Goal: Task Accomplishment & Management: Use online tool/utility

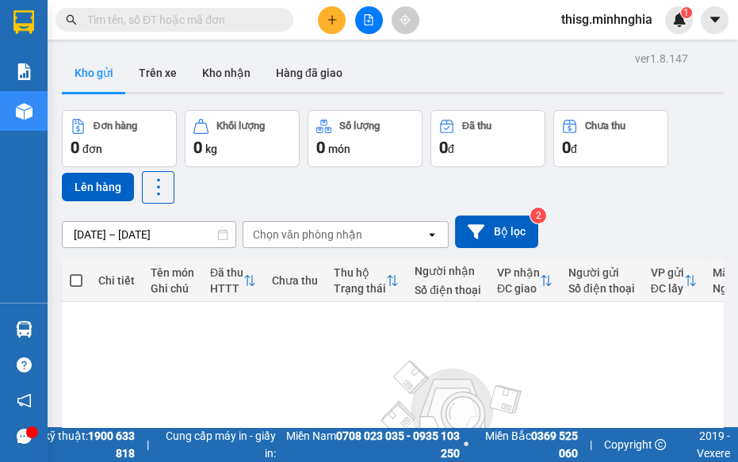
click at [330, 16] on icon "plus" at bounding box center [331, 19] width 11 height 11
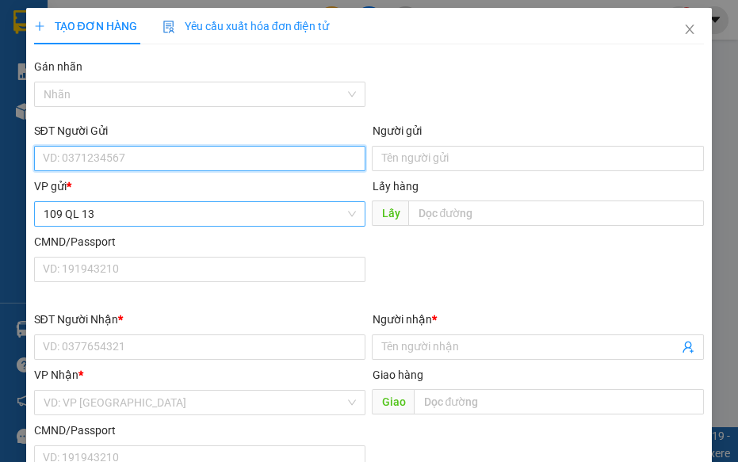
click at [260, 224] on span "109 QL 13" at bounding box center [200, 214] width 313 height 24
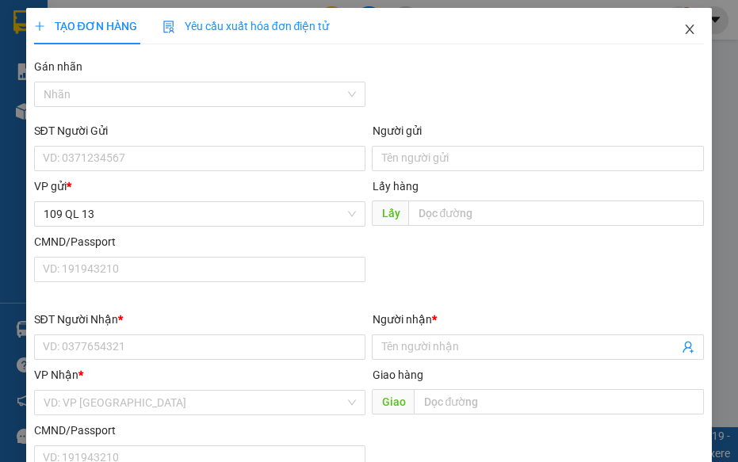
click at [683, 26] on icon "close" at bounding box center [689, 29] width 13 height 13
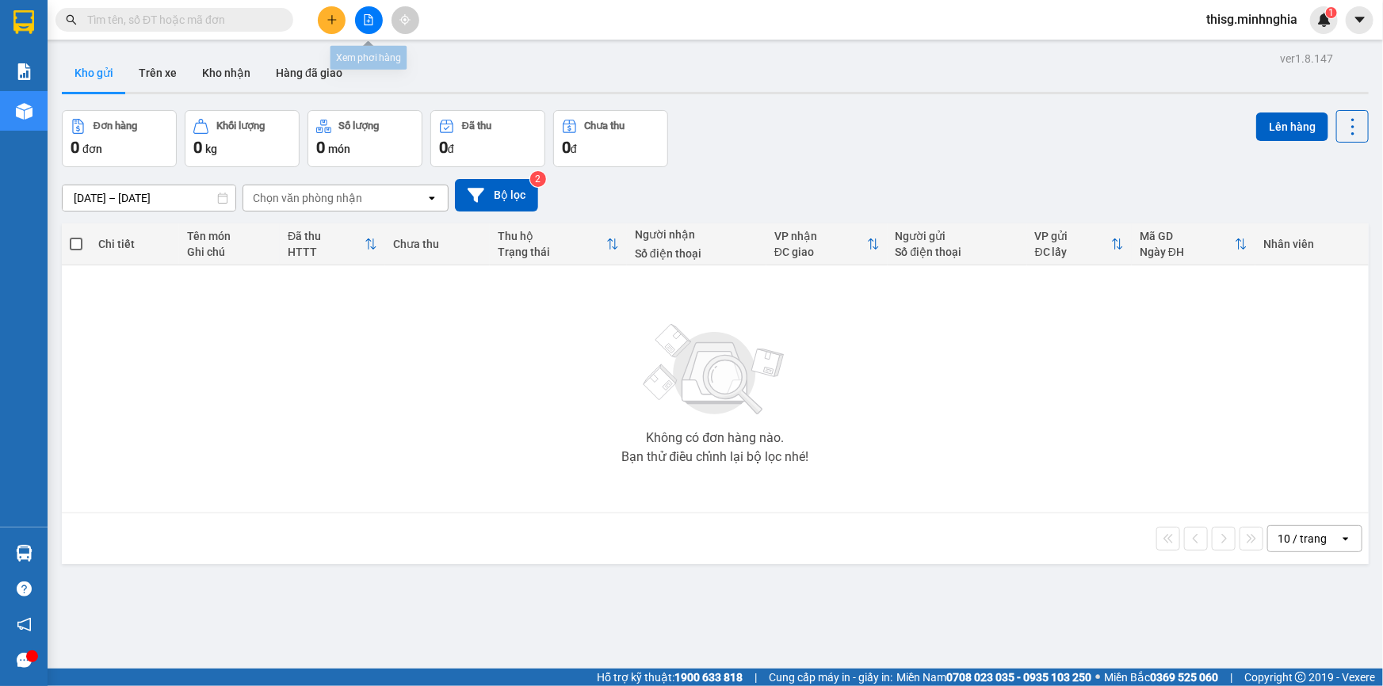
click at [326, 17] on icon "plus" at bounding box center [331, 19] width 11 height 11
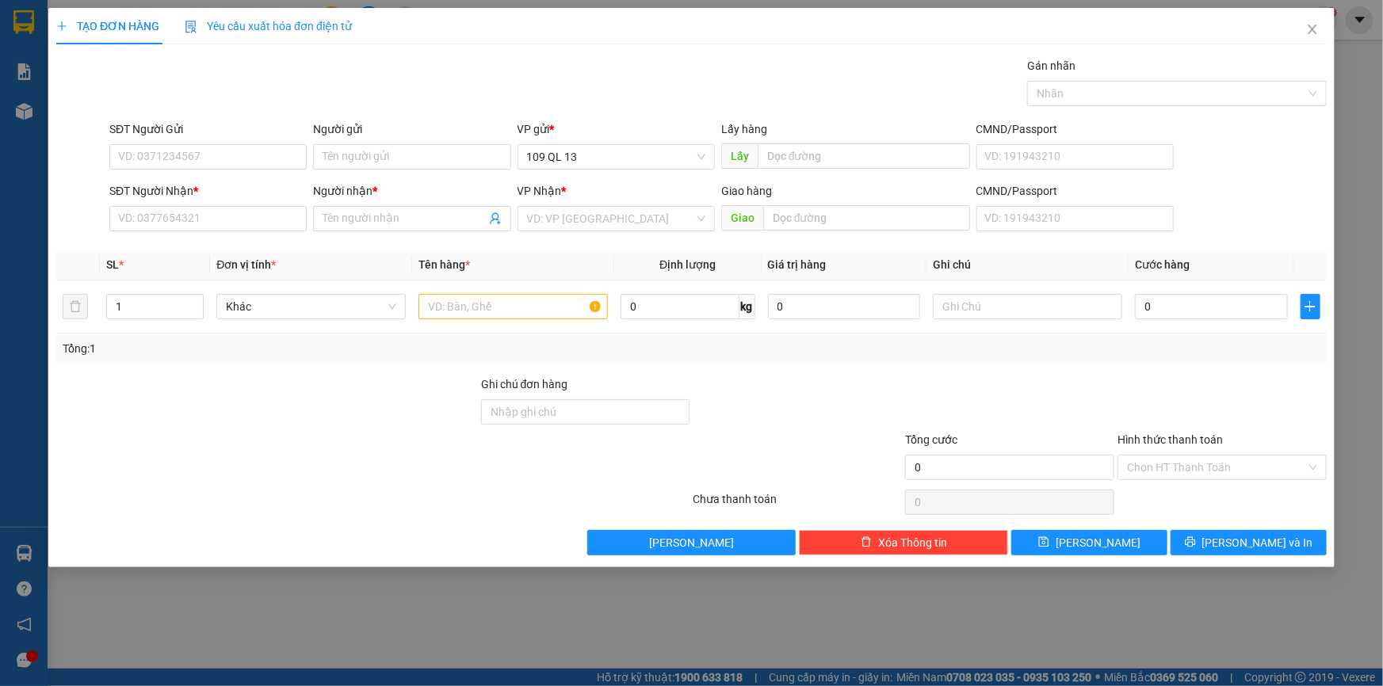
click at [199, 202] on div "SĐT Người Nhận *" at bounding box center [207, 194] width 197 height 24
click at [205, 219] on input "SĐT Người Nhận *" at bounding box center [207, 218] width 197 height 25
drag, startPoint x: 196, startPoint y: 240, endPoint x: 529, endPoint y: 330, distance: 344.6
click at [529, 330] on body "Kết quả tìm kiếm ( 0 ) Bộ lọc No Data thisg.minhnghia 1 Báo cáo Báo cáo dòng ti…" at bounding box center [691, 343] width 1383 height 686
click at [156, 252] on div "0933979781 - PHÚC" at bounding box center [208, 250] width 178 height 17
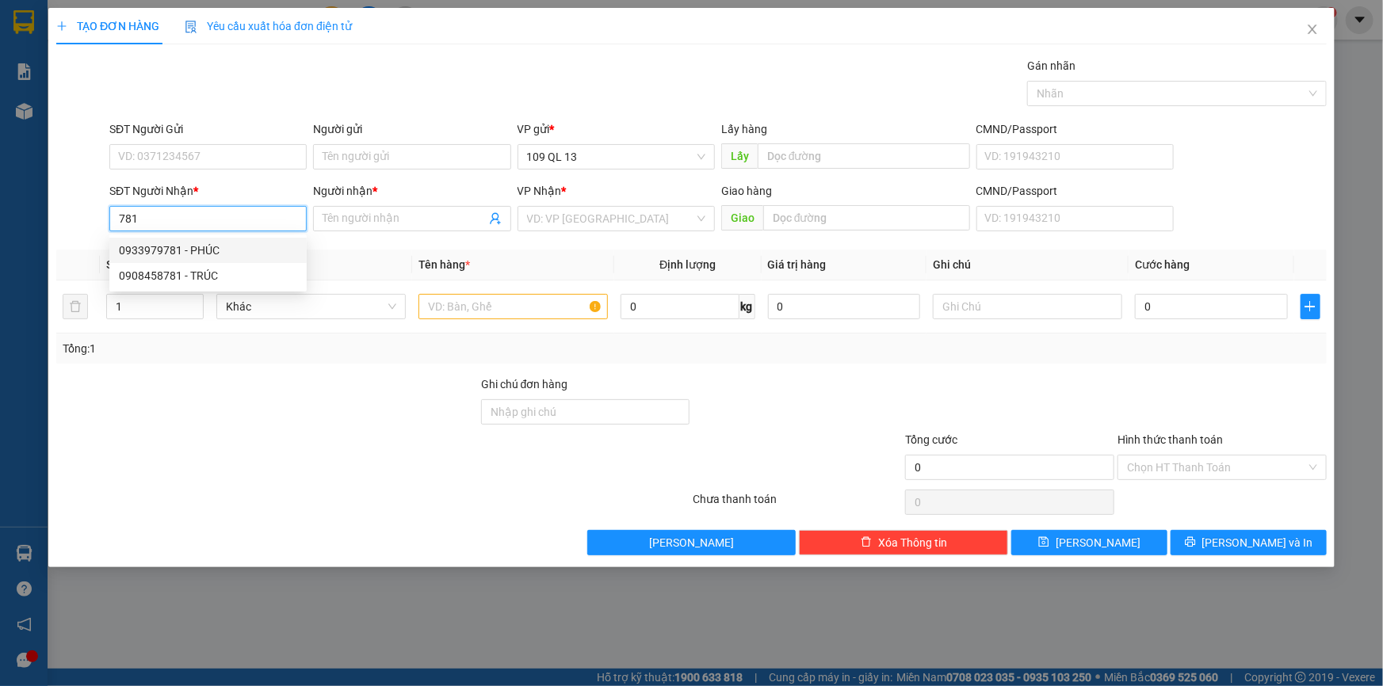
type input "0933979781"
type input "PHÚC"
type input "NGÃ 3 SÔNG LŨY"
type input "0933979781"
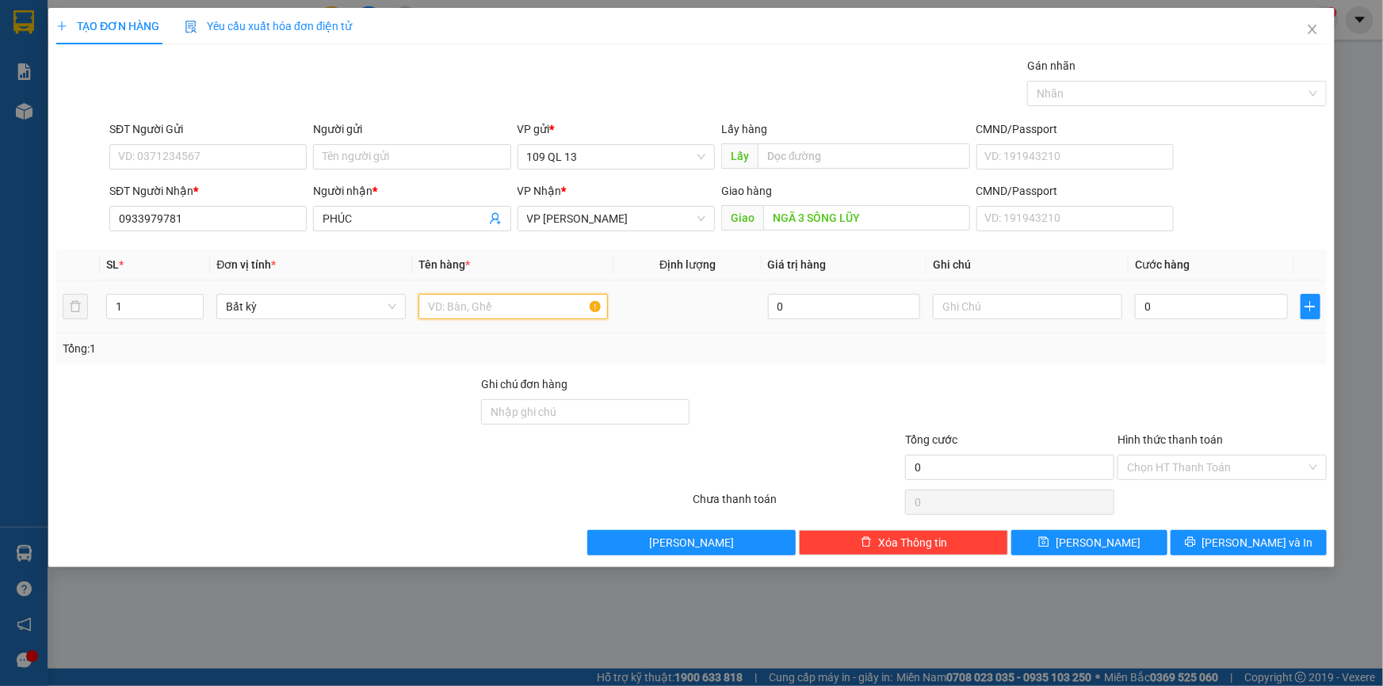
click at [545, 301] on input "text" at bounding box center [512, 306] width 189 height 25
click at [1024, 301] on input "text" at bounding box center [1027, 306] width 189 height 25
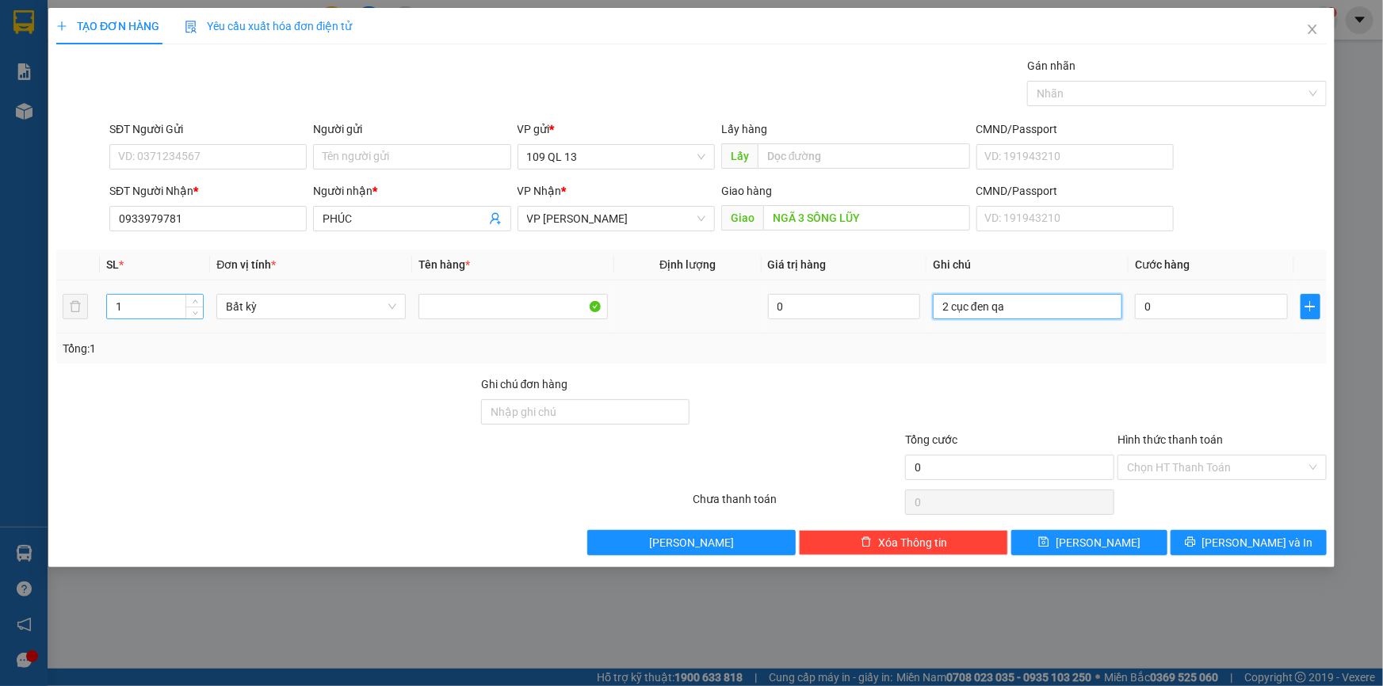
type input "2 cục đen qa"
click at [128, 303] on input "1" at bounding box center [155, 307] width 96 height 24
type input "2"
click at [1188, 317] on input "0" at bounding box center [1211, 306] width 153 height 25
type input "1"
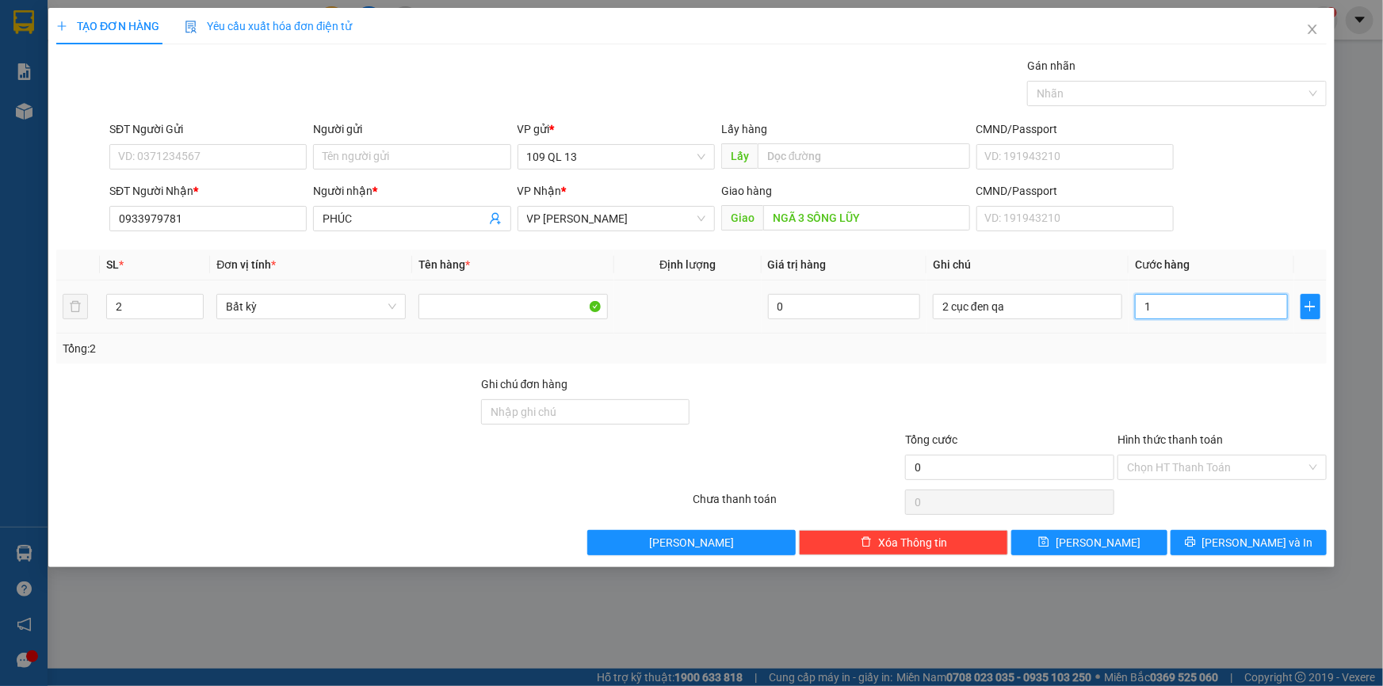
type input "1"
type input "15"
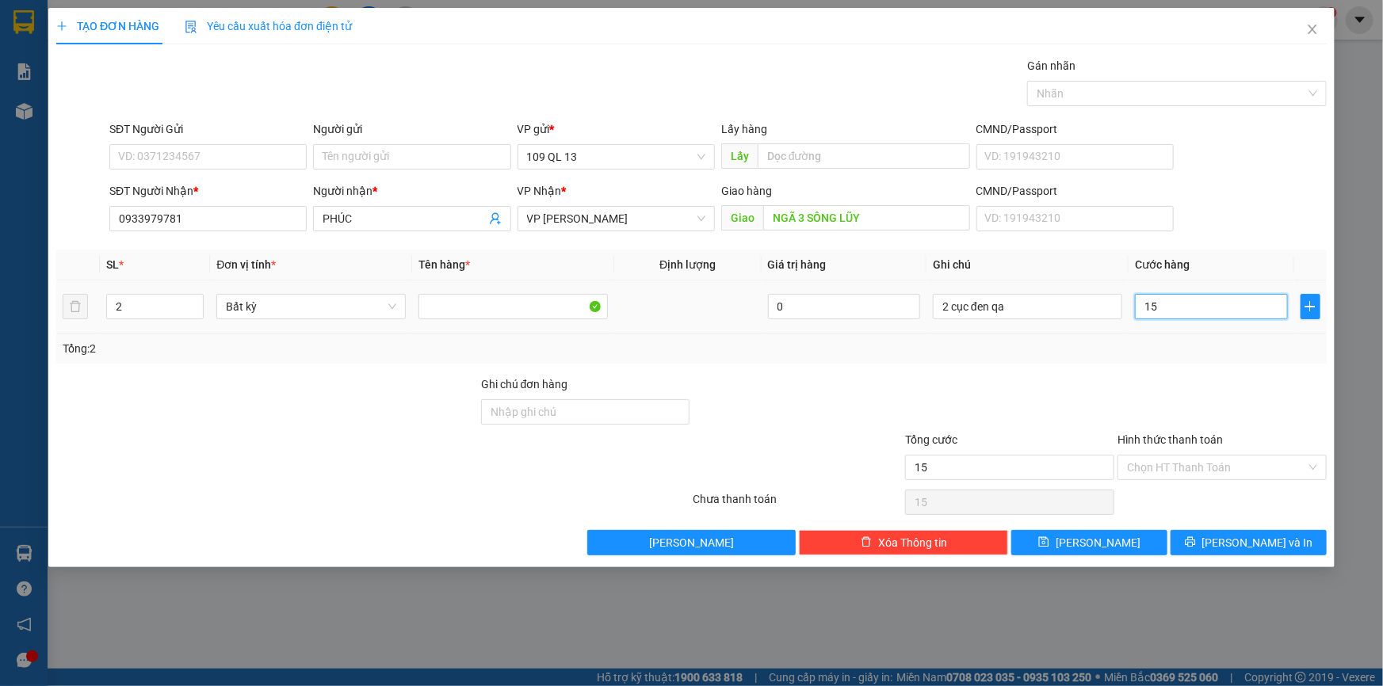
type input "150"
type input "150.000"
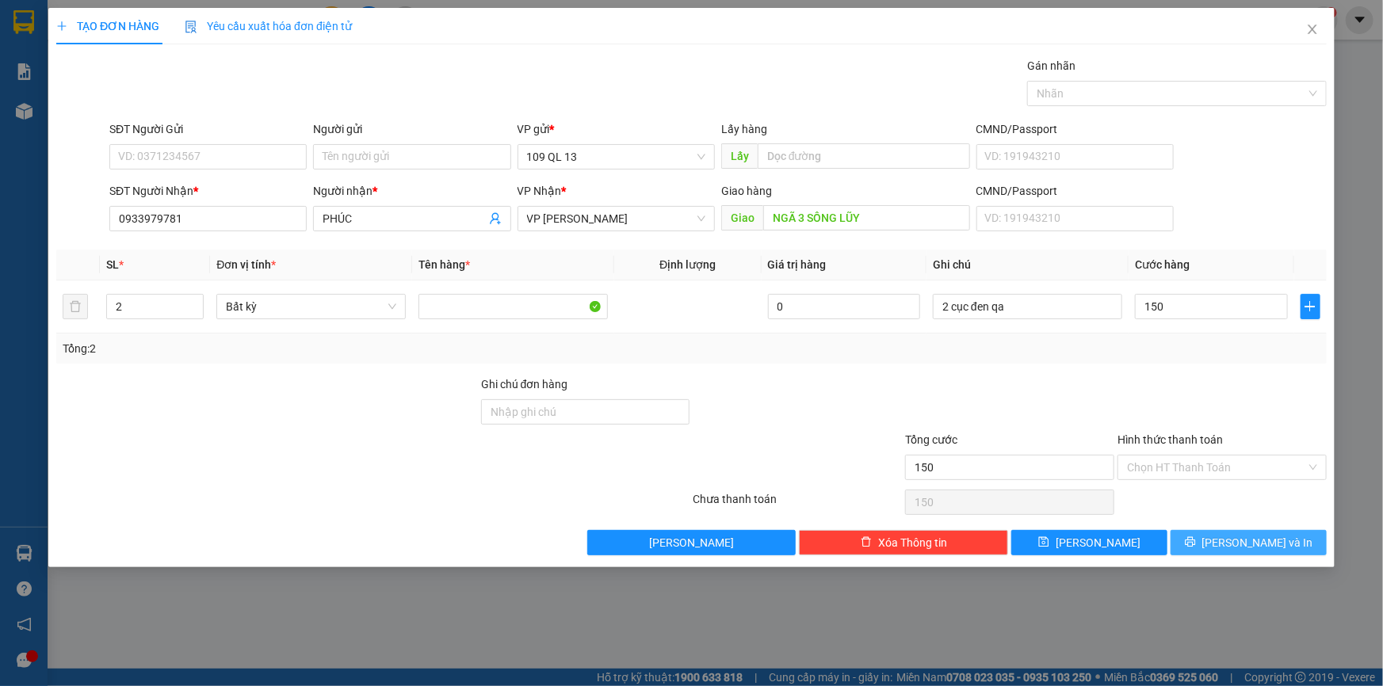
type input "150.000"
click at [1280, 537] on button "[PERSON_NAME] và In" at bounding box center [1248, 542] width 156 height 25
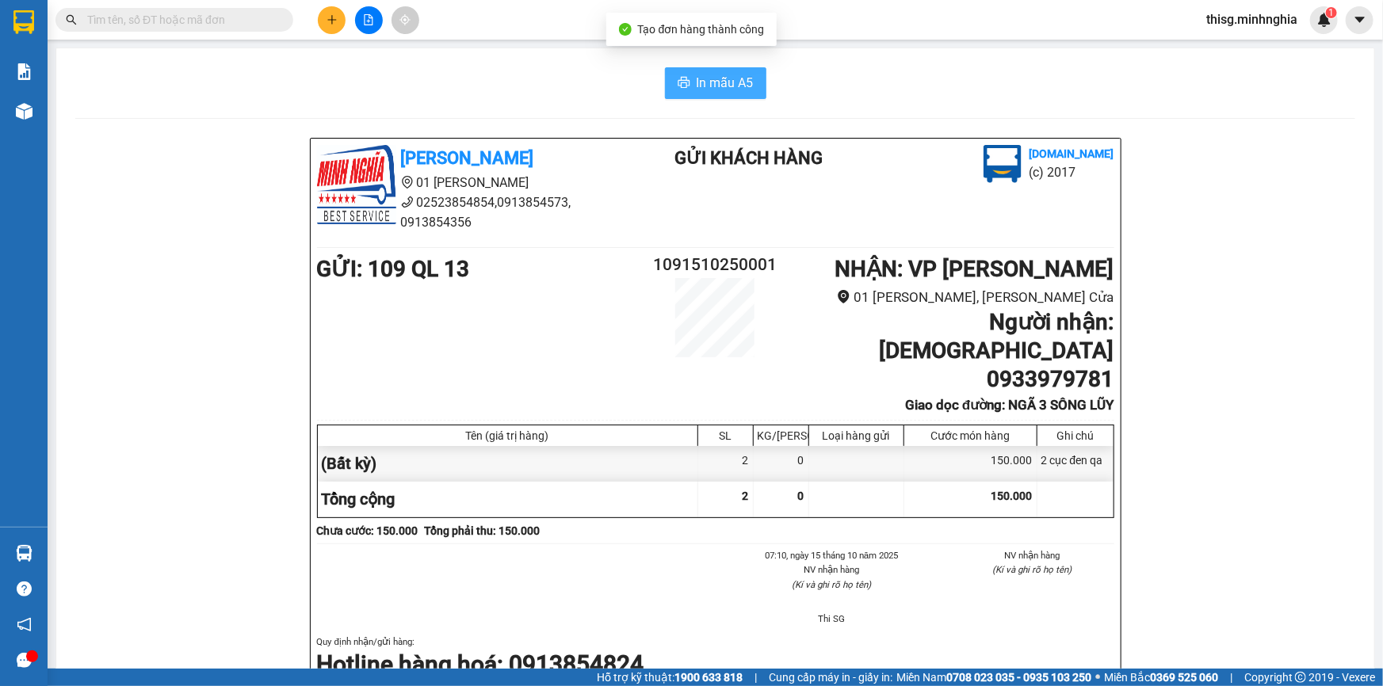
click at [705, 90] on span "In mẫu A5" at bounding box center [724, 83] width 57 height 20
click at [328, 18] on icon "plus" at bounding box center [331, 19] width 11 height 11
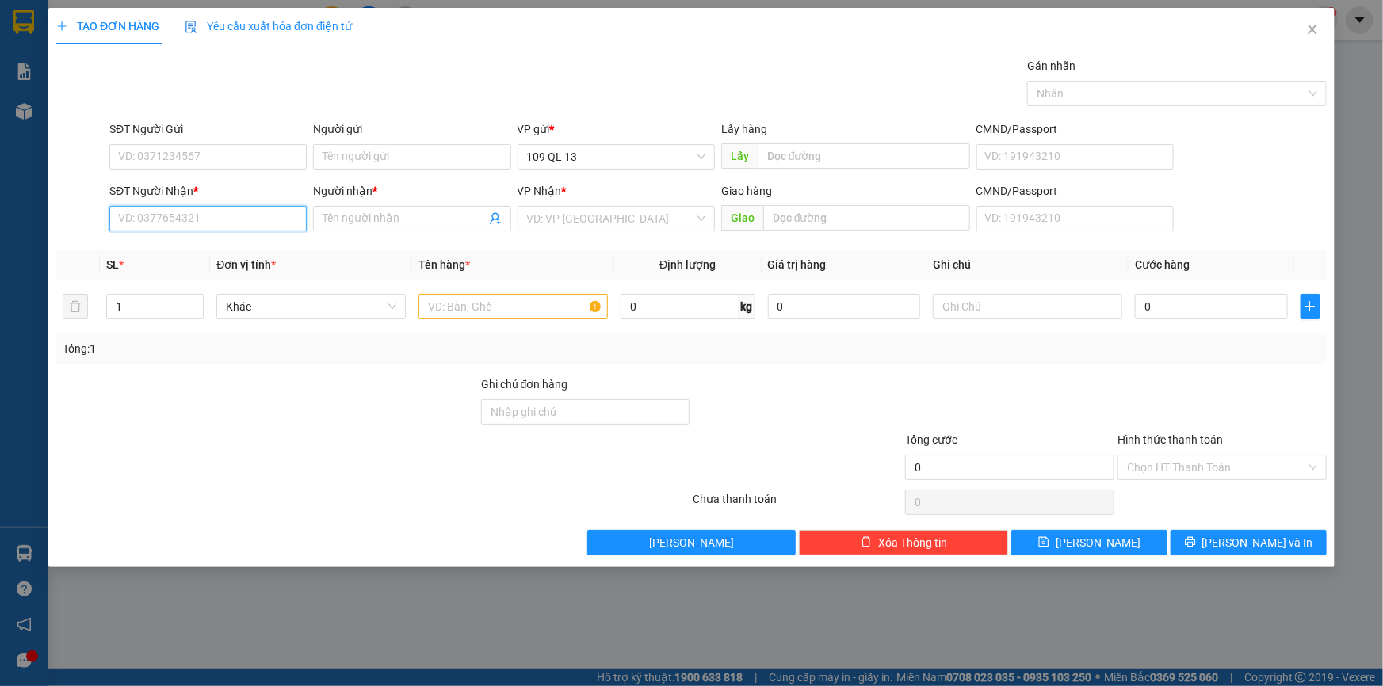
click at [250, 217] on input "SĐT Người Nhận *" at bounding box center [207, 218] width 197 height 25
click at [223, 299] on div "0988244790 - TIẾN" at bounding box center [208, 300] width 178 height 17
type input "0988244790"
type input "TIẾN"
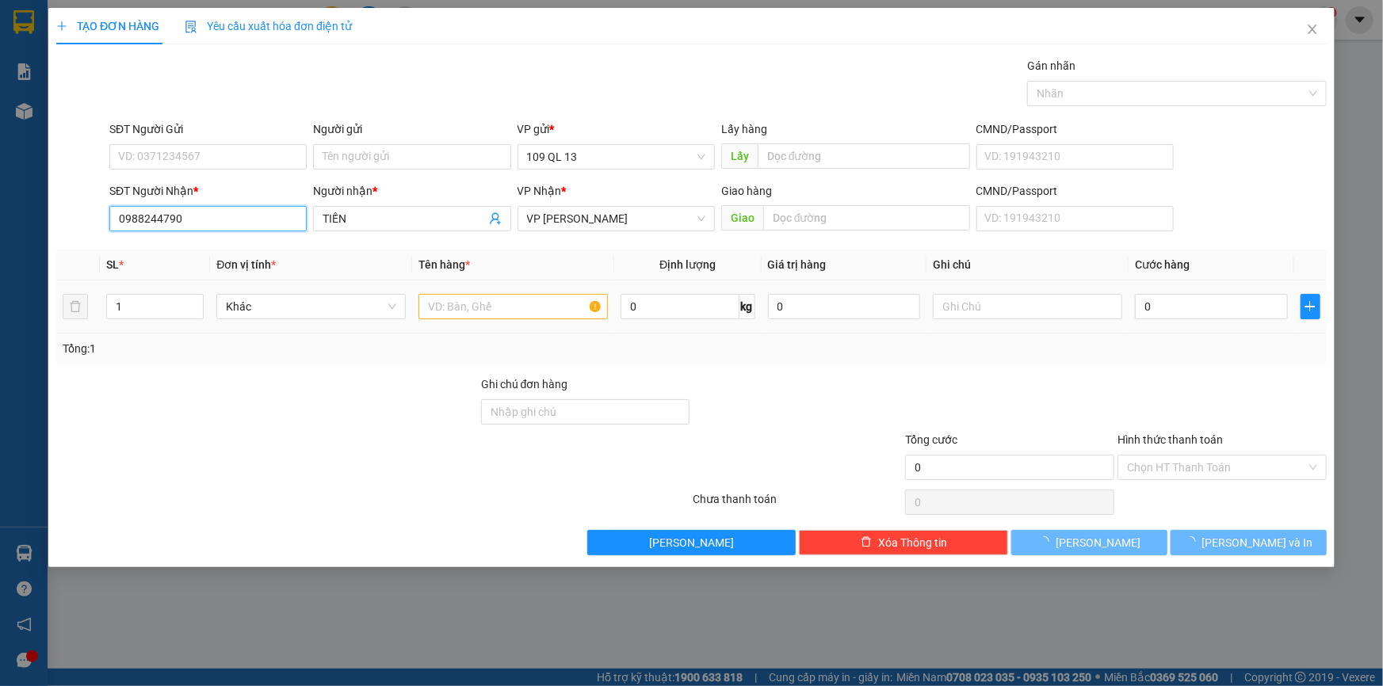
type input "0988244790"
click at [444, 306] on input "text" at bounding box center [512, 306] width 189 height 25
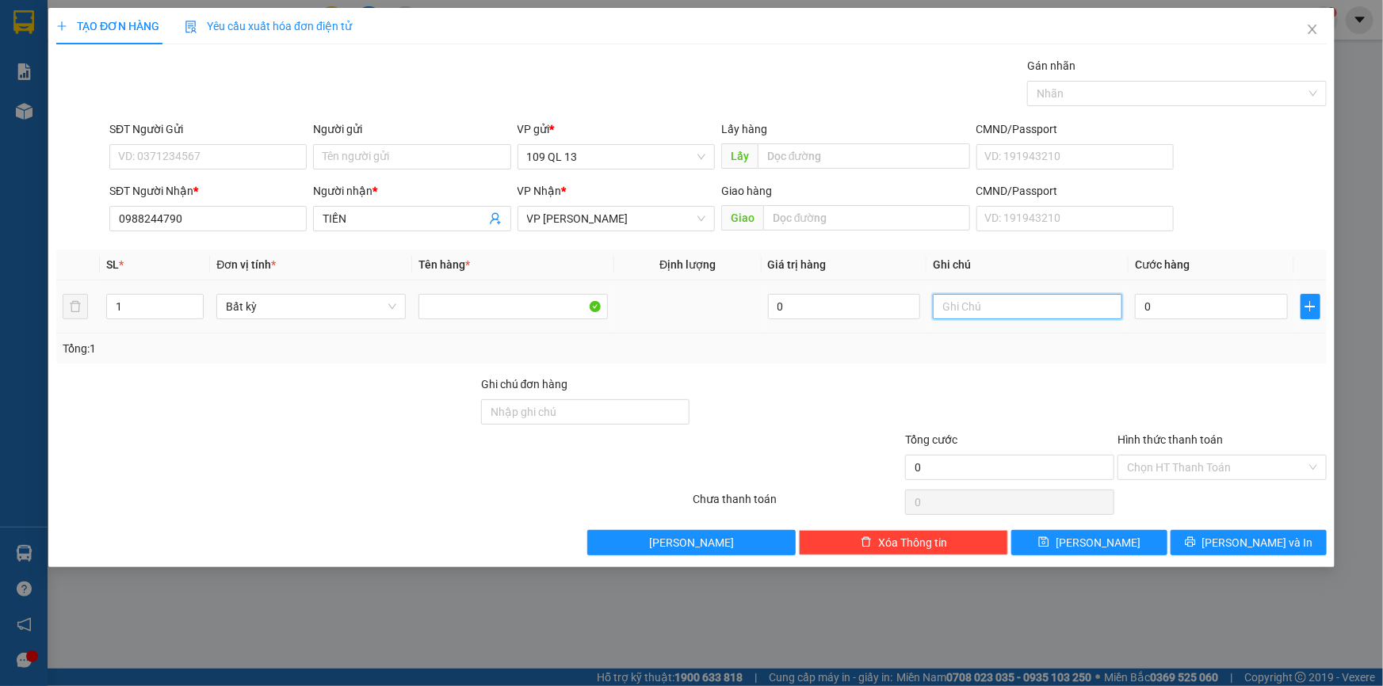
click at [952, 312] on input "text" at bounding box center [1027, 306] width 189 height 25
type input "1 tx đl"
click at [1230, 304] on input "0" at bounding box center [1211, 306] width 153 height 25
type input "6"
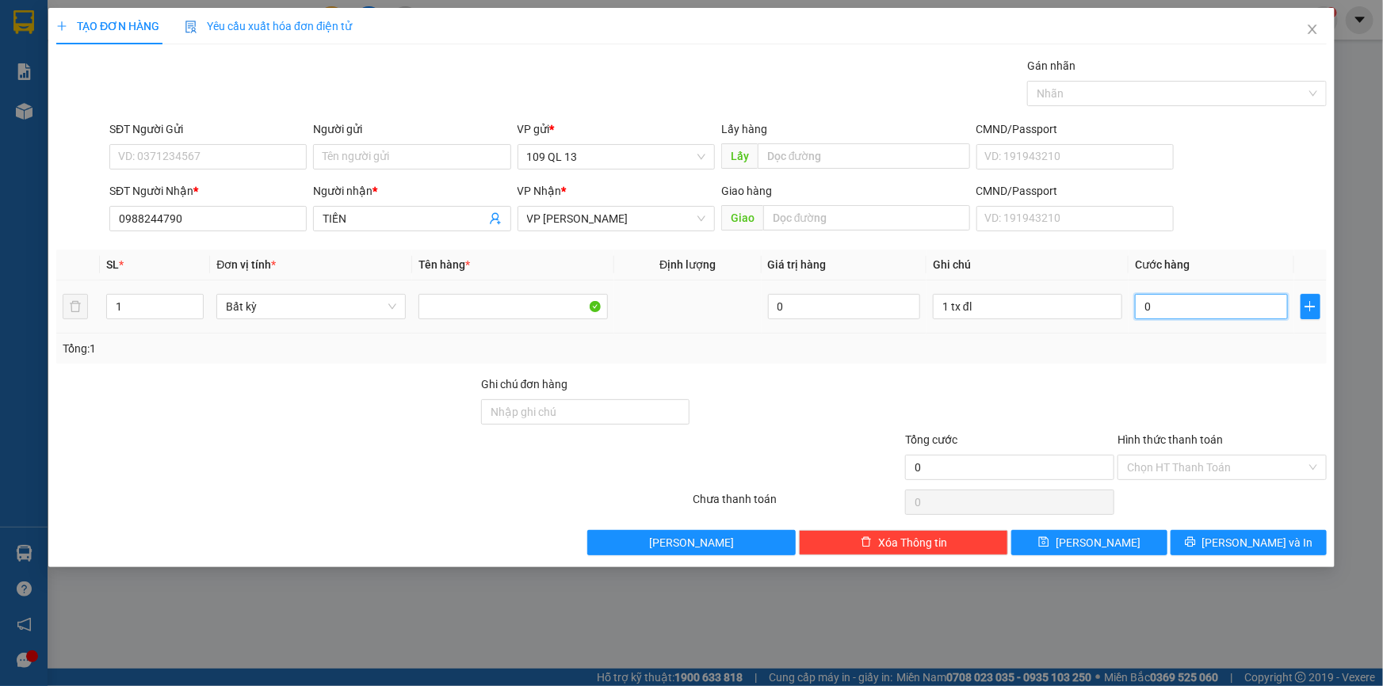
type input "6"
type input "60"
type input "60.000"
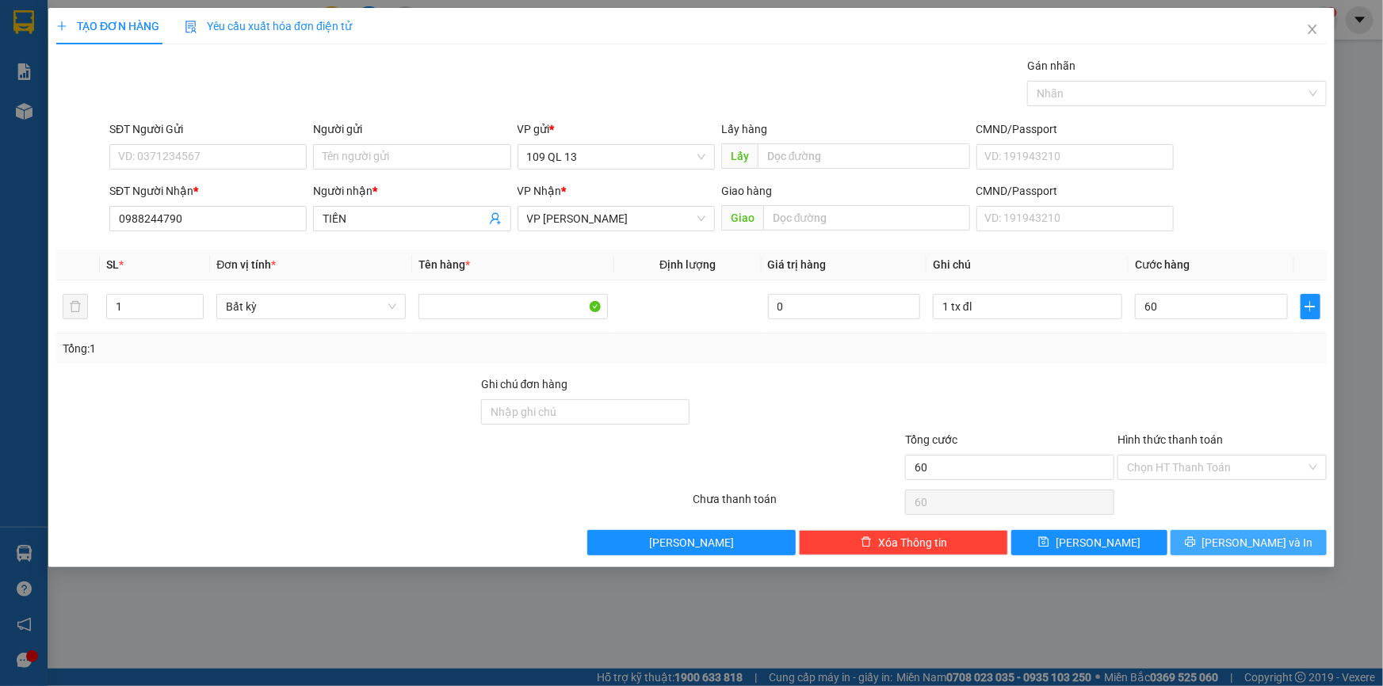
type input "60.000"
click at [1262, 545] on span "[PERSON_NAME] và In" at bounding box center [1257, 542] width 111 height 17
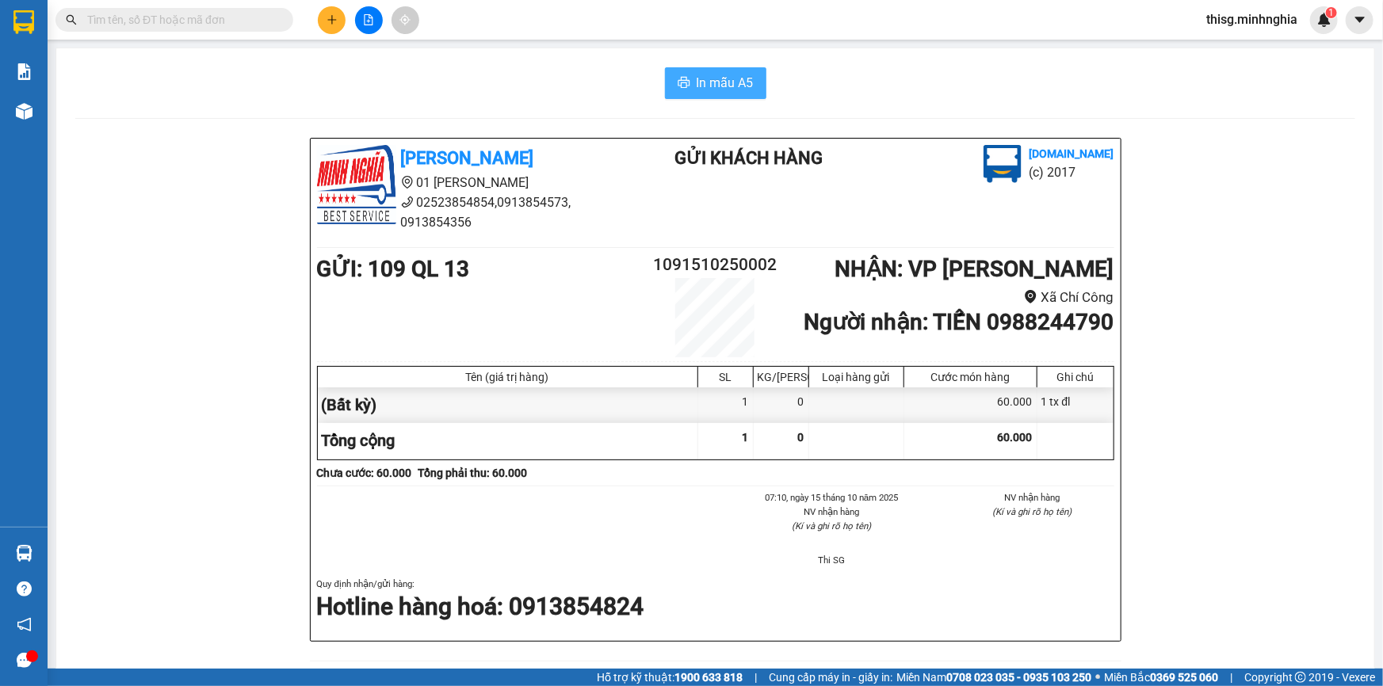
click at [712, 89] on span "In mẫu A5" at bounding box center [724, 83] width 57 height 20
click at [541, 118] on div at bounding box center [715, 118] width 1280 height 1
click at [330, 12] on button at bounding box center [332, 20] width 28 height 28
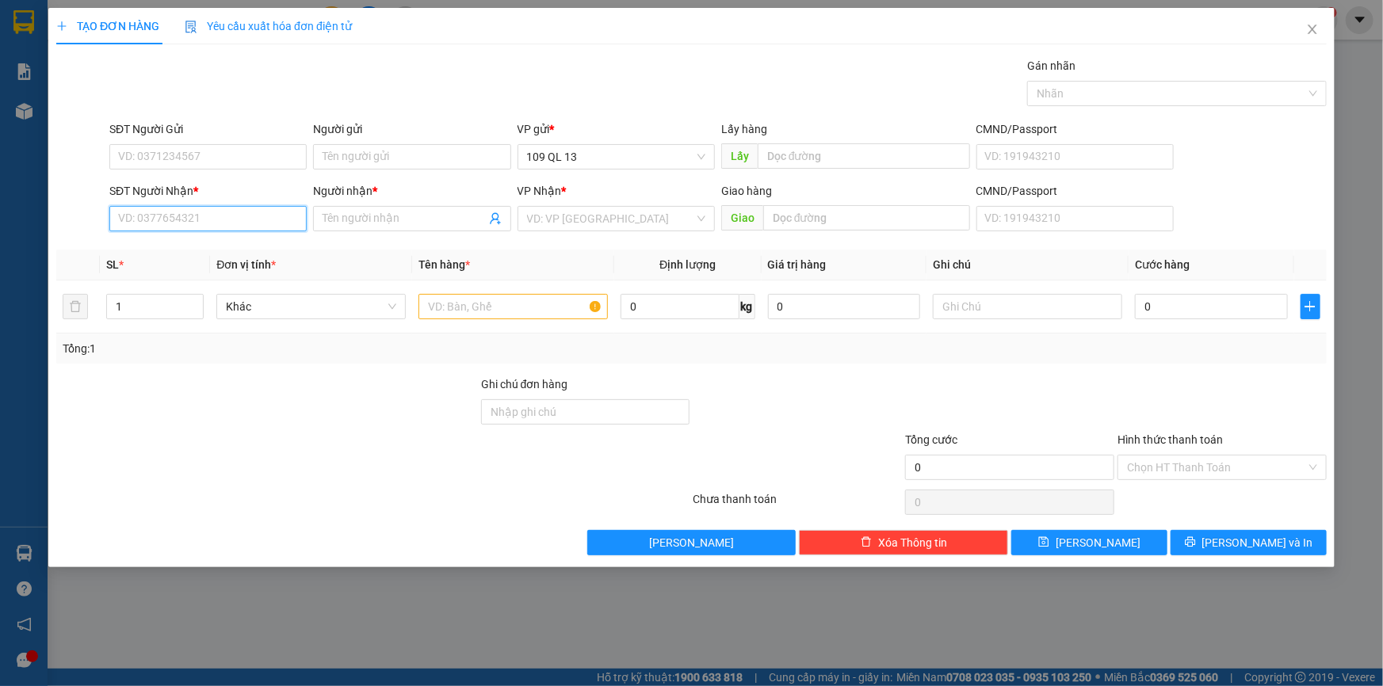
click at [253, 216] on input "SĐT Người Nhận *" at bounding box center [207, 218] width 197 height 25
type input "9"
type input "0902301402"
click at [323, 216] on input "Người nhận *" at bounding box center [403, 218] width 162 height 17
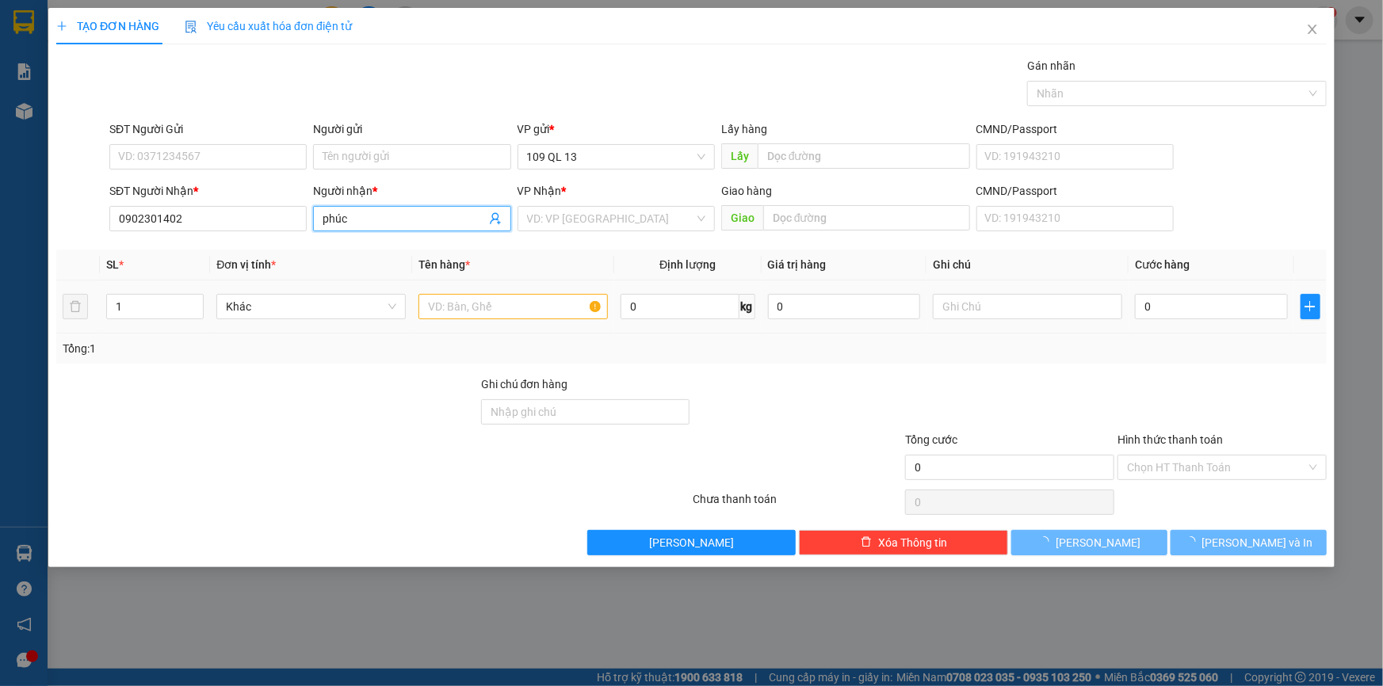
type input "phúc"
click at [529, 305] on input "text" at bounding box center [512, 306] width 189 height 25
click at [589, 226] on input "search" at bounding box center [610, 219] width 167 height 24
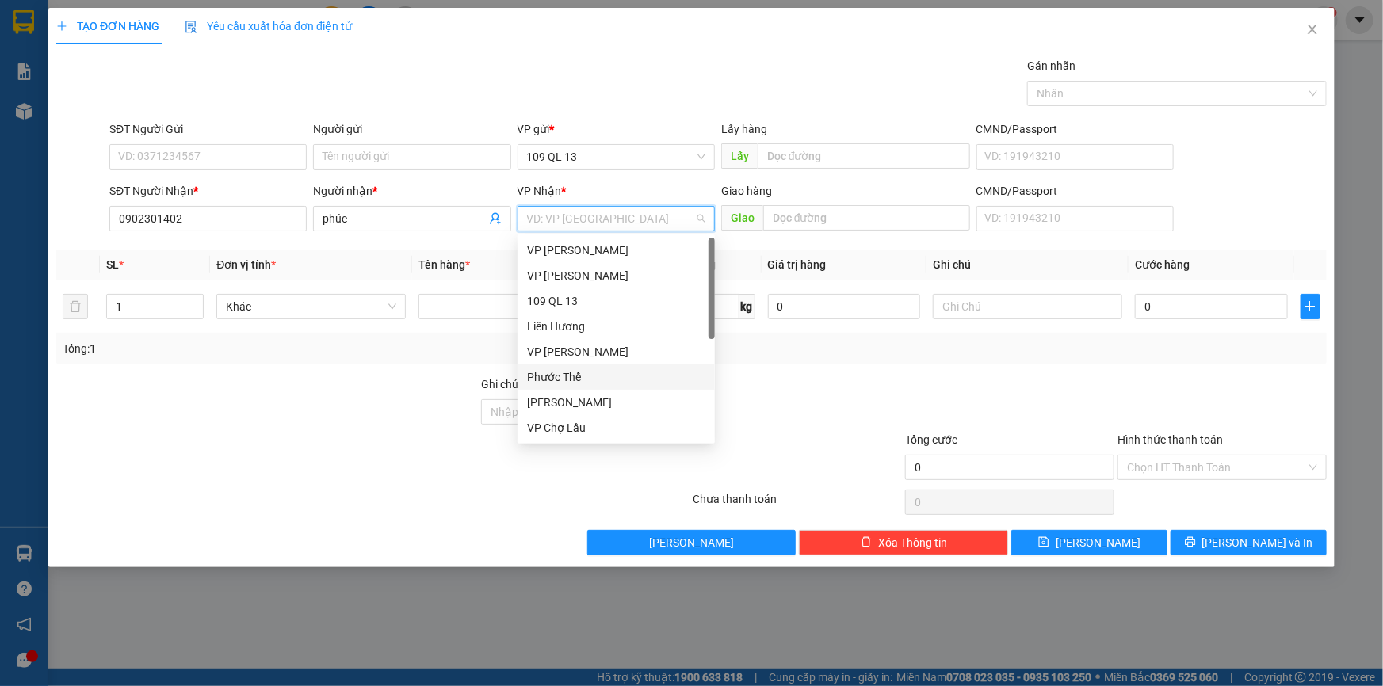
click at [580, 376] on div "Phước Thể" at bounding box center [616, 376] width 178 height 17
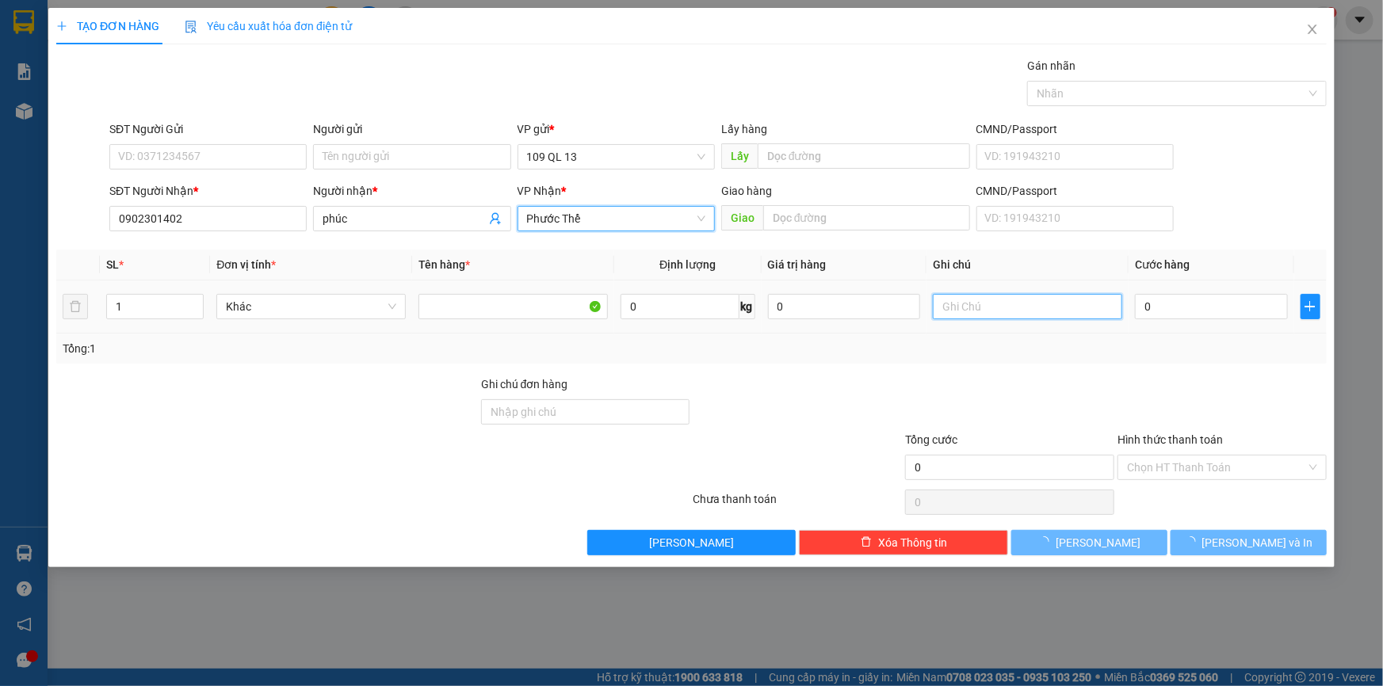
click at [993, 310] on input "text" at bounding box center [1027, 306] width 189 height 25
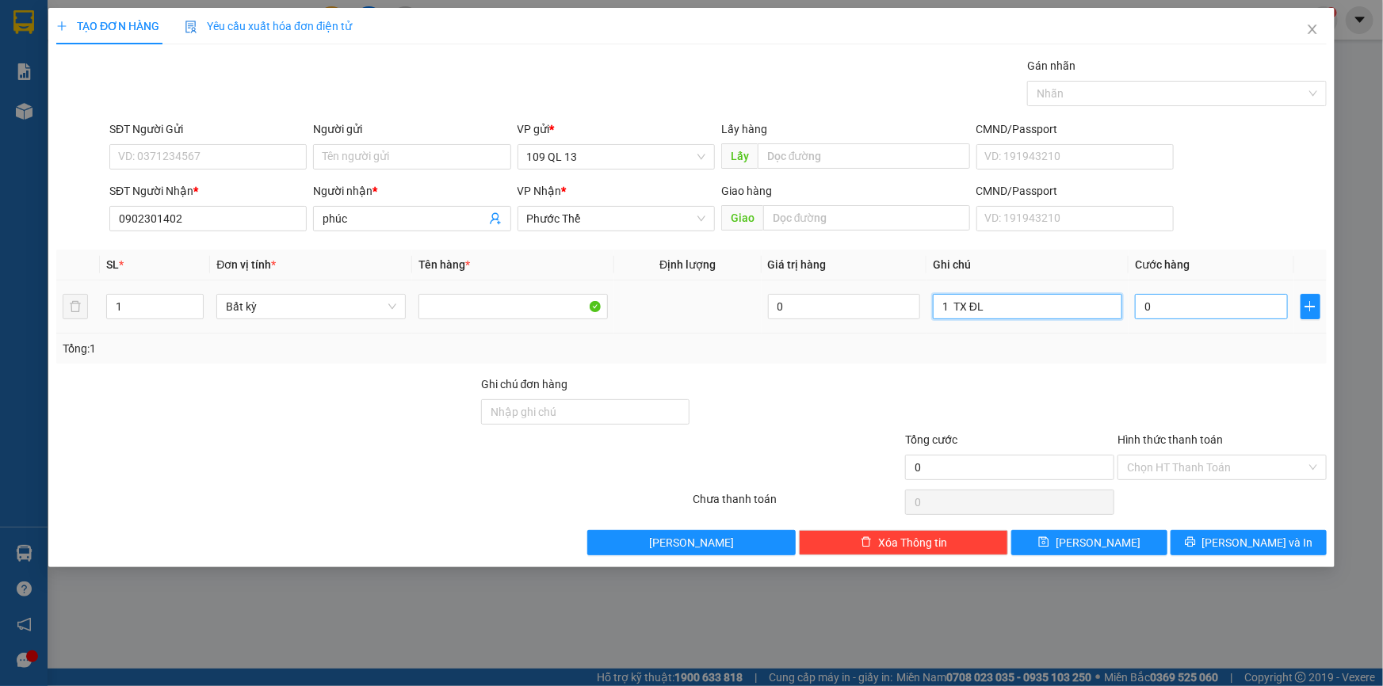
type input "1 TX ĐL"
click at [1229, 309] on input "0" at bounding box center [1211, 306] width 153 height 25
type input "6"
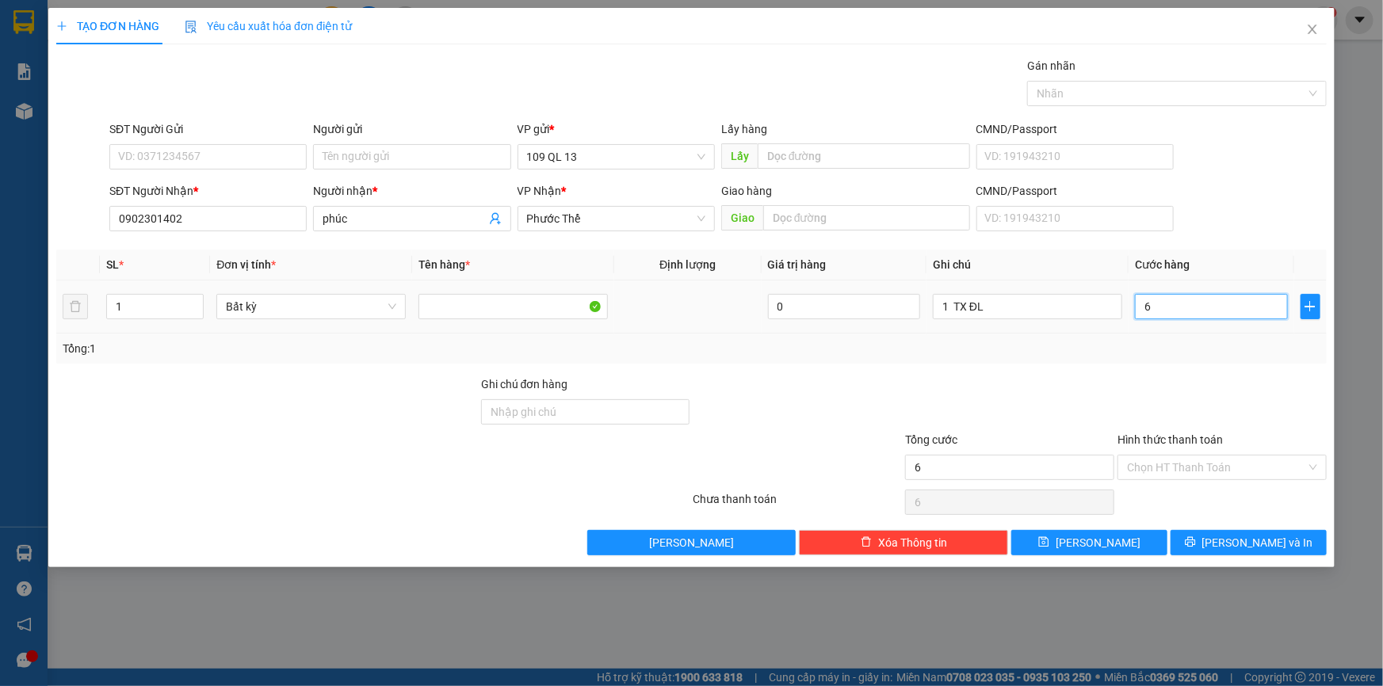
type input "60"
type input "60.000"
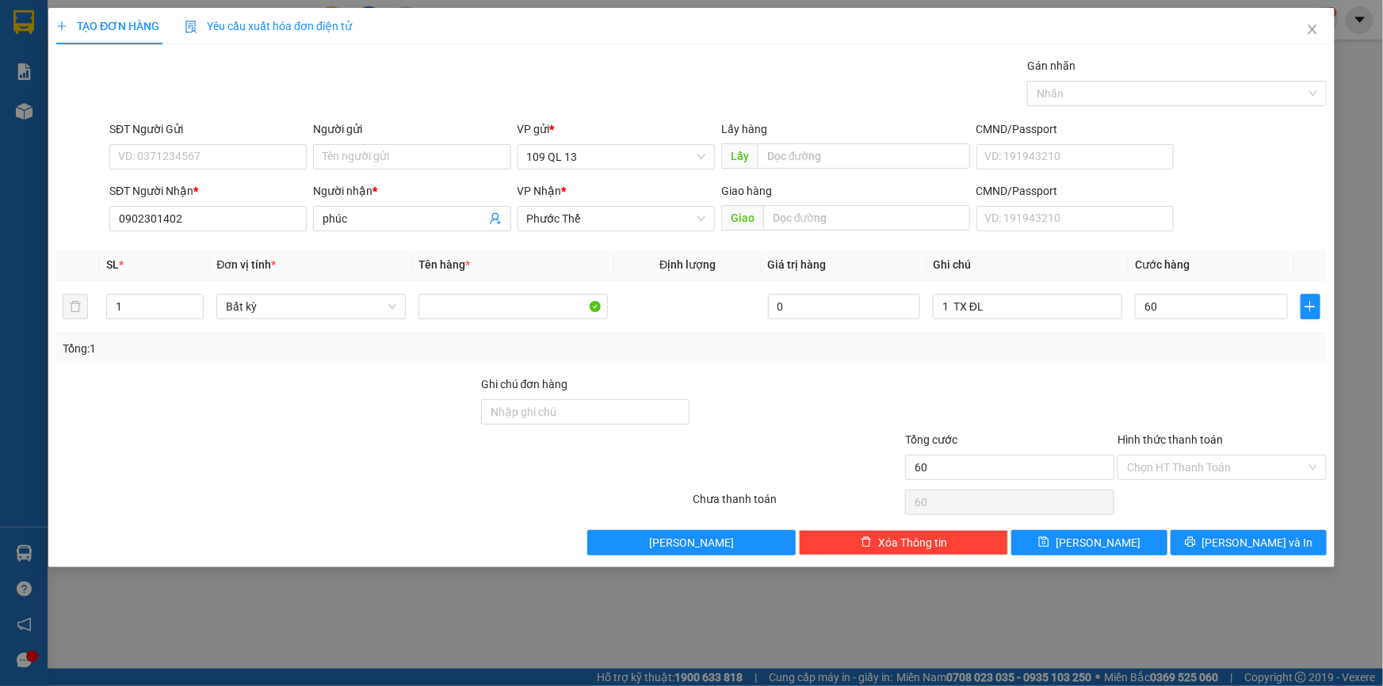
type input "60.000"
click at [1270, 545] on span "[PERSON_NAME] và In" at bounding box center [1257, 542] width 111 height 17
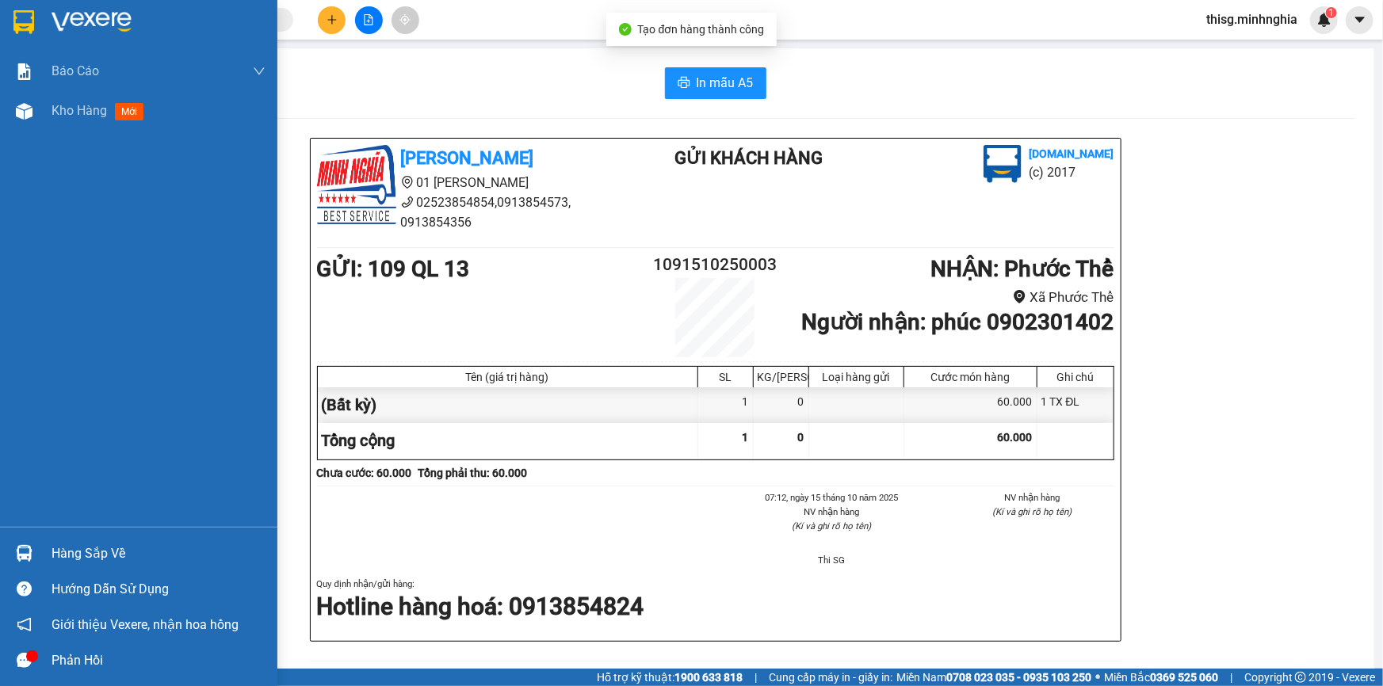
click at [73, 113] on span "Kho hàng" at bounding box center [78, 110] width 55 height 15
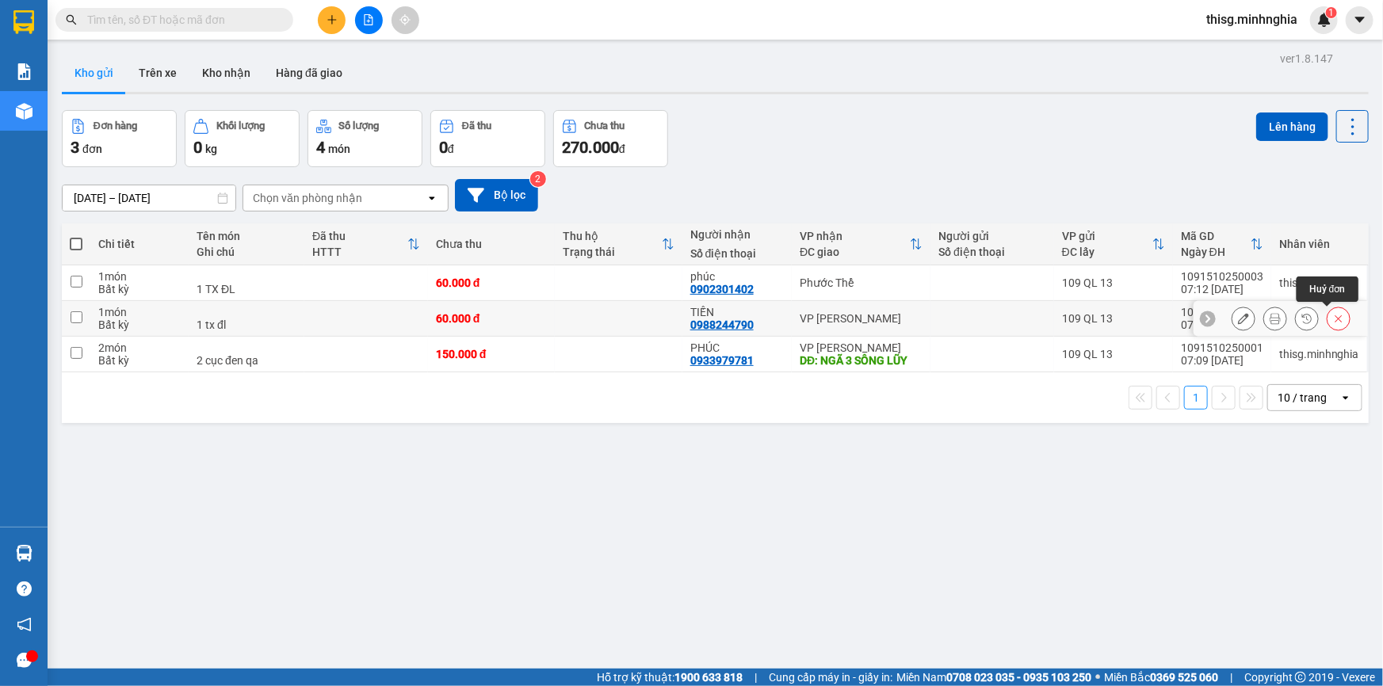
click at [1335, 317] on icon at bounding box center [1338, 318] width 7 height 7
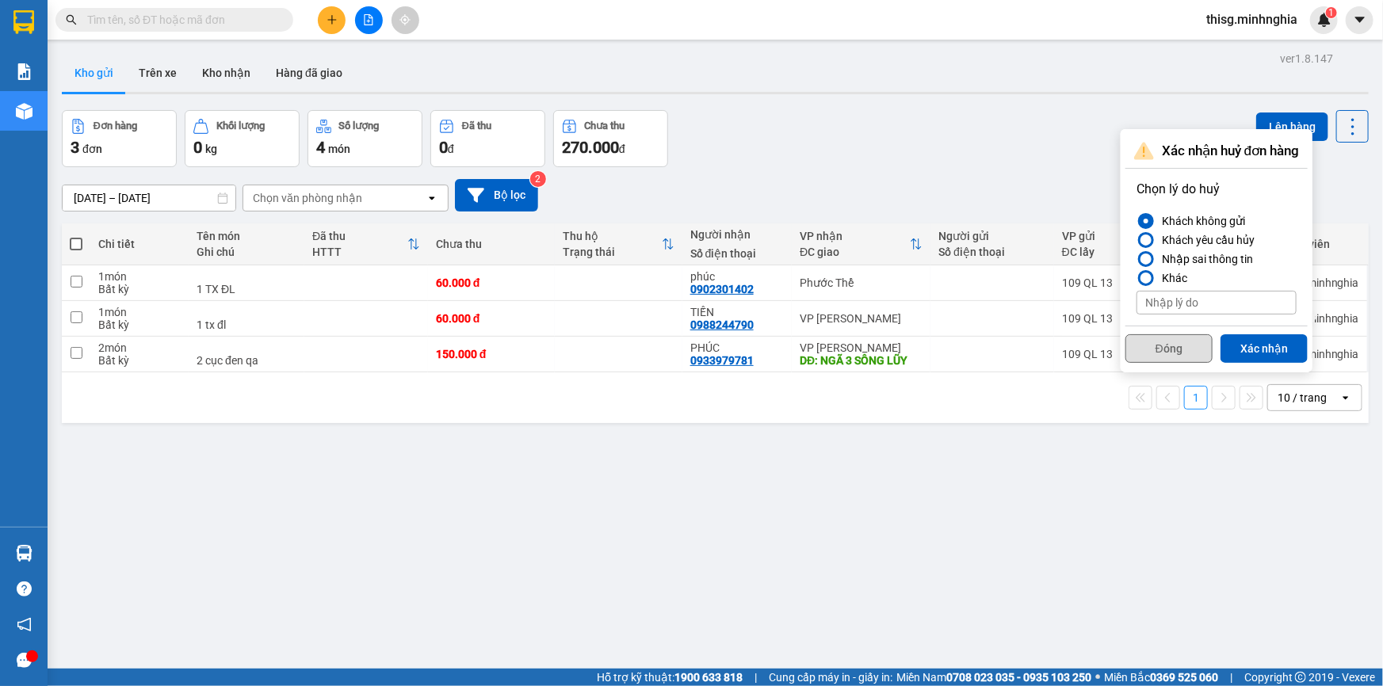
click at [1177, 342] on button "Đóng" at bounding box center [1168, 348] width 87 height 29
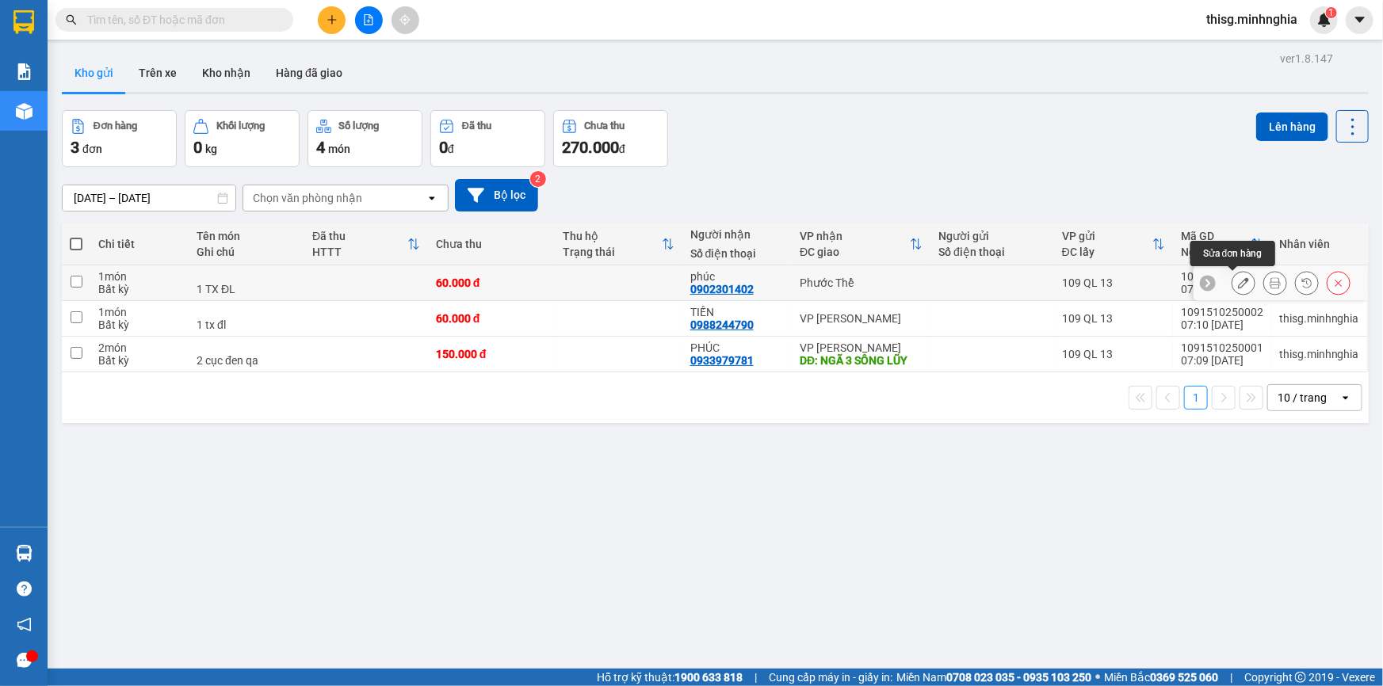
click at [1241, 283] on button at bounding box center [1243, 283] width 22 height 28
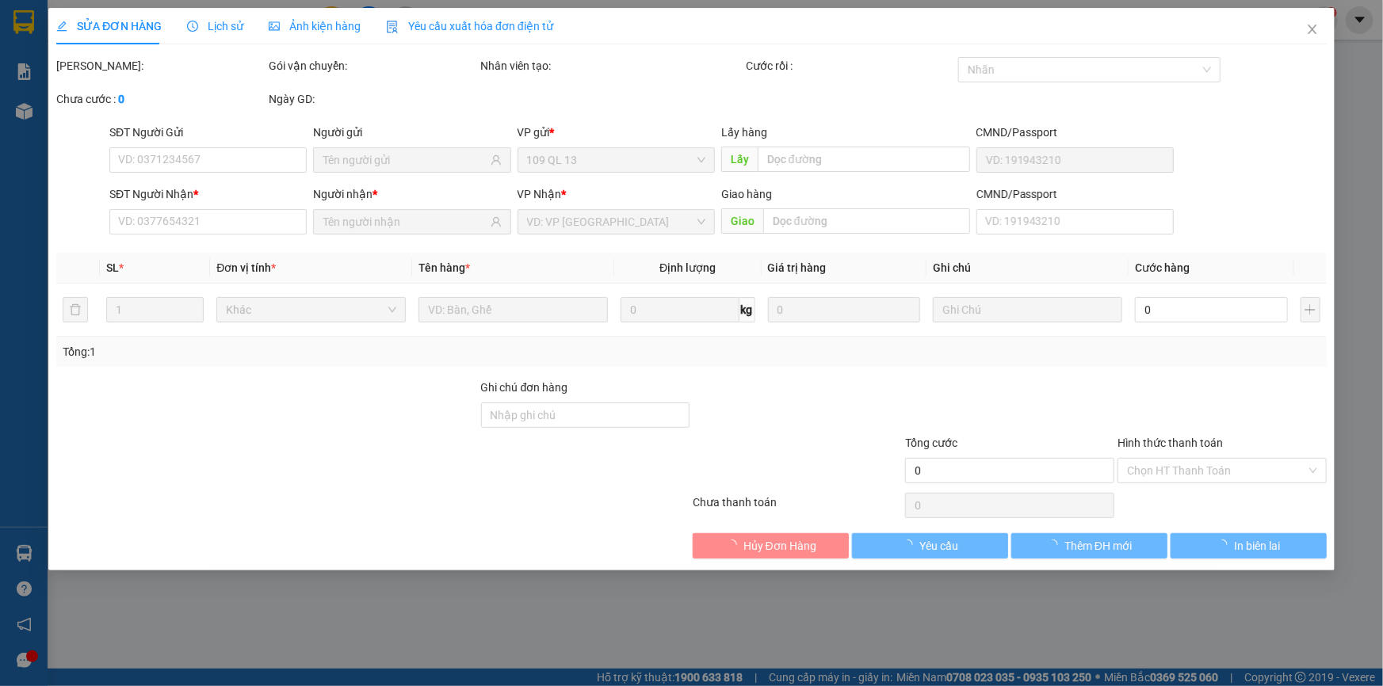
type input "0902301402"
type input "60.000"
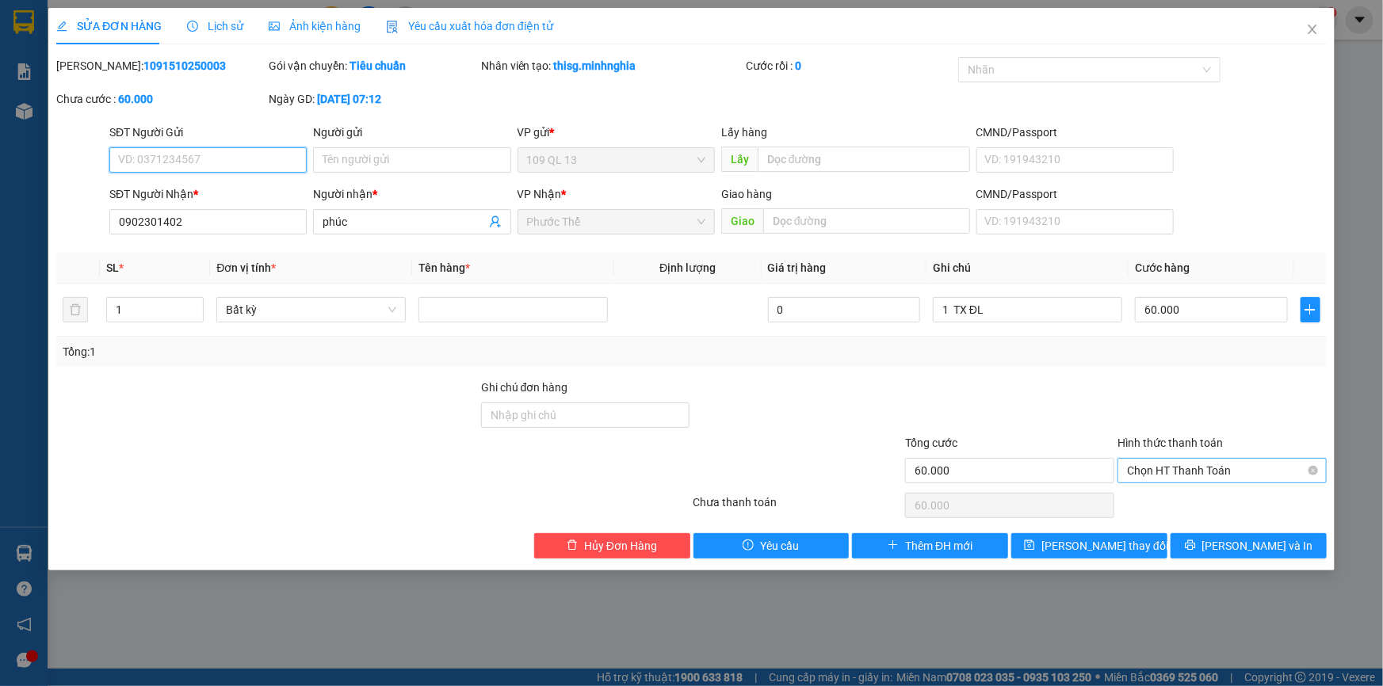
click at [1213, 471] on span "Chọn HT Thanh Toán" at bounding box center [1222, 471] width 190 height 24
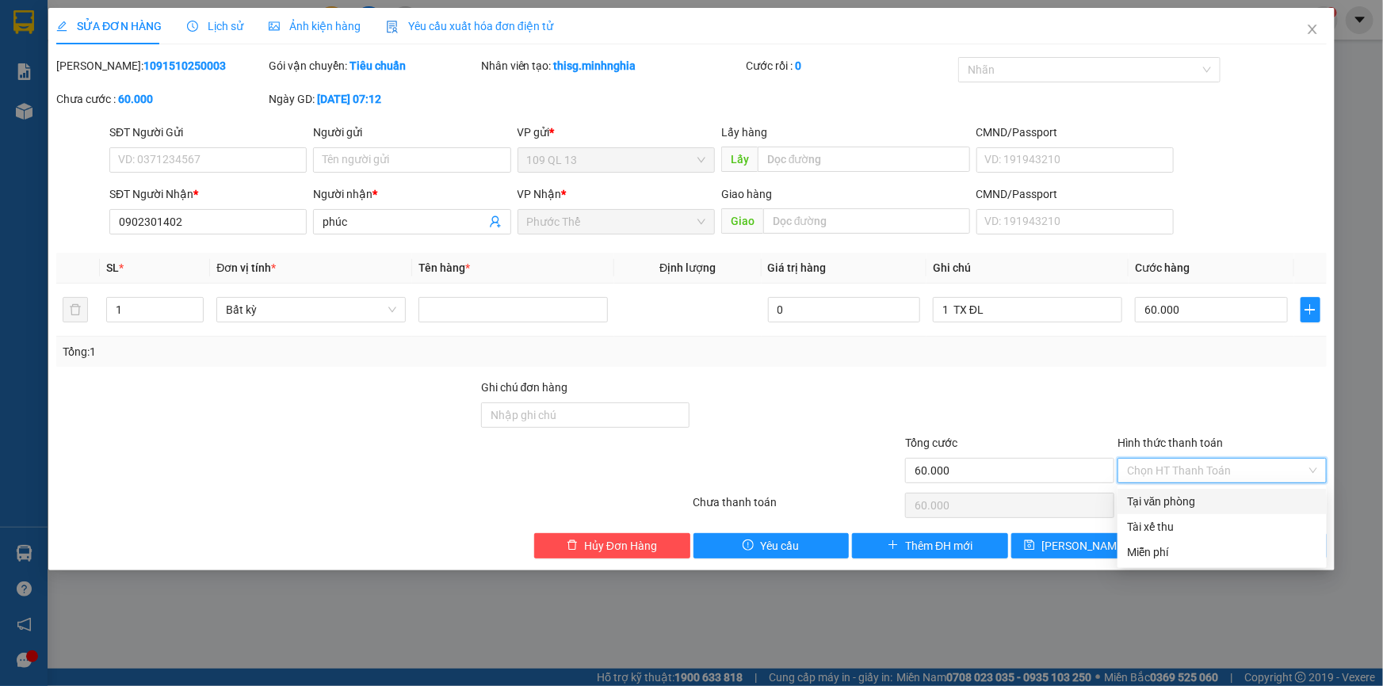
click at [1211, 503] on div "Tại văn phòng" at bounding box center [1222, 501] width 190 height 17
type input "0"
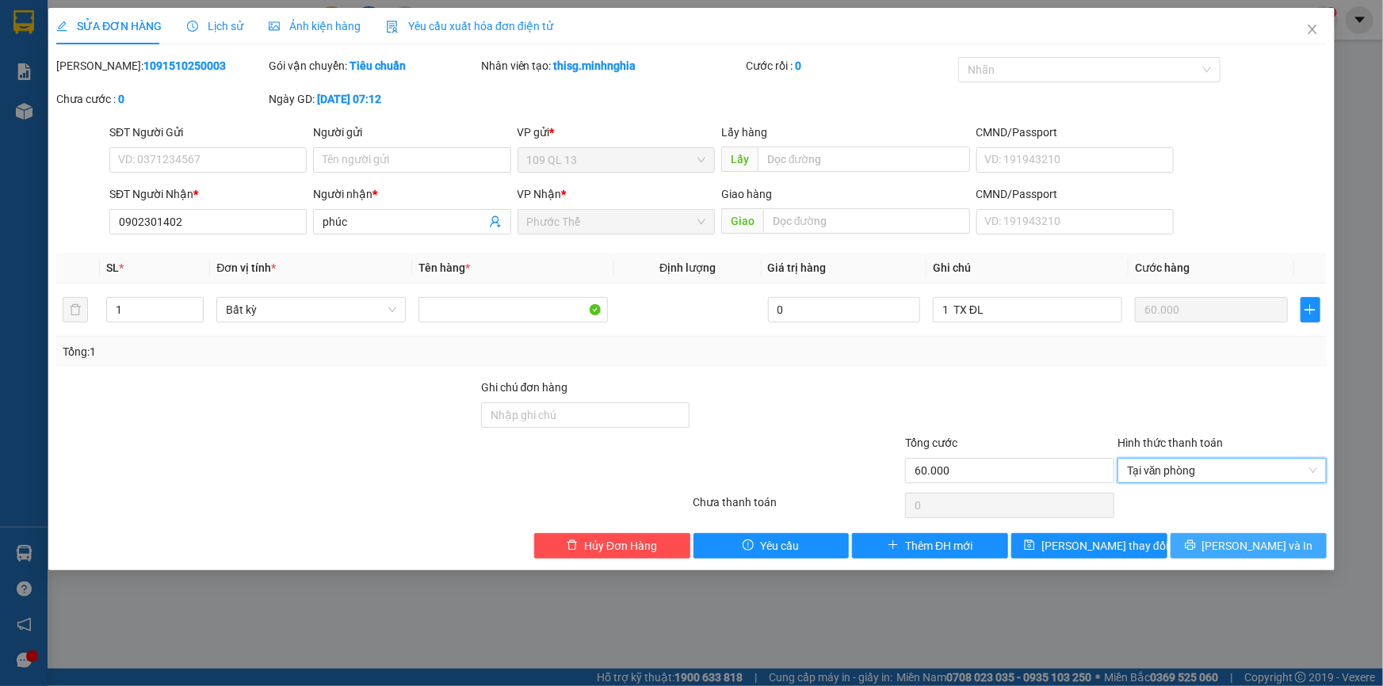
click at [1257, 544] on span "[PERSON_NAME] và In" at bounding box center [1257, 545] width 111 height 17
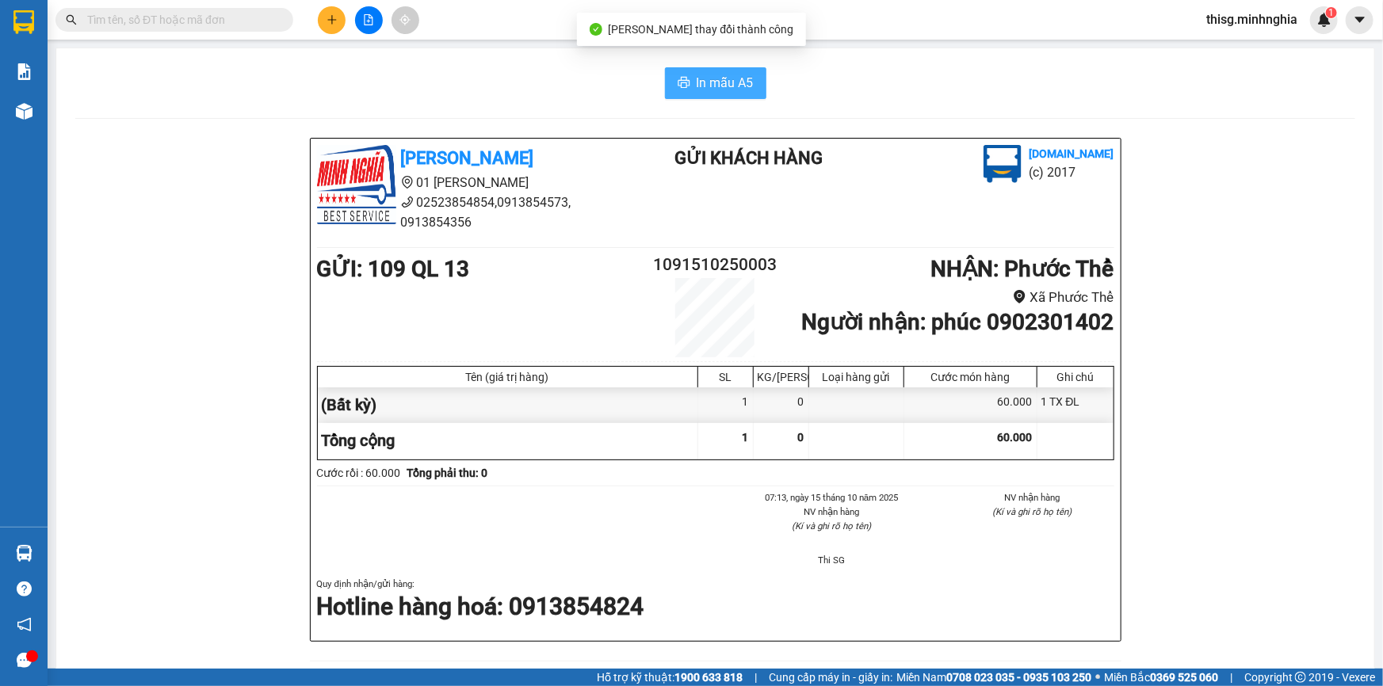
click at [721, 88] on span "In mẫu A5" at bounding box center [724, 83] width 57 height 20
click at [324, 18] on button at bounding box center [332, 20] width 28 height 28
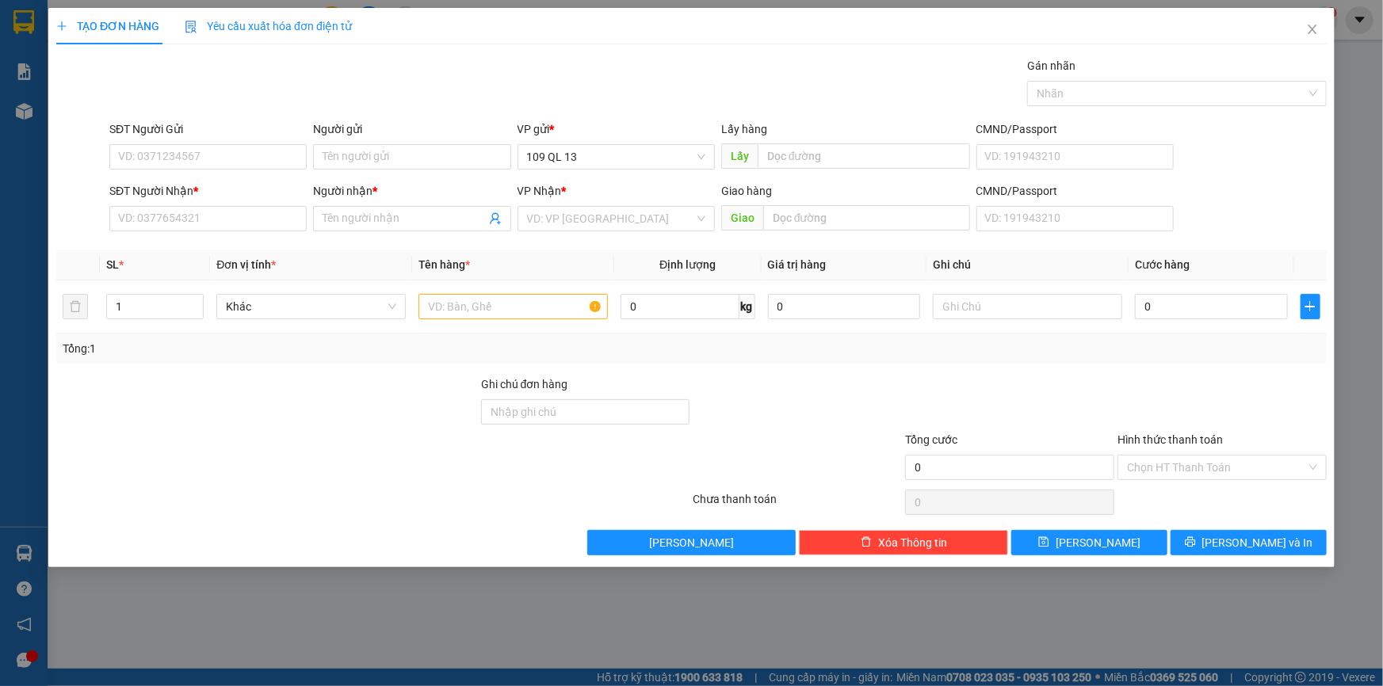
click at [255, 234] on div "SĐT Người Nhận * VD: 0377654321" at bounding box center [207, 209] width 197 height 55
click at [255, 224] on input "SĐT Người Nhận *" at bounding box center [207, 218] width 197 height 25
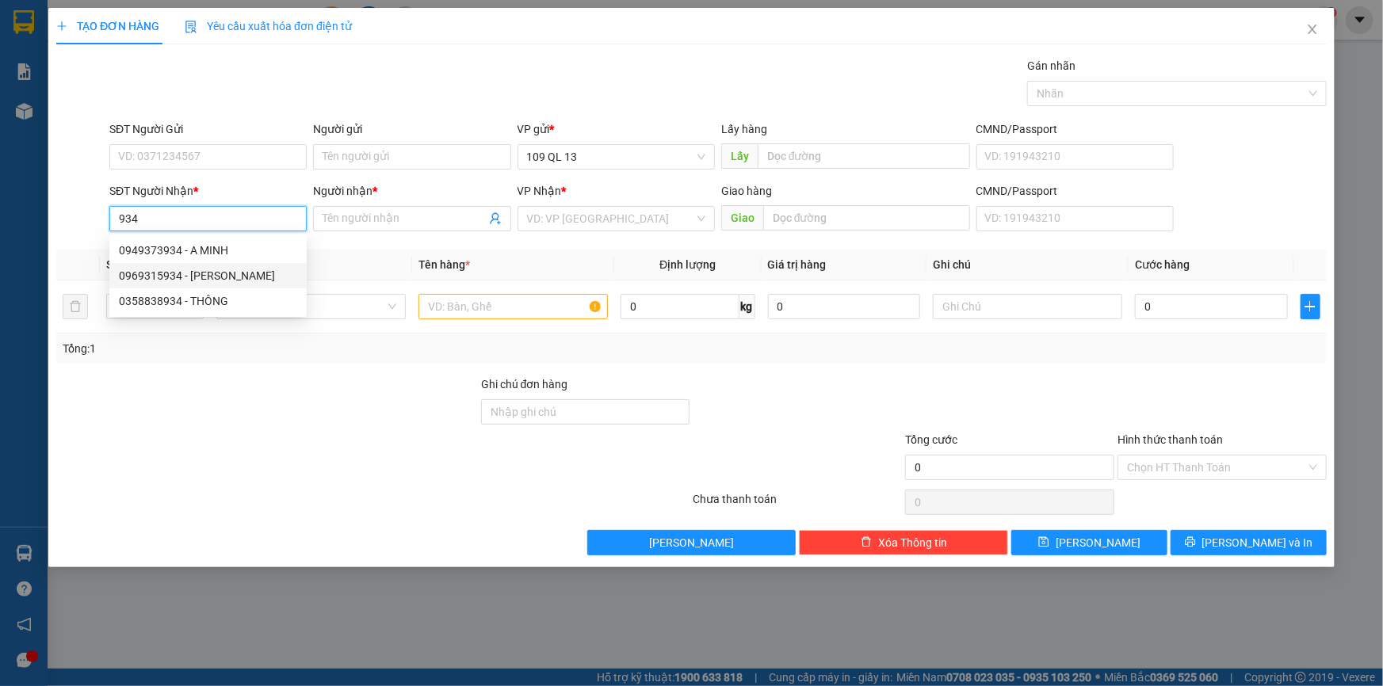
click at [235, 274] on div "0969315934 - THANH" at bounding box center [208, 275] width 178 height 17
type input "0969315934"
type input "THANH"
type input "0969315934"
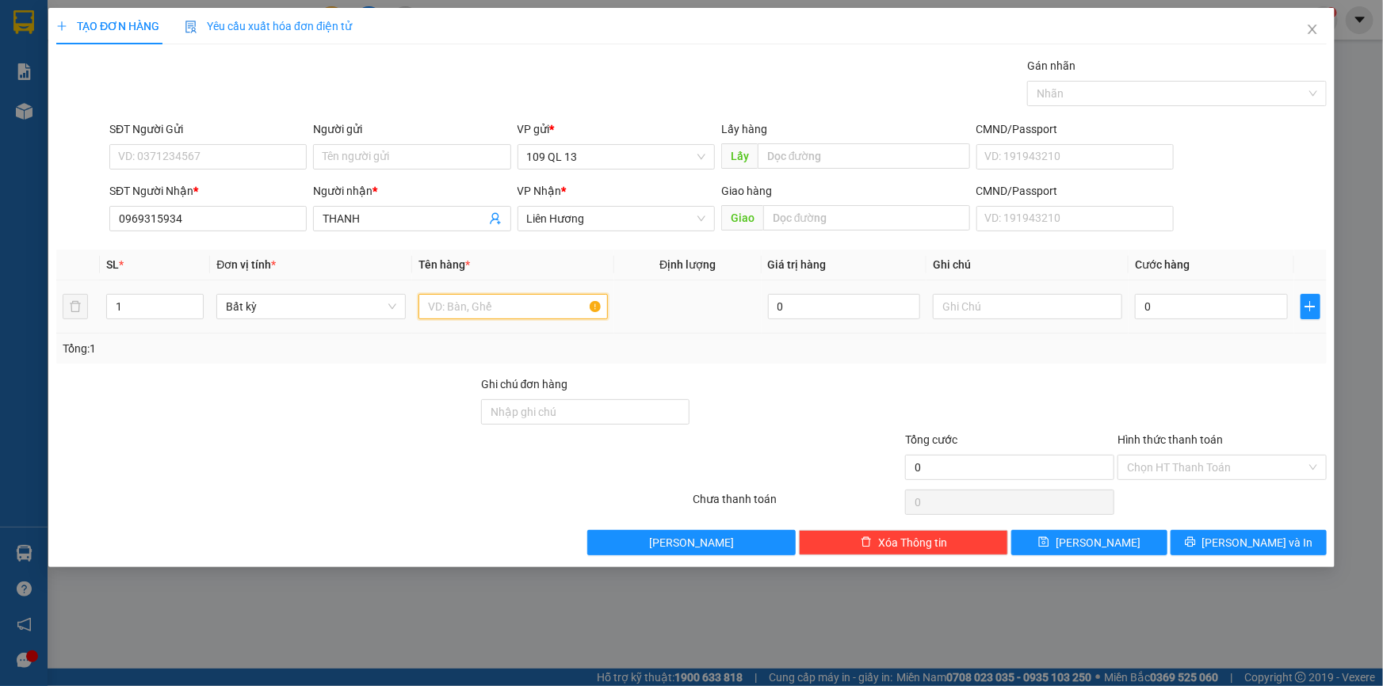
click at [502, 302] on input "text" at bounding box center [512, 306] width 189 height 25
click at [1055, 319] on div at bounding box center [1027, 307] width 189 height 32
click at [1057, 305] on input "text" at bounding box center [1027, 306] width 189 height 25
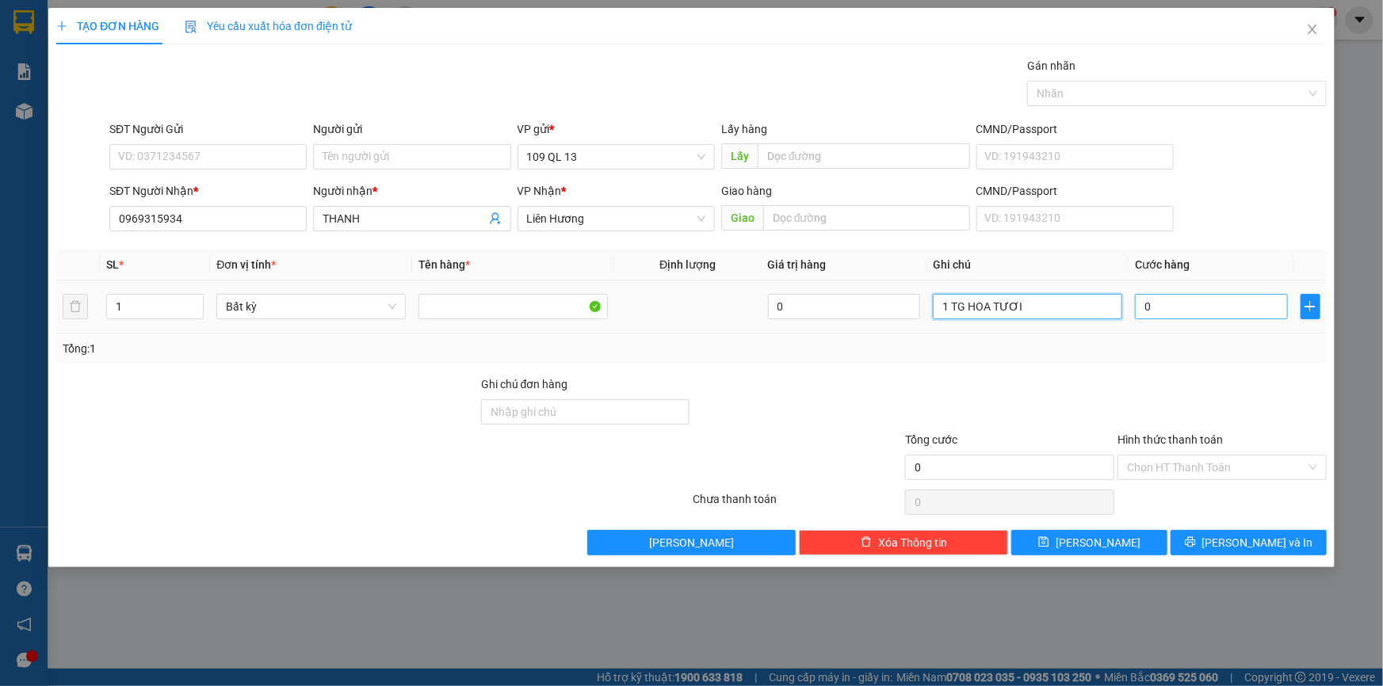
type input "1 TG HOA TƯƠI"
click at [1196, 298] on input "0" at bounding box center [1211, 306] width 153 height 25
type input "1"
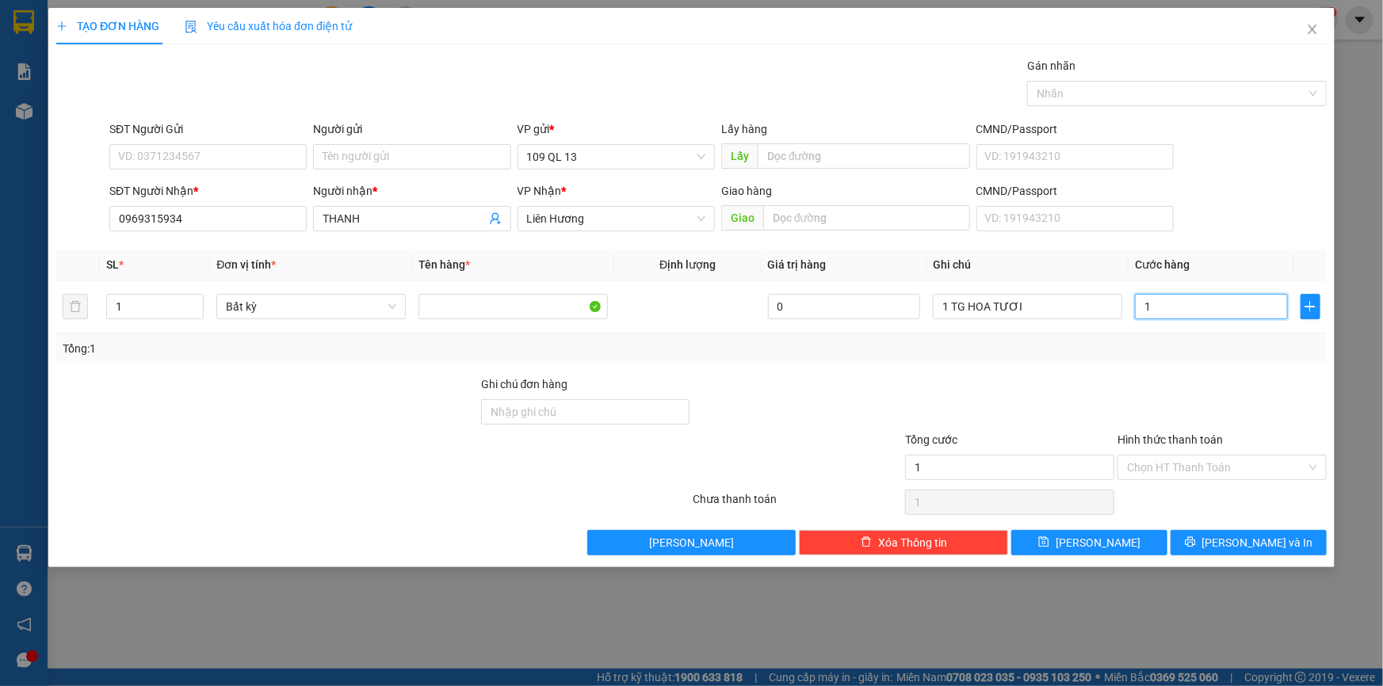
type input "10"
type input "100"
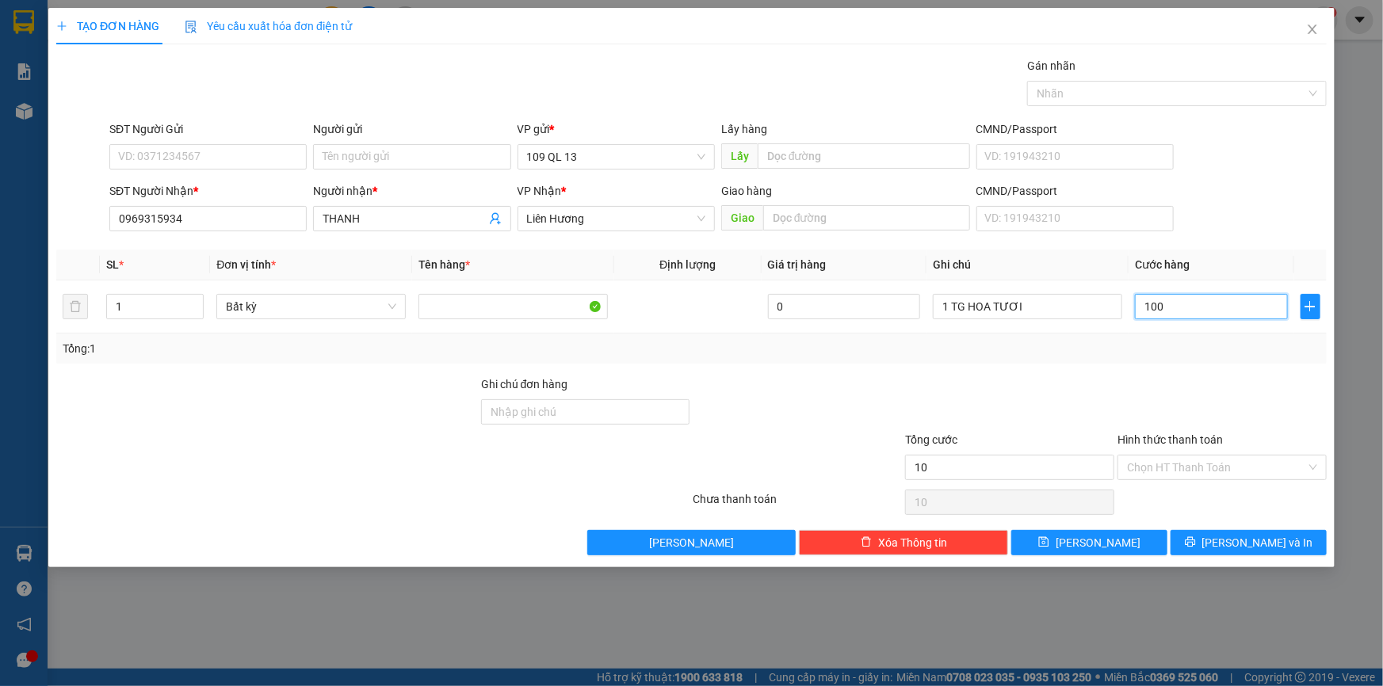
type input "100"
type input "100.000"
click at [1281, 544] on button "[PERSON_NAME] và In" at bounding box center [1248, 542] width 156 height 25
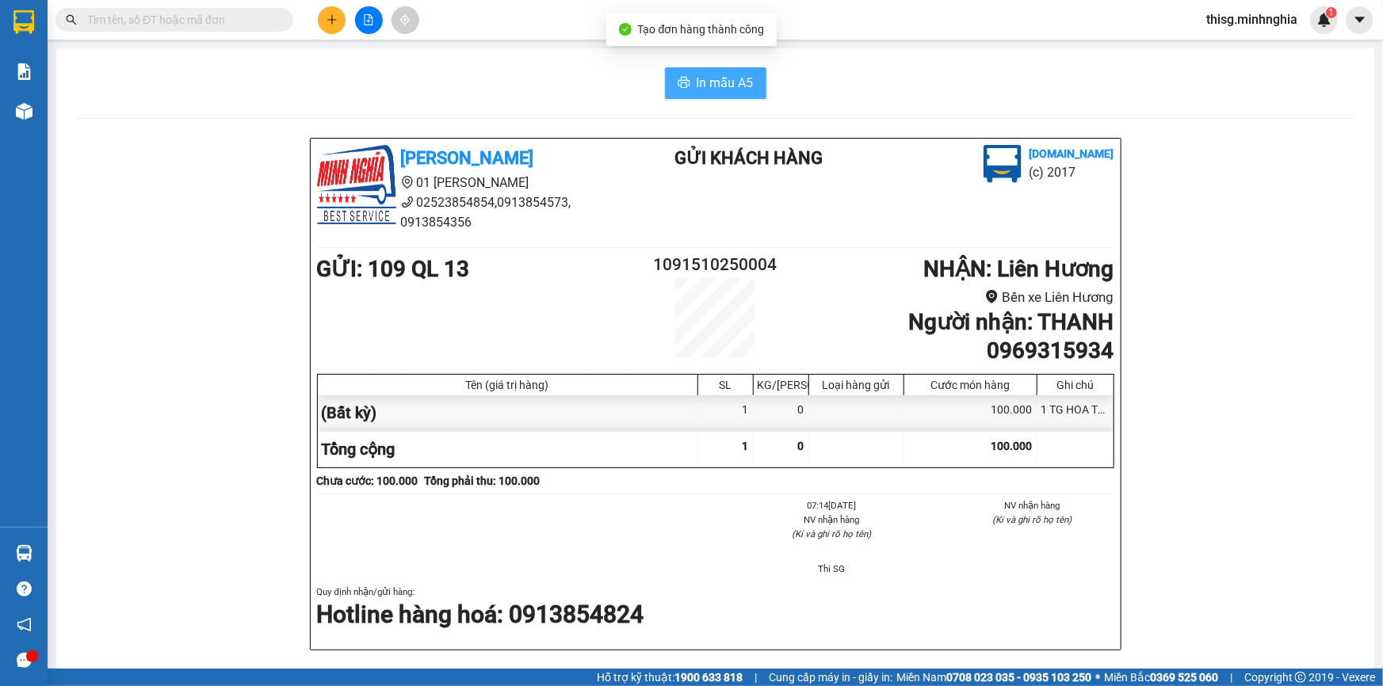
click at [733, 71] on button "In mẫu A5" at bounding box center [715, 83] width 101 height 32
click at [322, 17] on button at bounding box center [332, 20] width 28 height 28
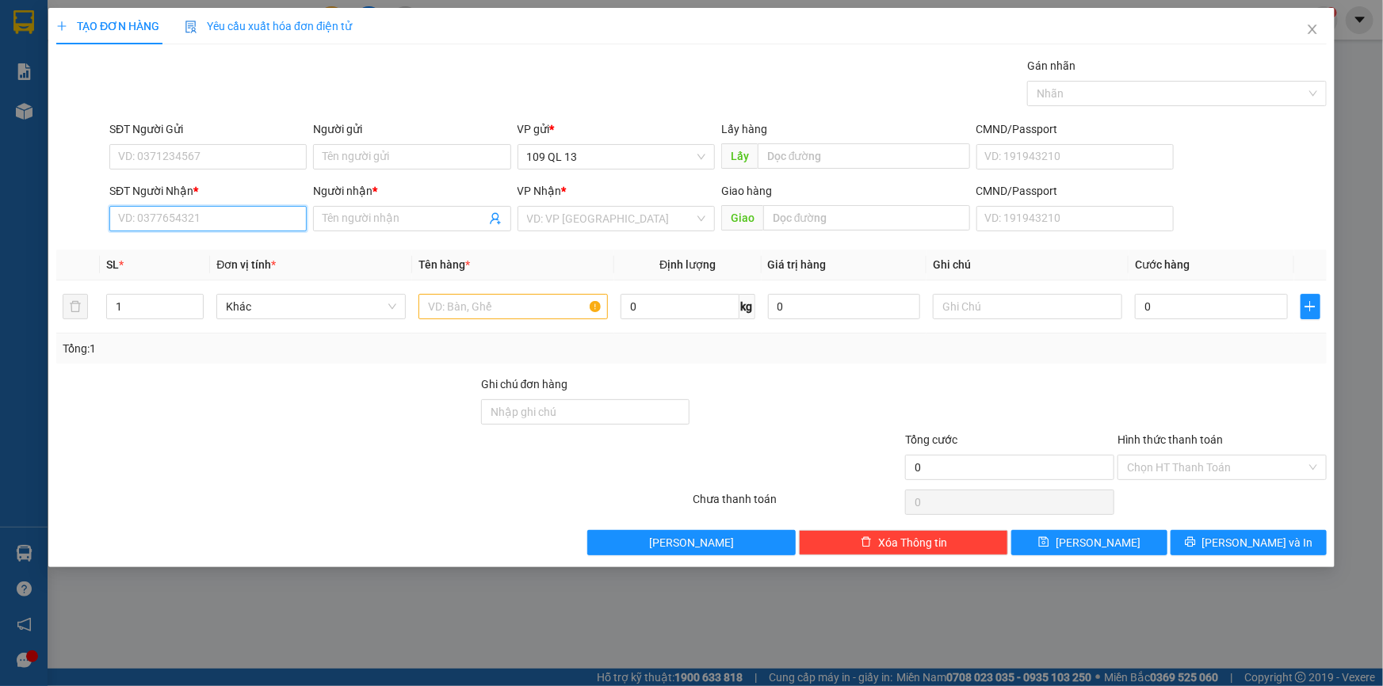
click at [268, 224] on input "SĐT Người Nhận *" at bounding box center [207, 218] width 197 height 25
type input "0335881364"
click at [219, 253] on div "0335881364 - NAUY" at bounding box center [208, 250] width 178 height 17
type input "NAUY"
type input "0335881364"
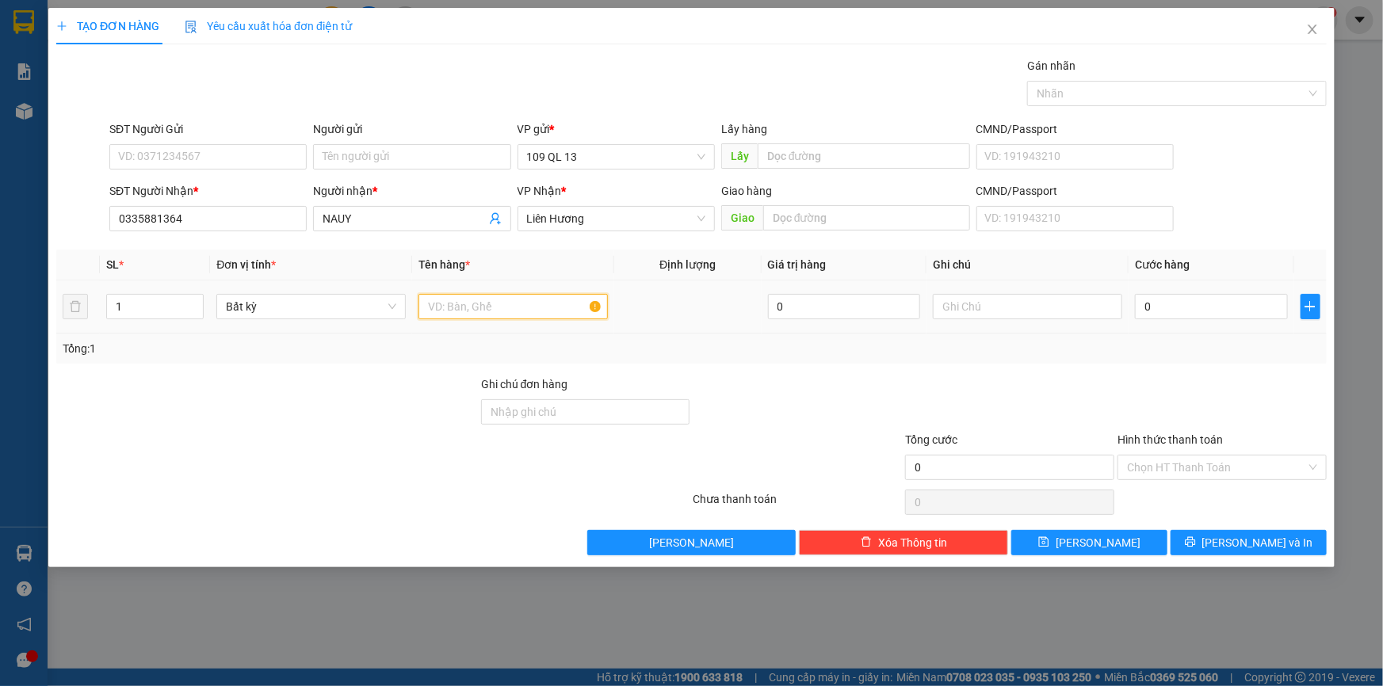
click at [474, 299] on input "text" at bounding box center [512, 306] width 189 height 25
click at [1093, 313] on input "text" at bounding box center [1027, 306] width 189 height 25
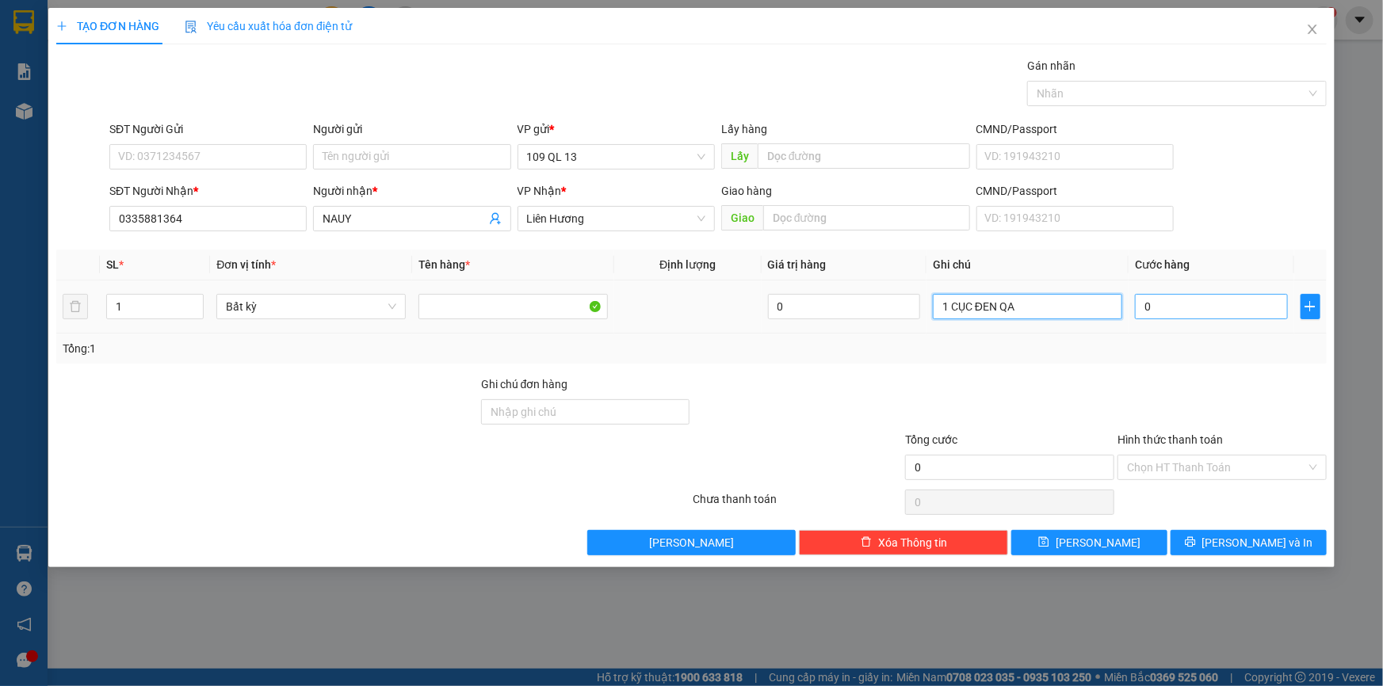
type input "1 CỤC ĐEN QA"
click at [1170, 307] on input "0" at bounding box center [1211, 306] width 153 height 25
type input "4"
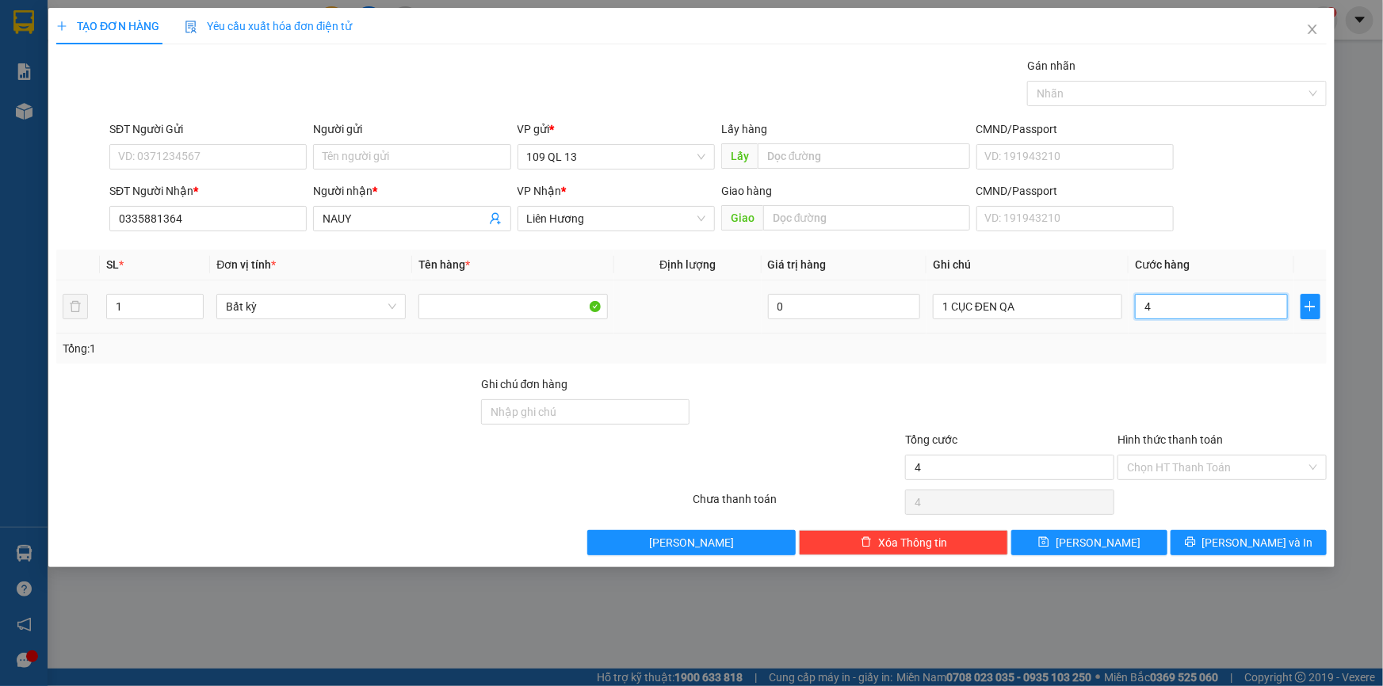
type input "40"
type input "40.000"
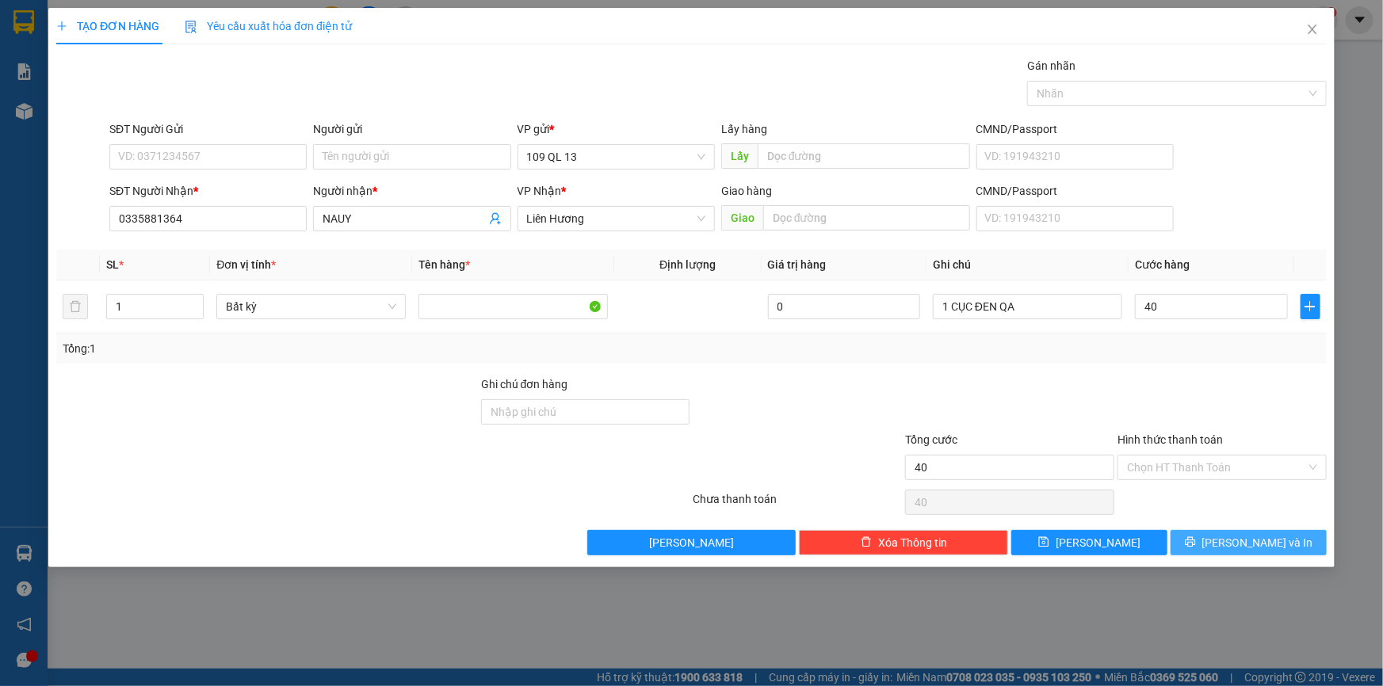
type input "40.000"
click at [1235, 537] on span "[PERSON_NAME] và In" at bounding box center [1257, 542] width 111 height 17
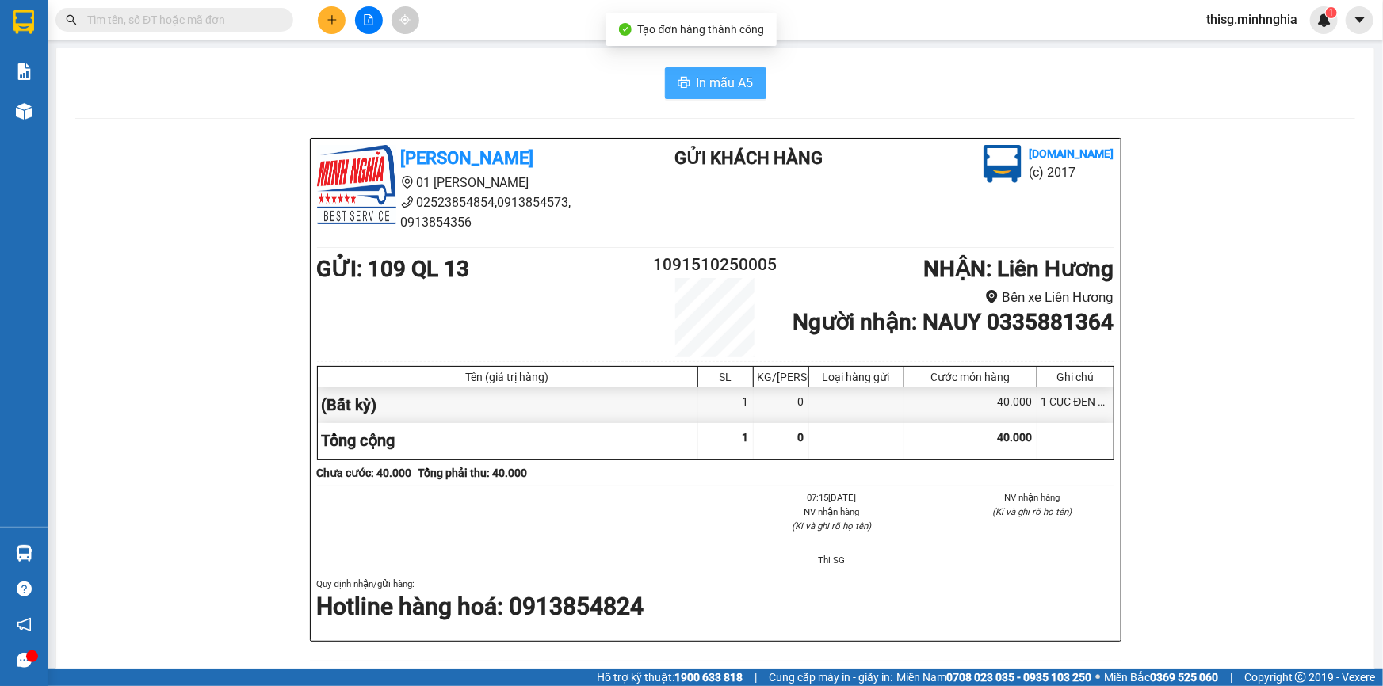
click at [724, 71] on button "In mẫu A5" at bounding box center [715, 83] width 101 height 32
click at [338, 20] on button at bounding box center [332, 20] width 28 height 28
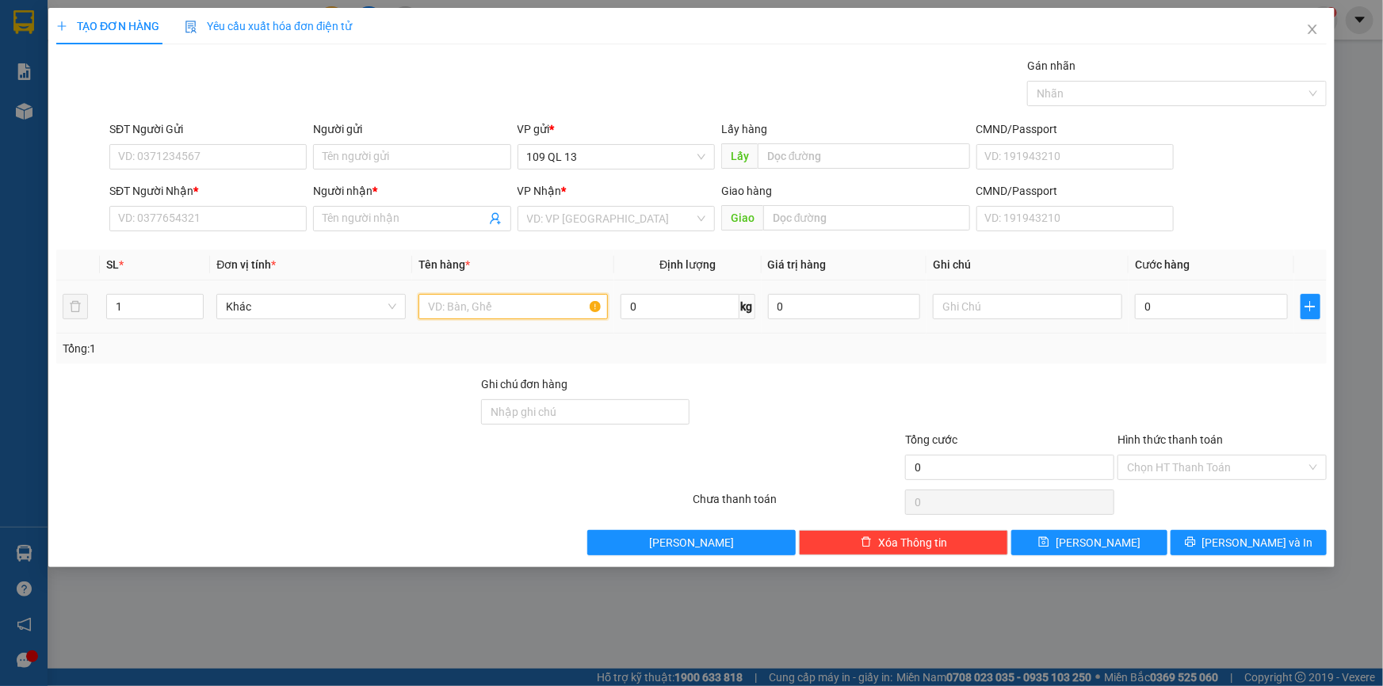
click at [499, 312] on input "text" at bounding box center [512, 306] width 189 height 25
click at [1023, 304] on input "text" at bounding box center [1027, 306] width 189 height 25
type input "1 TG MÀNG BỌC BÁNH"
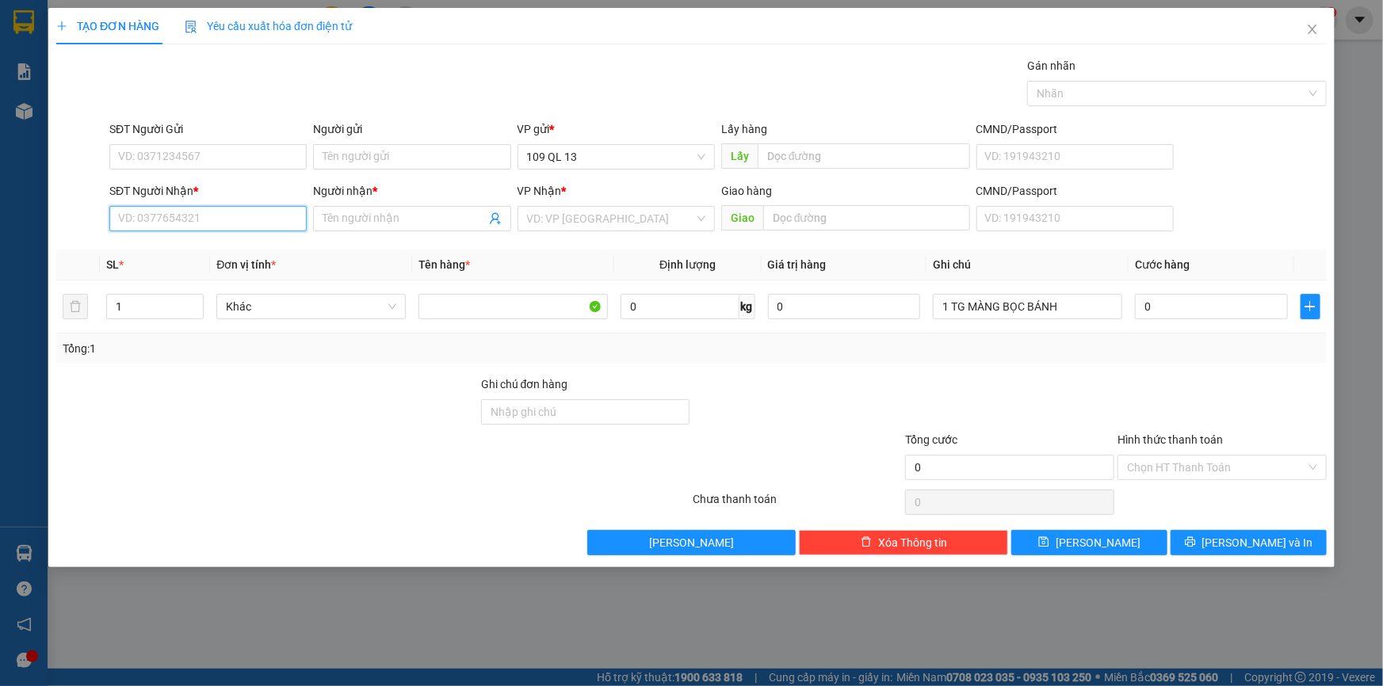
click at [262, 219] on input "SĐT Người Nhận *" at bounding box center [207, 218] width 197 height 25
click at [257, 251] on div "0377633300 - THÚY VÕ" at bounding box center [208, 250] width 178 height 17
type input "0377633300"
type input "THÚY VÕ"
type input "0377633300"
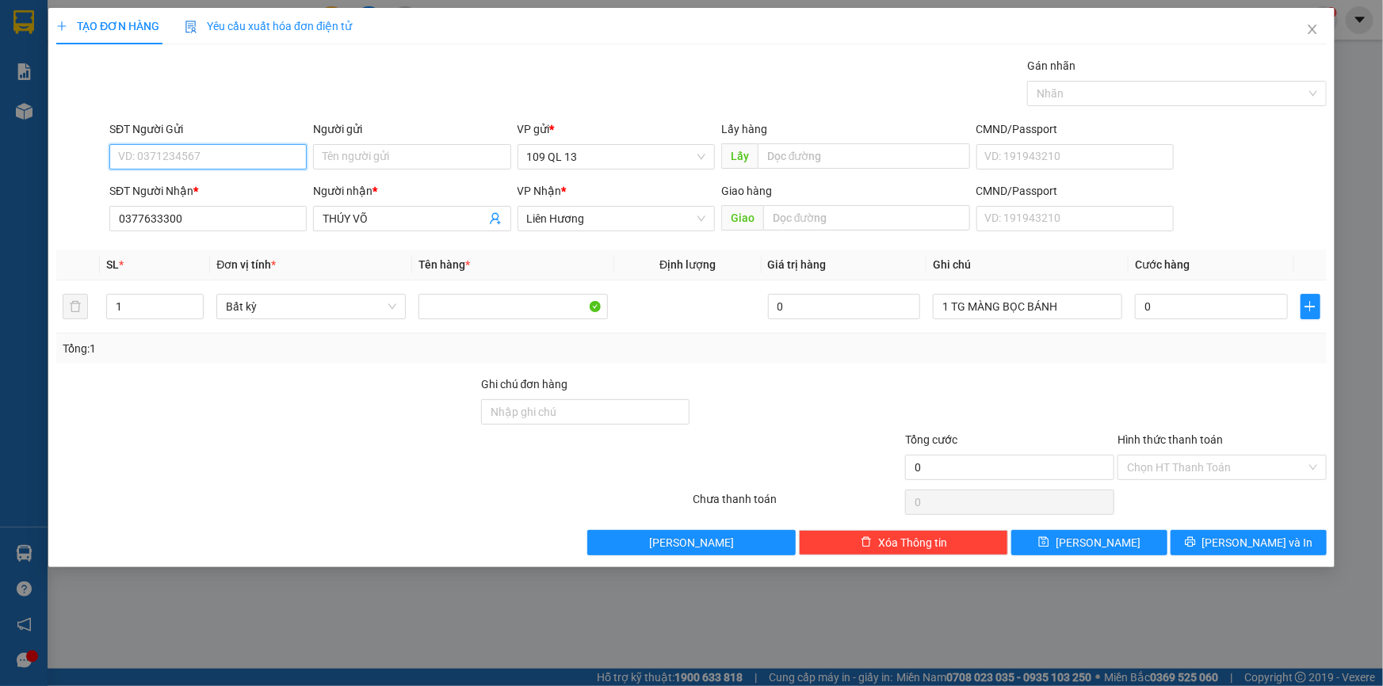
click at [236, 154] on input "SĐT Người Gửi" at bounding box center [207, 156] width 197 height 25
click at [208, 211] on div "0394442003 - CẨM" at bounding box center [208, 213] width 178 height 17
type input "0394442003"
type input "CẨM"
click at [1164, 311] on input "0" at bounding box center [1211, 306] width 153 height 25
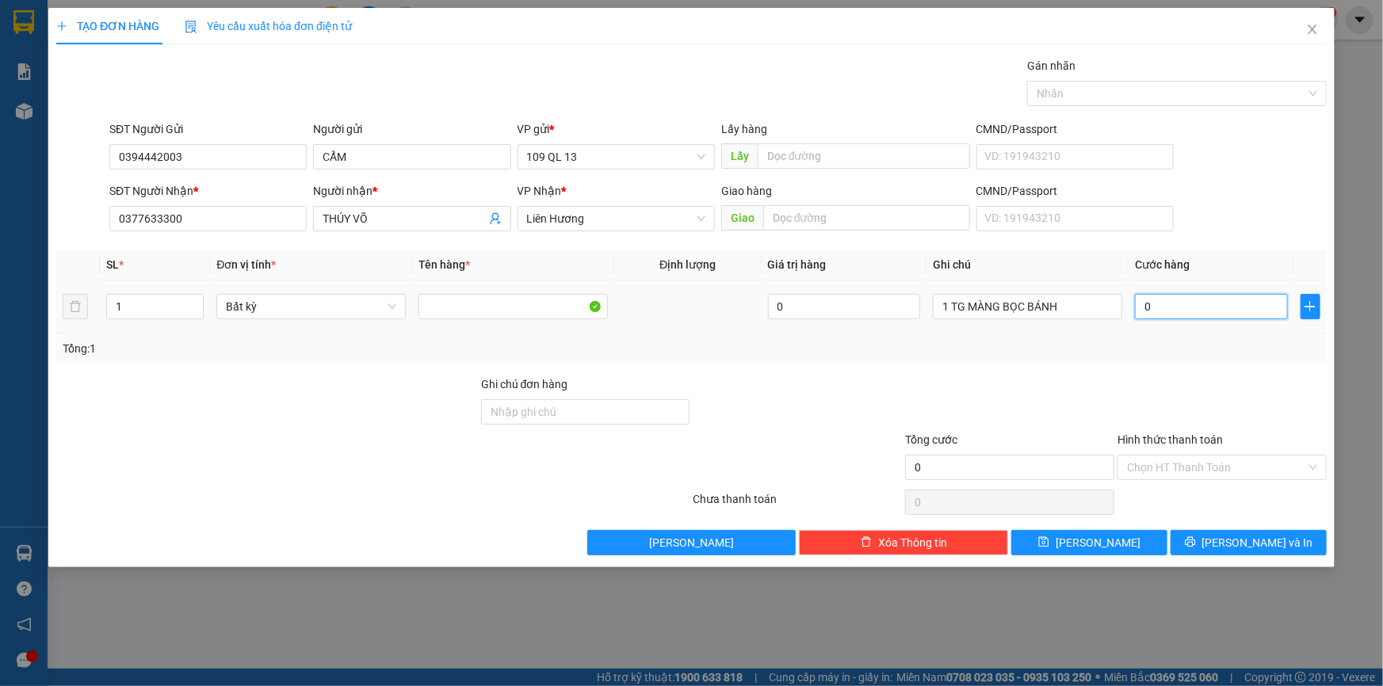
type input "6"
type input "620"
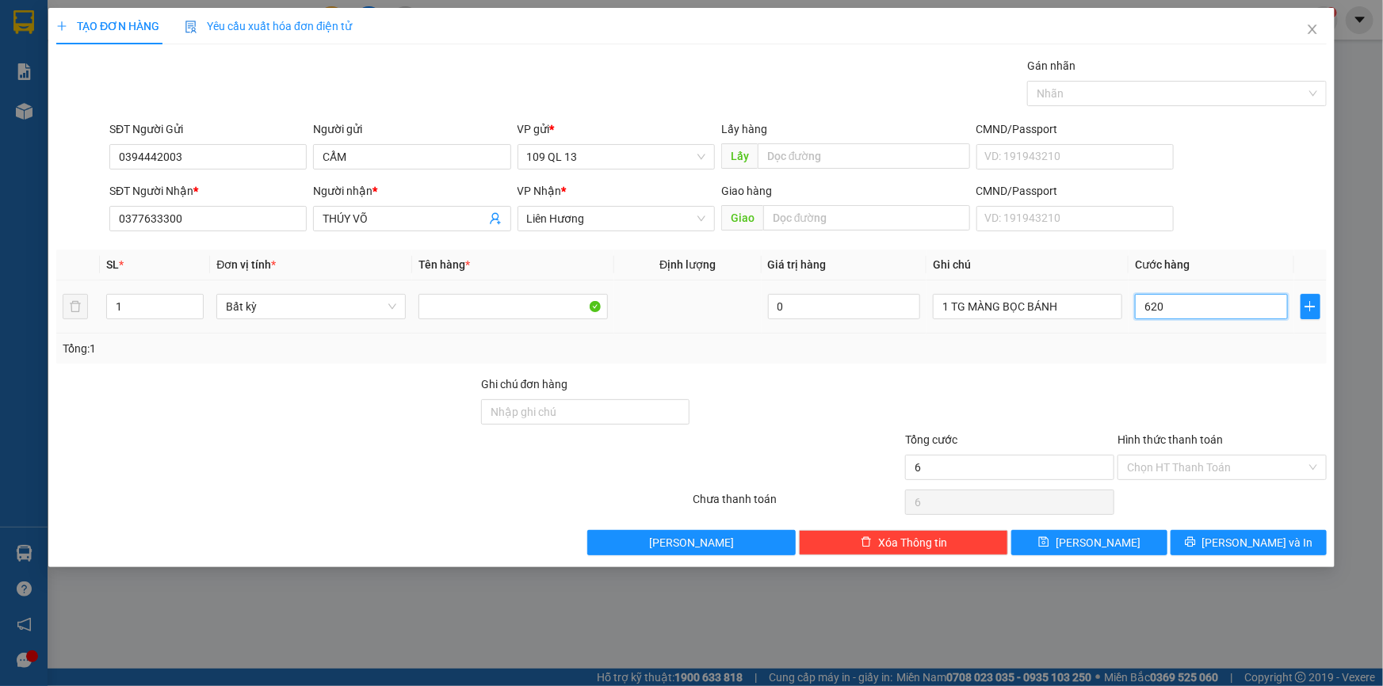
type input "620"
type input "62"
type input "6"
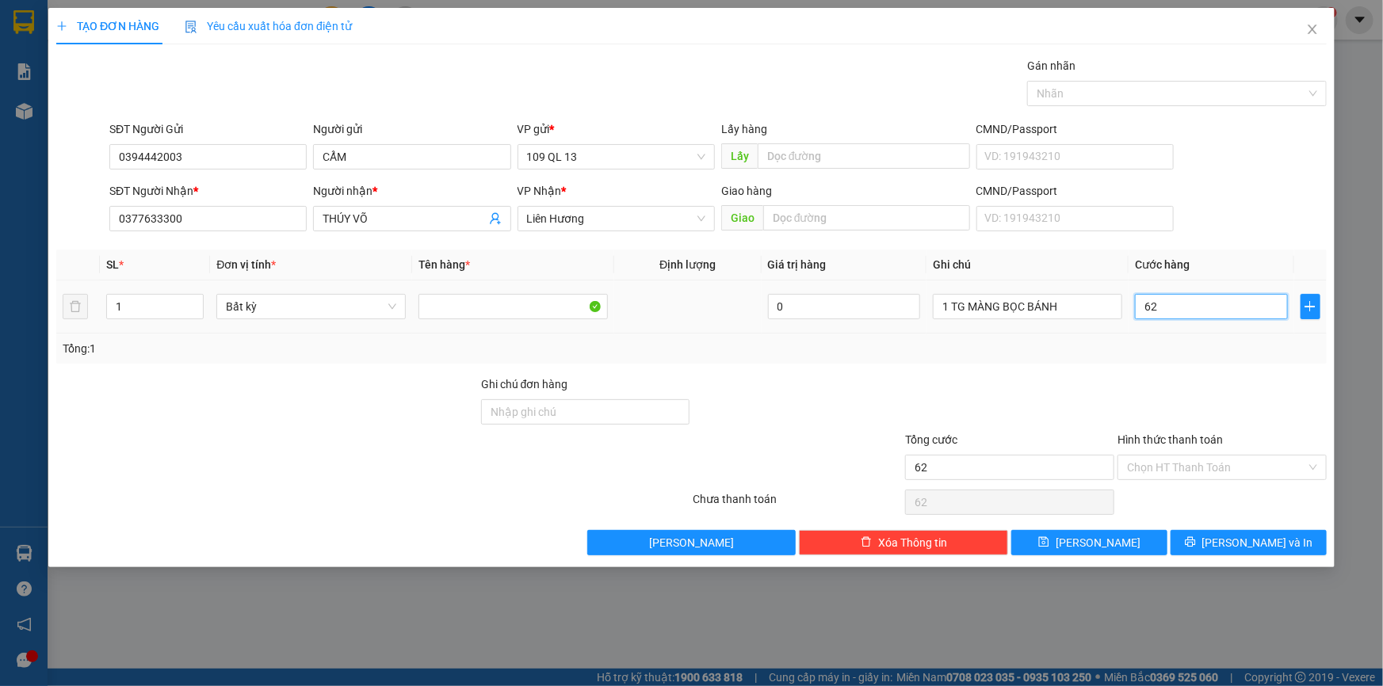
type input "6"
type input "60"
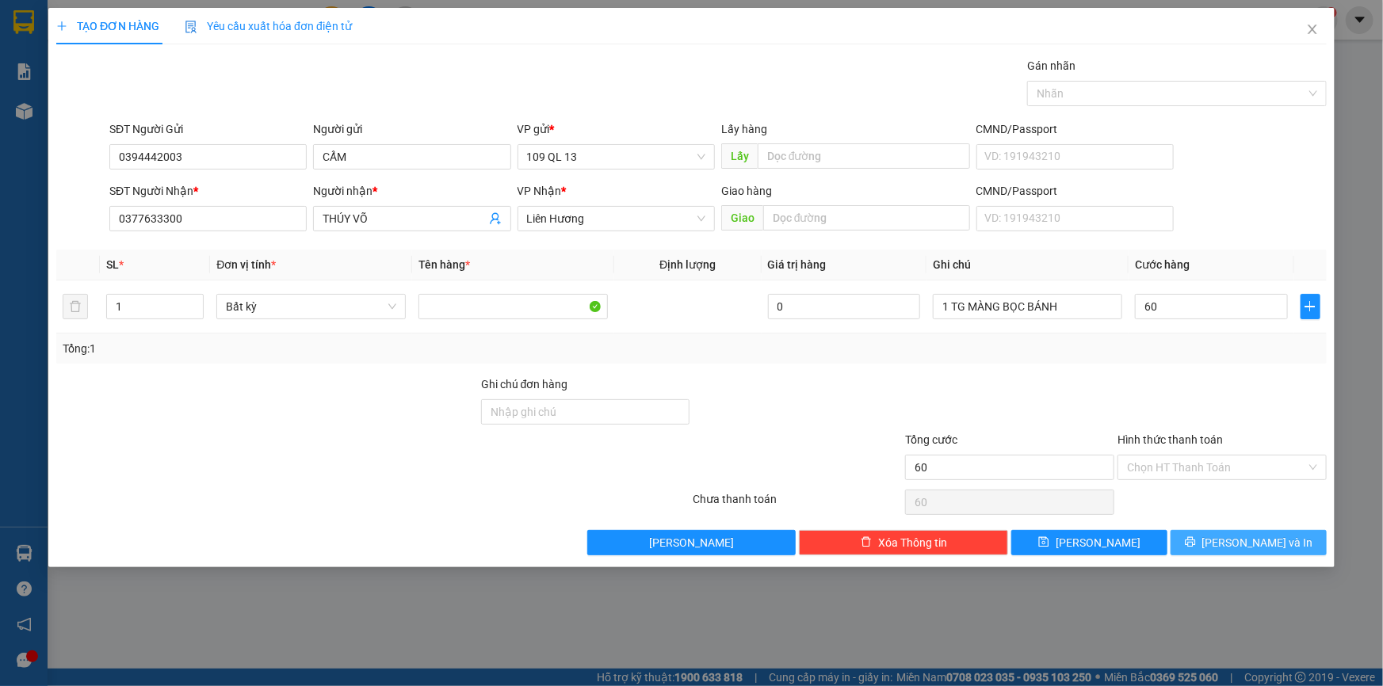
type input "60.000"
click at [1249, 542] on span "[PERSON_NAME] và In" at bounding box center [1257, 542] width 111 height 17
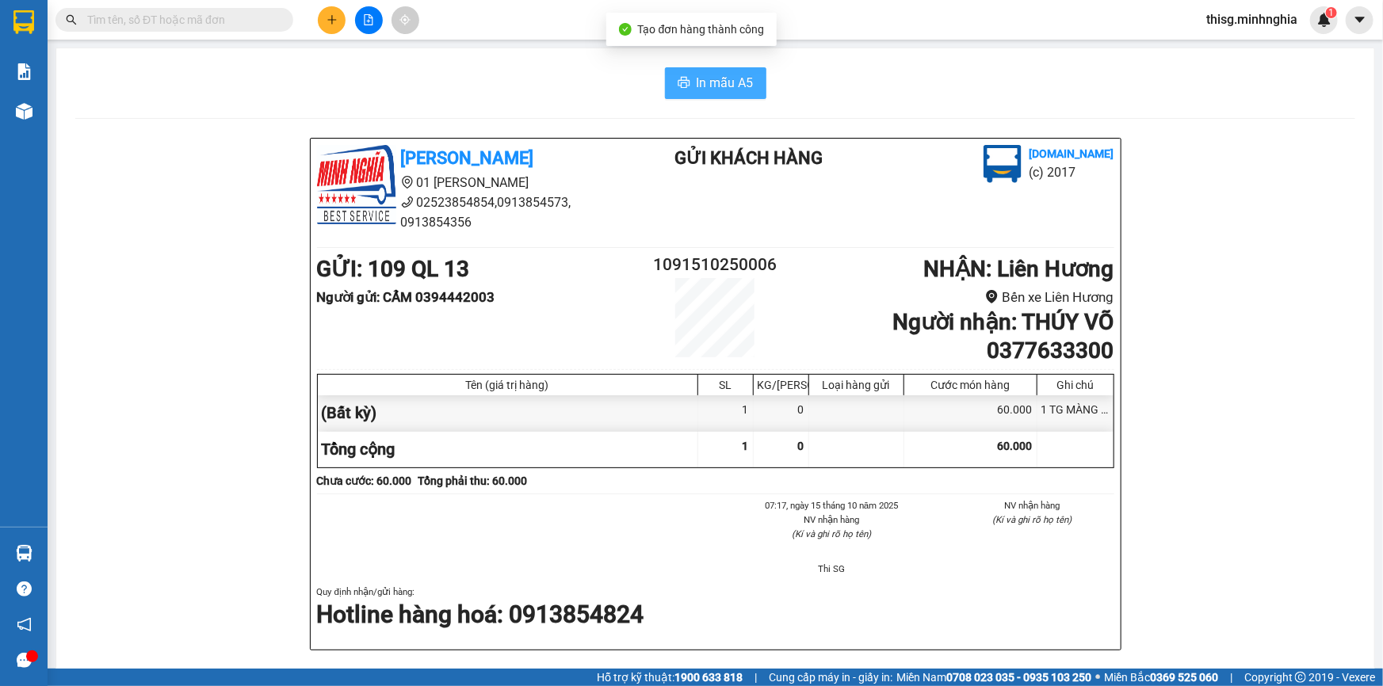
click at [705, 82] on span "In mẫu A5" at bounding box center [724, 83] width 57 height 20
click at [529, 46] on main "In mẫu A5 Minh Nghĩa 01 Đinh Tiên Hoàng 02523854854,0913854573, 0913854356 Gửi …" at bounding box center [691, 334] width 1383 height 669
click at [336, 23] on icon "plus" at bounding box center [331, 19] width 11 height 11
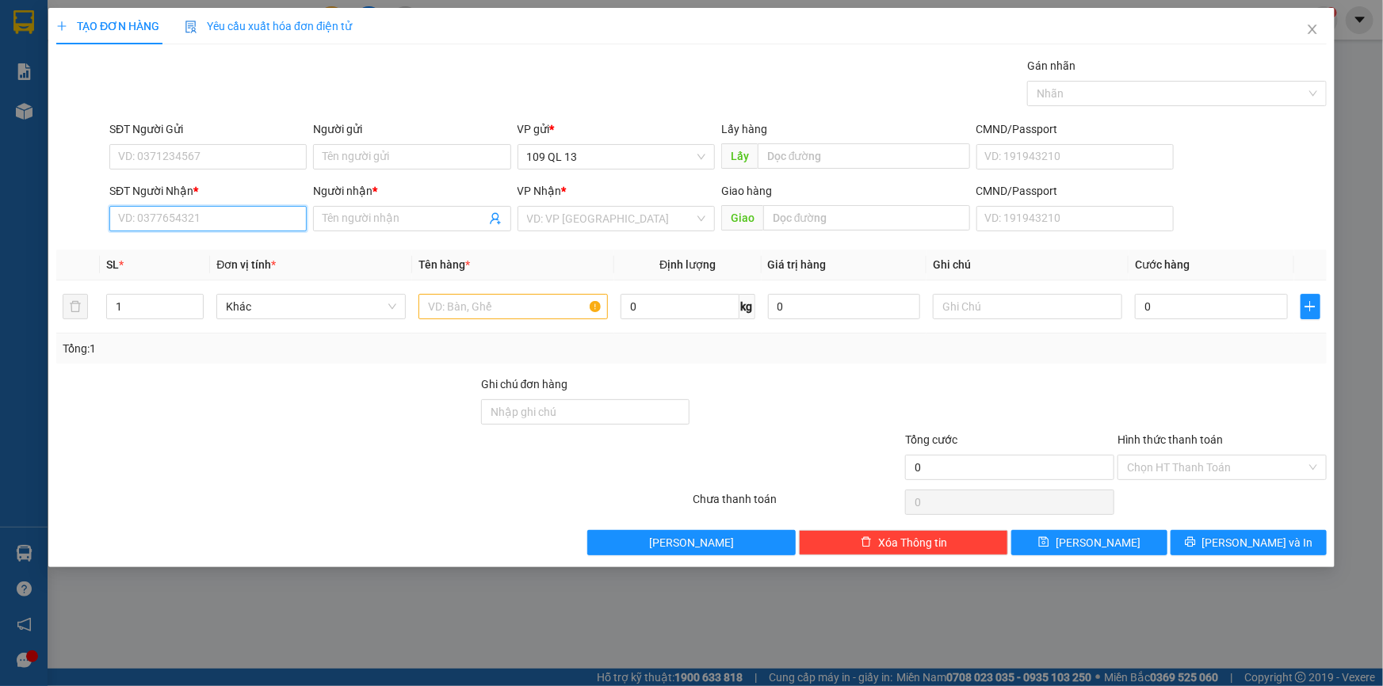
click at [162, 214] on input "SĐT Người Nhận *" at bounding box center [207, 218] width 197 height 25
type input "7"
type input "0962116788"
click at [217, 257] on div "0962116788 - PHƯƠNG" at bounding box center [208, 250] width 178 height 17
type input "PHƯƠNG"
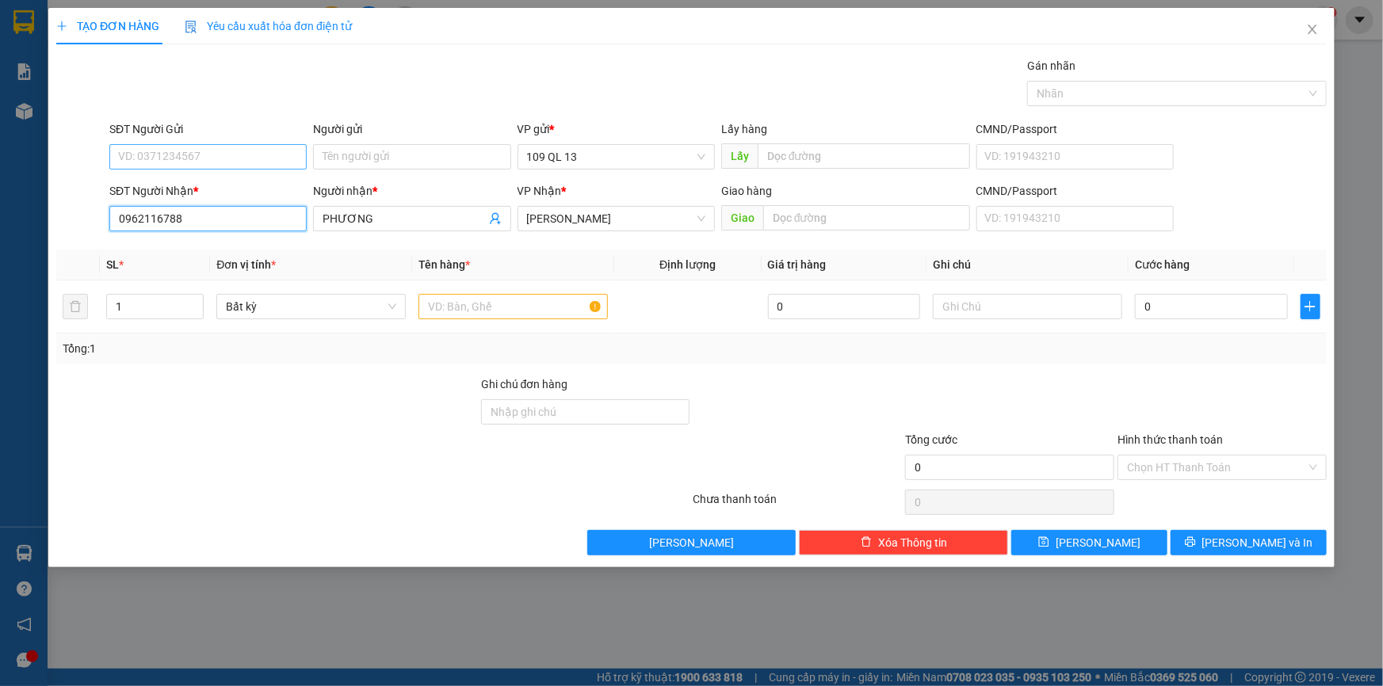
type input "0962116788"
click at [242, 163] on input "SĐT Người Gửi" at bounding box center [207, 156] width 197 height 25
click at [518, 309] on input "text" at bounding box center [512, 306] width 189 height 25
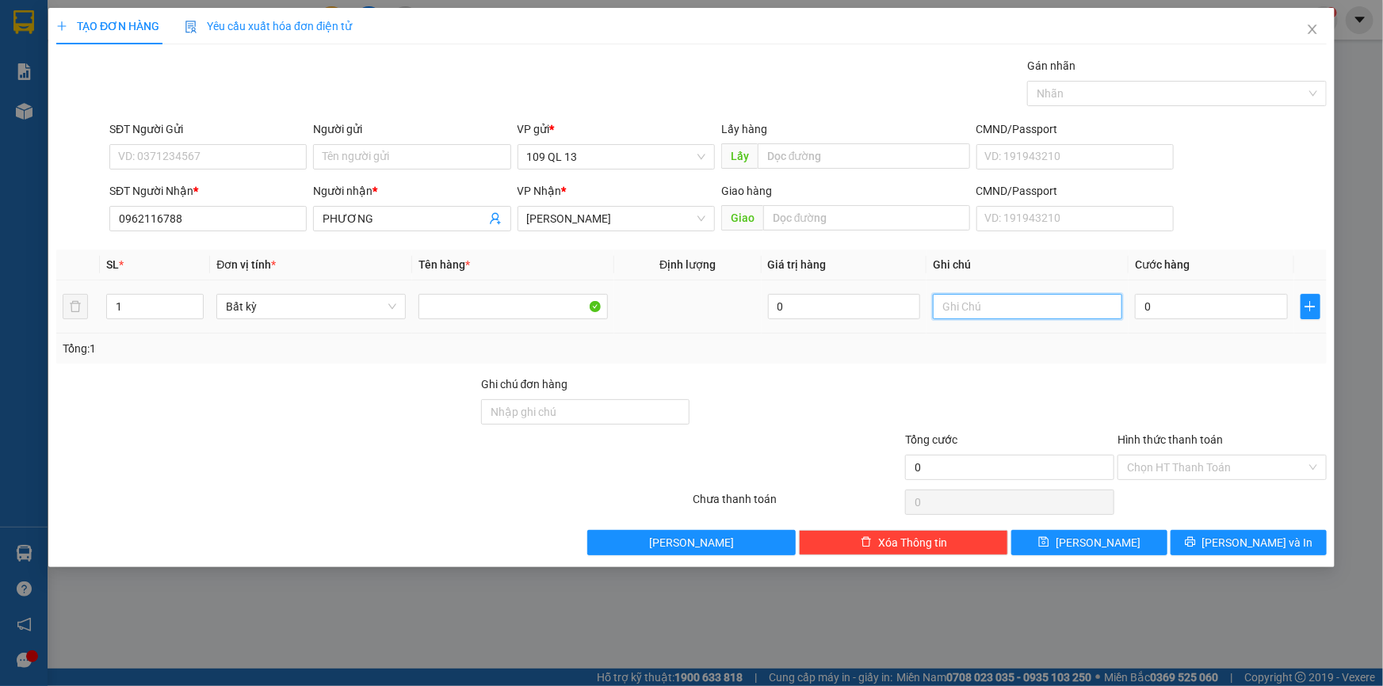
click at [1054, 301] on input "text" at bounding box center [1027, 306] width 189 height 25
type input "1 BAO TRẮNG BÒ VIÊN"
click at [1260, 317] on input "0" at bounding box center [1211, 306] width 153 height 25
type input "4"
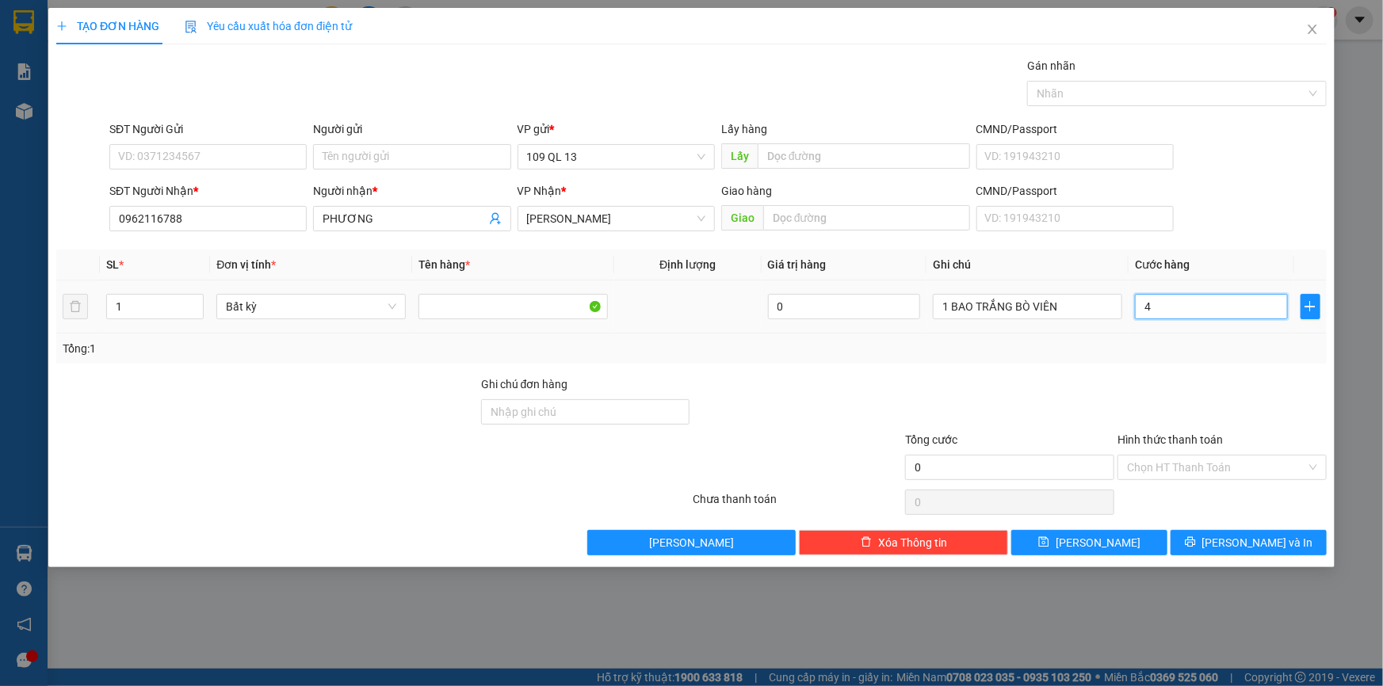
type input "4"
type input "40"
type input "40.000"
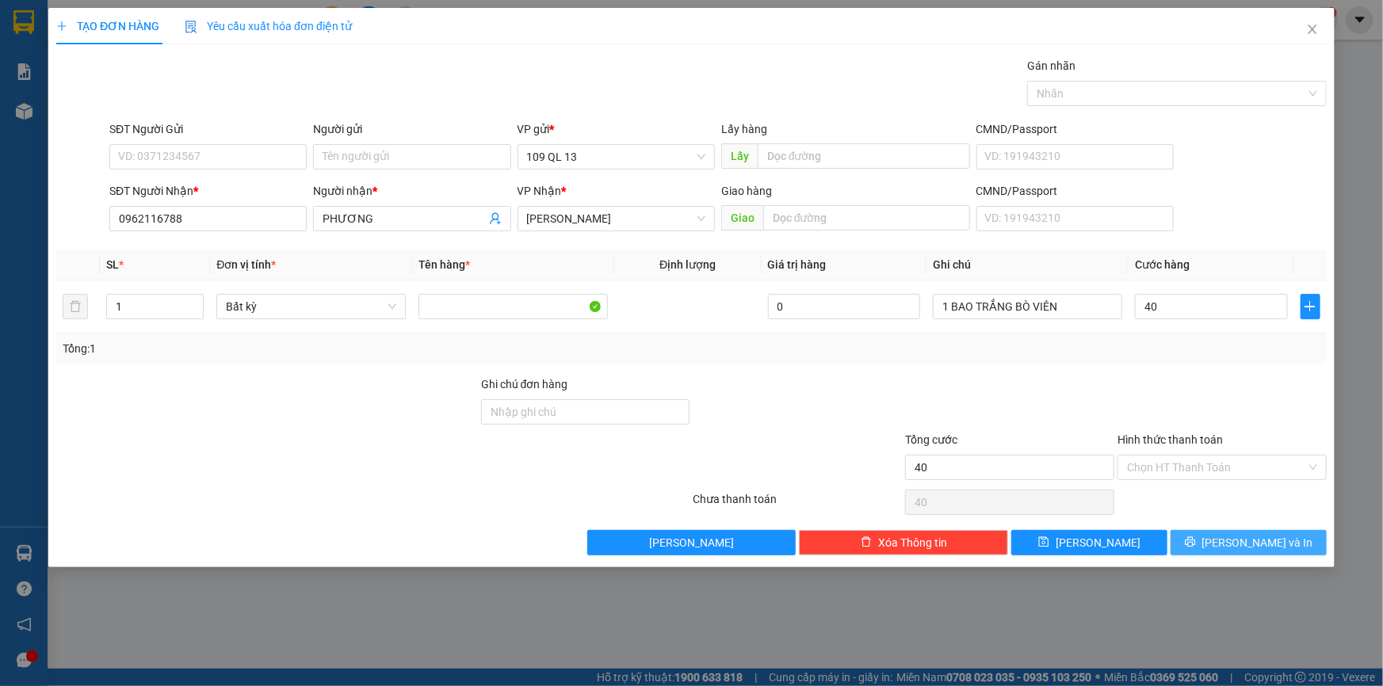
type input "40.000"
click at [1265, 536] on span "[PERSON_NAME] và In" at bounding box center [1257, 542] width 111 height 17
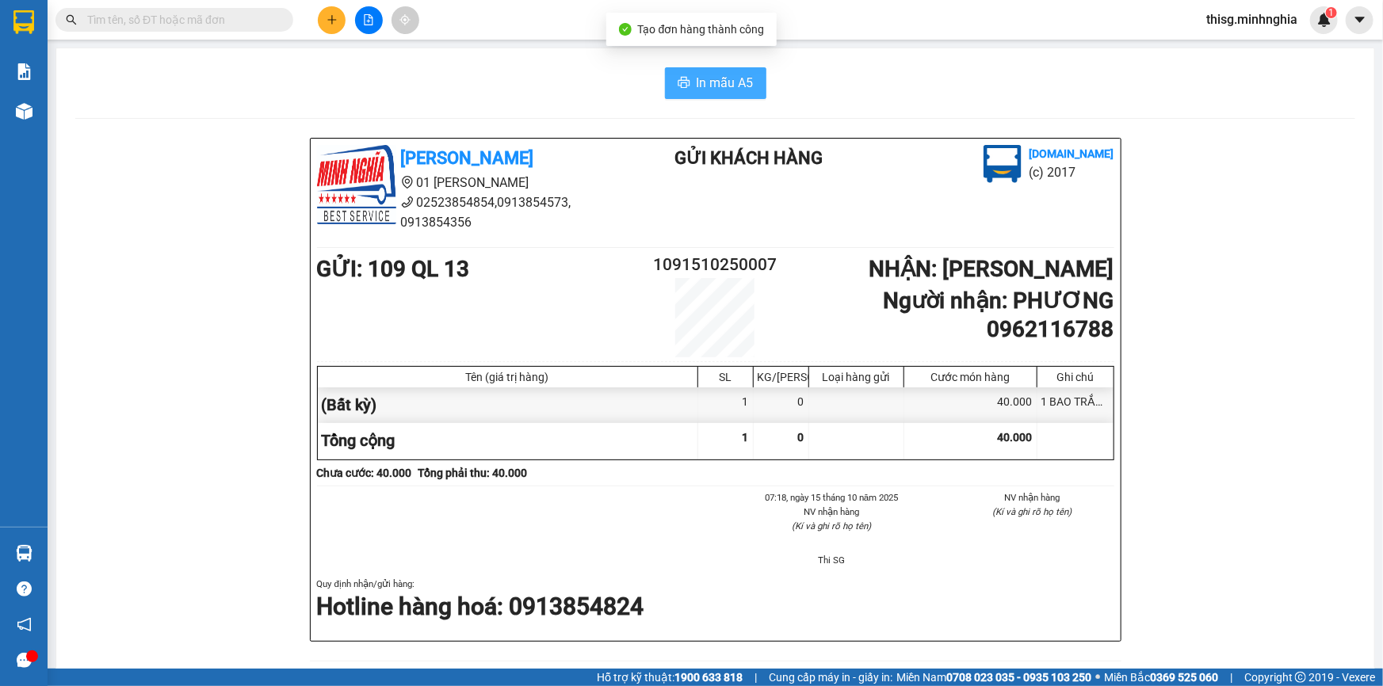
click at [724, 79] on span "In mẫu A5" at bounding box center [724, 83] width 57 height 20
click at [605, 81] on div "In mẫu A5" at bounding box center [715, 83] width 1280 height 32
click at [332, 22] on icon "plus" at bounding box center [331, 19] width 1 height 9
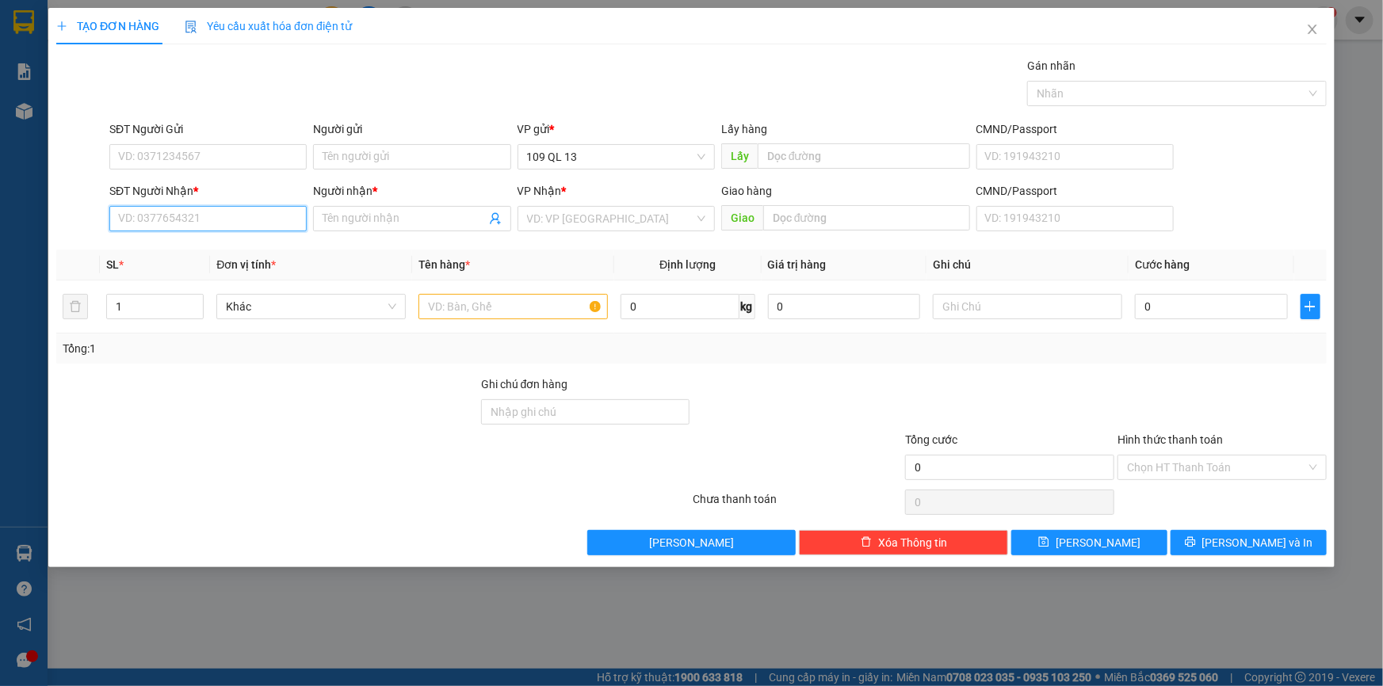
click at [177, 211] on input "SĐT Người Nhận *" at bounding box center [207, 218] width 197 height 25
click at [208, 250] on div "0906151936 - HỒNG" at bounding box center [208, 250] width 178 height 17
type input "0906151936"
type input "HỒNG"
type input "0906151936"
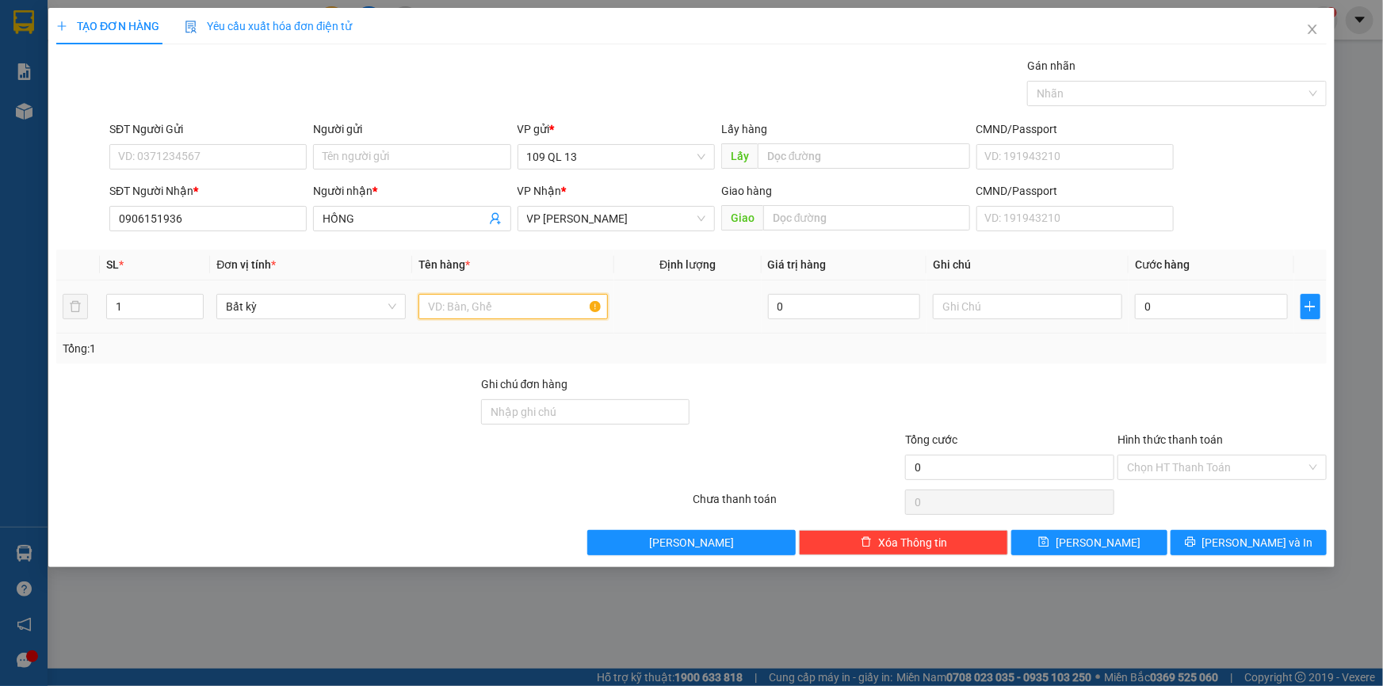
click at [553, 307] on input "text" at bounding box center [512, 306] width 189 height 25
click at [1023, 304] on input "text" at bounding box center [1027, 306] width 189 height 25
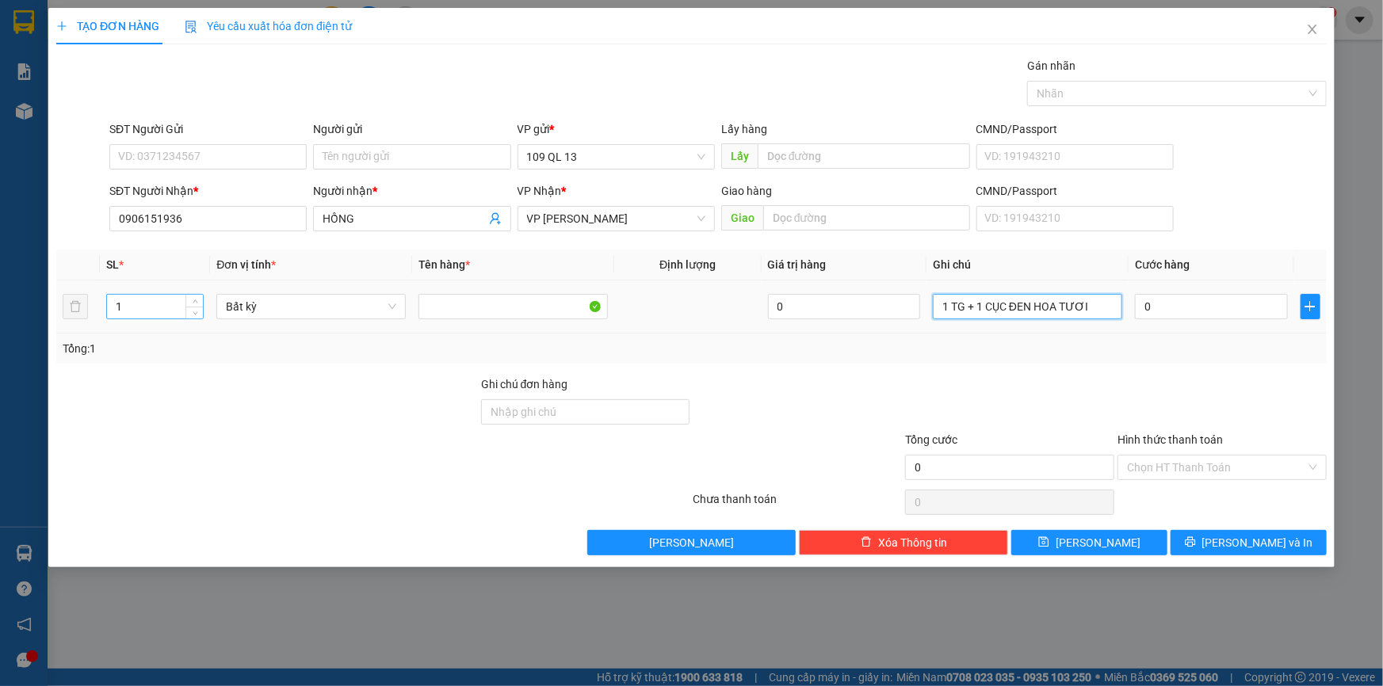
type input "1 TG + 1 CỤC ĐEN HOA TƯƠI"
click at [132, 311] on input "1" at bounding box center [155, 307] width 96 height 24
type input "2"
click at [1263, 310] on input "0" at bounding box center [1211, 306] width 153 height 25
type input "1"
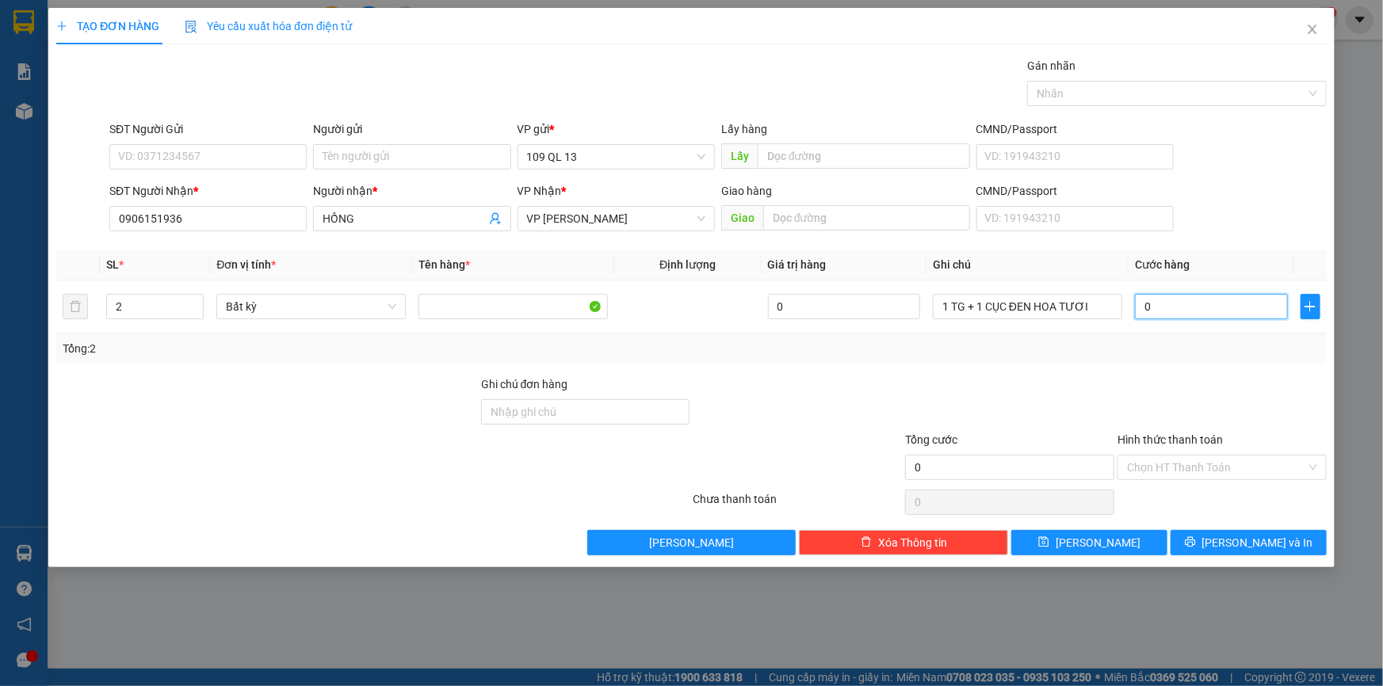
type input "1"
type input "12"
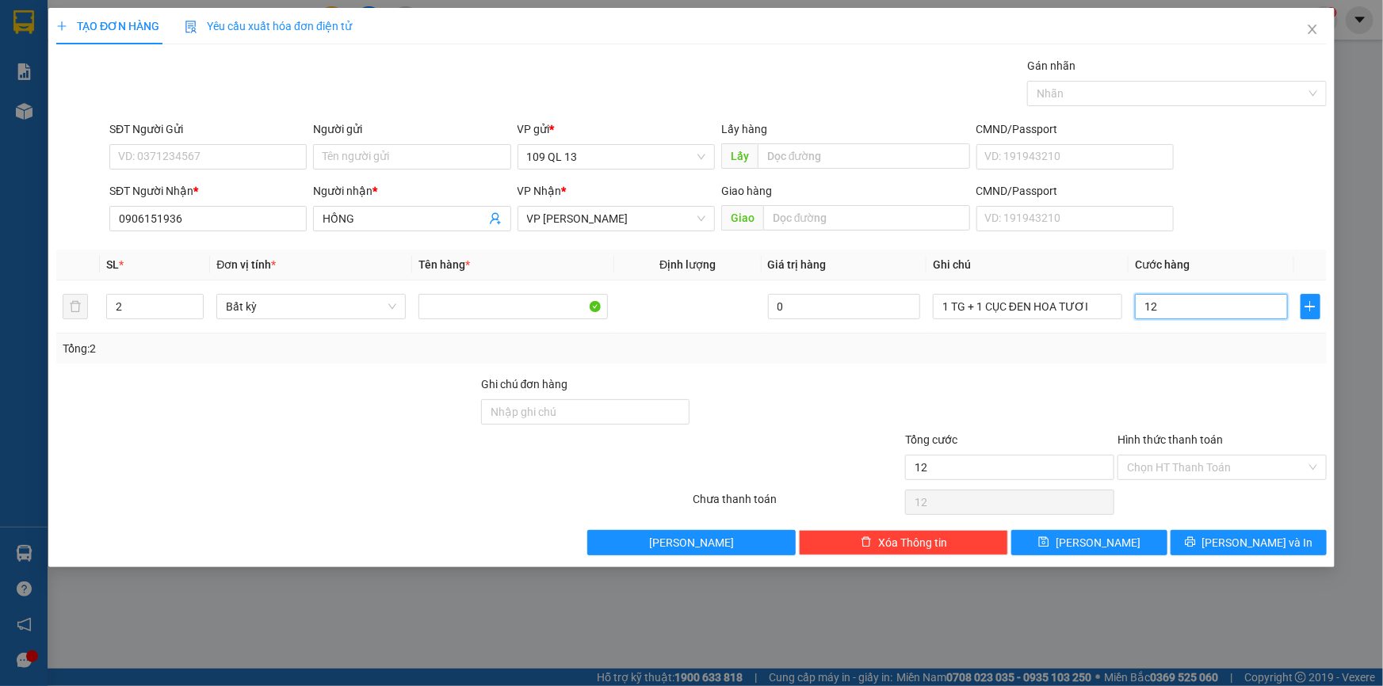
type input "120"
type input "120.000"
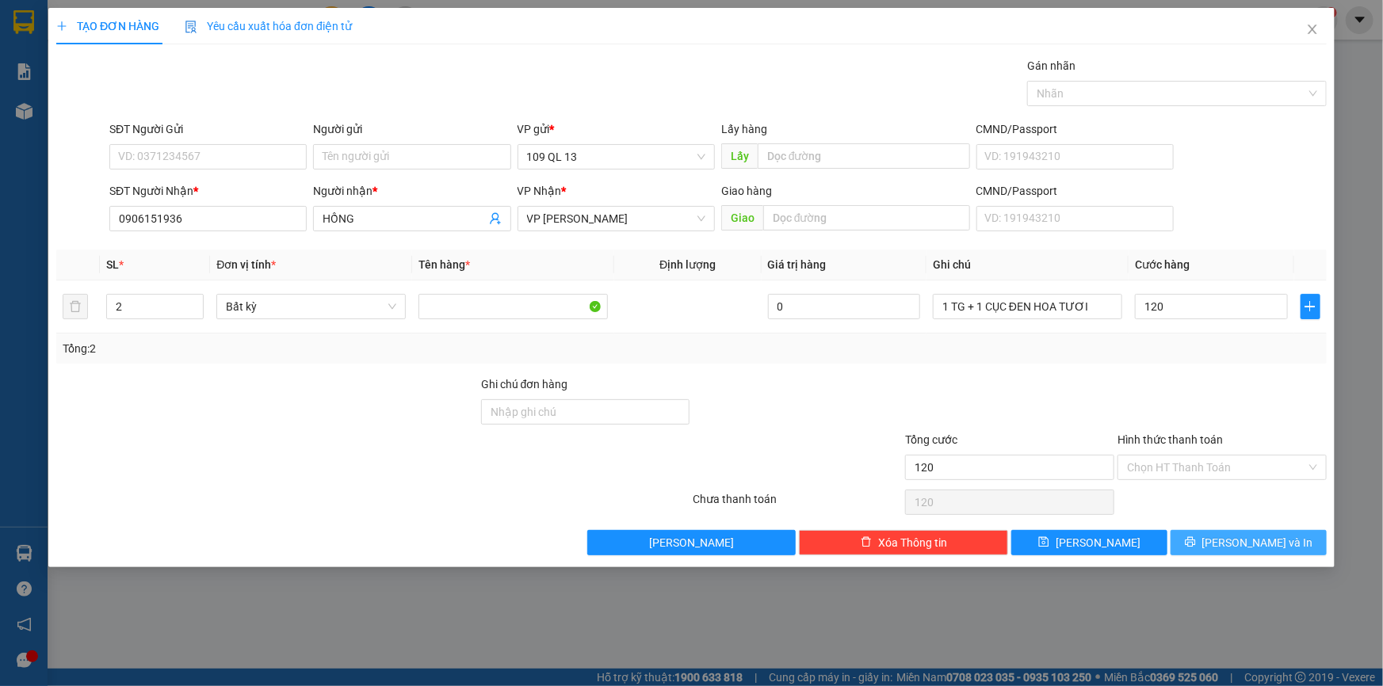
type input "120.000"
click at [1262, 544] on span "[PERSON_NAME] và In" at bounding box center [1257, 542] width 111 height 17
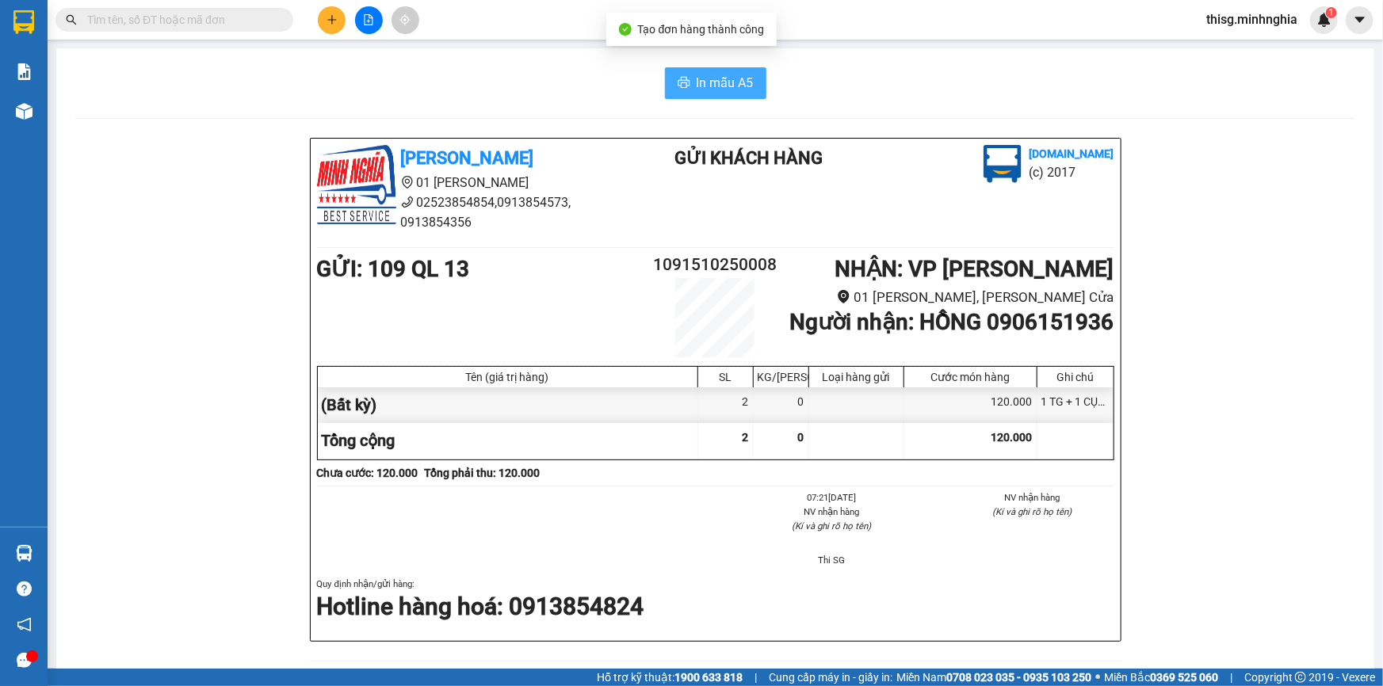
click at [712, 79] on span "In mẫu A5" at bounding box center [724, 83] width 57 height 20
click at [569, 86] on div "In mẫu A5" at bounding box center [715, 83] width 1280 height 32
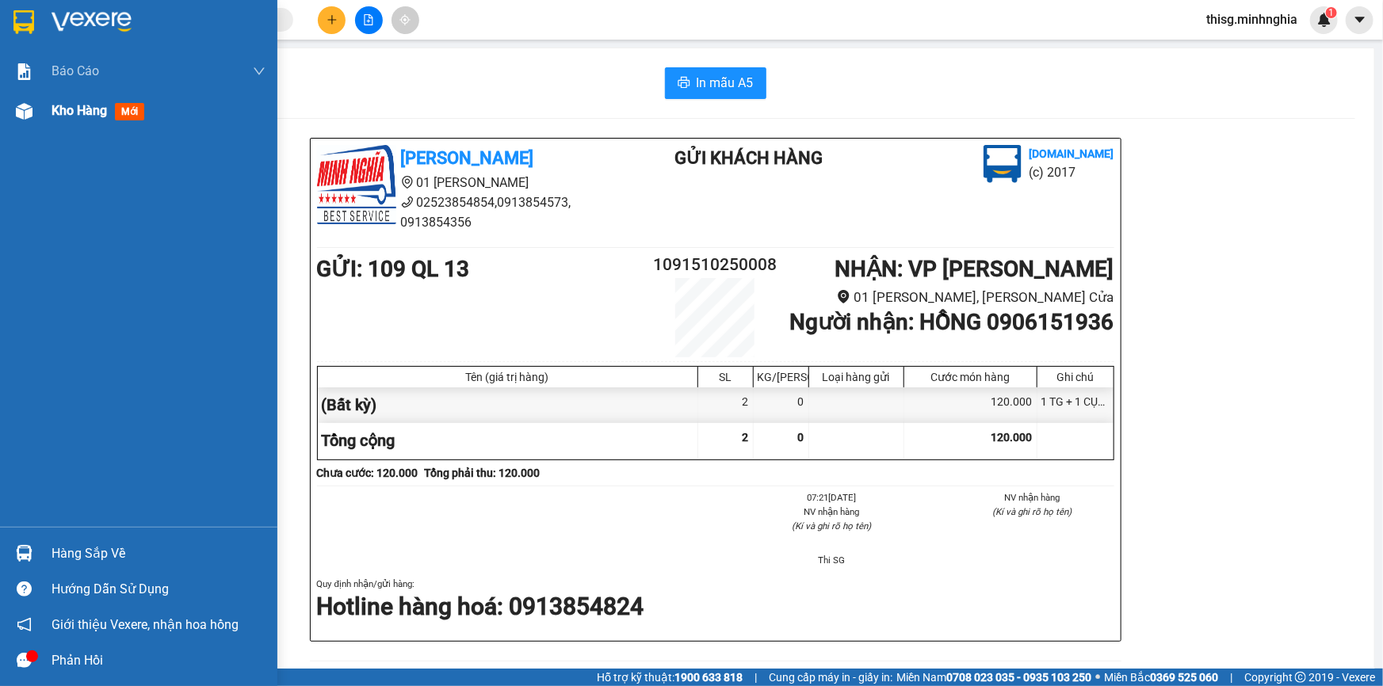
click at [52, 118] on span "Kho hàng" at bounding box center [78, 110] width 55 height 15
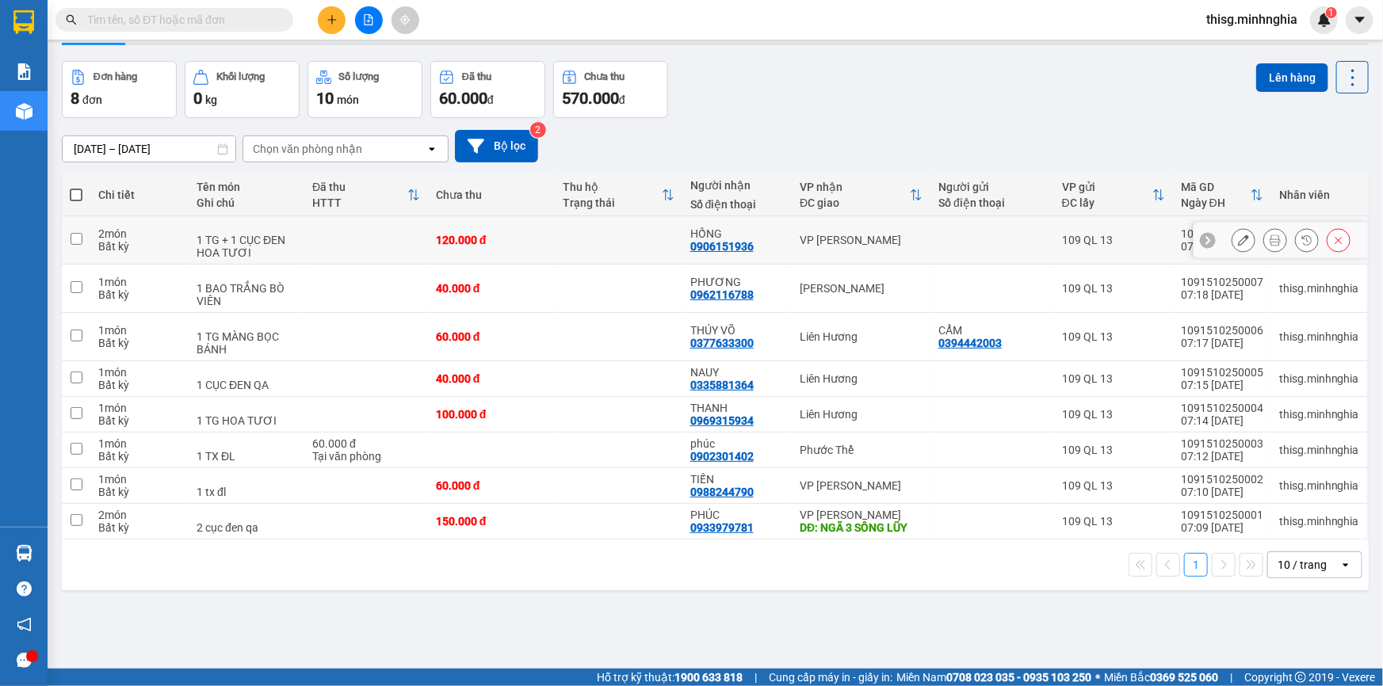
scroll to position [71, 0]
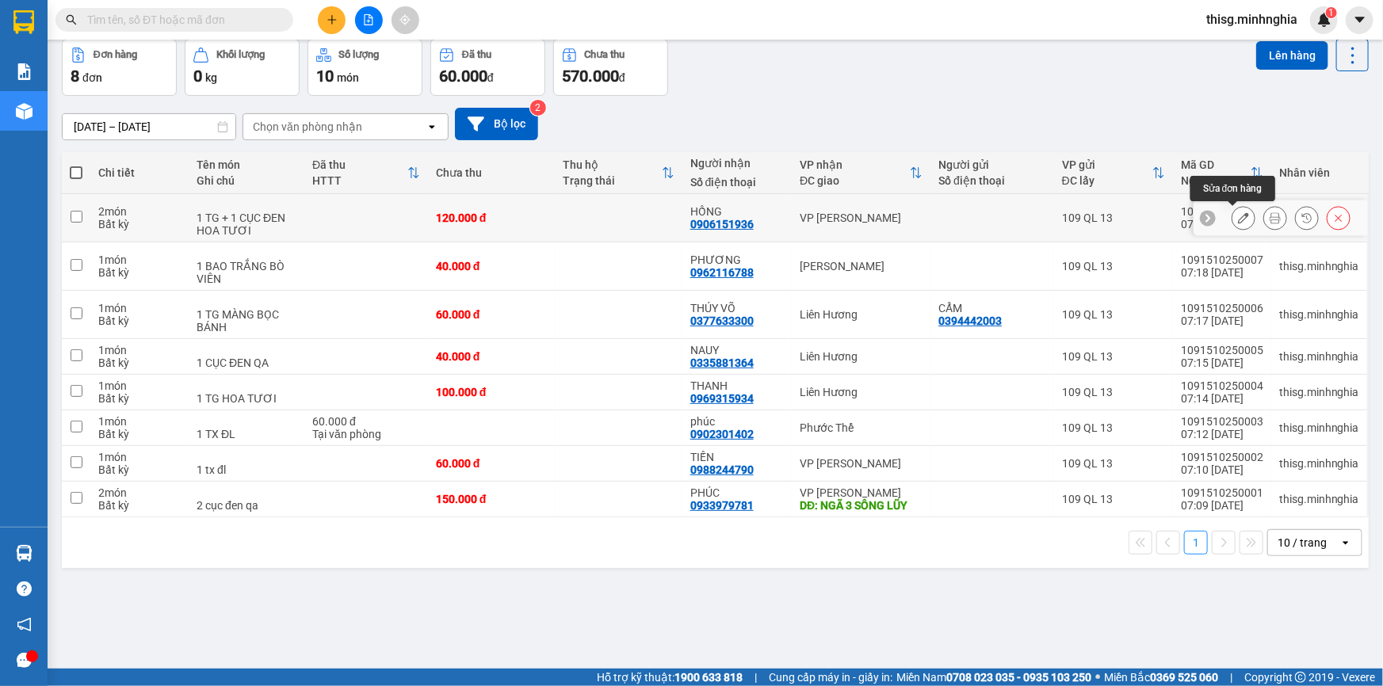
click at [1238, 217] on icon at bounding box center [1243, 217] width 11 height 11
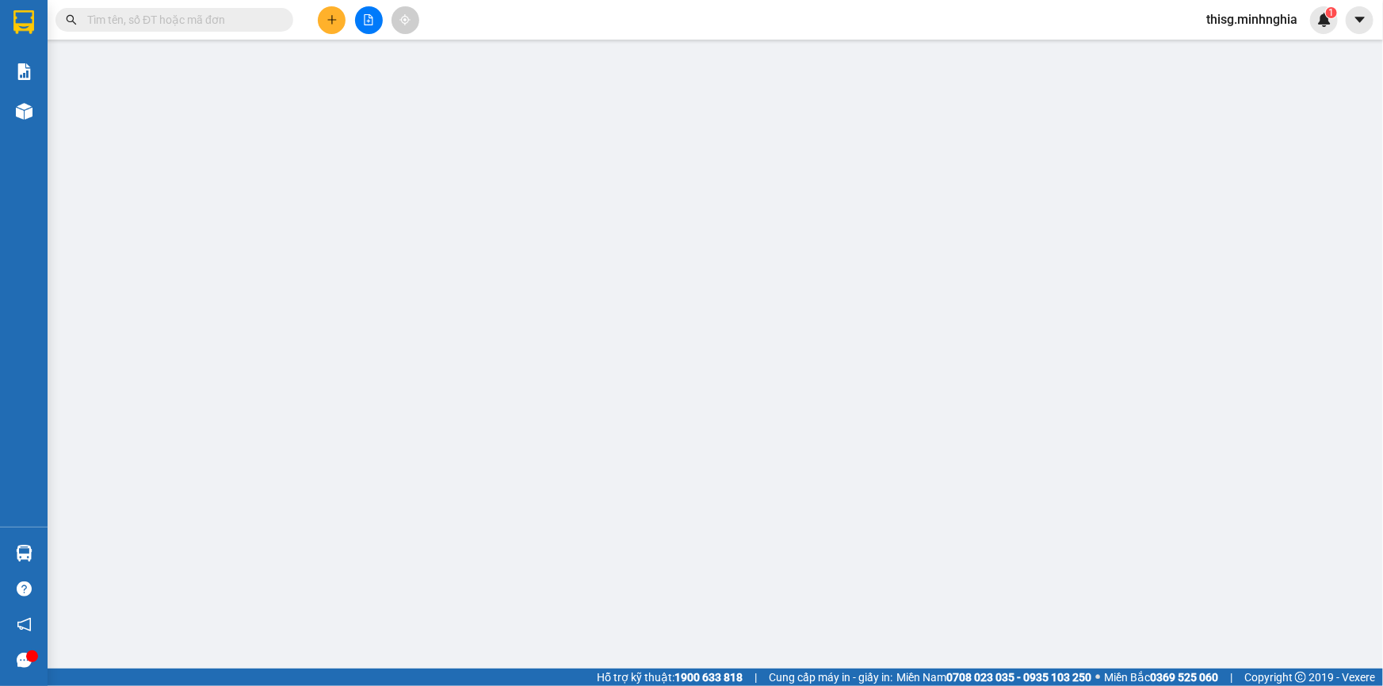
type input "0906151936"
type input "120.000"
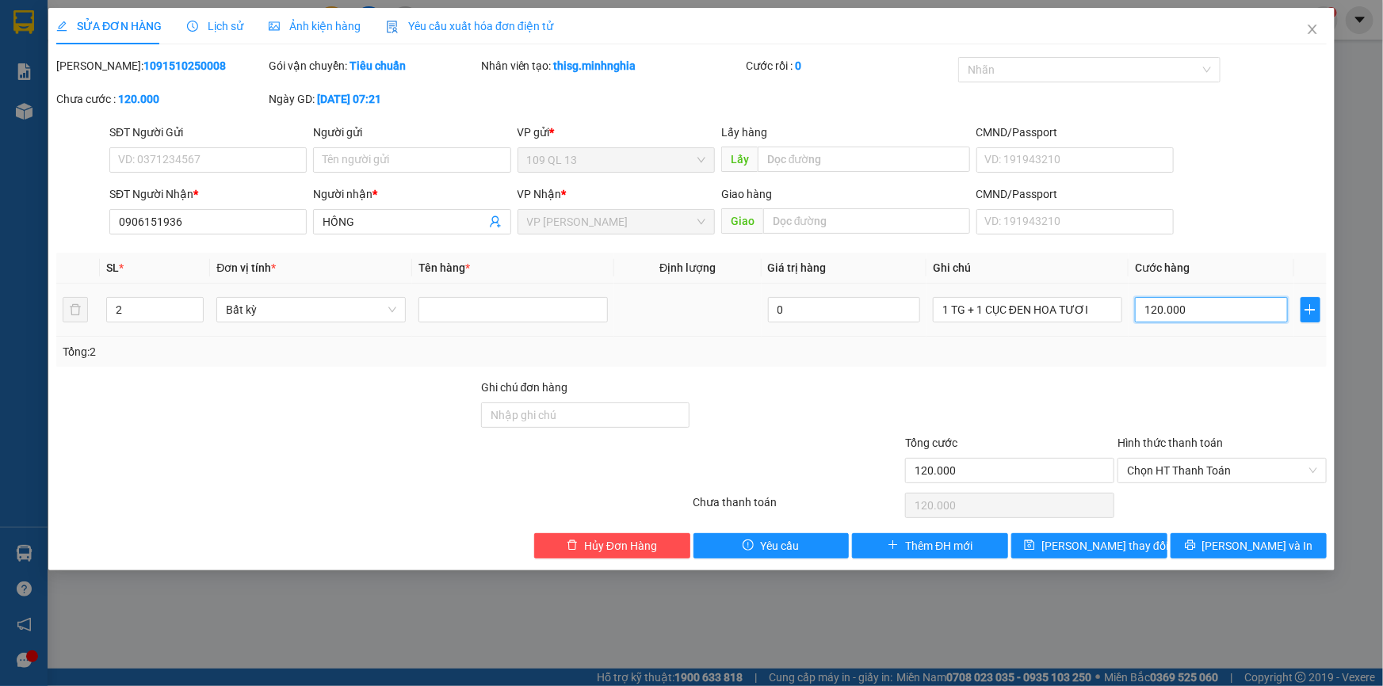
click at [1211, 314] on input "120.000" at bounding box center [1211, 309] width 153 height 25
type input "0"
type input "1"
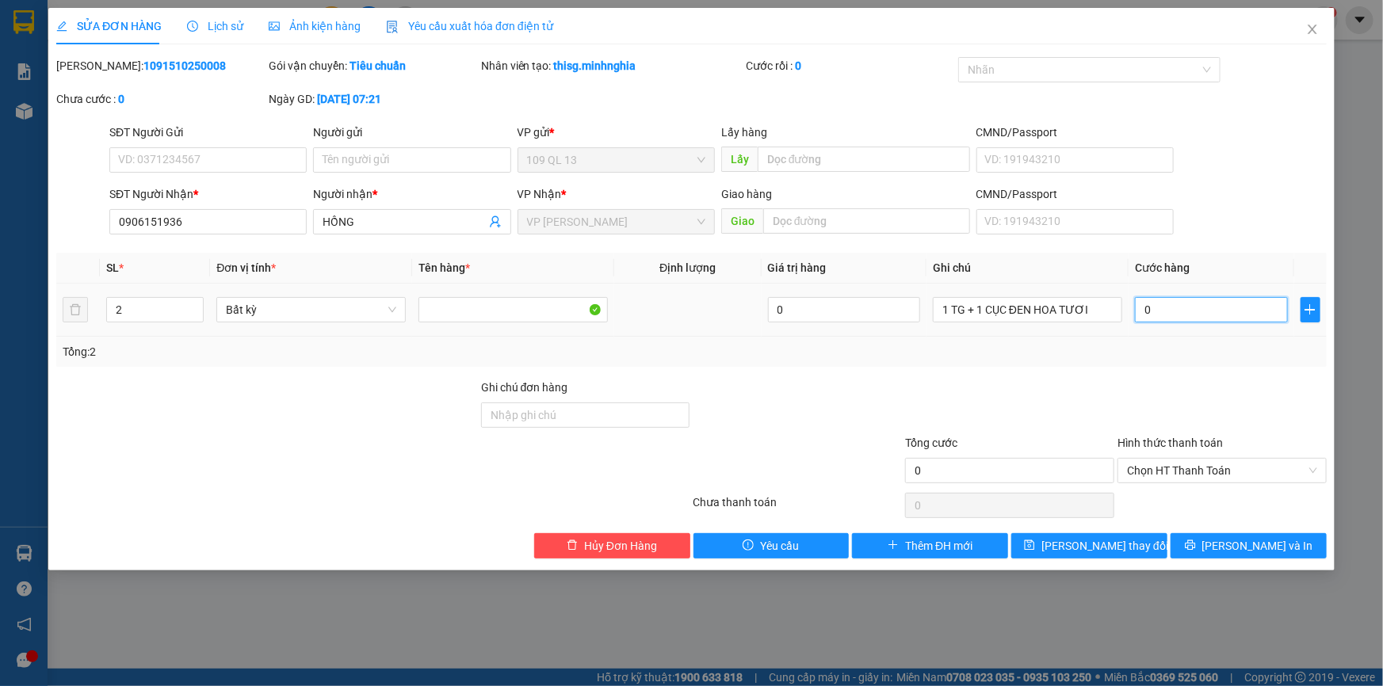
type input "1"
type input "01"
type input "14"
type input "014"
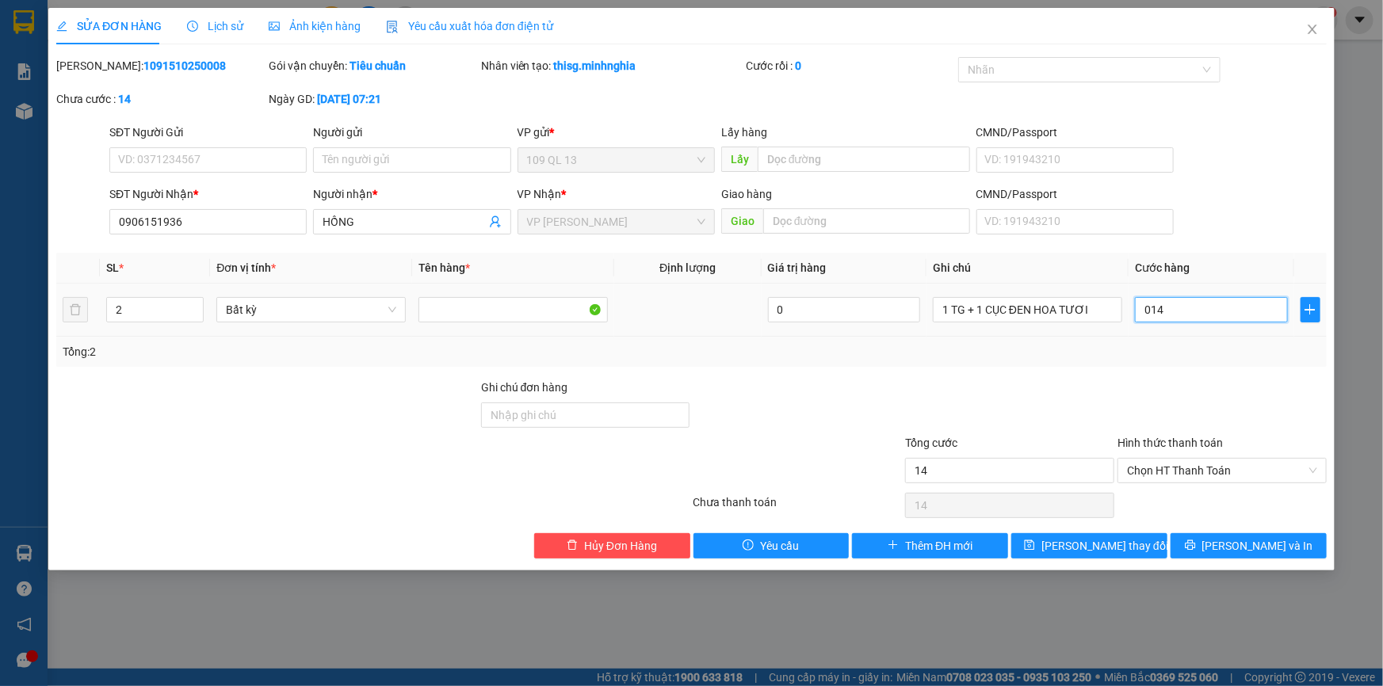
type input "140"
type input "0.140"
click at [1253, 544] on span "[PERSON_NAME] và In" at bounding box center [1257, 545] width 111 height 17
type input "140.000"
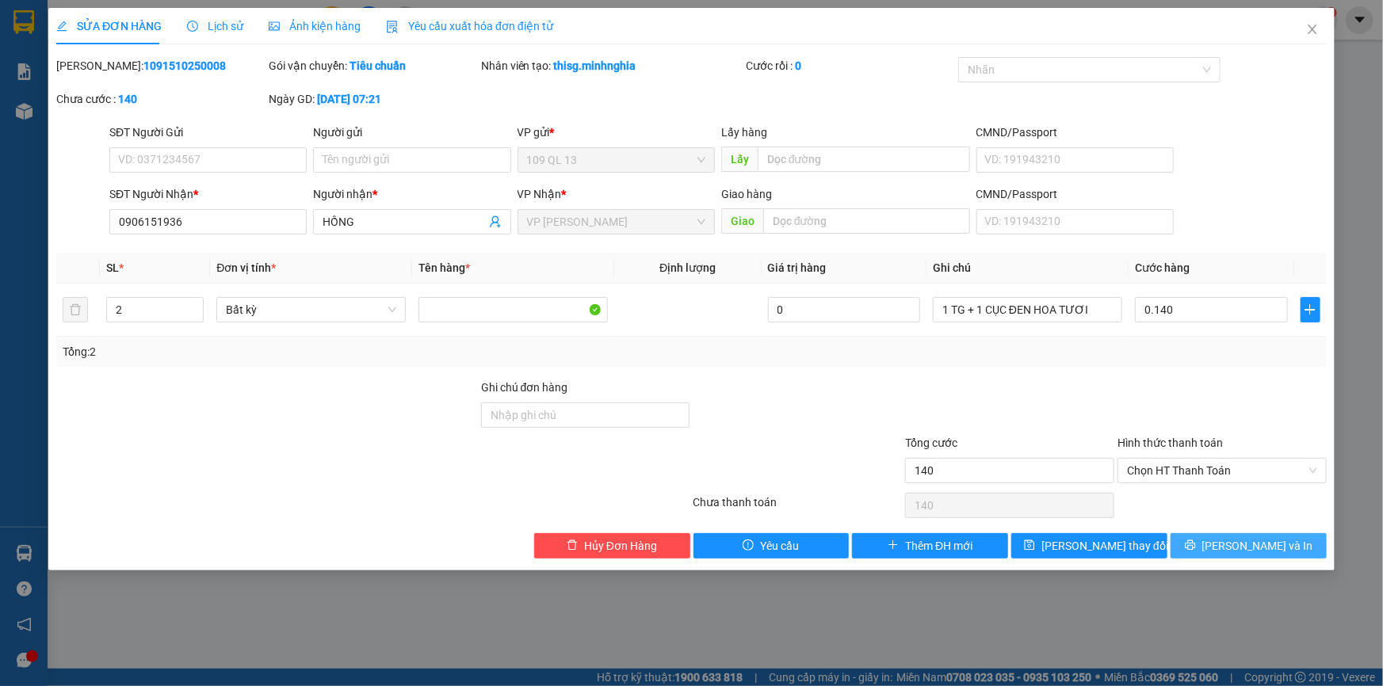
type input "140.000"
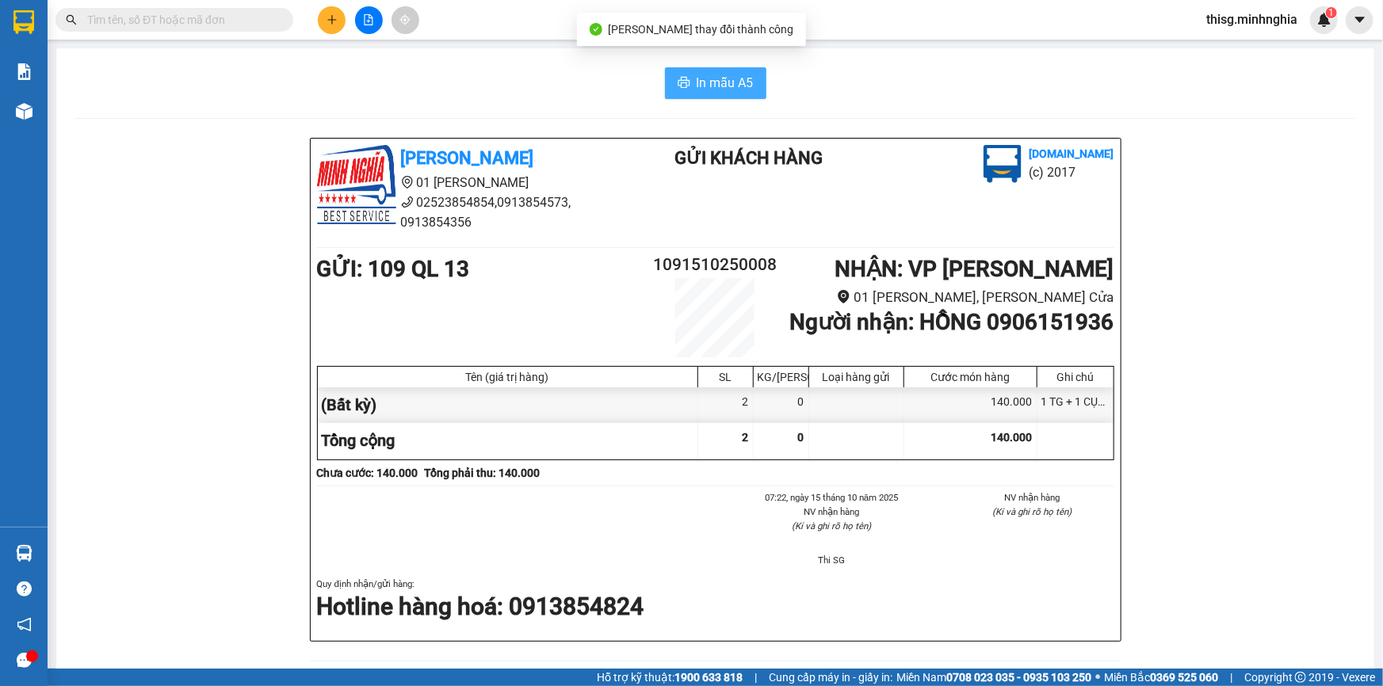
click at [721, 88] on span "In mẫu A5" at bounding box center [724, 83] width 57 height 20
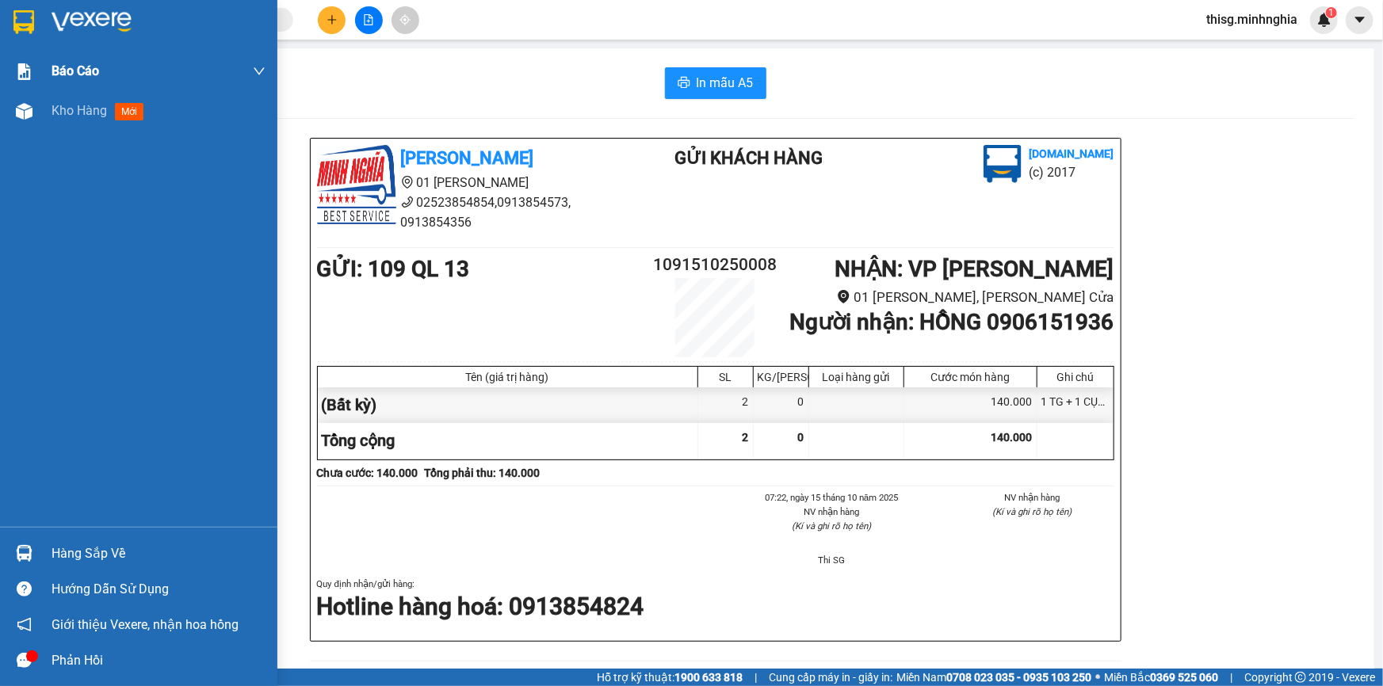
drag, startPoint x: 66, startPoint y: 120, endPoint x: 68, endPoint y: 75, distance: 44.4
click at [66, 120] on div "Kho hàng mới" at bounding box center [100, 111] width 98 height 20
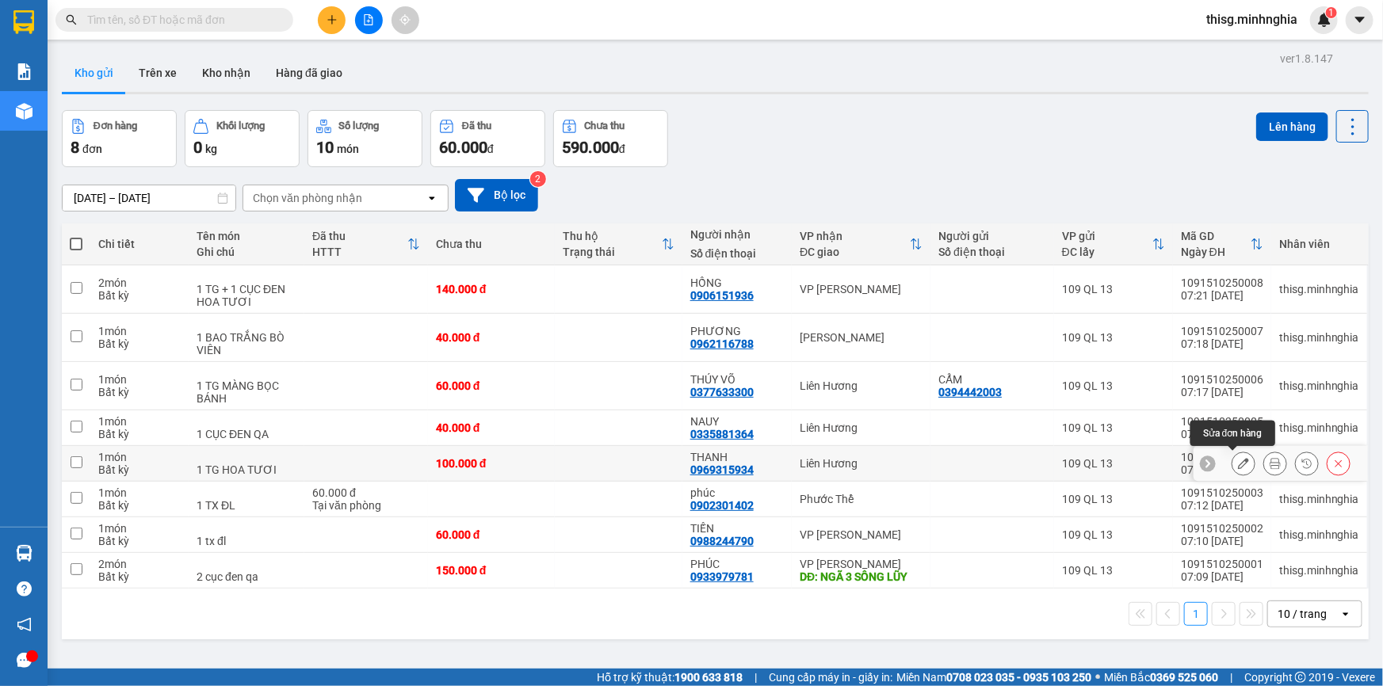
click at [1241, 465] on button at bounding box center [1243, 464] width 22 height 28
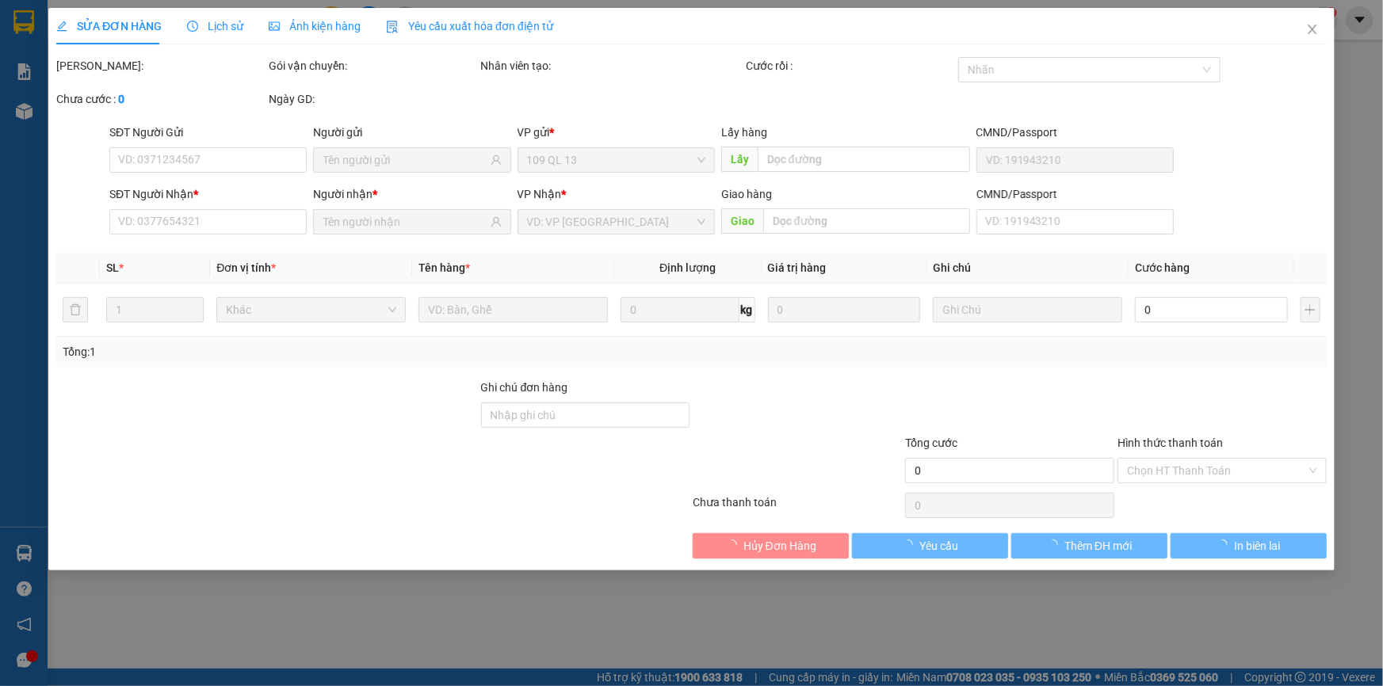
type input "0969315934"
type input "100.000"
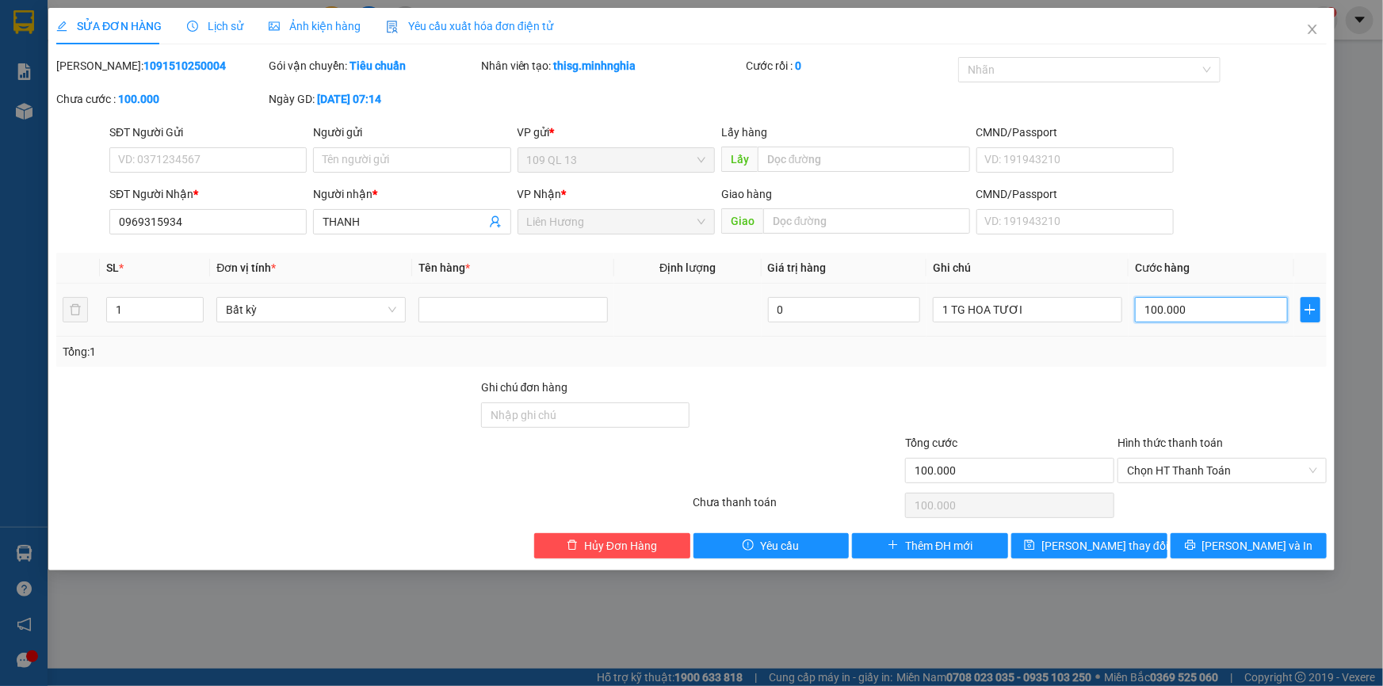
click at [1193, 311] on input "100.000" at bounding box center [1211, 309] width 153 height 25
type input "0"
type input "1"
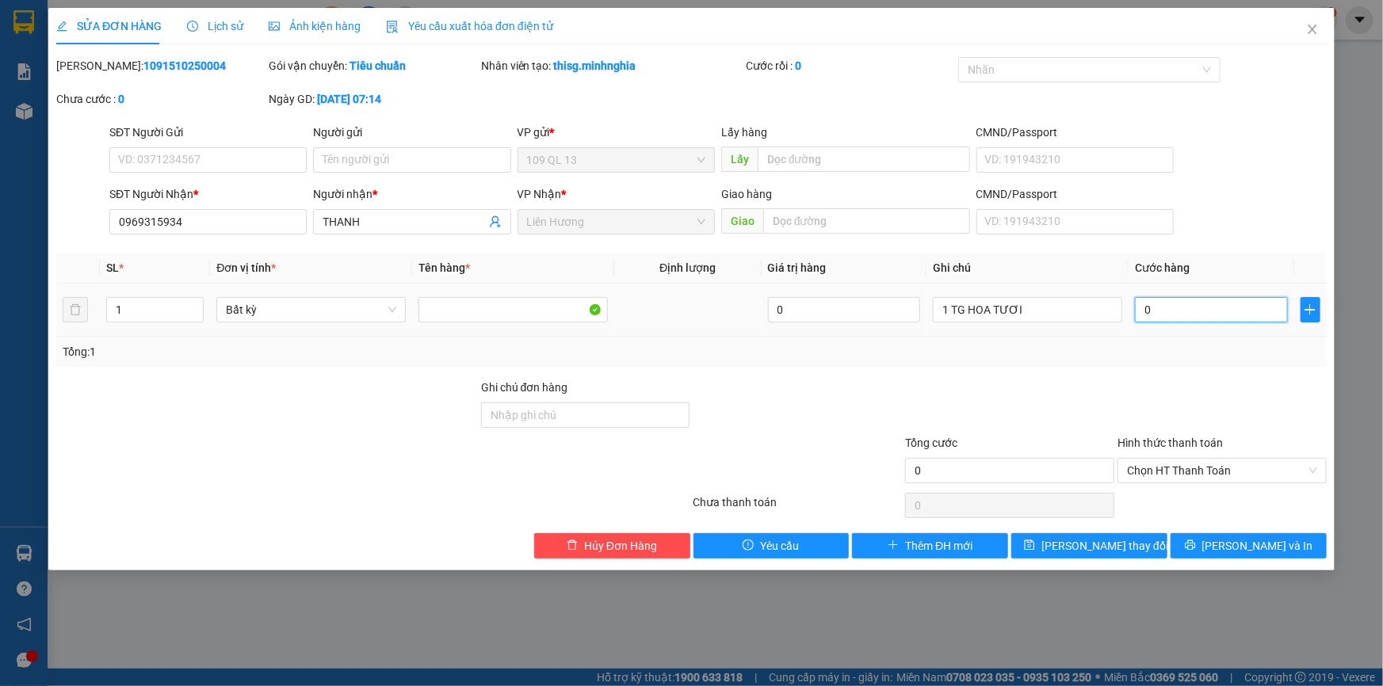
type input "1"
type input "012"
type input "12"
type input "120"
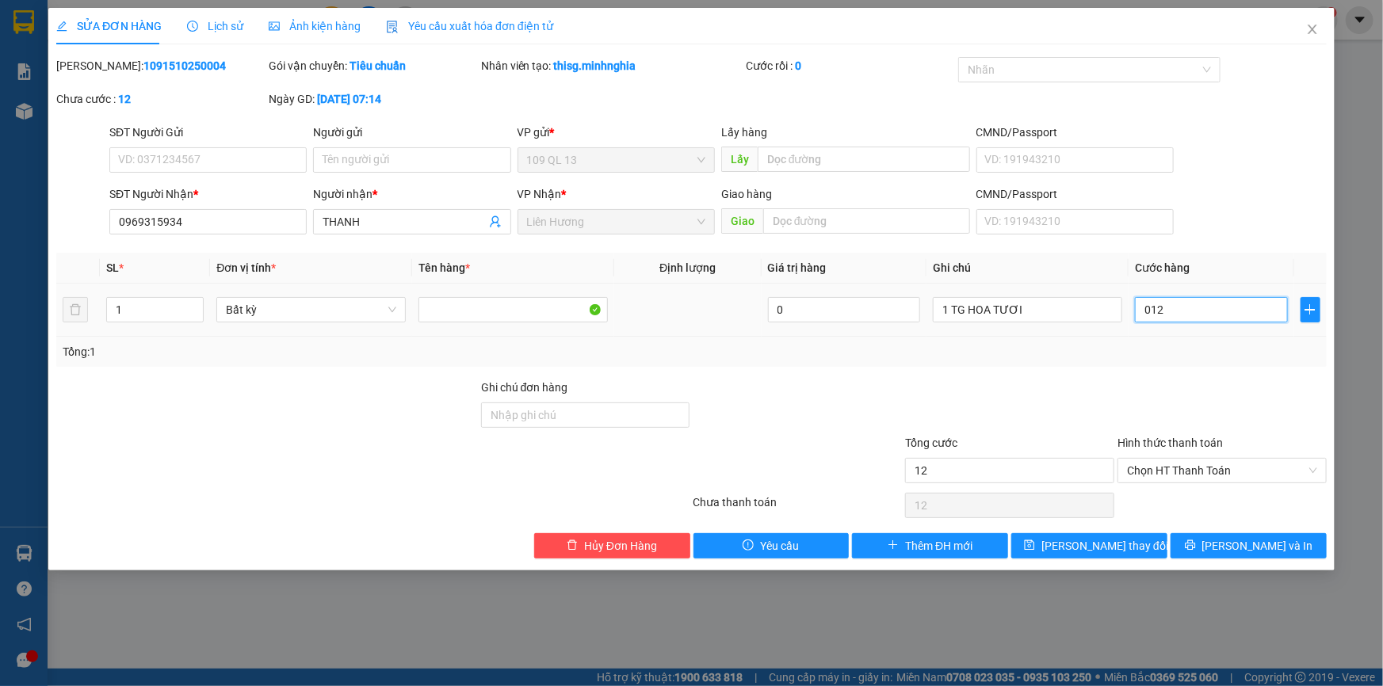
type input "120"
type input "0.120"
type input "120.000"
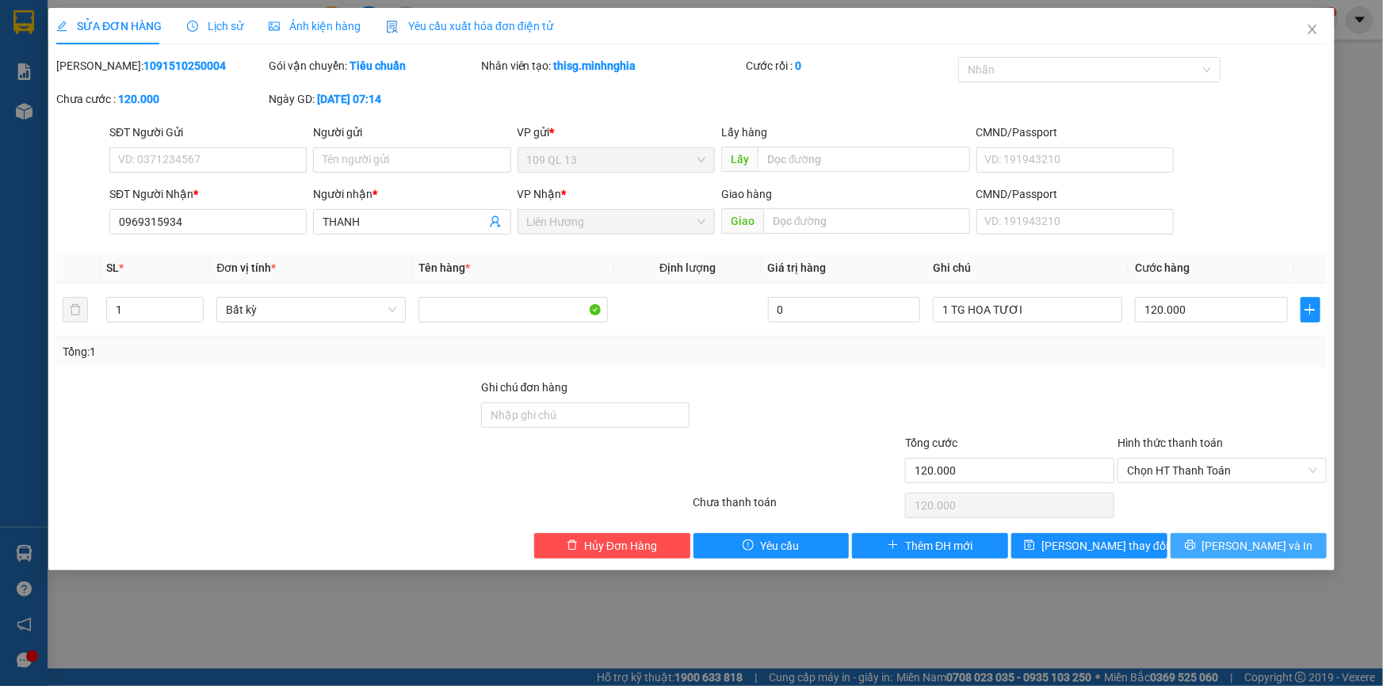
click at [1255, 540] on span "[PERSON_NAME] và In" at bounding box center [1257, 545] width 111 height 17
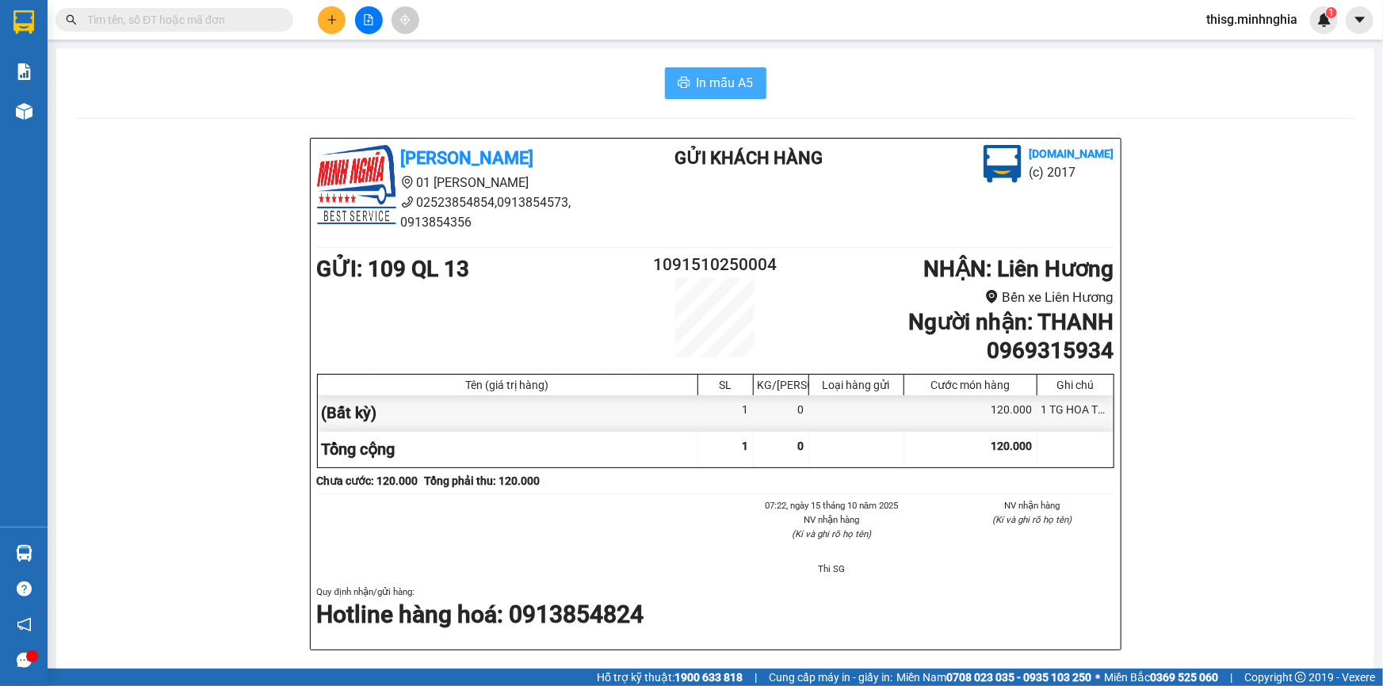
click at [728, 73] on span "In mẫu A5" at bounding box center [724, 83] width 57 height 20
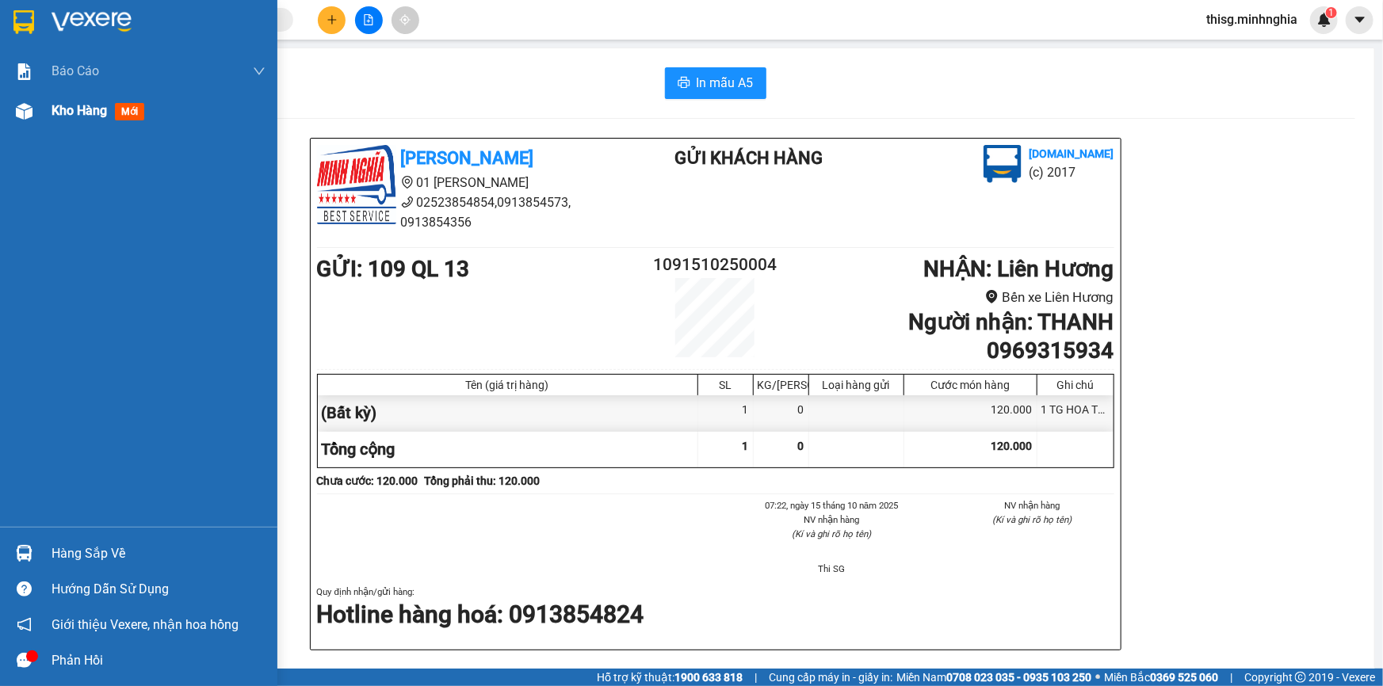
click at [47, 104] on div "Kho hàng mới" at bounding box center [138, 111] width 277 height 40
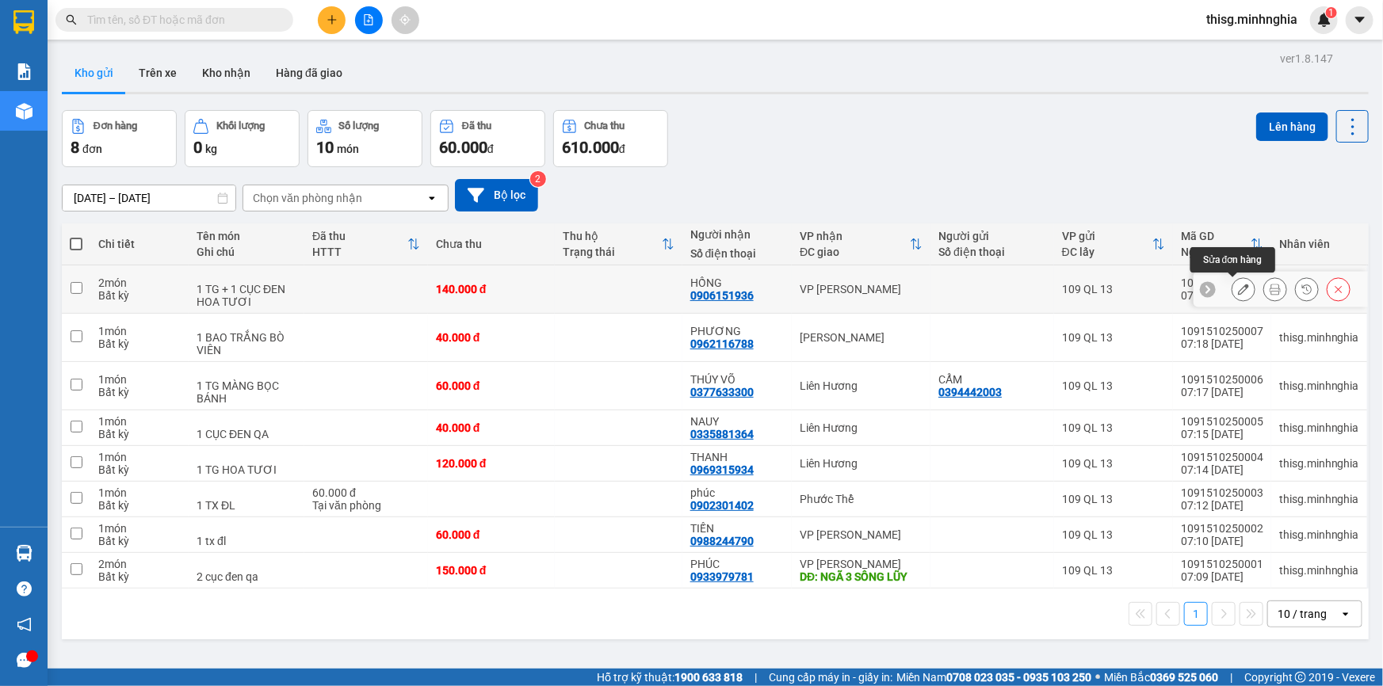
click at [1238, 287] on icon at bounding box center [1243, 289] width 11 height 11
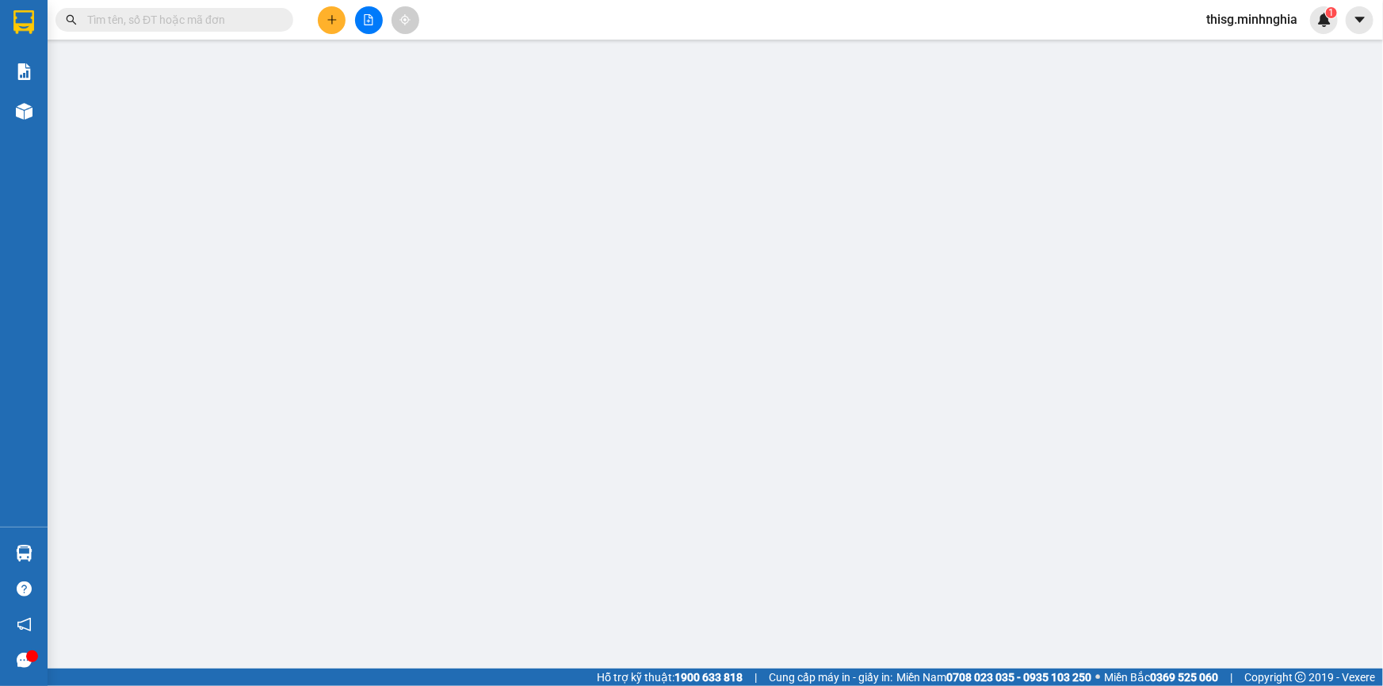
type input "0906151936"
type input "140.000"
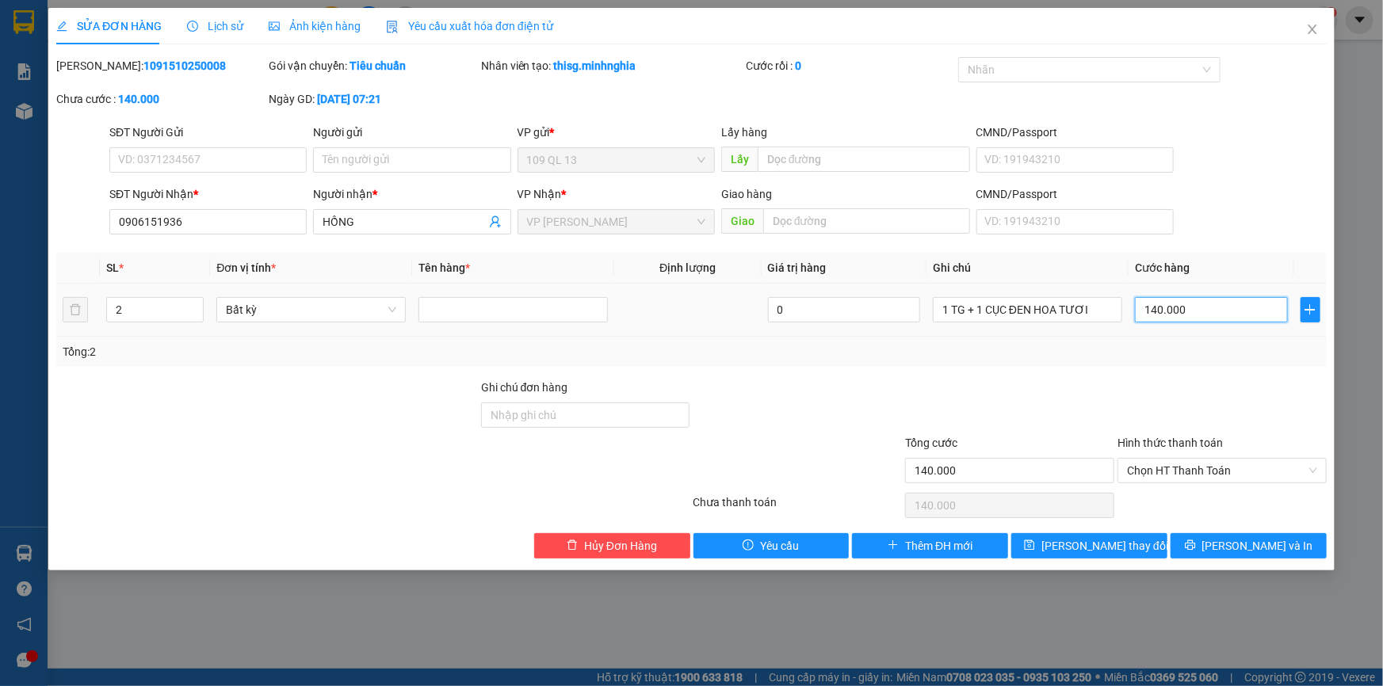
click at [1215, 316] on input "140.000" at bounding box center [1211, 309] width 153 height 25
type input "0"
type input "1"
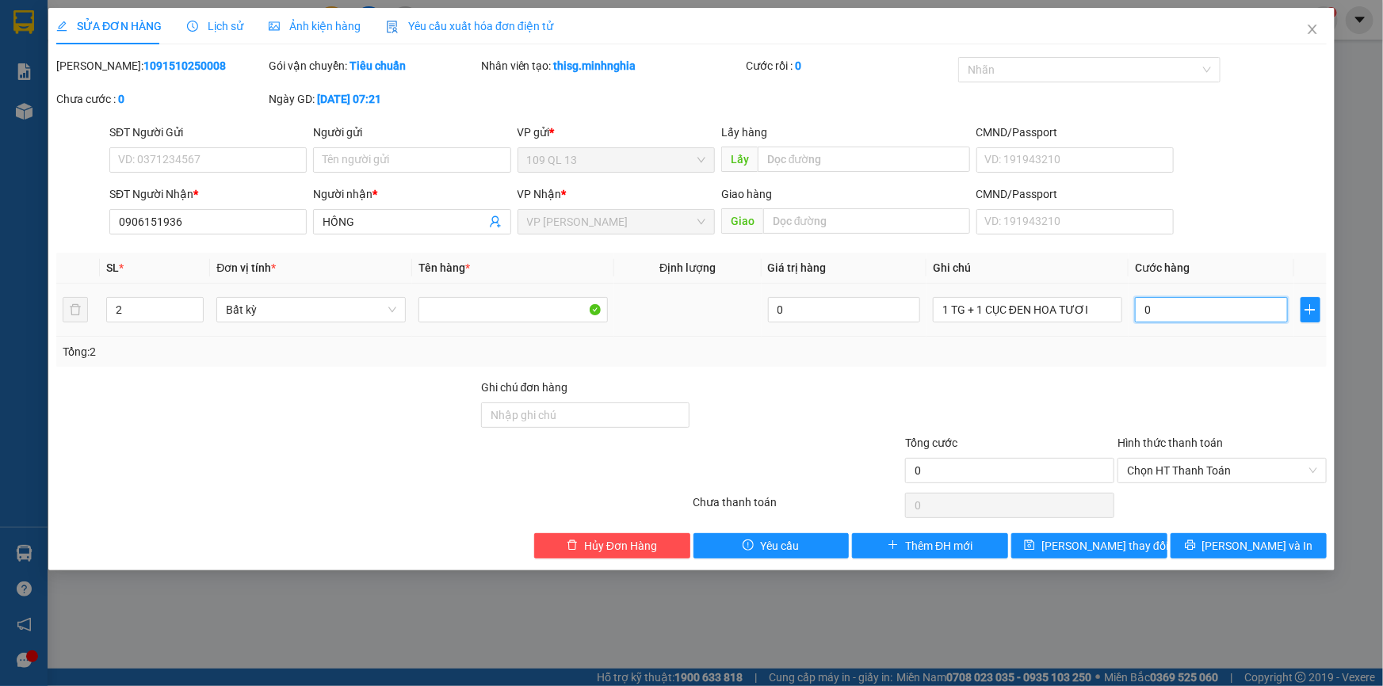
type input "1"
type input "012"
type input "12"
type input "0.120"
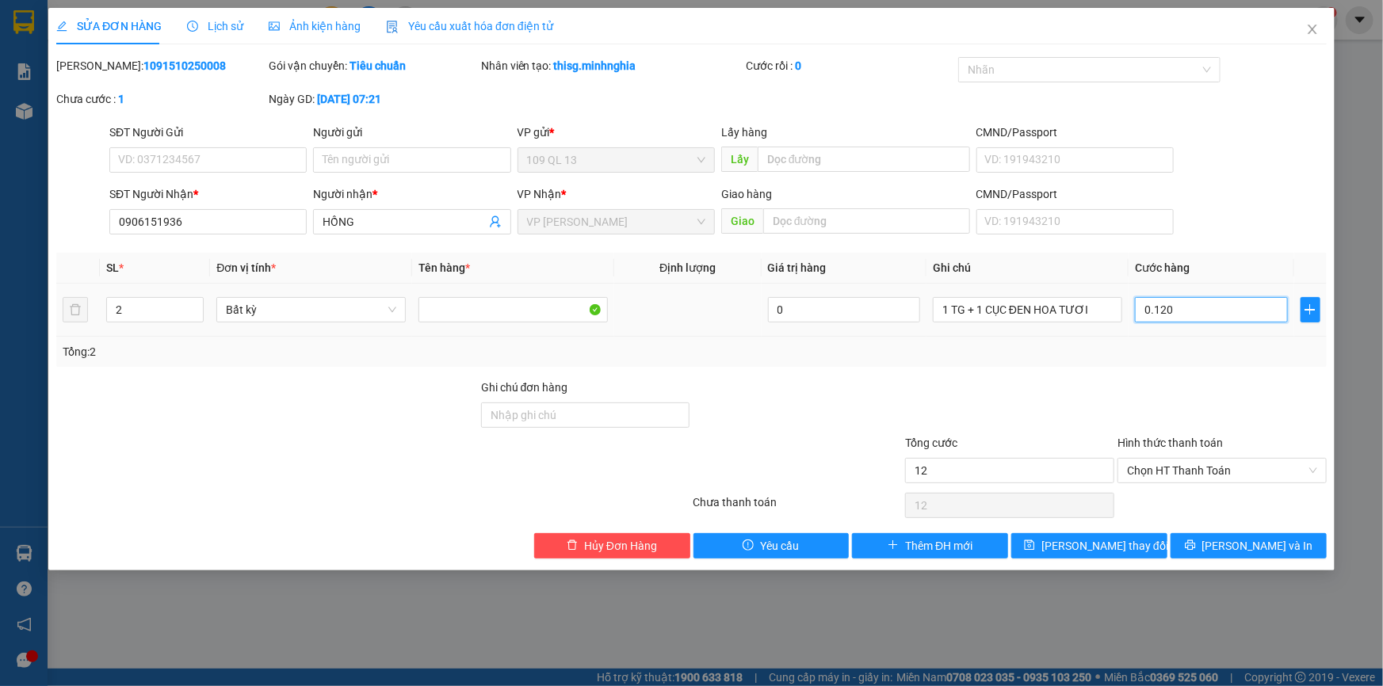
type input "120"
type input "0.120"
type input "120.000"
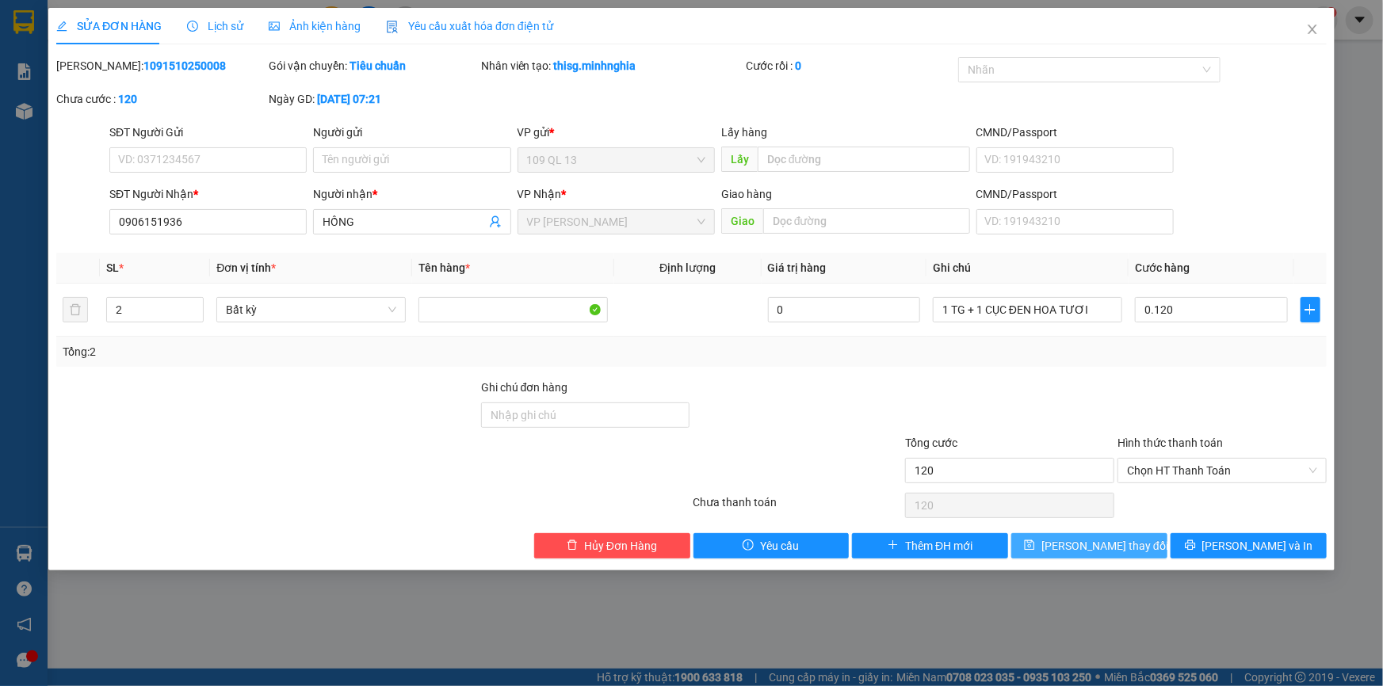
type input "120.000"
click at [1112, 547] on span "[PERSON_NAME] thay đổi" at bounding box center [1104, 545] width 127 height 17
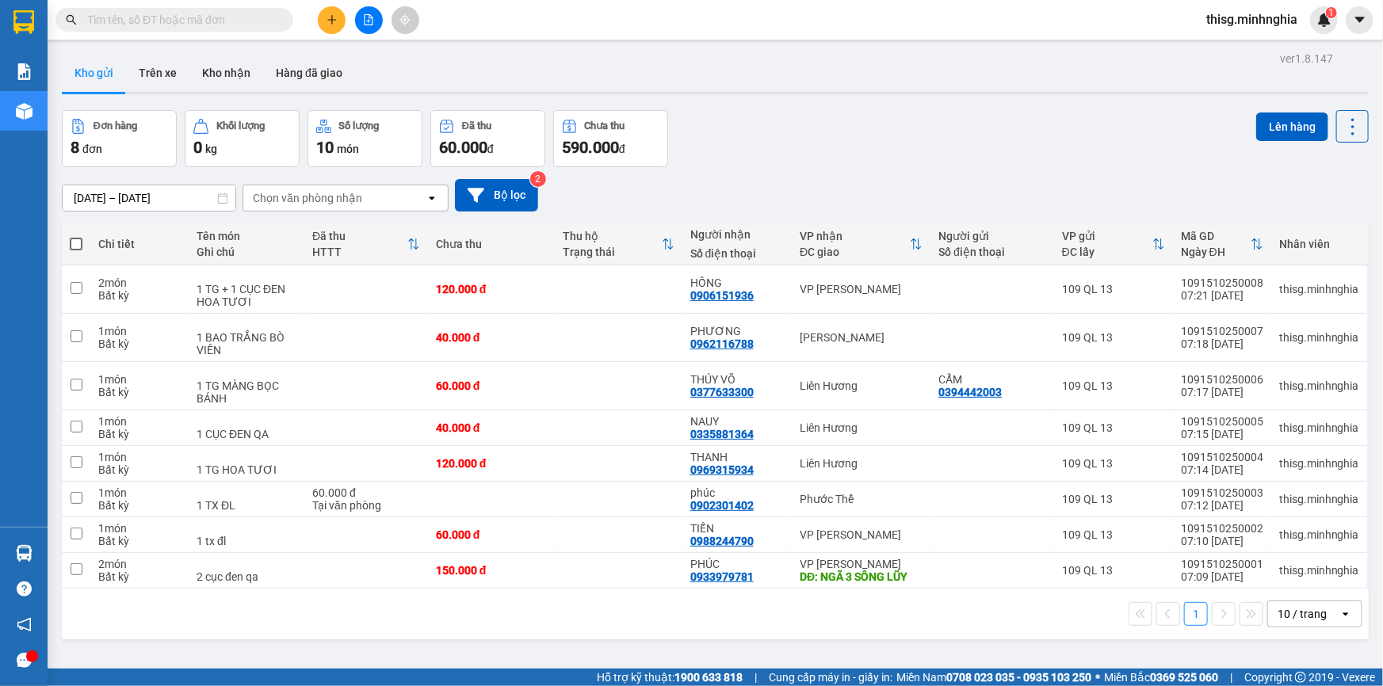
click at [344, 26] on div at bounding box center [368, 20] width 119 height 28
click at [336, 17] on icon "plus" at bounding box center [331, 19] width 11 height 11
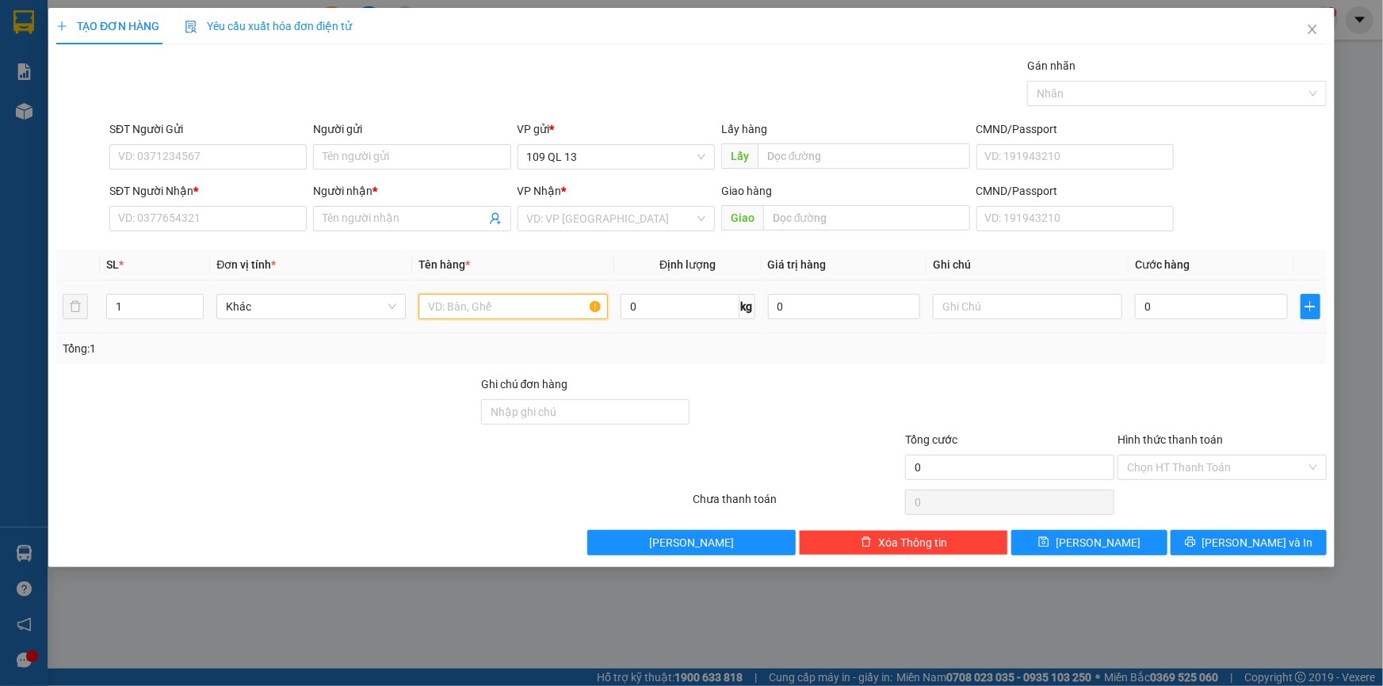
click at [502, 294] on input "text" at bounding box center [512, 306] width 189 height 25
click at [986, 300] on input "text" at bounding box center [1027, 306] width 189 height 25
type input "1 HỘP RĂNG"
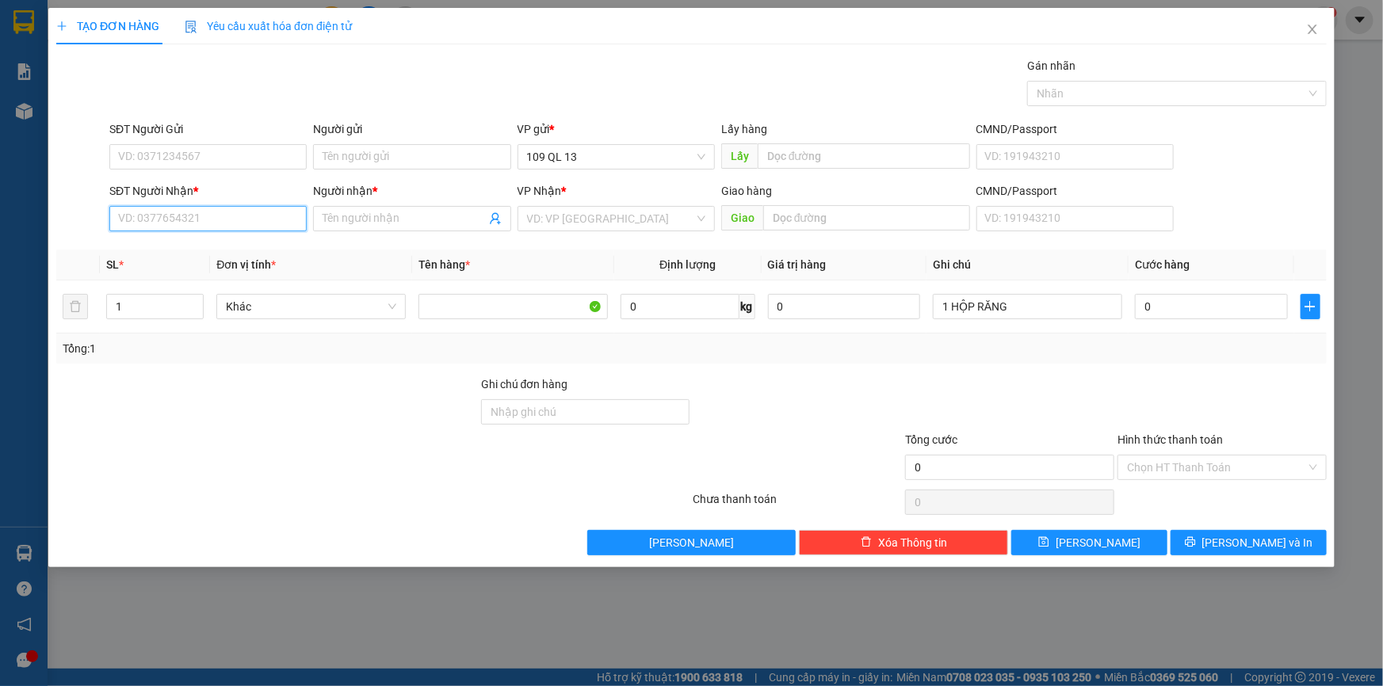
click at [200, 223] on input "SĐT Người Nhận *" at bounding box center [207, 218] width 197 height 25
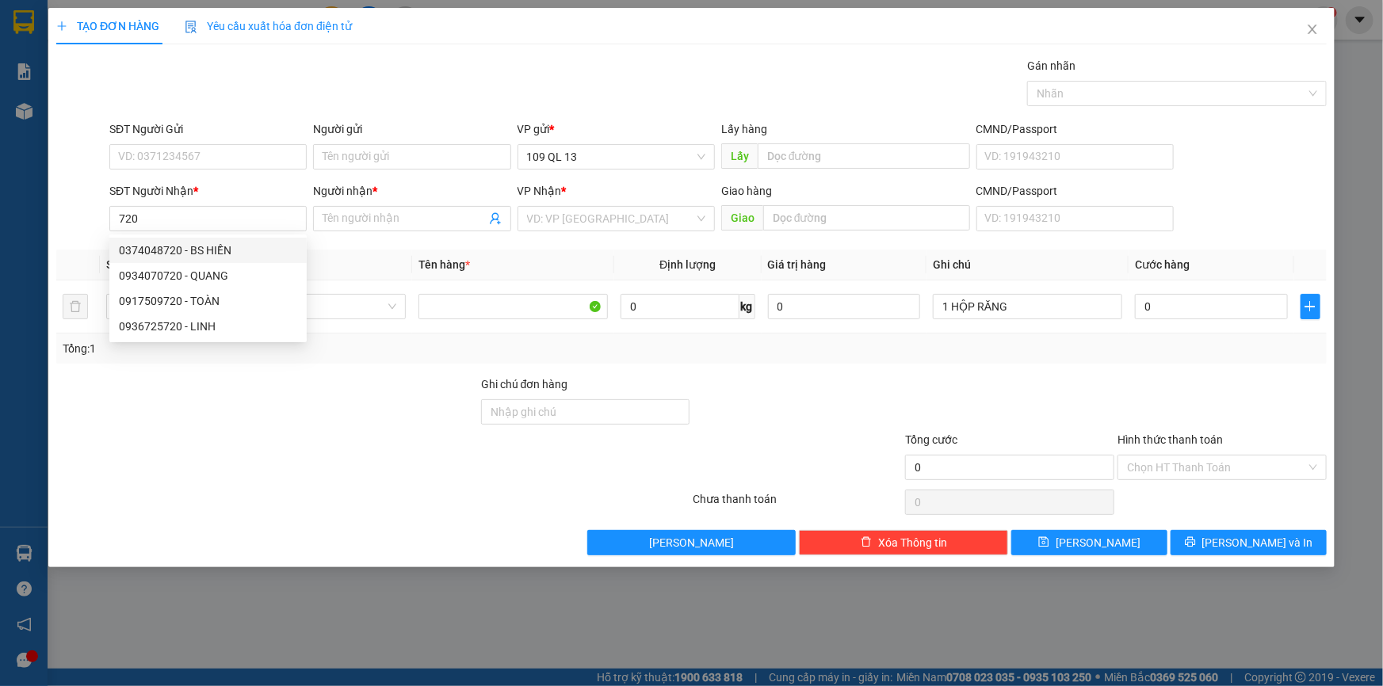
click at [217, 236] on div "0374048720 0934070720 0374048720 - BS HIỀN 0934070720 - QUANG 0917509720 - TOÀN…" at bounding box center [207, 289] width 197 height 108
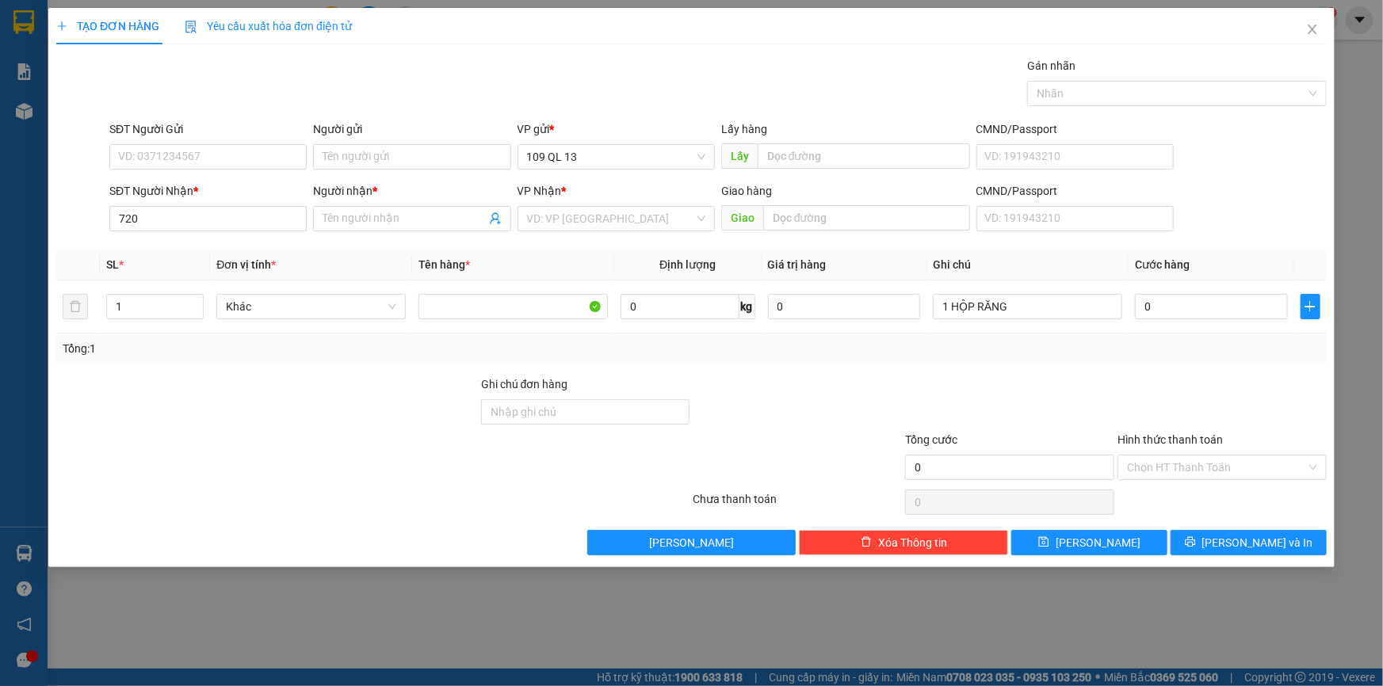
click at [217, 243] on div "Transit Pickup Surcharge Ids Transit Deliver Surcharge Ids Transit Deliver Surc…" at bounding box center [691, 306] width 1270 height 498
click at [215, 217] on input "720" at bounding box center [207, 218] width 197 height 25
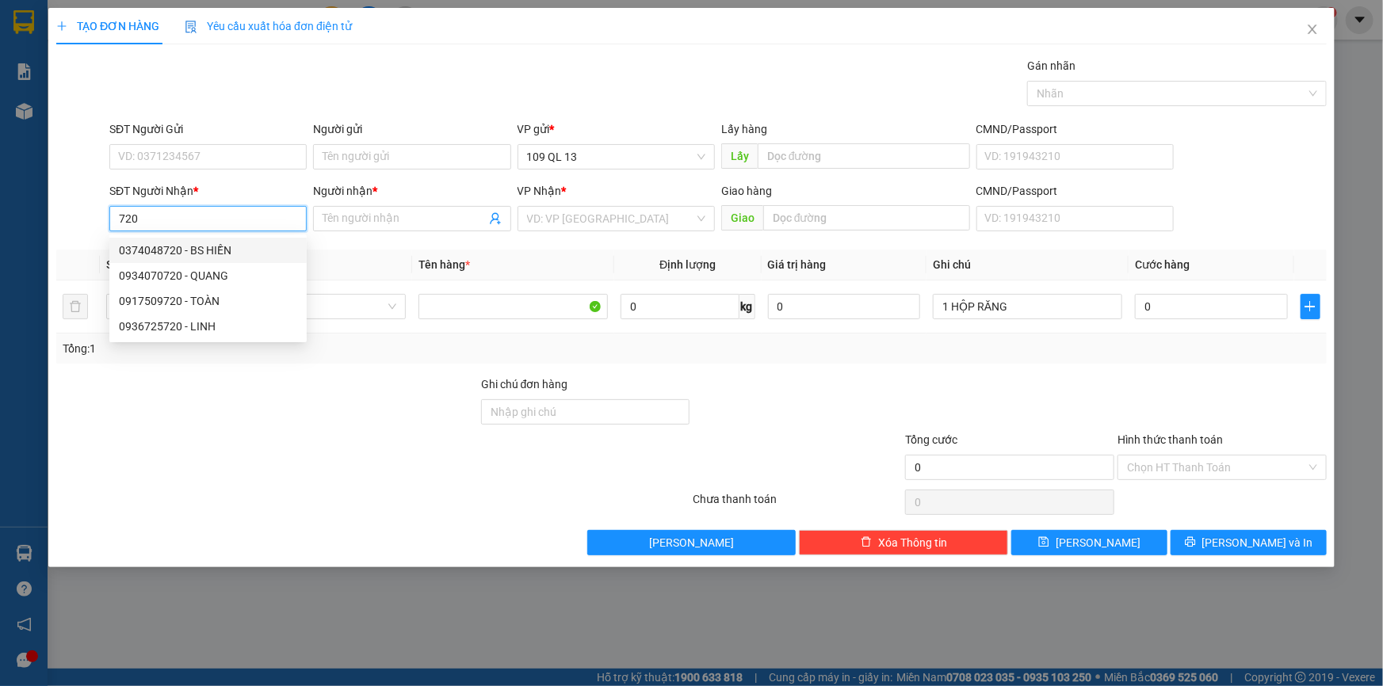
click at [214, 246] on div "0374048720 - BS HIỀN" at bounding box center [208, 250] width 178 height 17
type input "0374048720"
type input "BS HIỀN"
type input "NGÃ 3 GỘP"
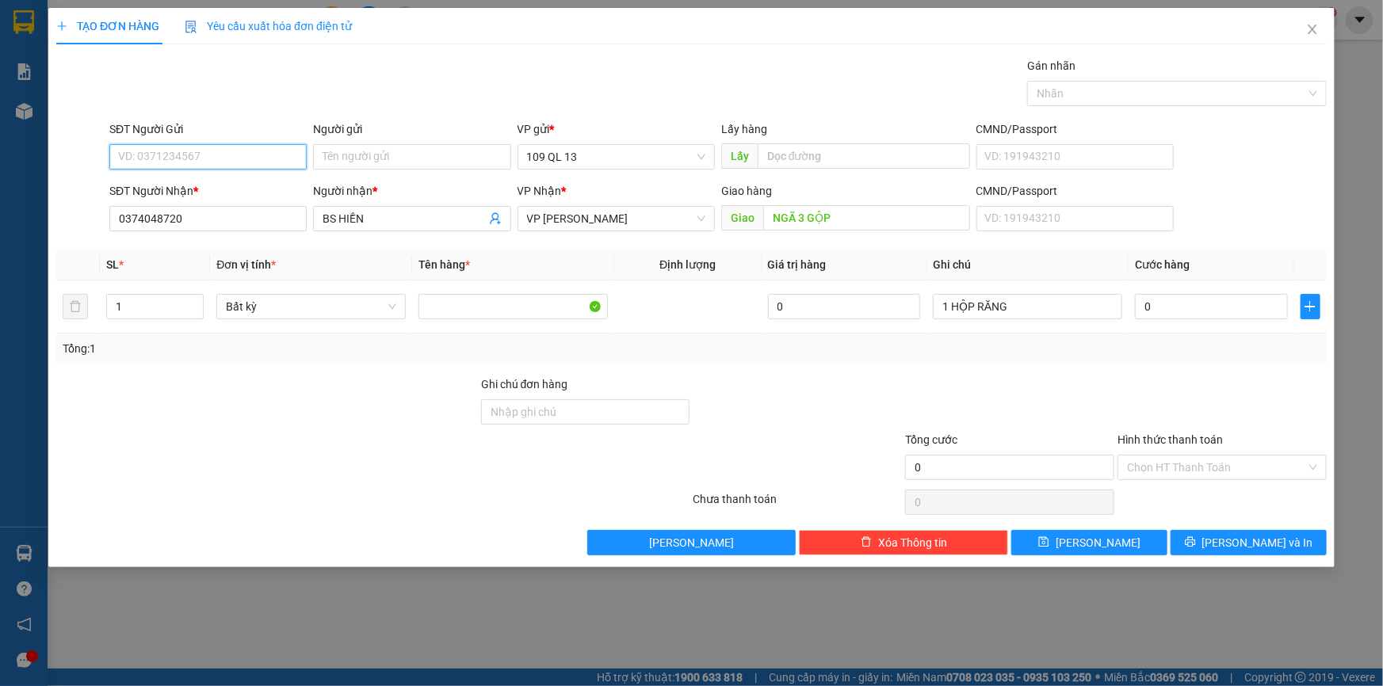
click at [222, 155] on input "SĐT Người Gửi" at bounding box center [207, 156] width 197 height 25
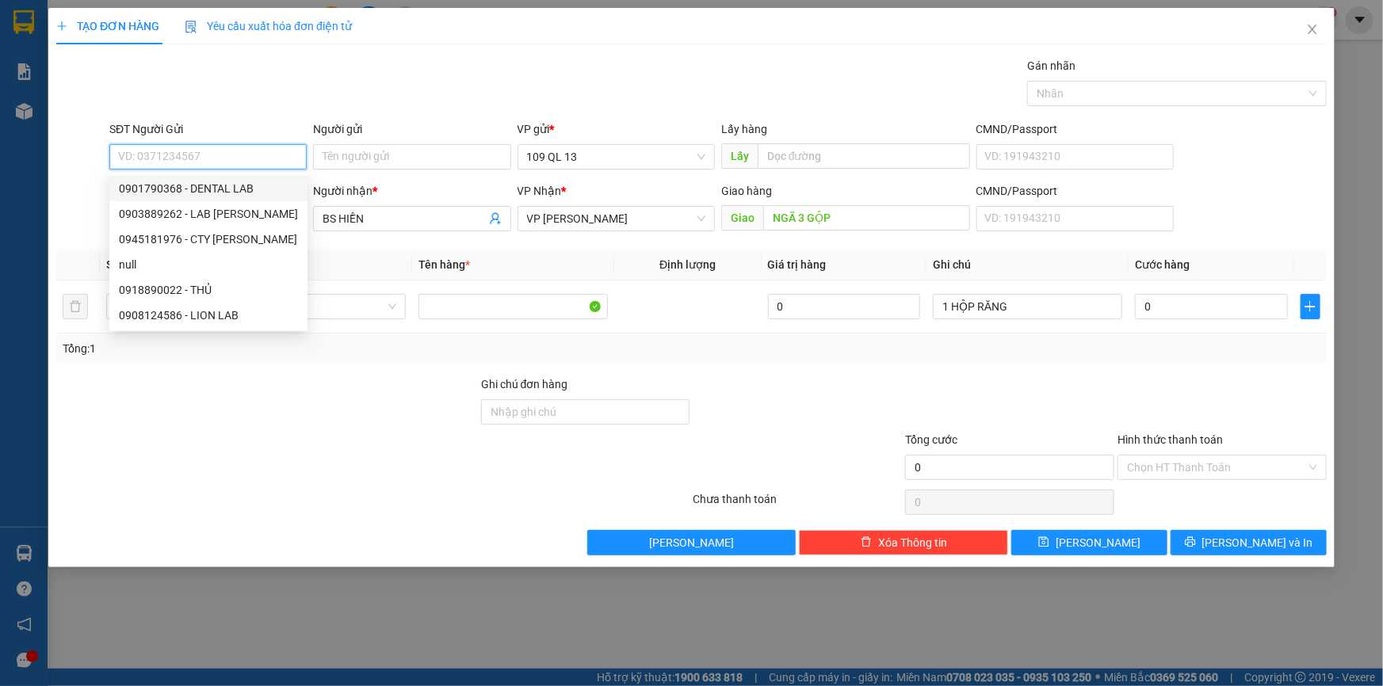
click at [222, 186] on div "0901790368 - DENTAL LAB" at bounding box center [208, 188] width 179 height 17
type input "0901790368"
type input "DENTAL LAB"
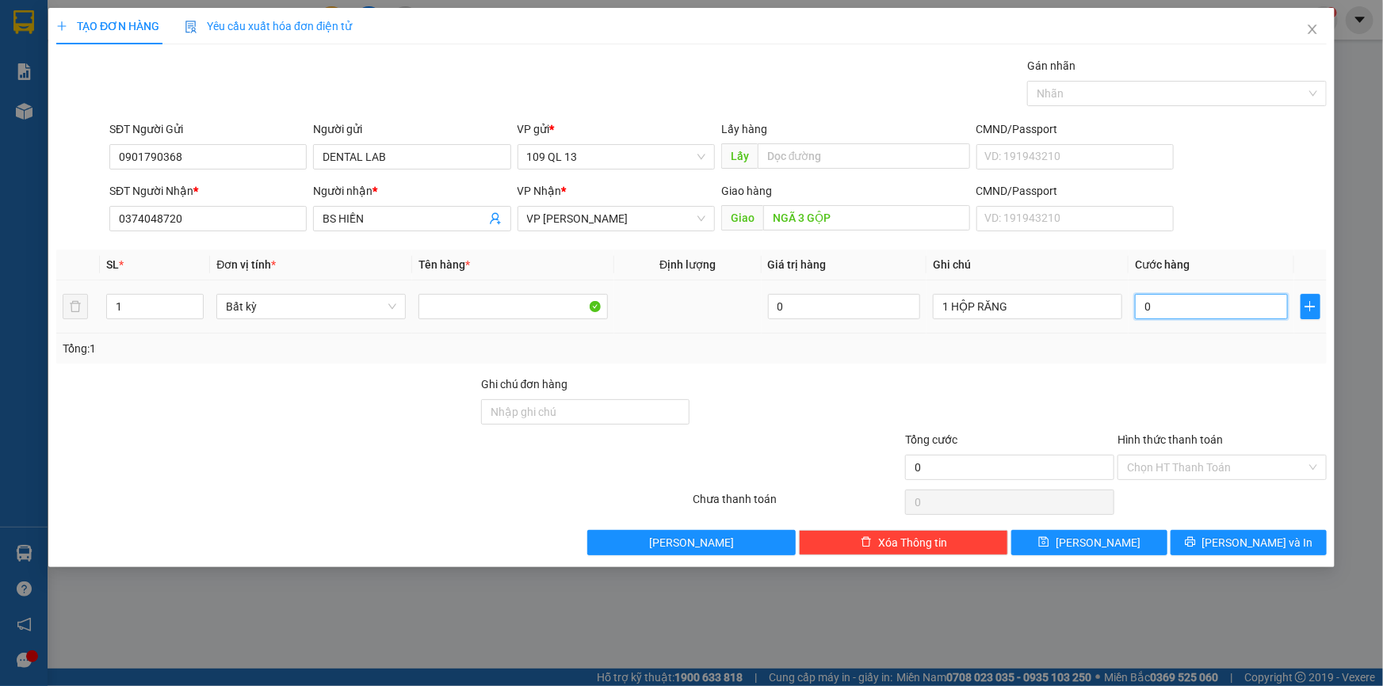
click at [1200, 299] on input "0" at bounding box center [1211, 306] width 153 height 25
type input "4"
click at [1268, 540] on span "[PERSON_NAME] và In" at bounding box center [1257, 542] width 111 height 17
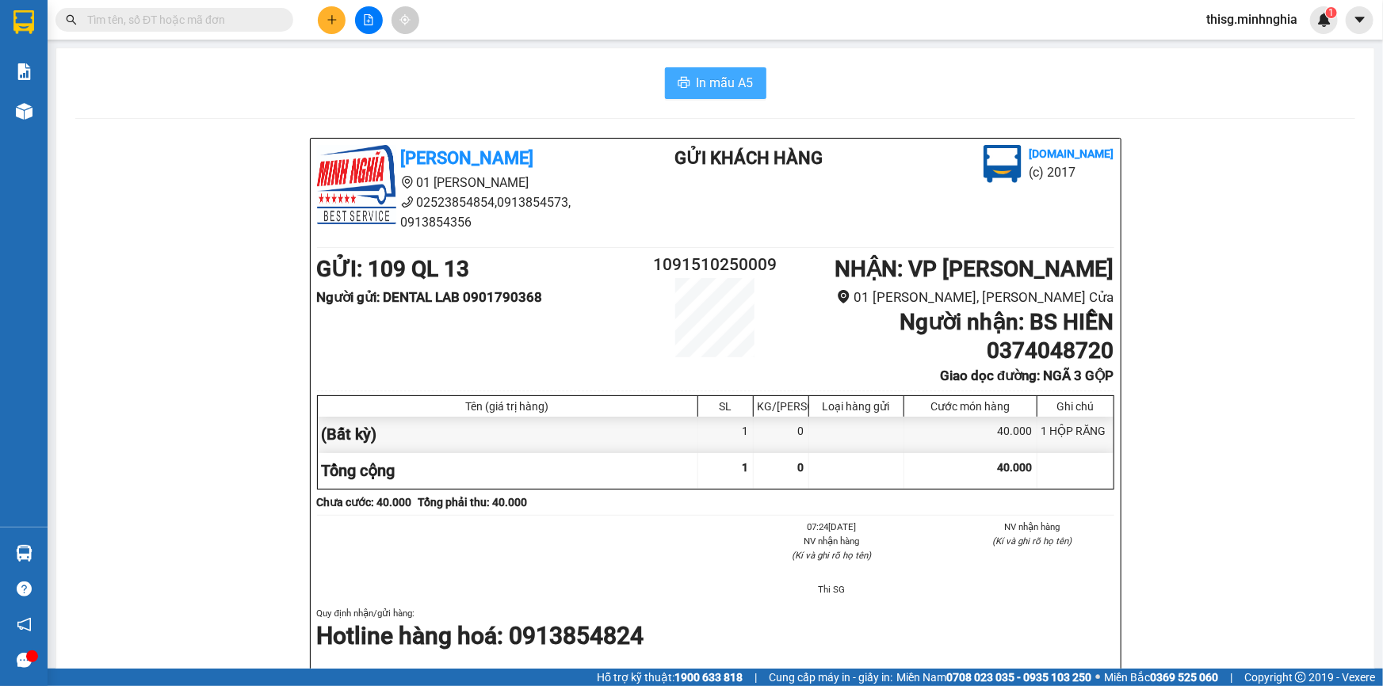
click at [721, 82] on span "In mẫu A5" at bounding box center [724, 83] width 57 height 20
click at [470, 65] on div "In mẫu A5 Minh Nghĩa 01 Đinh Tiên Hoàng 02523854854,0913854573, 0913854356 Gửi …" at bounding box center [715, 681] width 1318 height 1267
click at [746, 75] on span "In mẫu A5" at bounding box center [724, 83] width 57 height 20
click at [333, 14] on icon "plus" at bounding box center [331, 19] width 11 height 11
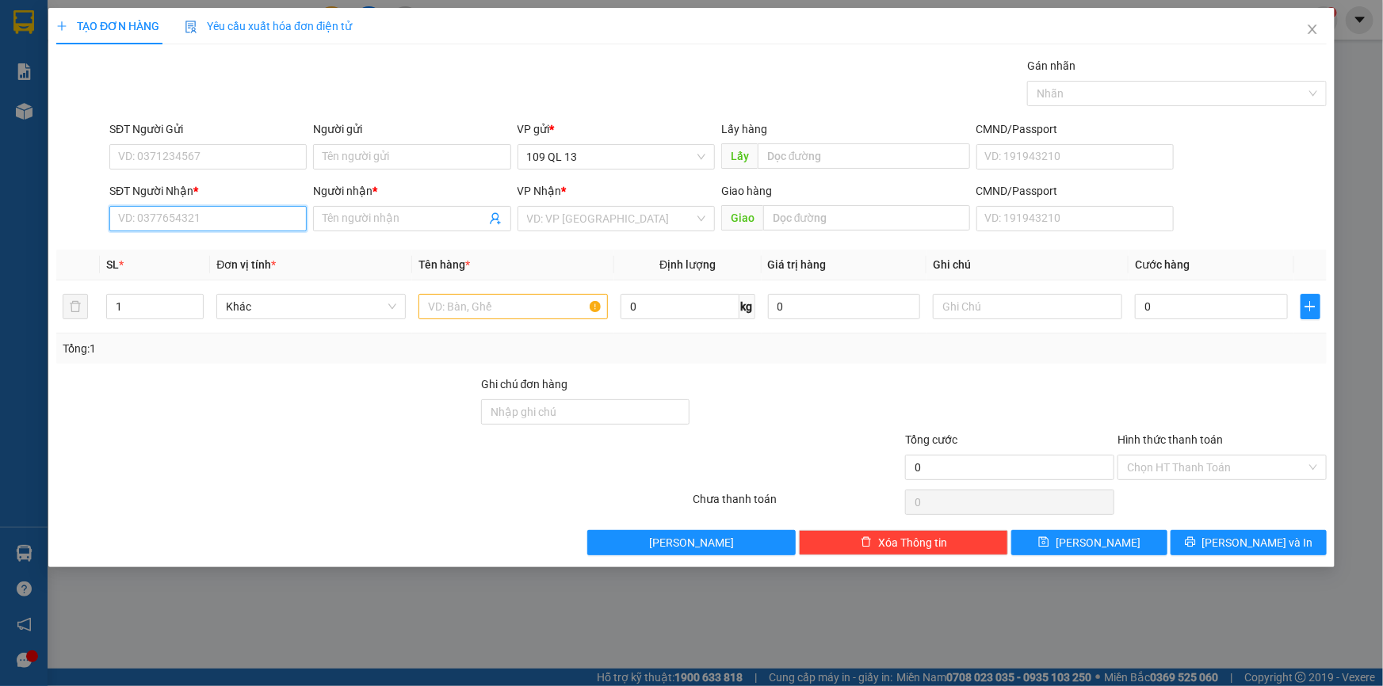
click at [280, 214] on input "SĐT Người Nhận *" at bounding box center [207, 218] width 197 height 25
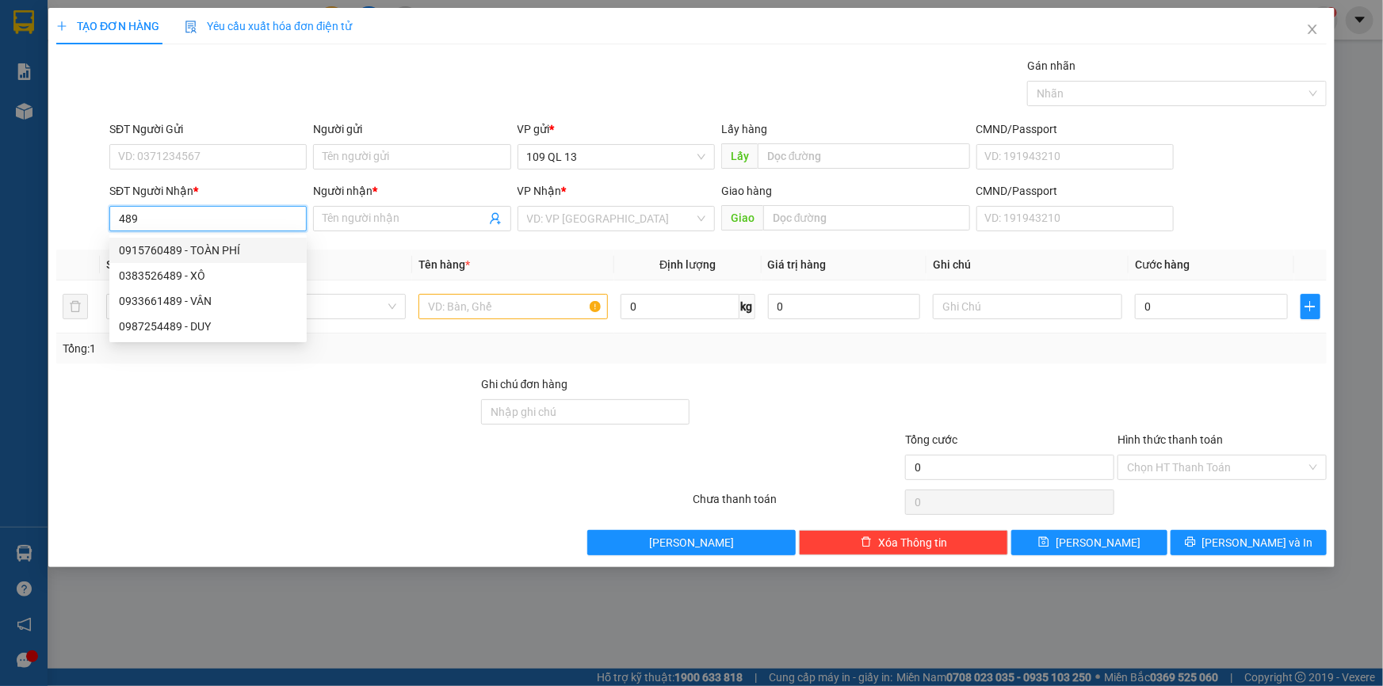
click at [276, 243] on div "0915760489 - TOÀN PHÍ" at bounding box center [208, 250] width 178 height 17
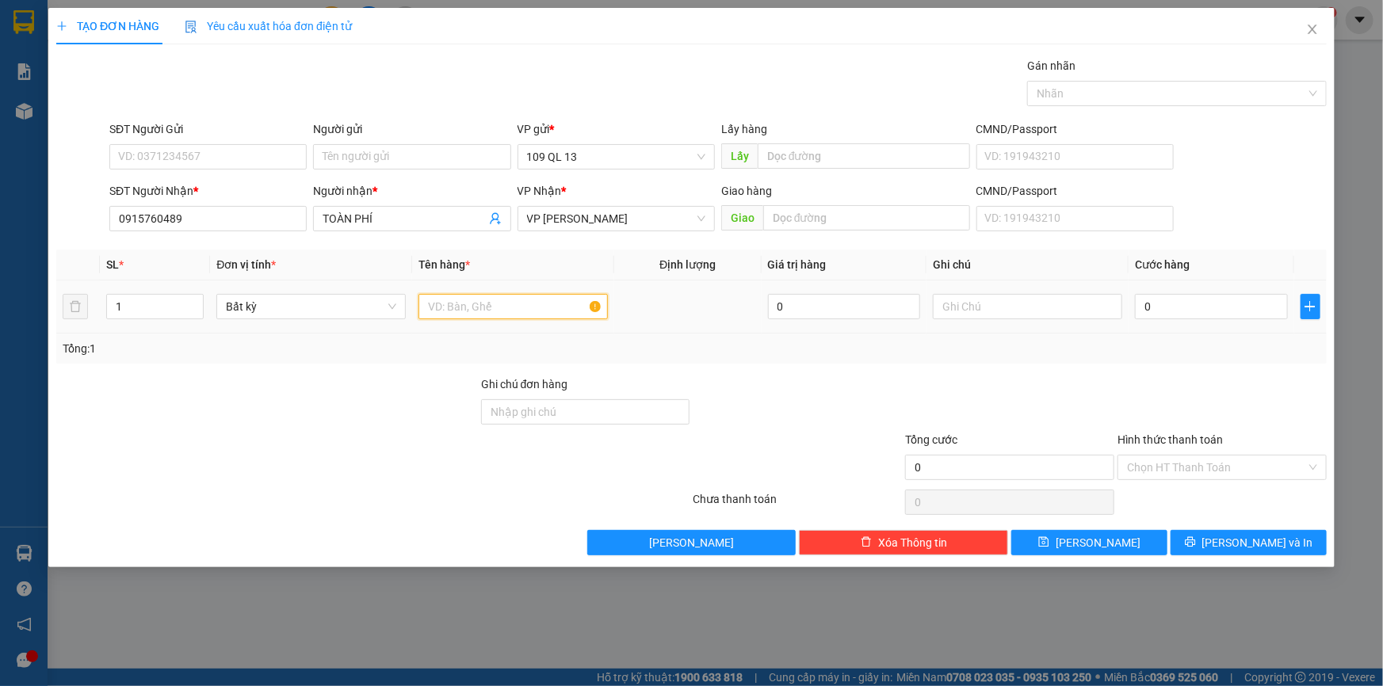
click at [508, 307] on input "text" at bounding box center [512, 306] width 189 height 25
click at [952, 315] on input "text" at bounding box center [1027, 306] width 189 height 25
click at [1216, 309] on input "0" at bounding box center [1211, 306] width 153 height 25
click at [1275, 465] on input "Hình thức thanh toán" at bounding box center [1216, 468] width 179 height 24
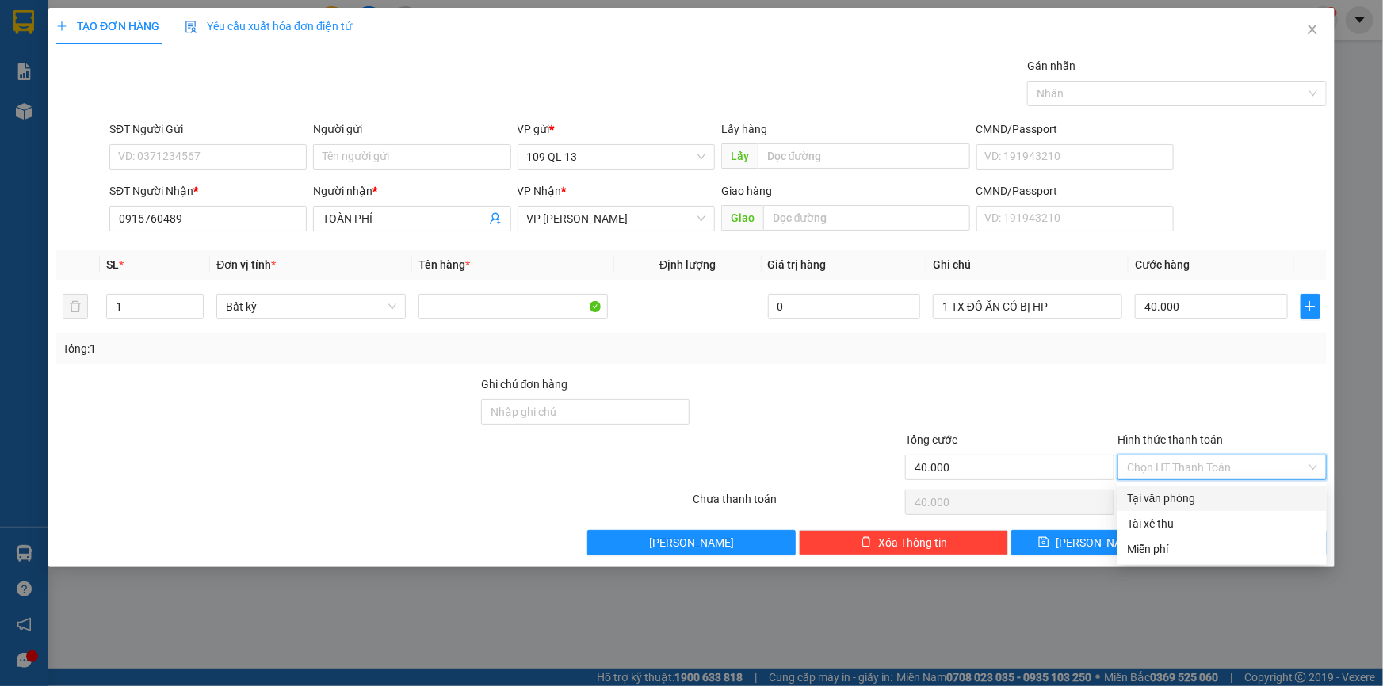
click at [1261, 498] on div "Tại văn phòng" at bounding box center [1222, 498] width 190 height 17
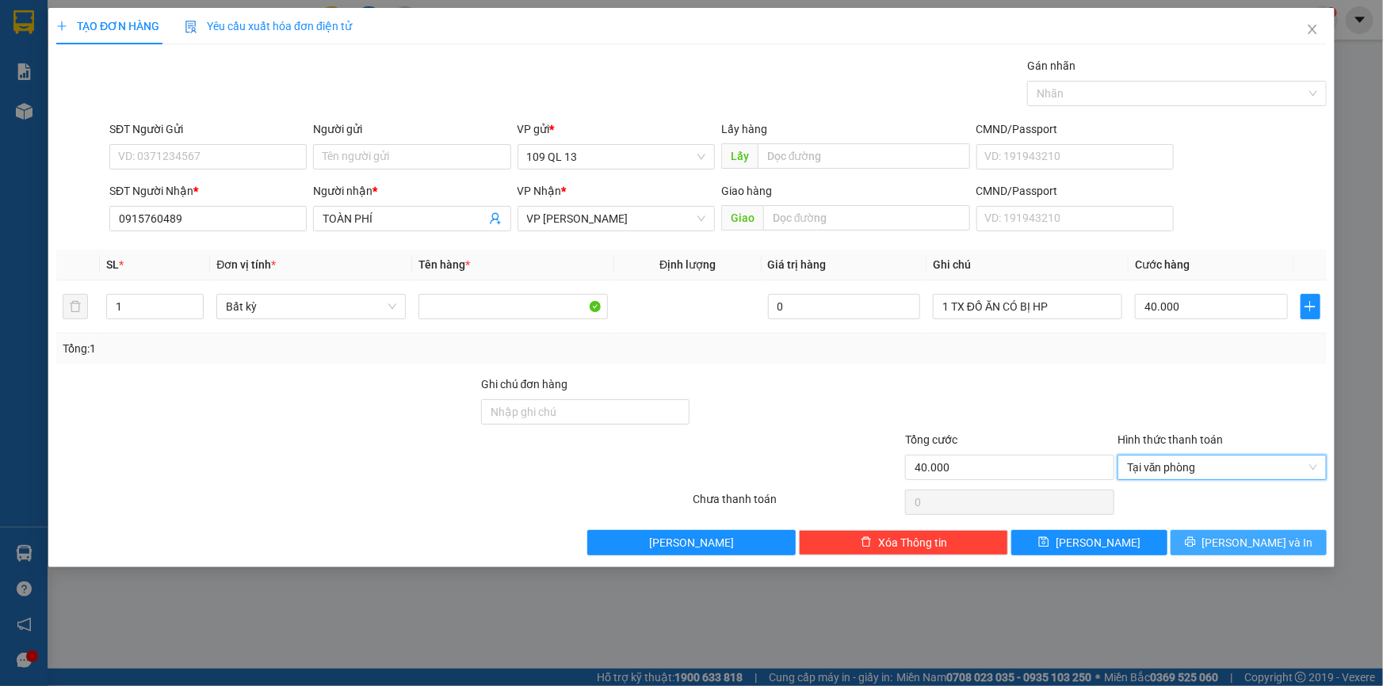
drag, startPoint x: 1262, startPoint y: 527, endPoint x: 1264, endPoint y: 535, distance: 8.1
click at [1262, 528] on div "Transit Pickup Surcharge Ids Transit Deliver Surcharge Ids Transit Deliver Surc…" at bounding box center [691, 306] width 1270 height 498
click at [1265, 536] on span "[PERSON_NAME] và In" at bounding box center [1257, 542] width 111 height 17
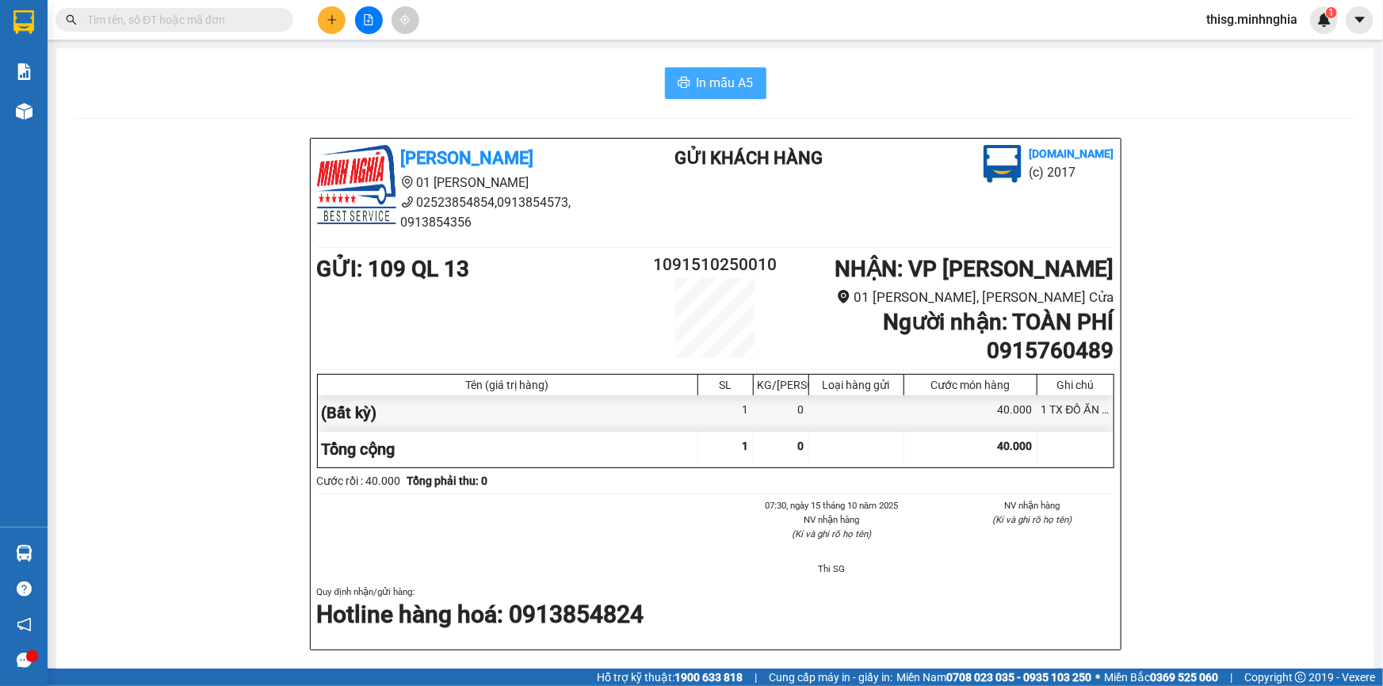
click at [728, 87] on span "In mẫu A5" at bounding box center [724, 83] width 57 height 20
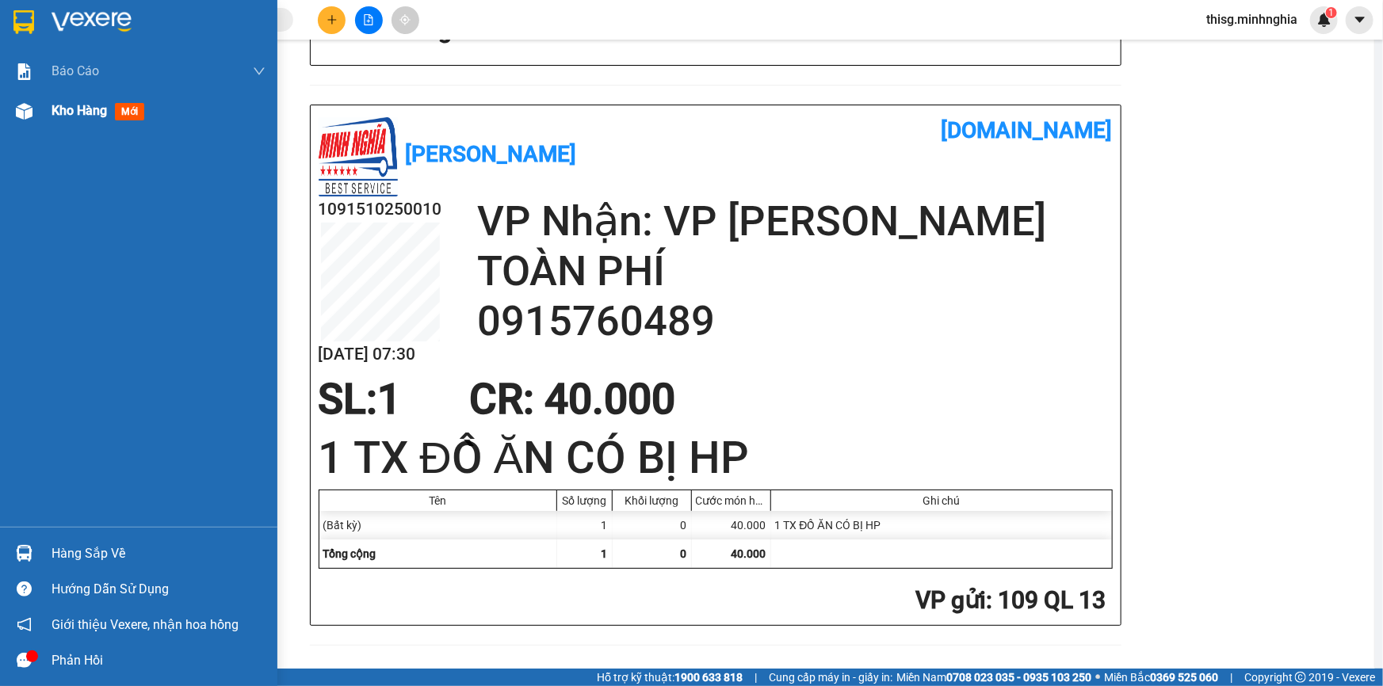
click at [23, 109] on img at bounding box center [24, 111] width 17 height 17
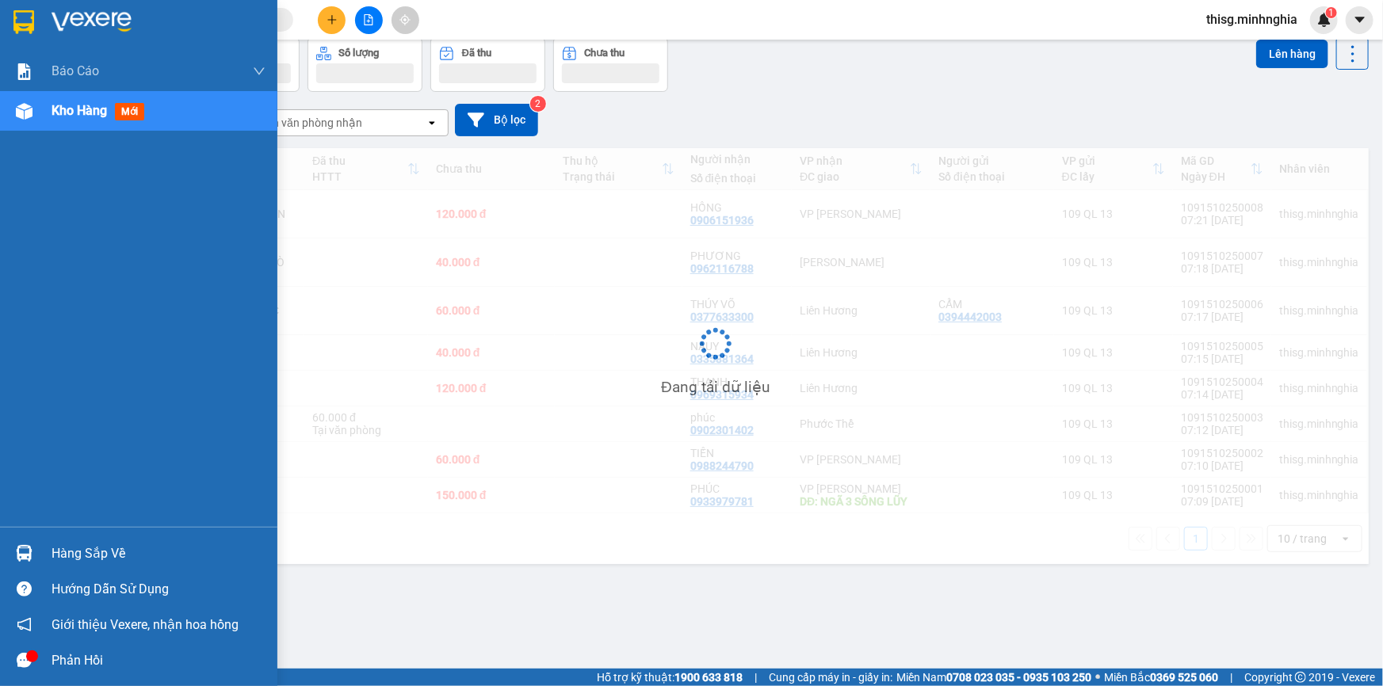
scroll to position [72, 0]
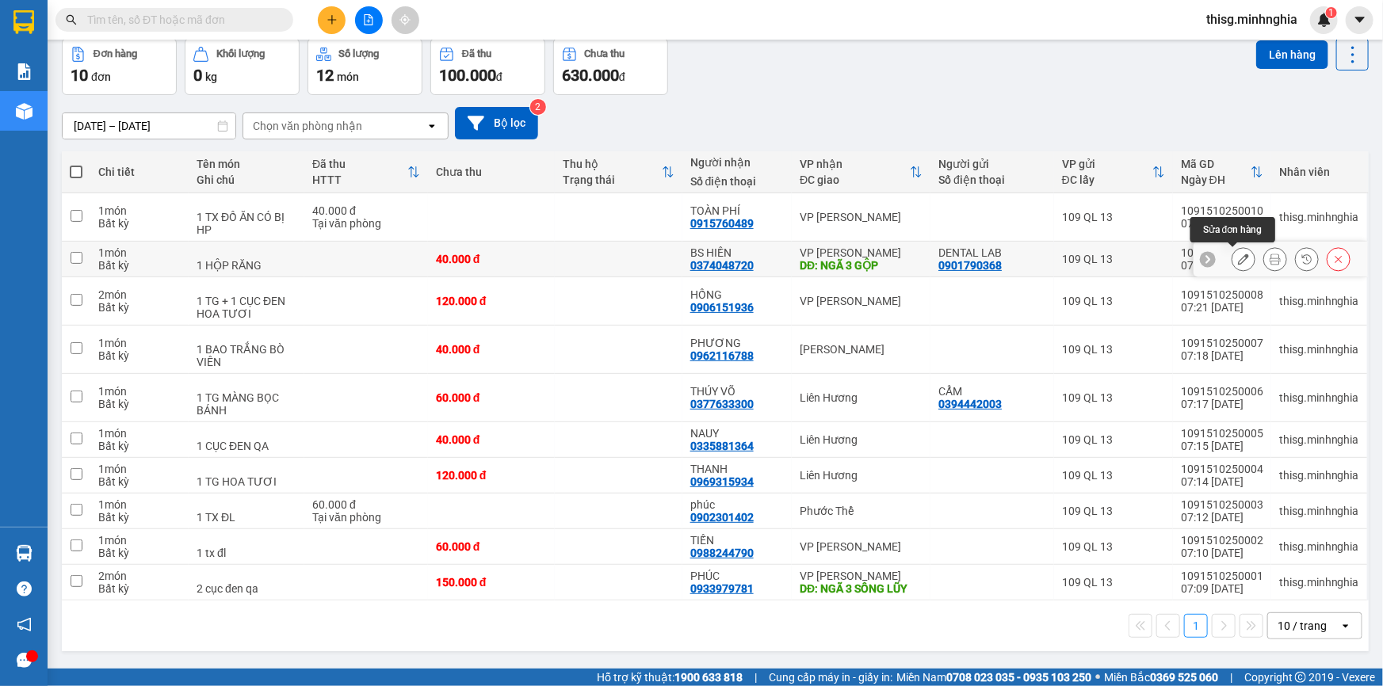
click at [1232, 265] on button at bounding box center [1243, 260] width 22 height 28
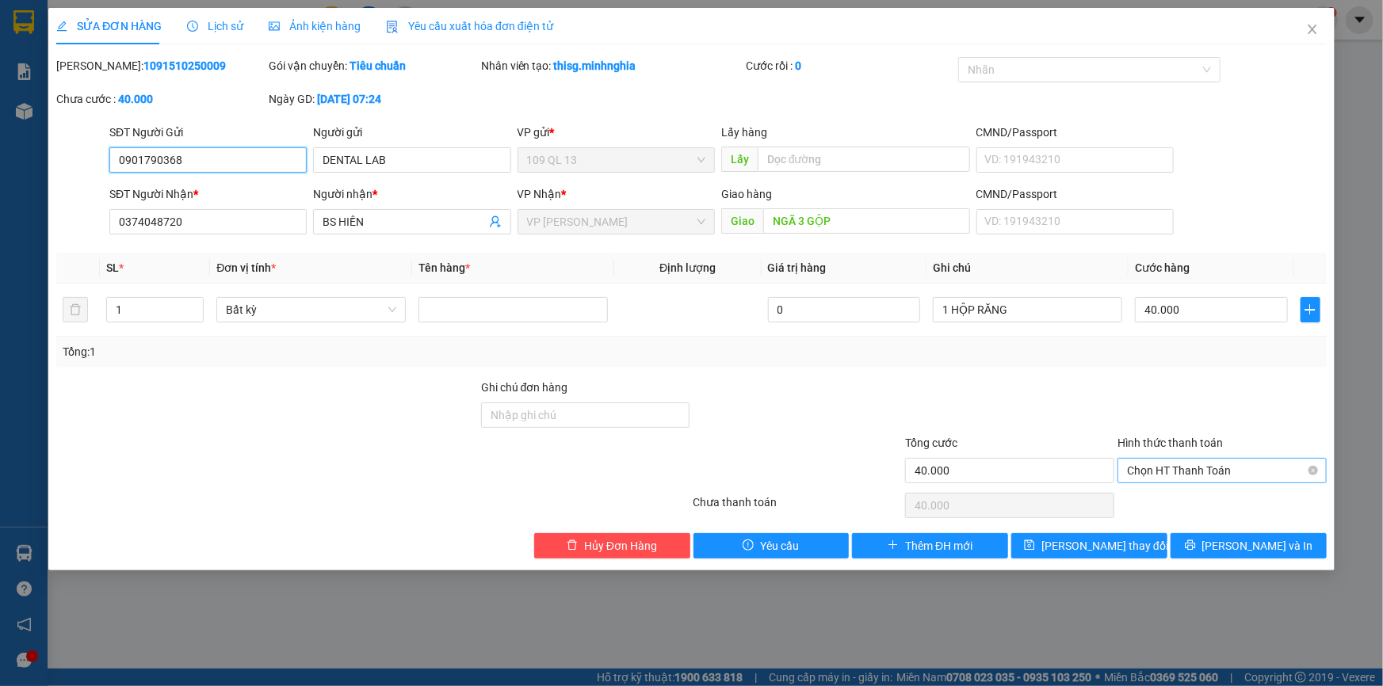
click at [1181, 472] on span "Chọn HT Thanh Toán" at bounding box center [1222, 471] width 190 height 24
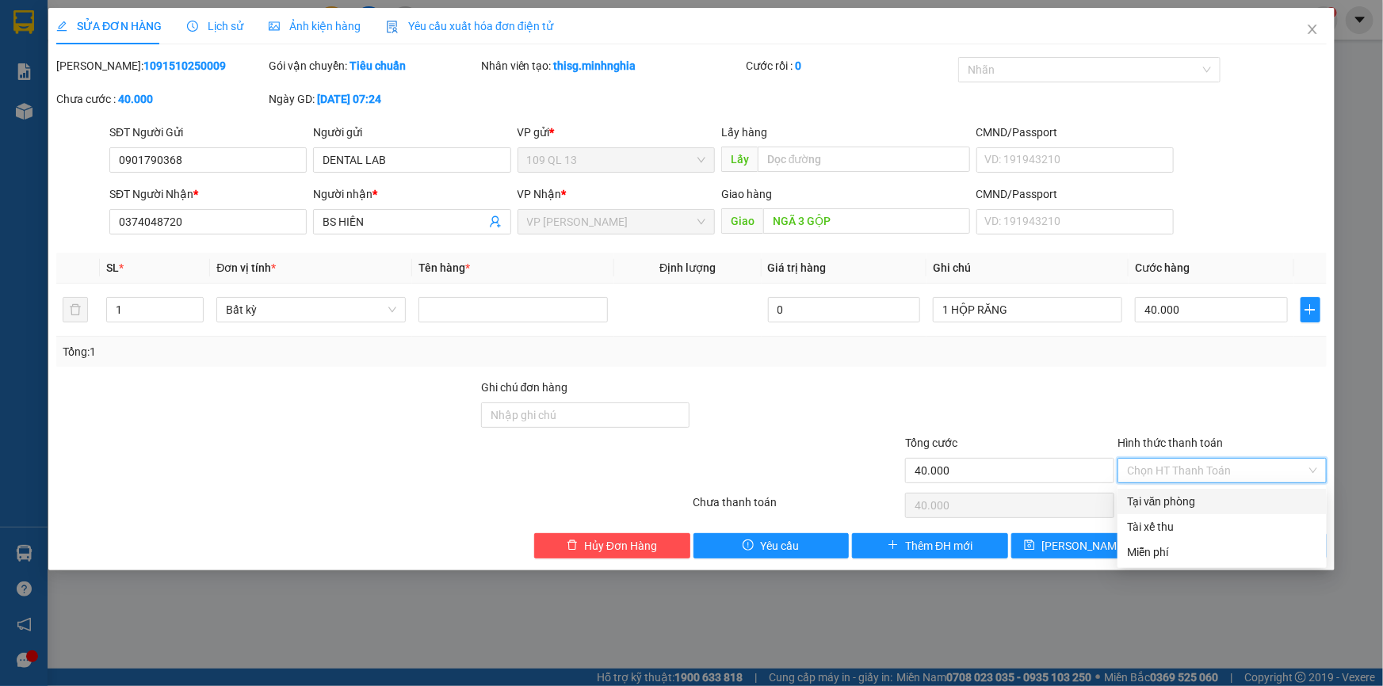
click at [1173, 499] on div "Tại văn phòng" at bounding box center [1222, 501] width 190 height 17
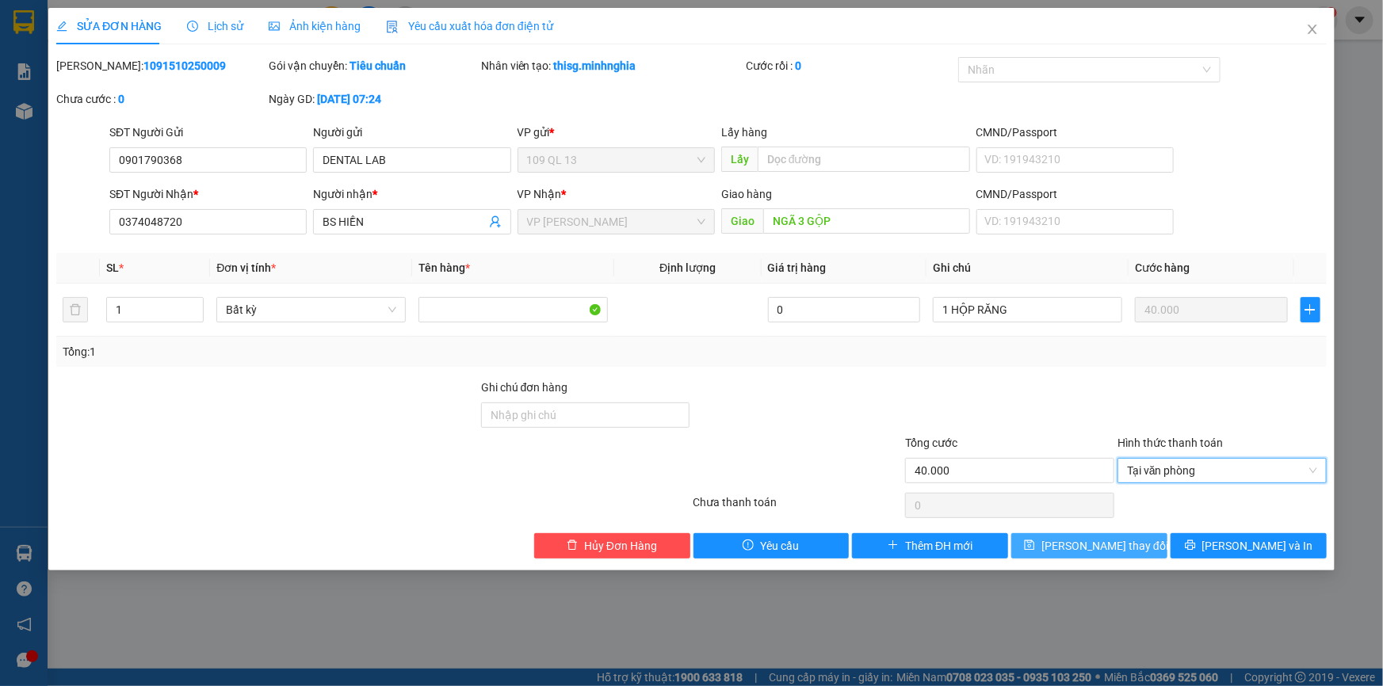
click at [1078, 549] on span "[PERSON_NAME] thay đổi" at bounding box center [1104, 545] width 127 height 17
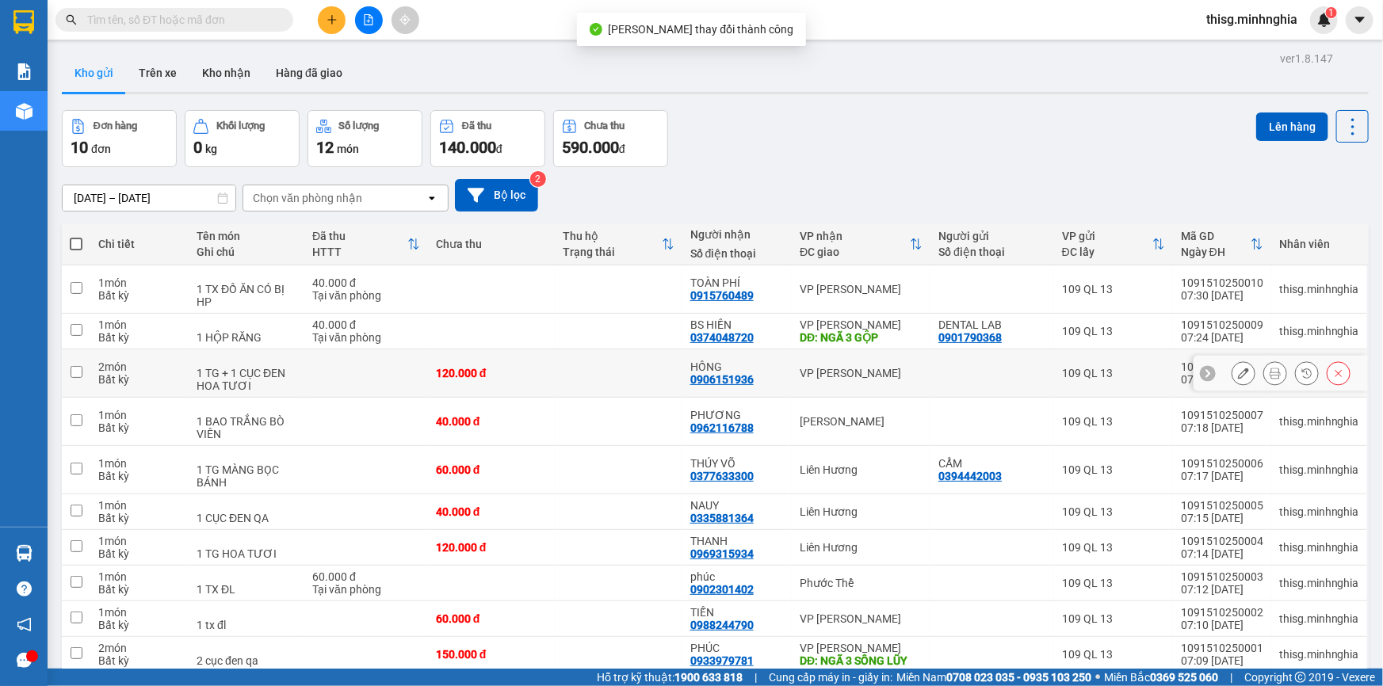
scroll to position [72, 0]
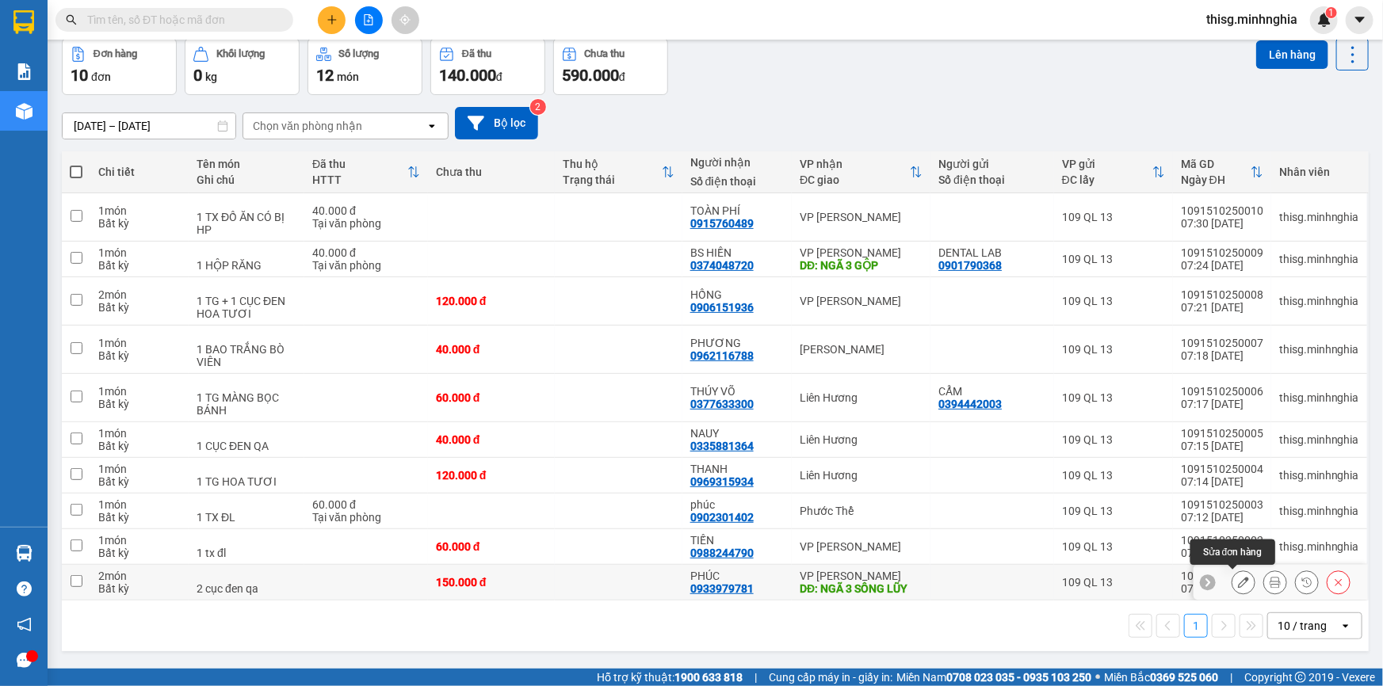
click at [1238, 578] on icon at bounding box center [1243, 582] width 11 height 11
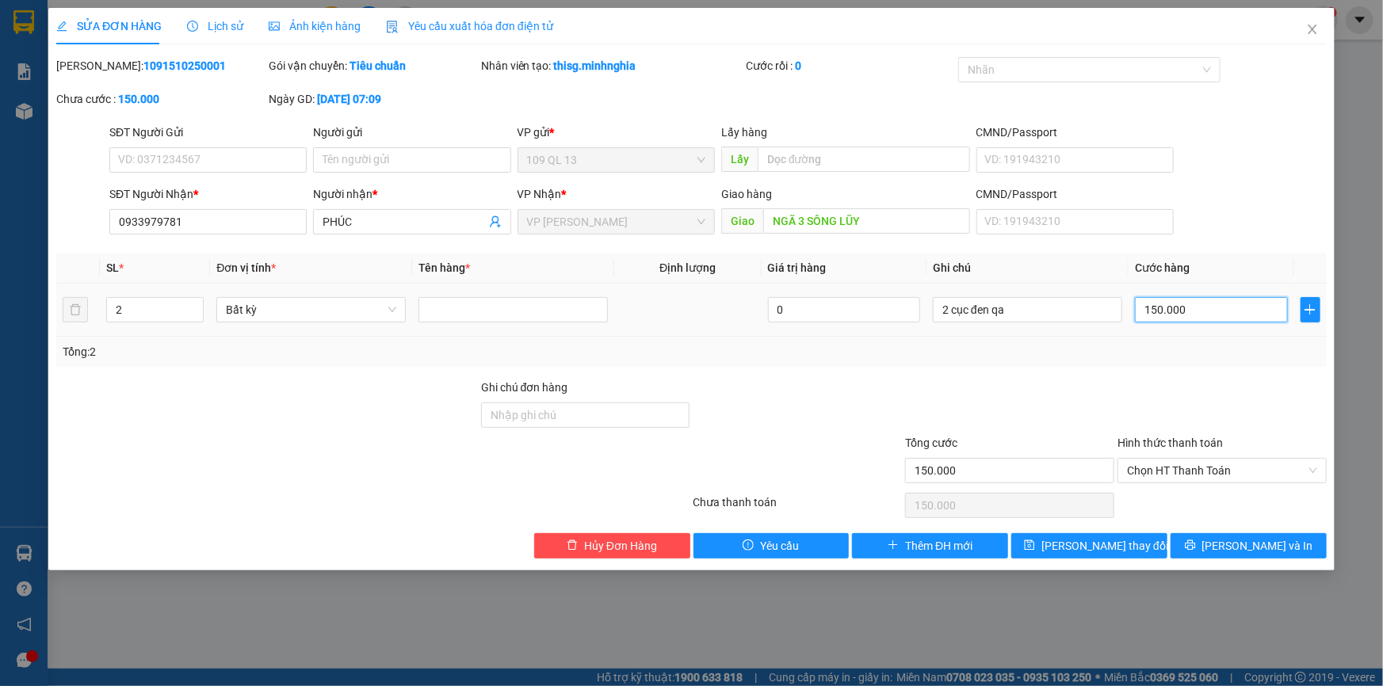
click at [1243, 315] on input "150.000" at bounding box center [1211, 309] width 153 height 25
click at [1234, 539] on span "[PERSON_NAME] và In" at bounding box center [1257, 545] width 111 height 17
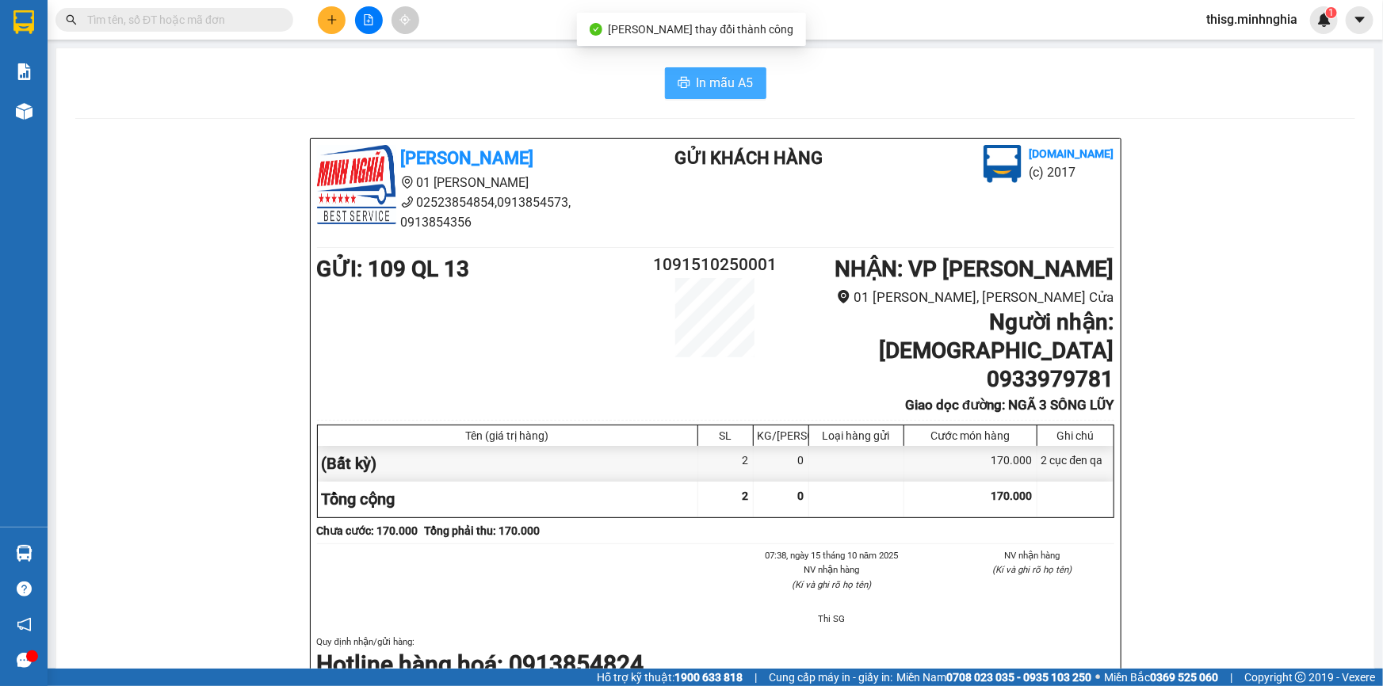
click at [706, 79] on span "In mẫu A5" at bounding box center [724, 83] width 57 height 20
click at [332, 21] on icon "plus" at bounding box center [331, 19] width 11 height 11
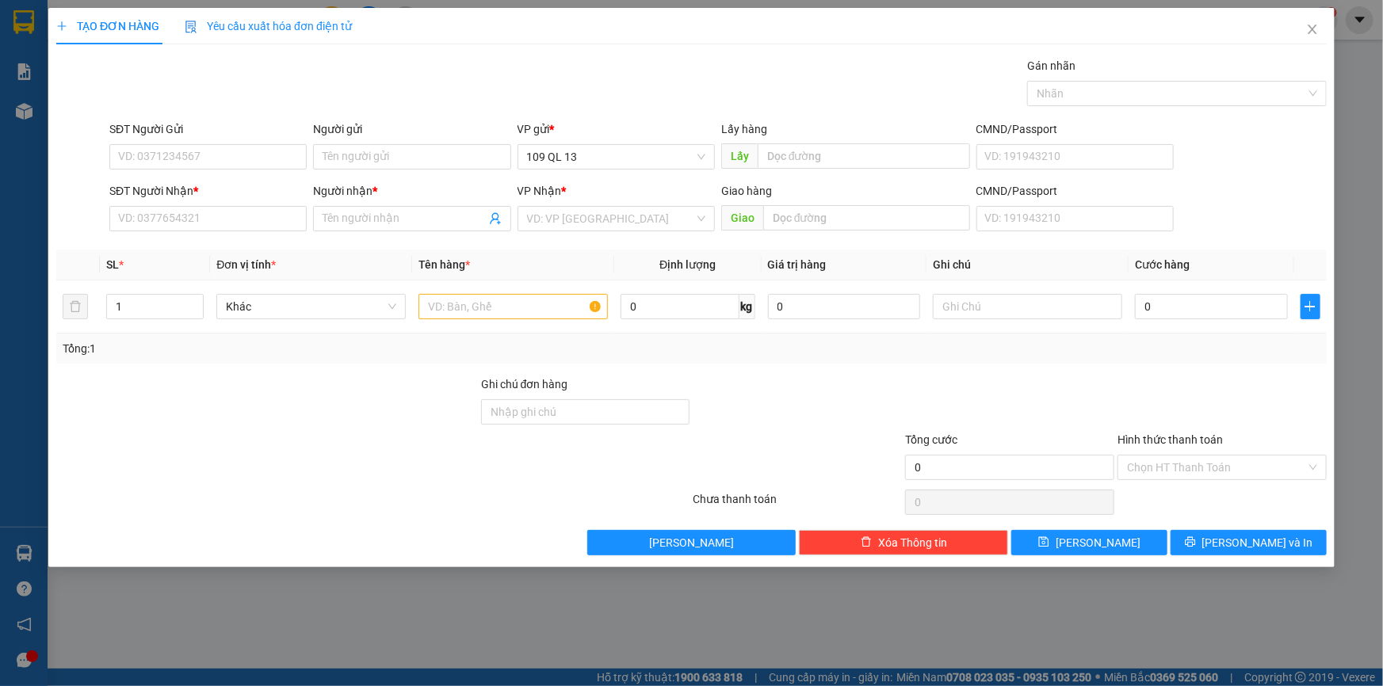
click at [551, 109] on div "Gói vận chuyển * Tiêu chuẩn Gán nhãn Nhãn" at bounding box center [717, 84] width 1223 height 55
click at [257, 206] on input "SĐT Người Nhận *" at bounding box center [207, 218] width 197 height 25
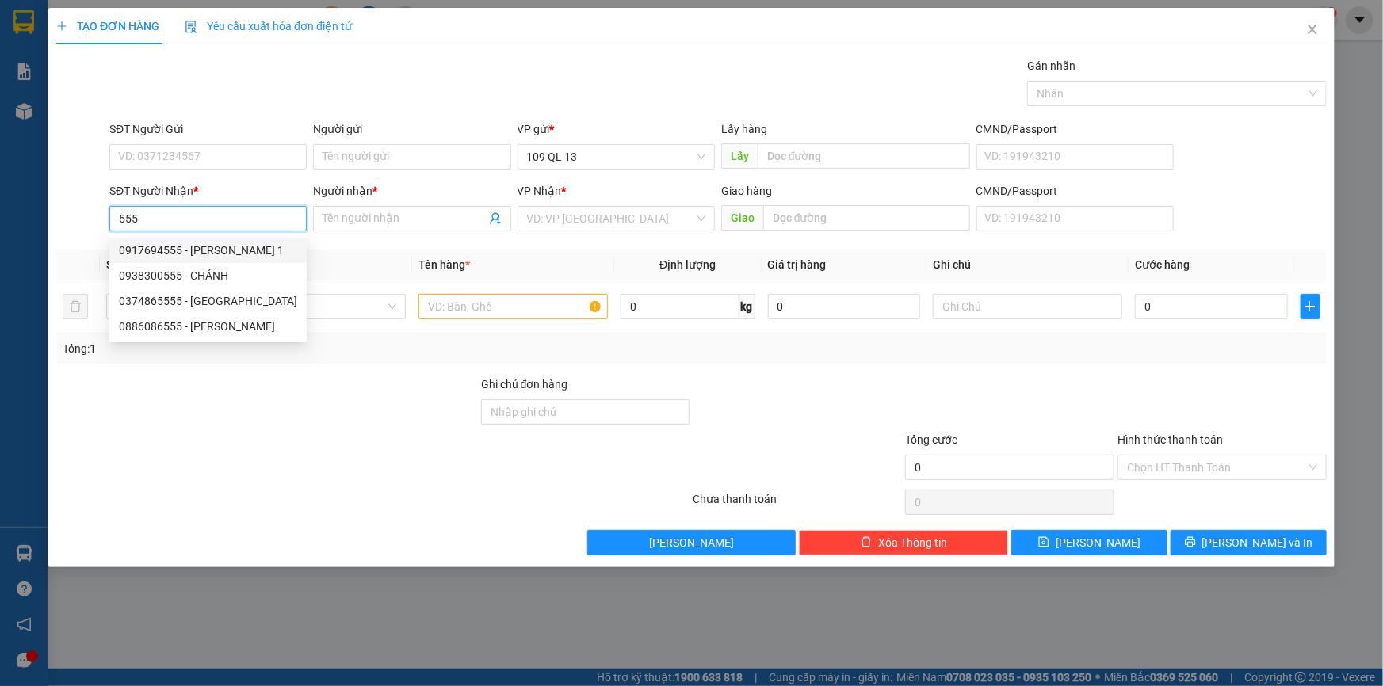
click at [262, 252] on div "0917694555 - HUY VŨ 1" at bounding box center [208, 250] width 178 height 17
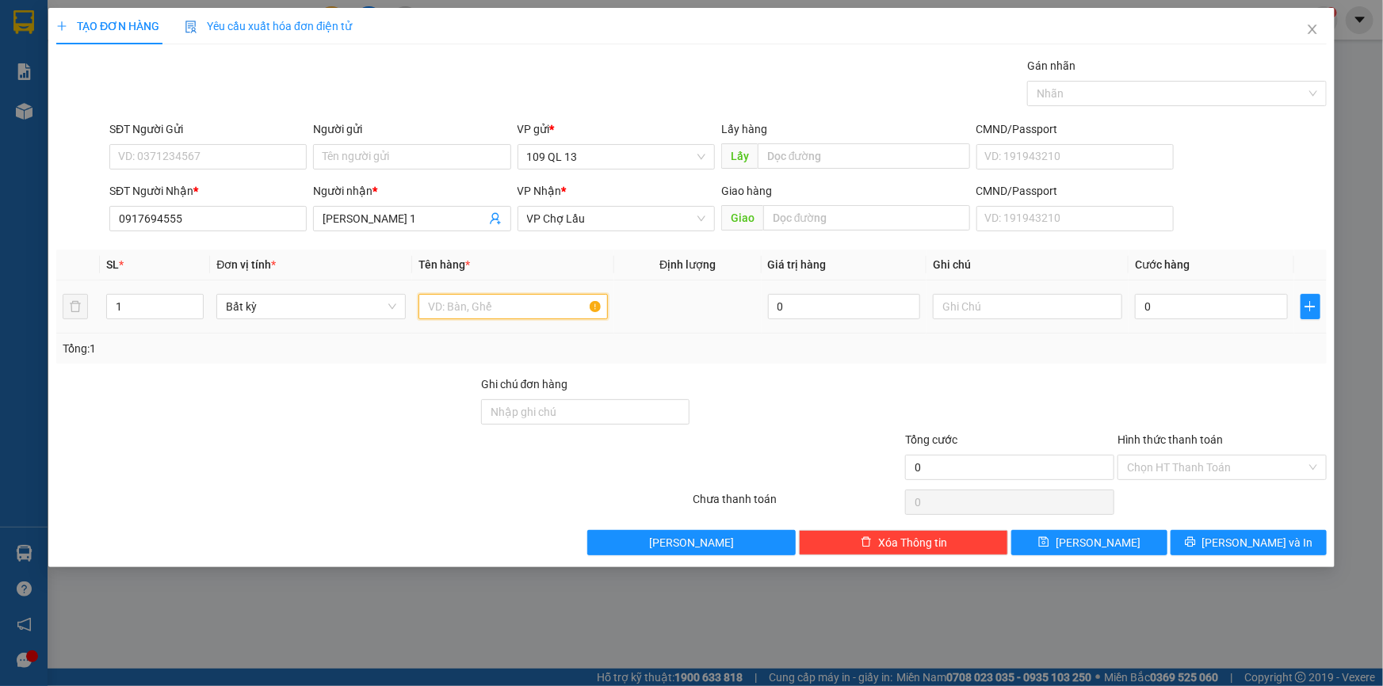
click at [499, 298] on input "text" at bounding box center [512, 306] width 189 height 25
click at [1056, 312] on input "text" at bounding box center [1027, 306] width 189 height 25
click at [1145, 304] on input "0" at bounding box center [1211, 306] width 153 height 25
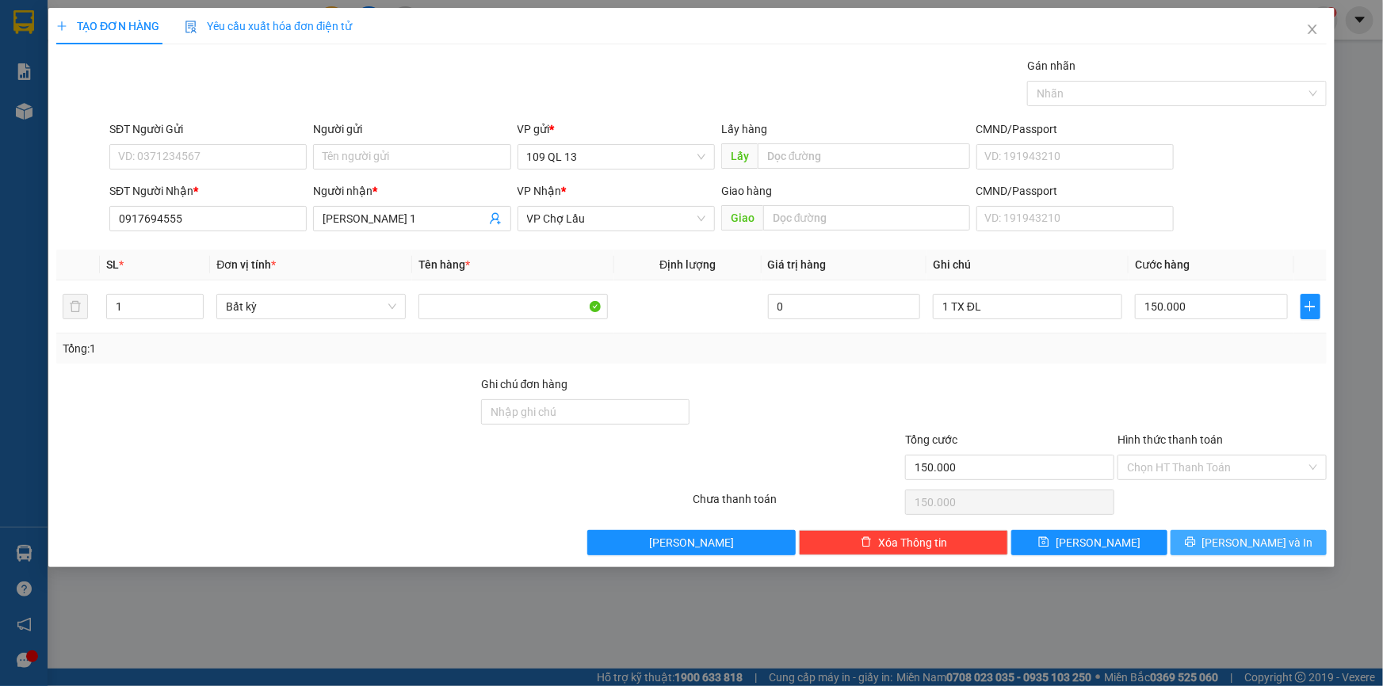
click at [1284, 532] on button "[PERSON_NAME] và In" at bounding box center [1248, 542] width 156 height 25
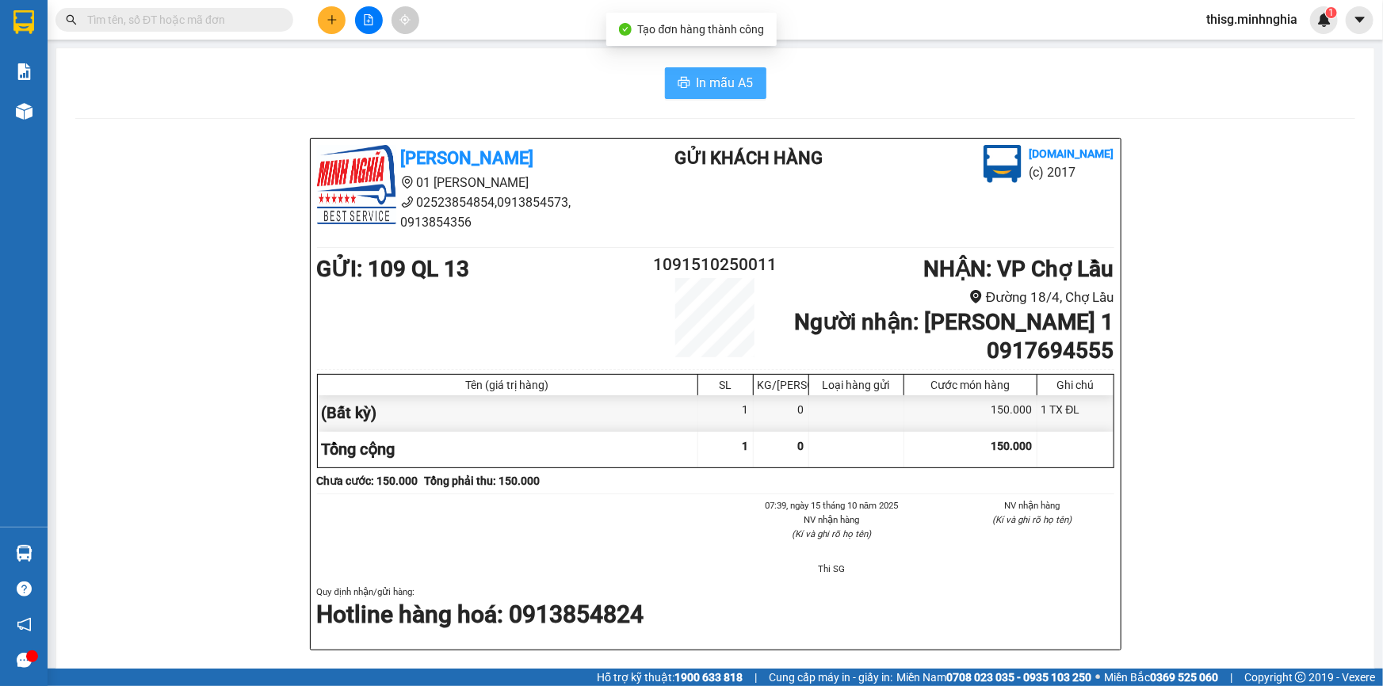
click at [706, 85] on span "In mẫu A5" at bounding box center [724, 83] width 57 height 20
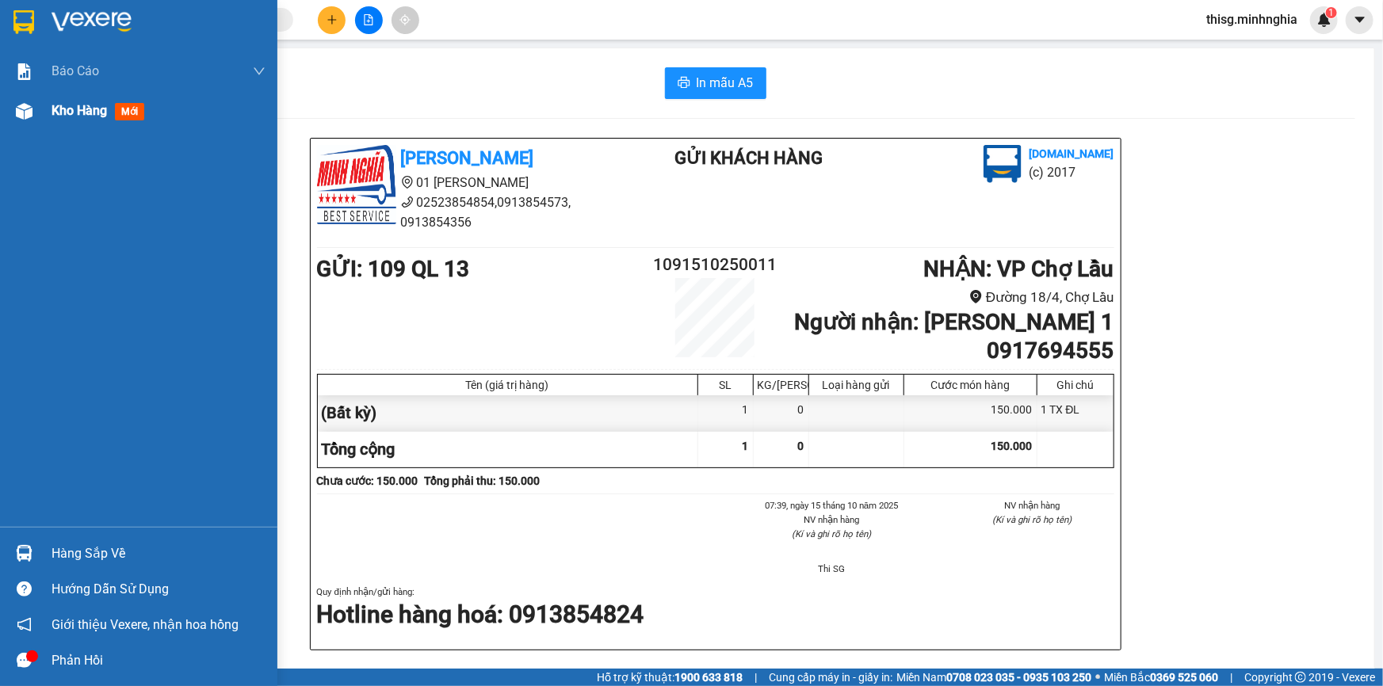
click at [70, 115] on span "Kho hàng" at bounding box center [78, 110] width 55 height 15
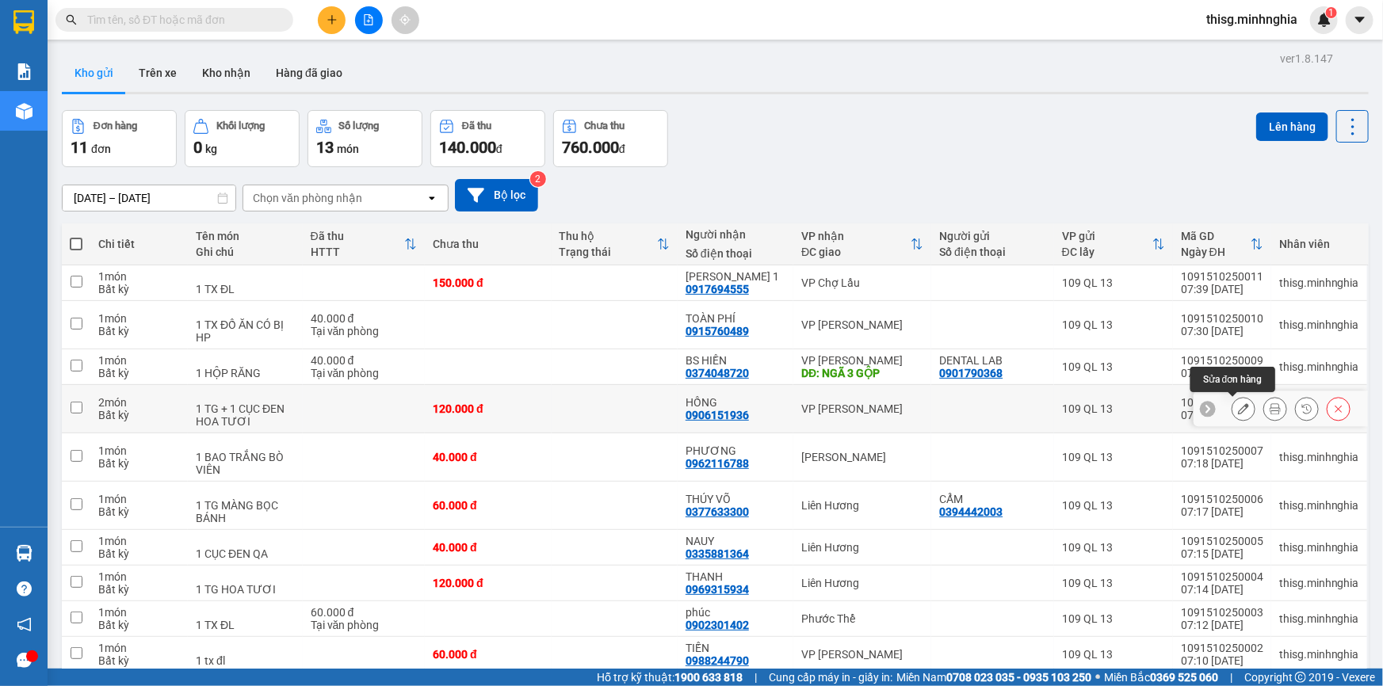
click at [1239, 410] on button at bounding box center [1243, 409] width 22 height 28
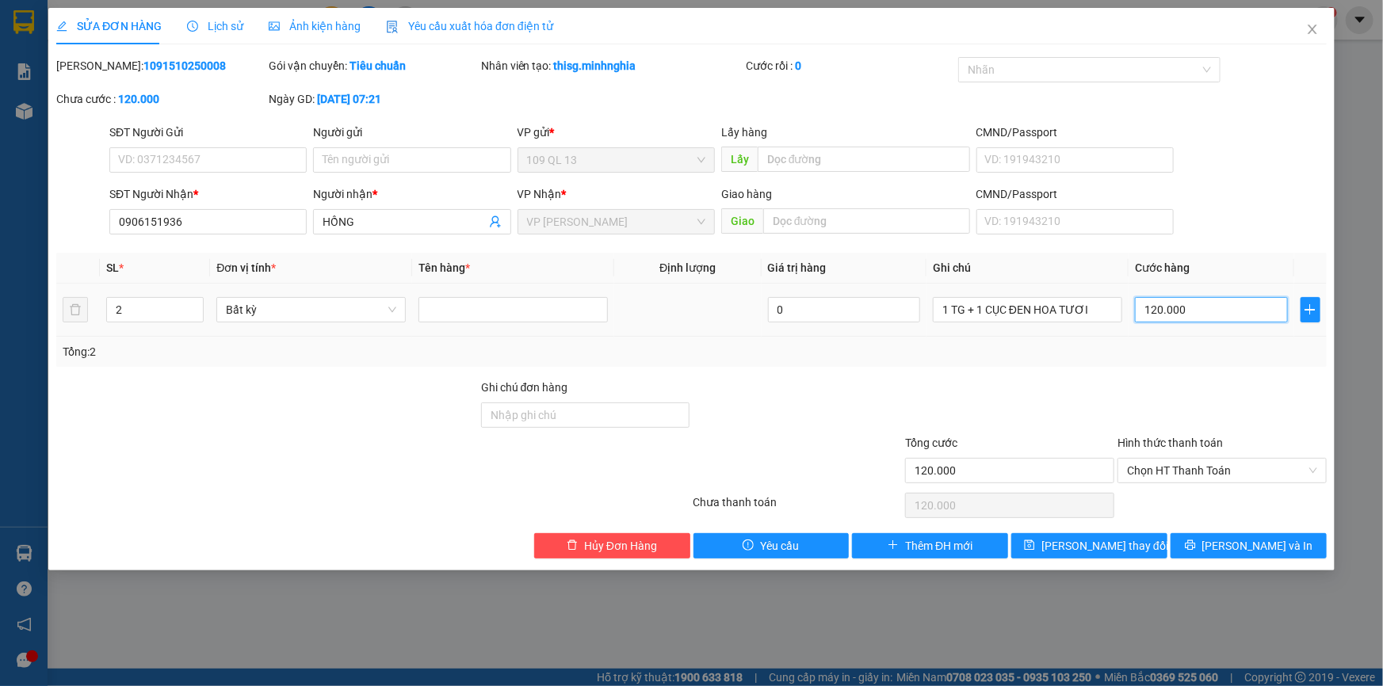
click at [1209, 319] on input "120.000" at bounding box center [1211, 309] width 153 height 25
click at [1254, 547] on span "[PERSON_NAME] và In" at bounding box center [1257, 545] width 111 height 17
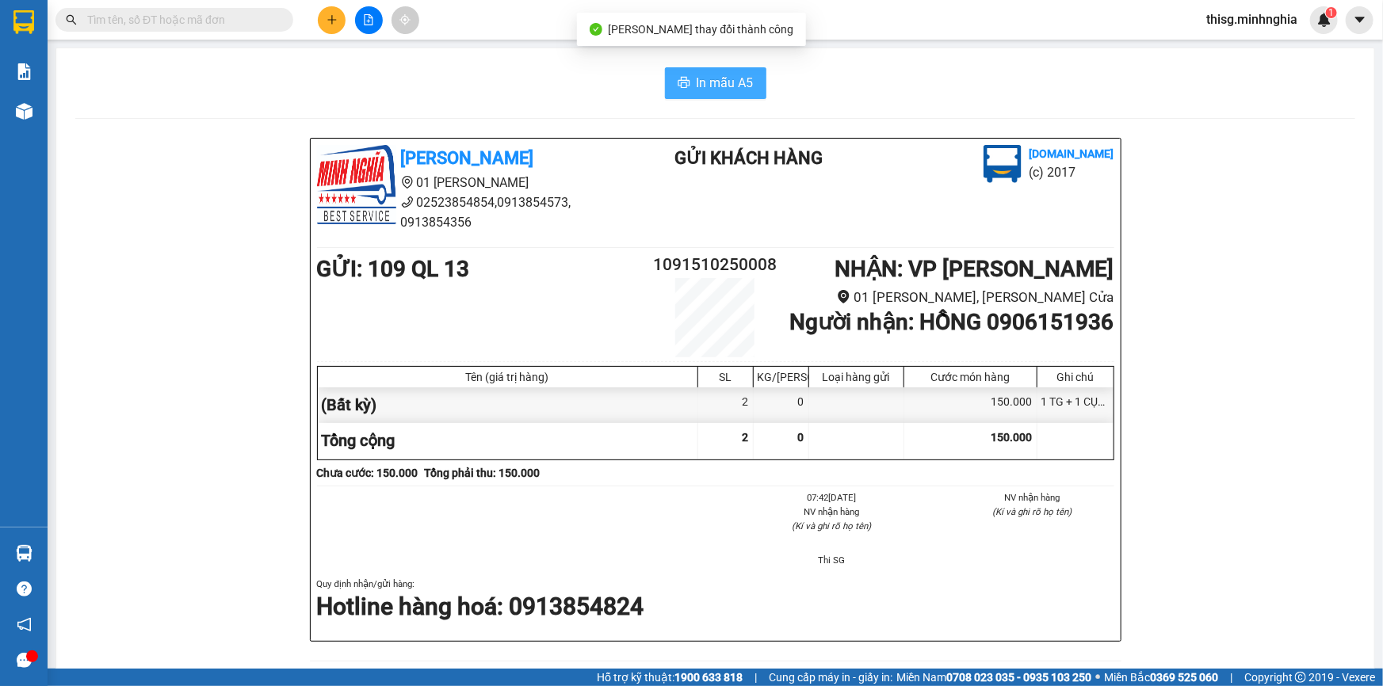
click at [732, 86] on span "In mẫu A5" at bounding box center [724, 83] width 57 height 20
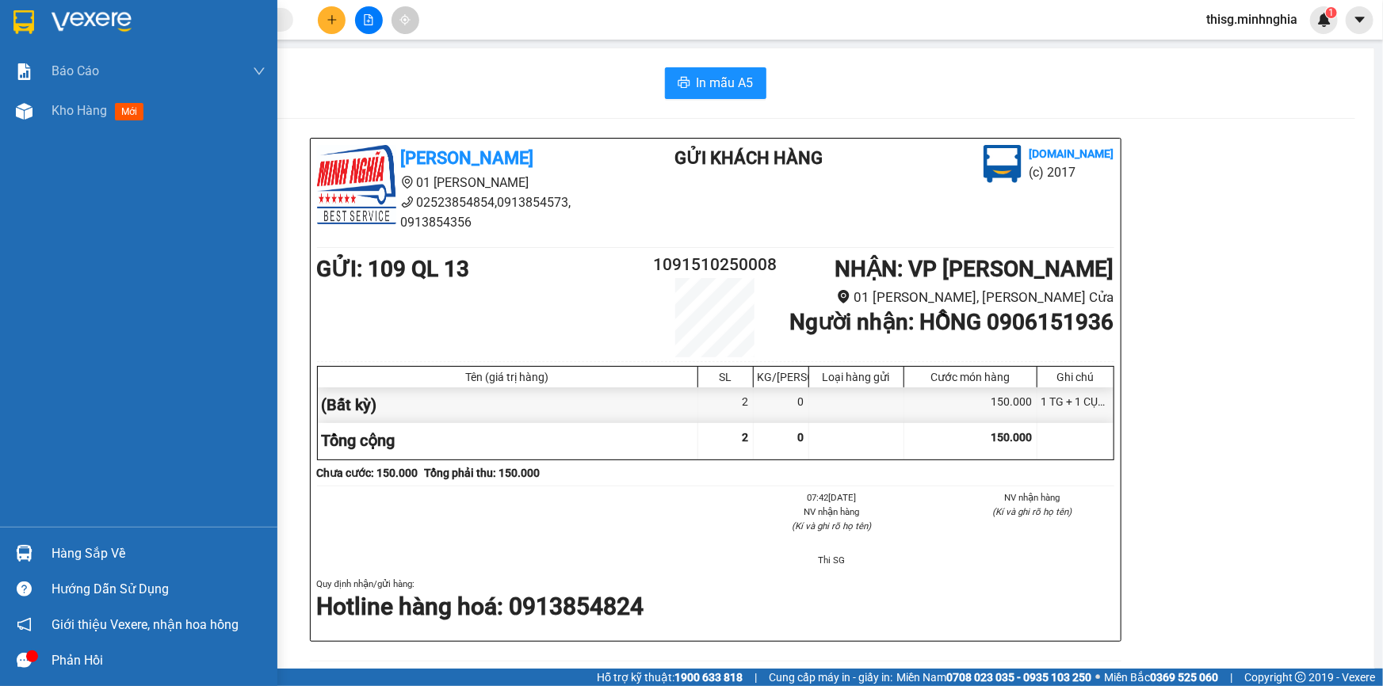
drag, startPoint x: 34, startPoint y: 109, endPoint x: 270, endPoint y: 201, distance: 253.4
click at [34, 109] on div at bounding box center [24, 111] width 28 height 28
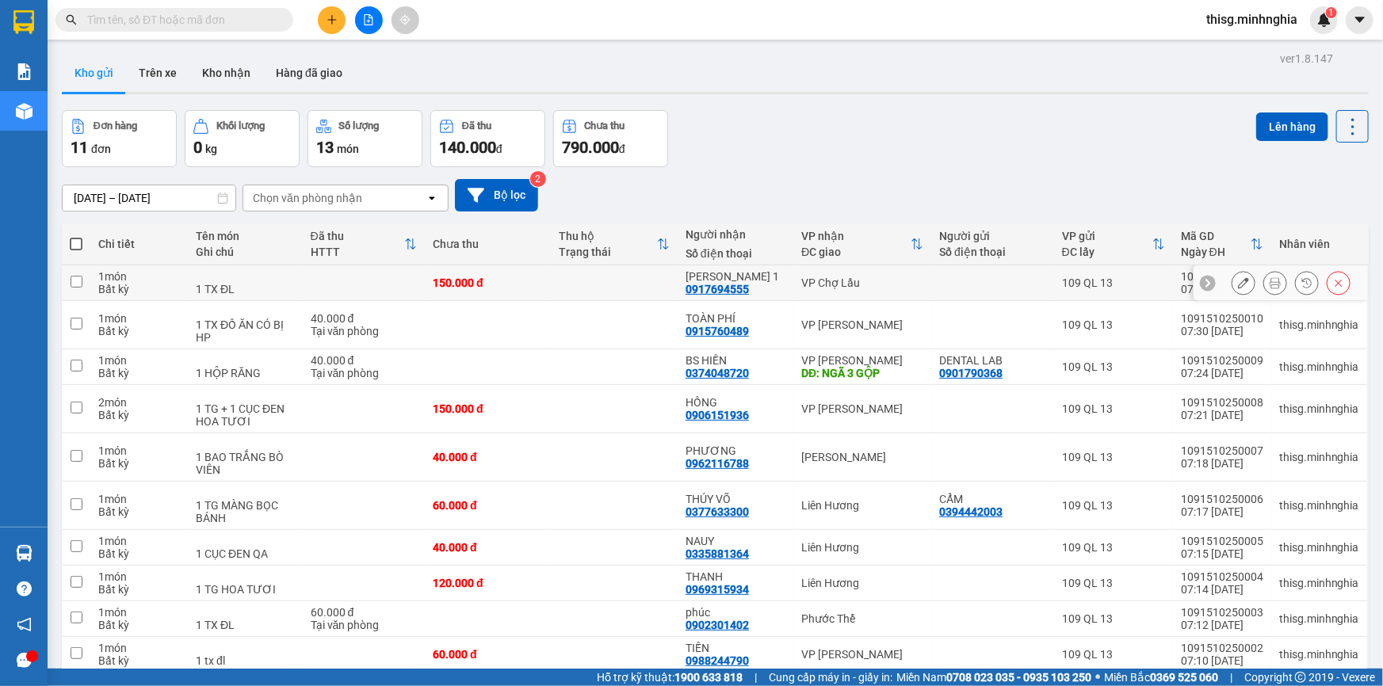
click at [1269, 284] on icon at bounding box center [1274, 282] width 11 height 11
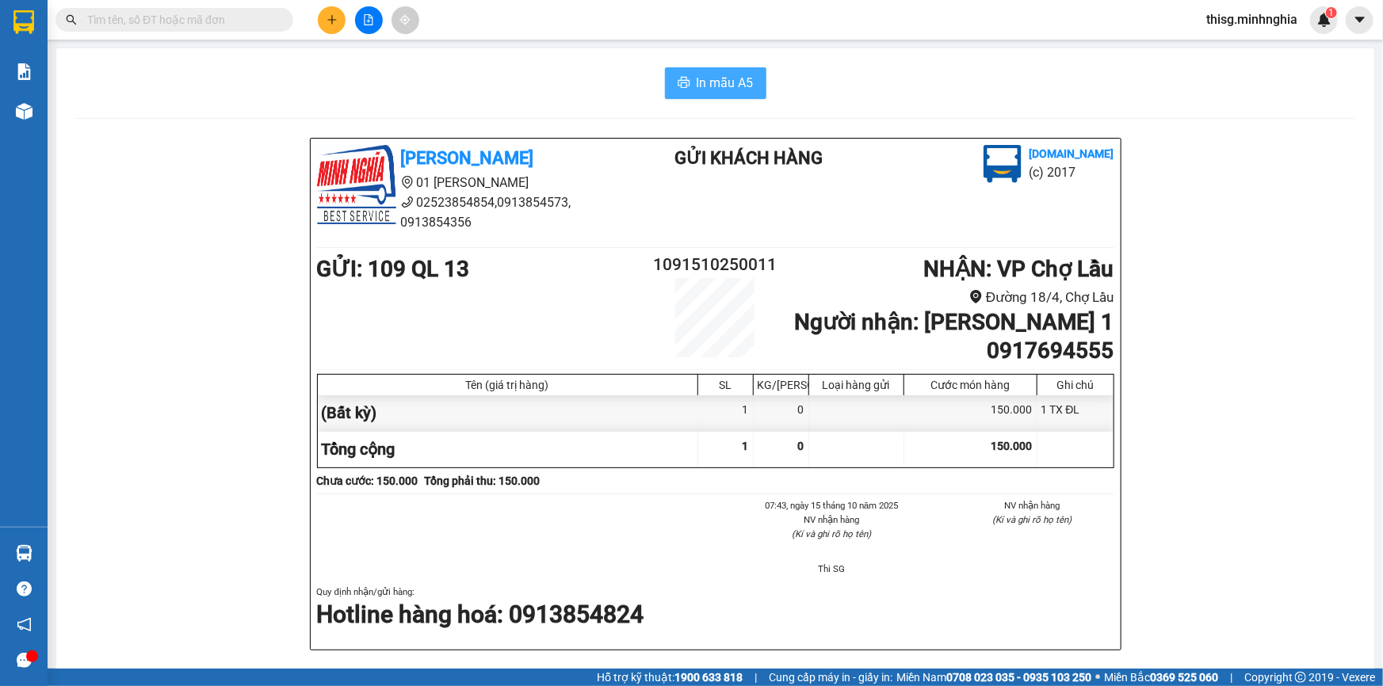
click at [689, 73] on button "In mẫu A5" at bounding box center [715, 83] width 101 height 32
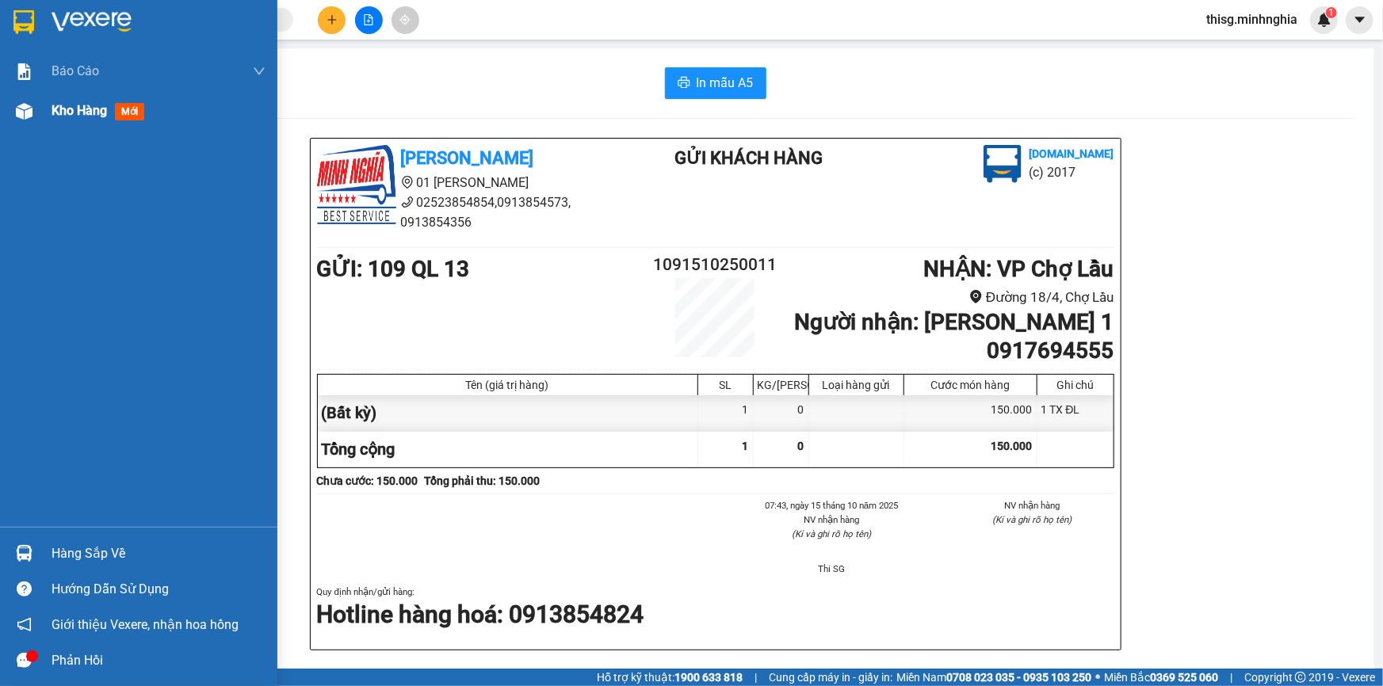
click at [32, 116] on img at bounding box center [24, 111] width 17 height 17
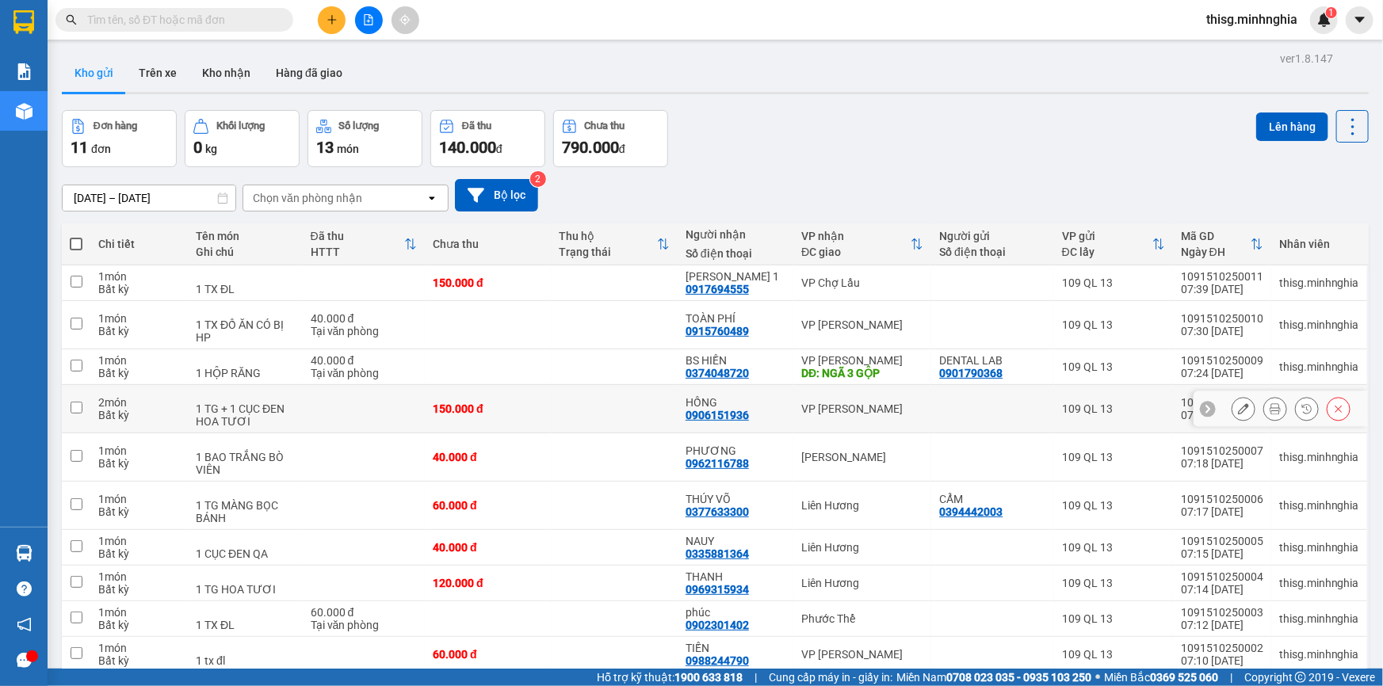
click at [1238, 408] on icon at bounding box center [1243, 408] width 11 height 11
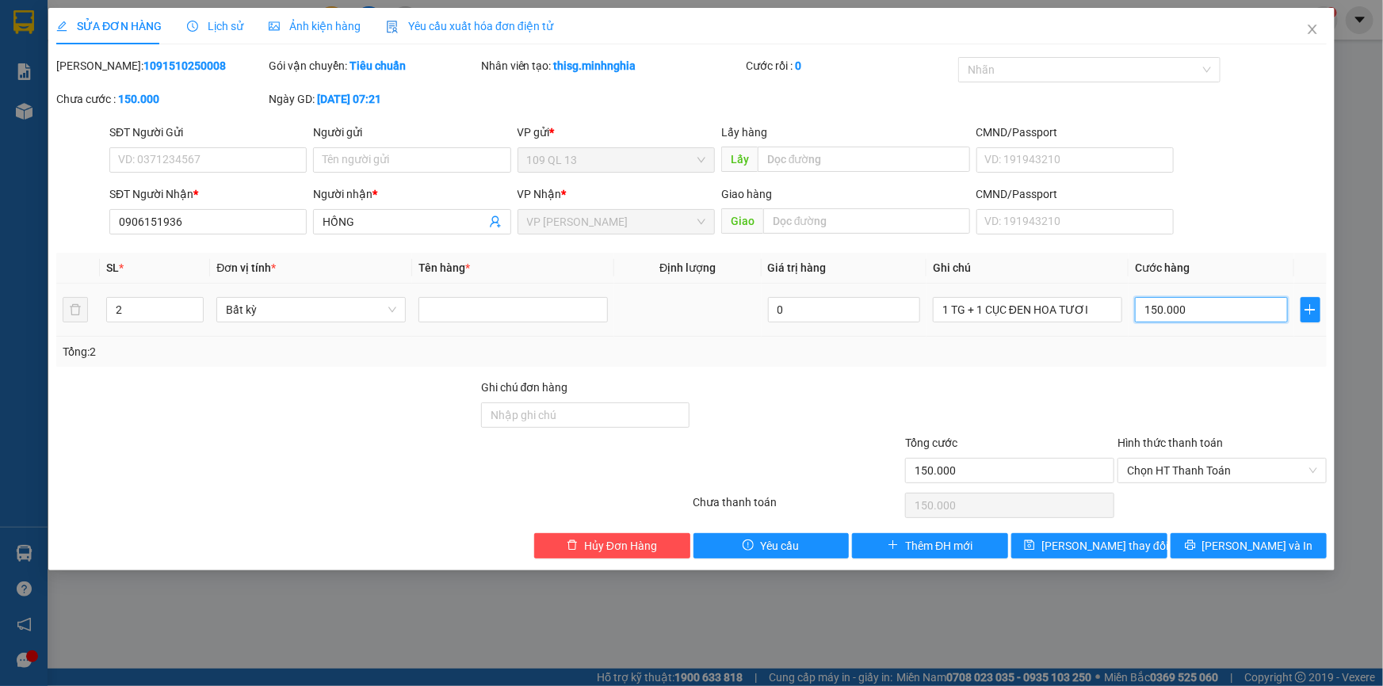
click at [1218, 320] on input "150.000" at bounding box center [1211, 309] width 153 height 25
click at [1116, 544] on span "[PERSON_NAME] thay đổi" at bounding box center [1104, 545] width 127 height 17
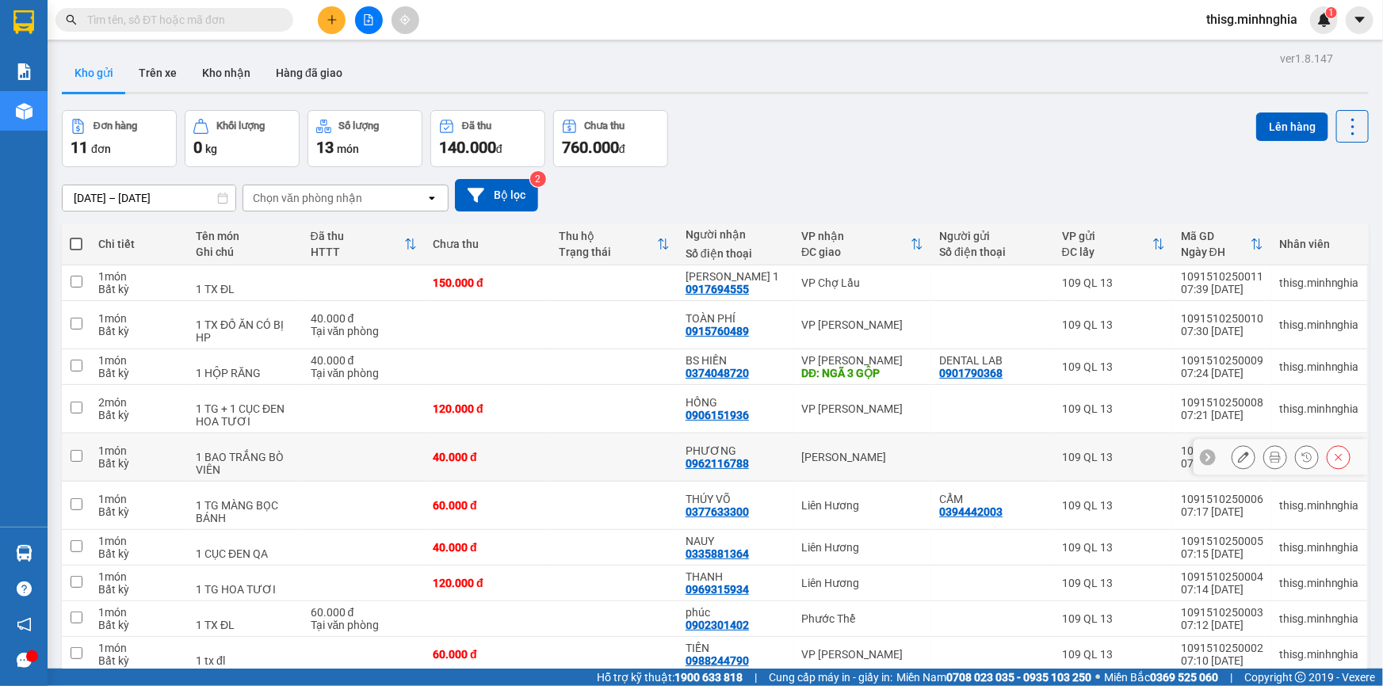
scroll to position [72, 0]
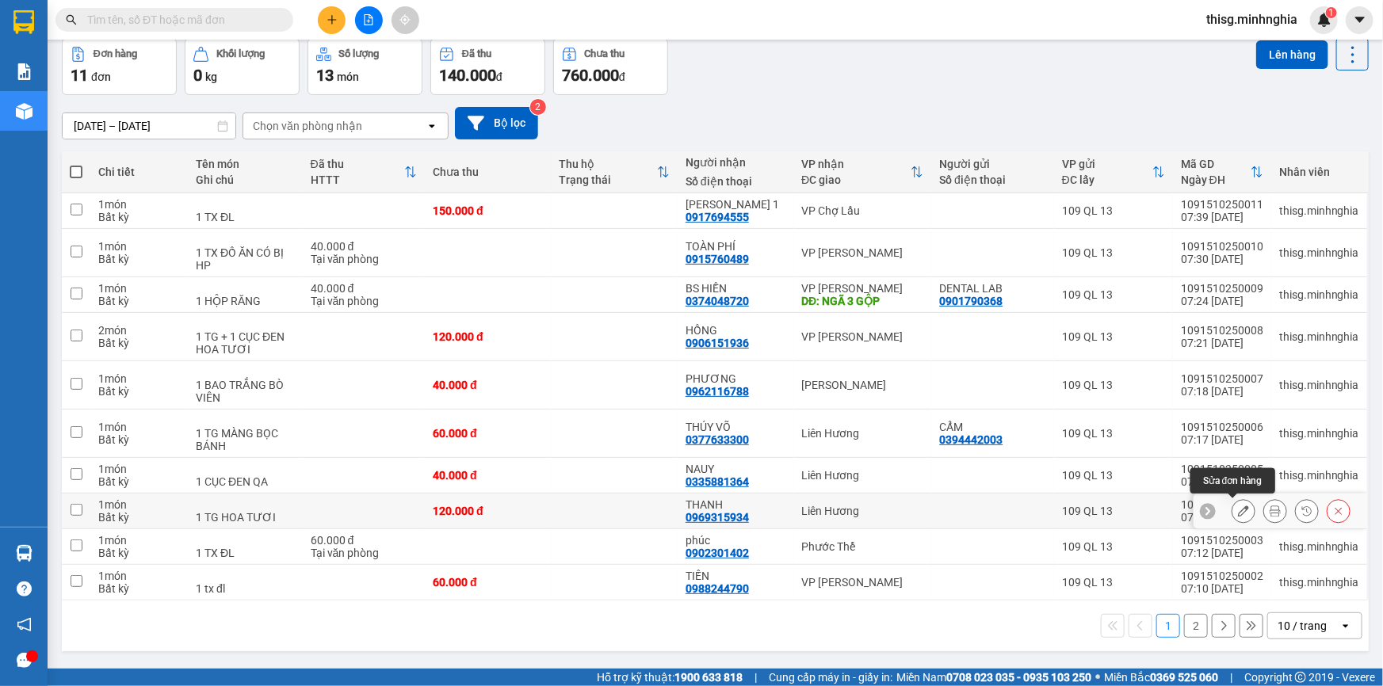
click at [1238, 507] on icon at bounding box center [1243, 510] width 11 height 11
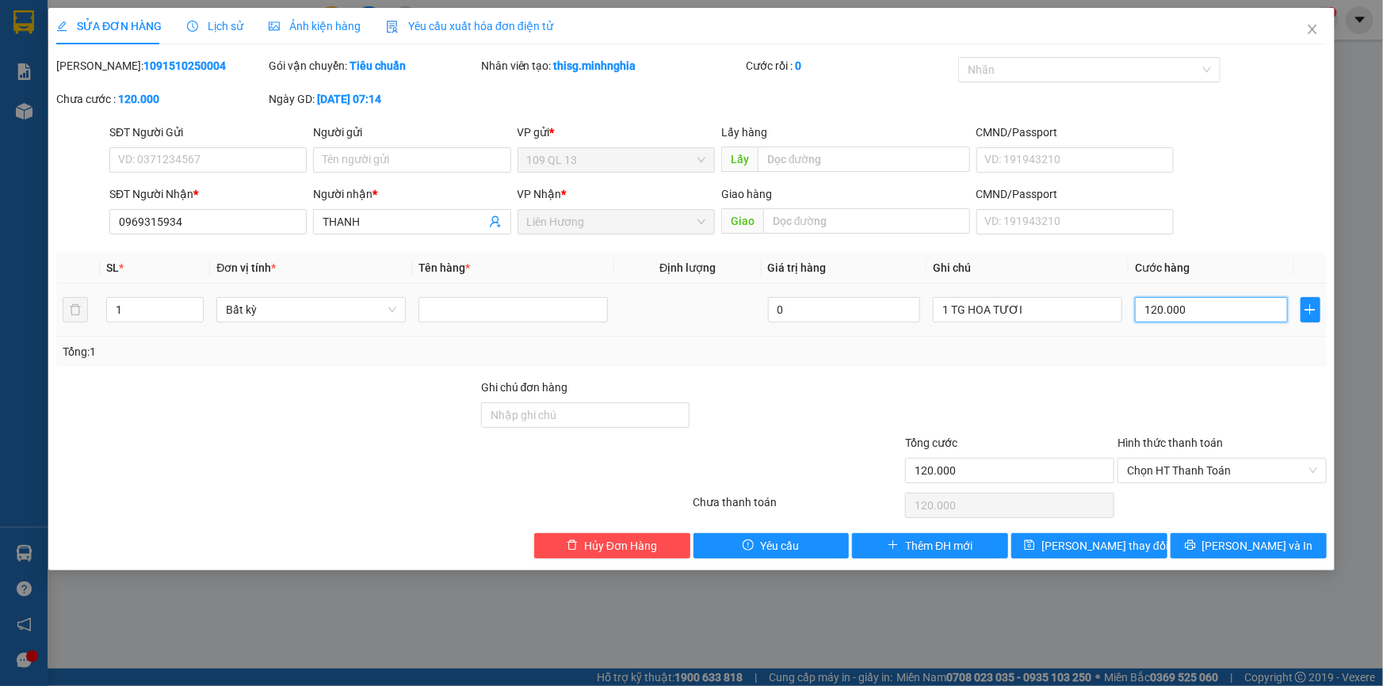
click at [1219, 305] on input "120.000" at bounding box center [1211, 309] width 153 height 25
click at [1253, 539] on span "[PERSON_NAME] và In" at bounding box center [1257, 545] width 111 height 17
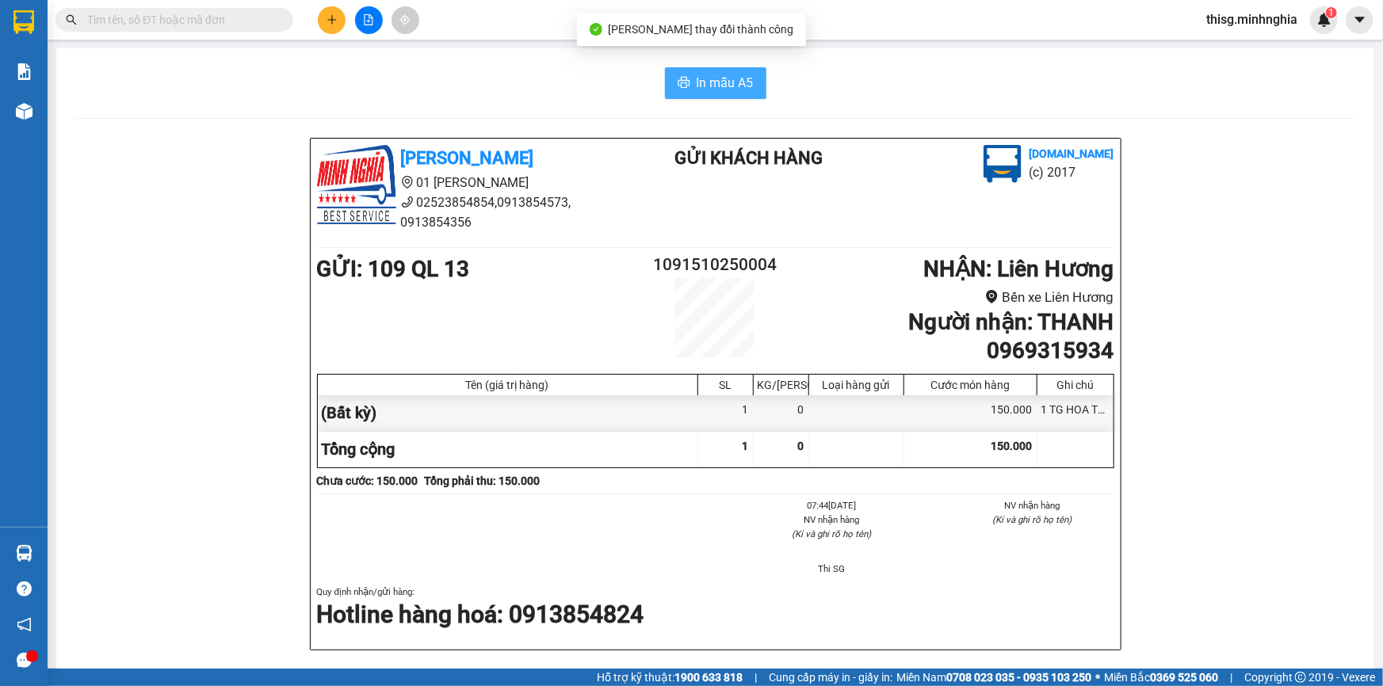
click at [708, 78] on span "In mẫu A5" at bounding box center [724, 83] width 57 height 20
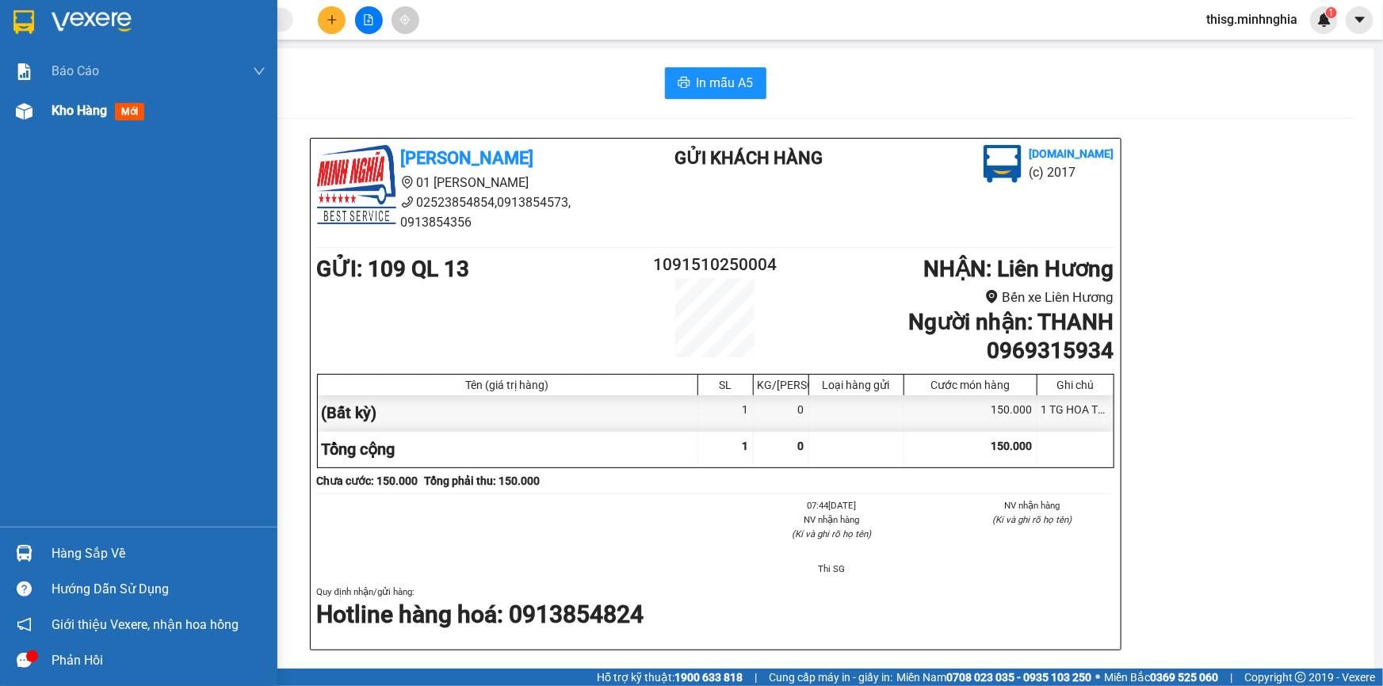
click at [56, 108] on span "Kho hàng" at bounding box center [78, 110] width 55 height 15
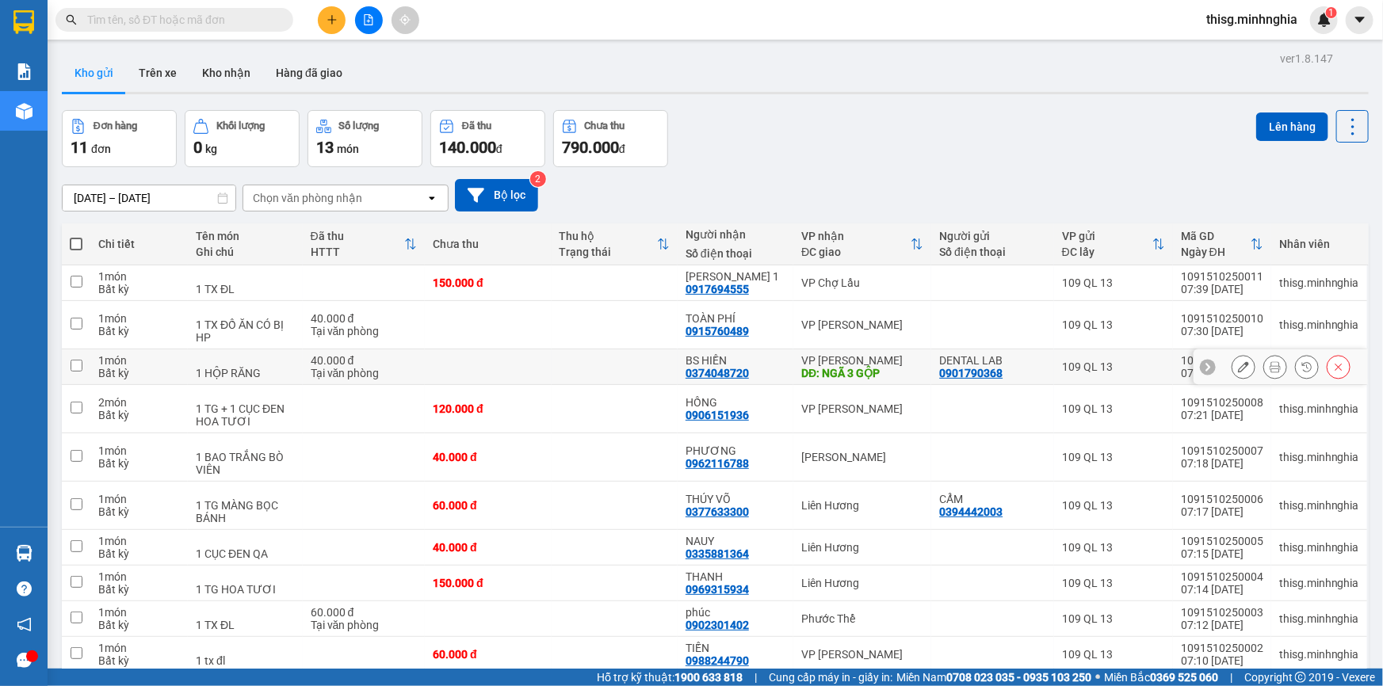
scroll to position [72, 0]
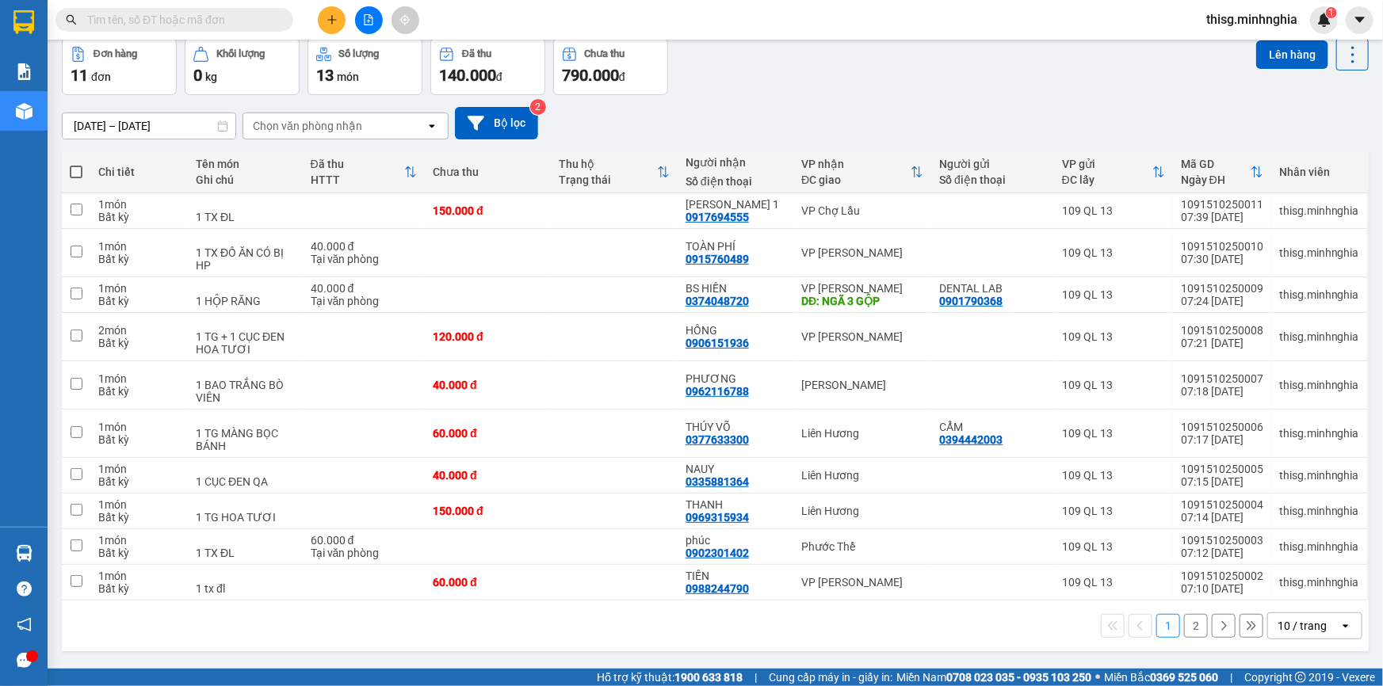
click at [1189, 627] on button "2" at bounding box center [1196, 626] width 24 height 24
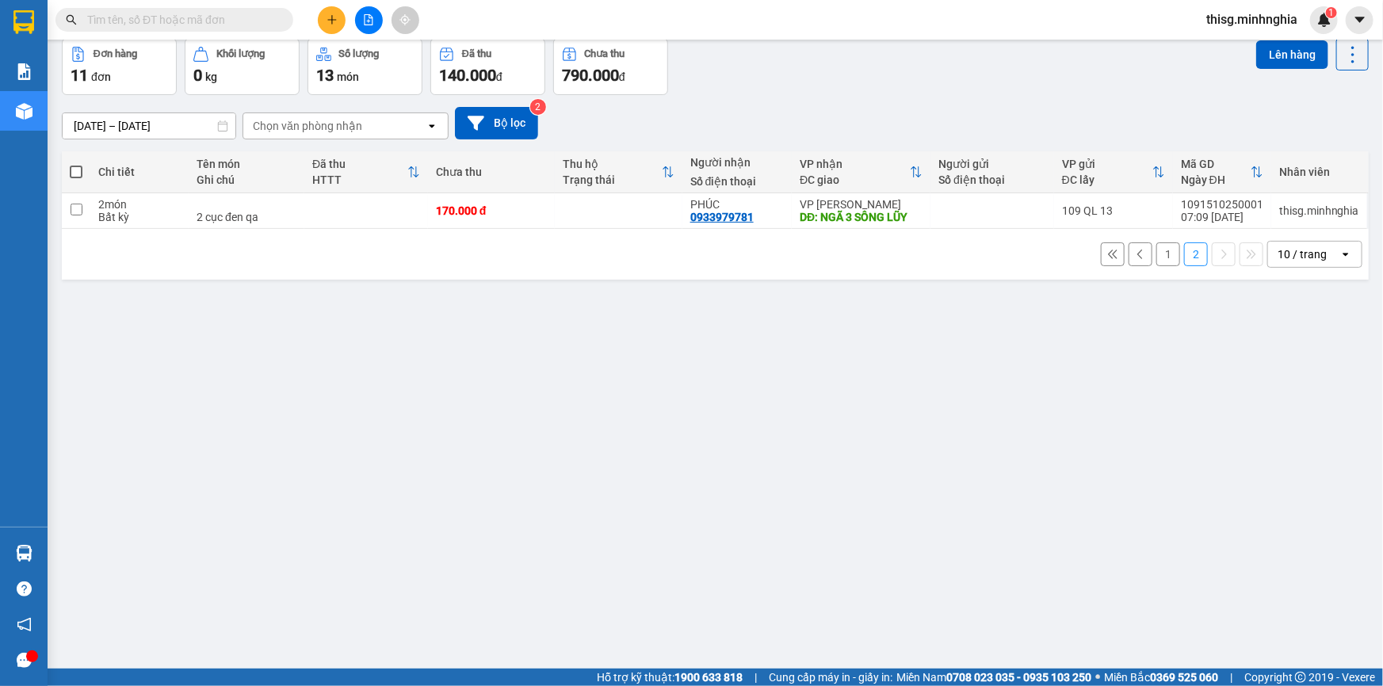
click at [325, 22] on button at bounding box center [332, 20] width 28 height 28
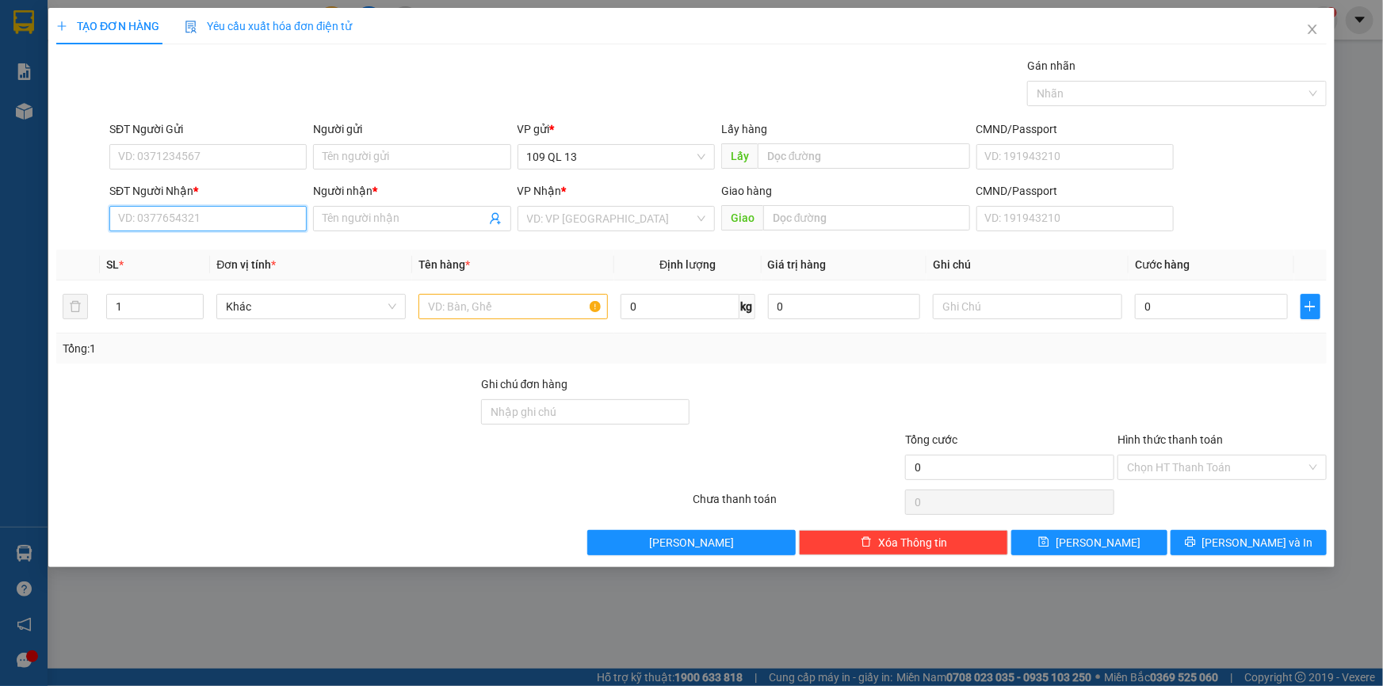
click at [234, 219] on input "SĐT Người Nhận *" at bounding box center [207, 218] width 197 height 25
click at [405, 210] on input "Người nhận *" at bounding box center [403, 218] width 162 height 17
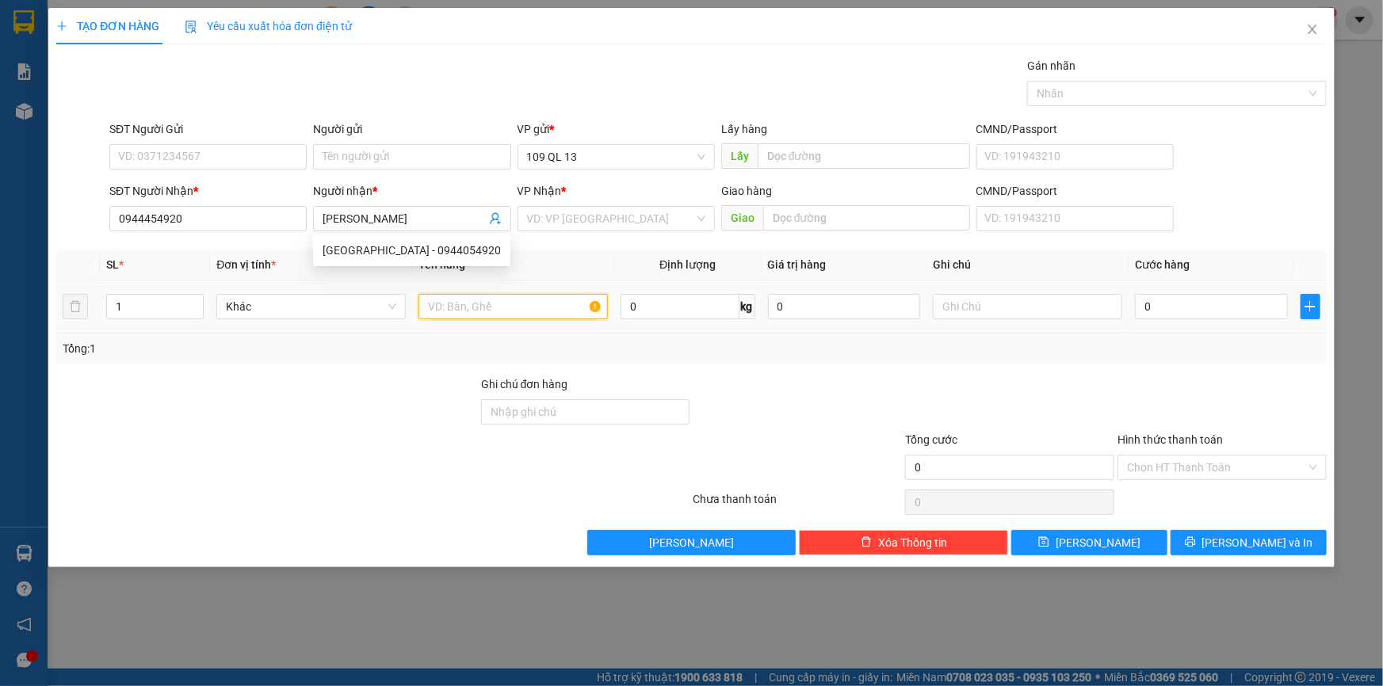
click at [565, 296] on input "text" at bounding box center [512, 306] width 189 height 25
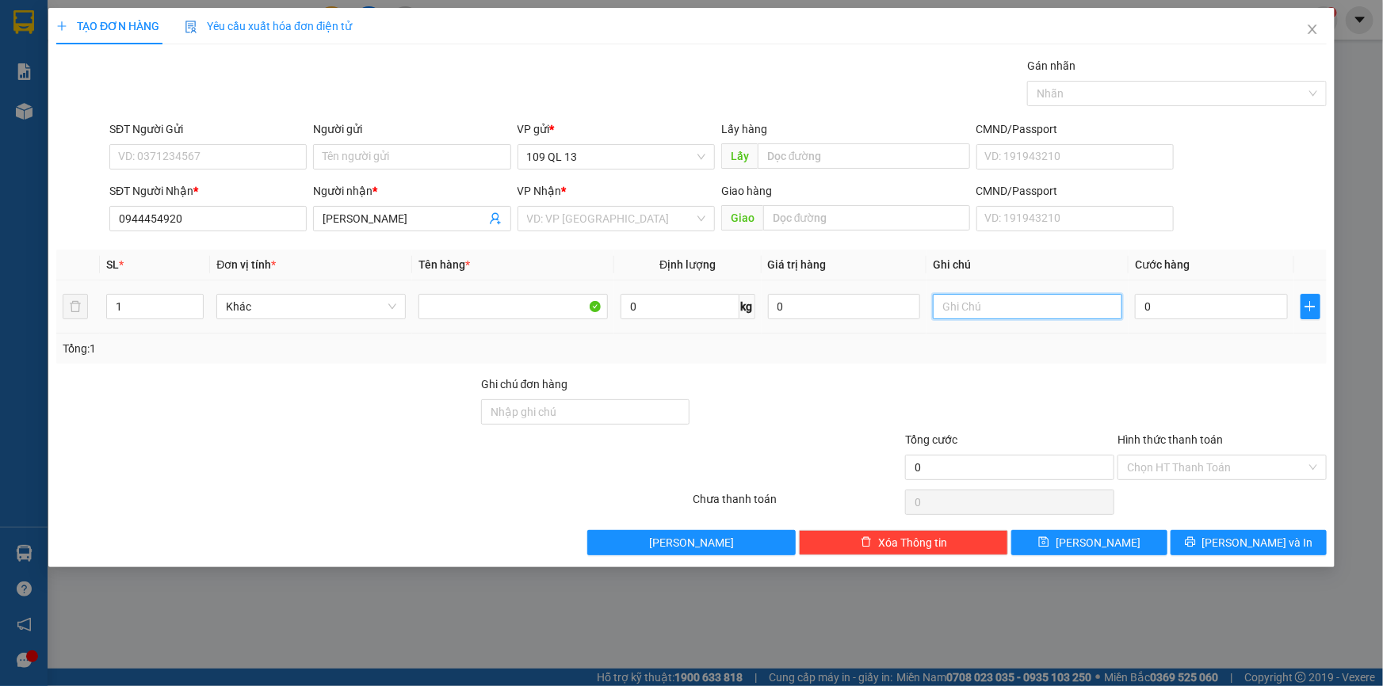
click at [1079, 300] on input "text" at bounding box center [1027, 306] width 189 height 25
click at [1253, 301] on input "0" at bounding box center [1211, 306] width 153 height 25
click at [646, 213] on input "search" at bounding box center [610, 219] width 167 height 24
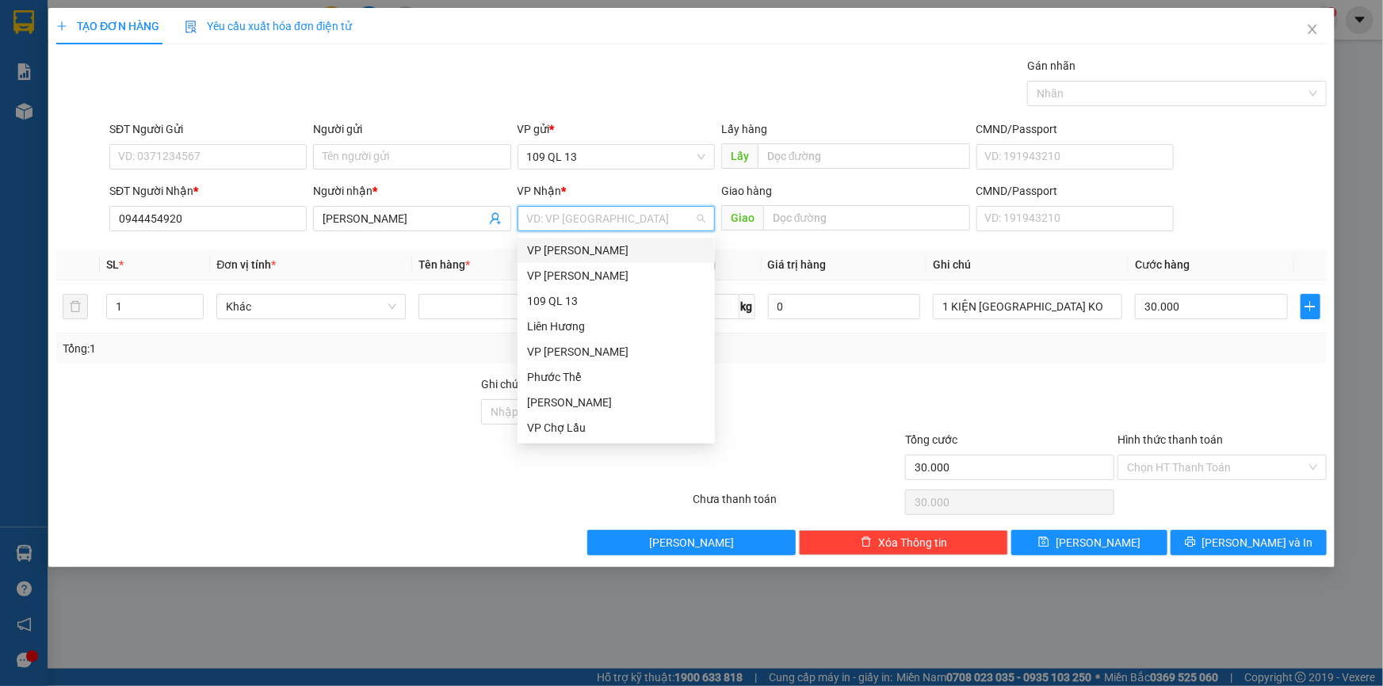
click at [634, 260] on div "VP [PERSON_NAME]" at bounding box center [615, 250] width 197 height 25
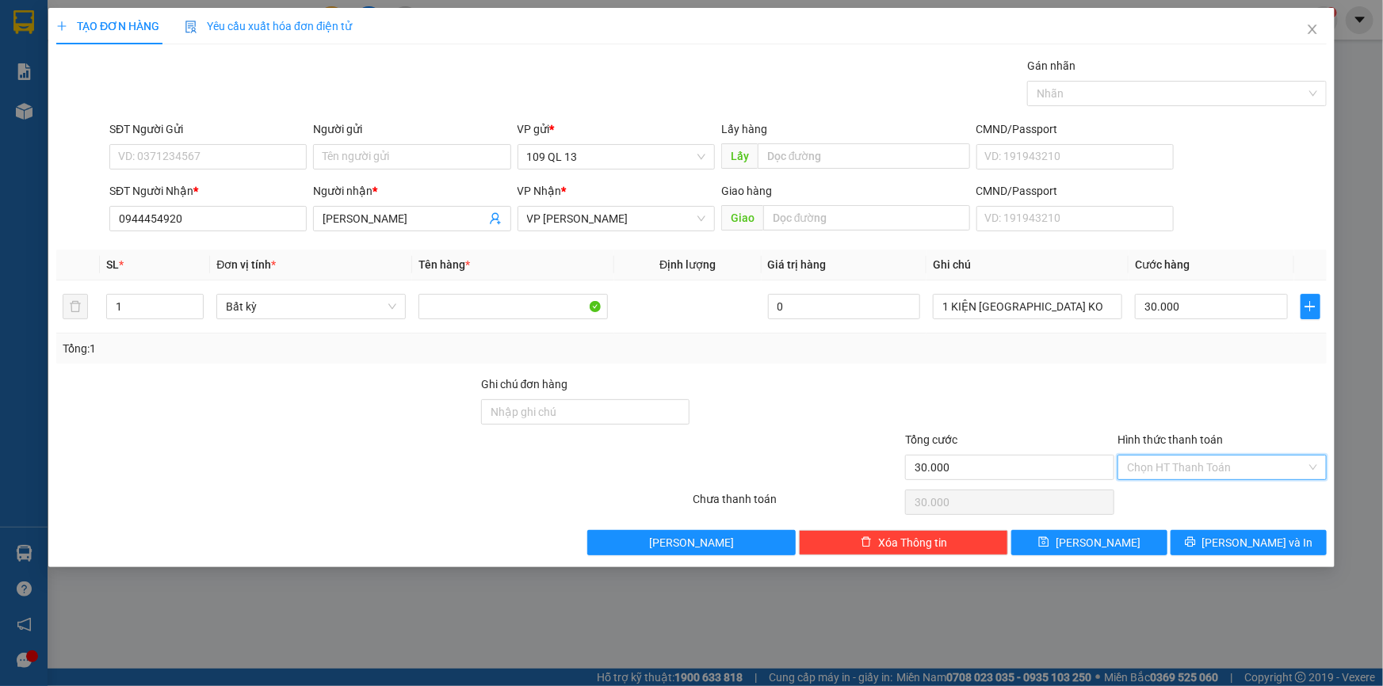
click at [1242, 461] on input "Hình thức thanh toán" at bounding box center [1216, 468] width 179 height 24
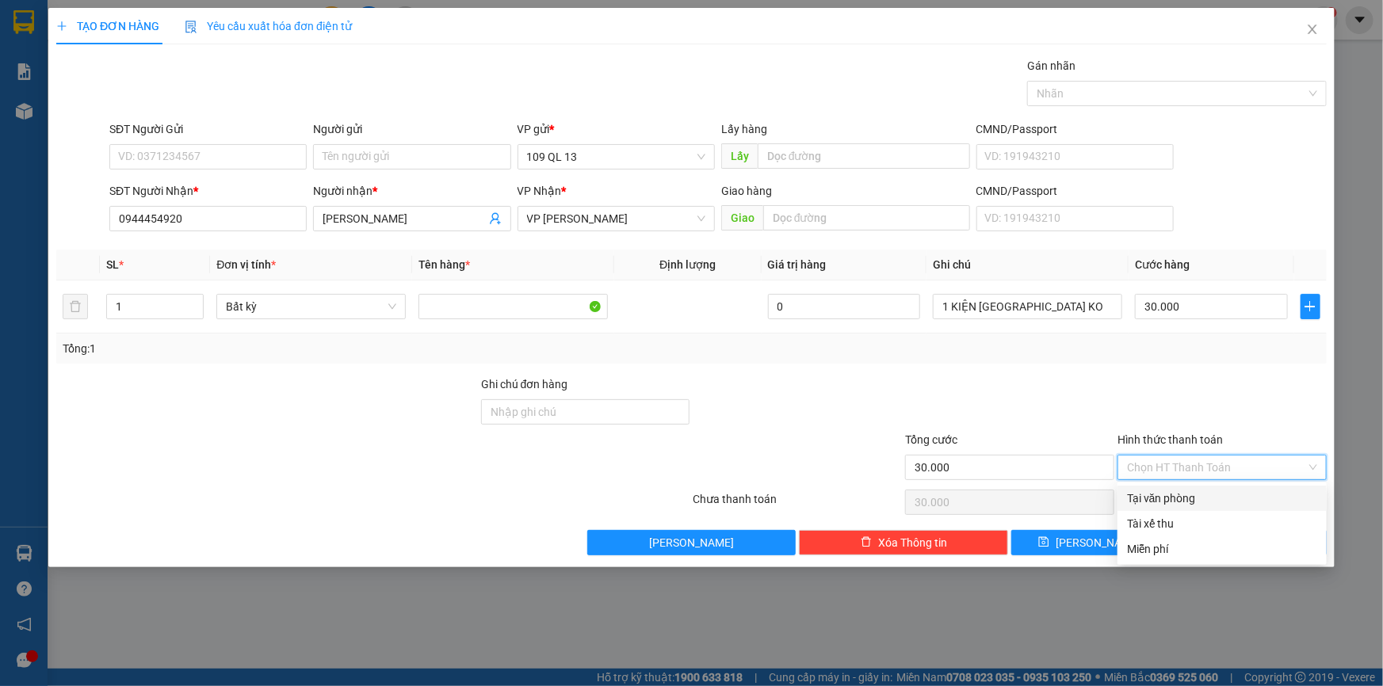
click at [1243, 496] on div "Tại văn phòng" at bounding box center [1222, 498] width 190 height 17
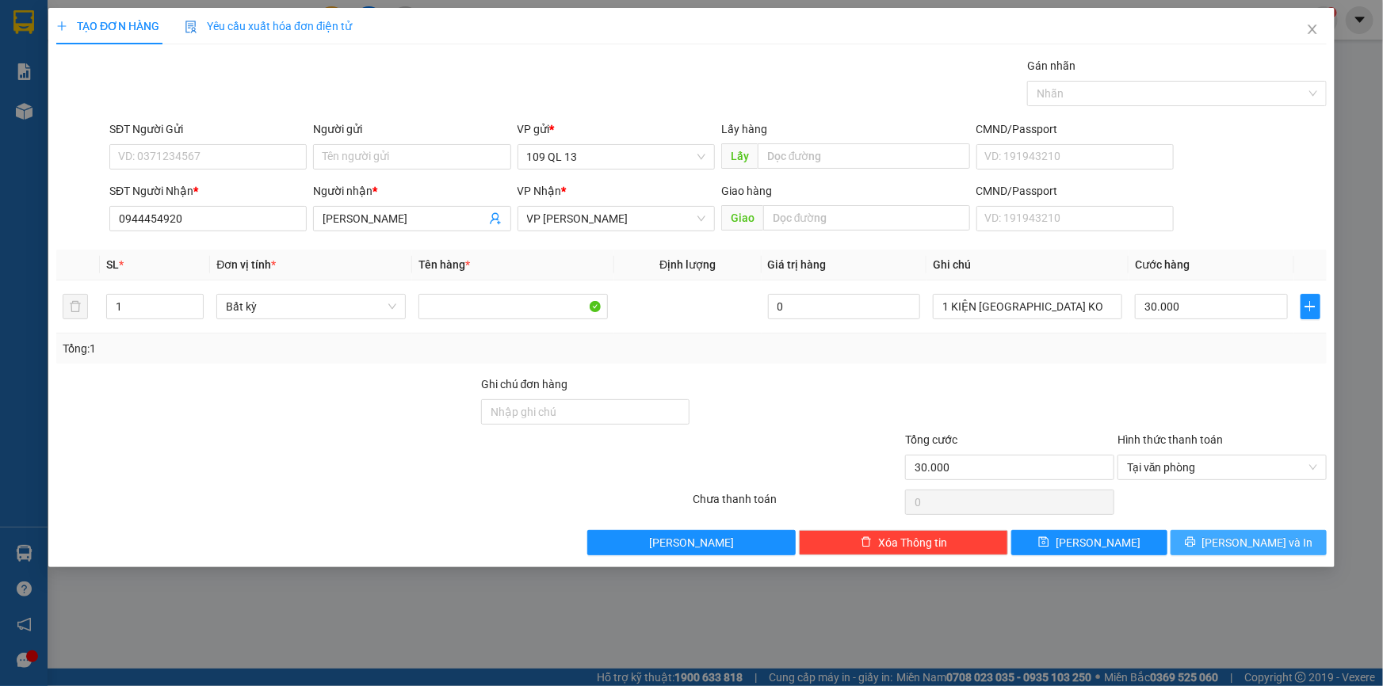
click at [1276, 536] on span "[PERSON_NAME] và In" at bounding box center [1257, 542] width 111 height 17
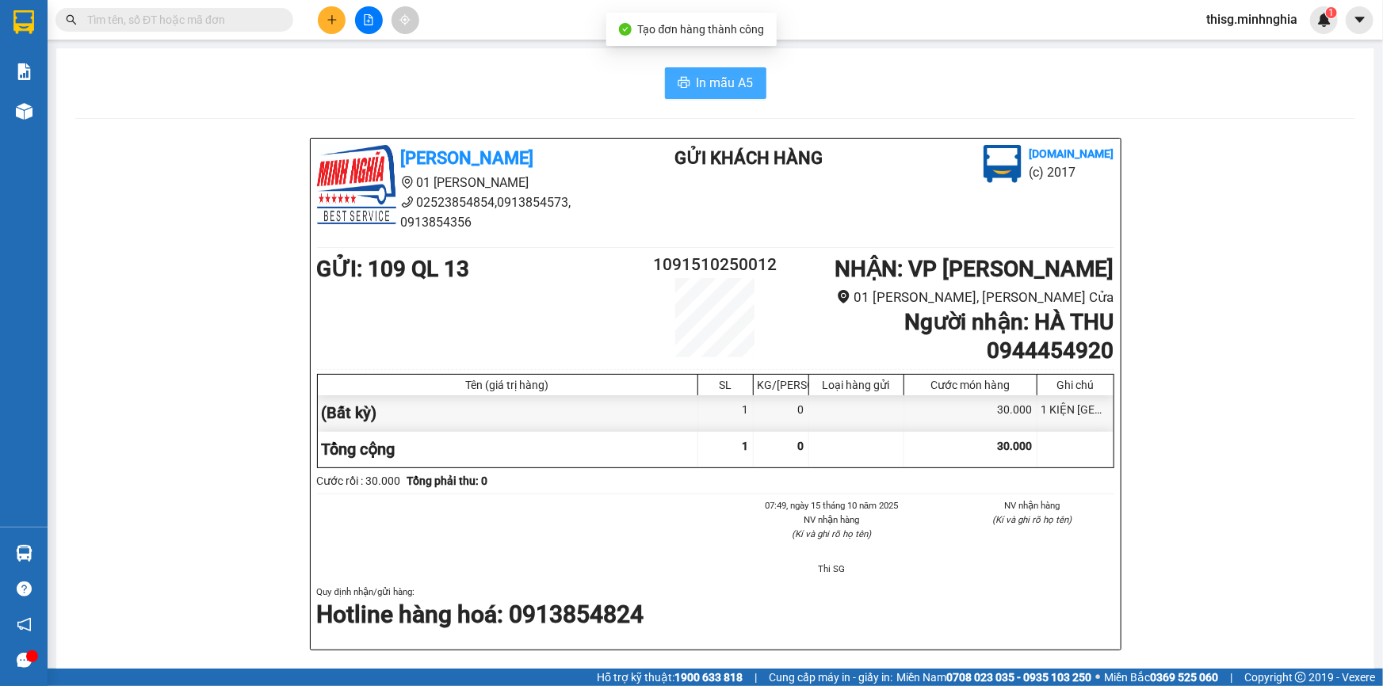
click at [711, 81] on span "In mẫu A5" at bounding box center [724, 83] width 57 height 20
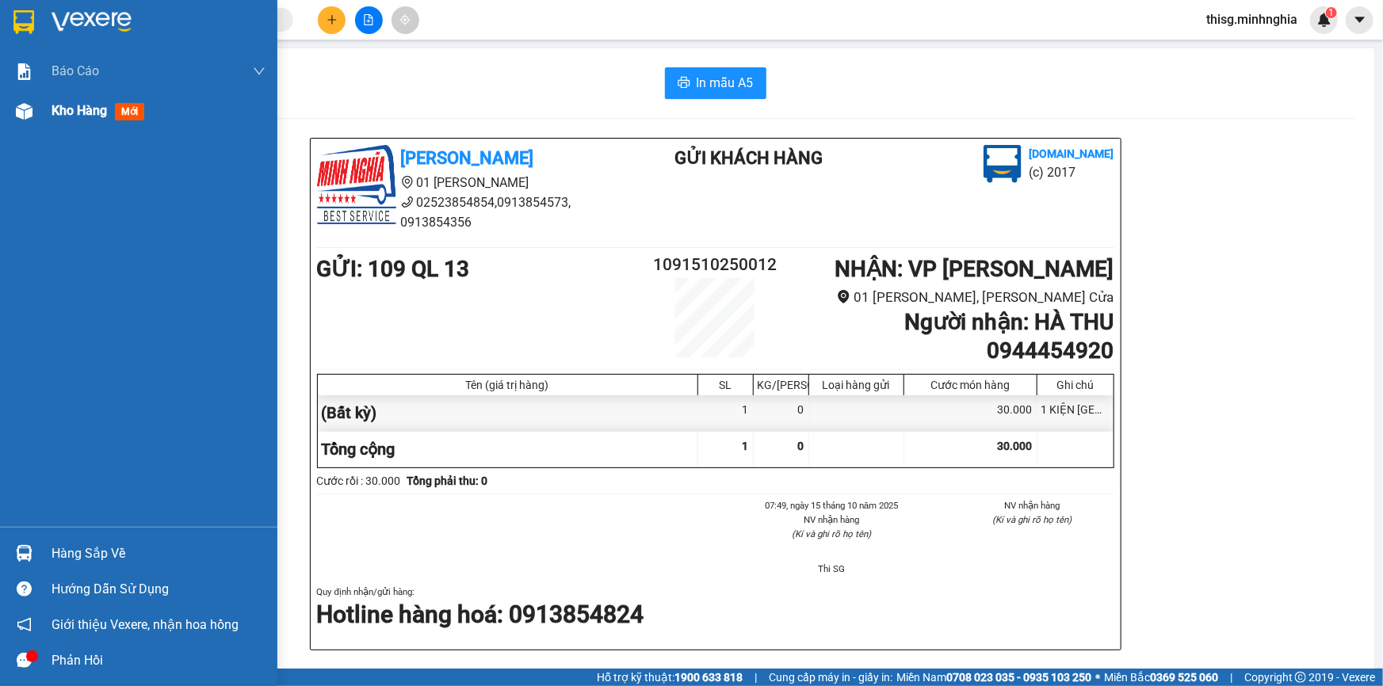
click at [72, 108] on span "Kho hàng" at bounding box center [78, 110] width 55 height 15
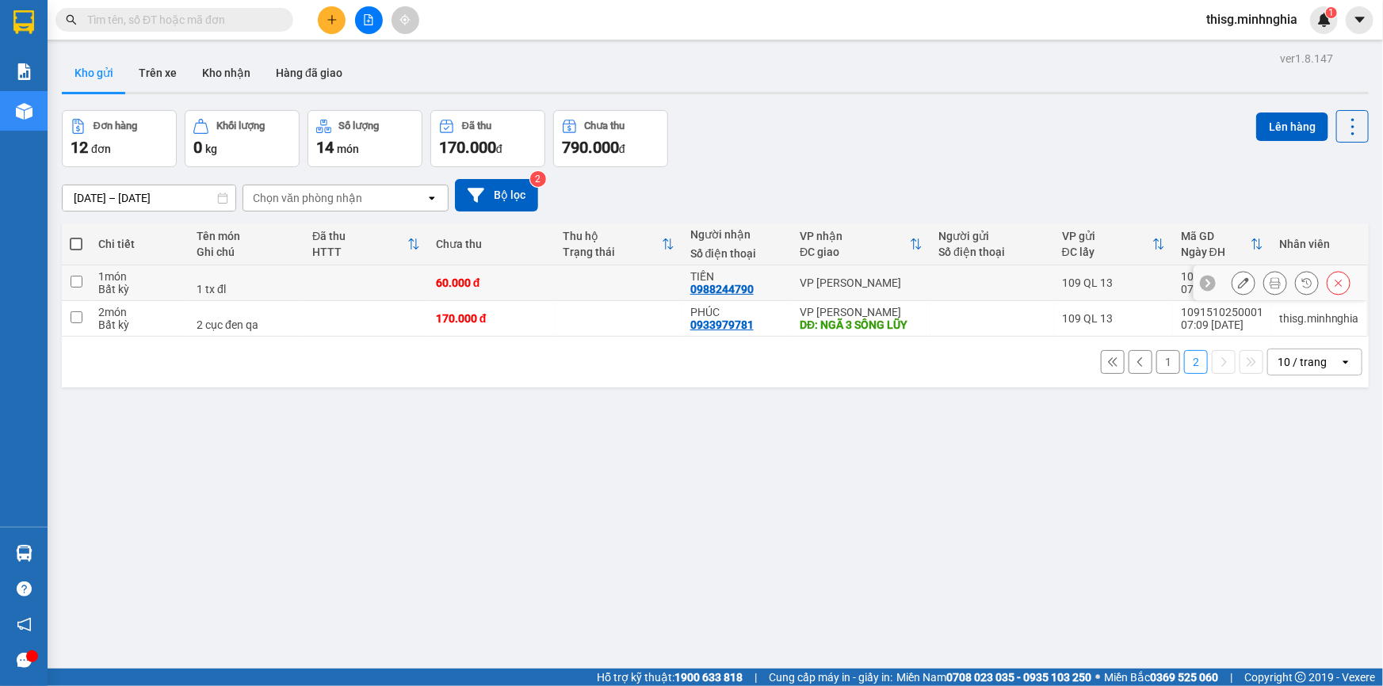
click at [71, 277] on input "checkbox" at bounding box center [77, 282] width 12 height 12
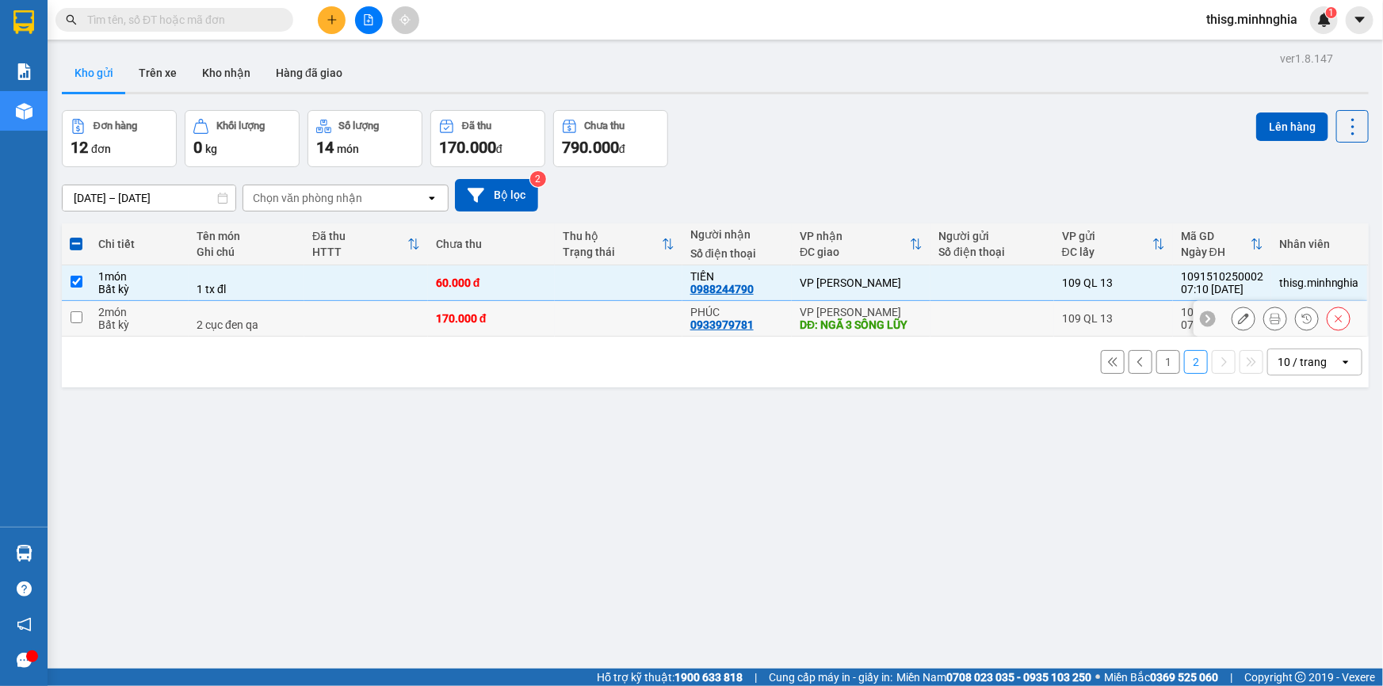
click at [78, 316] on input "checkbox" at bounding box center [77, 317] width 12 height 12
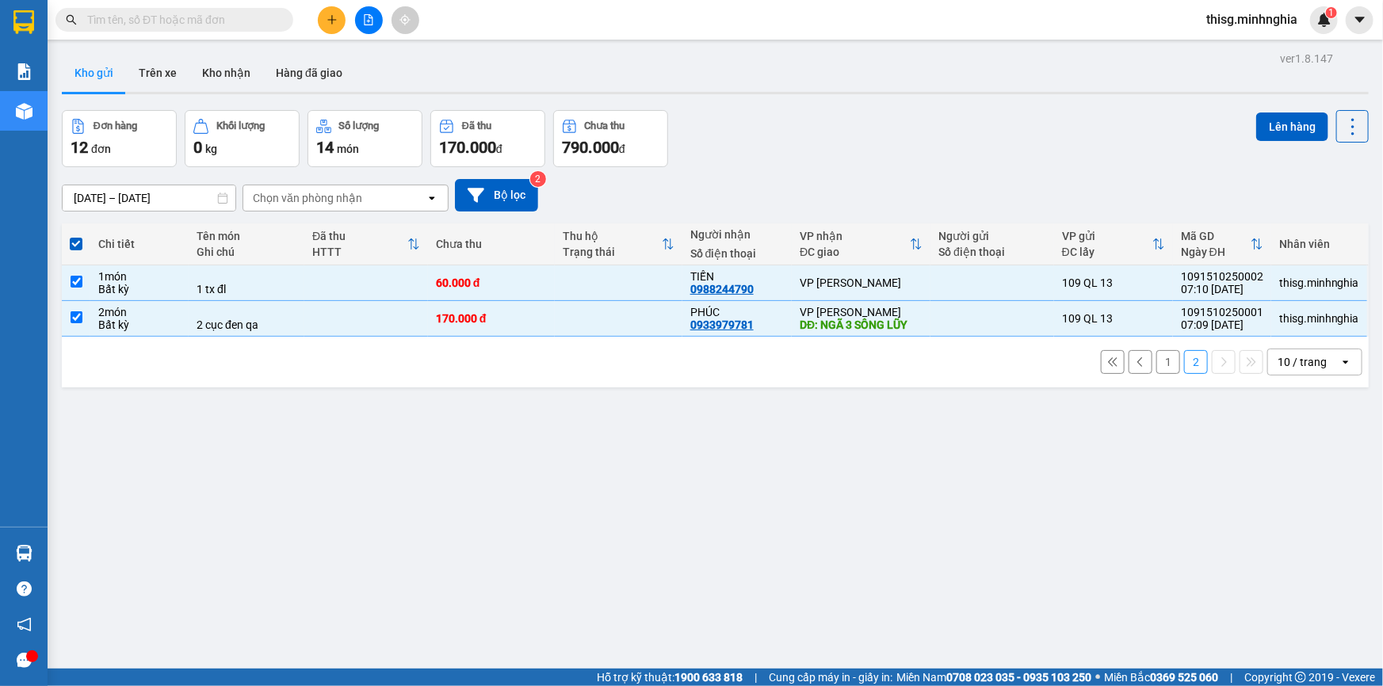
click at [1156, 360] on button "1" at bounding box center [1168, 362] width 24 height 24
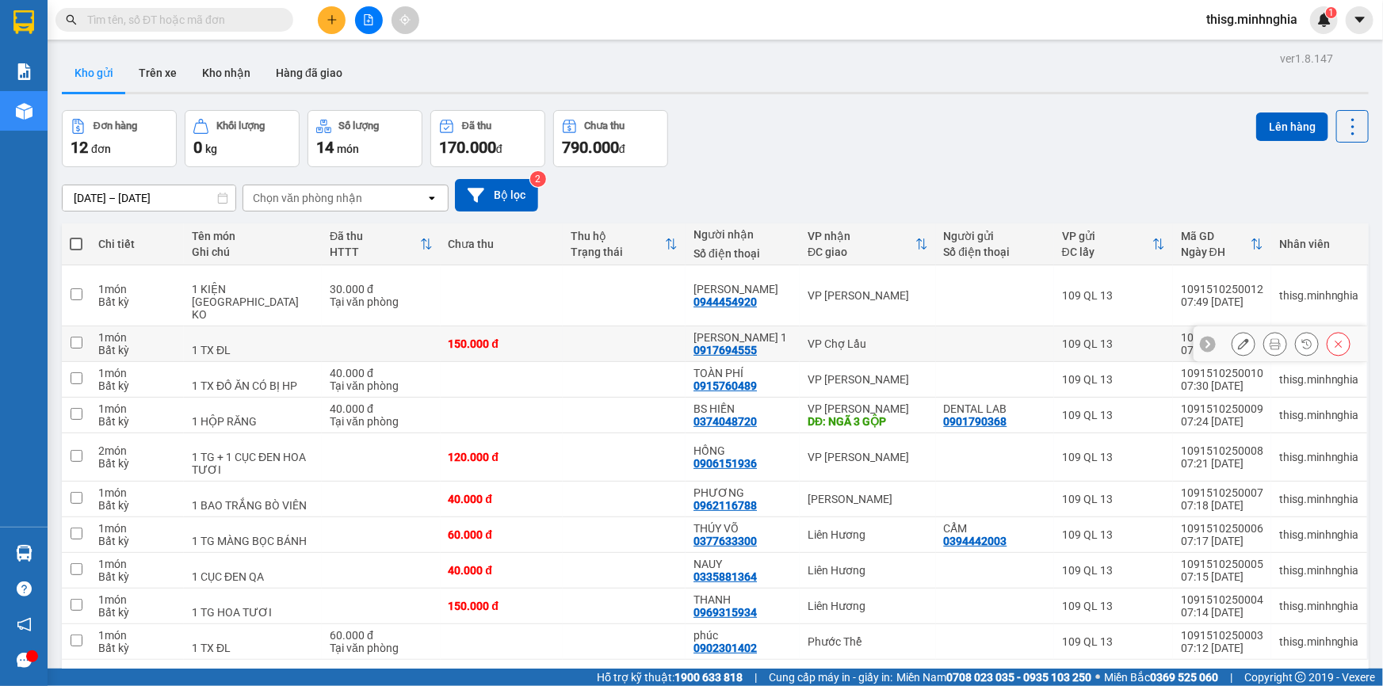
click at [142, 344] on div "Bất kỳ" at bounding box center [137, 350] width 78 height 13
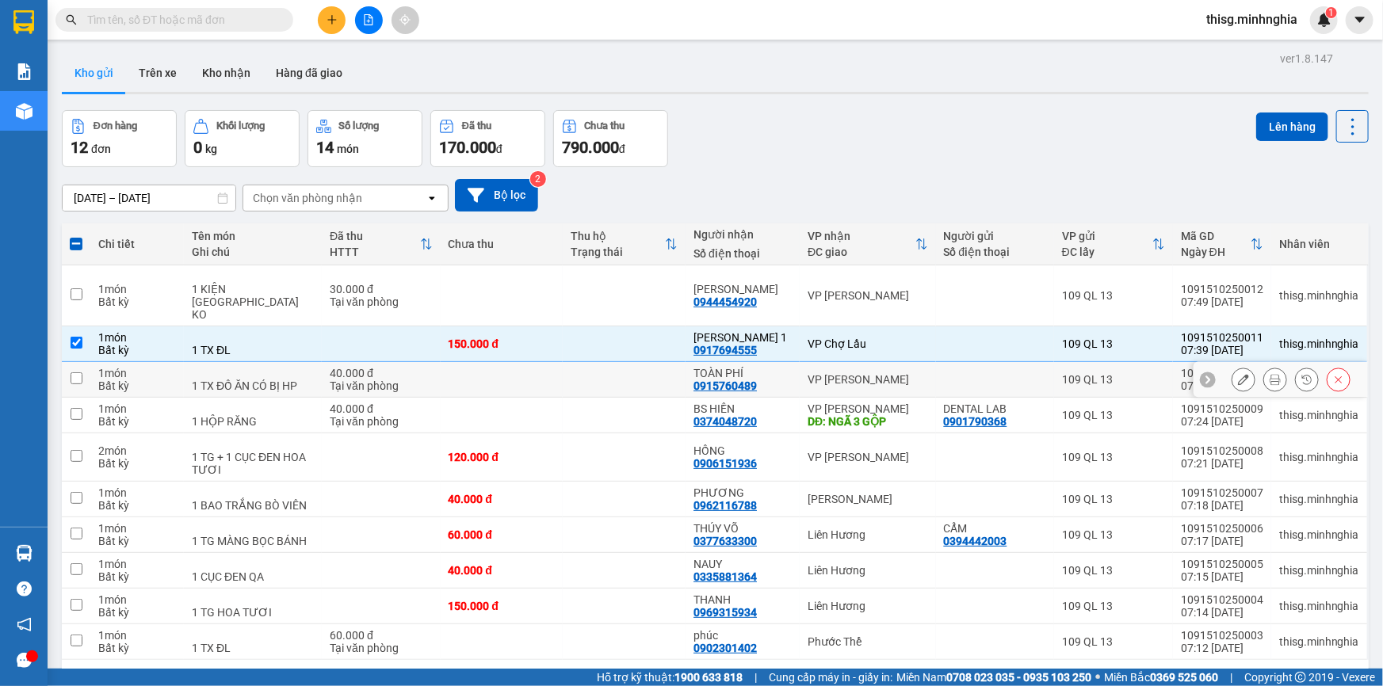
click at [202, 380] on div "1 TX ĐỒ ĂN CÓ BỊ HP" at bounding box center [253, 386] width 122 height 13
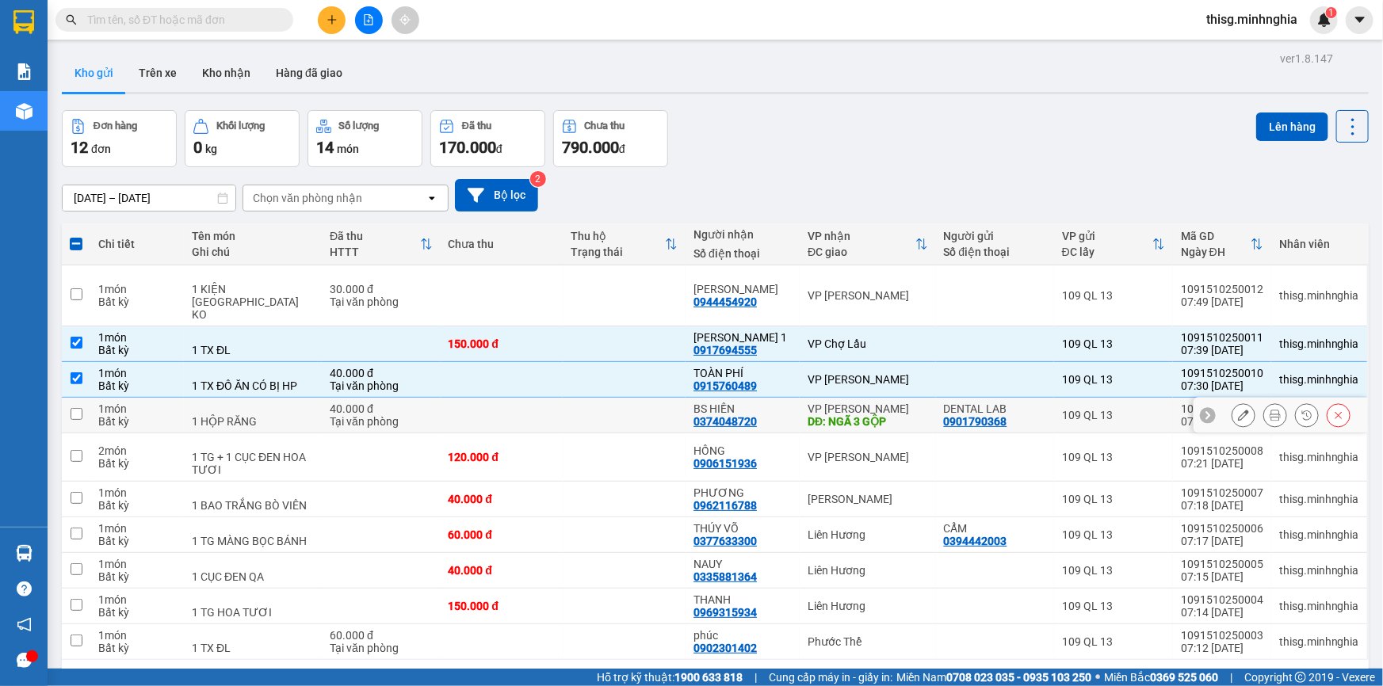
click at [256, 415] on div "1 HỘP RĂNG" at bounding box center [253, 421] width 122 height 13
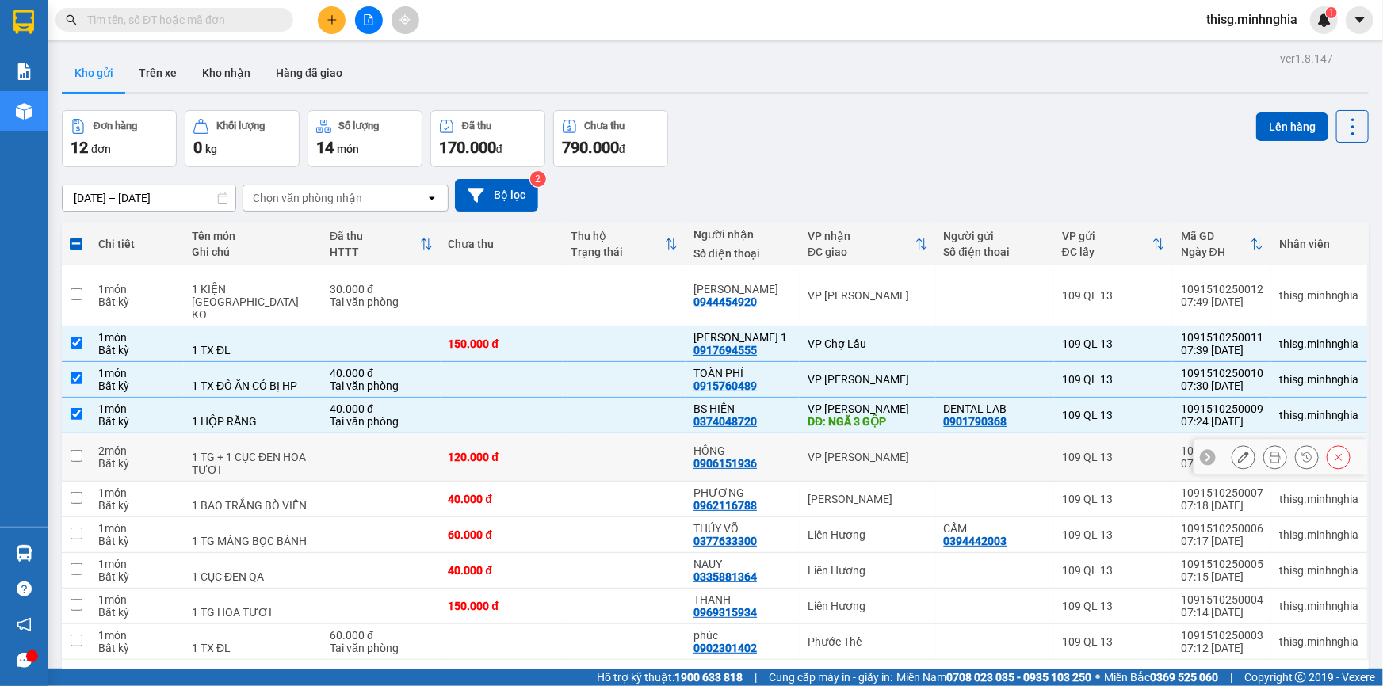
click at [259, 451] on div "1 TG + 1 CỤC ĐEN HOA TƯƠI" at bounding box center [253, 463] width 122 height 25
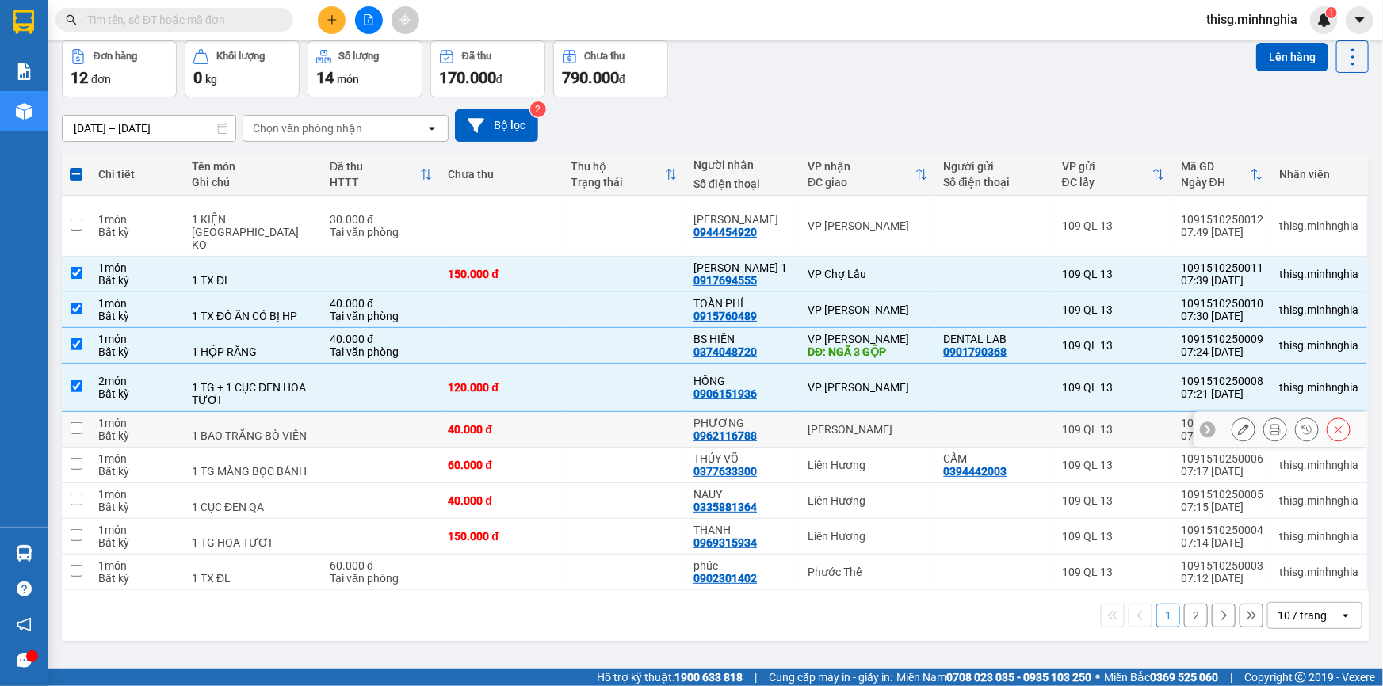
scroll to position [72, 0]
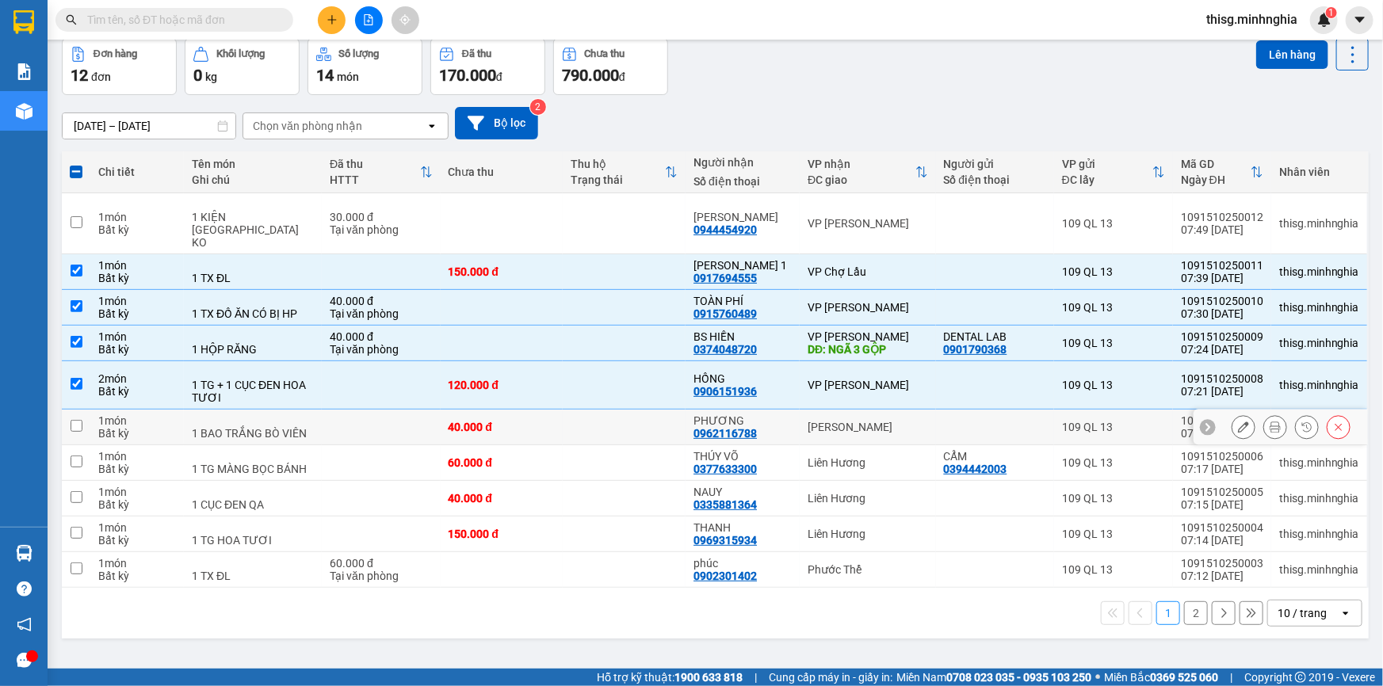
click at [349, 410] on td at bounding box center [381, 428] width 118 height 36
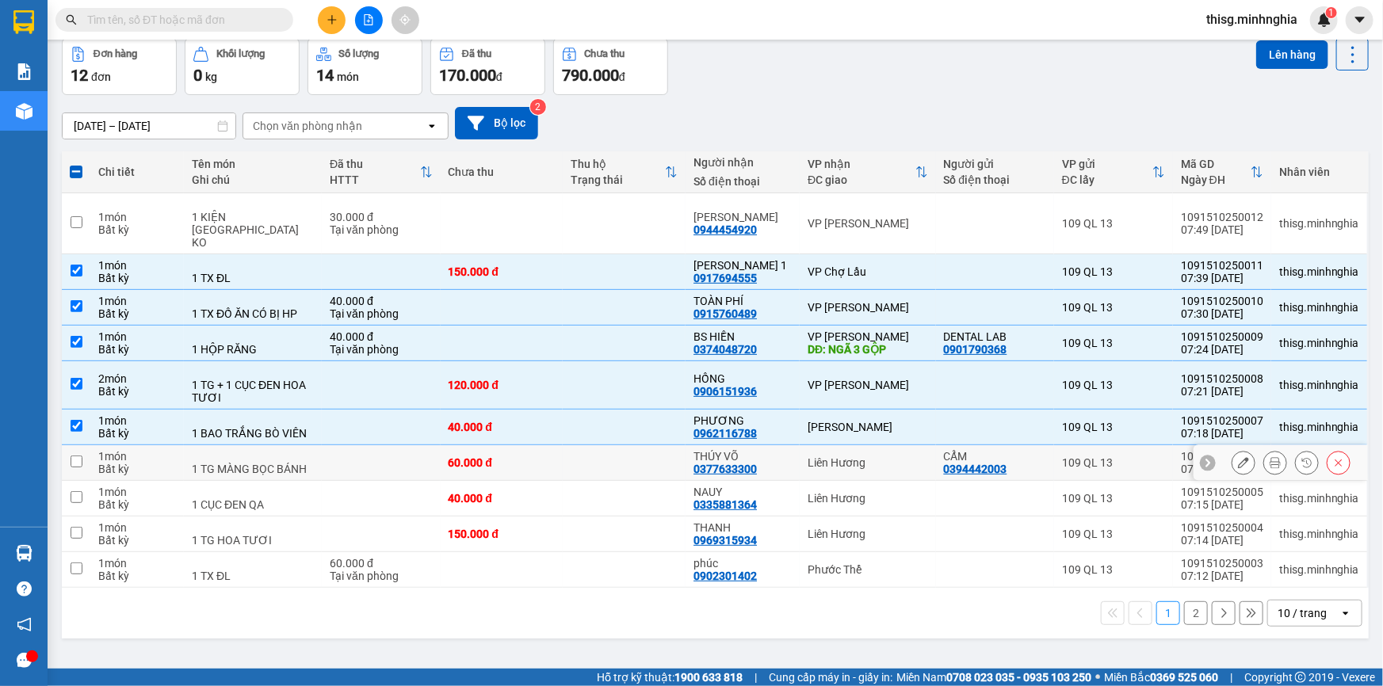
click at [347, 474] on td at bounding box center [381, 463] width 118 height 36
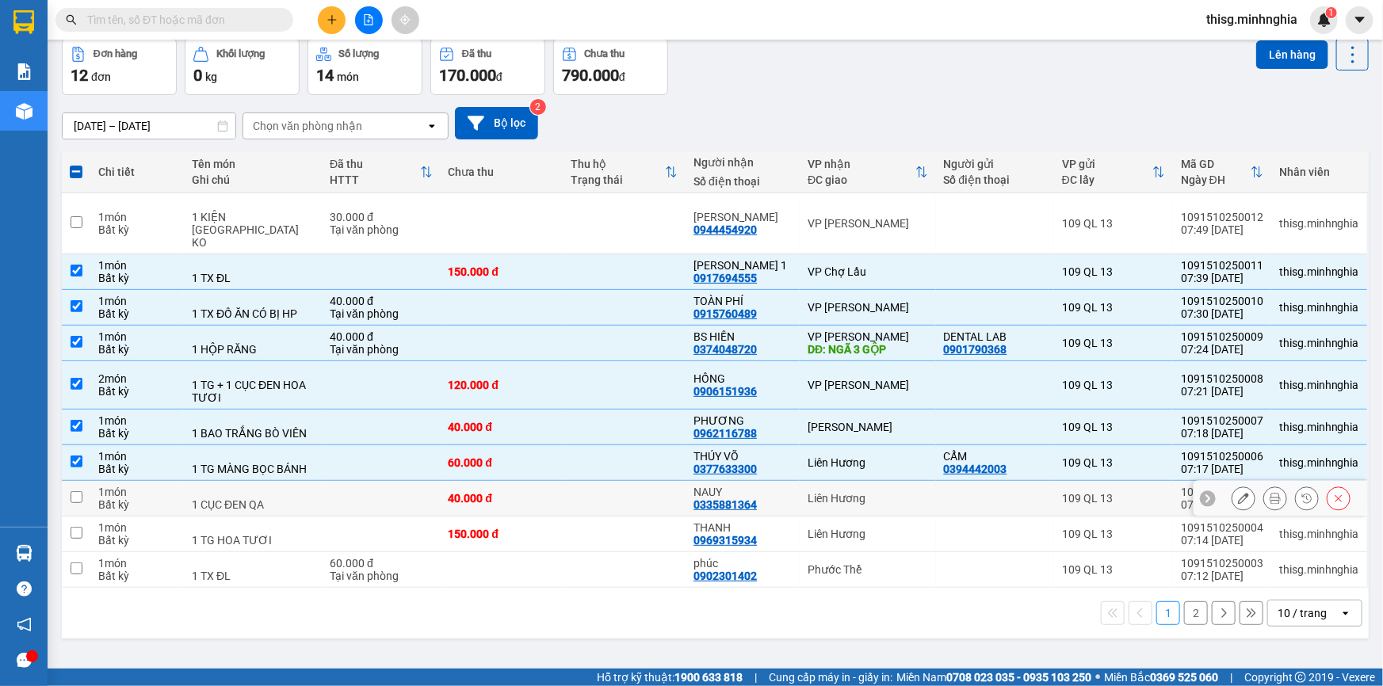
click at [353, 517] on td at bounding box center [381, 499] width 118 height 36
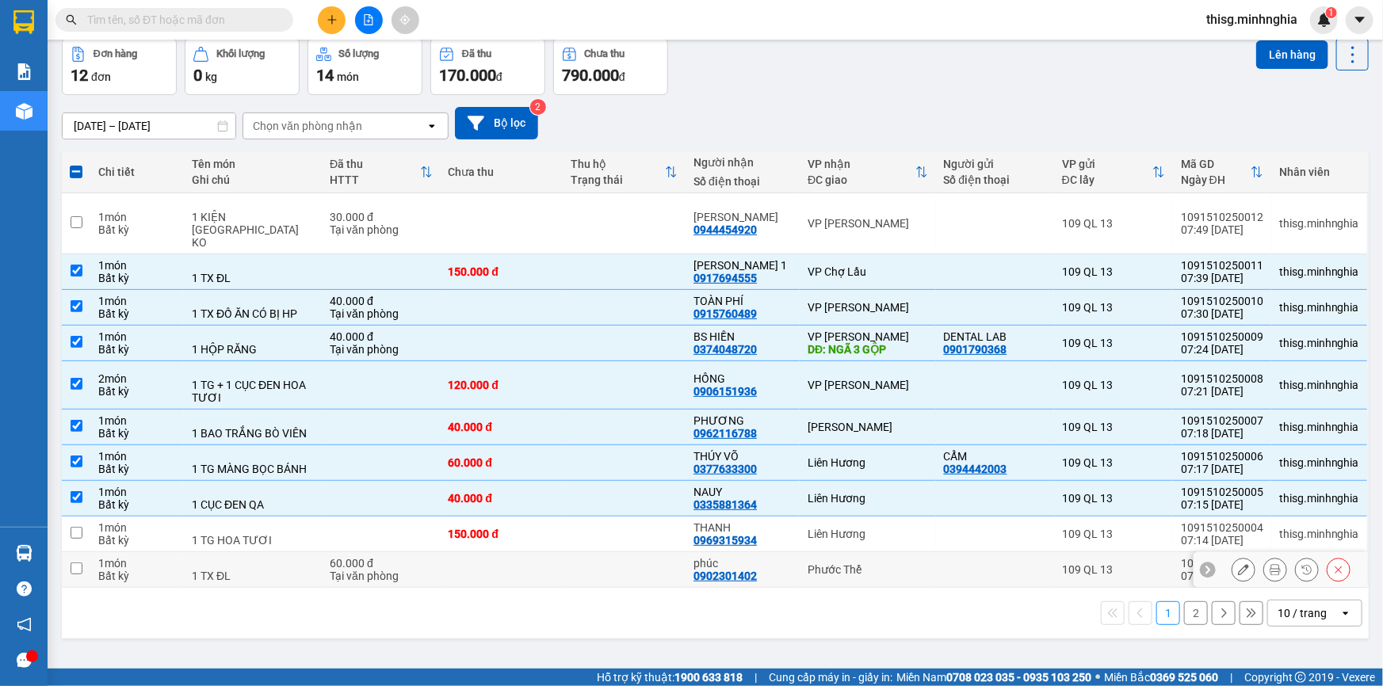
click at [353, 567] on div "60.000 đ" at bounding box center [381, 563] width 102 height 13
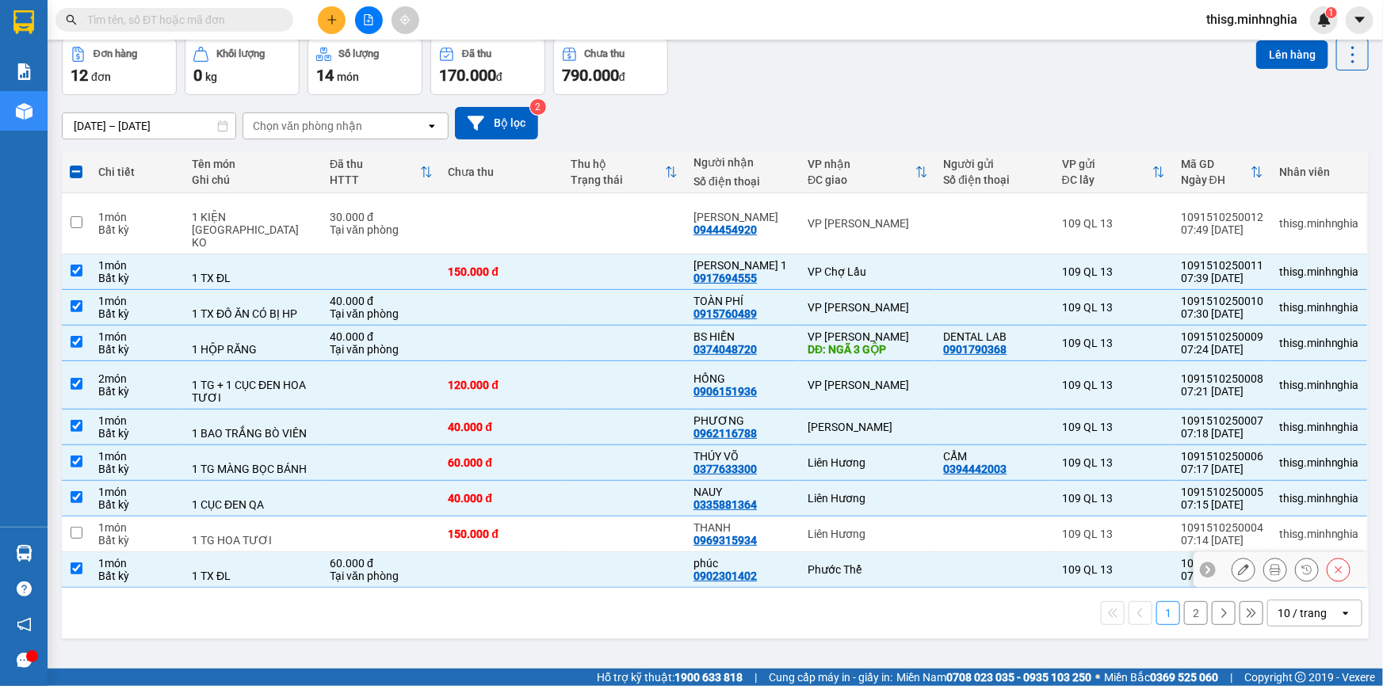
click at [353, 582] on div "Tại văn phòng" at bounding box center [381, 576] width 102 height 13
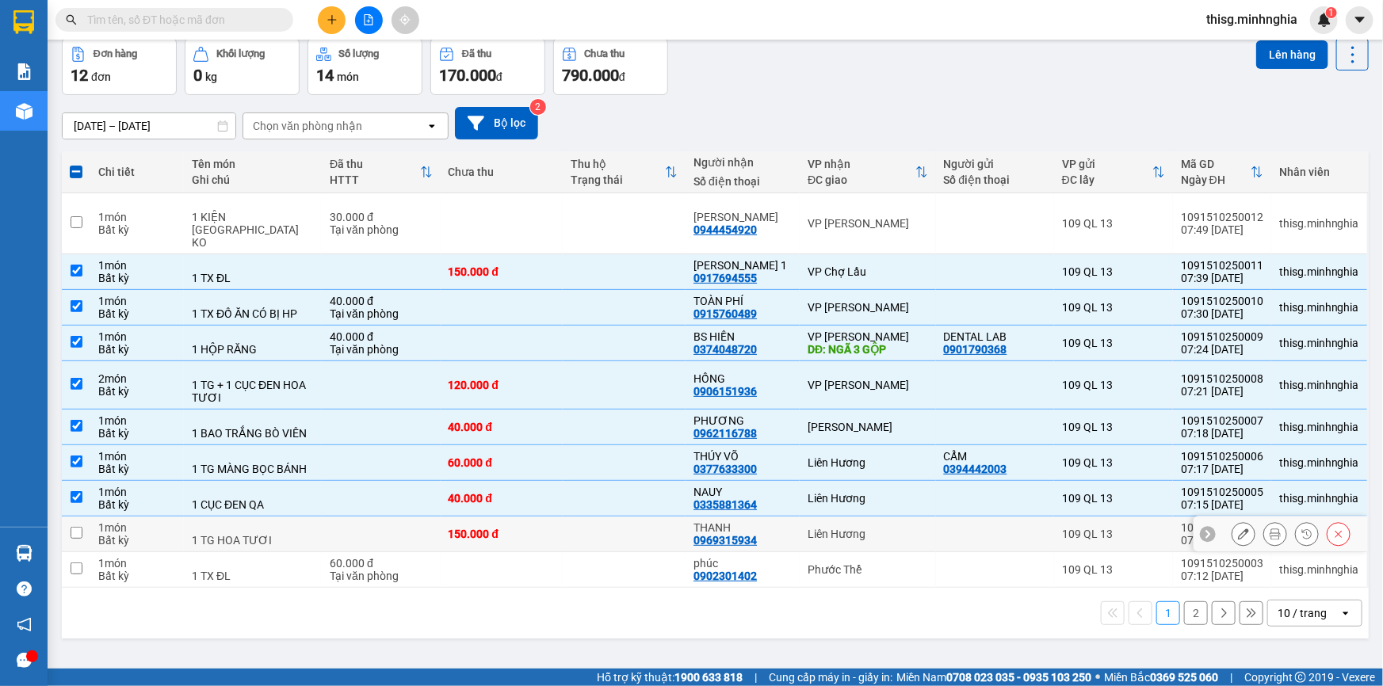
click at [345, 552] on td at bounding box center [381, 535] width 118 height 36
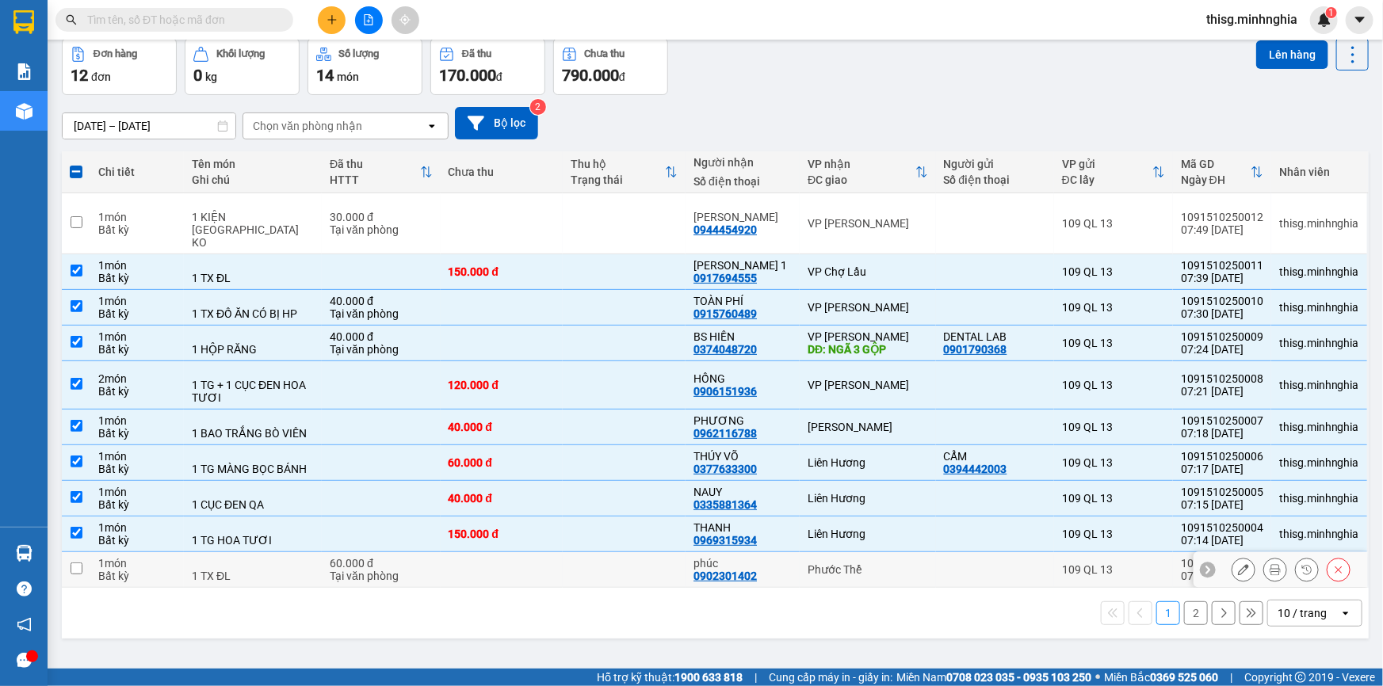
click at [342, 582] on div "Tại văn phòng" at bounding box center [381, 576] width 102 height 13
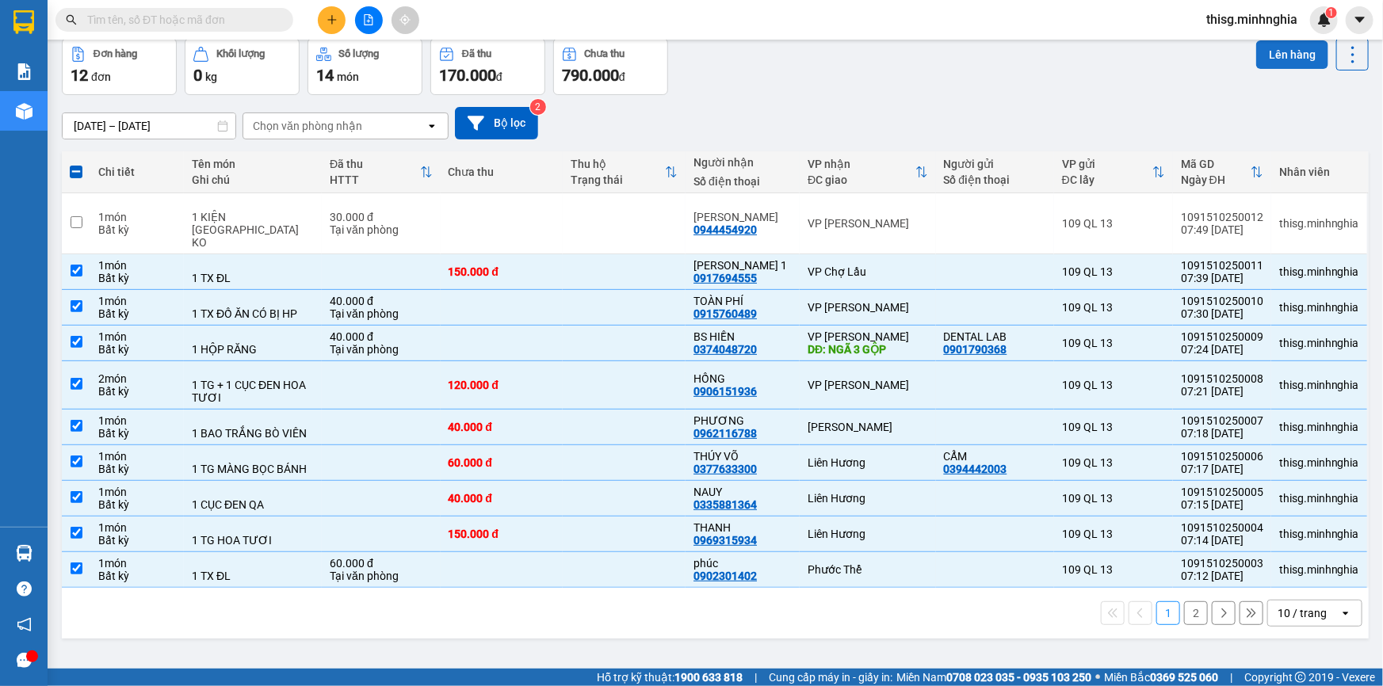
click at [1278, 51] on button "Lên hàng" at bounding box center [1292, 54] width 72 height 29
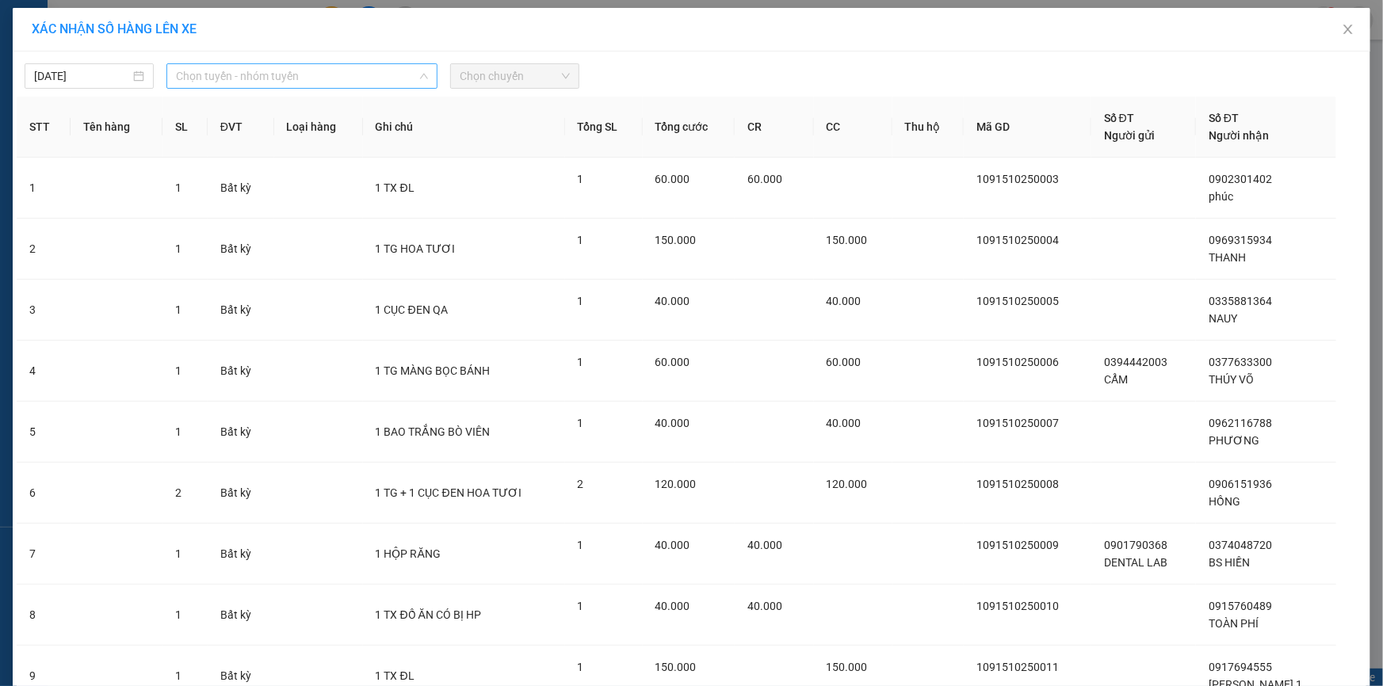
drag, startPoint x: 376, startPoint y: 71, endPoint x: 357, endPoint y: 102, distance: 37.0
click at [376, 70] on span "Chọn tuyến - nhóm tuyến" at bounding box center [302, 76] width 252 height 24
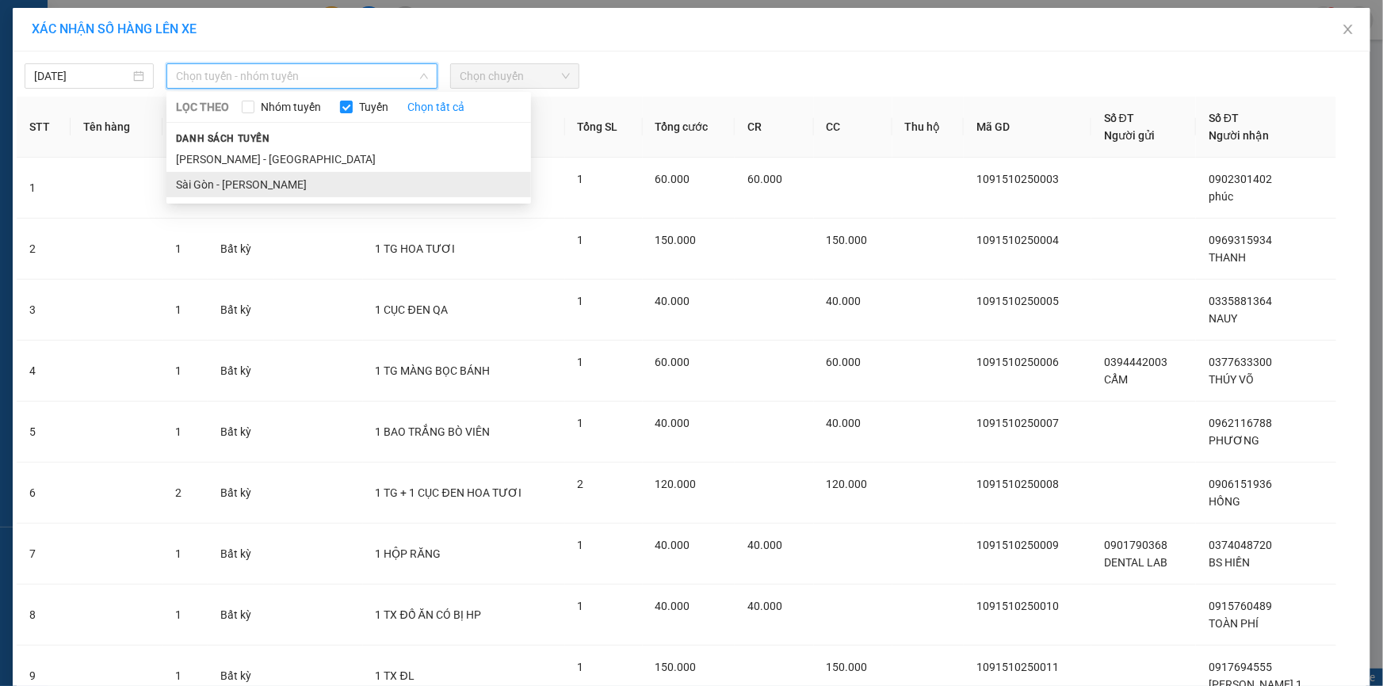
click at [307, 184] on li "Sài Gòn - [PERSON_NAME]" at bounding box center [348, 184] width 364 height 25
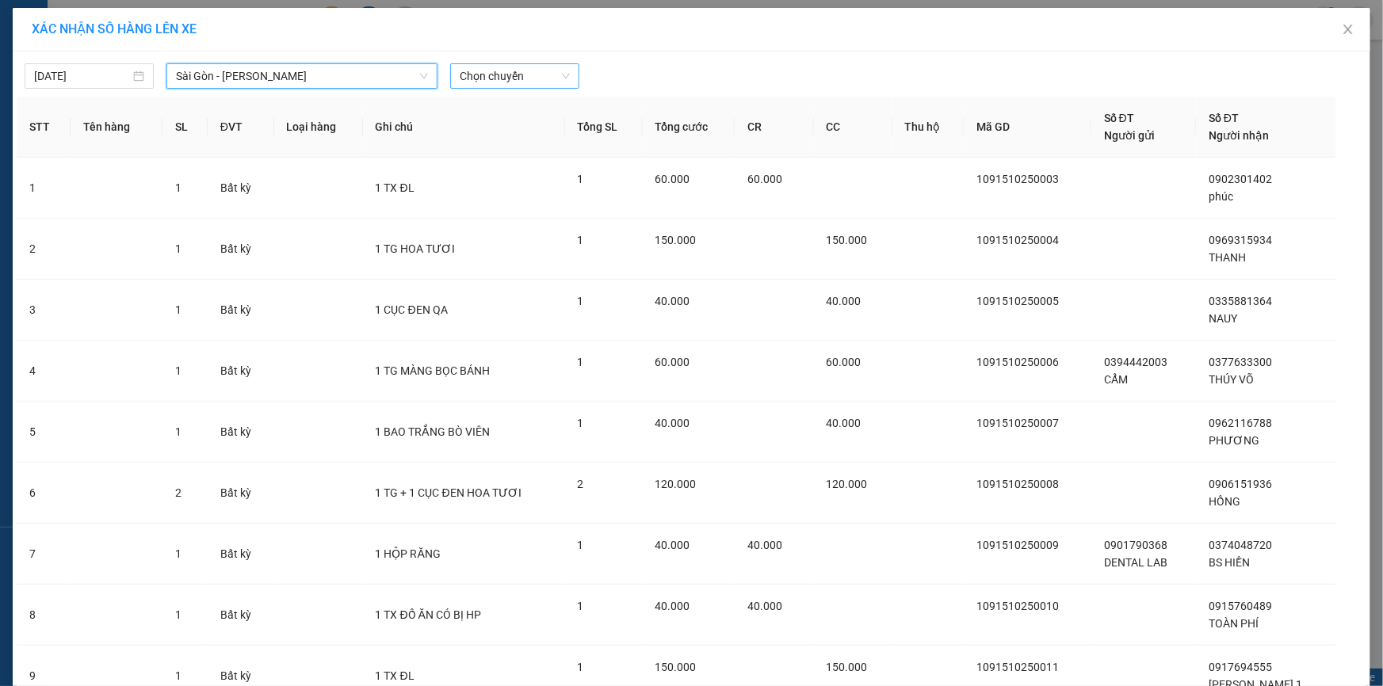
click at [496, 71] on span "Chọn chuyến" at bounding box center [515, 76] width 110 height 24
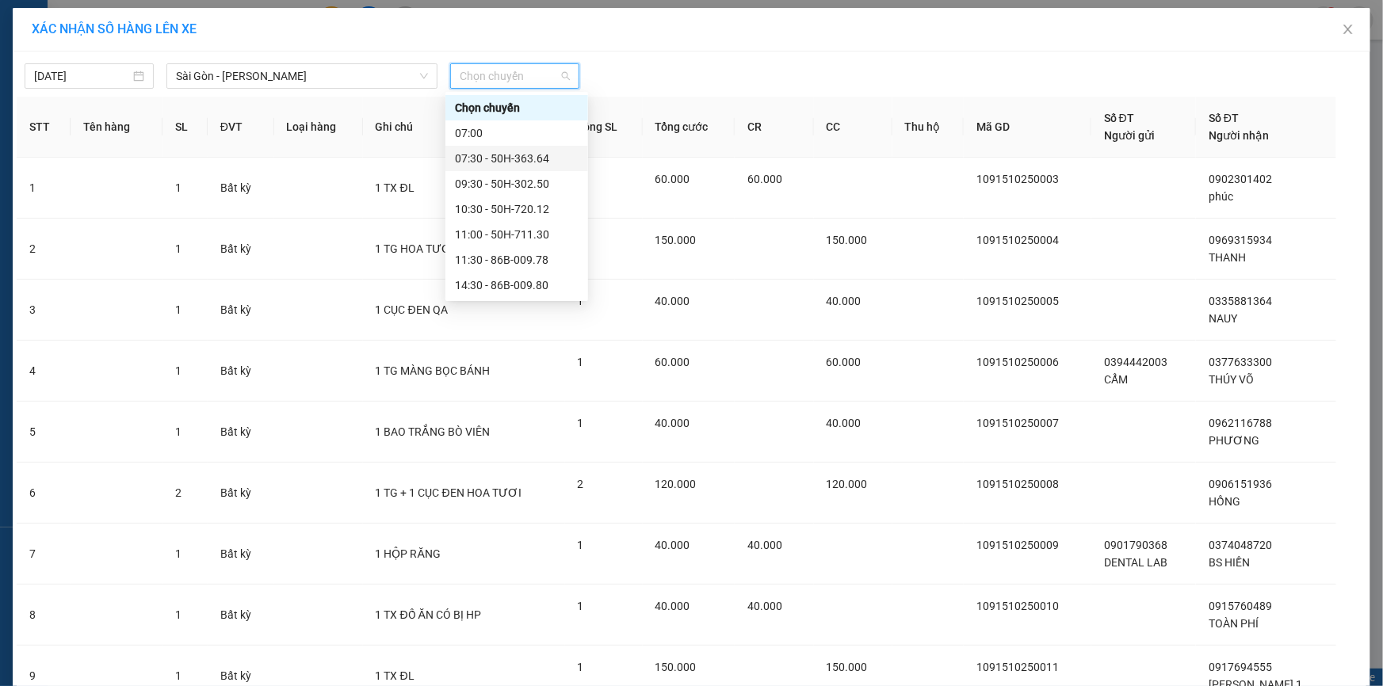
click at [512, 161] on div "07:30 - 50H-363.64" at bounding box center [517, 158] width 124 height 17
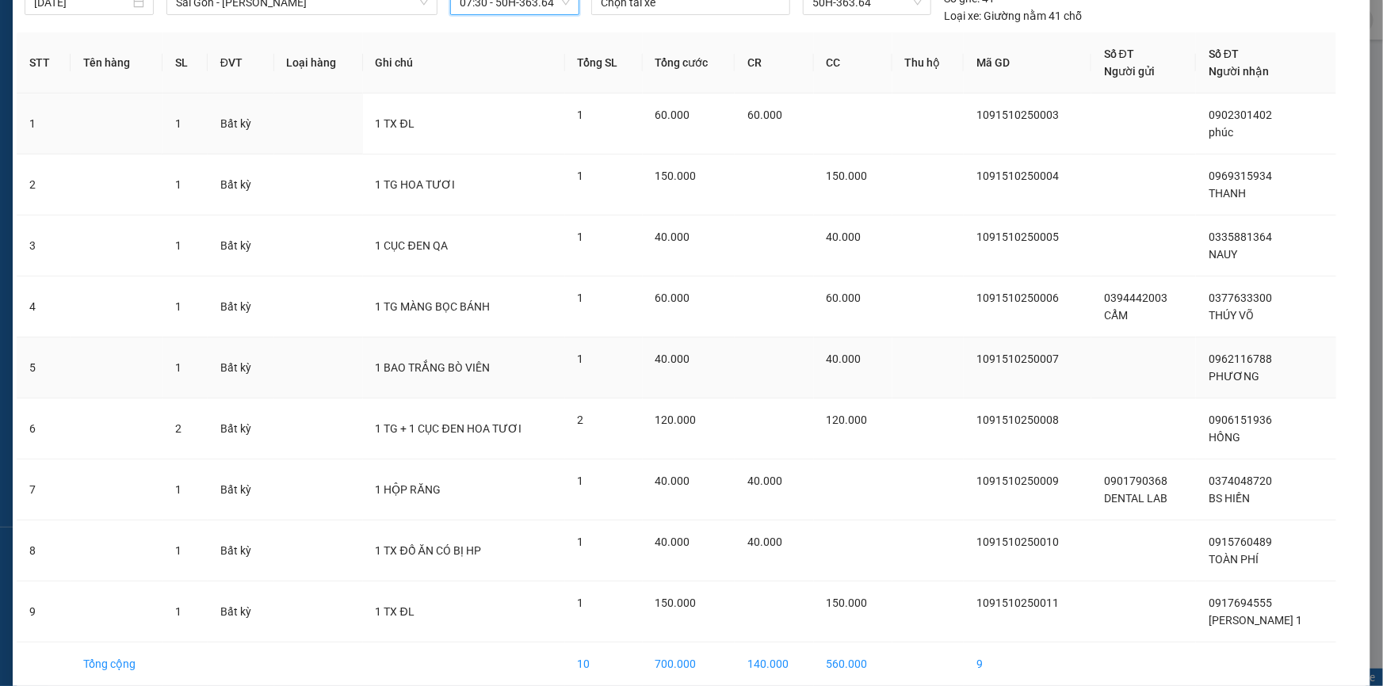
scroll to position [144, 0]
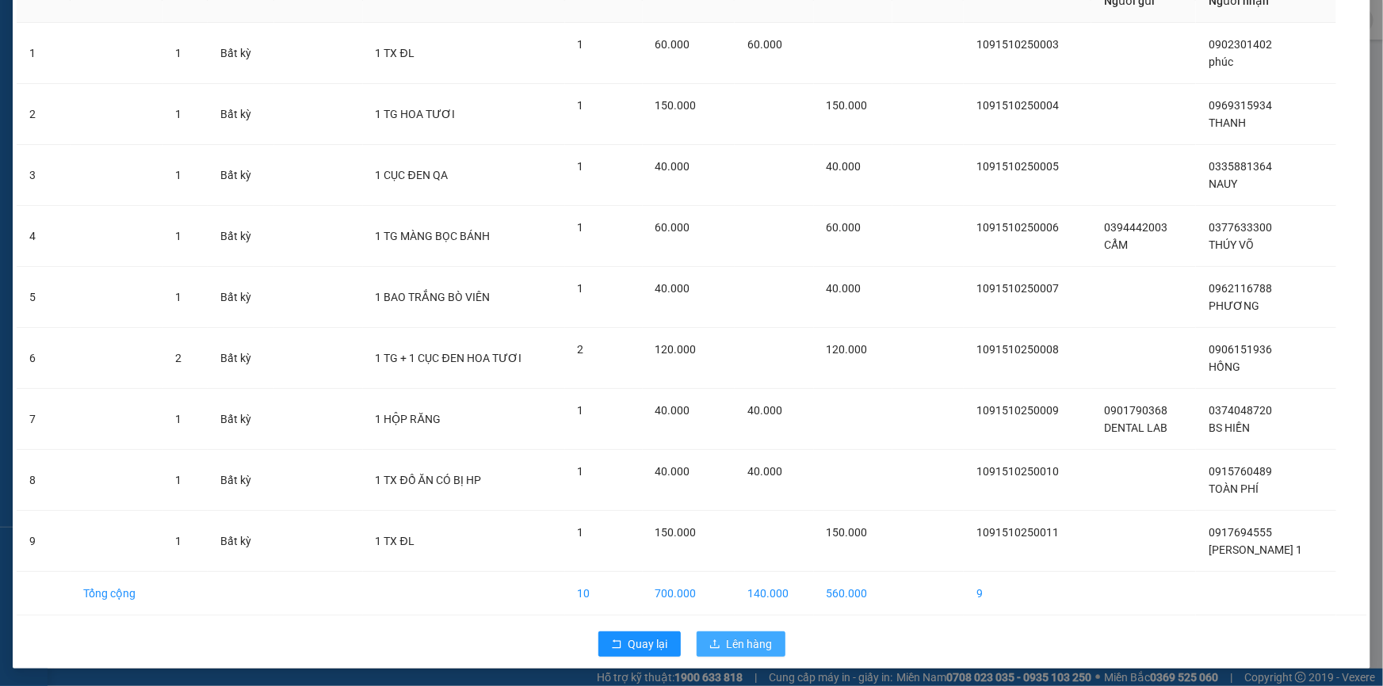
click at [755, 647] on span "Lên hàng" at bounding box center [750, 643] width 46 height 17
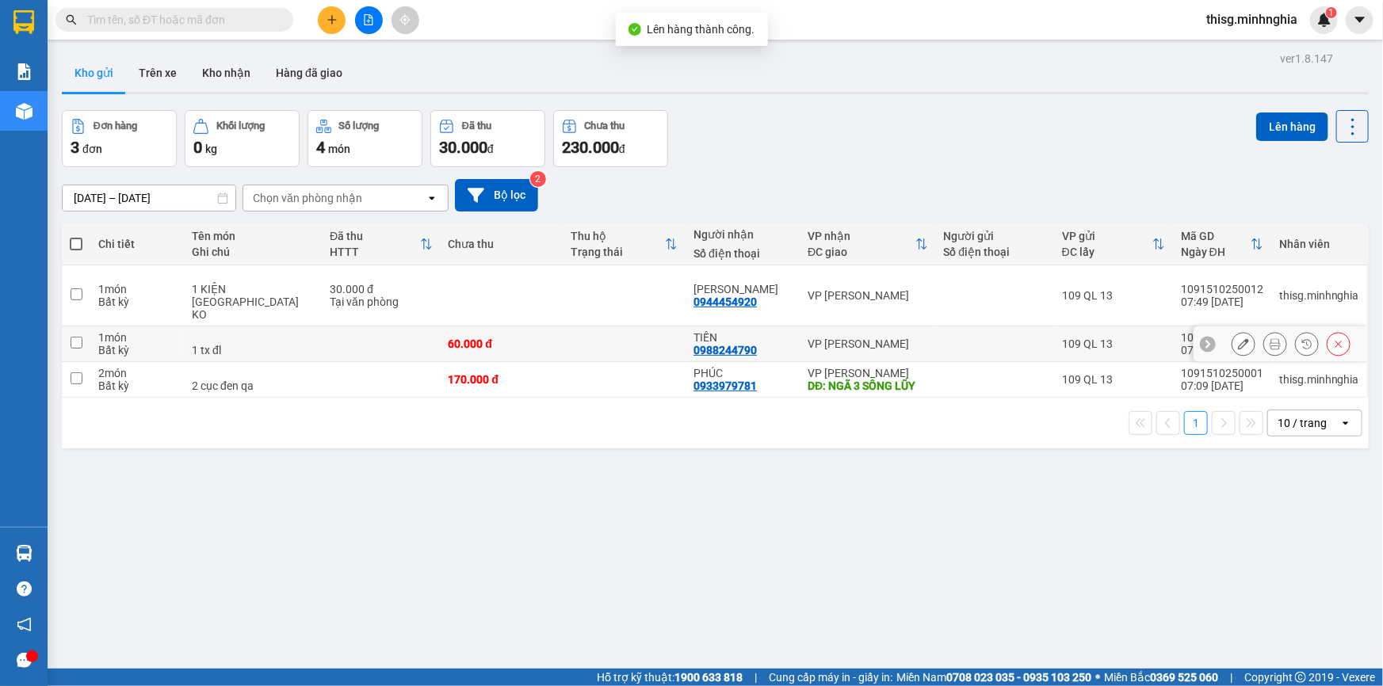
click at [119, 331] on div "1 món" at bounding box center [137, 337] width 78 height 13
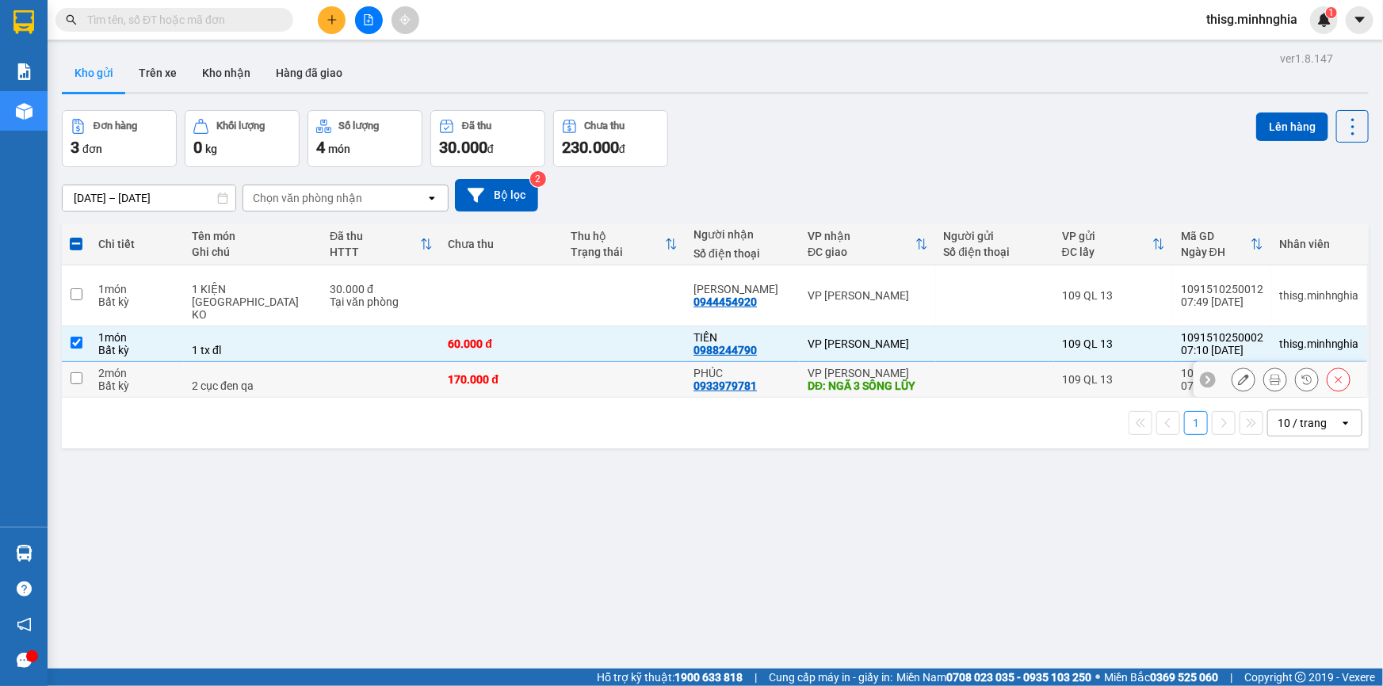
click at [184, 362] on td "2 món Bất kỳ" at bounding box center [136, 380] width 93 height 36
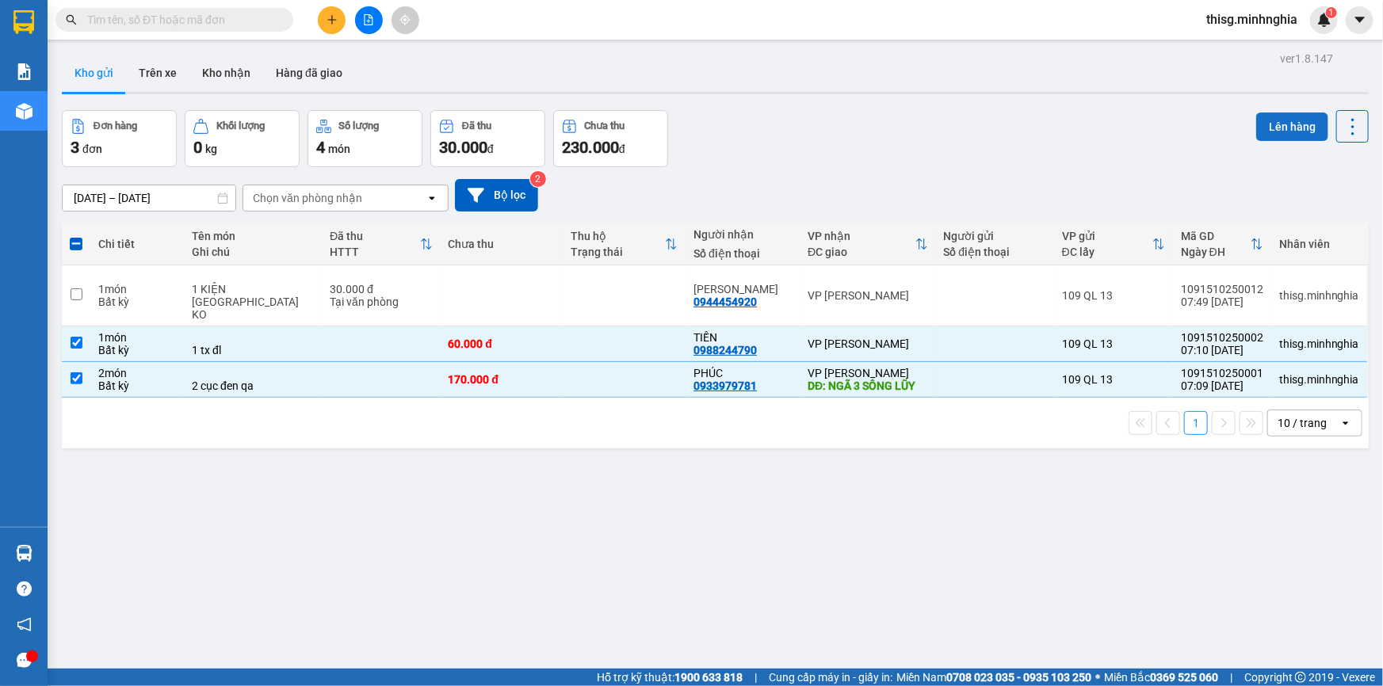
click at [1300, 113] on button "Lên hàng" at bounding box center [1292, 127] width 72 height 29
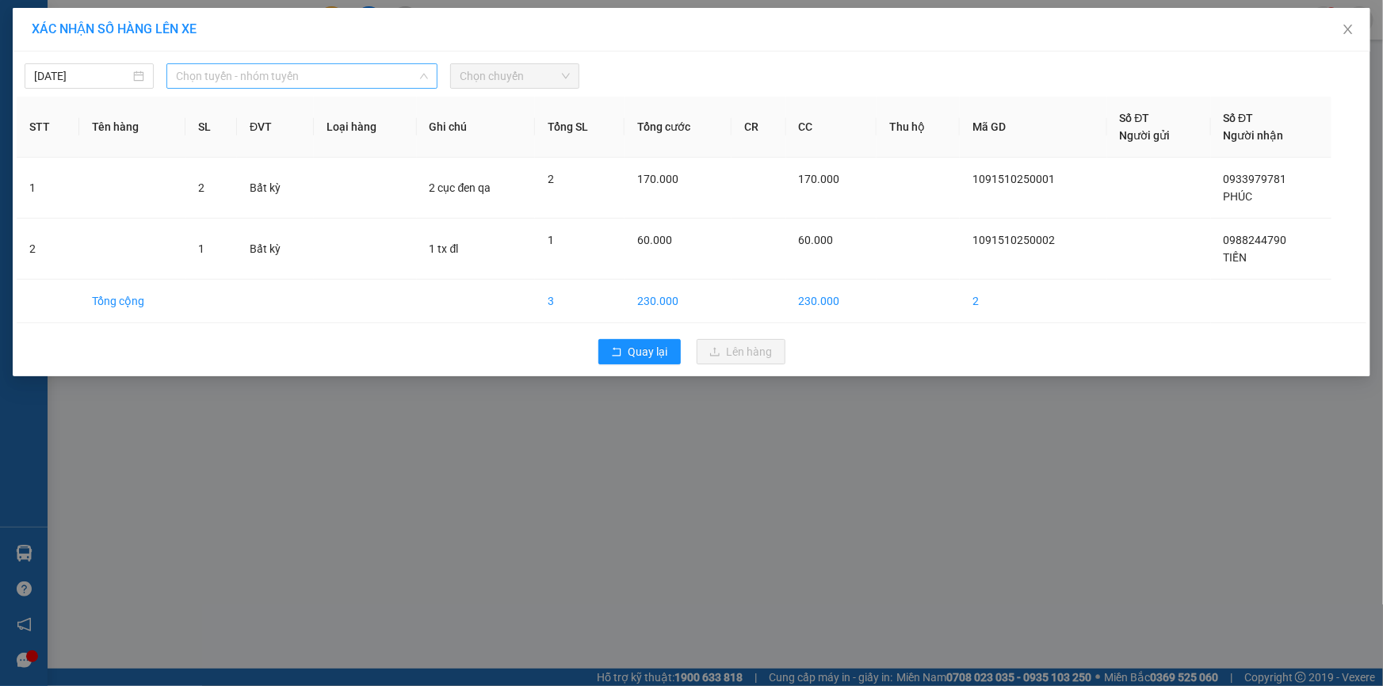
click at [375, 74] on span "Chọn tuyến - nhóm tuyến" at bounding box center [302, 76] width 252 height 24
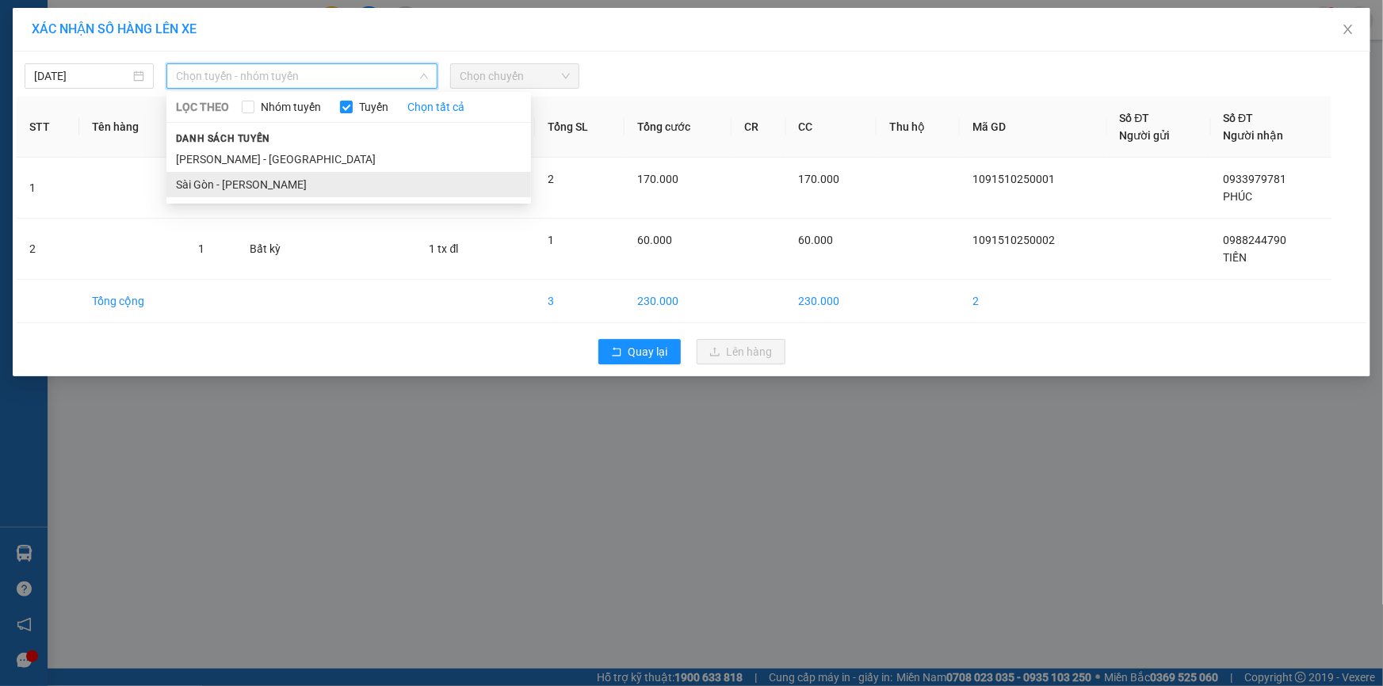
click at [315, 178] on li "Sài Gòn - [PERSON_NAME]" at bounding box center [348, 184] width 364 height 25
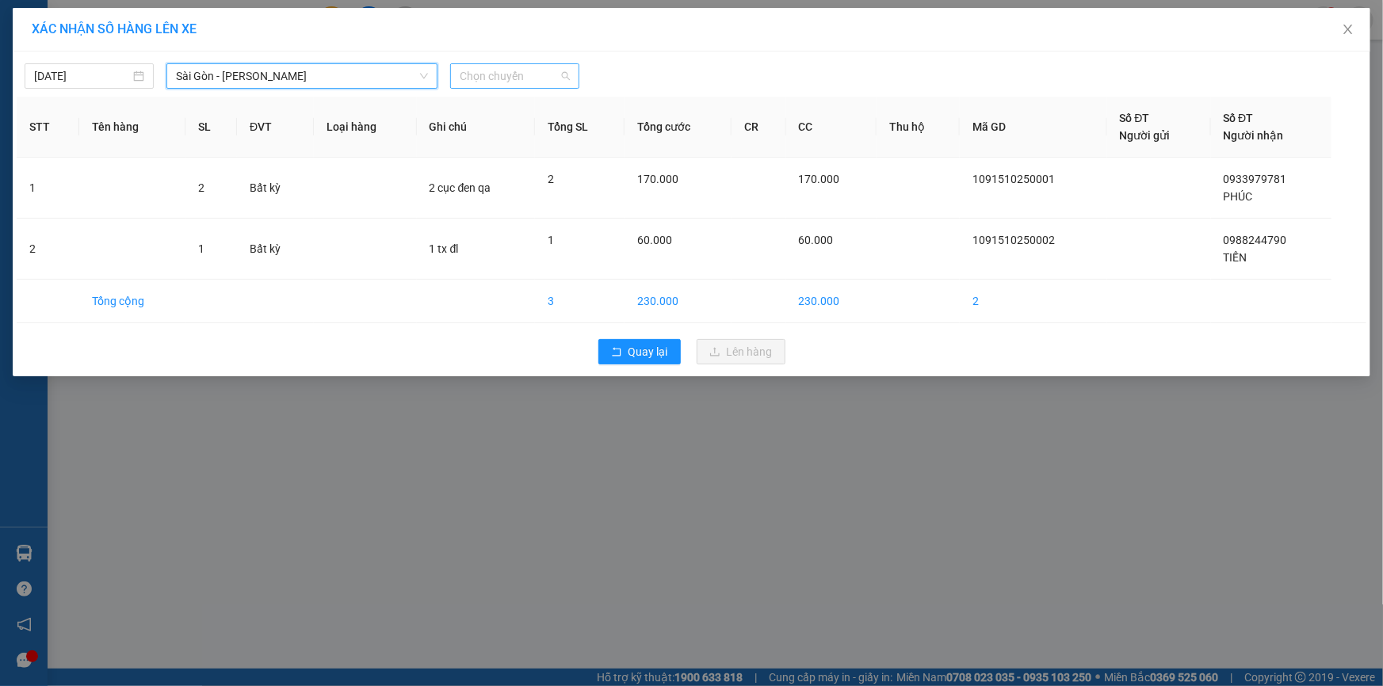
click at [475, 76] on span "Chọn chuyến" at bounding box center [515, 76] width 110 height 24
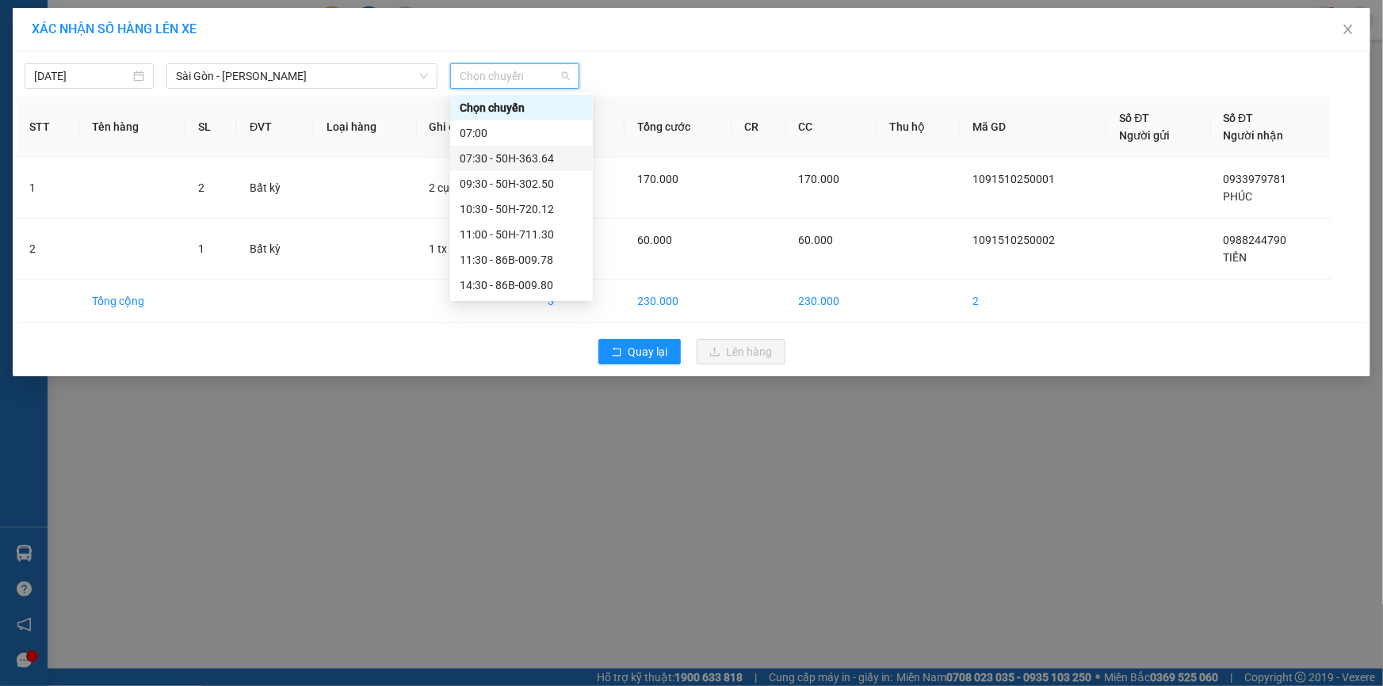
click at [511, 156] on div "07:30 - 50H-363.64" at bounding box center [522, 158] width 124 height 17
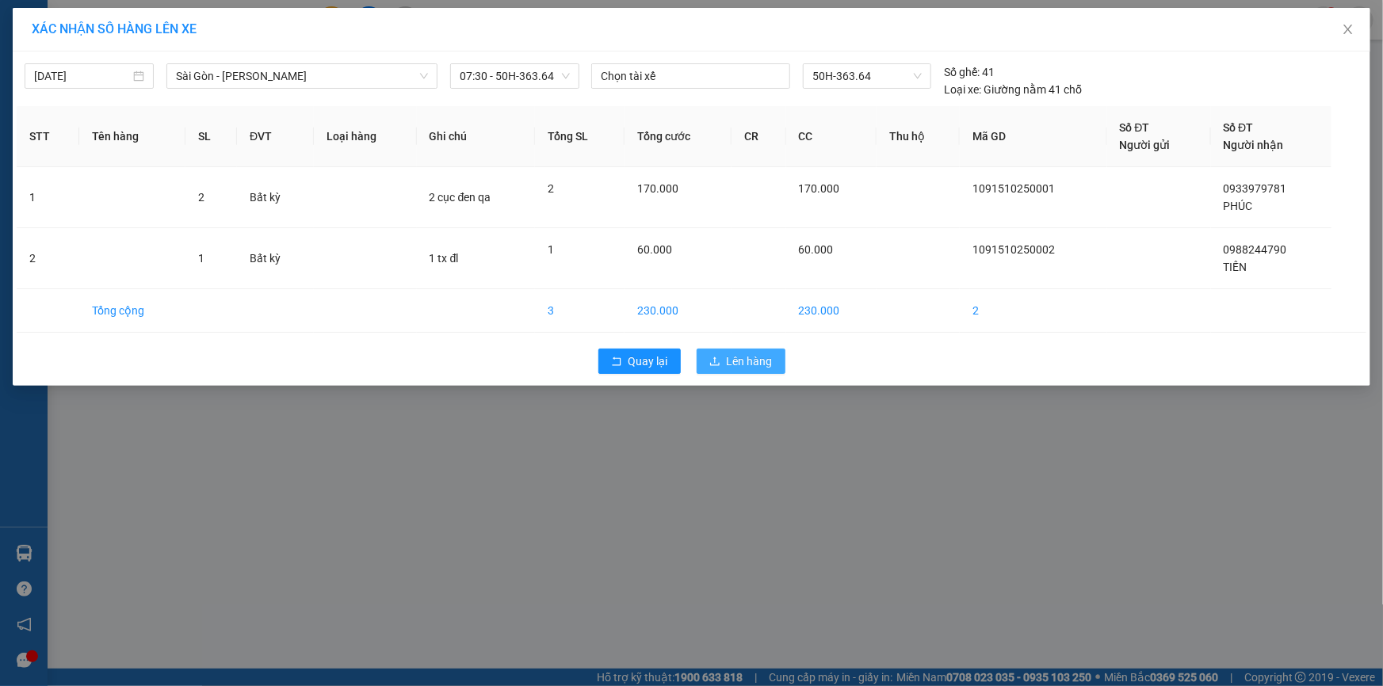
click at [760, 362] on span "Lên hàng" at bounding box center [750, 361] width 46 height 17
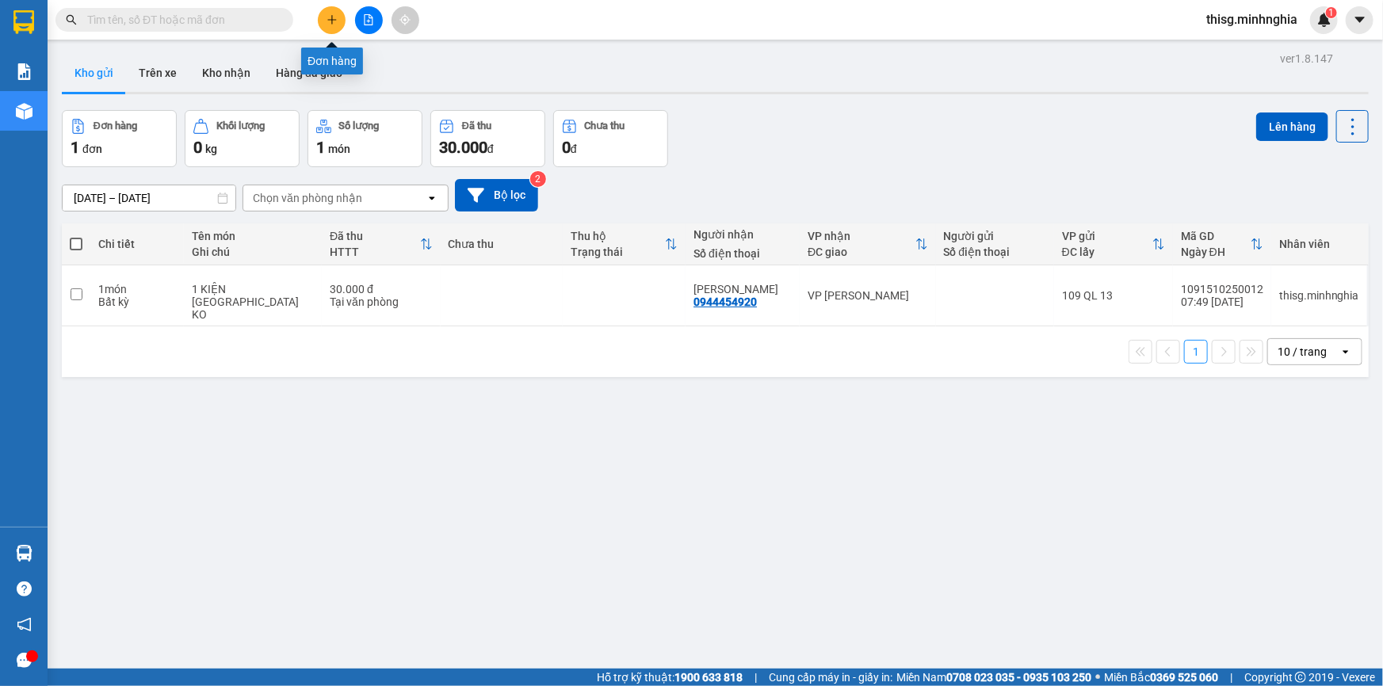
click at [343, 22] on button at bounding box center [332, 20] width 28 height 28
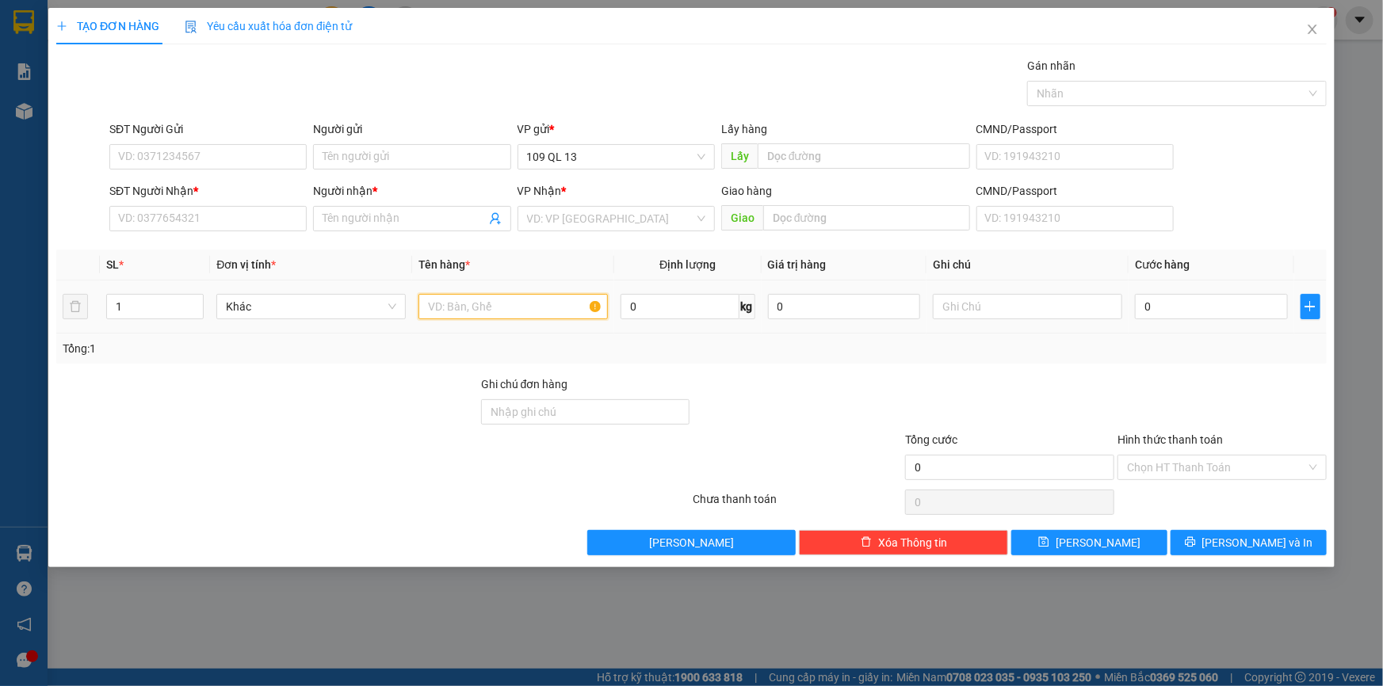
click at [523, 305] on input "text" at bounding box center [512, 306] width 189 height 25
click at [1098, 301] on input "text" at bounding box center [1027, 306] width 189 height 25
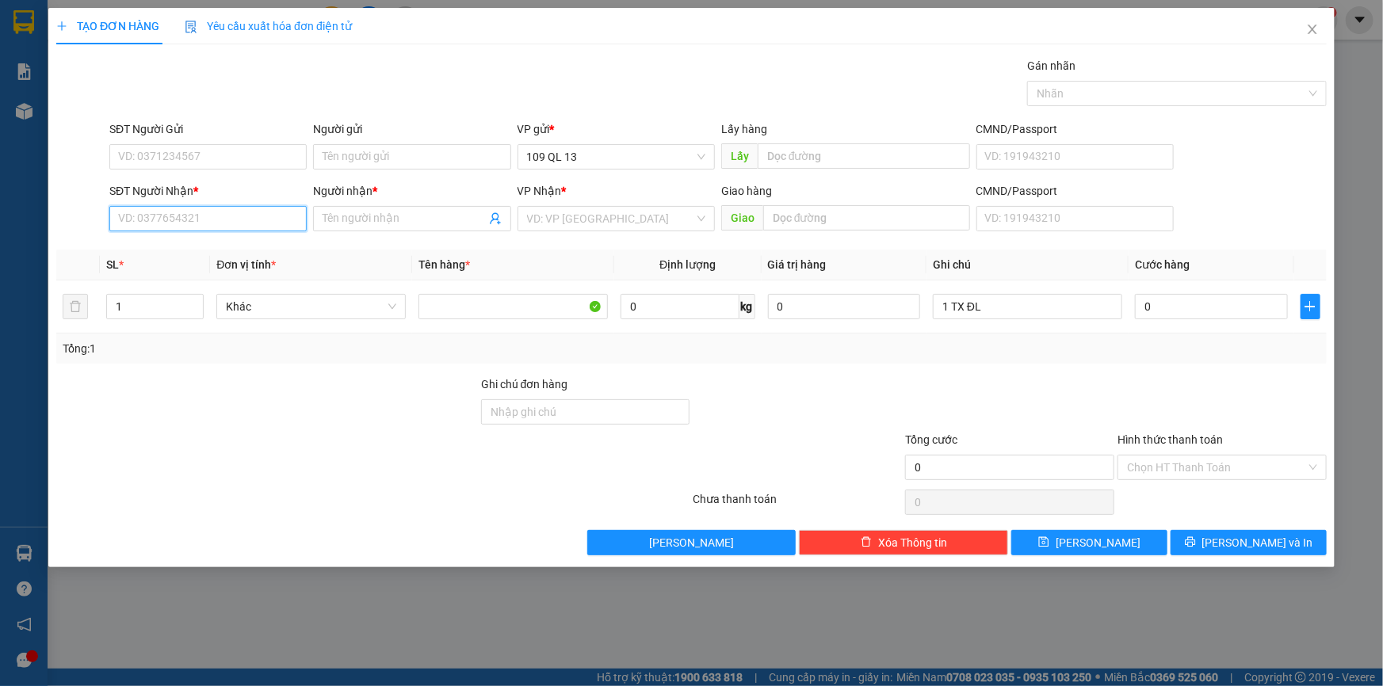
click at [275, 219] on input "SĐT Người Nhận *" at bounding box center [207, 218] width 197 height 25
click at [261, 277] on div "0896969796 - DUNG" at bounding box center [208, 275] width 178 height 17
click at [1190, 324] on td "0" at bounding box center [1211, 306] width 166 height 53
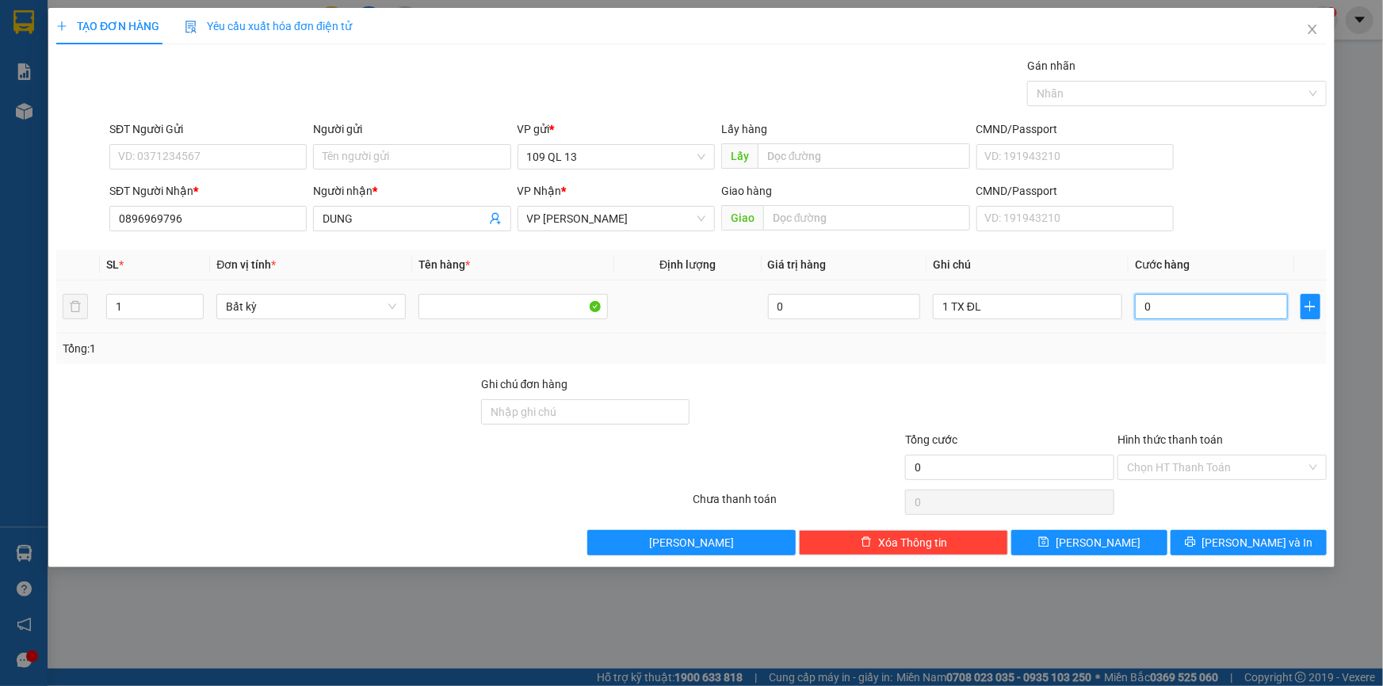
click at [1194, 306] on input "0" at bounding box center [1211, 306] width 153 height 25
click at [1294, 471] on input "Hình thức thanh toán" at bounding box center [1216, 468] width 179 height 24
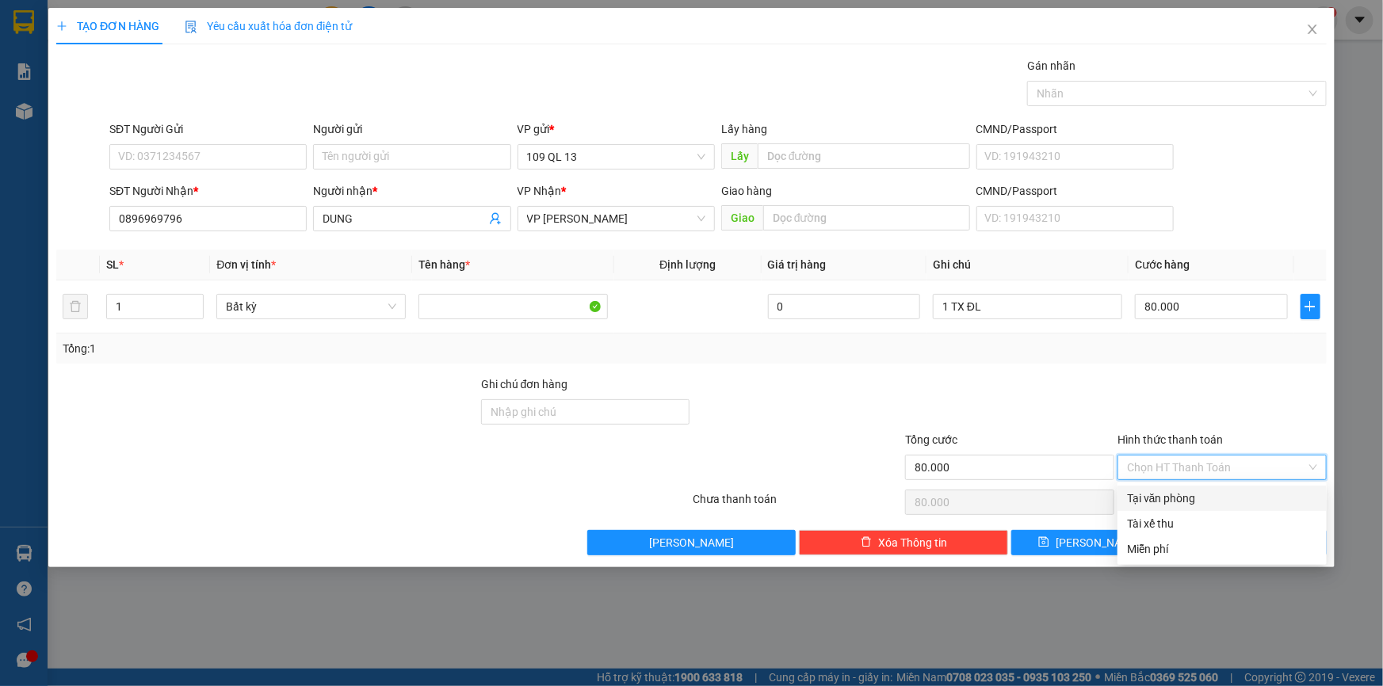
click at [1267, 500] on div "Tại văn phòng" at bounding box center [1222, 498] width 190 height 17
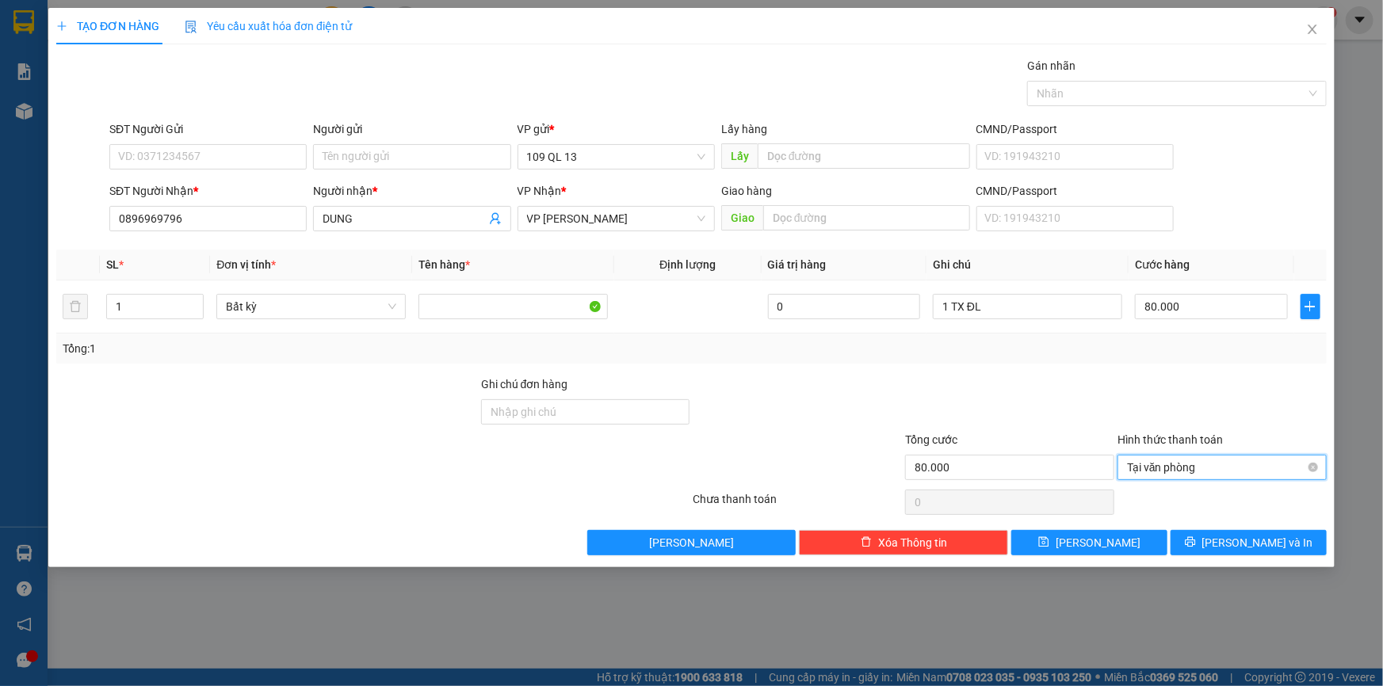
click at [1262, 462] on span "Tại văn phòng" at bounding box center [1222, 468] width 190 height 24
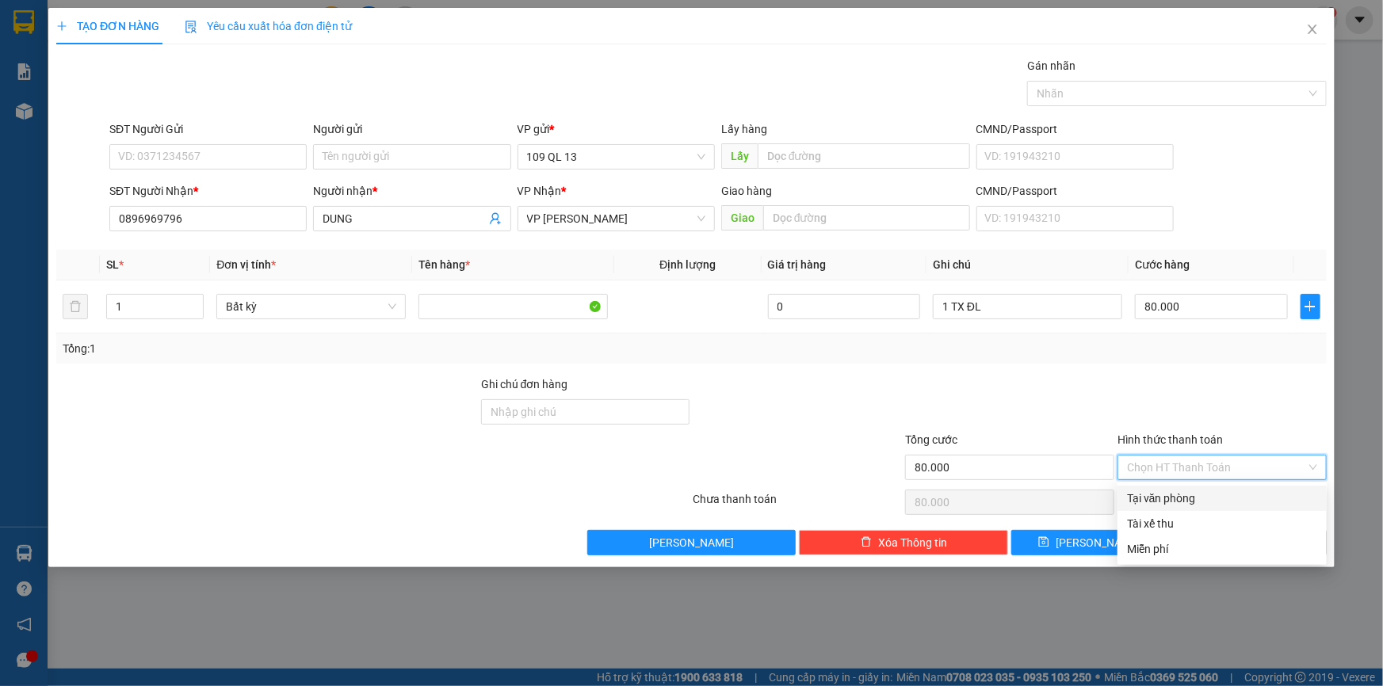
click at [1272, 412] on div at bounding box center [1222, 403] width 212 height 55
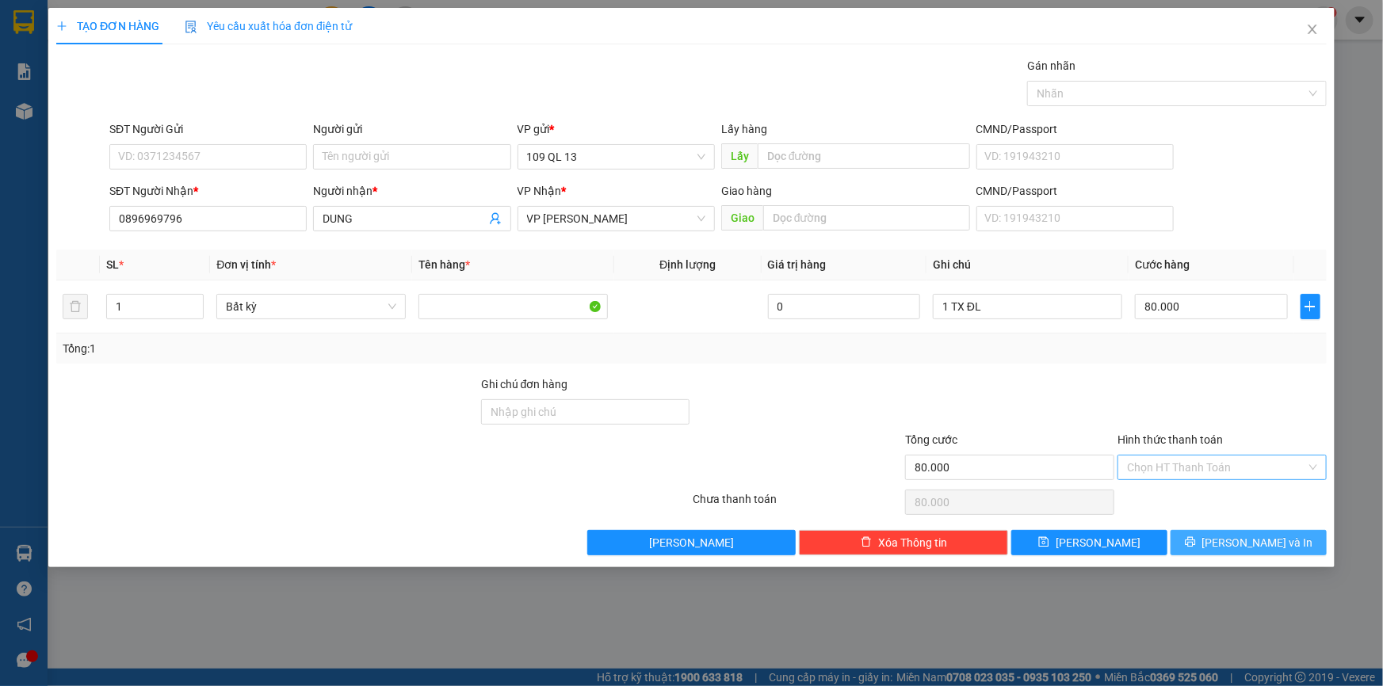
click at [1284, 534] on button "[PERSON_NAME] và In" at bounding box center [1248, 542] width 156 height 25
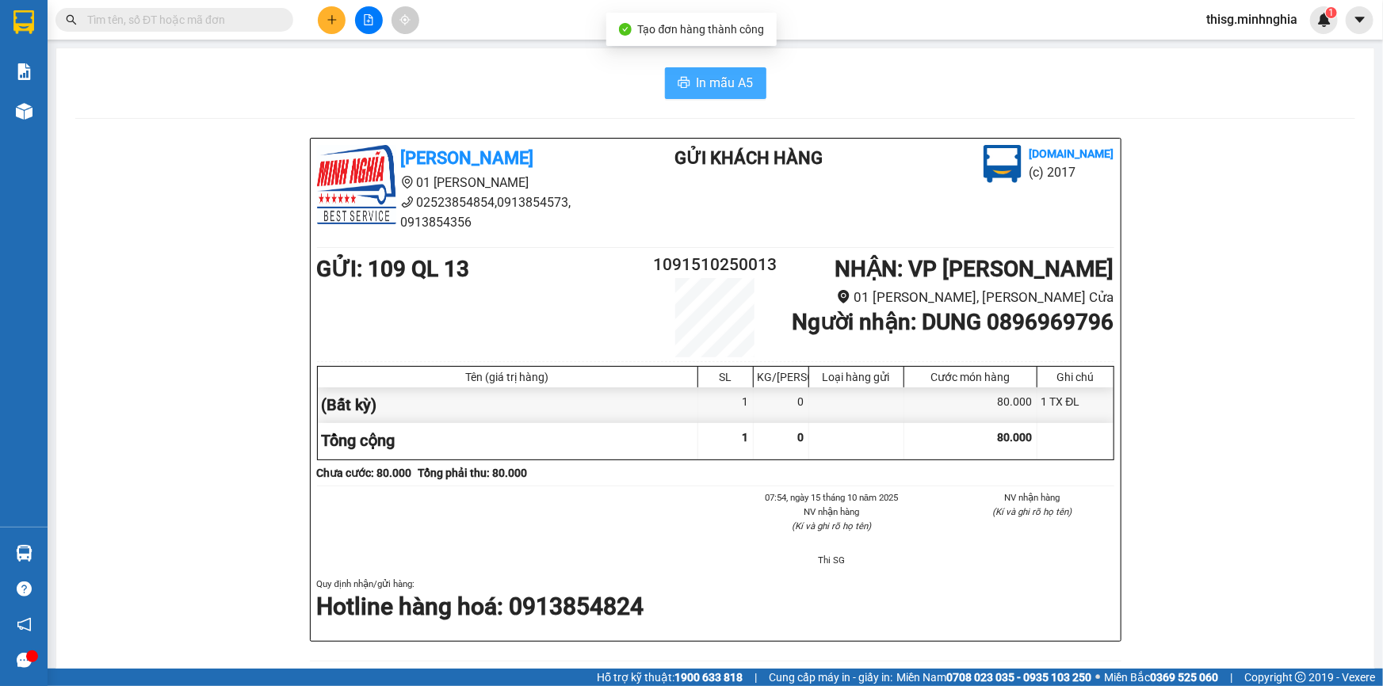
click at [733, 82] on span "In mẫu A5" at bounding box center [724, 83] width 57 height 20
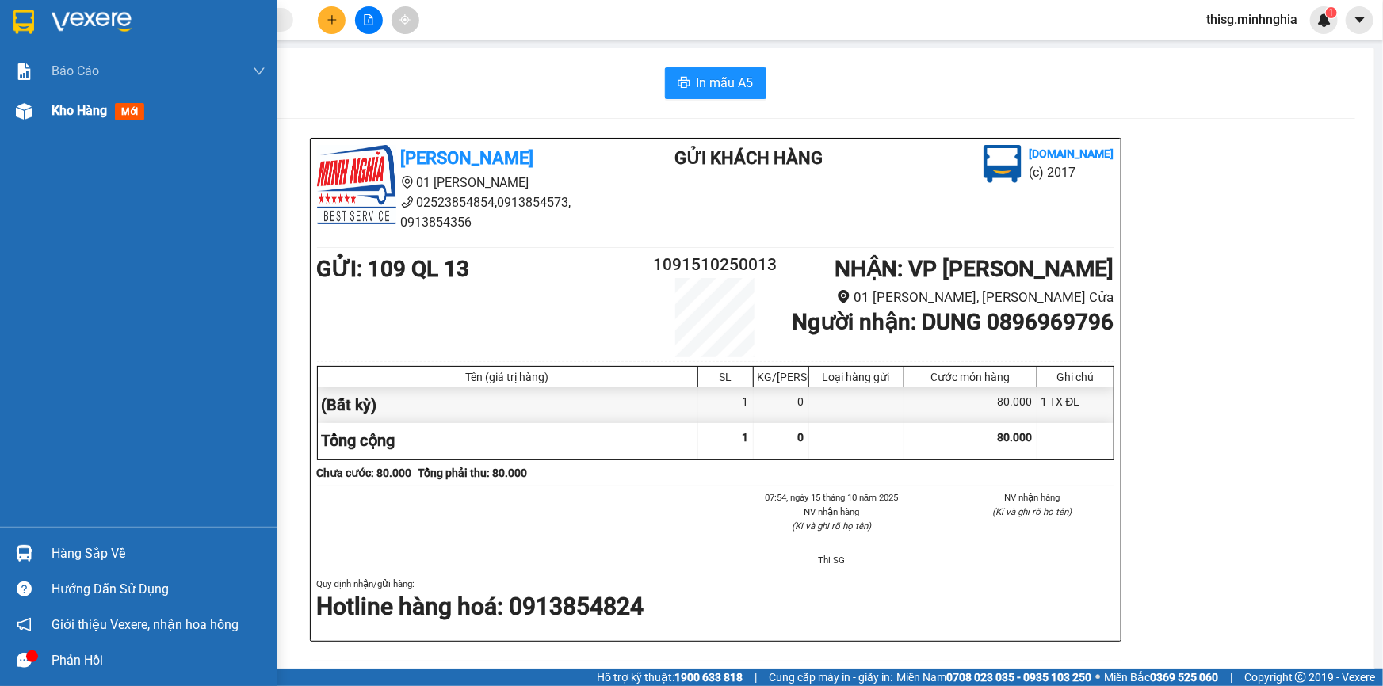
click at [36, 101] on div at bounding box center [24, 111] width 28 height 28
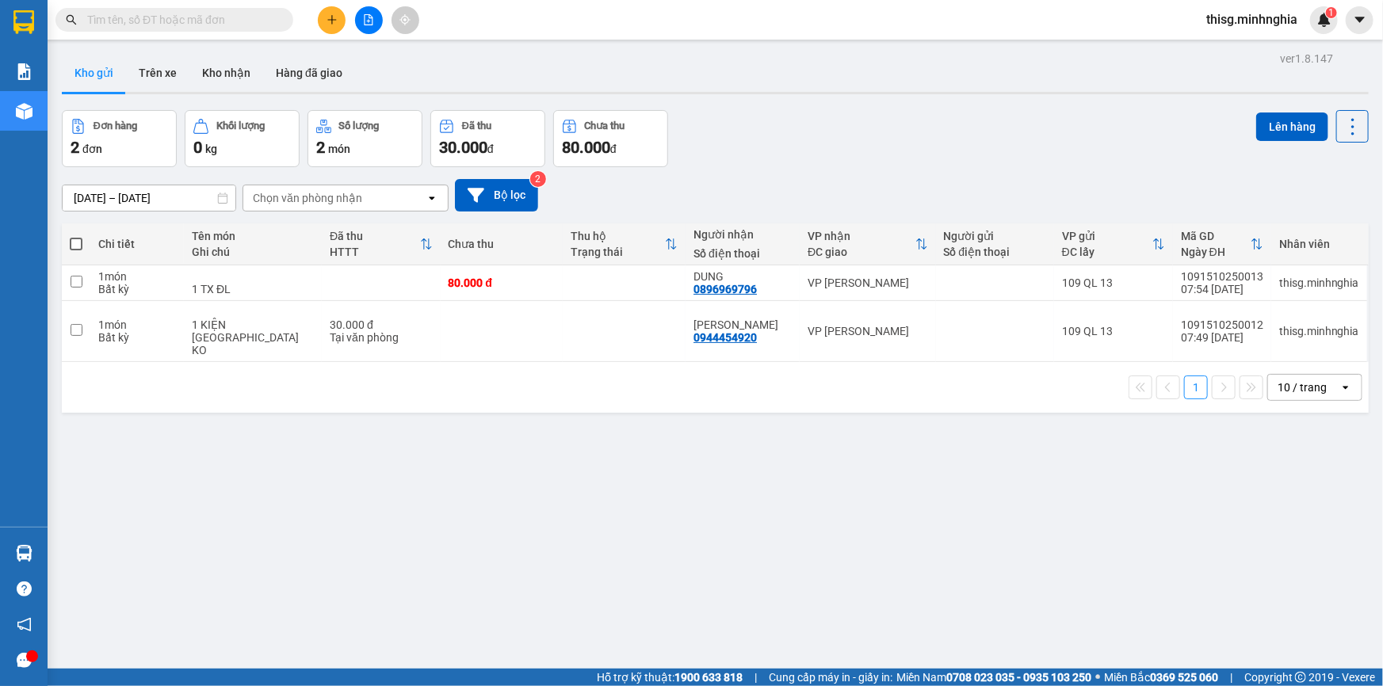
click at [376, 29] on button at bounding box center [369, 20] width 28 height 28
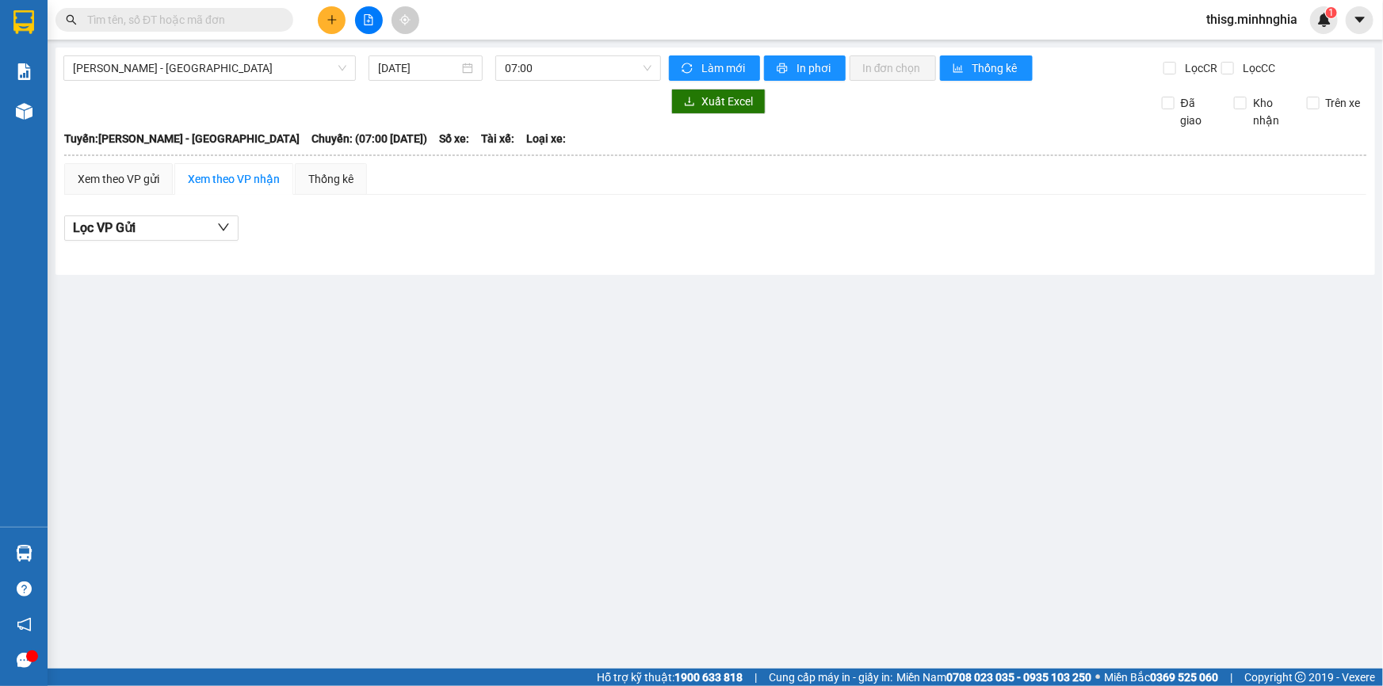
click at [78, 108] on div at bounding box center [361, 101] width 597 height 25
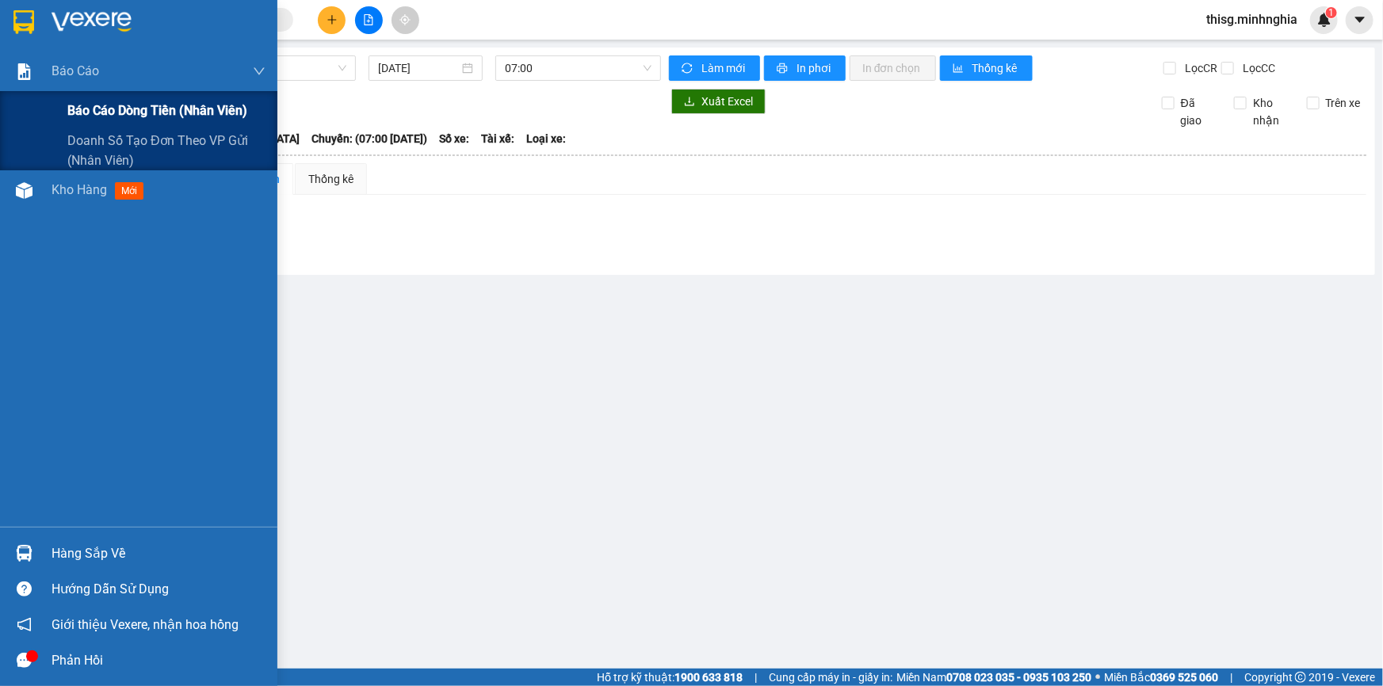
click at [71, 99] on div "Báo cáo dòng tiền (nhân viên)" at bounding box center [166, 111] width 198 height 40
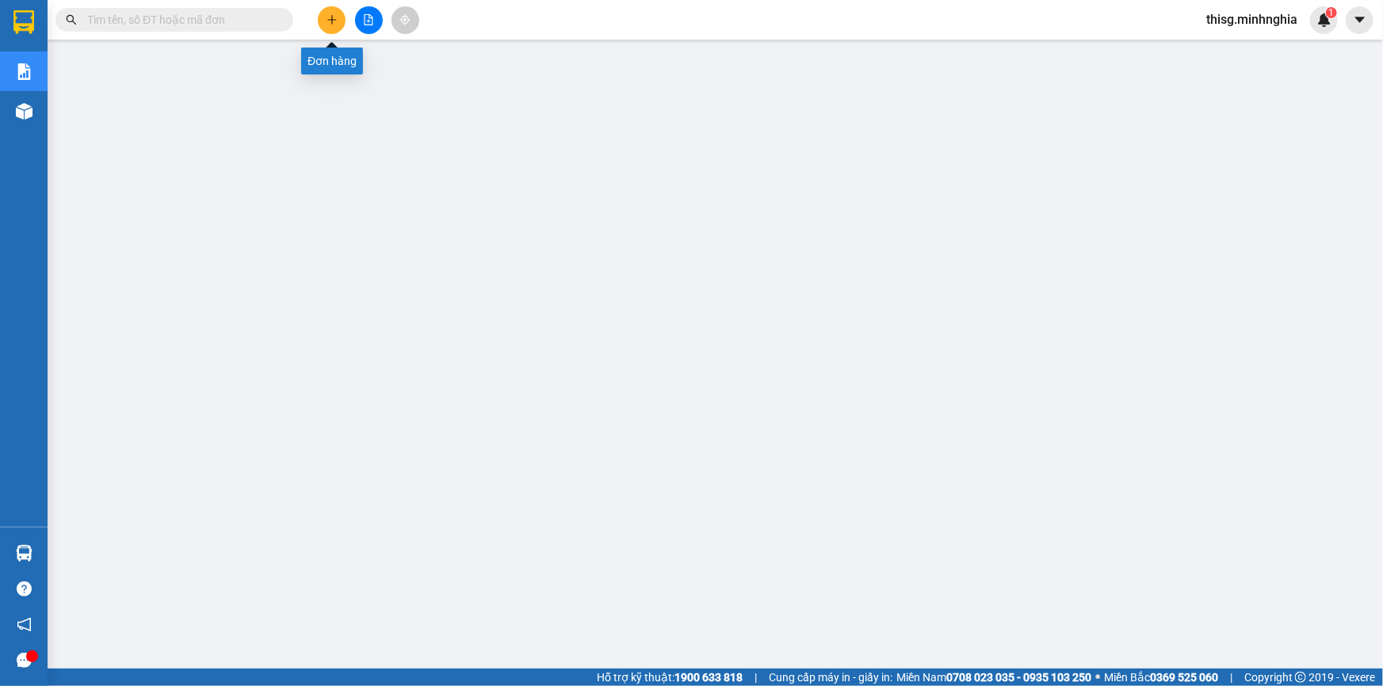
click at [326, 21] on icon "plus" at bounding box center [331, 19] width 11 height 11
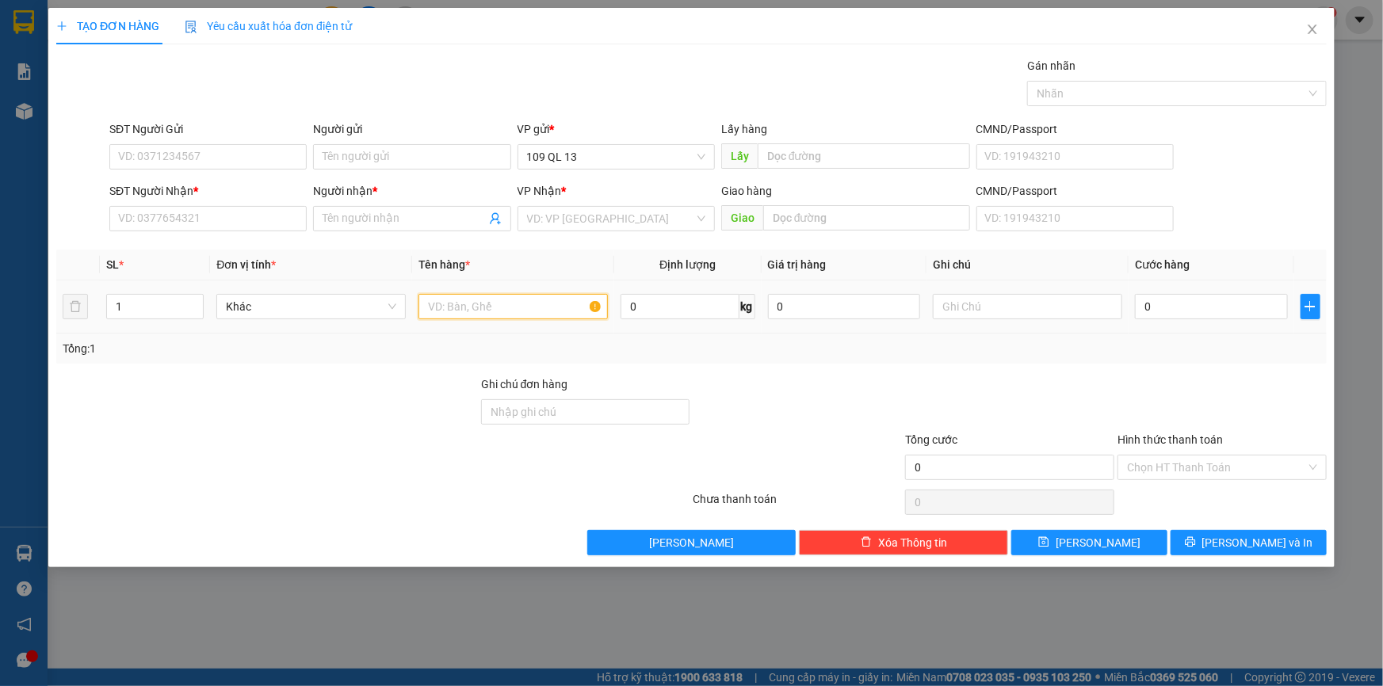
click at [460, 296] on input "text" at bounding box center [512, 306] width 189 height 25
click at [961, 309] on input "text" at bounding box center [1027, 306] width 189 height 25
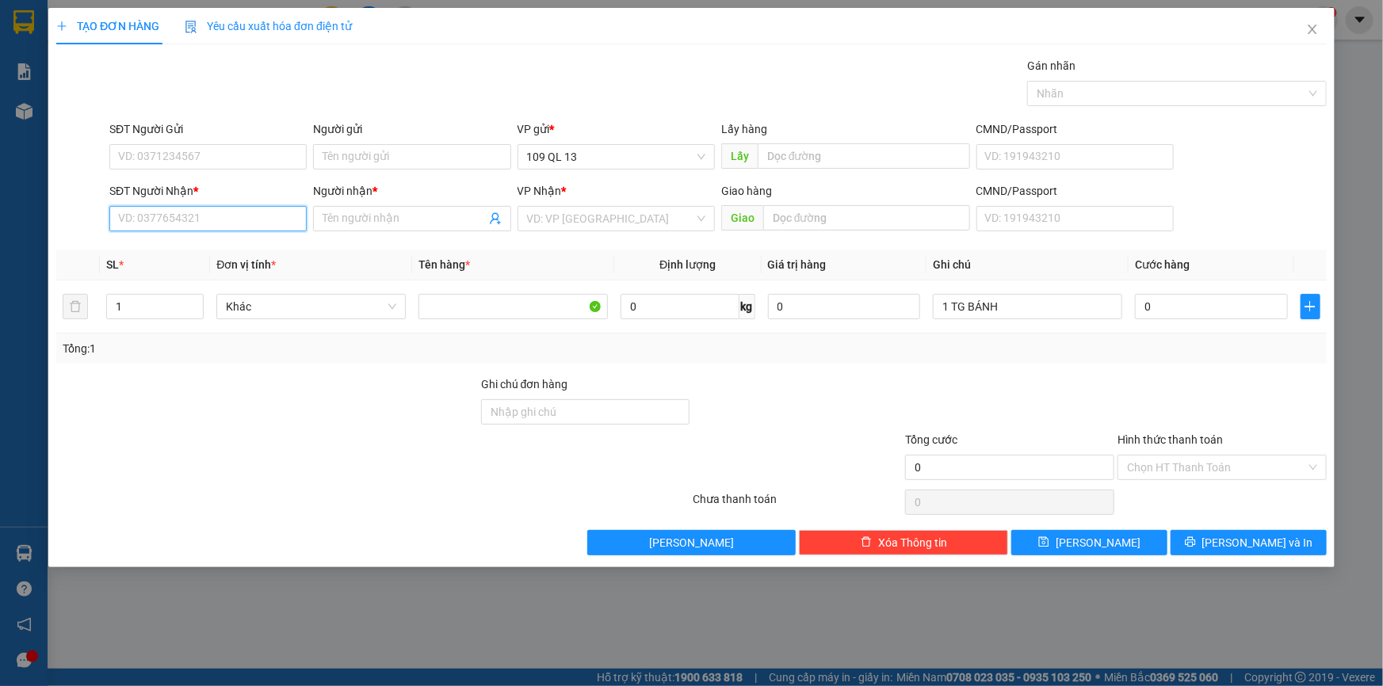
click at [266, 230] on input "SĐT Người Nhận *" at bounding box center [207, 218] width 197 height 25
click at [253, 245] on div "0382353971 - OANH" at bounding box center [208, 250] width 178 height 17
click at [1202, 307] on input "0" at bounding box center [1211, 306] width 153 height 25
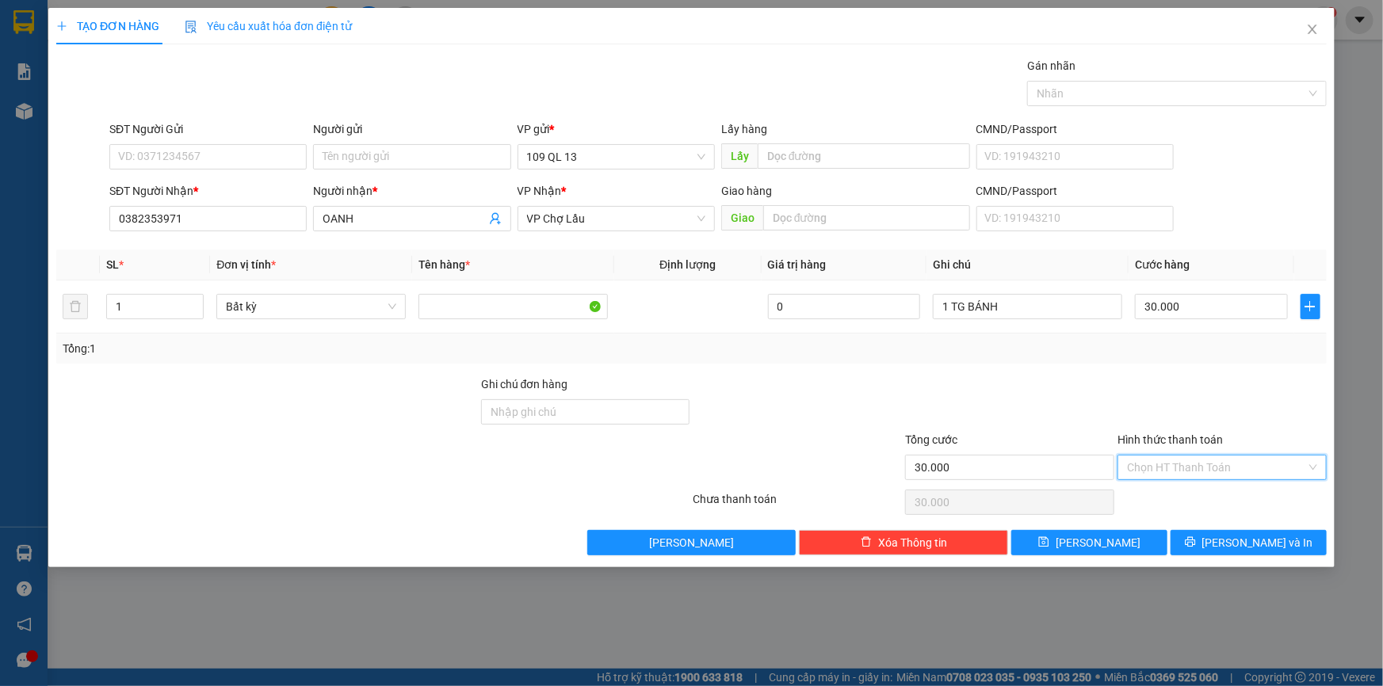
drag, startPoint x: 1270, startPoint y: 467, endPoint x: 1234, endPoint y: 493, distance: 43.7
click at [1269, 467] on input "Hình thức thanh toán" at bounding box center [1216, 468] width 179 height 24
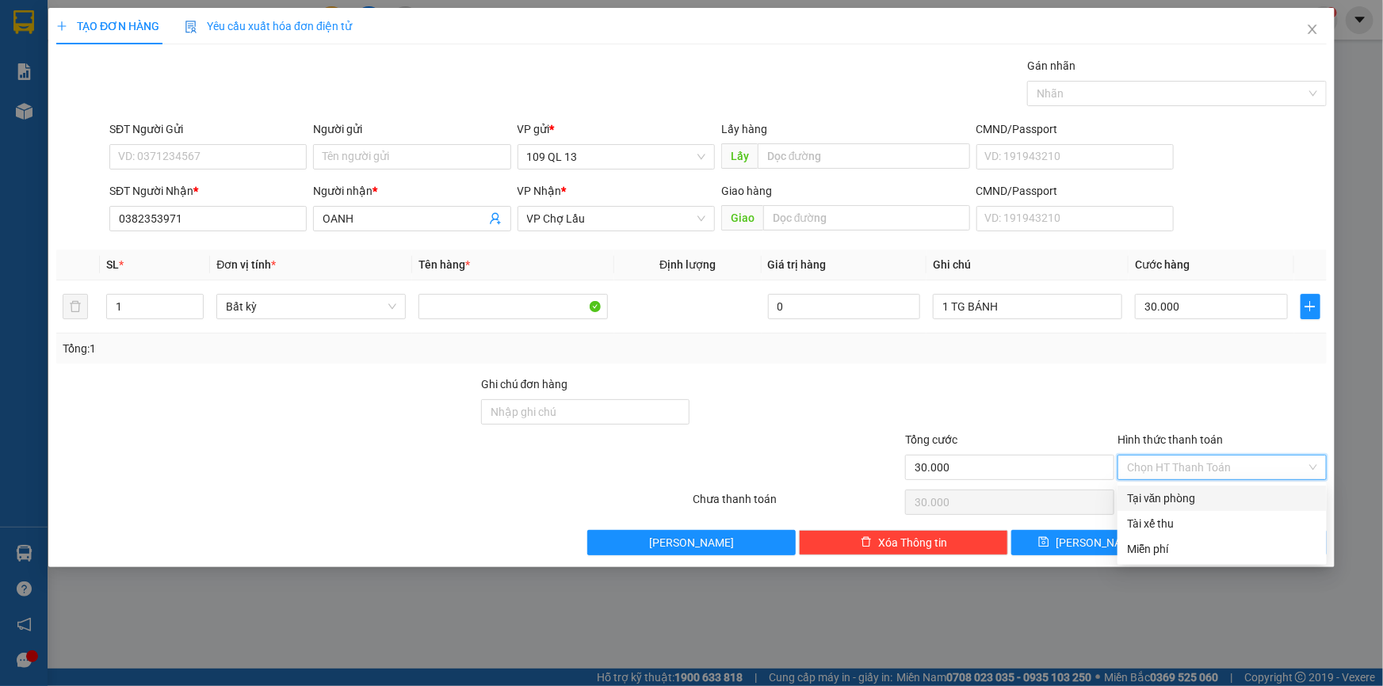
click at [1225, 502] on div "Tại văn phòng" at bounding box center [1222, 498] width 190 height 17
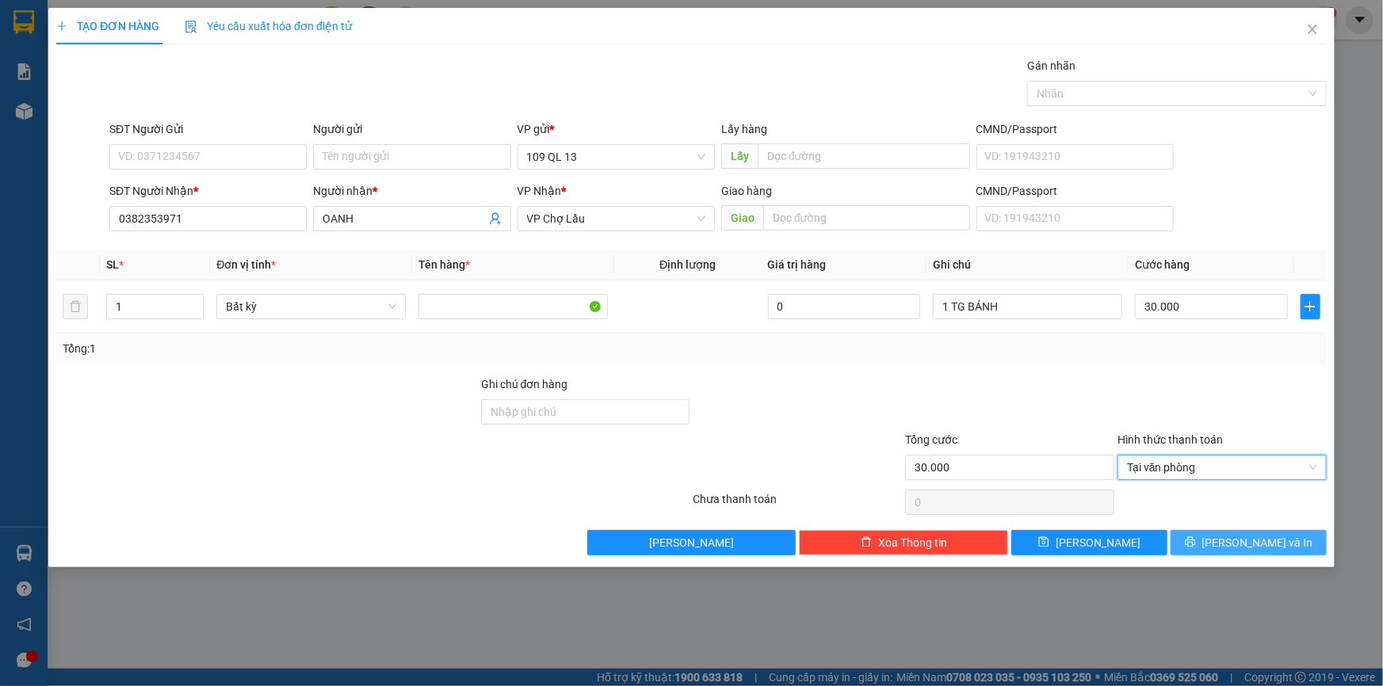
click at [1260, 534] on span "[PERSON_NAME] và In" at bounding box center [1257, 542] width 111 height 17
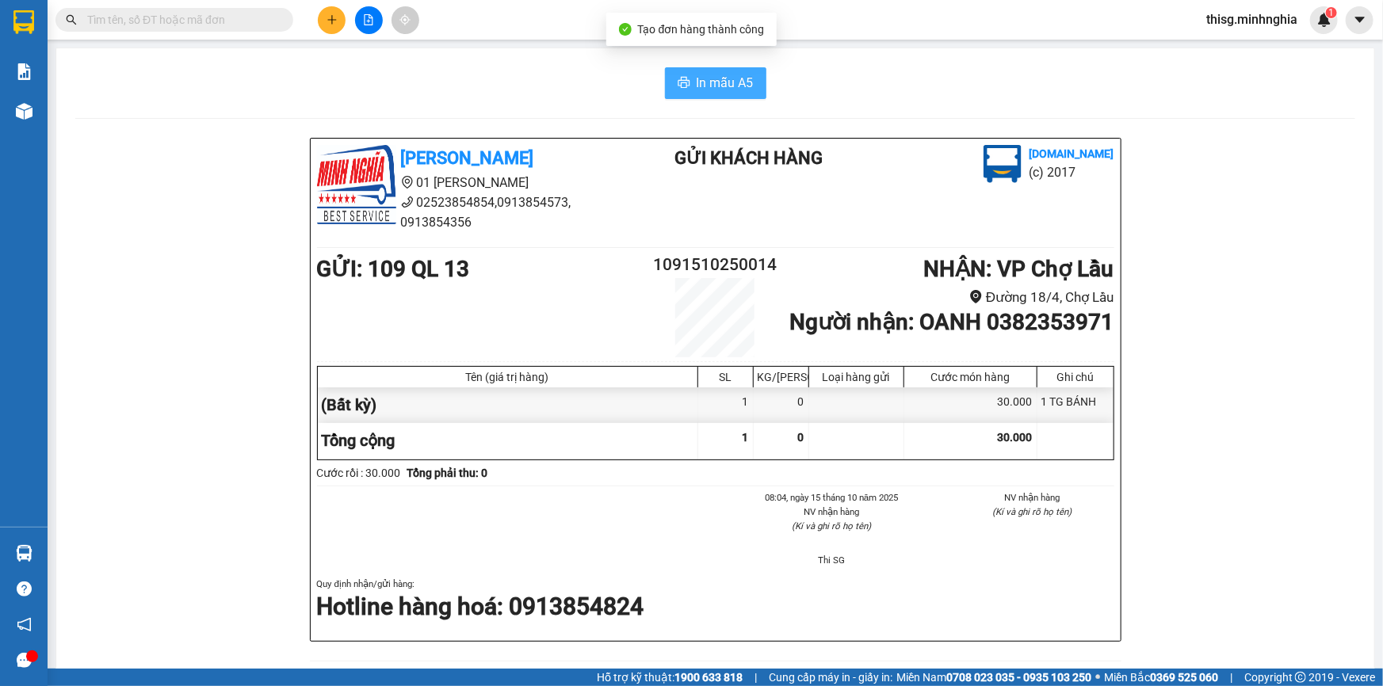
click at [737, 70] on button "In mẫu A5" at bounding box center [715, 83] width 101 height 32
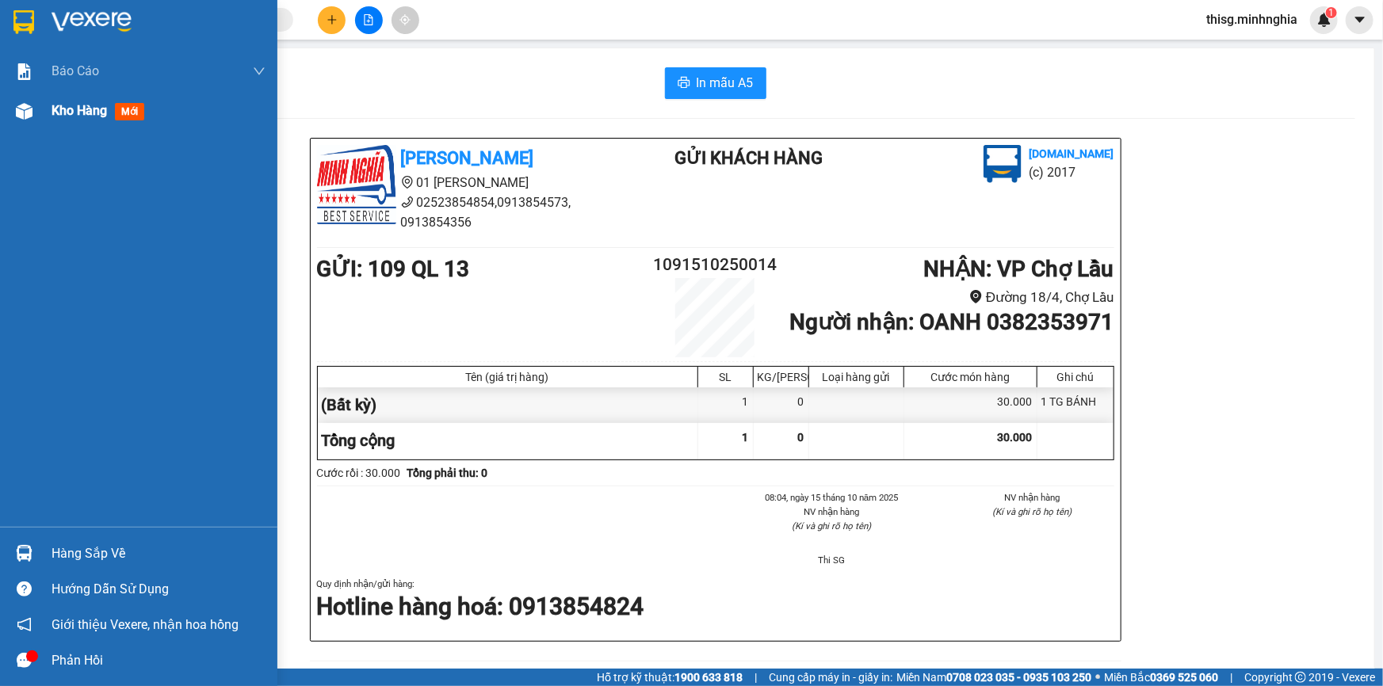
click at [71, 109] on span "Kho hàng" at bounding box center [78, 110] width 55 height 15
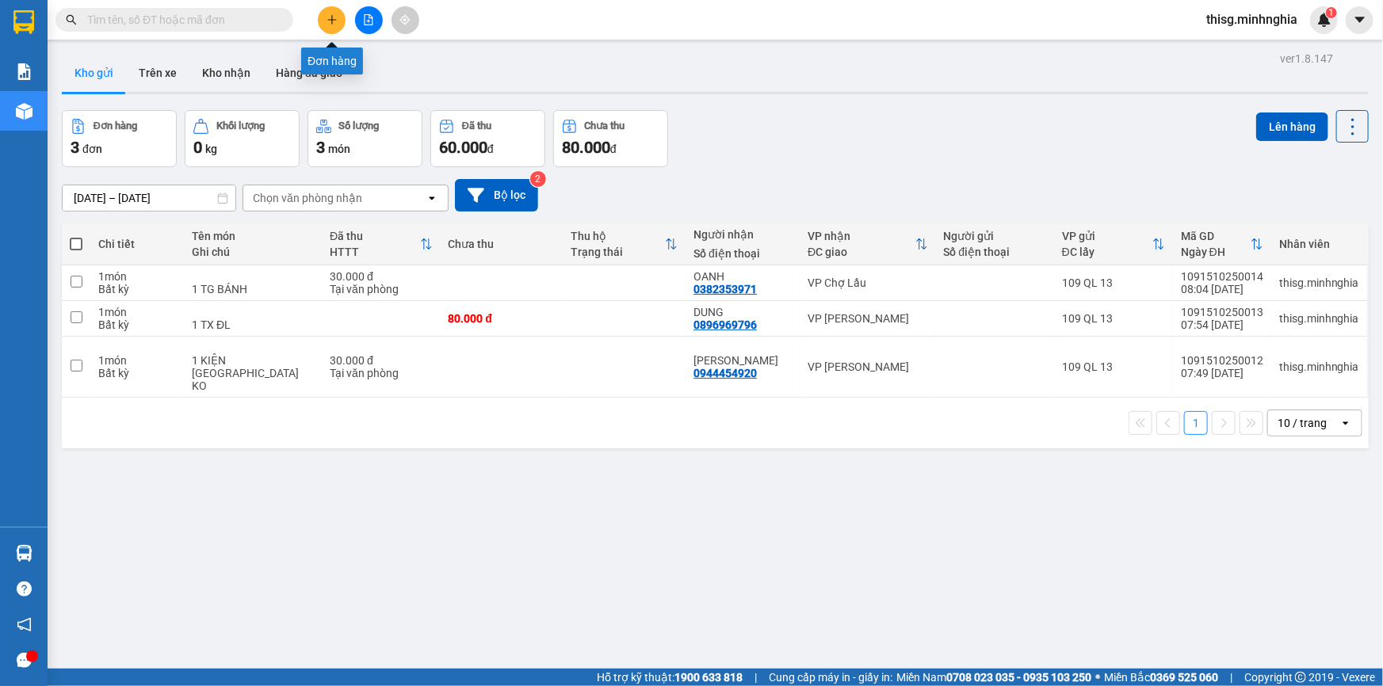
click at [332, 23] on icon "plus" at bounding box center [331, 19] width 1 height 9
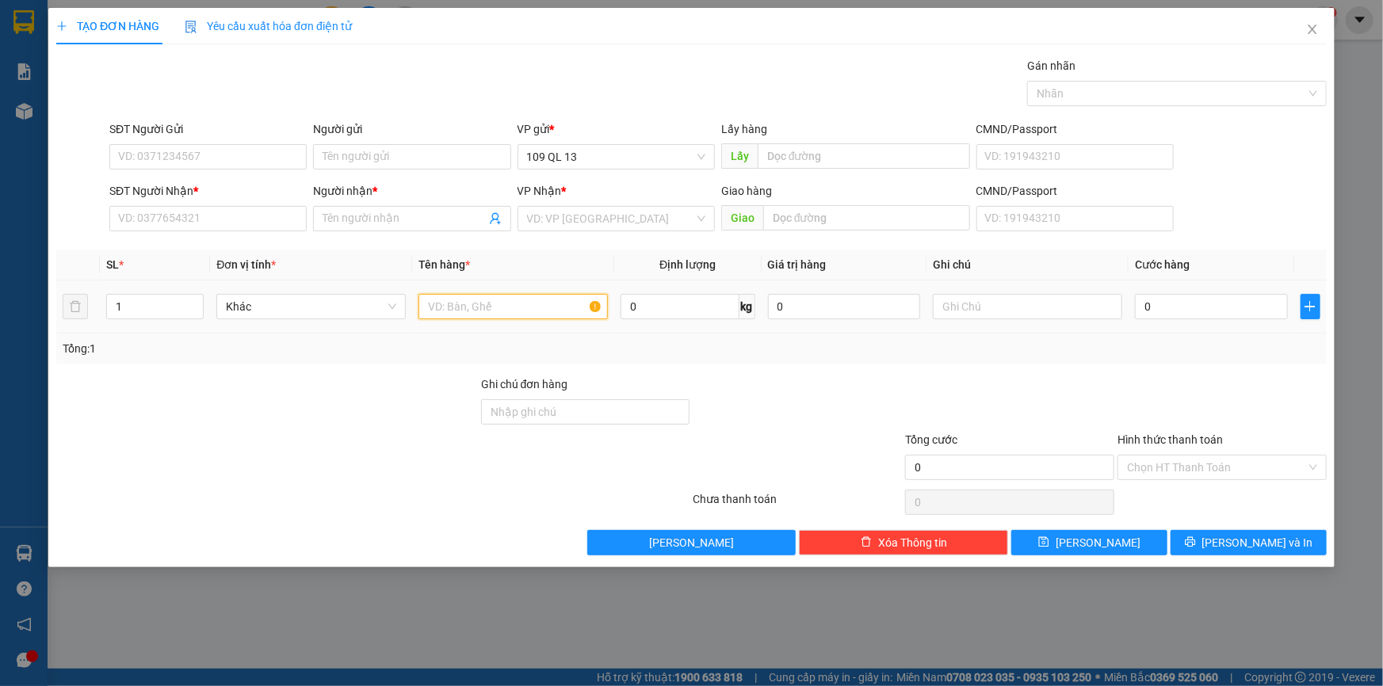
click at [525, 306] on input "text" at bounding box center [512, 306] width 189 height 25
click at [967, 306] on input "text" at bounding box center [1027, 306] width 189 height 25
click at [198, 213] on input "SĐT Người Nhận *" at bounding box center [207, 218] width 197 height 25
click at [1060, 315] on input "text" at bounding box center [1027, 306] width 189 height 25
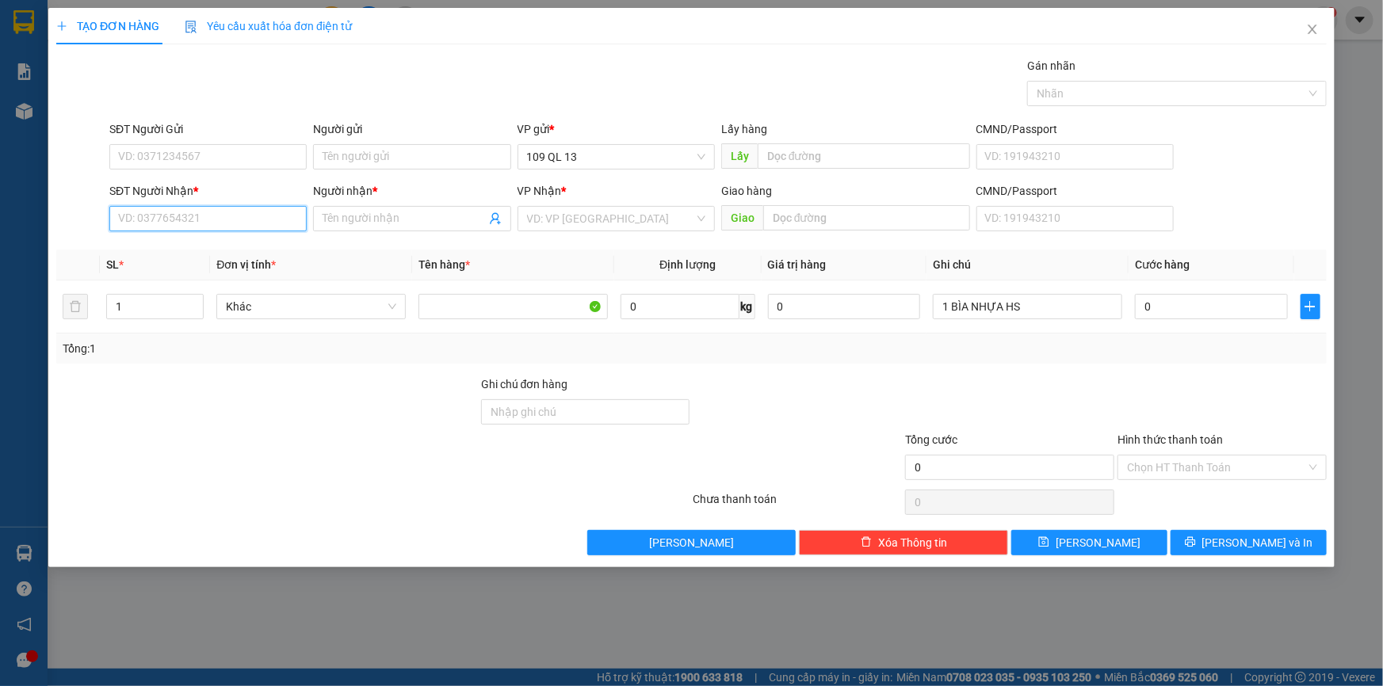
click at [202, 216] on input "SĐT Người Nhận *" at bounding box center [207, 218] width 197 height 25
click at [158, 249] on div "0989955074 - LONG" at bounding box center [208, 250] width 178 height 17
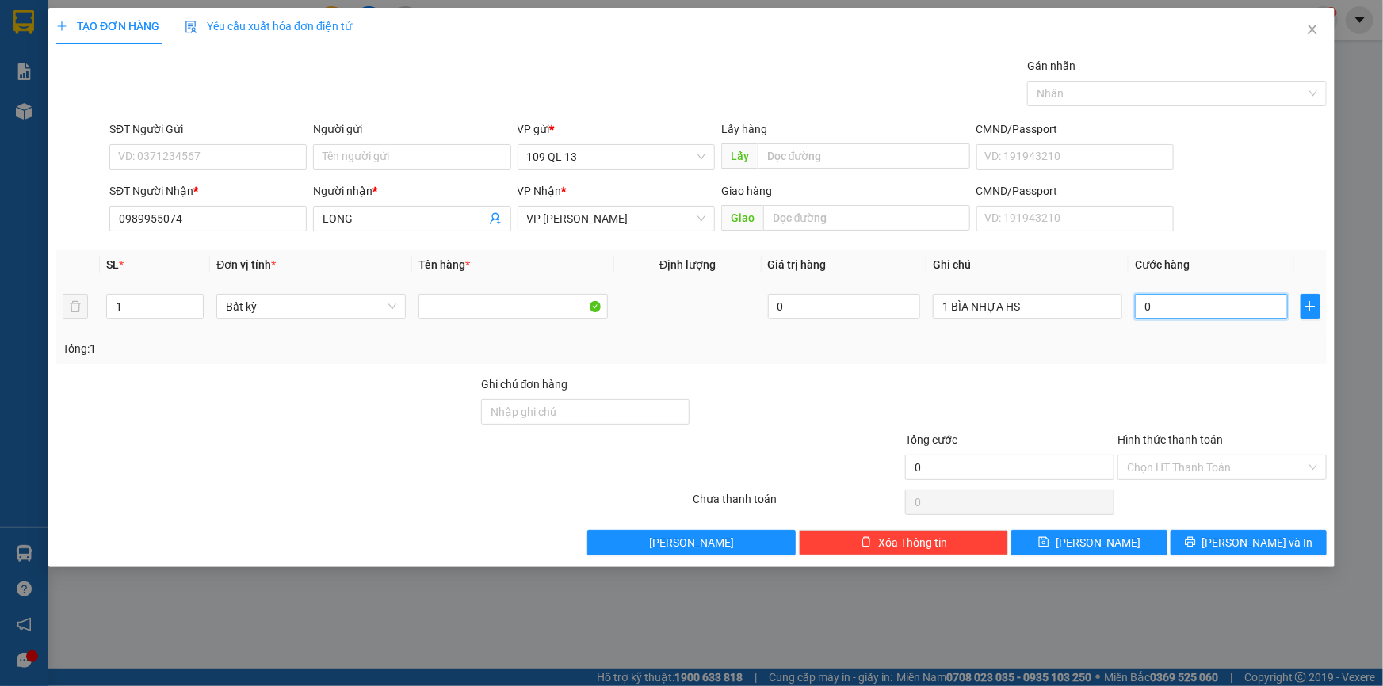
click at [1185, 309] on input "0" at bounding box center [1211, 306] width 153 height 25
click at [1216, 470] on input "Hình thức thanh toán" at bounding box center [1216, 468] width 179 height 24
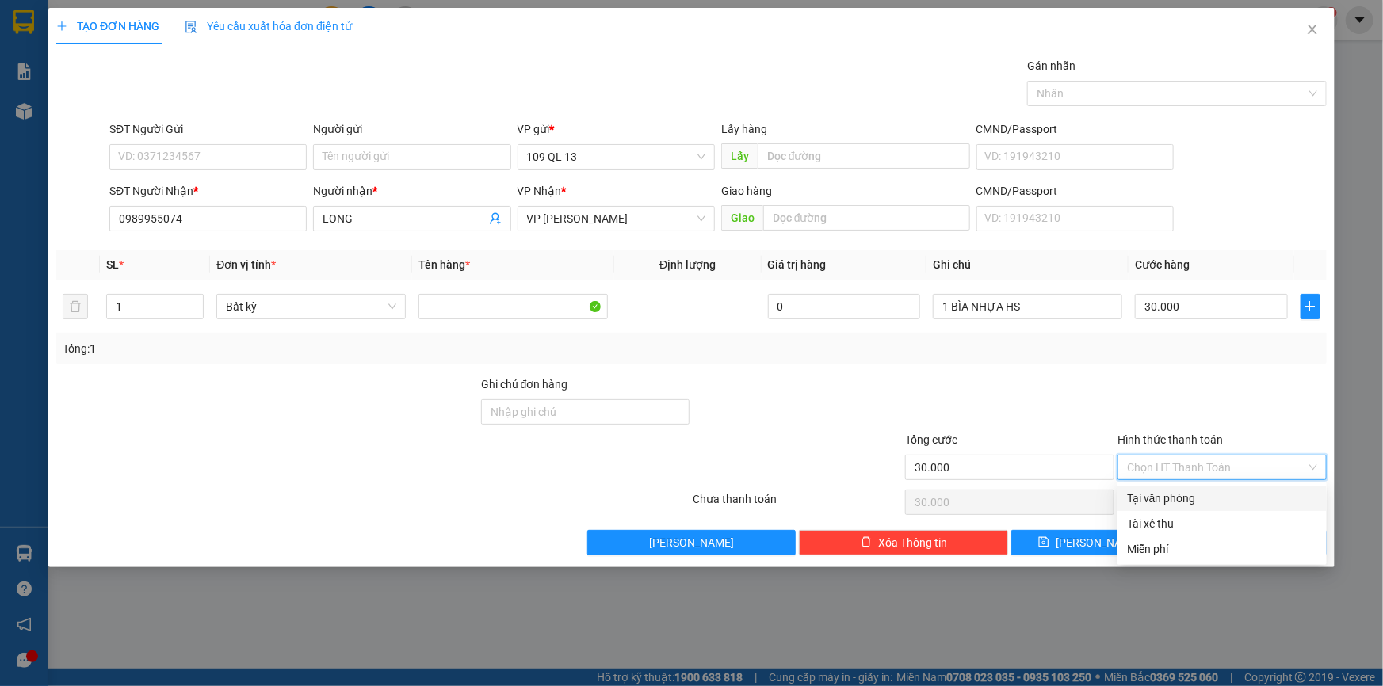
click at [1213, 484] on div "Transit Pickup Surcharge Ids Transit Deliver Surcharge Ids Transit Deliver Surc…" at bounding box center [691, 306] width 1270 height 498
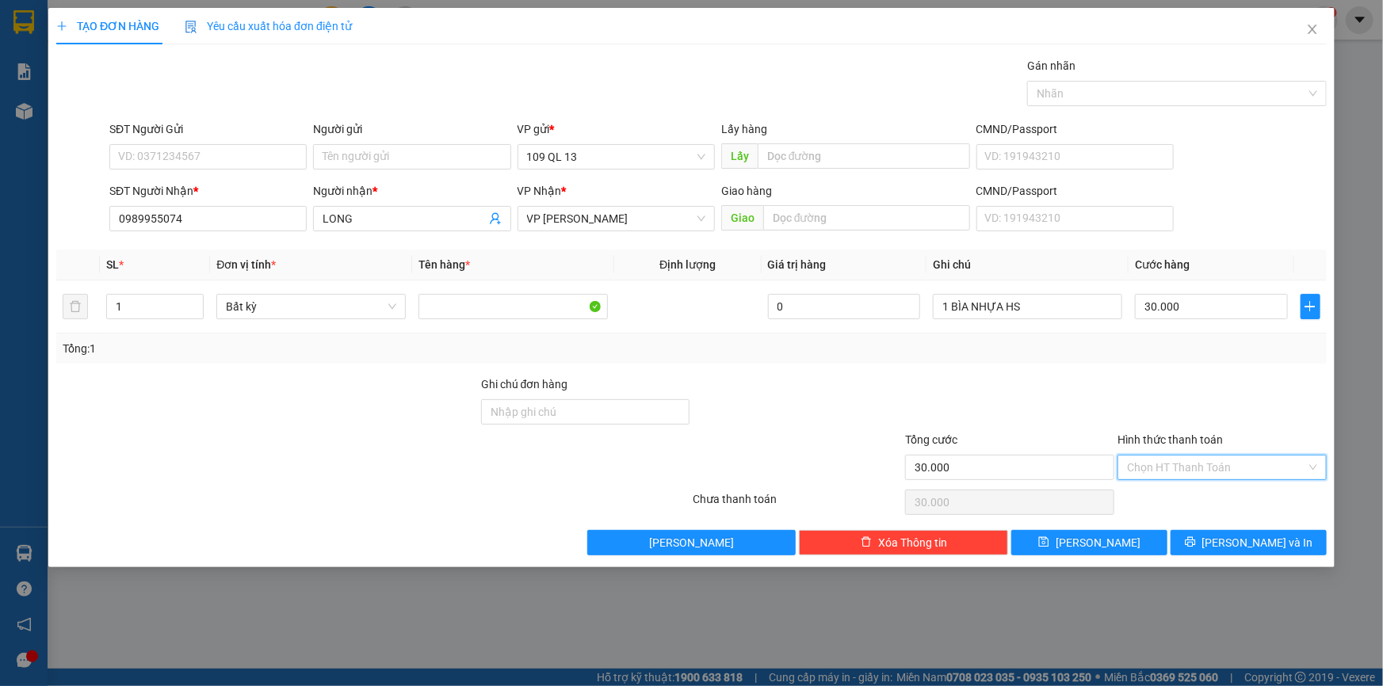
click at [1213, 477] on input "Hình thức thanh toán" at bounding box center [1216, 468] width 179 height 24
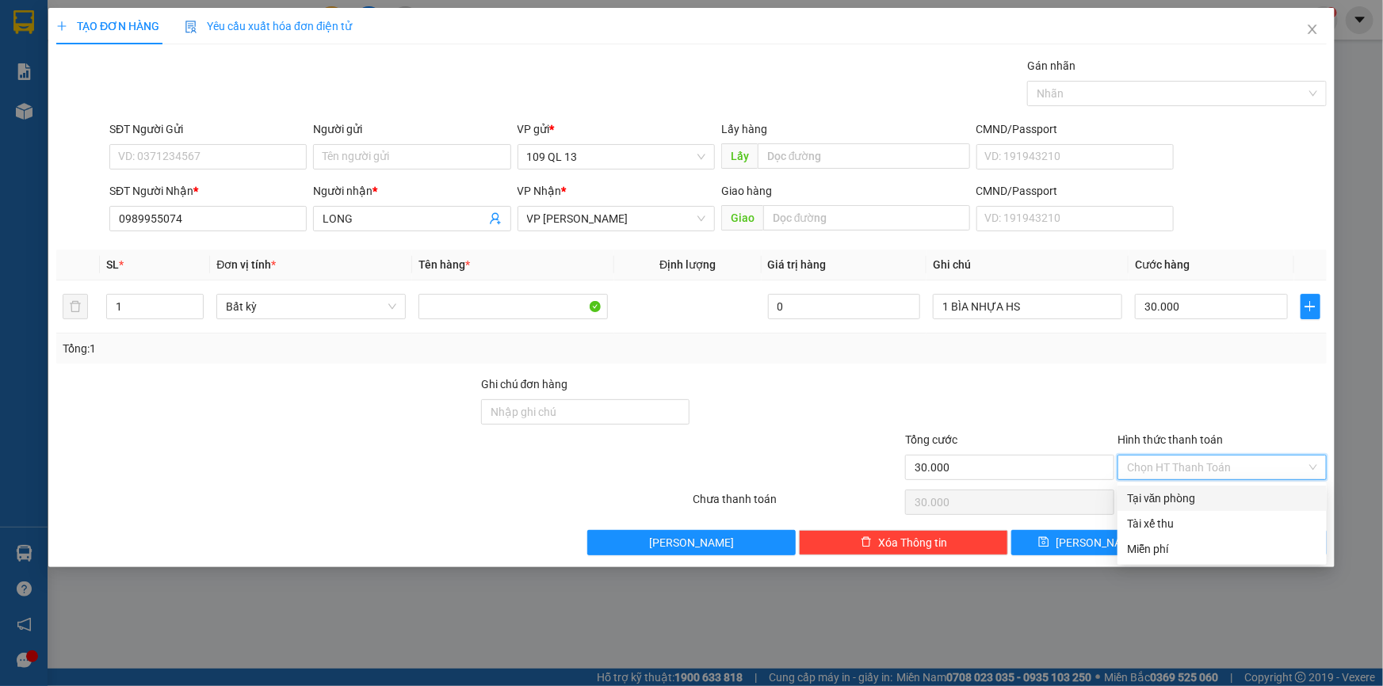
click at [1213, 496] on div "Tại văn phòng" at bounding box center [1222, 498] width 190 height 17
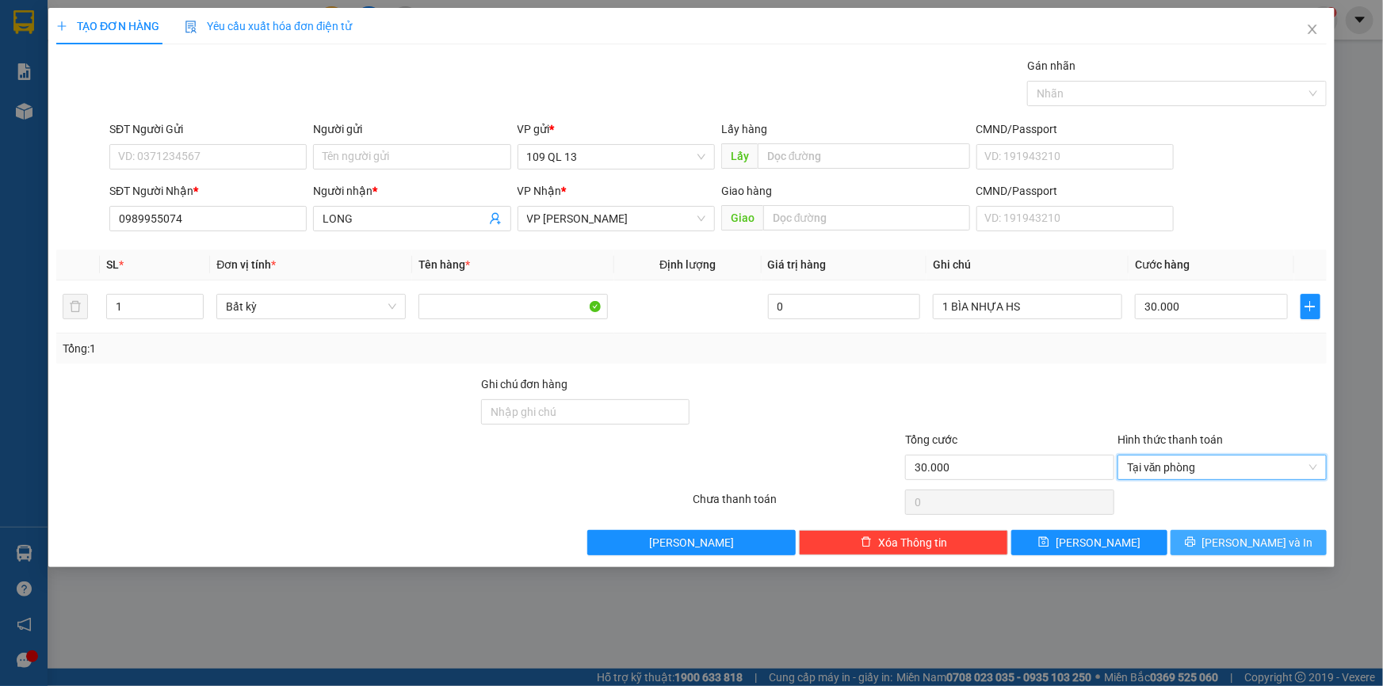
click at [1268, 547] on span "[PERSON_NAME] và In" at bounding box center [1257, 542] width 111 height 17
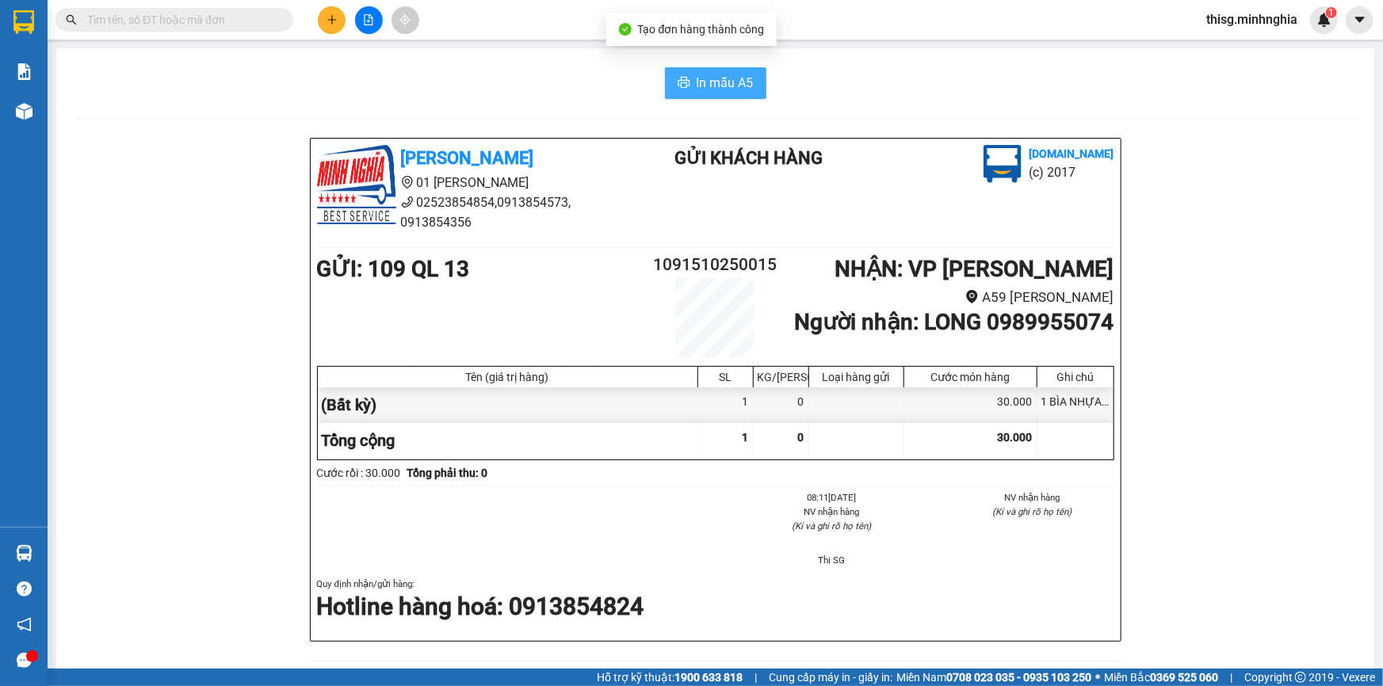
click at [696, 79] on span "In mẫu A5" at bounding box center [724, 83] width 57 height 20
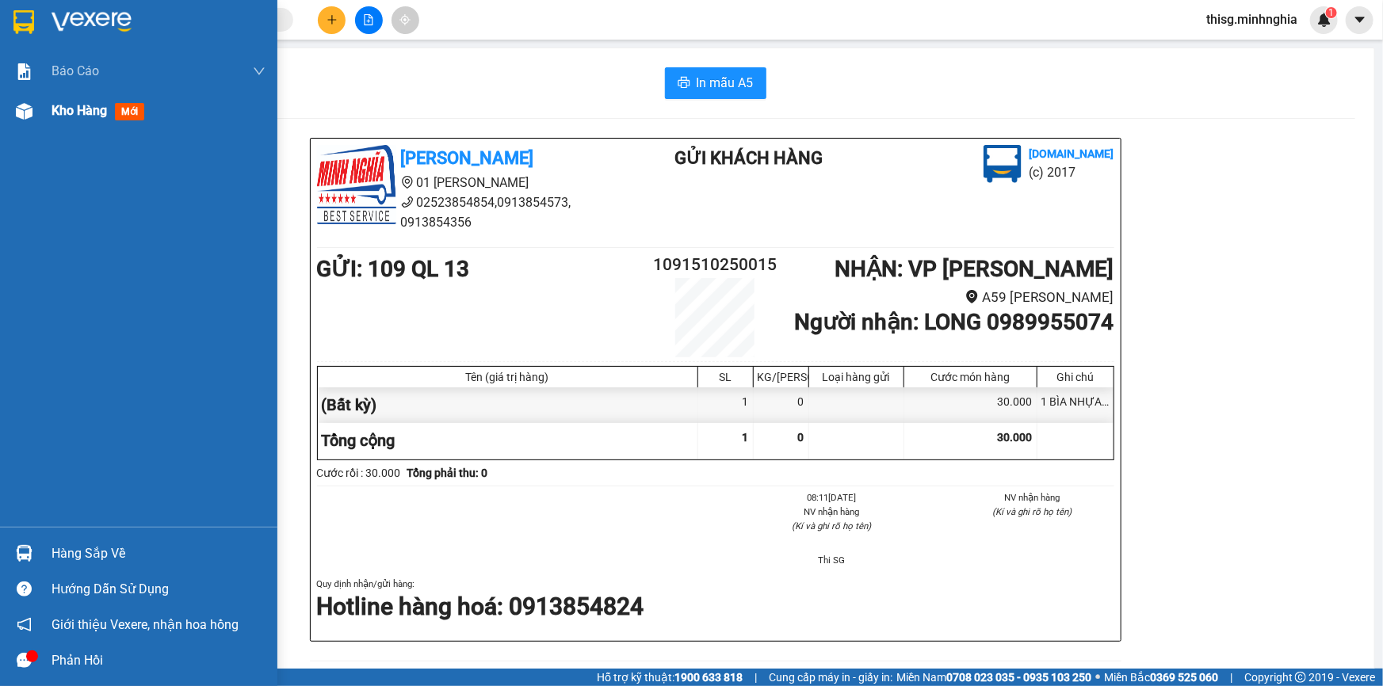
click at [90, 111] on span "Kho hàng" at bounding box center [78, 110] width 55 height 15
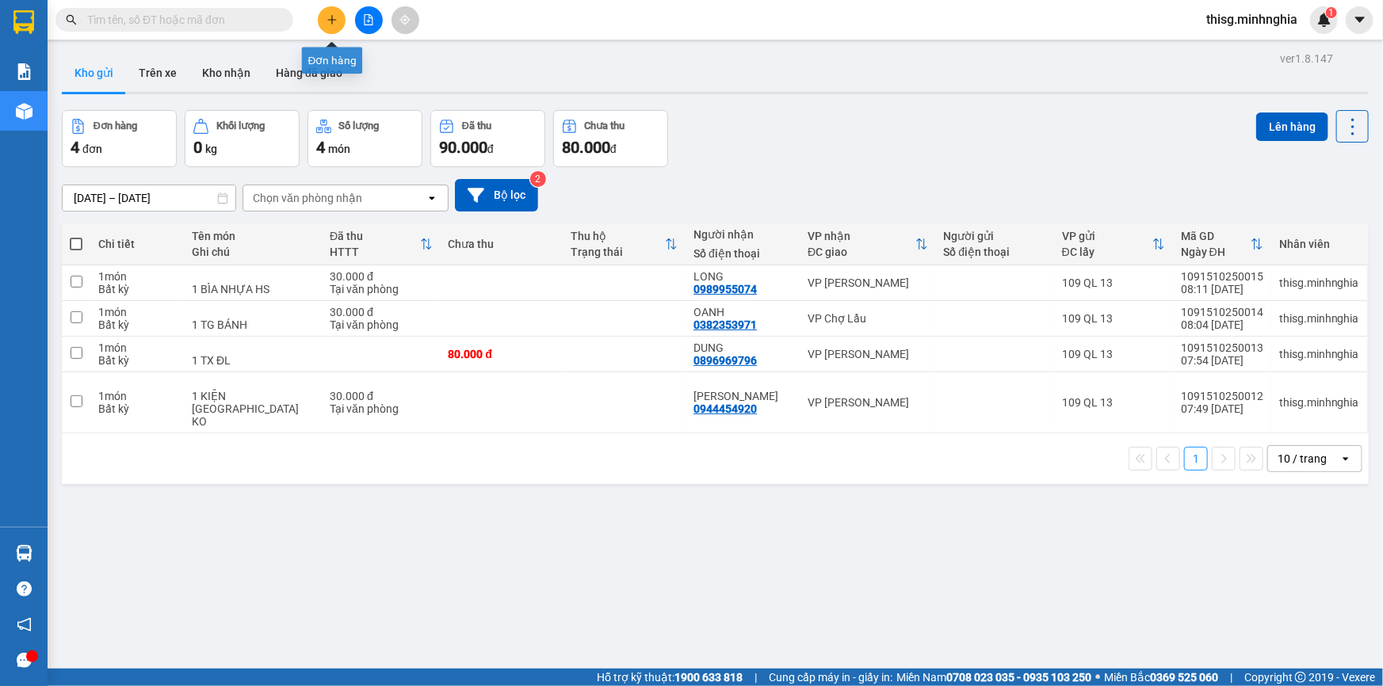
click at [324, 19] on button at bounding box center [332, 20] width 28 height 28
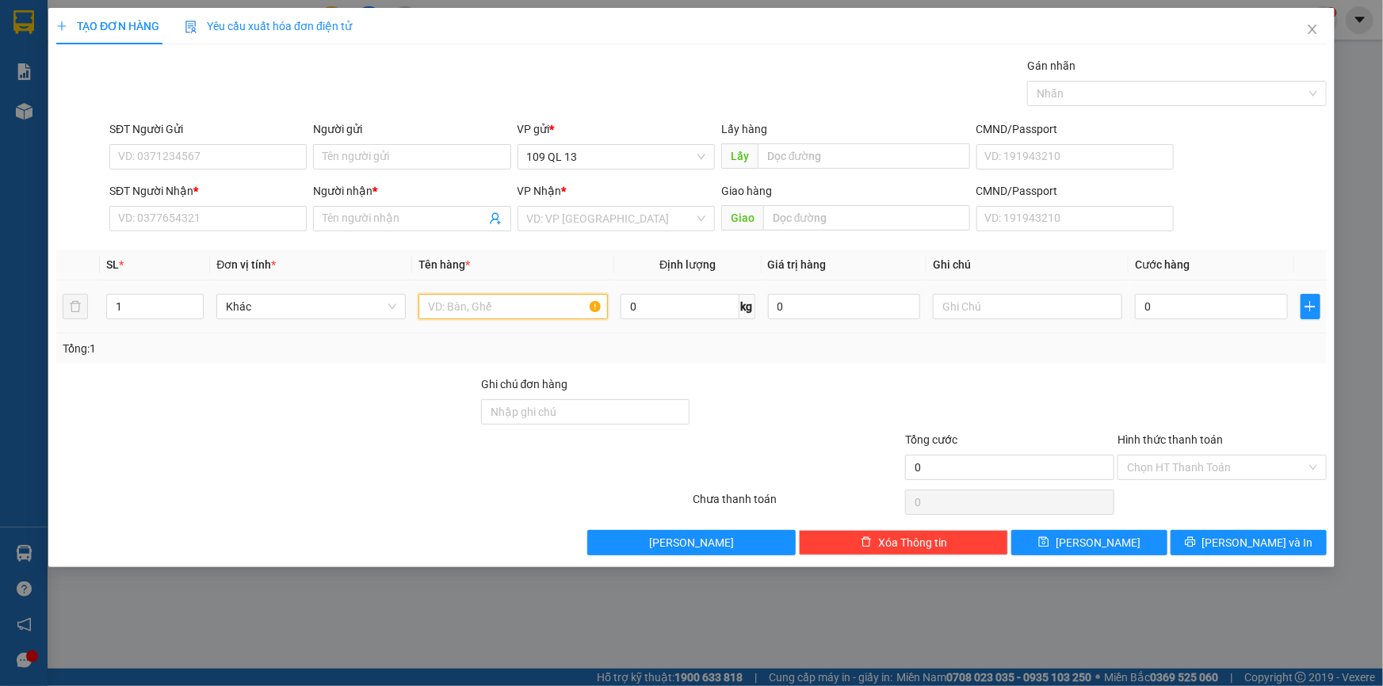
click at [542, 307] on input "text" at bounding box center [512, 306] width 189 height 25
click at [251, 228] on input "SĐT Người Nhận *" at bounding box center [207, 218] width 197 height 25
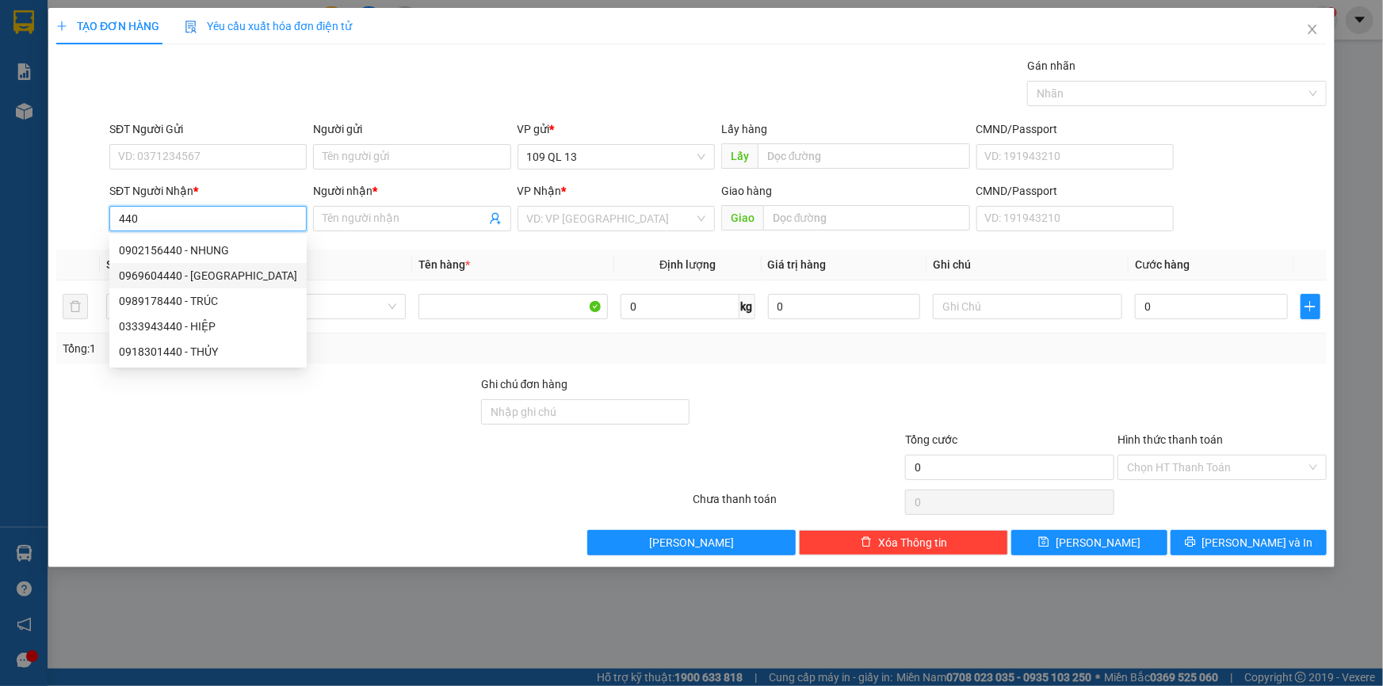
click at [200, 269] on div "0969604440 - HÀ" at bounding box center [208, 275] width 178 height 17
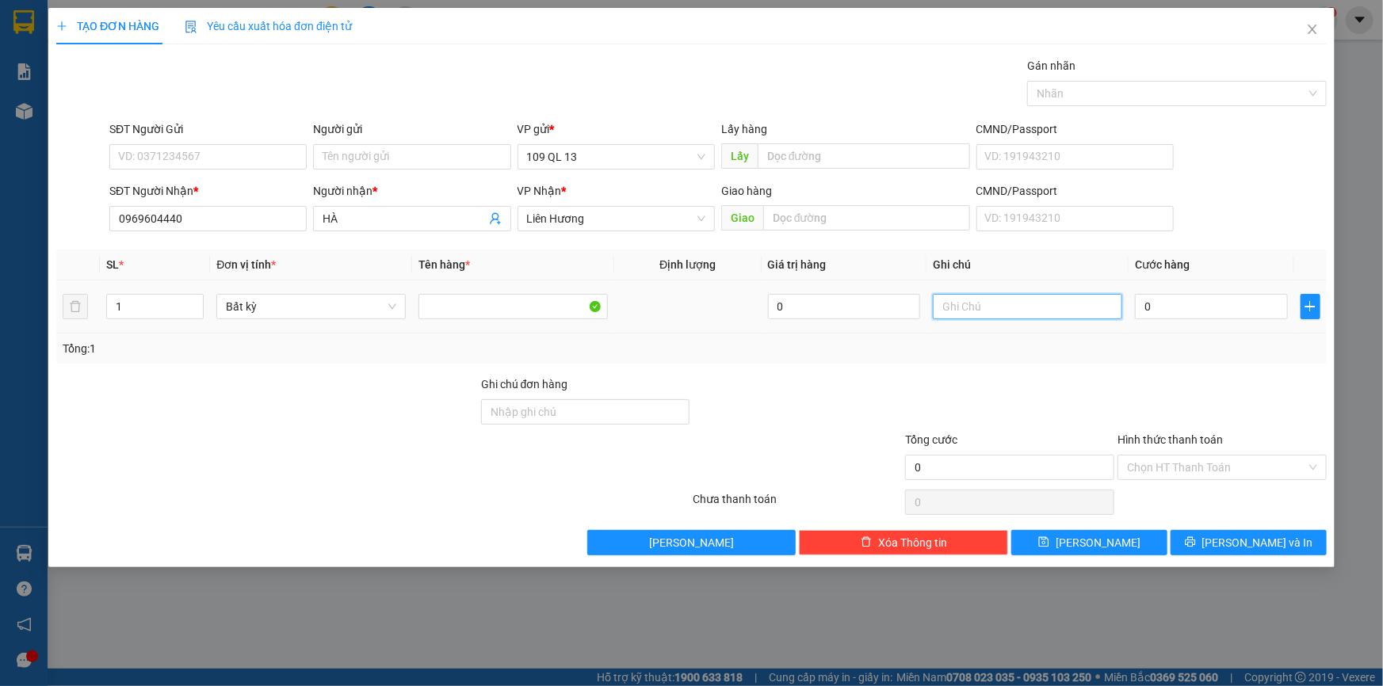
click at [1013, 311] on input "text" at bounding box center [1027, 306] width 189 height 25
click at [297, 222] on input "0969604440" at bounding box center [207, 218] width 197 height 25
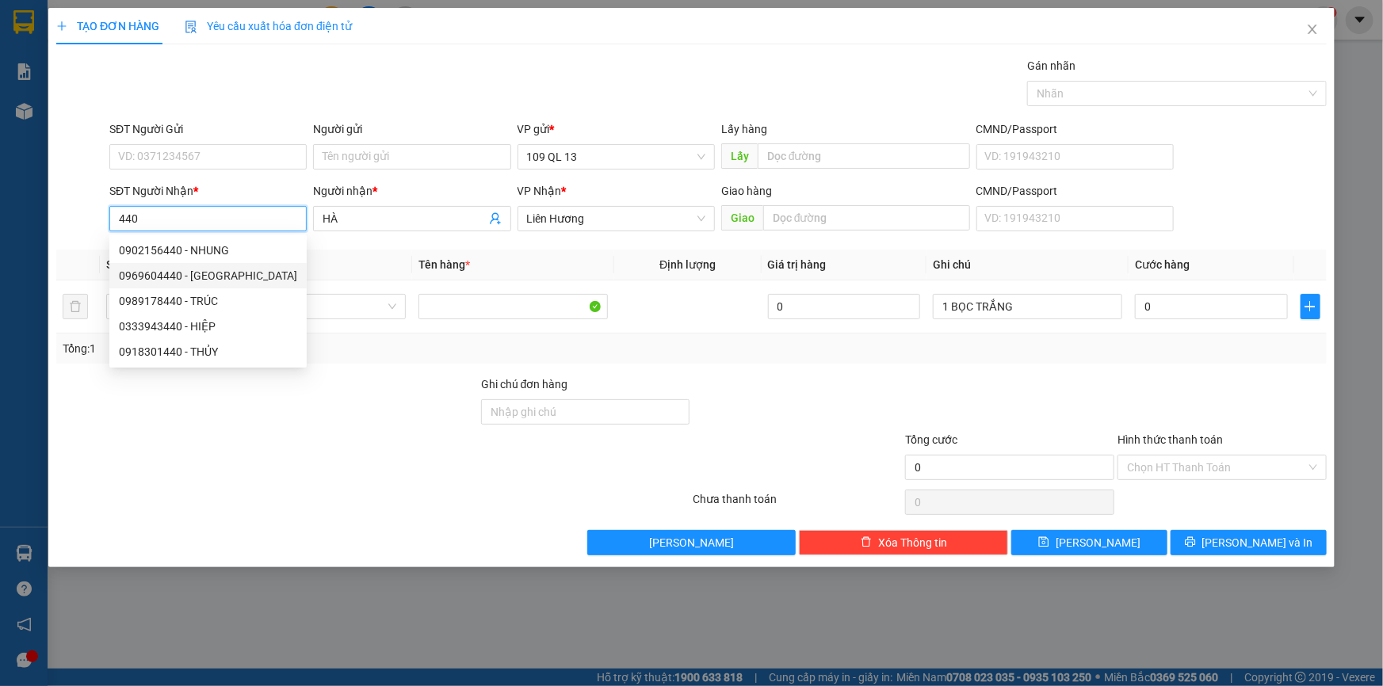
click at [222, 283] on div "0969604440 - HÀ" at bounding box center [208, 275] width 178 height 17
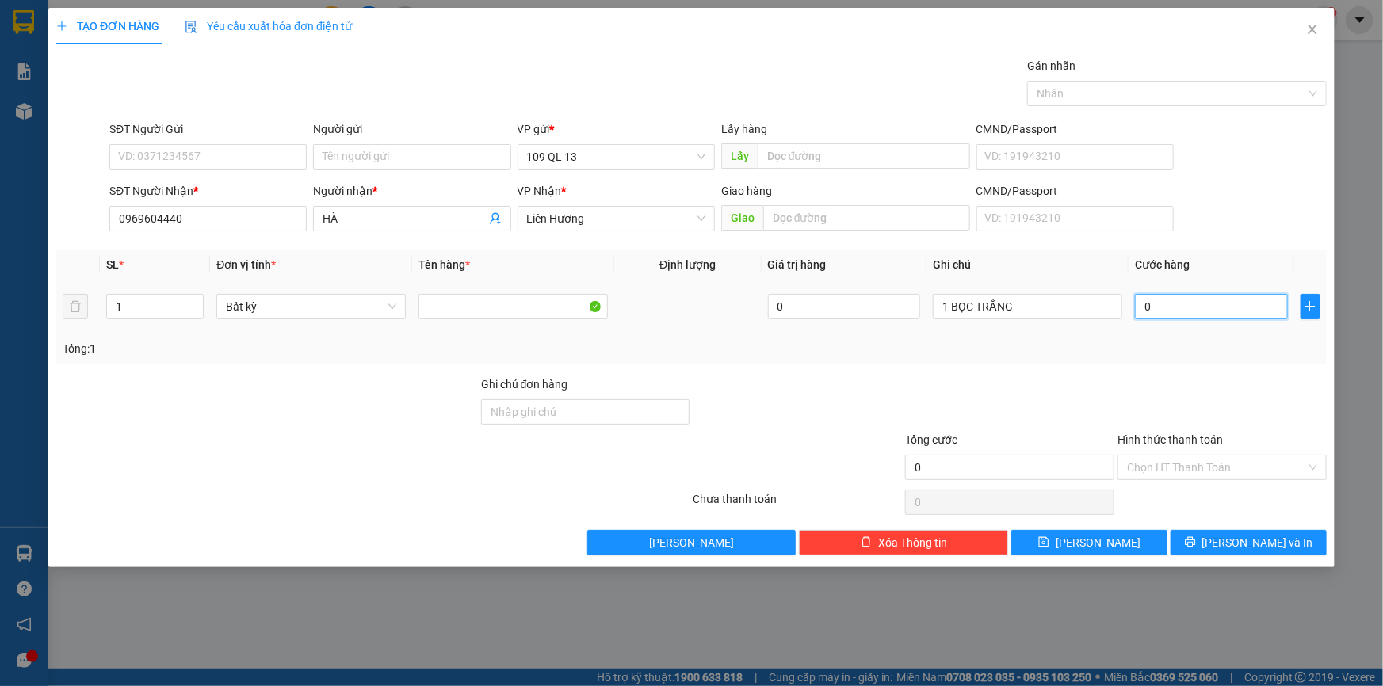
click at [1219, 308] on input "0" at bounding box center [1211, 306] width 153 height 25
click at [211, 209] on input "0969604440" at bounding box center [207, 218] width 197 height 25
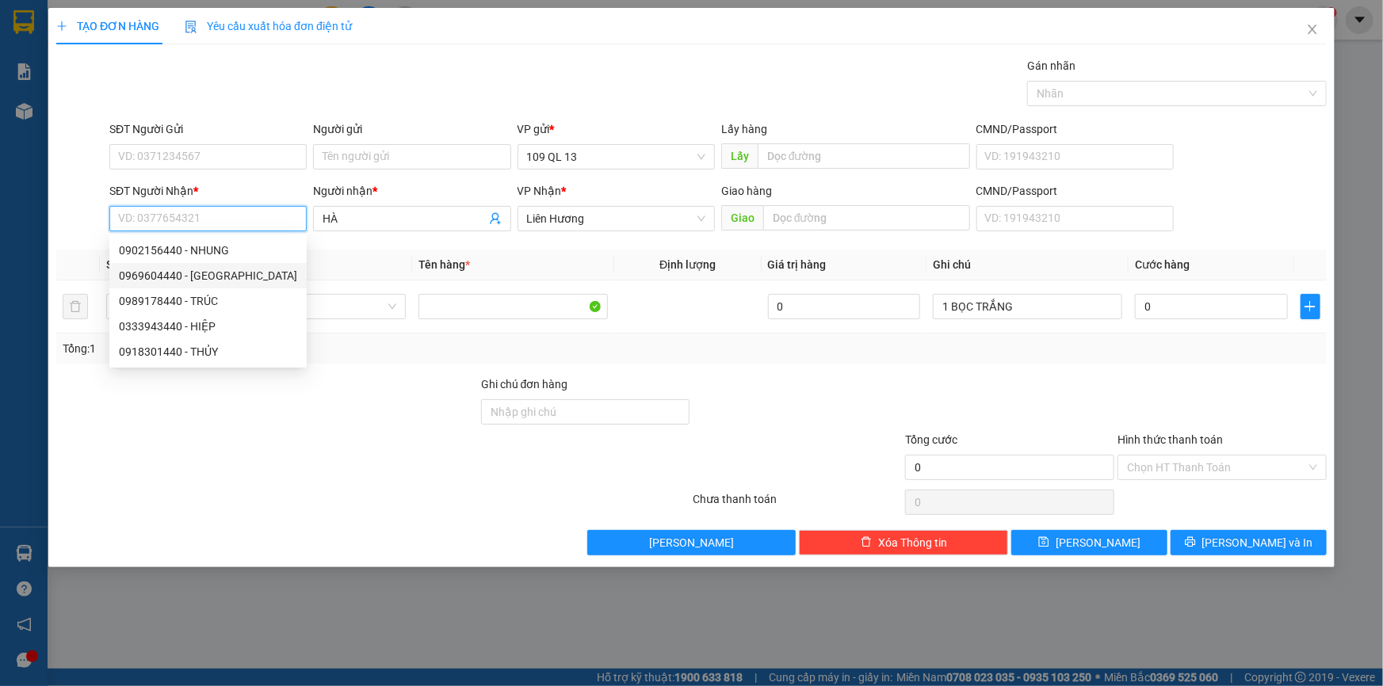
click at [204, 267] on div "0969604440 - HÀ" at bounding box center [208, 275] width 178 height 17
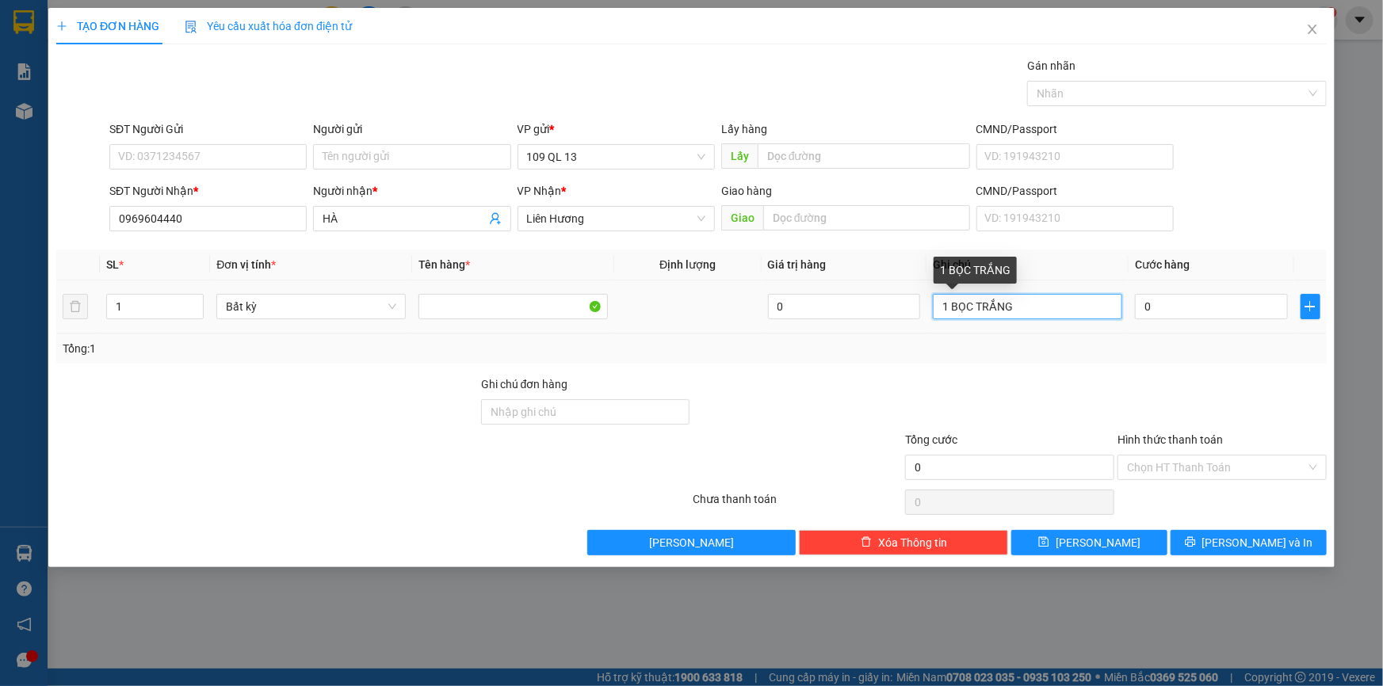
click at [1054, 305] on input "1 BỌC TRẮNG" at bounding box center [1027, 306] width 189 height 25
click at [1203, 296] on input "0" at bounding box center [1211, 306] width 153 height 25
click at [1201, 459] on input "Hình thức thanh toán" at bounding box center [1216, 468] width 179 height 24
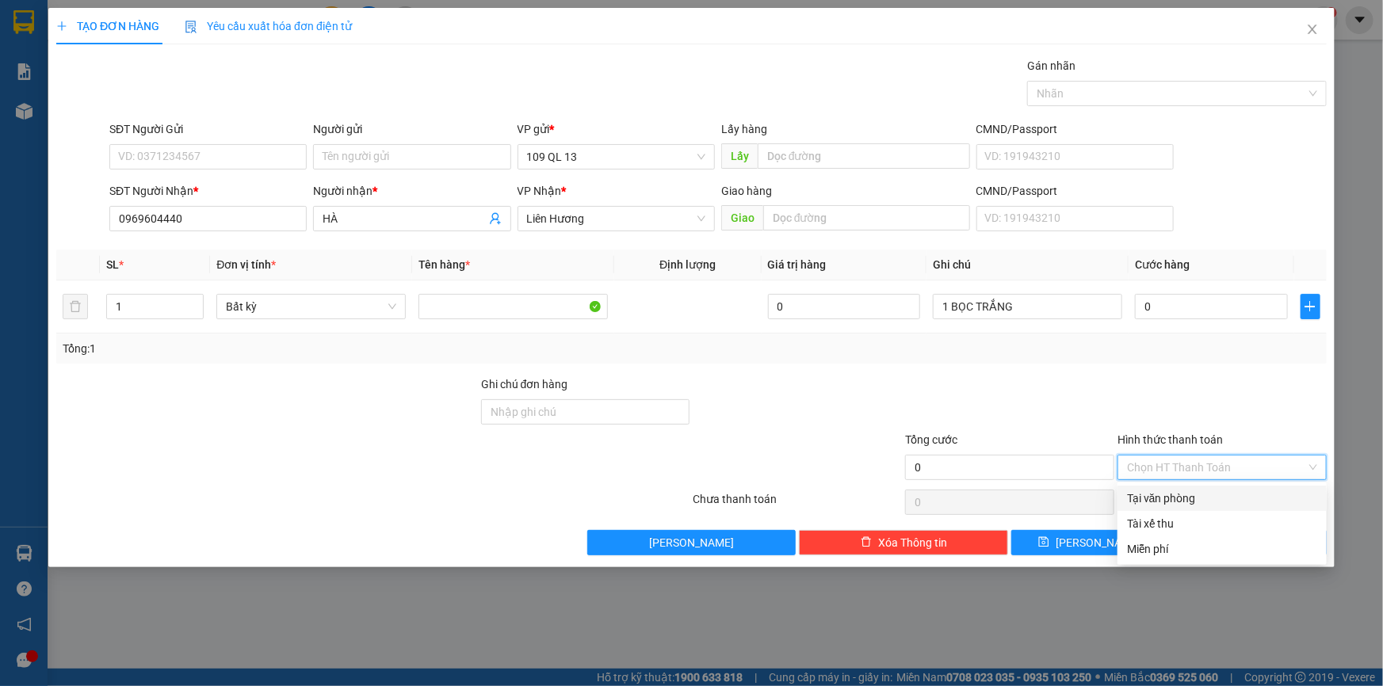
click at [1226, 502] on div "Tại văn phòng" at bounding box center [1222, 498] width 190 height 17
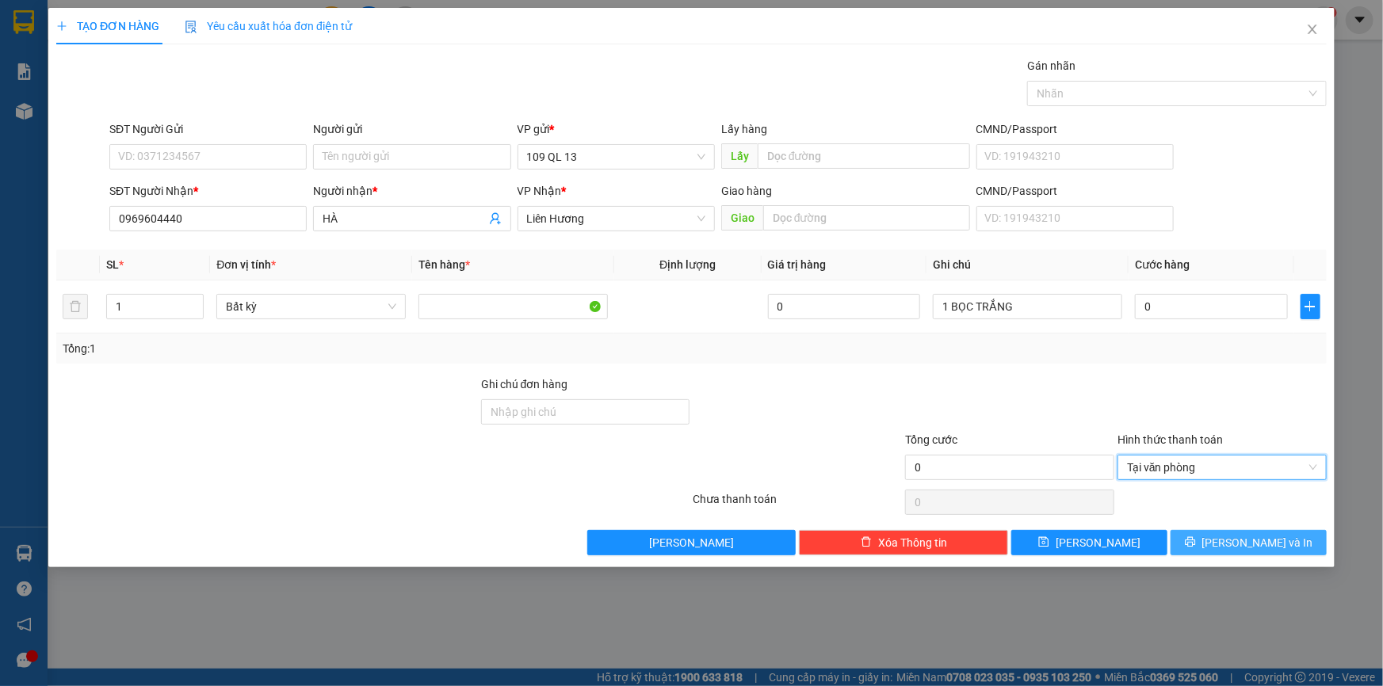
click at [1264, 545] on span "[PERSON_NAME] và In" at bounding box center [1257, 542] width 111 height 17
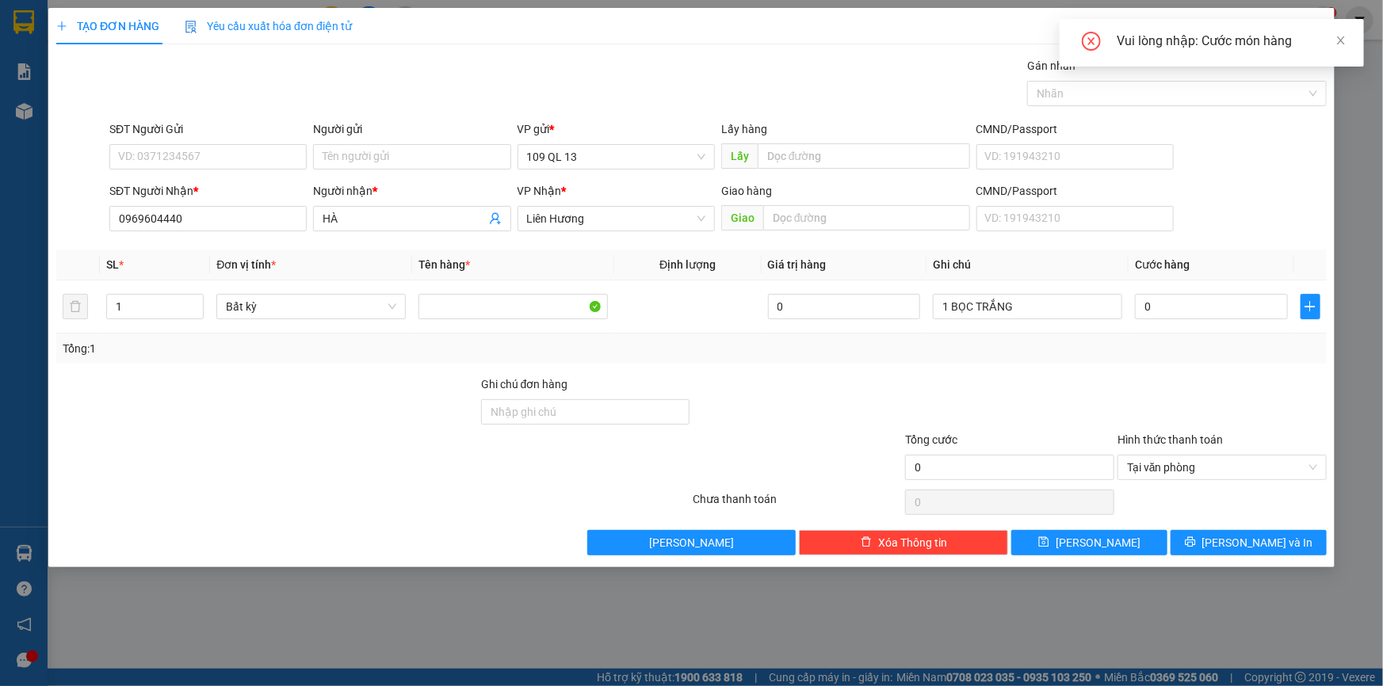
click at [1253, 276] on th "Cước hàng" at bounding box center [1211, 265] width 166 height 31
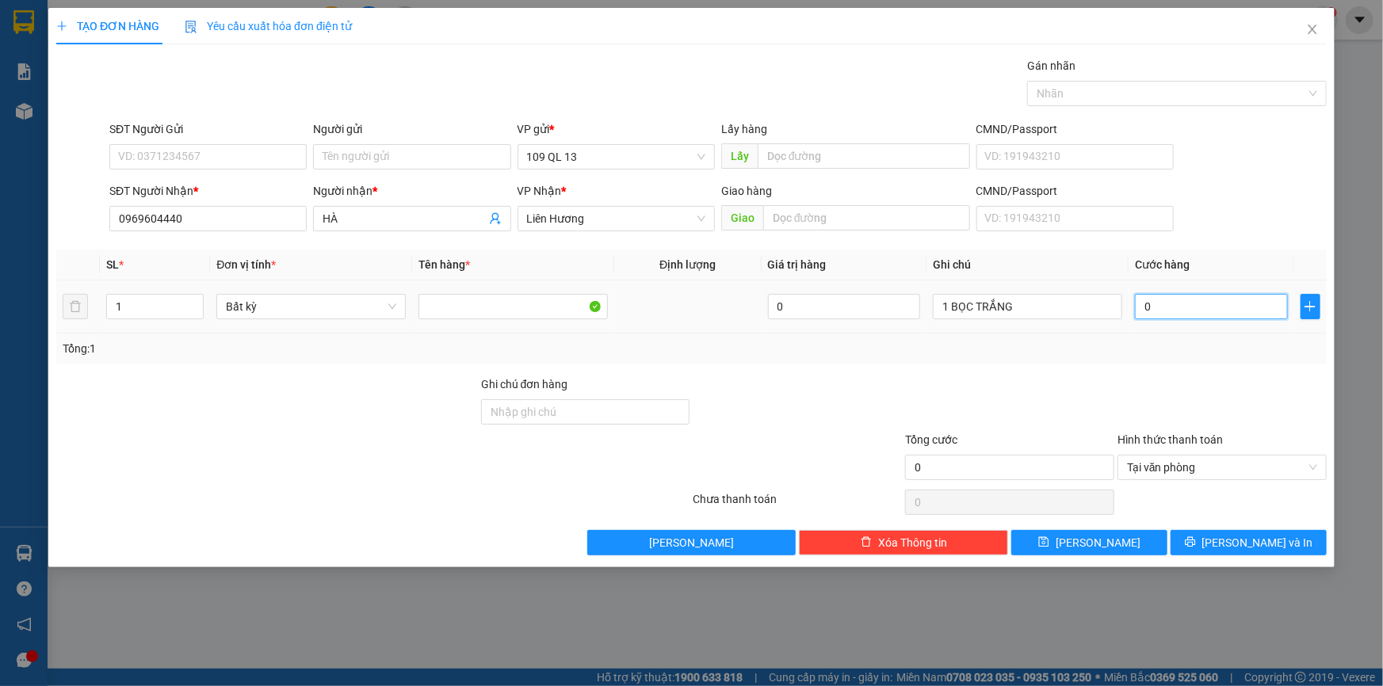
click at [1268, 307] on input "0" at bounding box center [1211, 306] width 153 height 25
click at [1271, 534] on span "[PERSON_NAME] và In" at bounding box center [1257, 542] width 111 height 17
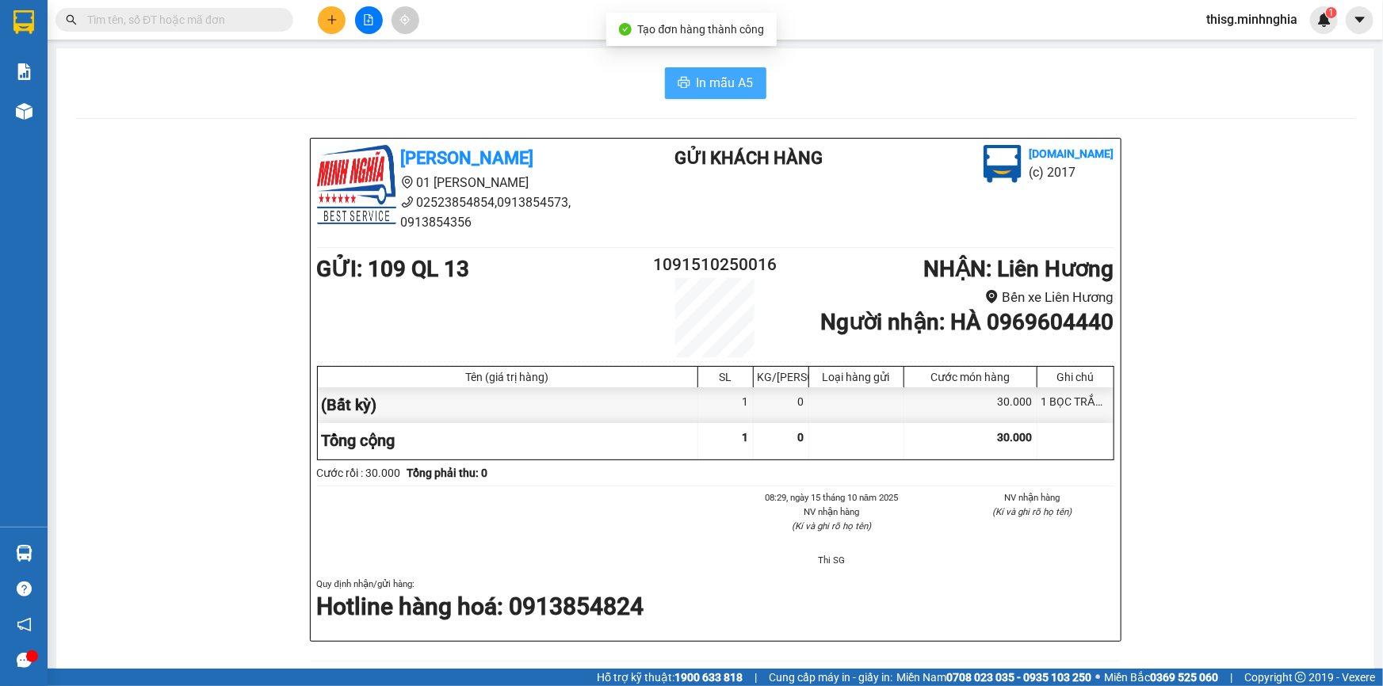
click at [748, 79] on button "In mẫu A5" at bounding box center [715, 83] width 101 height 32
drag, startPoint x: 495, startPoint y: 103, endPoint x: 407, endPoint y: 60, distance: 97.8
click at [497, 103] on div "In mẫu A5 Minh Nghĩa 01 Đinh Tiên Hoàng 02523854854,0913854573, 0913854356 Gửi …" at bounding box center [715, 653] width 1318 height 1211
click at [363, 24] on icon "file-add" at bounding box center [368, 19] width 11 height 11
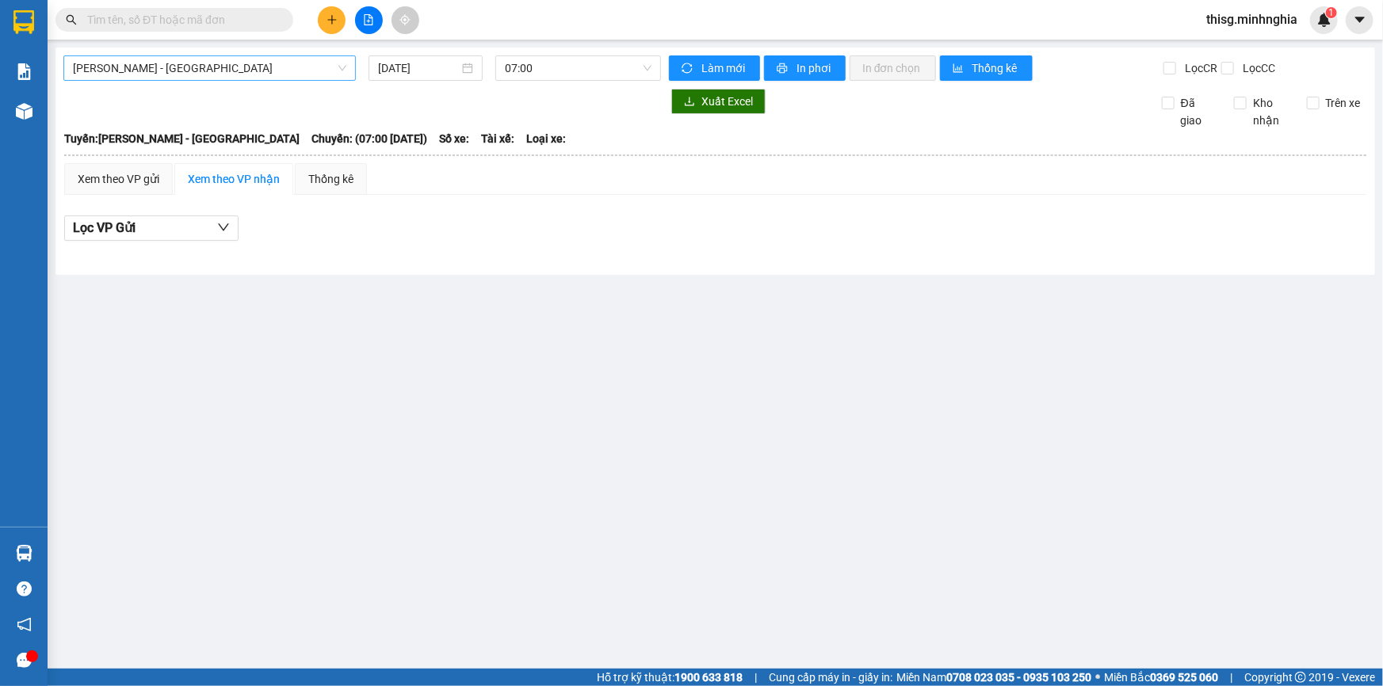
click at [196, 71] on span "[PERSON_NAME] - [GEOGRAPHIC_DATA]" at bounding box center [209, 68] width 273 height 24
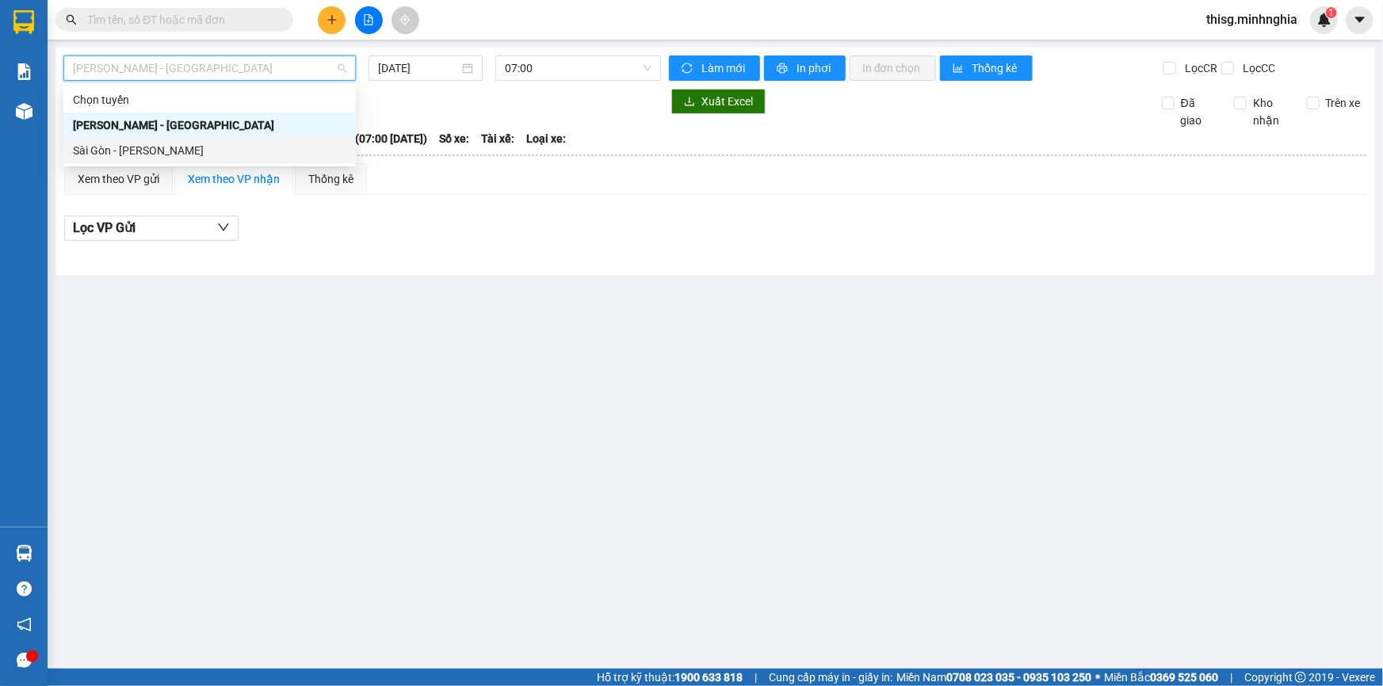
click at [172, 146] on div "Sài Gòn - [PERSON_NAME]" at bounding box center [209, 150] width 273 height 17
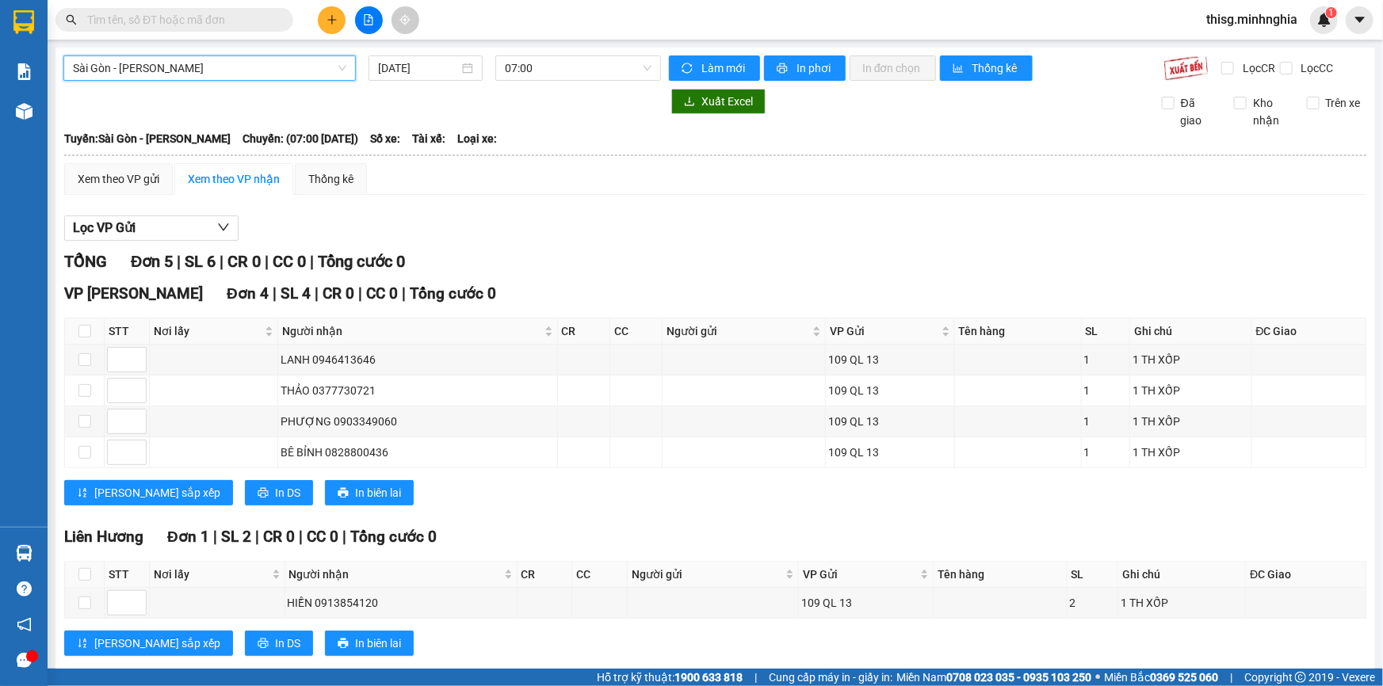
click at [549, 51] on div "Sài Gòn - Phan Rí Sài Gòn - Phan Rí 15/10/2025 07:00 Làm mới In phơi In đơn chọ…" at bounding box center [714, 370] width 1319 height 645
click at [554, 59] on span "07:00" at bounding box center [578, 68] width 147 height 24
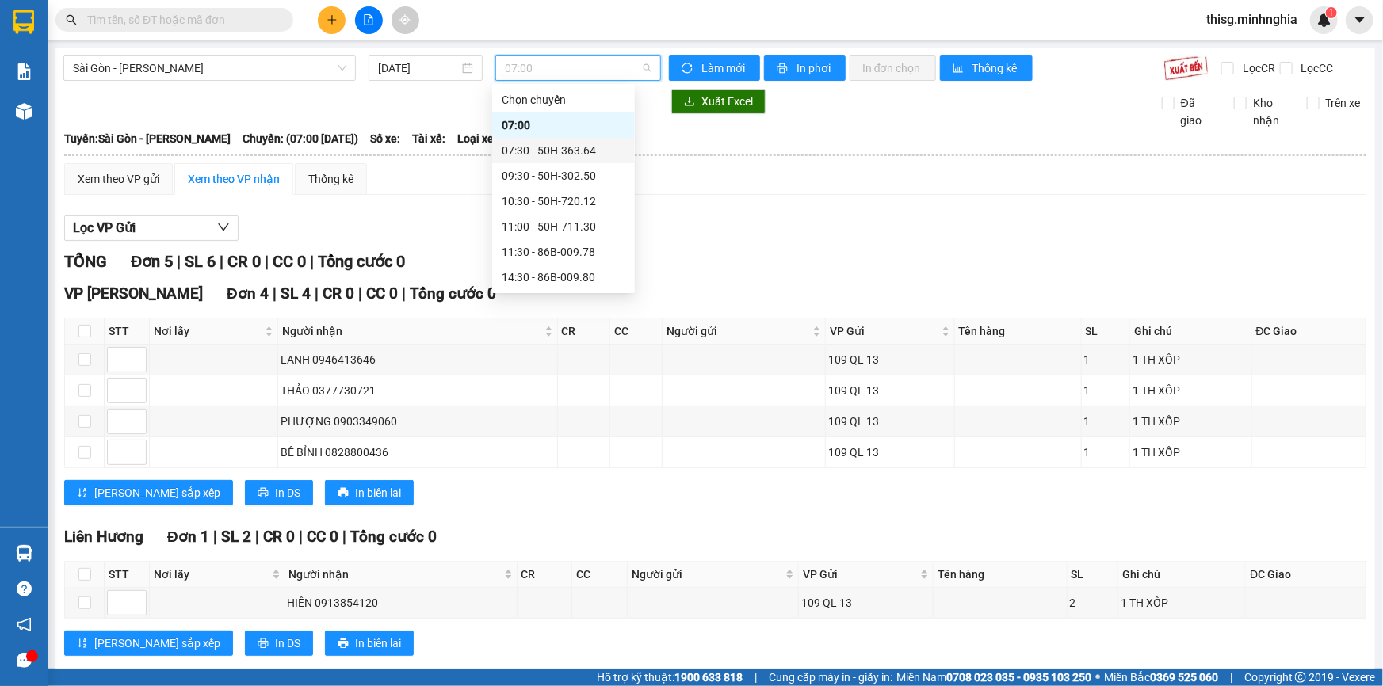
click at [533, 147] on div "07:30 - 50H-363.64" at bounding box center [564, 150] width 124 height 17
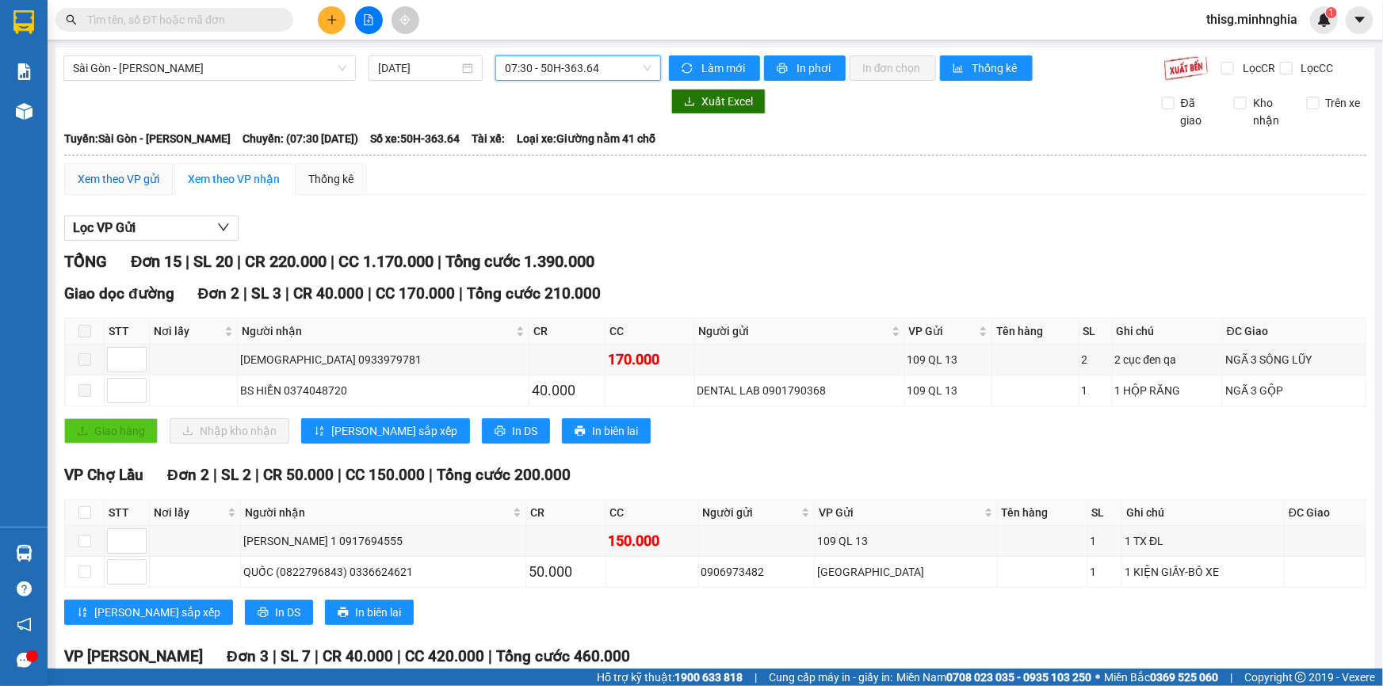
click at [137, 175] on div "Xem theo VP gửi" at bounding box center [119, 178] width 82 height 17
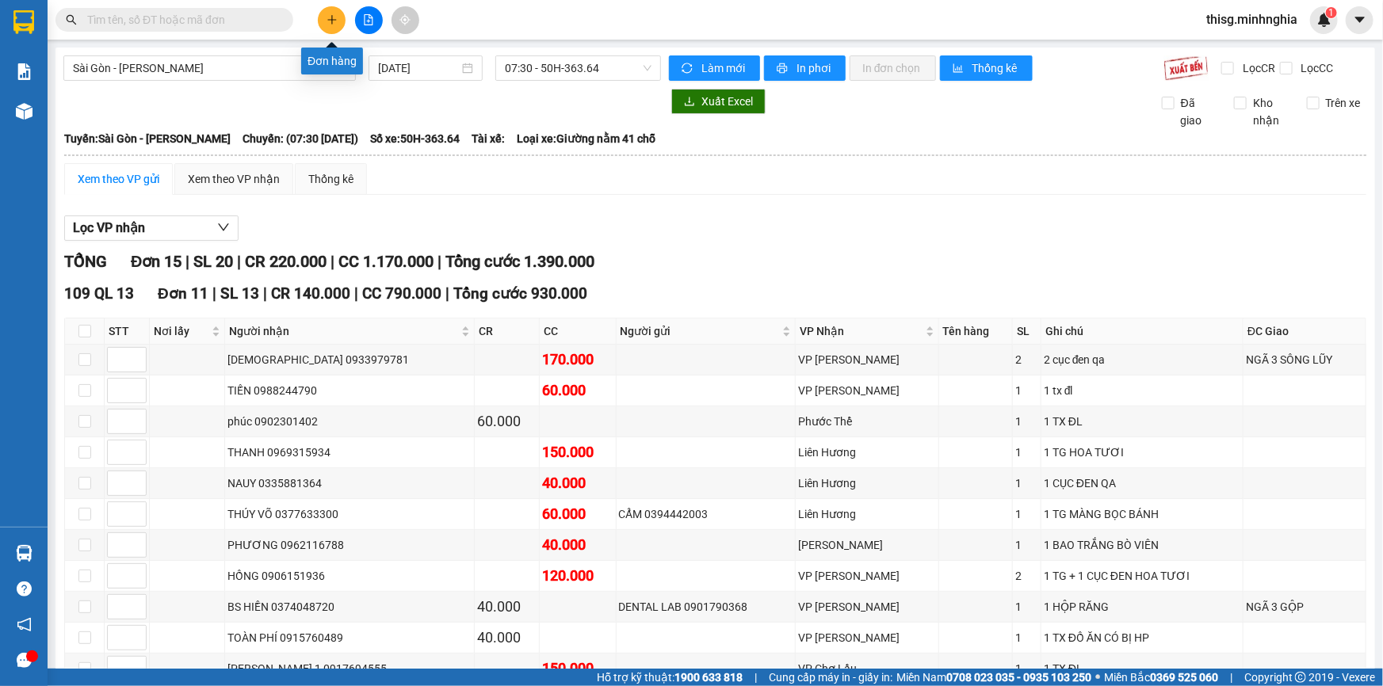
click at [336, 17] on icon "plus" at bounding box center [331, 19] width 11 height 11
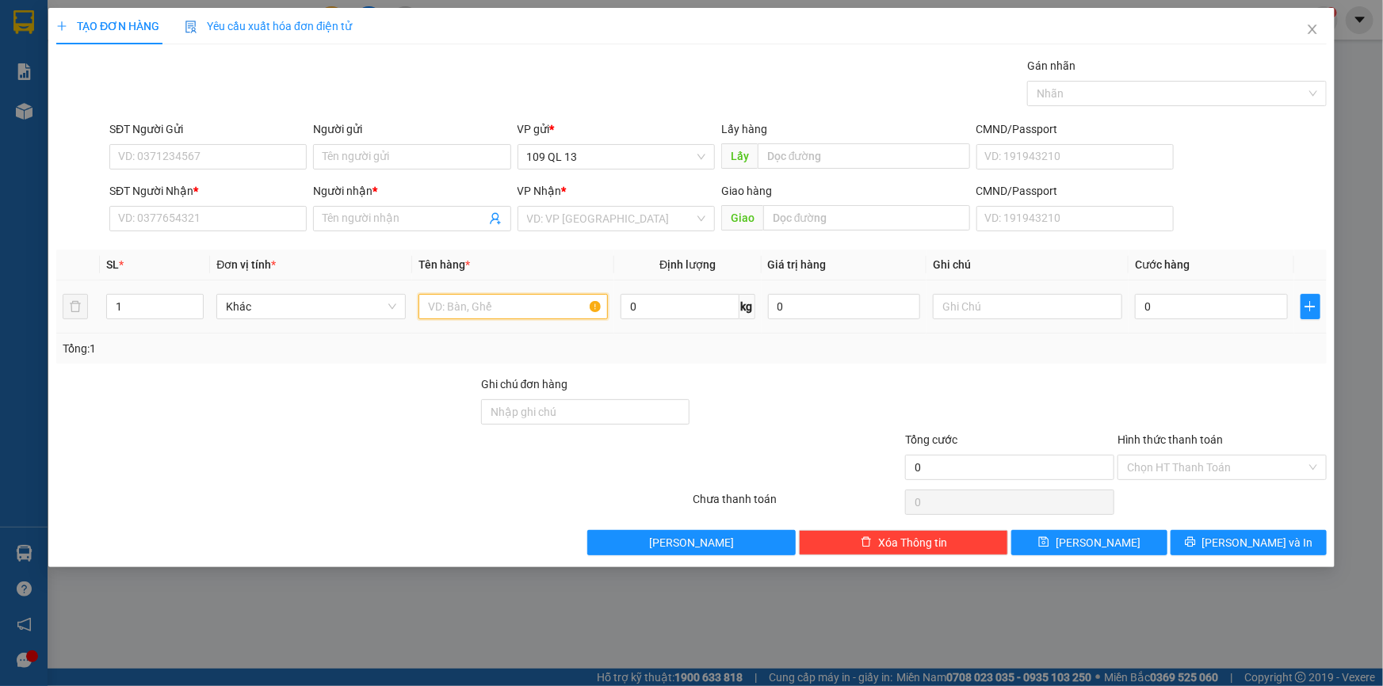
click at [544, 315] on input "text" at bounding box center [512, 306] width 189 height 25
click at [953, 307] on input "text" at bounding box center [1027, 306] width 189 height 25
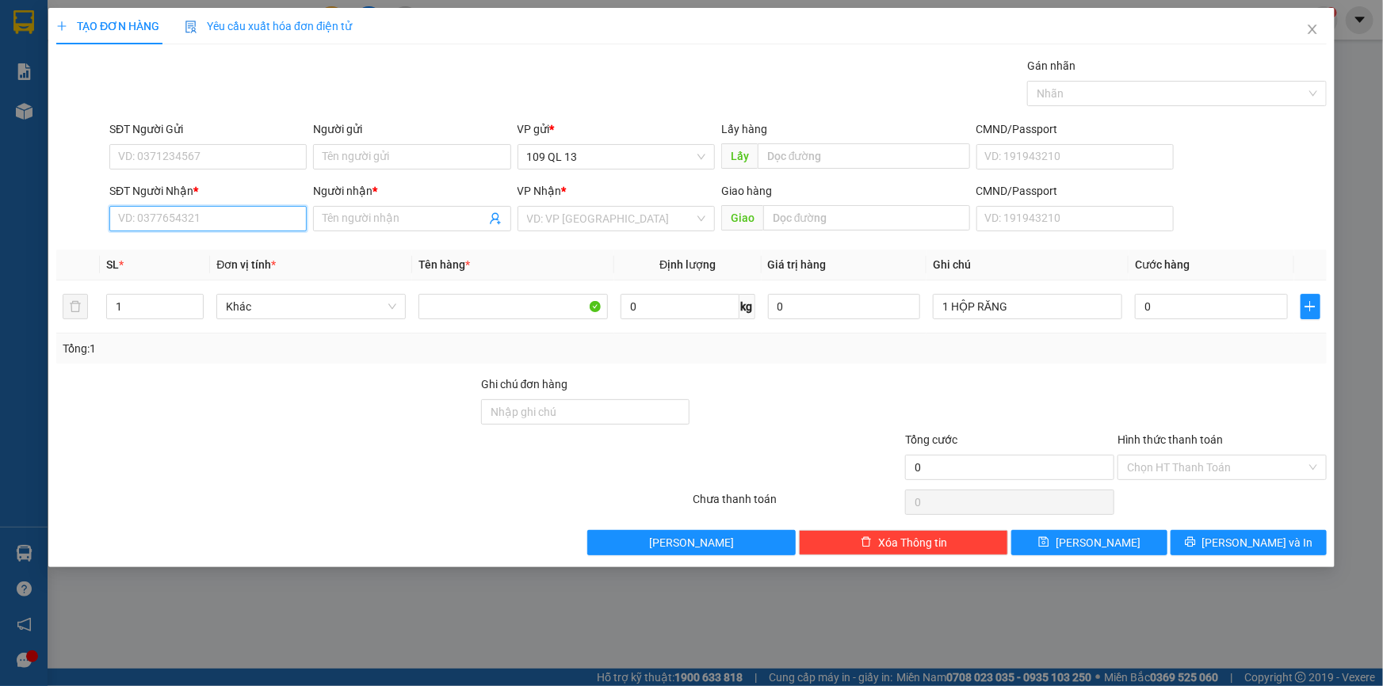
click at [249, 218] on input "SĐT Người Nhận *" at bounding box center [207, 218] width 197 height 25
click at [273, 225] on input "SĐT Người Nhận *" at bounding box center [207, 218] width 197 height 25
click at [216, 253] on div "0356937073 - ĐẠT" at bounding box center [208, 250] width 178 height 17
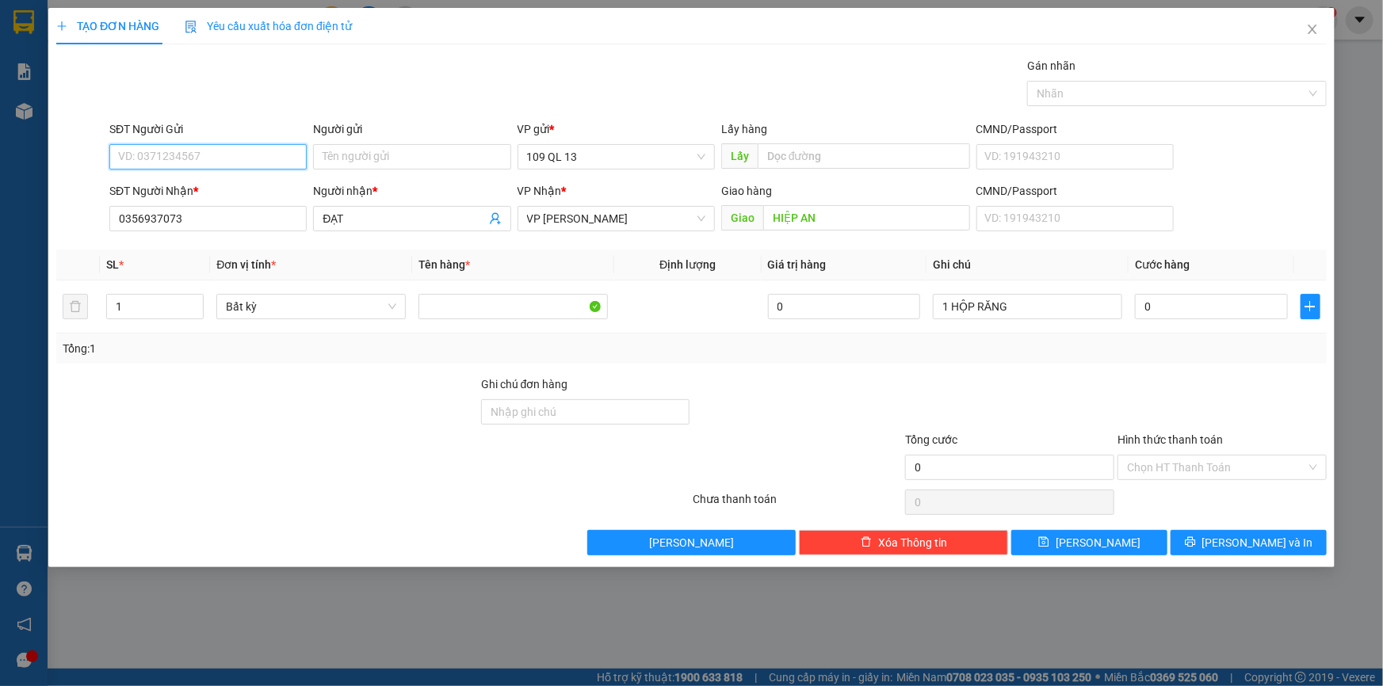
click at [218, 157] on input "SĐT Người Gửi" at bounding box center [207, 156] width 197 height 25
click at [232, 189] on div "0971047245 - ANH BA" at bounding box center [208, 188] width 178 height 17
click at [1190, 309] on input "0" at bounding box center [1211, 306] width 153 height 25
click at [1258, 463] on input "Hình thức thanh toán" at bounding box center [1216, 468] width 179 height 24
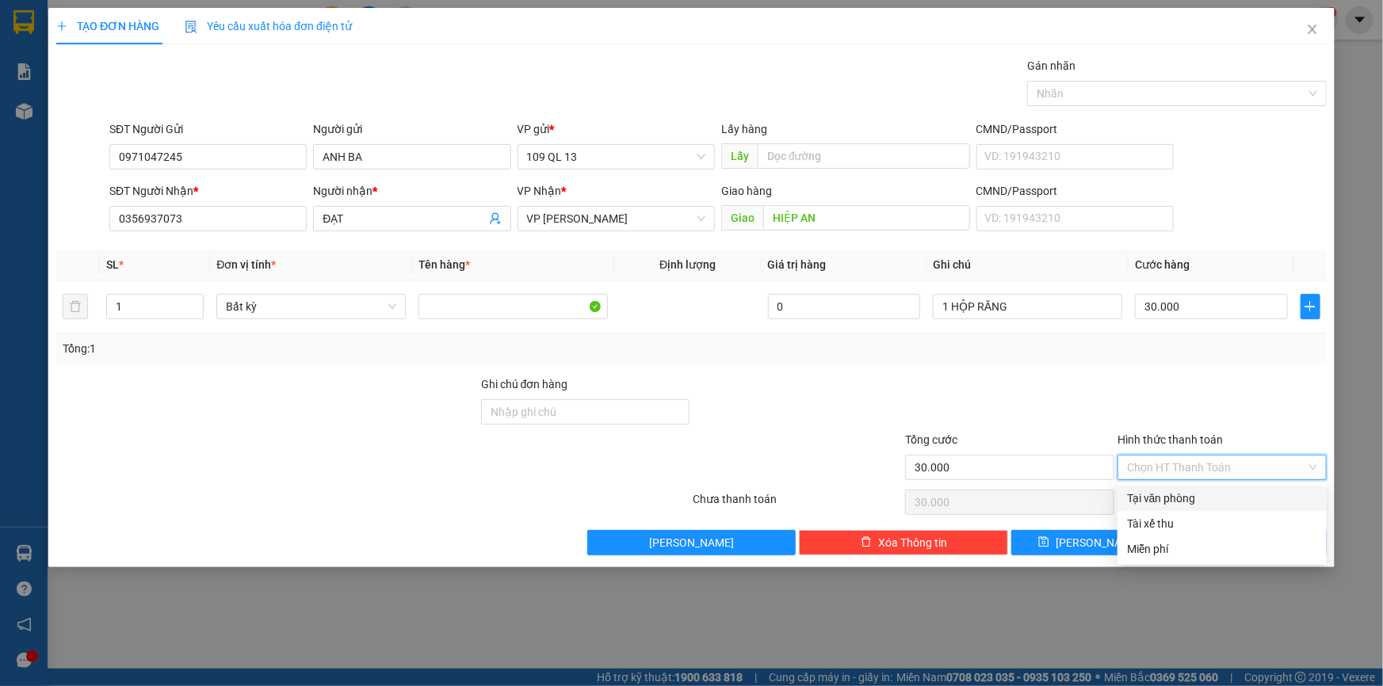
click at [1223, 504] on div "Tại văn phòng" at bounding box center [1222, 498] width 190 height 17
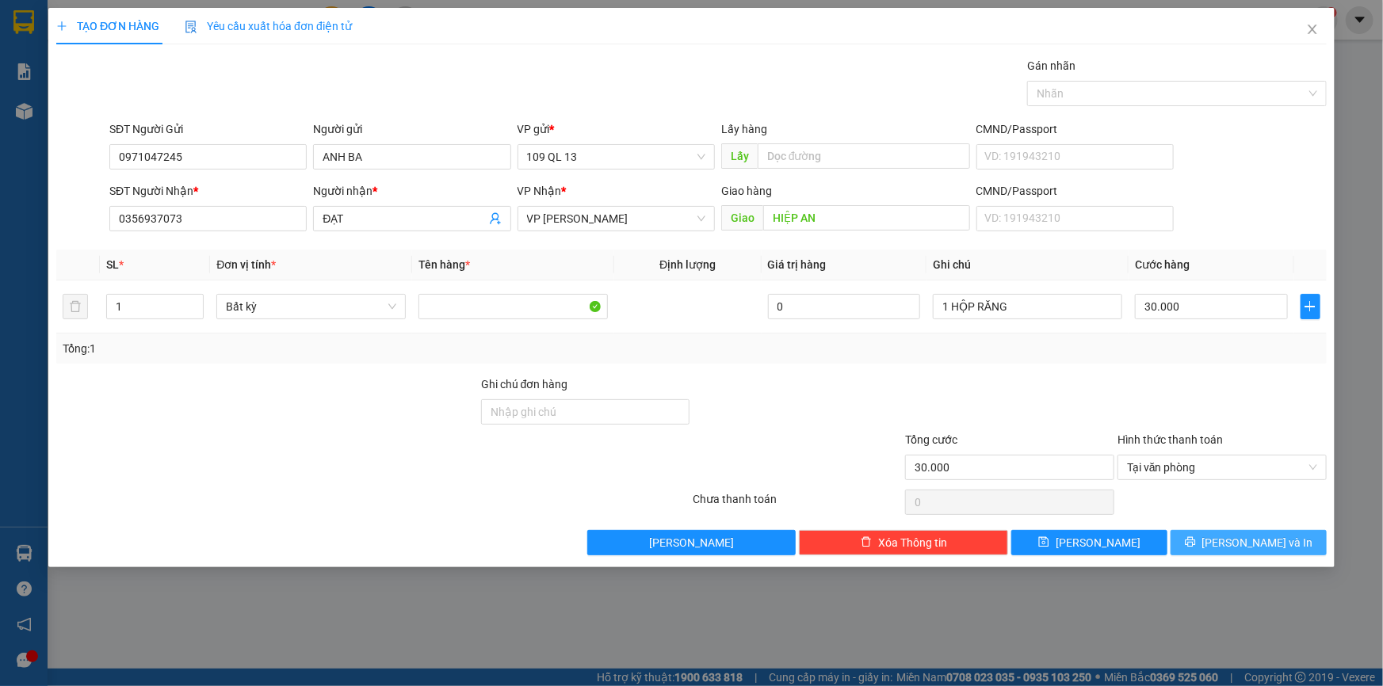
click at [1244, 534] on span "[PERSON_NAME] và In" at bounding box center [1257, 542] width 111 height 17
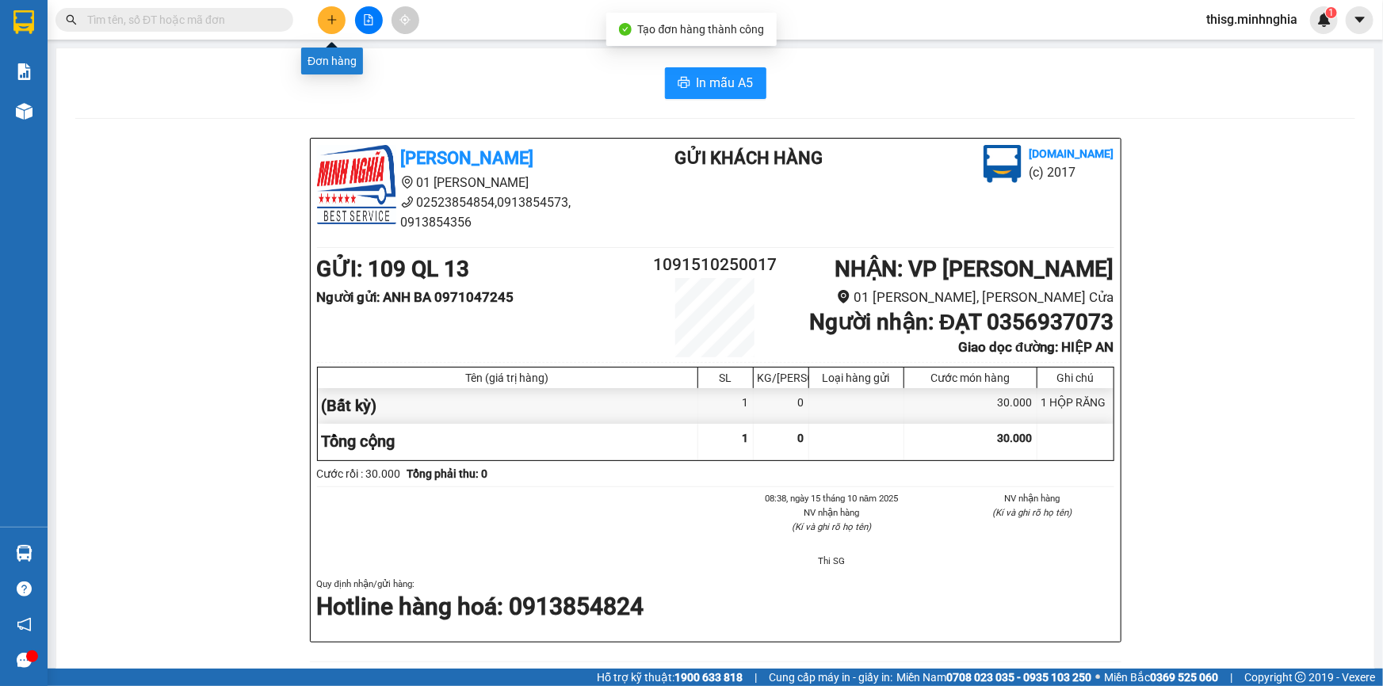
click at [326, 29] on button at bounding box center [332, 20] width 28 height 28
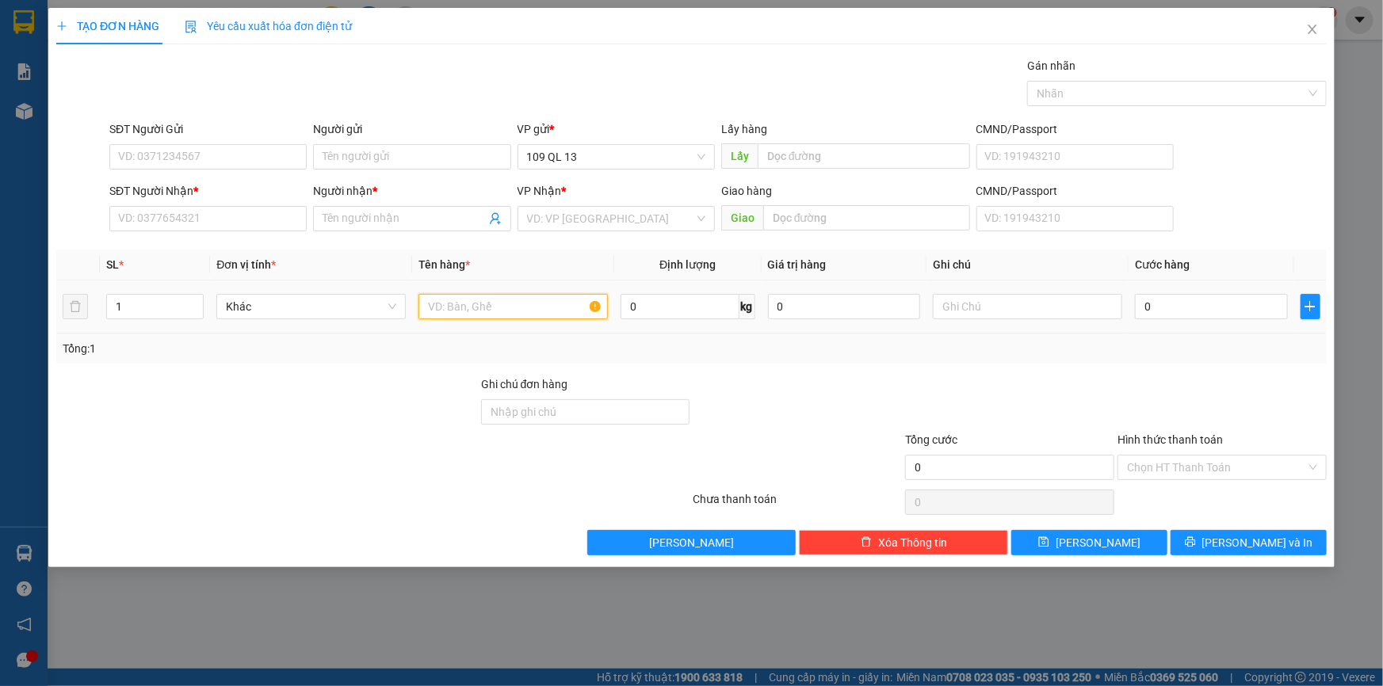
click at [491, 315] on input "text" at bounding box center [512, 306] width 189 height 25
click at [133, 225] on input "SĐT Người Nhận *" at bounding box center [207, 218] width 197 height 25
click at [198, 247] on div "0355567855 - bs bắc" at bounding box center [208, 250] width 178 height 17
click at [212, 155] on input "SĐT Người Gửi" at bounding box center [207, 156] width 197 height 25
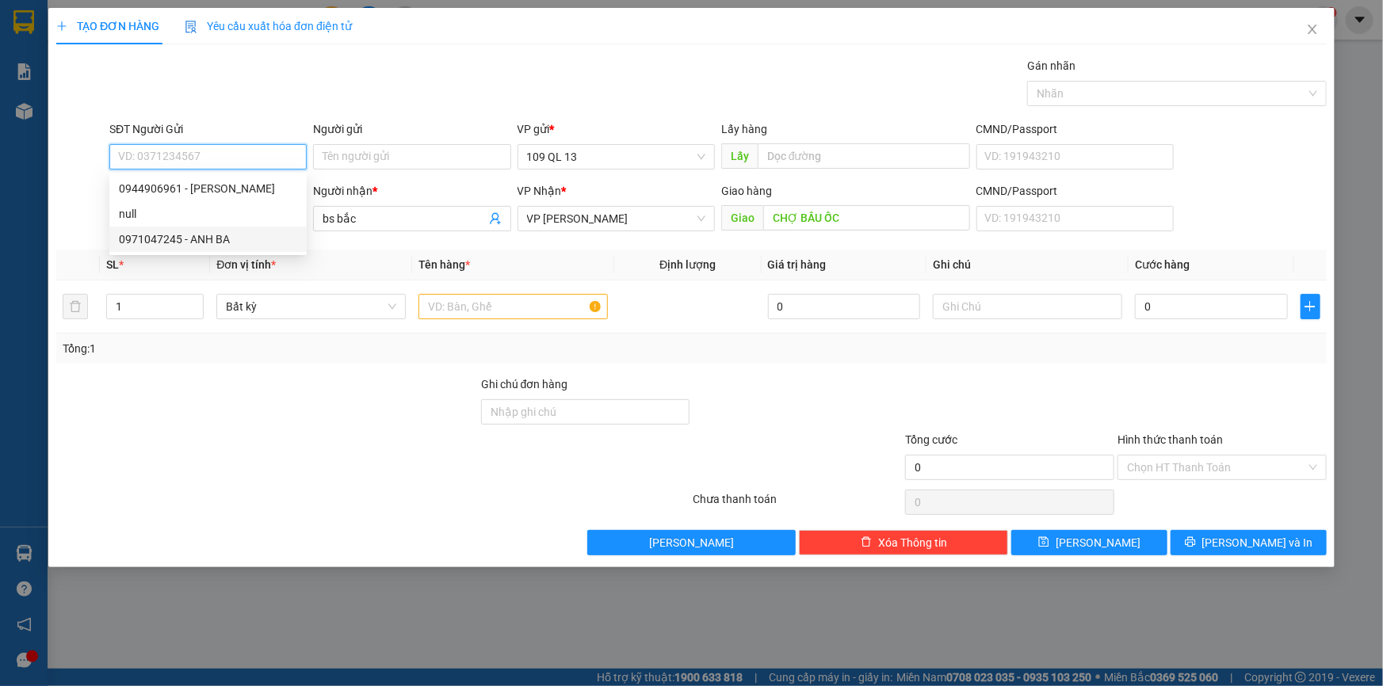
click at [216, 242] on div "0971047245 - ANH BA" at bounding box center [208, 239] width 178 height 17
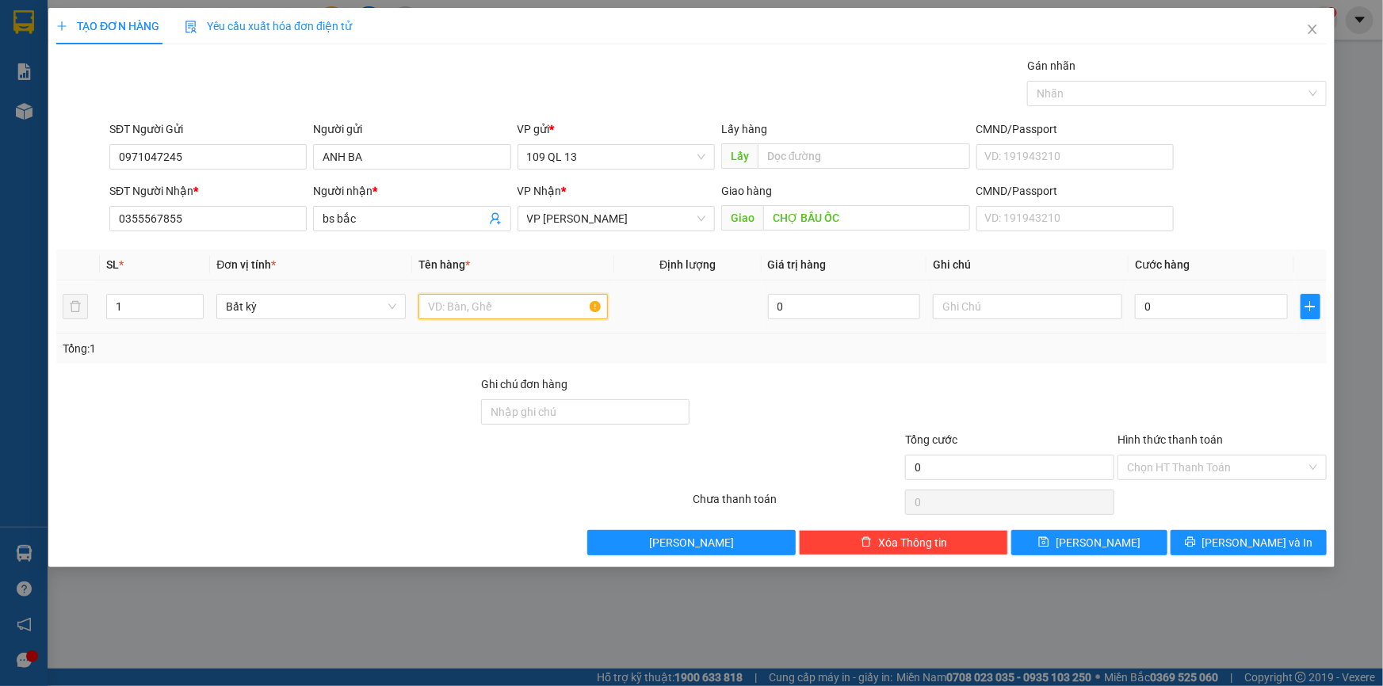
click at [555, 299] on input "text" at bounding box center [512, 306] width 189 height 25
click at [1070, 306] on input "text" at bounding box center [1027, 306] width 189 height 25
click at [1251, 311] on input "0" at bounding box center [1211, 306] width 153 height 25
click at [1230, 462] on input "Hình thức thanh toán" at bounding box center [1216, 468] width 179 height 24
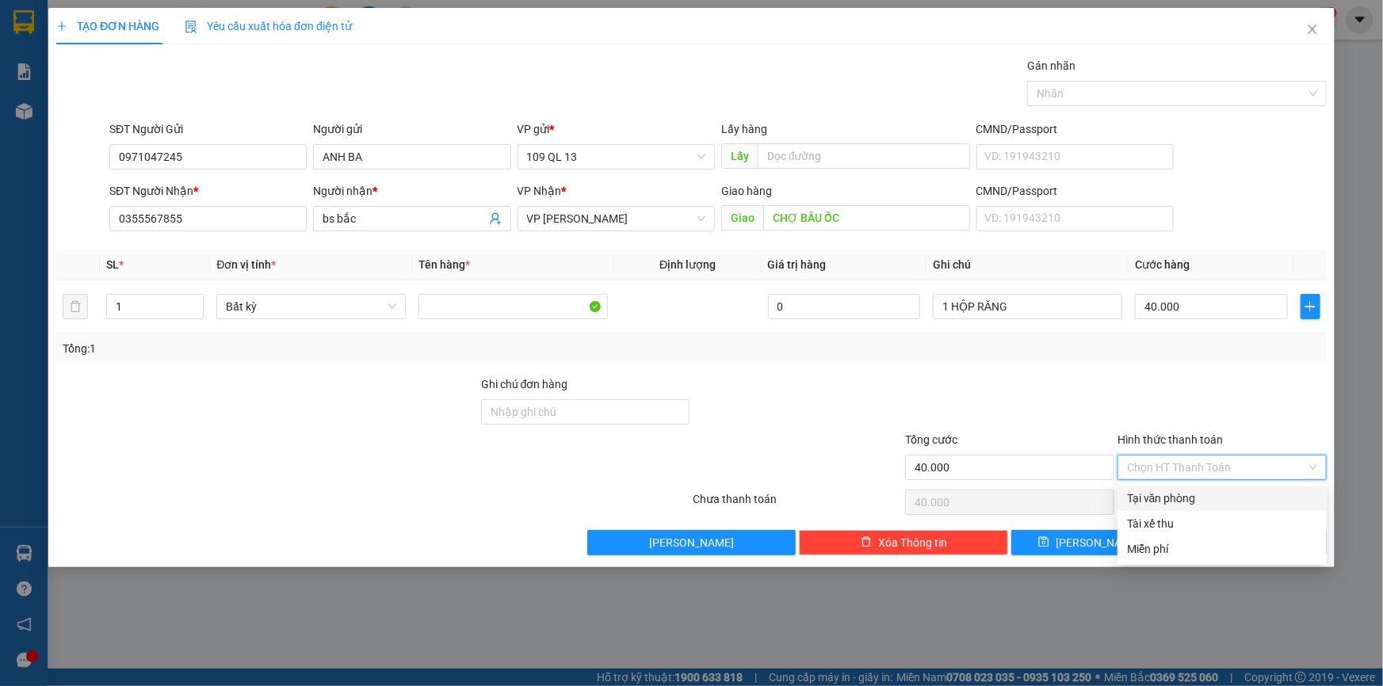
click at [1197, 496] on div "Tại văn phòng" at bounding box center [1222, 498] width 190 height 17
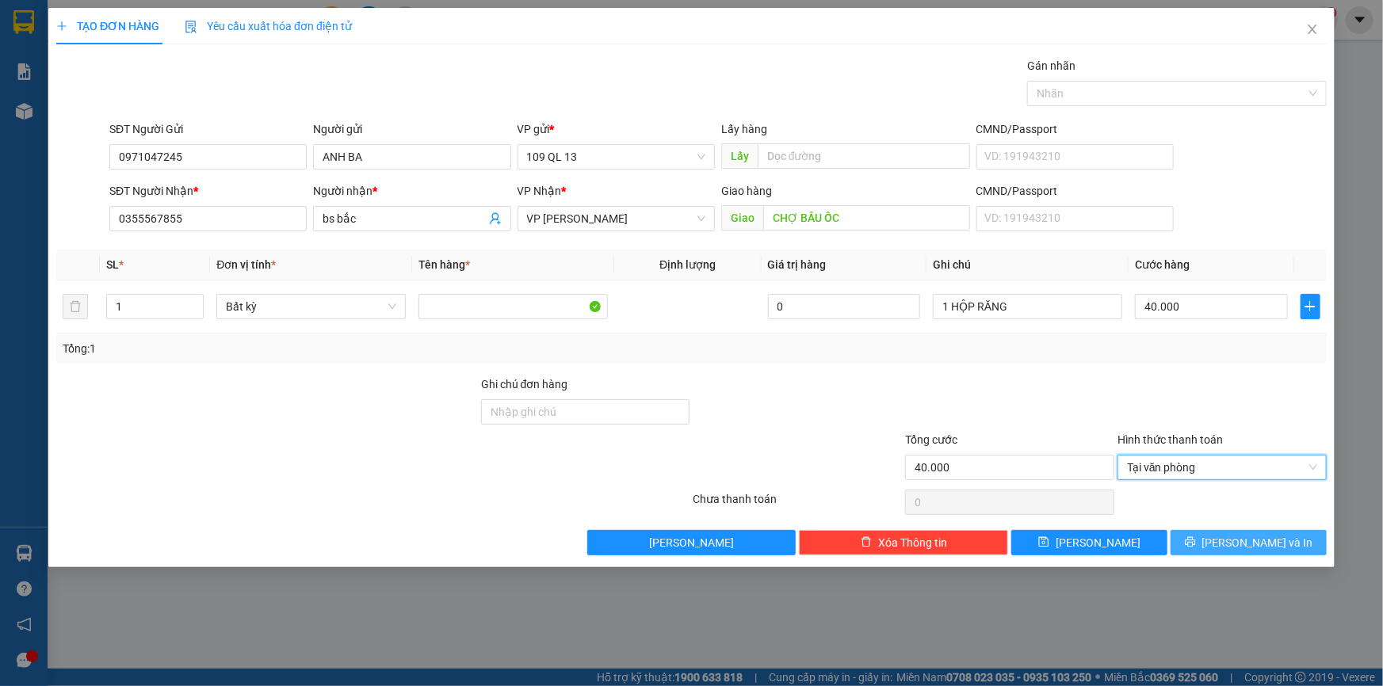
click at [1265, 536] on span "[PERSON_NAME] và In" at bounding box center [1257, 542] width 111 height 17
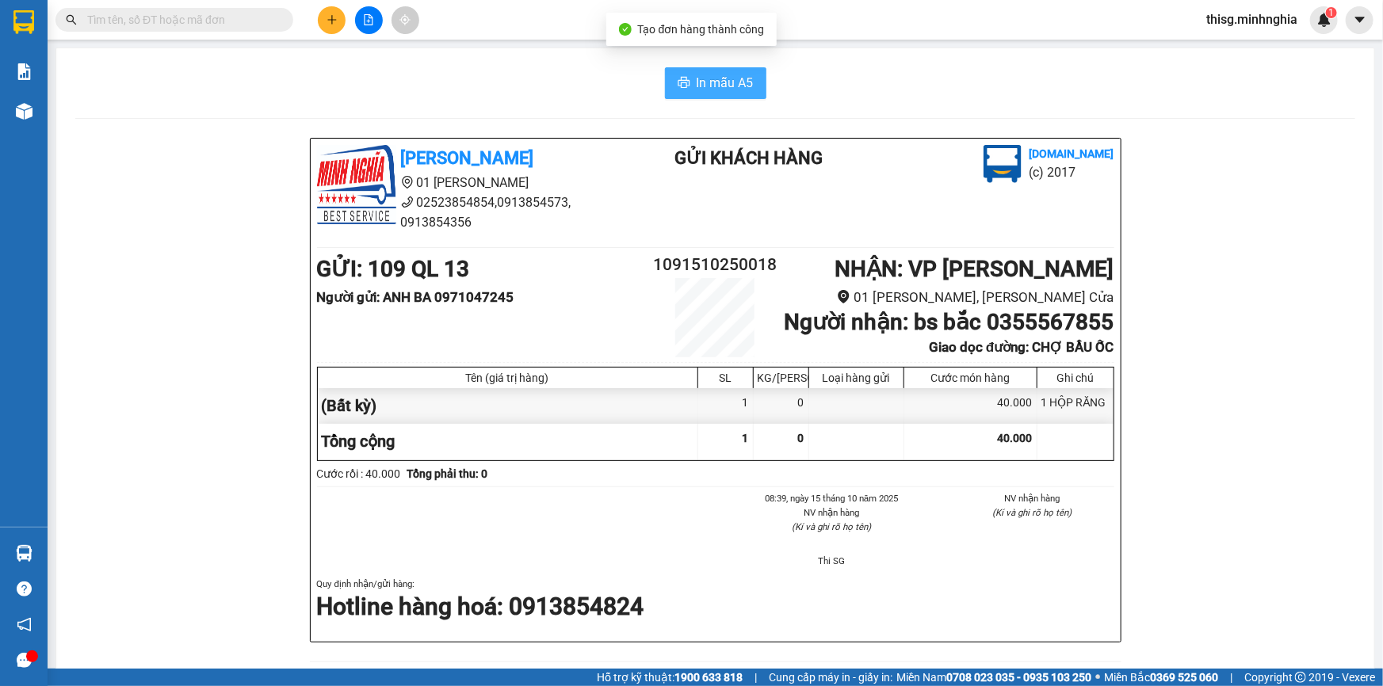
click at [728, 79] on span "In mẫu A5" at bounding box center [724, 83] width 57 height 20
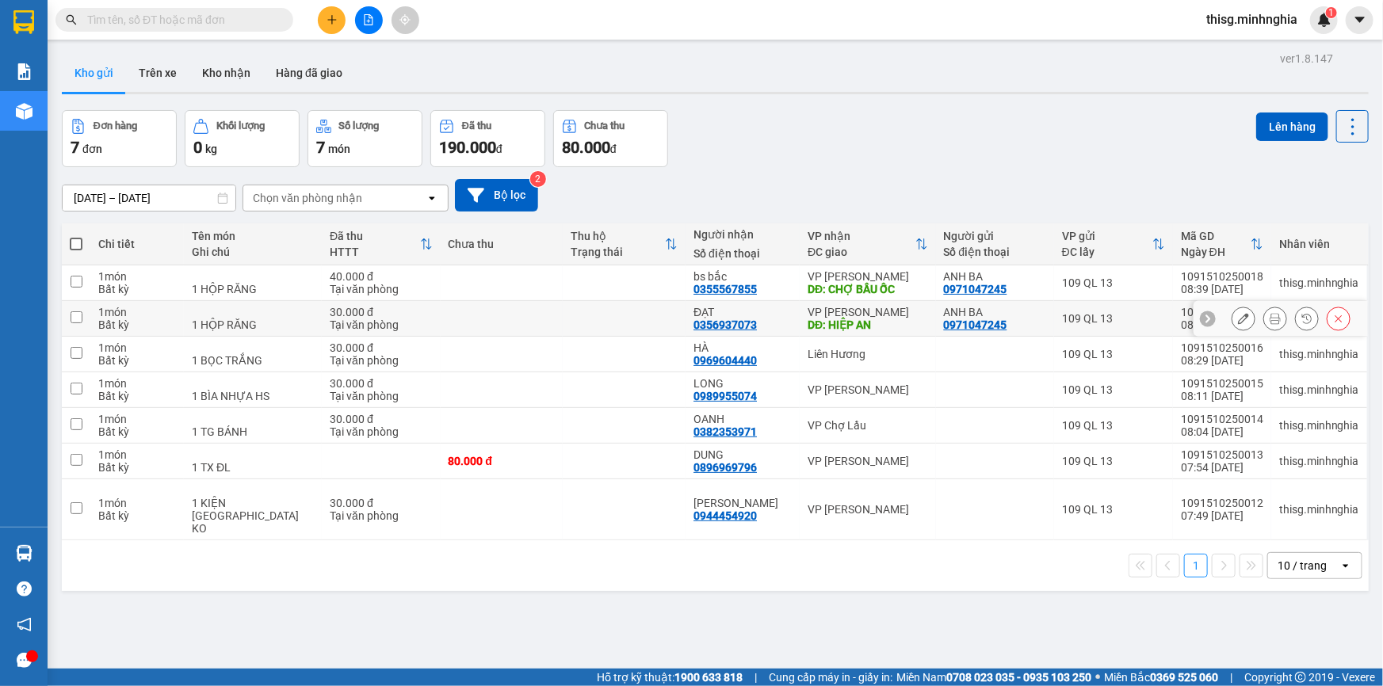
click at [1269, 317] on icon at bounding box center [1274, 318] width 11 height 11
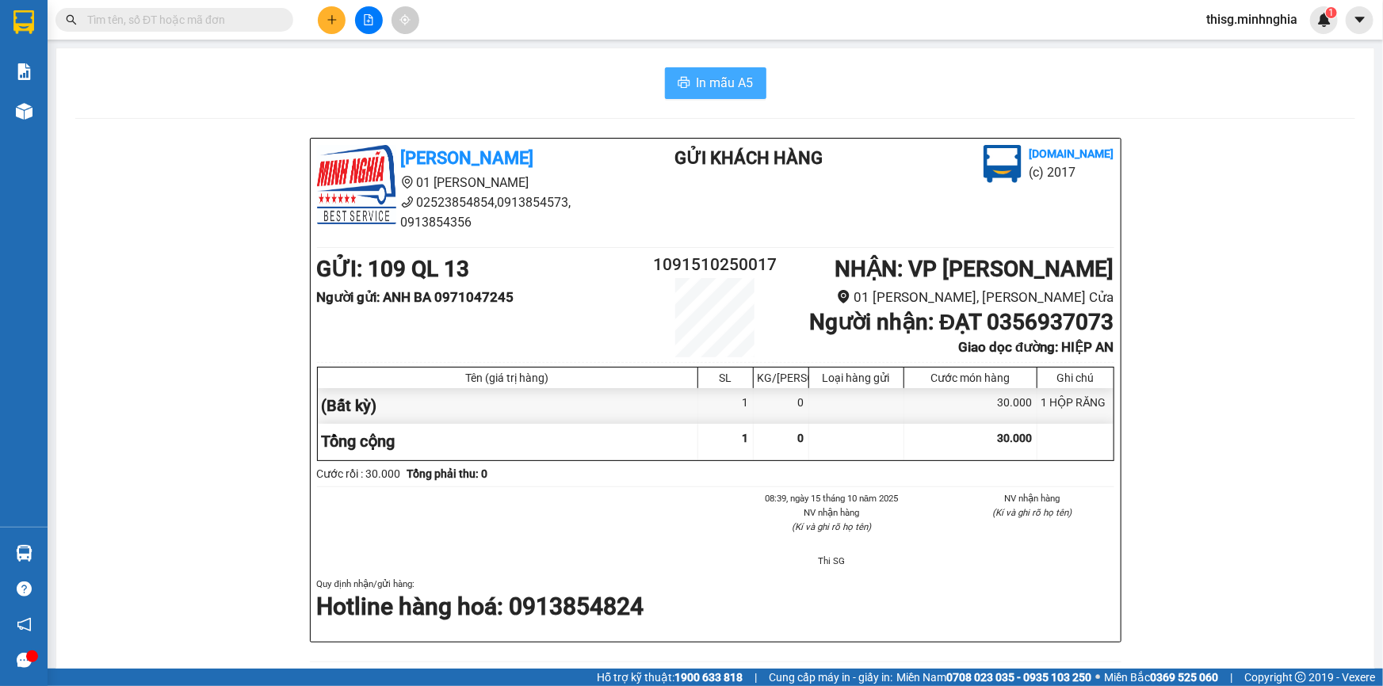
click at [728, 86] on span "In mẫu A5" at bounding box center [724, 83] width 57 height 20
drag, startPoint x: 339, startPoint y: 21, endPoint x: 353, endPoint y: 6, distance: 20.2
click at [345, 16] on div at bounding box center [368, 20] width 119 height 28
click at [342, 24] on button at bounding box center [332, 20] width 28 height 28
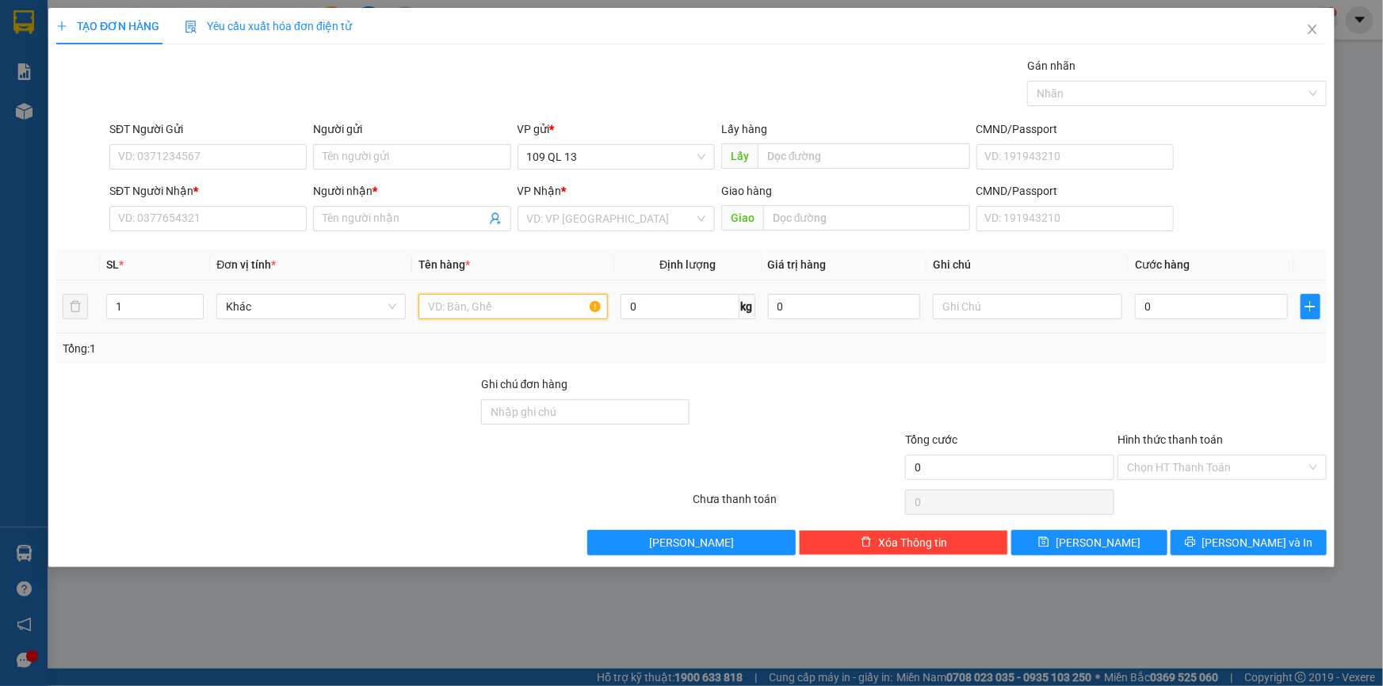
click at [515, 299] on input "text" at bounding box center [512, 306] width 189 height 25
click at [1004, 307] on input "text" at bounding box center [1027, 306] width 189 height 25
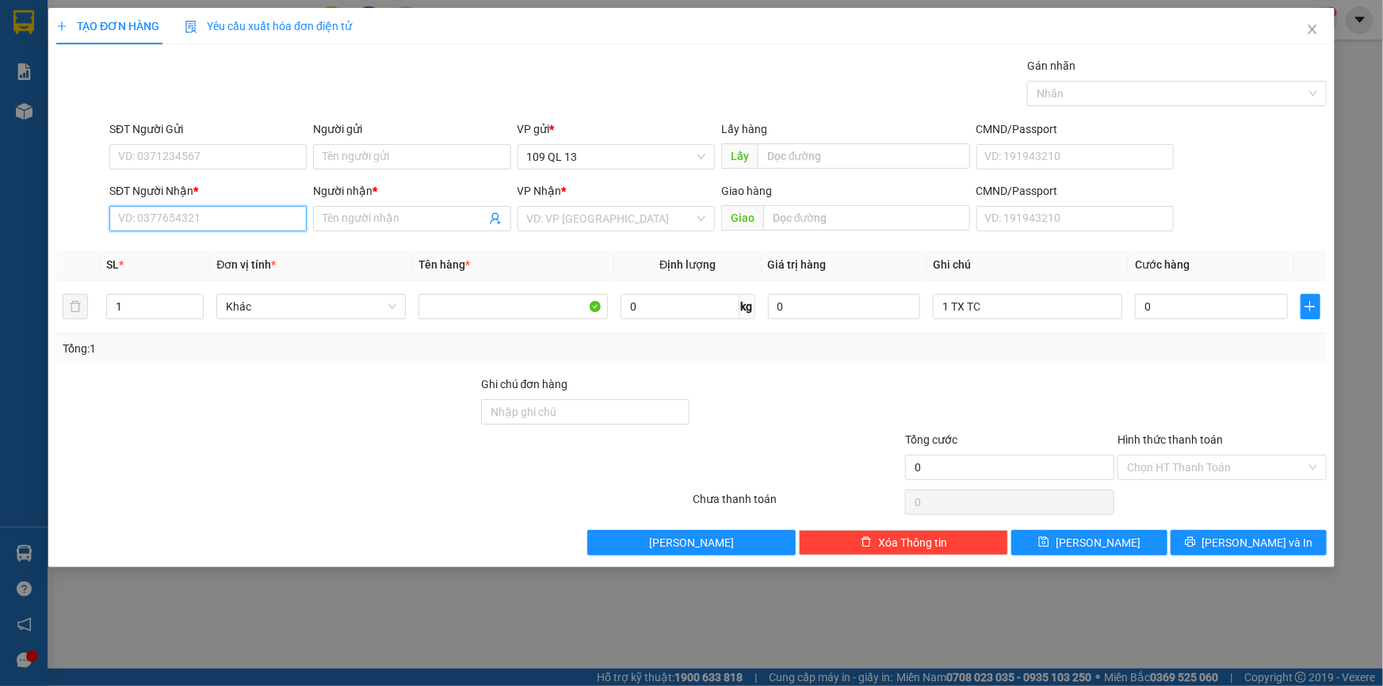
click at [257, 226] on input "SĐT Người Nhận *" at bounding box center [207, 218] width 197 height 25
click at [1252, 312] on input "0" at bounding box center [1211, 306] width 153 height 25
click at [289, 219] on input "80" at bounding box center [207, 218] width 197 height 25
click at [357, 214] on input "Người nhận *" at bounding box center [403, 218] width 162 height 17
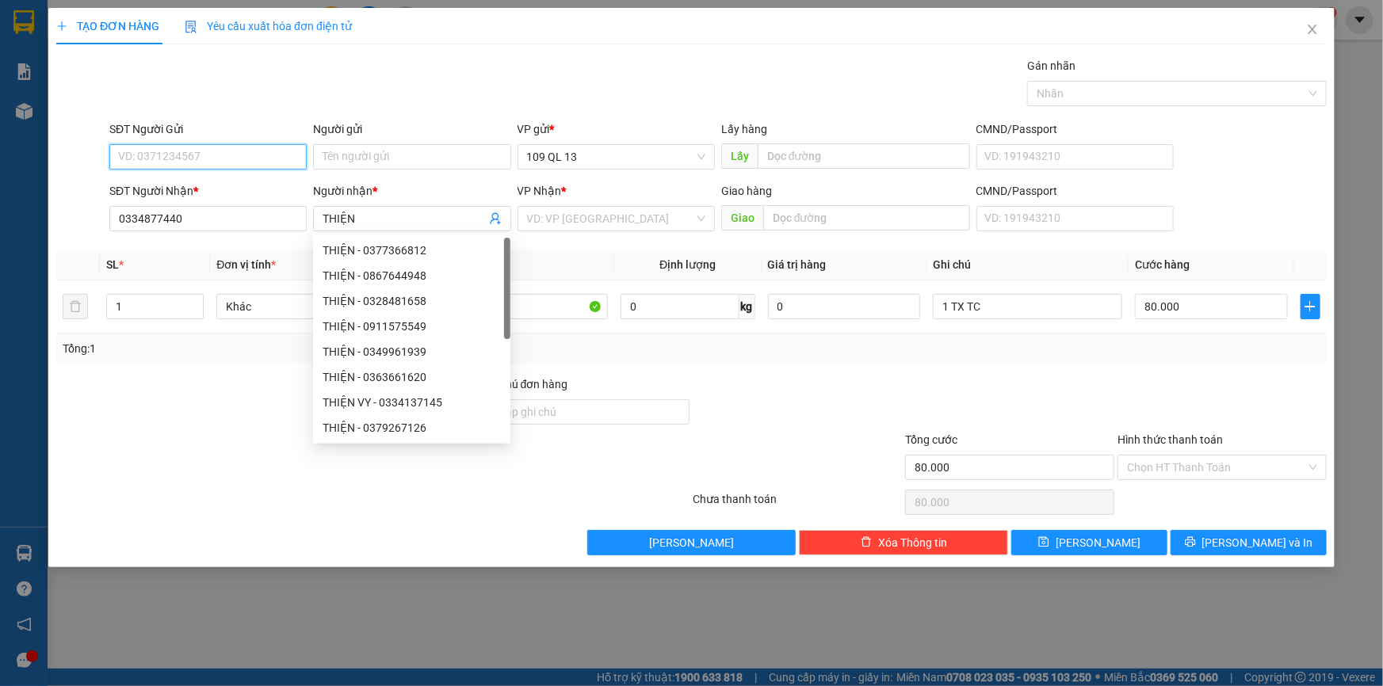
click at [229, 150] on input "SĐT Người Gửi" at bounding box center [207, 156] width 197 height 25
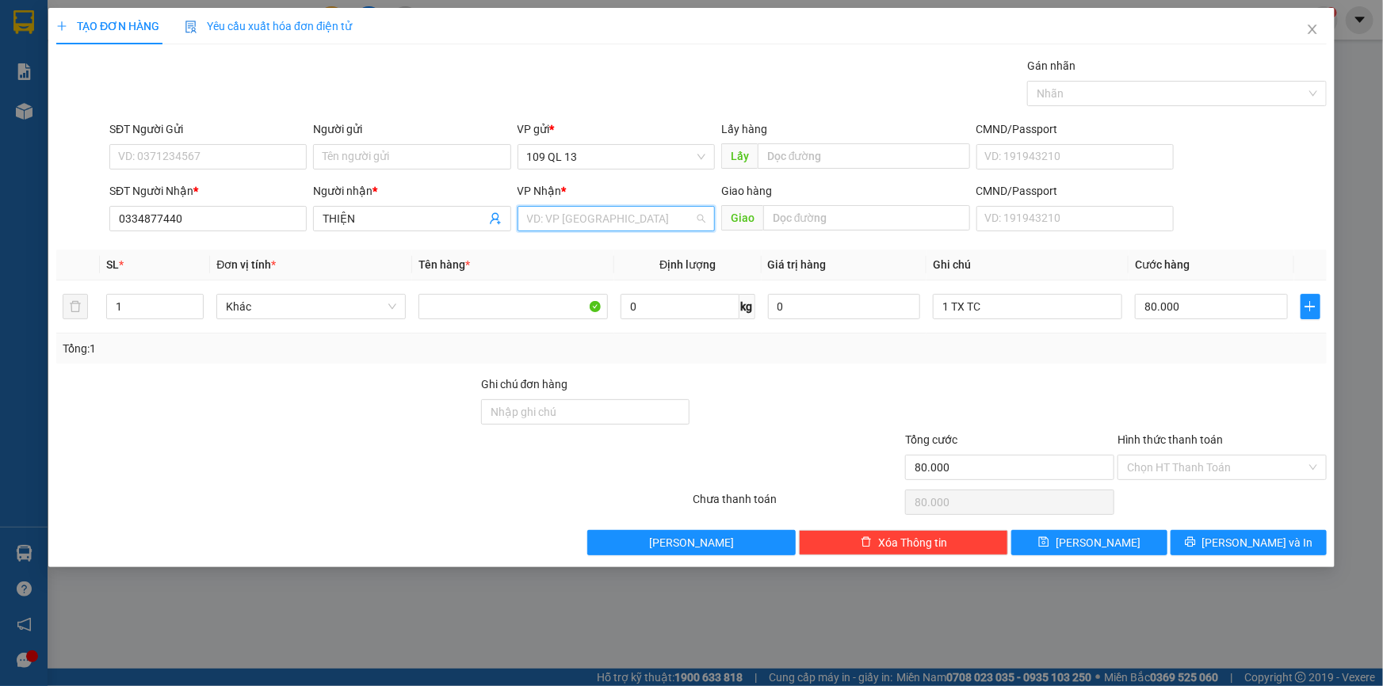
click at [642, 223] on input "search" at bounding box center [610, 219] width 167 height 24
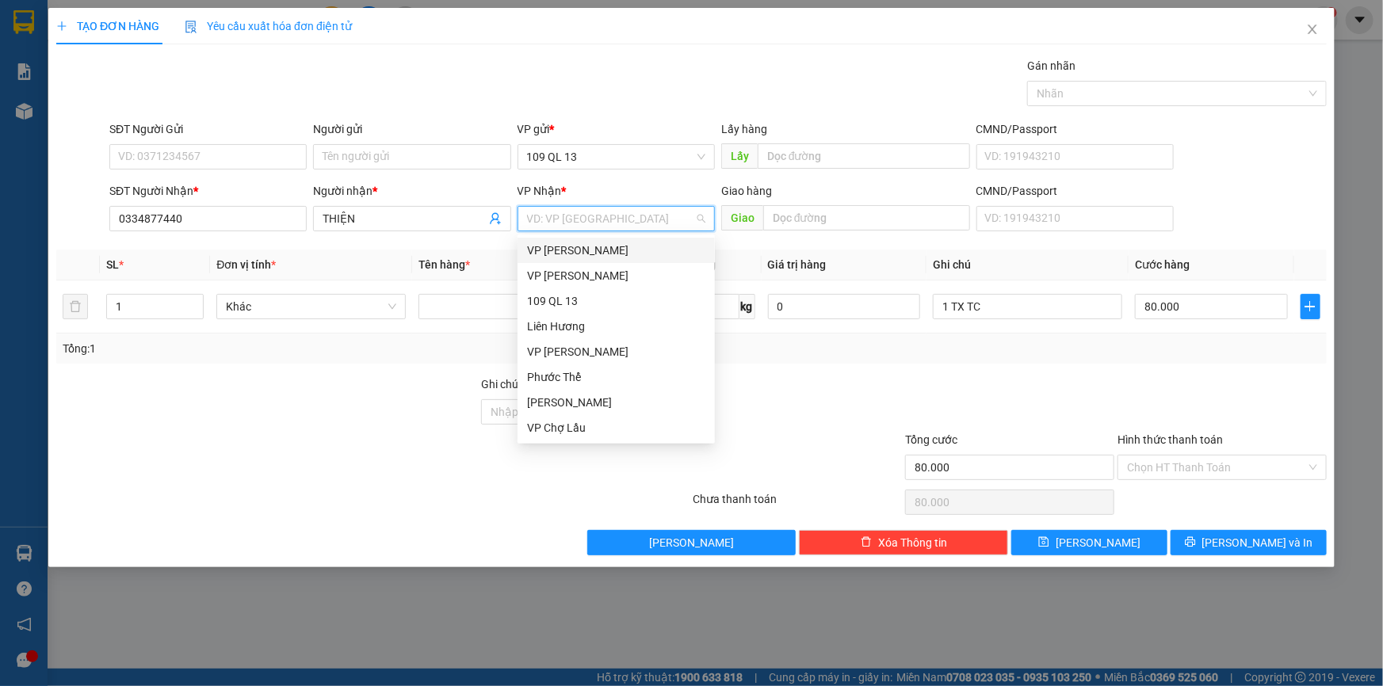
click at [594, 253] on div "VP [PERSON_NAME]" at bounding box center [616, 250] width 178 height 17
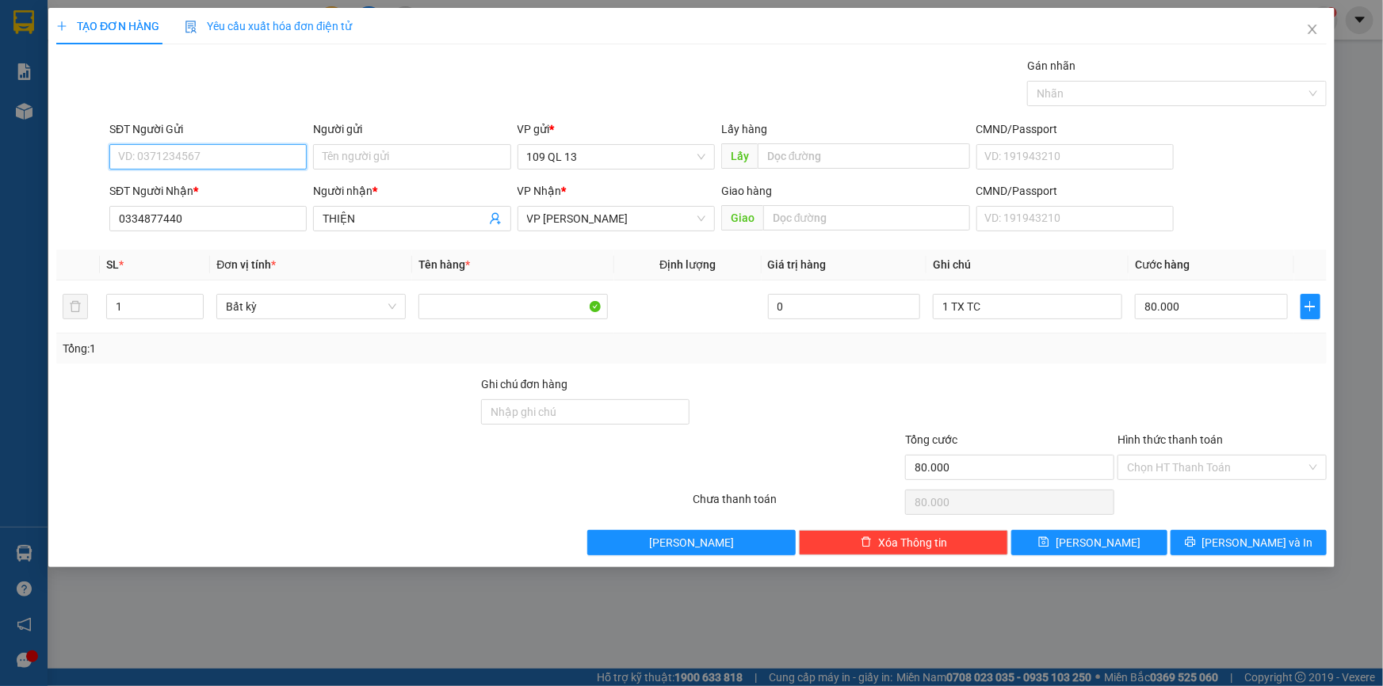
click at [250, 152] on input "SĐT Người Gửi" at bounding box center [207, 156] width 197 height 25
click at [1276, 534] on span "[PERSON_NAME] và In" at bounding box center [1257, 542] width 111 height 17
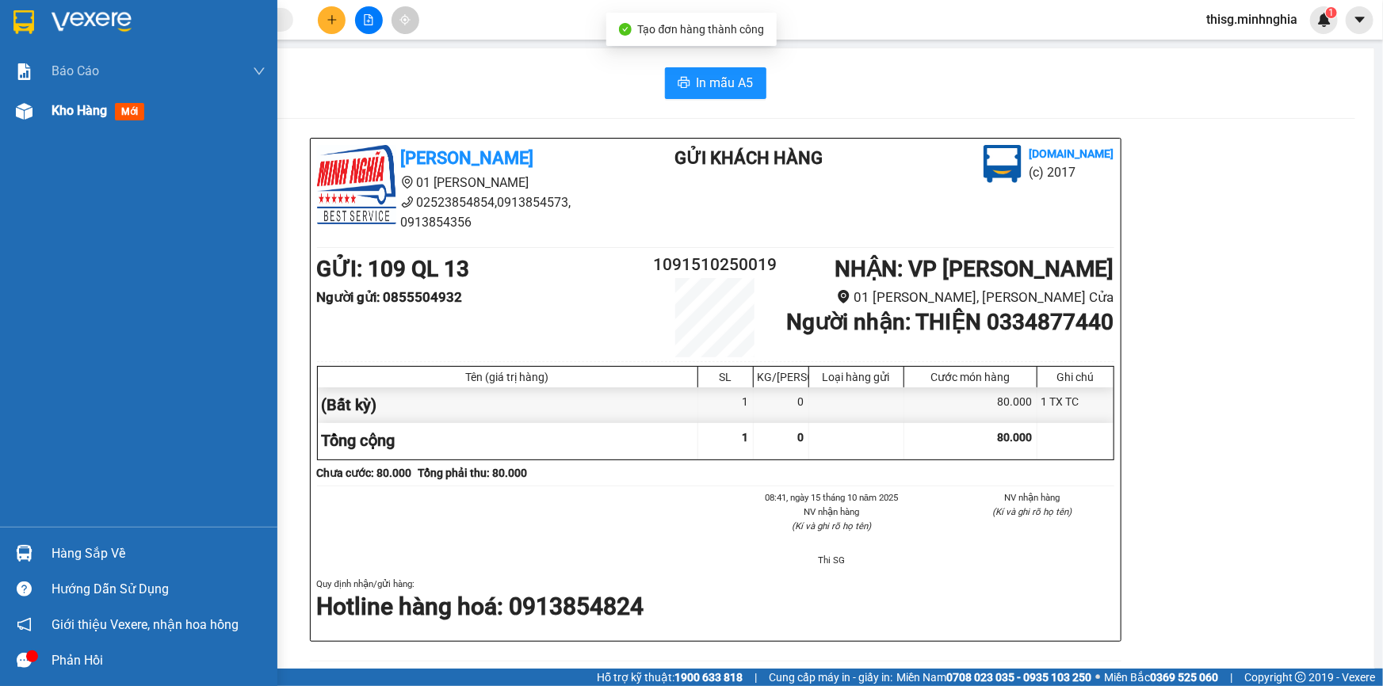
click at [44, 122] on div "Kho hàng mới" at bounding box center [138, 111] width 277 height 40
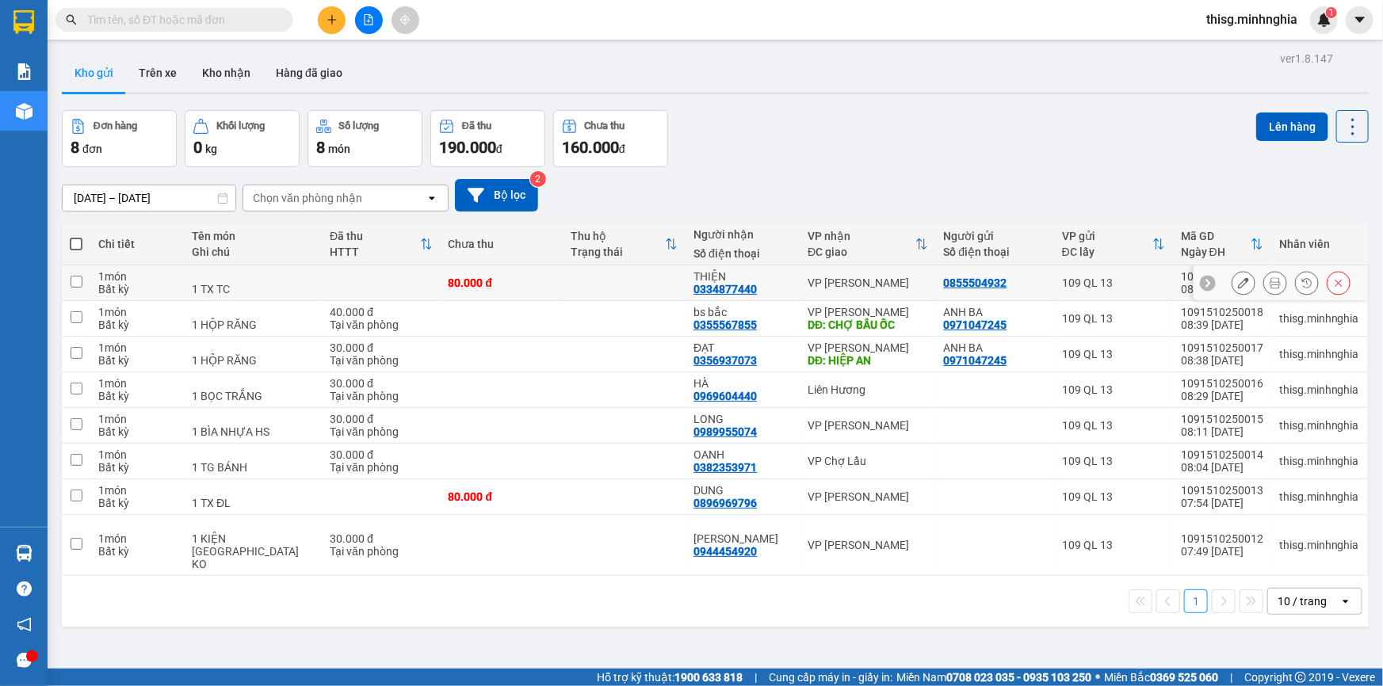
click at [1238, 284] on icon at bounding box center [1243, 282] width 11 height 11
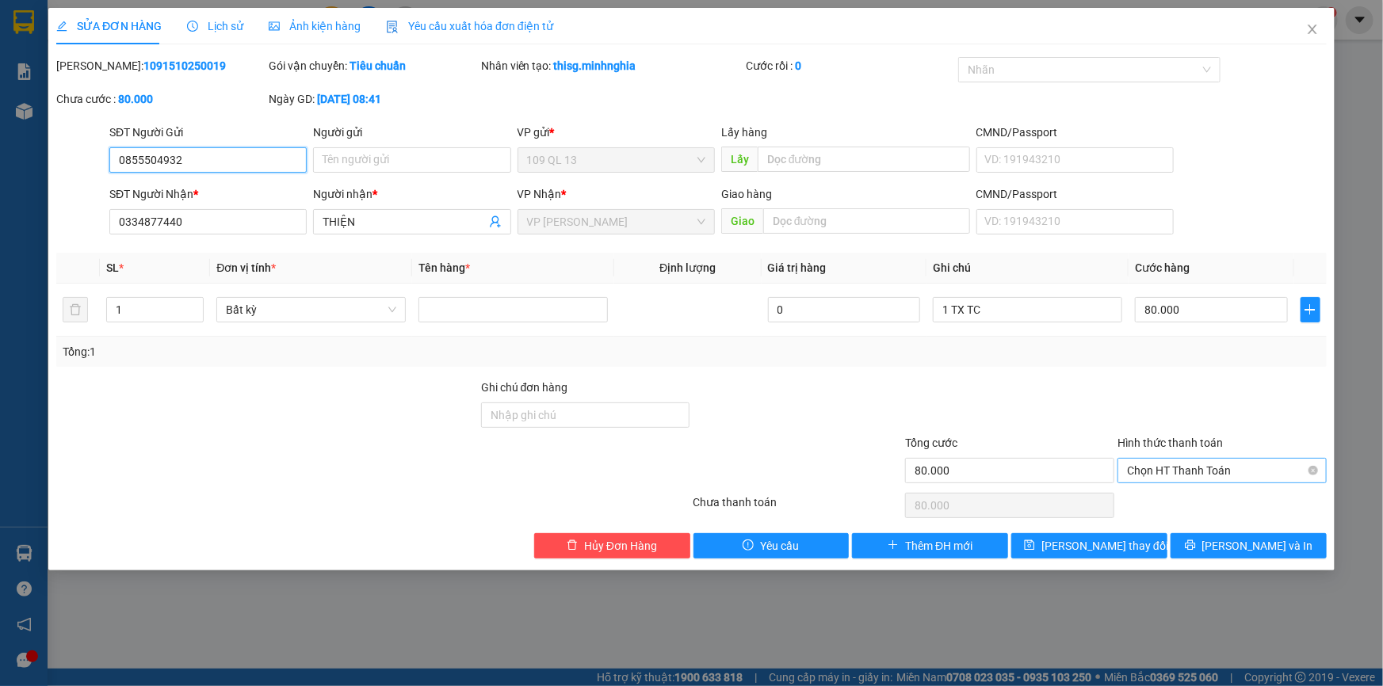
click at [1250, 469] on span "Chọn HT Thanh Toán" at bounding box center [1222, 471] width 190 height 24
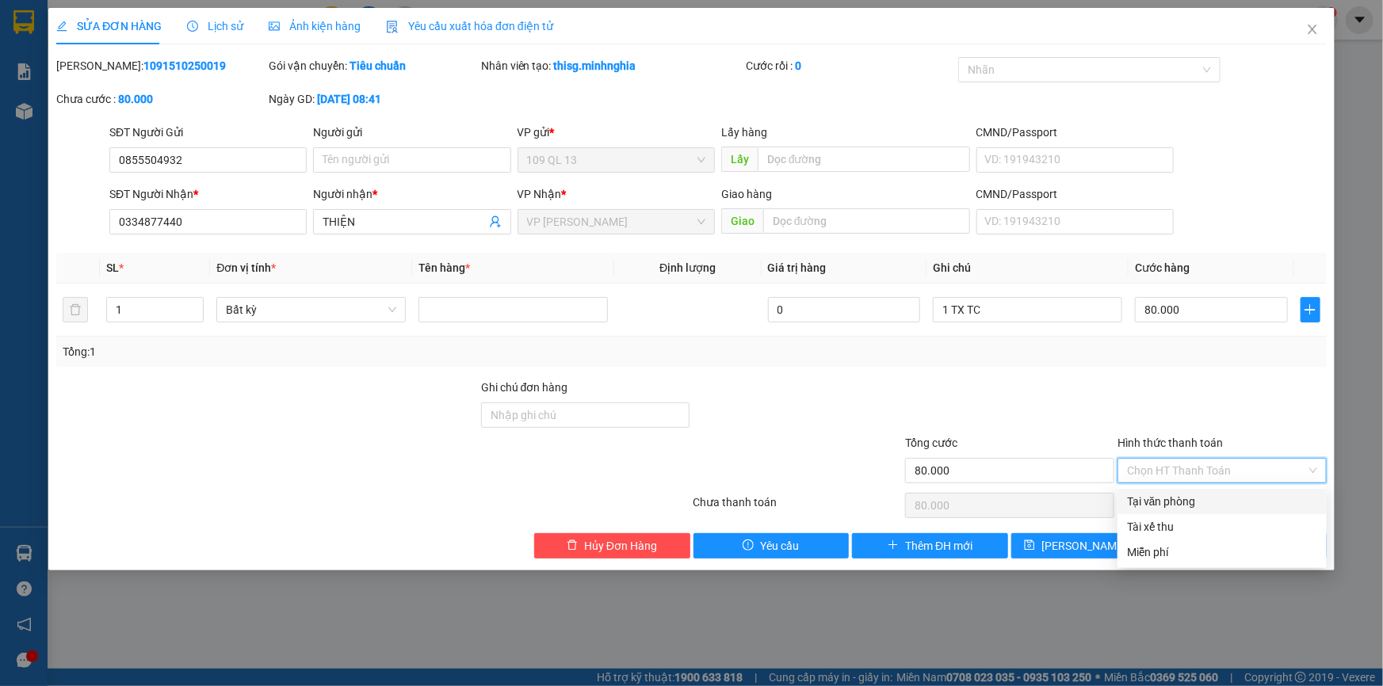
click at [1231, 498] on div "Tại văn phòng" at bounding box center [1222, 501] width 190 height 17
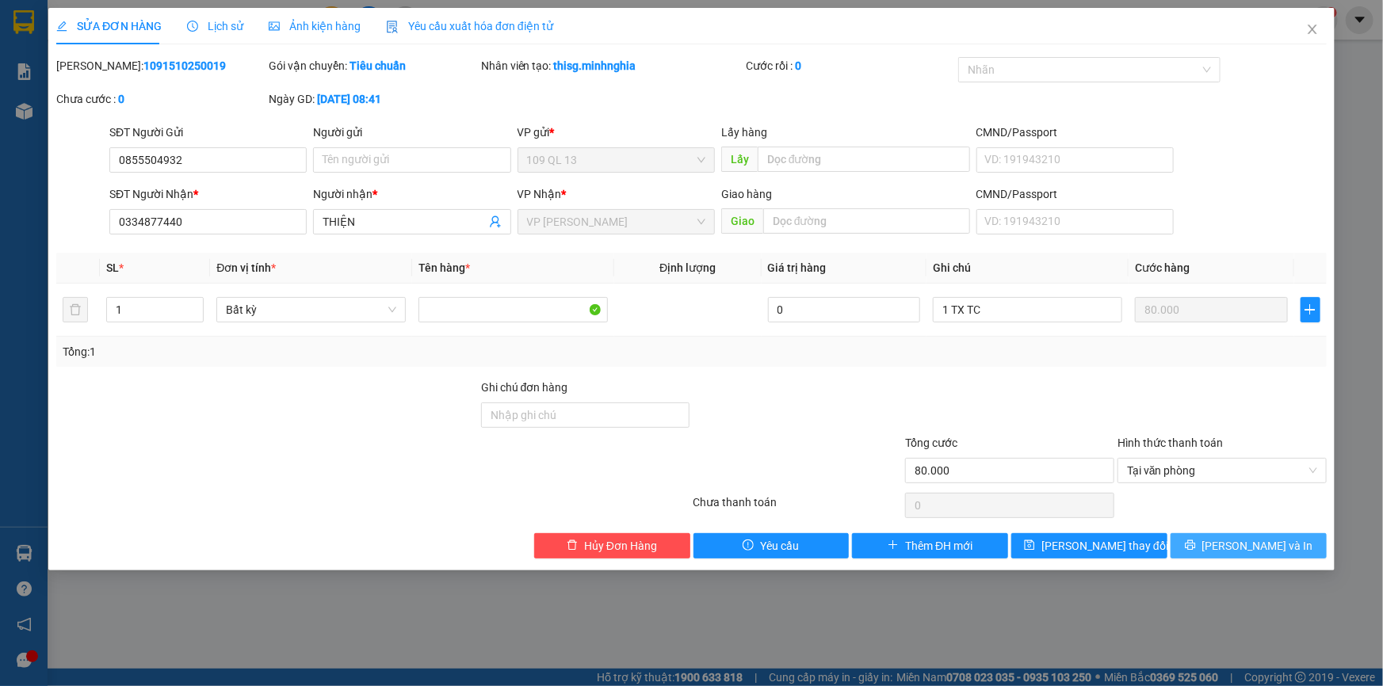
click at [1272, 543] on span "[PERSON_NAME] và In" at bounding box center [1257, 545] width 111 height 17
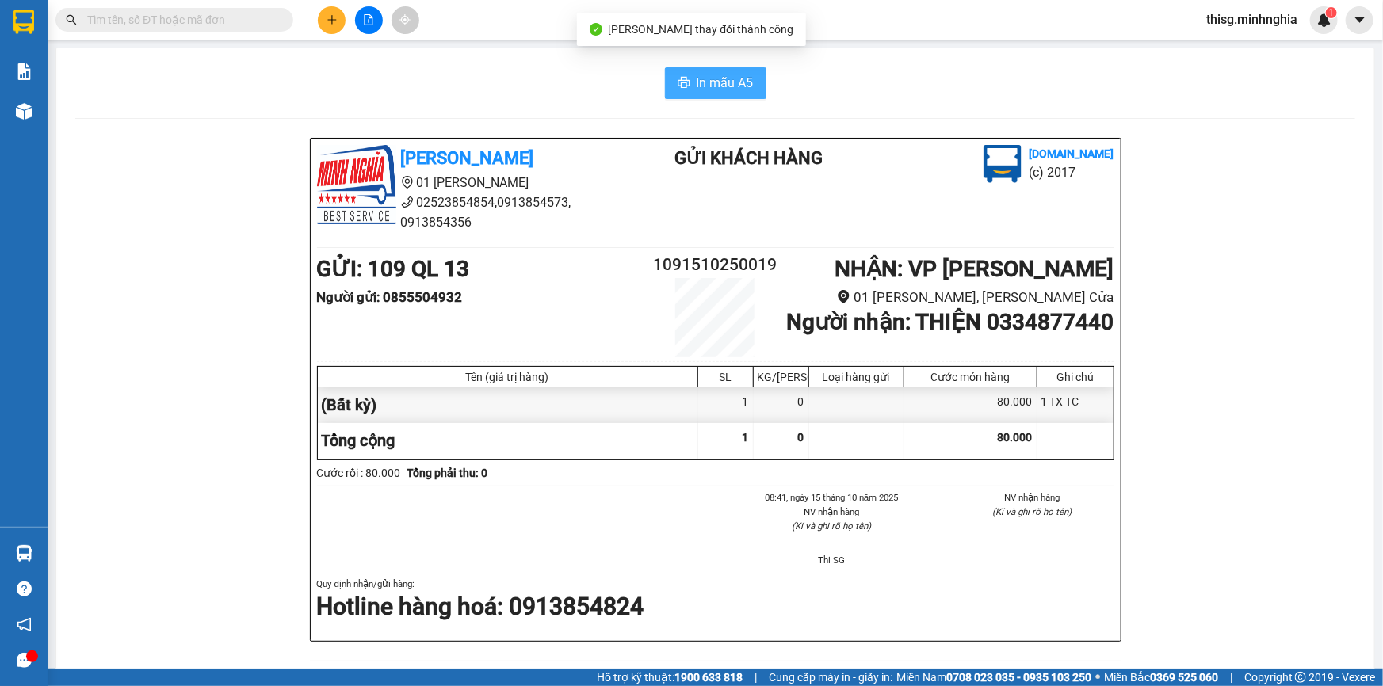
click at [713, 90] on span "In mẫu A5" at bounding box center [724, 83] width 57 height 20
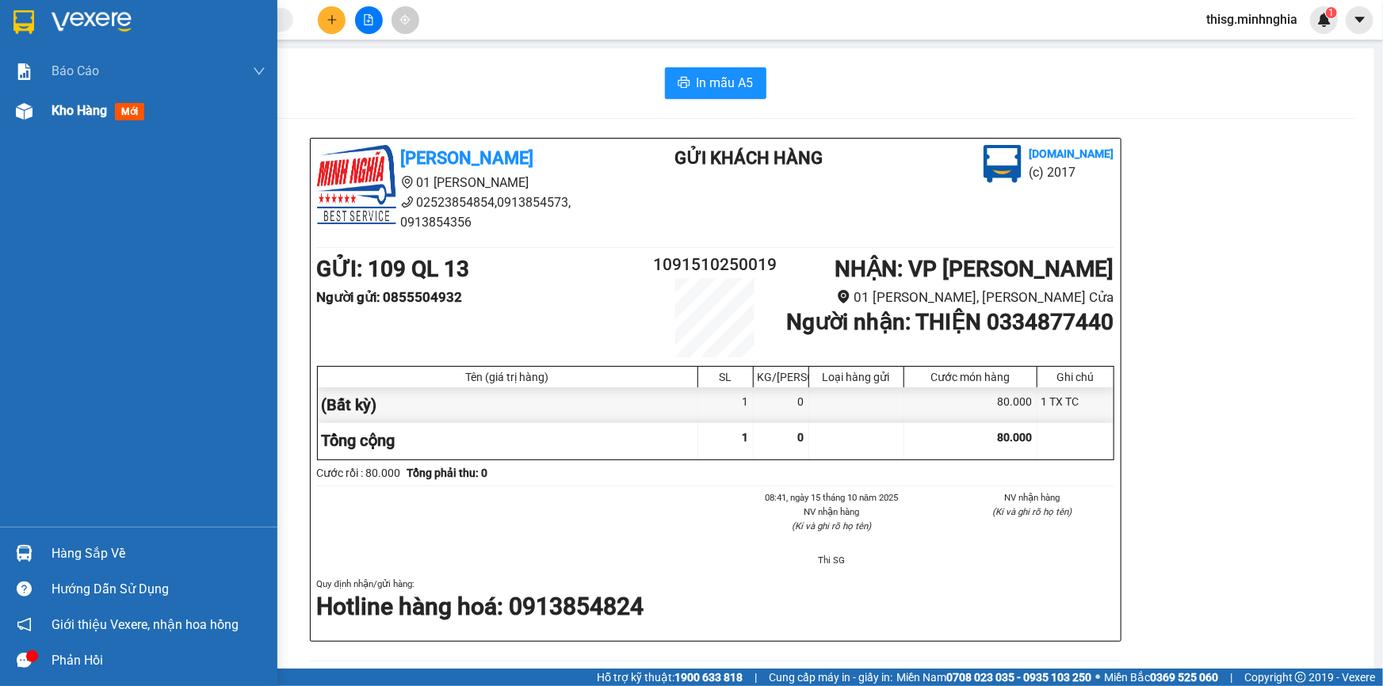
click at [66, 101] on div "Kho hàng mới" at bounding box center [100, 111] width 99 height 20
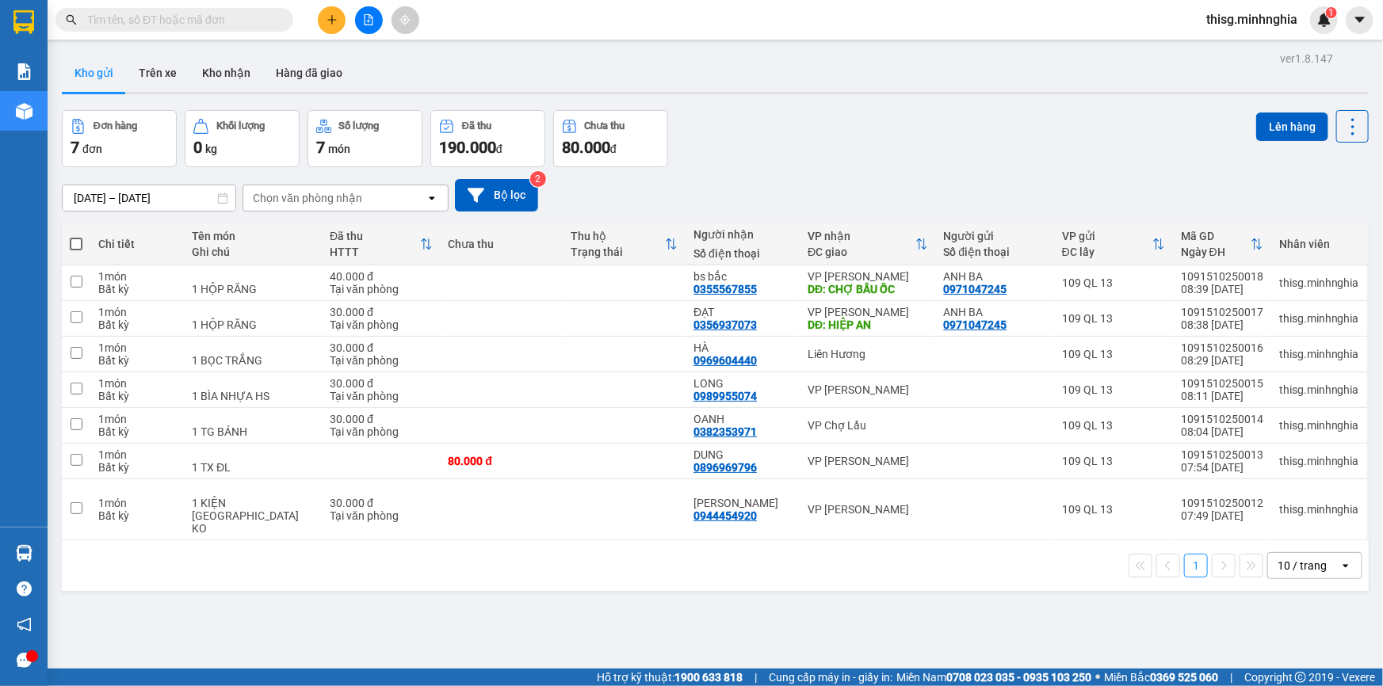
click at [338, 16] on button at bounding box center [332, 20] width 28 height 28
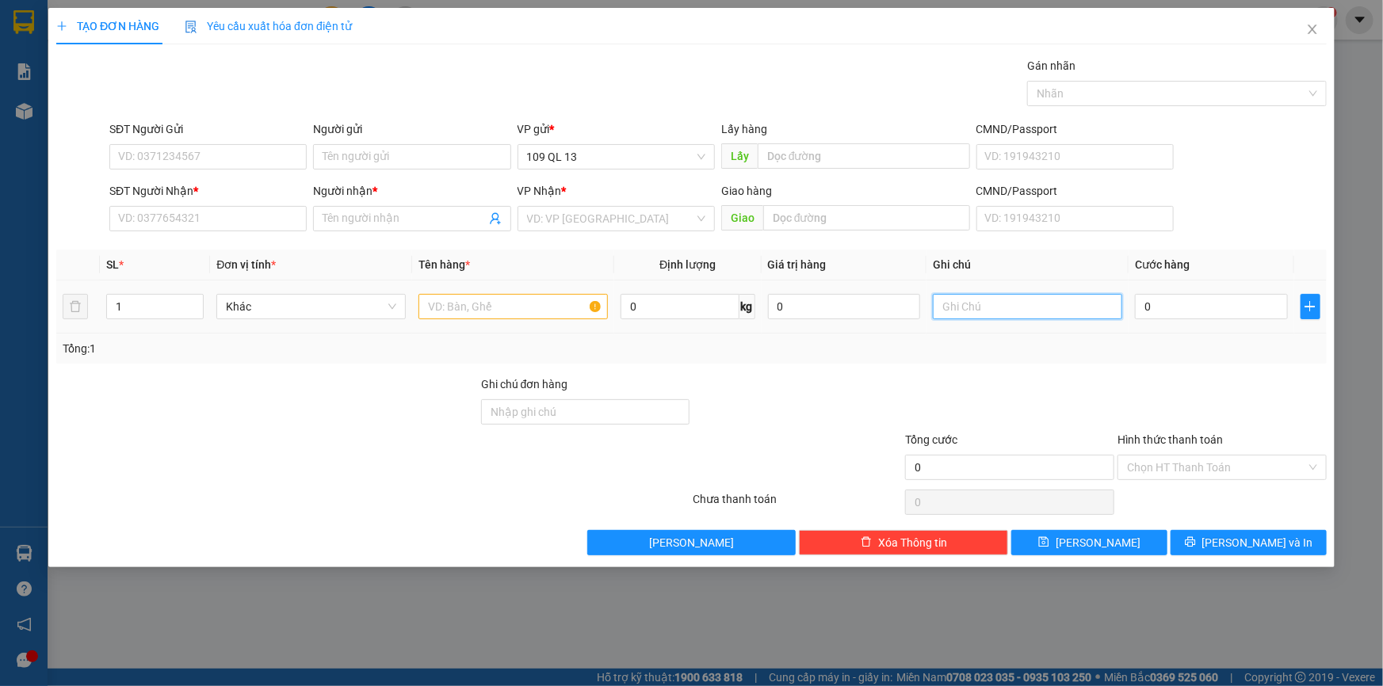
click at [989, 303] on input "text" at bounding box center [1027, 306] width 189 height 25
type input "1 BÌA NHỰA"
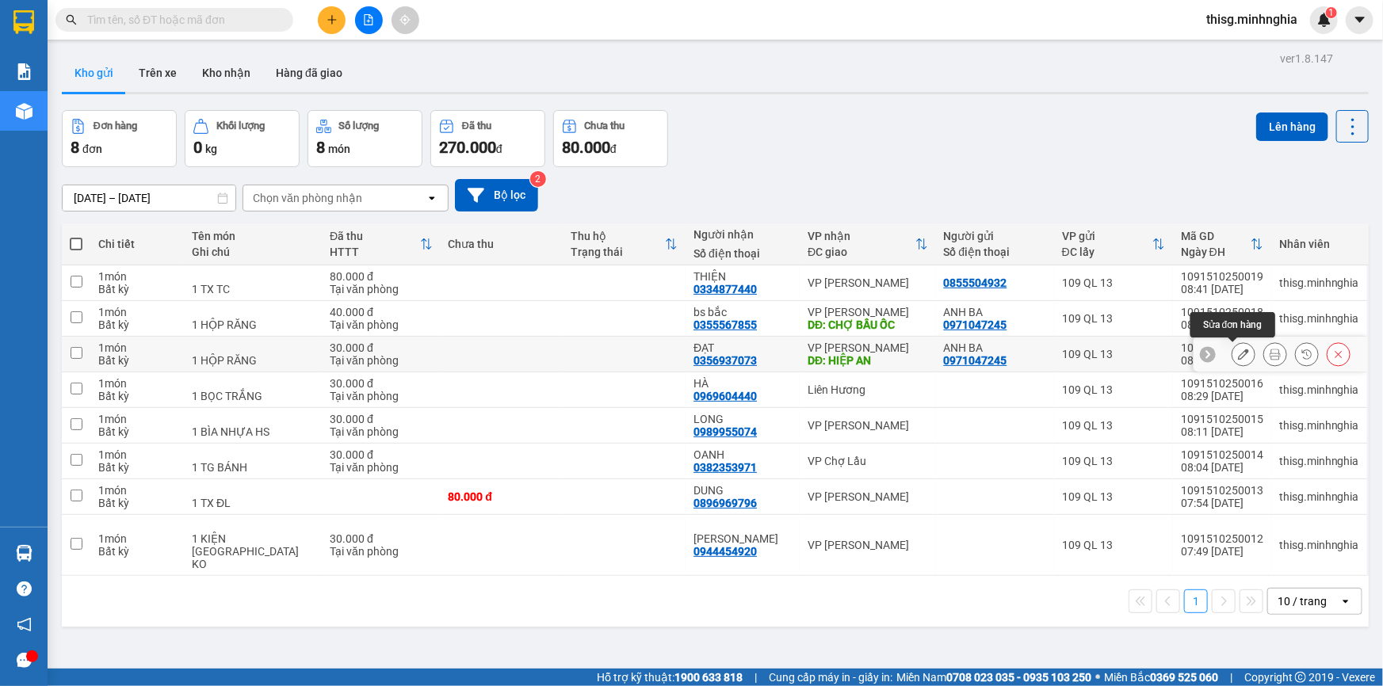
click at [1241, 353] on button at bounding box center [1243, 355] width 22 height 28
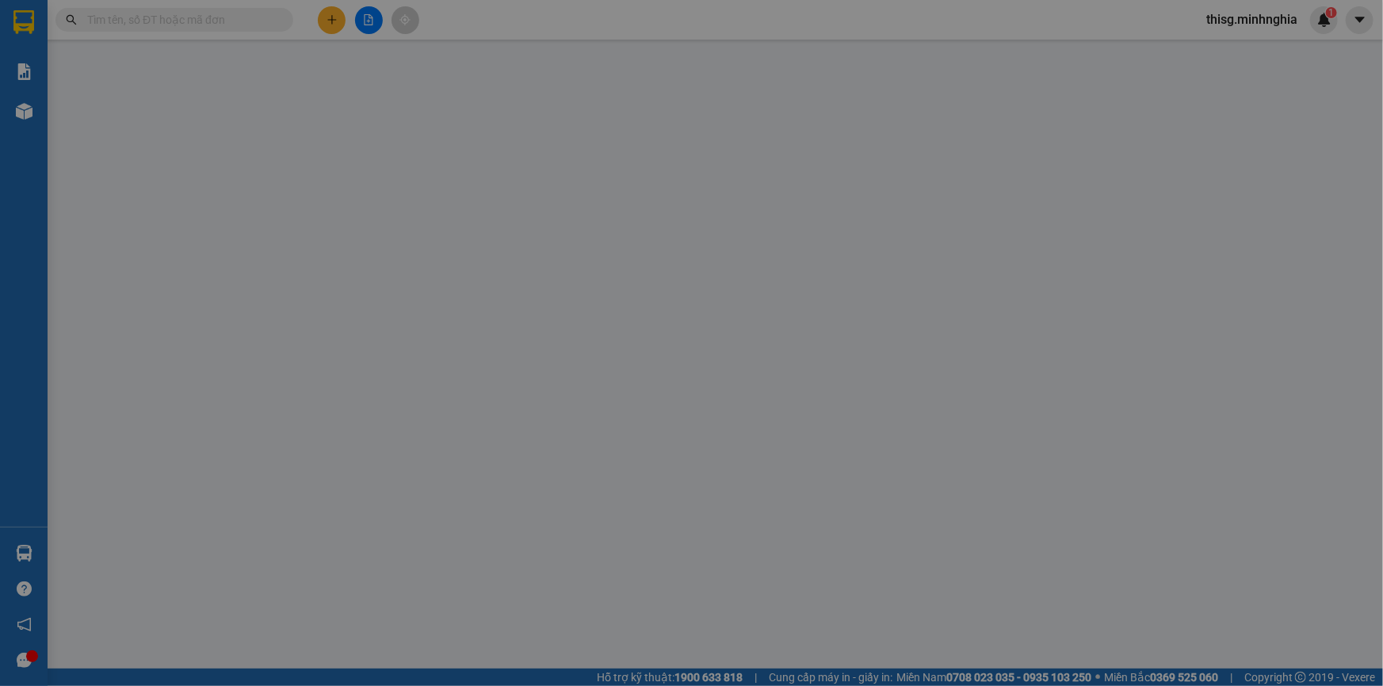
type input "0971047245"
type input "0356937073"
type input "HIỆP AN"
type input "30.000"
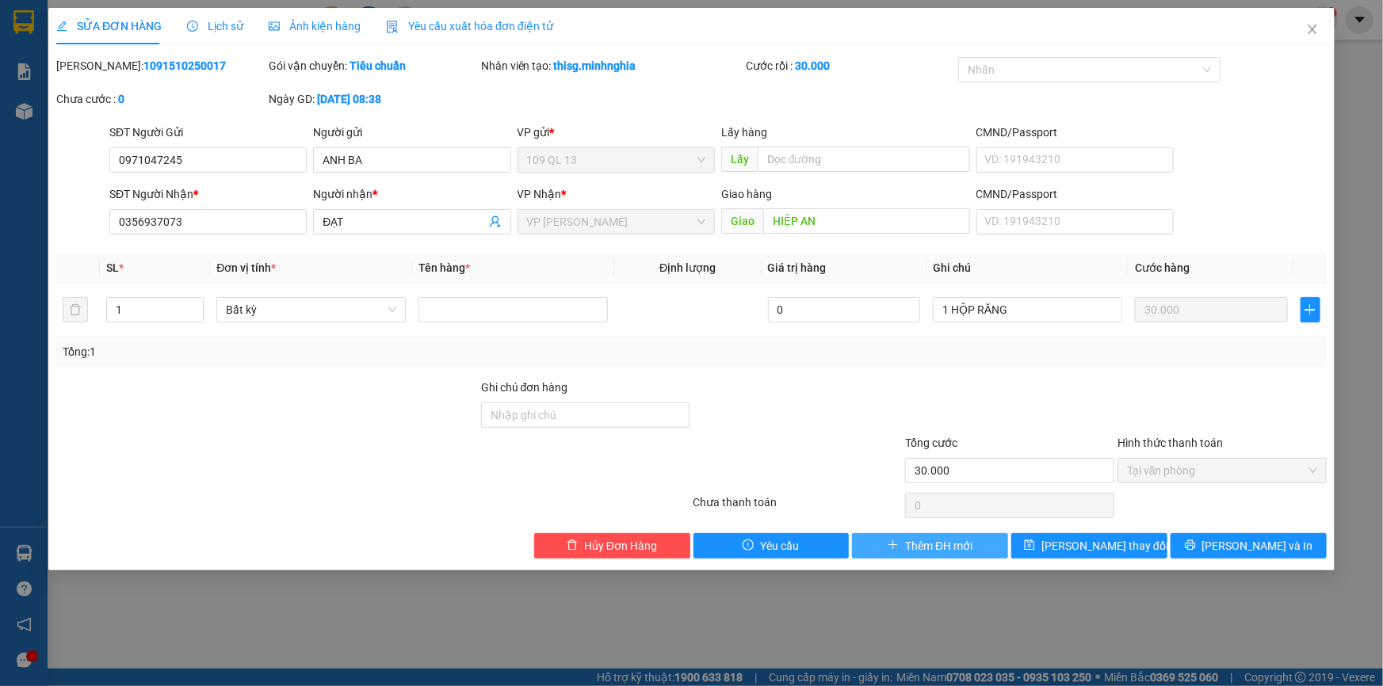
click at [957, 542] on span "Thêm ĐH mới" at bounding box center [938, 545] width 67 height 17
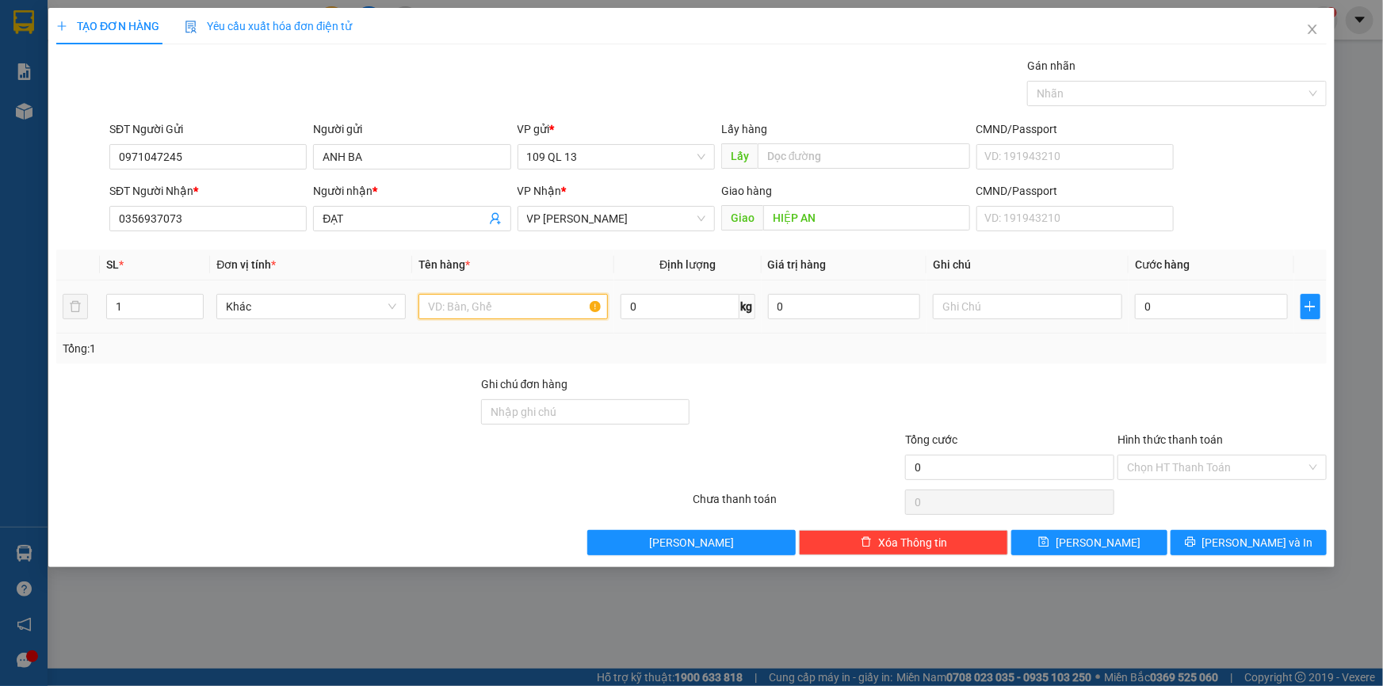
click at [527, 307] on input "text" at bounding box center [512, 306] width 189 height 25
click at [1054, 307] on input "text" at bounding box center [1027, 306] width 189 height 25
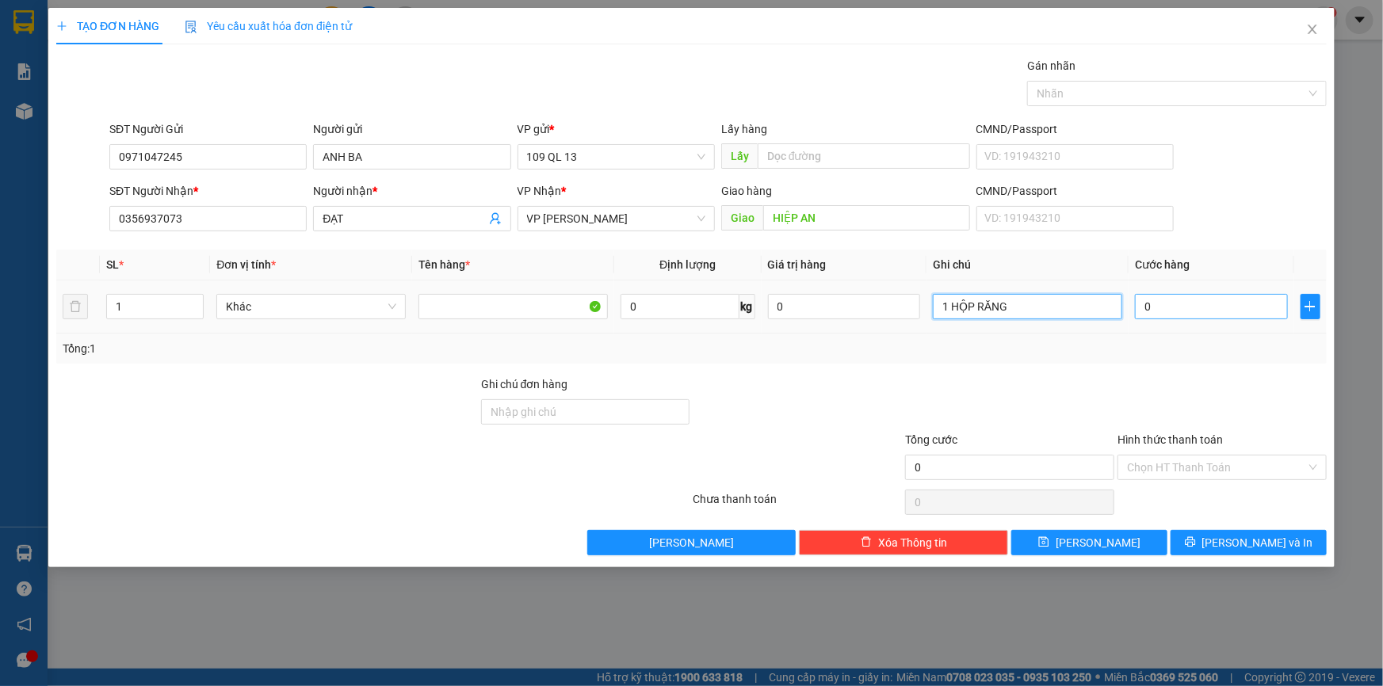
type input "1 HỘP RĂNG"
click at [1177, 296] on input "0" at bounding box center [1211, 306] width 153 height 25
type input "4"
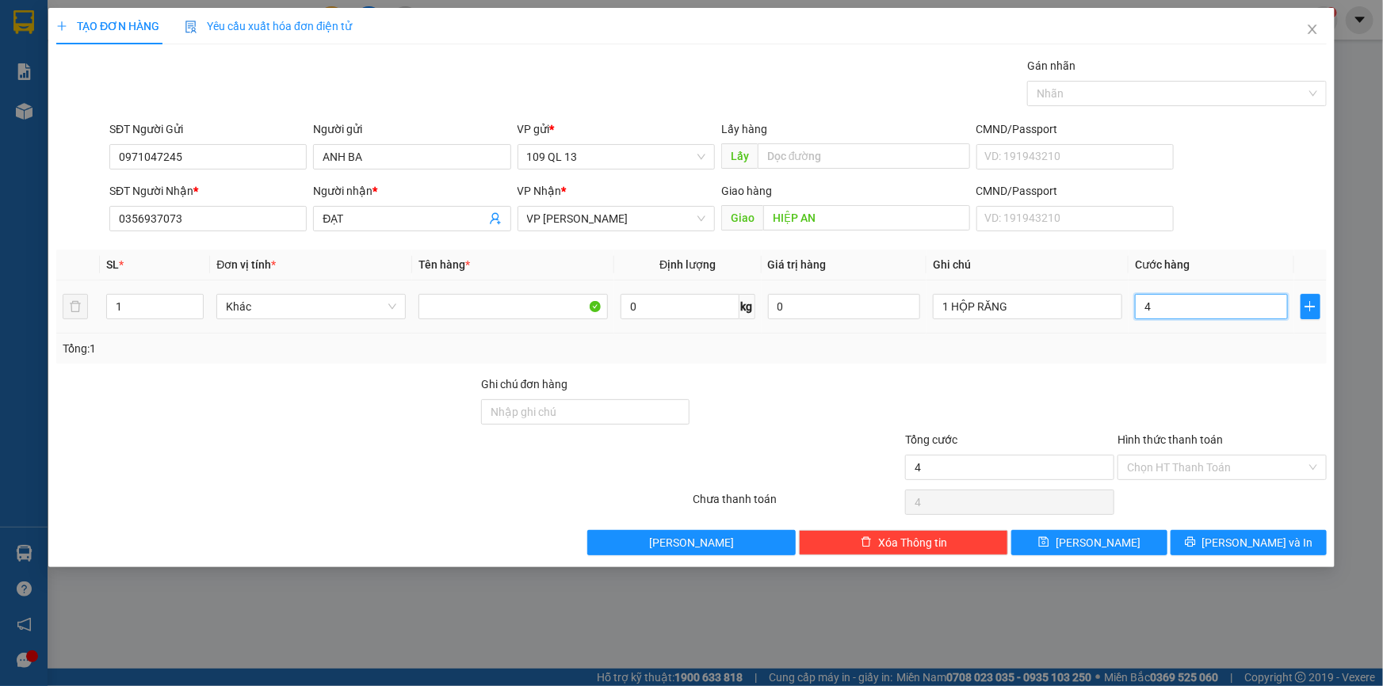
type input "40"
type input "40.000"
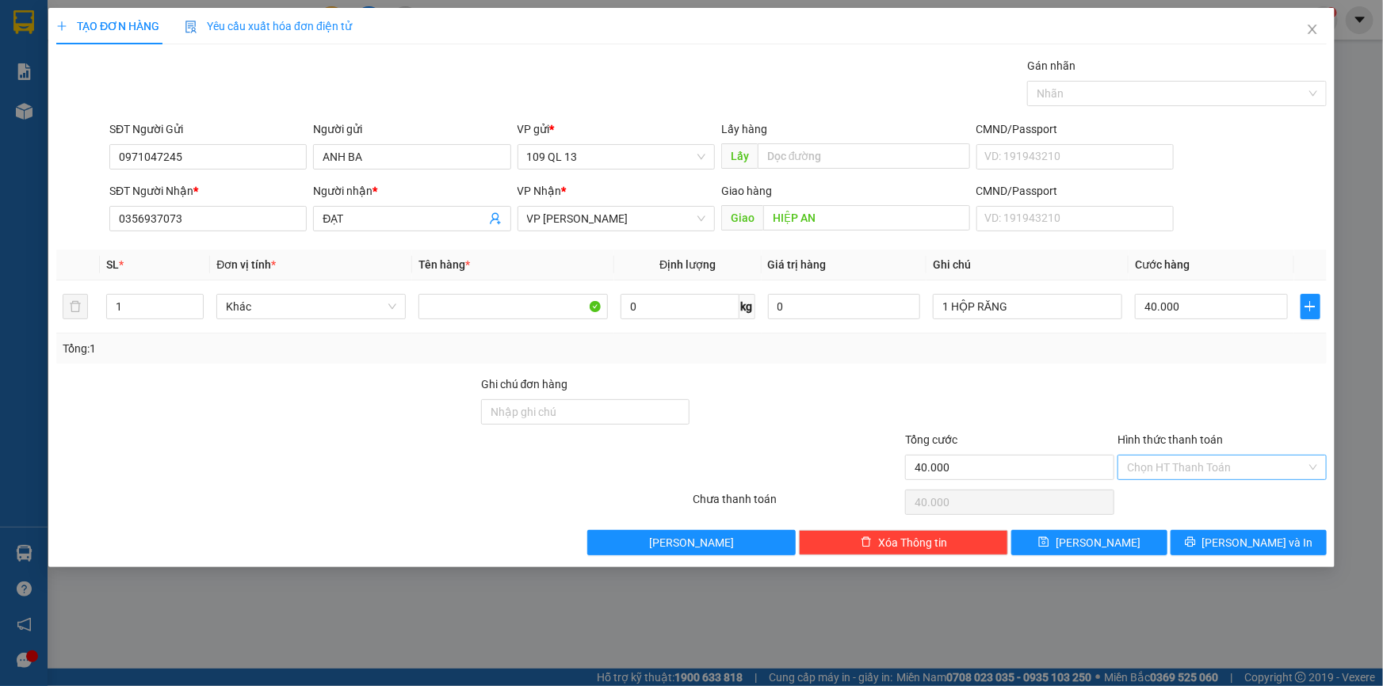
click at [1245, 462] on input "Hình thức thanh toán" at bounding box center [1216, 468] width 179 height 24
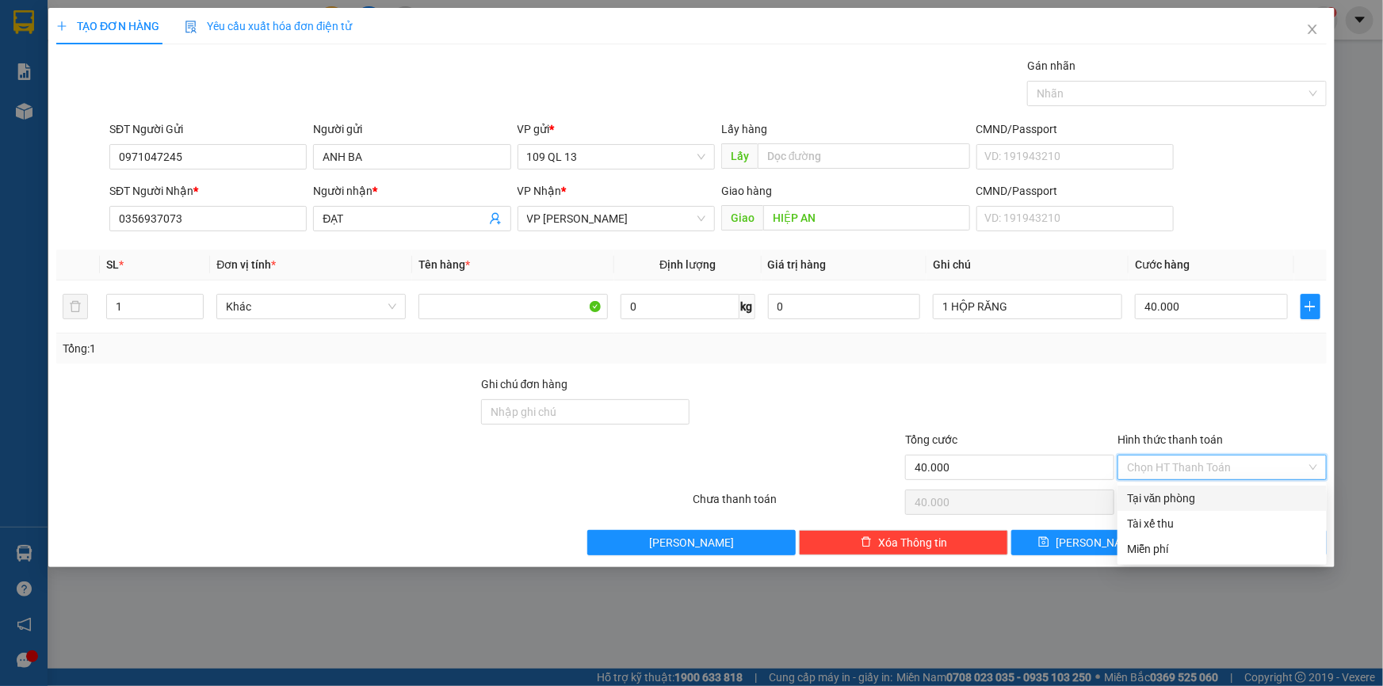
click at [1206, 497] on div "Tại văn phòng" at bounding box center [1222, 498] width 190 height 17
type input "0"
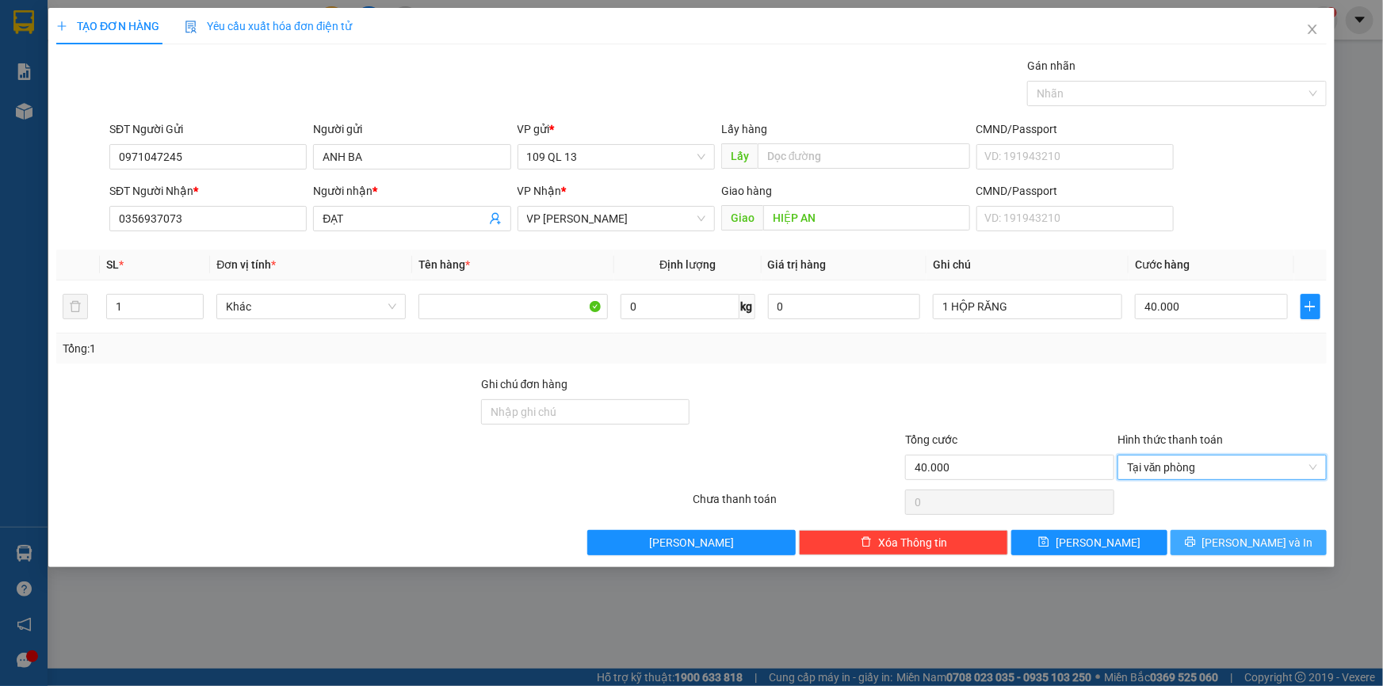
click at [1284, 541] on button "[PERSON_NAME] và In" at bounding box center [1248, 542] width 156 height 25
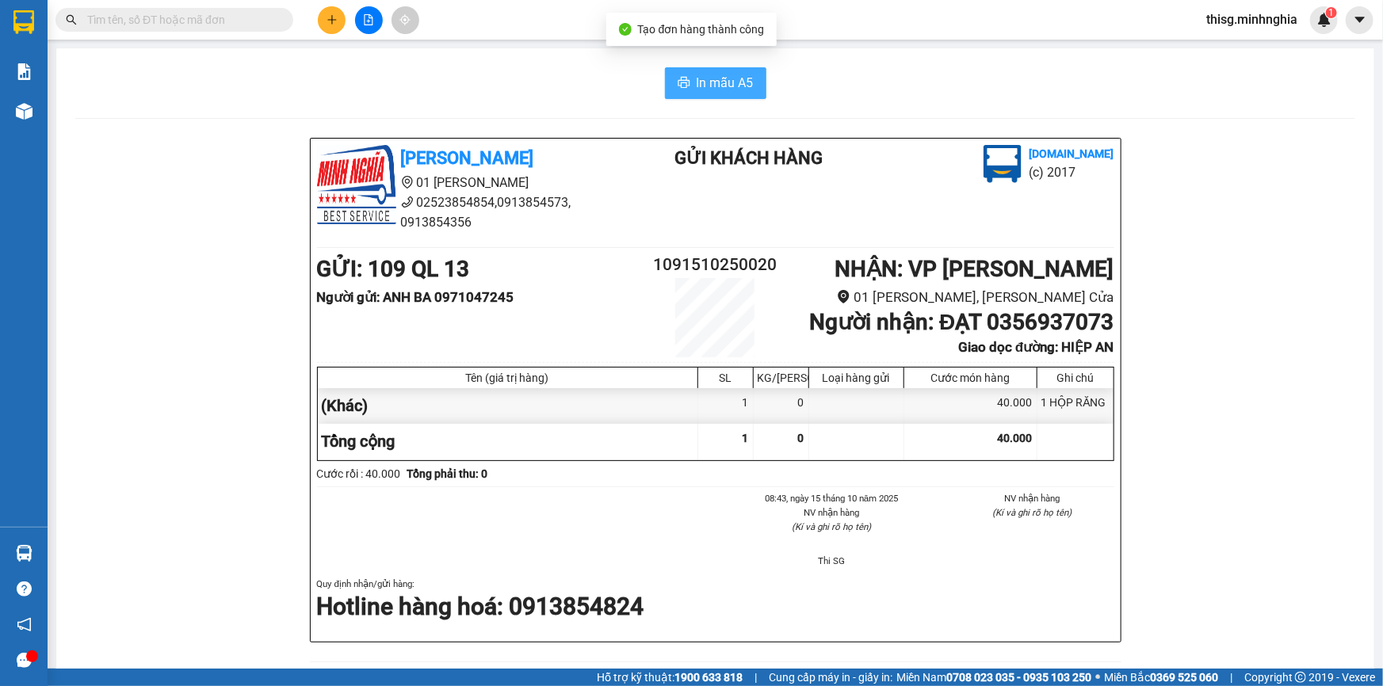
click at [746, 78] on span "In mẫu A5" at bounding box center [724, 83] width 57 height 20
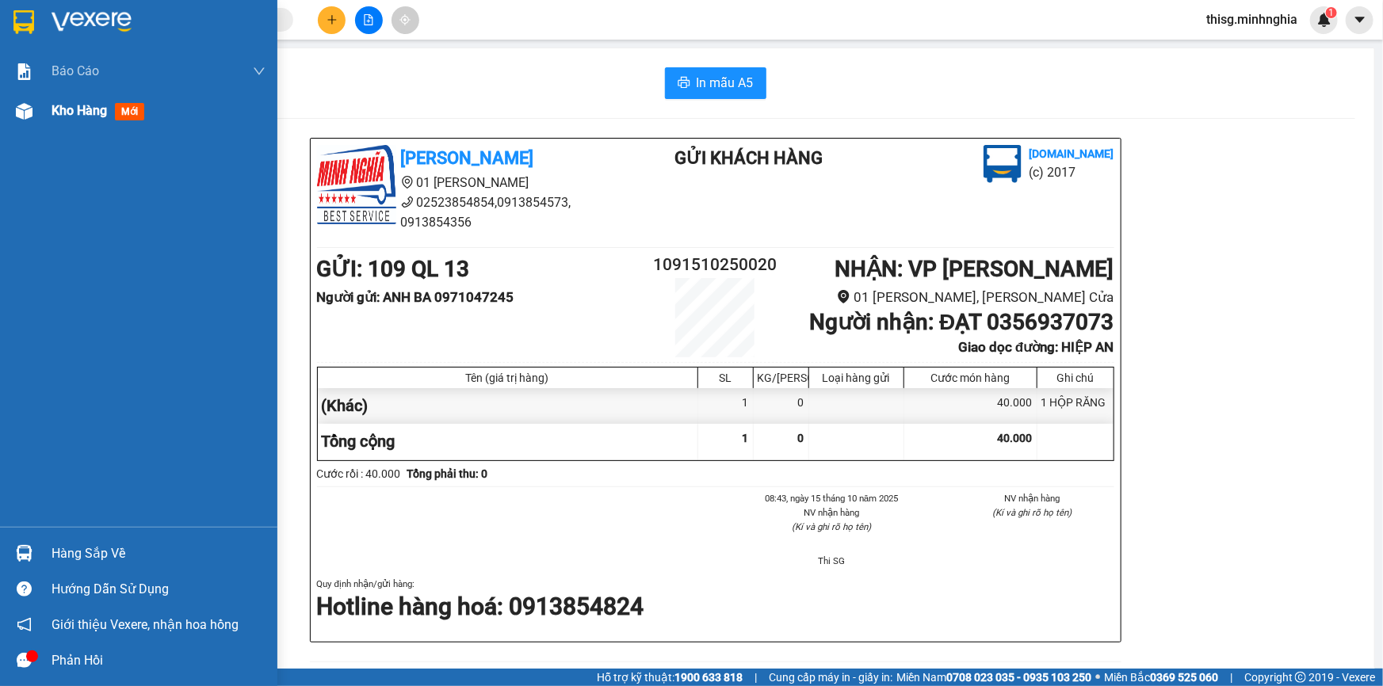
click at [39, 119] on div "Kho hàng mới" at bounding box center [138, 111] width 277 height 40
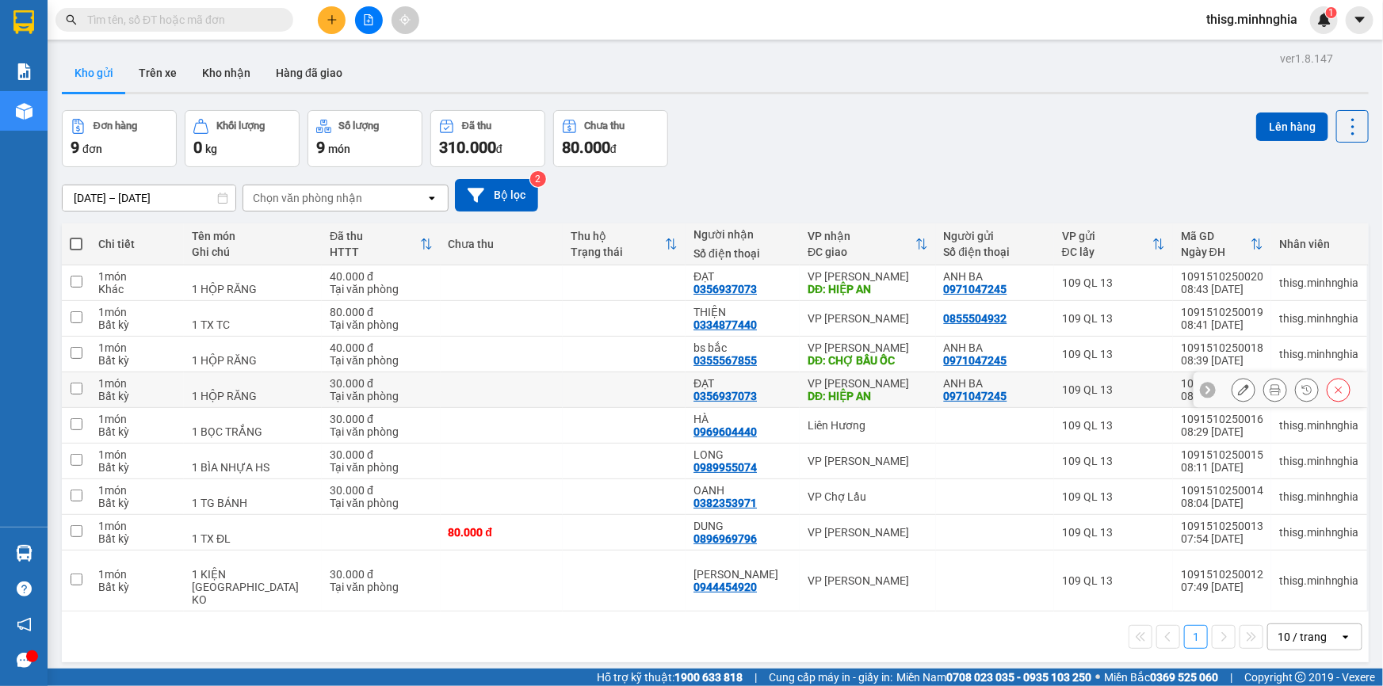
click at [1333, 389] on icon at bounding box center [1338, 389] width 11 height 11
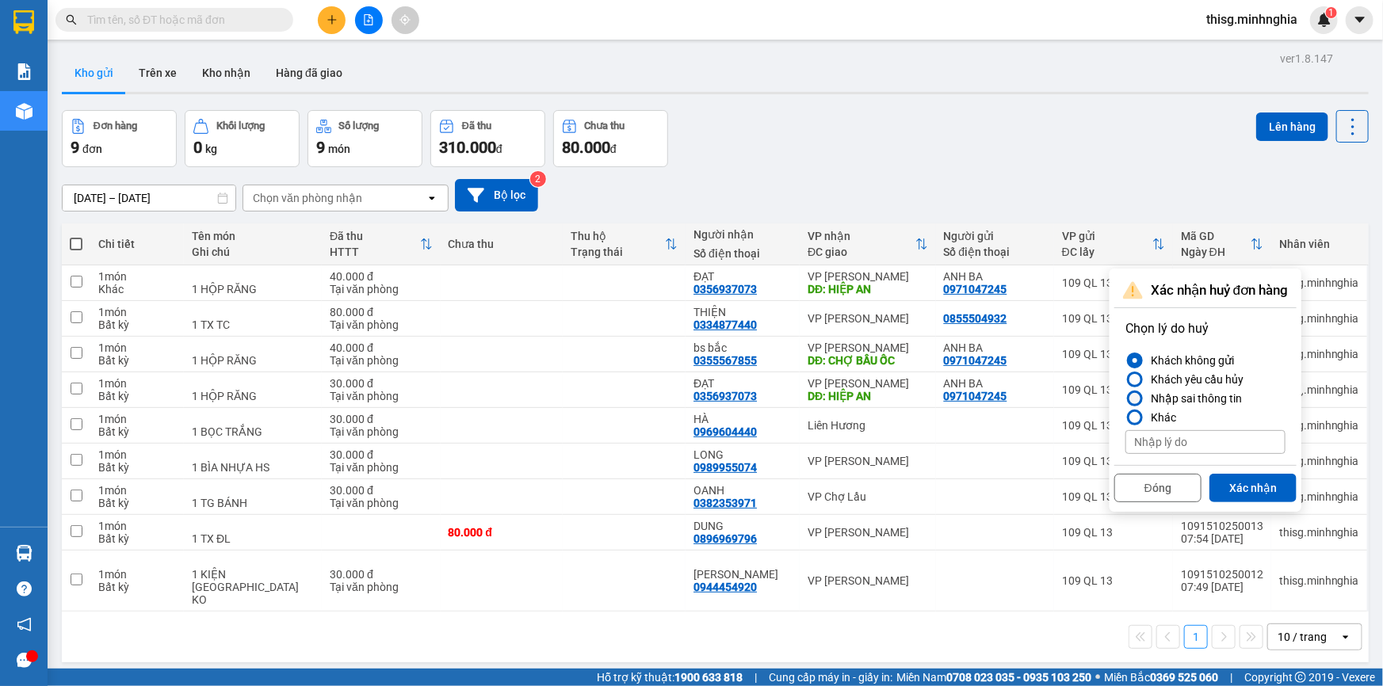
click at [1230, 398] on div "Nhập sai thông tin" at bounding box center [1192, 398] width 97 height 19
click at [1125, 399] on input "Nhập sai thông tin" at bounding box center [1125, 399] width 0 height 0
click at [1263, 484] on button "Xác nhận" at bounding box center [1252, 488] width 87 height 29
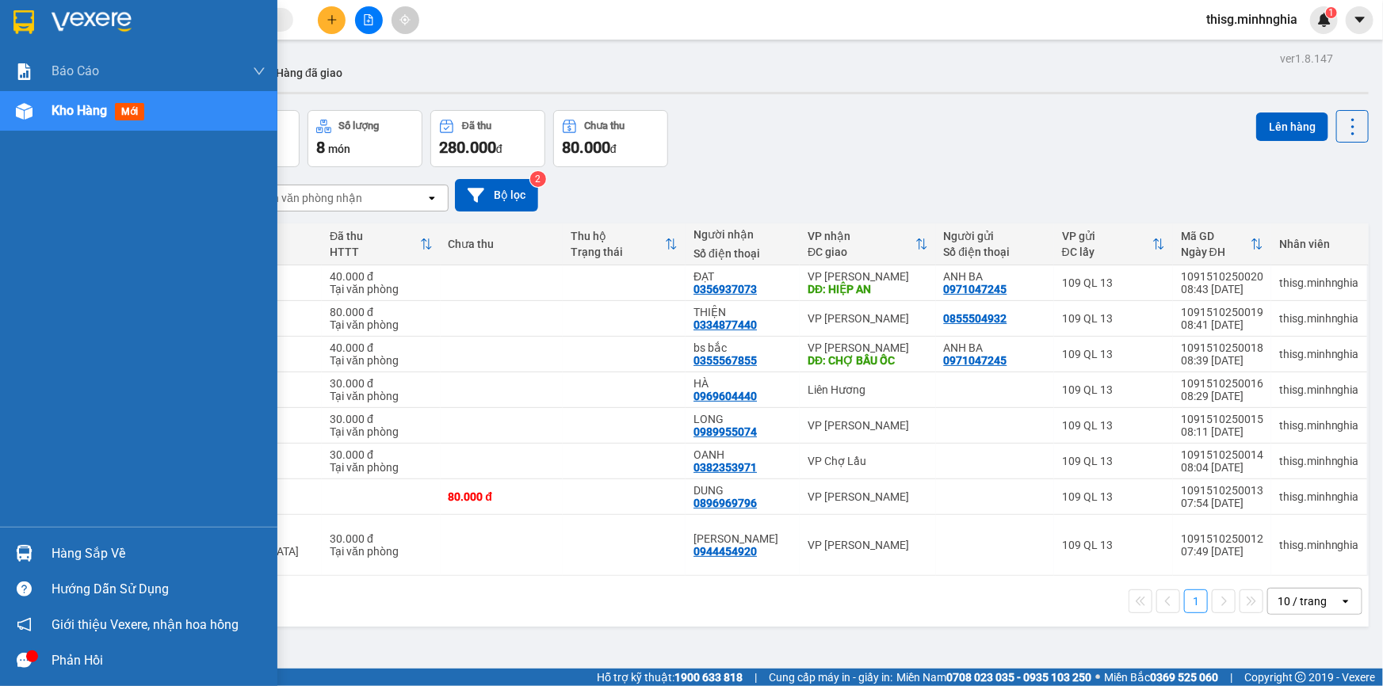
click at [87, 114] on span "Kho hàng" at bounding box center [78, 110] width 55 height 15
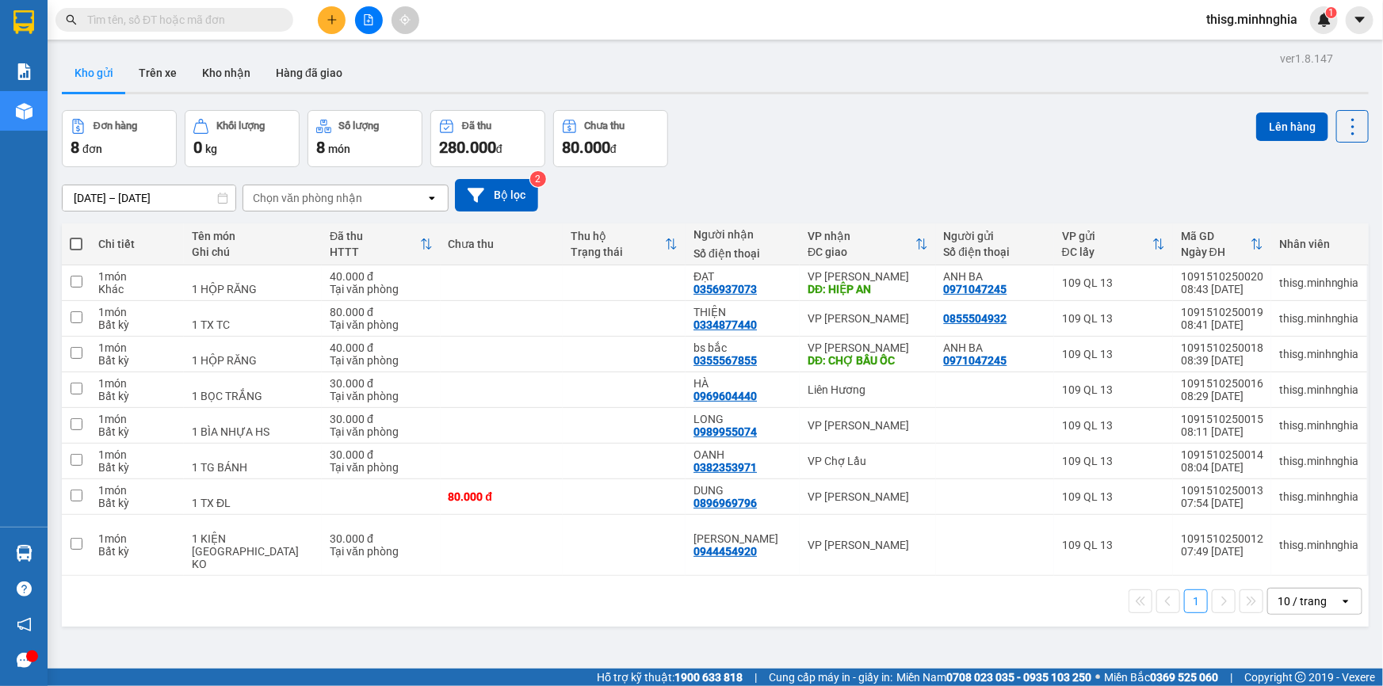
click at [330, 23] on icon "plus" at bounding box center [331, 19] width 11 height 11
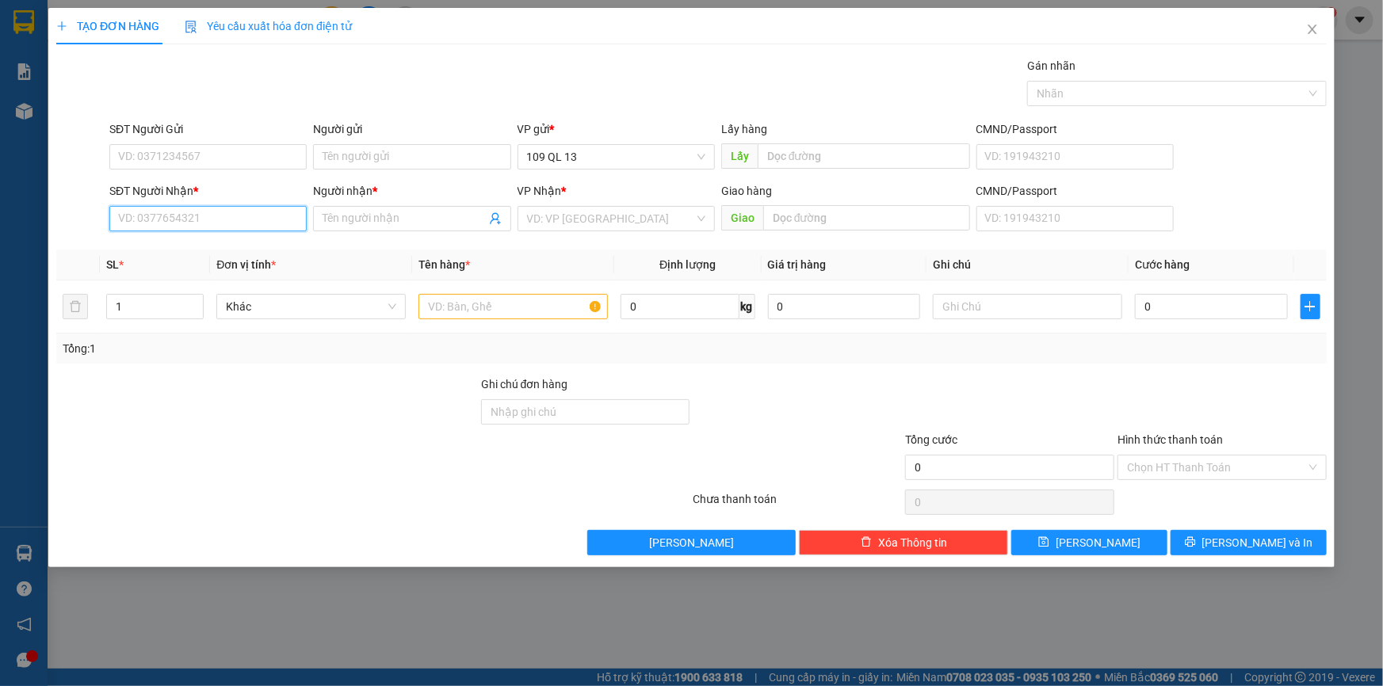
click at [224, 216] on input "SĐT Người Nhận *" at bounding box center [207, 218] width 197 height 25
click at [225, 242] on div "0934975976 - BS SƠN" at bounding box center [208, 250] width 178 height 17
type input "0934975976"
type input "BS SƠN"
type input "0934975976"
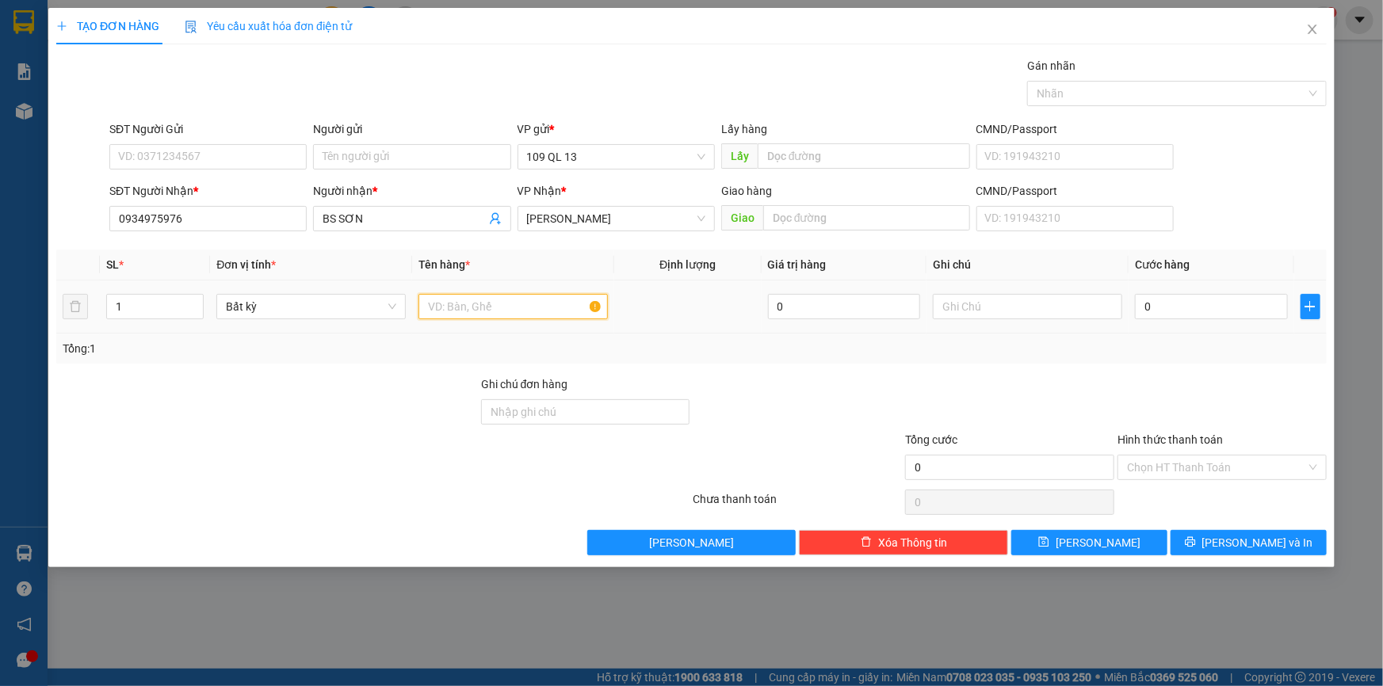
click at [495, 305] on input "text" at bounding box center [512, 306] width 189 height 25
click at [1073, 321] on div at bounding box center [1027, 307] width 189 height 32
click at [1066, 310] on input "text" at bounding box center [1027, 306] width 189 height 25
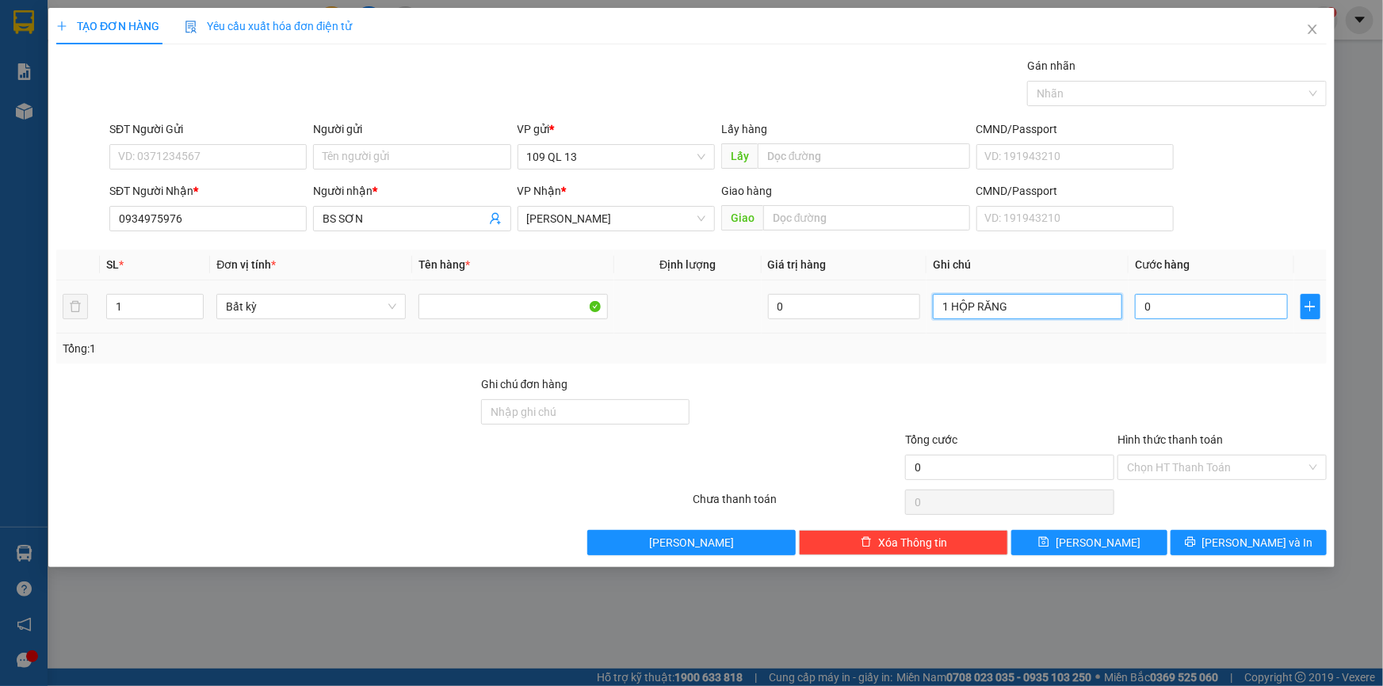
type input "1 HỘP RĂNG"
click at [1162, 302] on input "0" at bounding box center [1211, 306] width 153 height 25
type input "3"
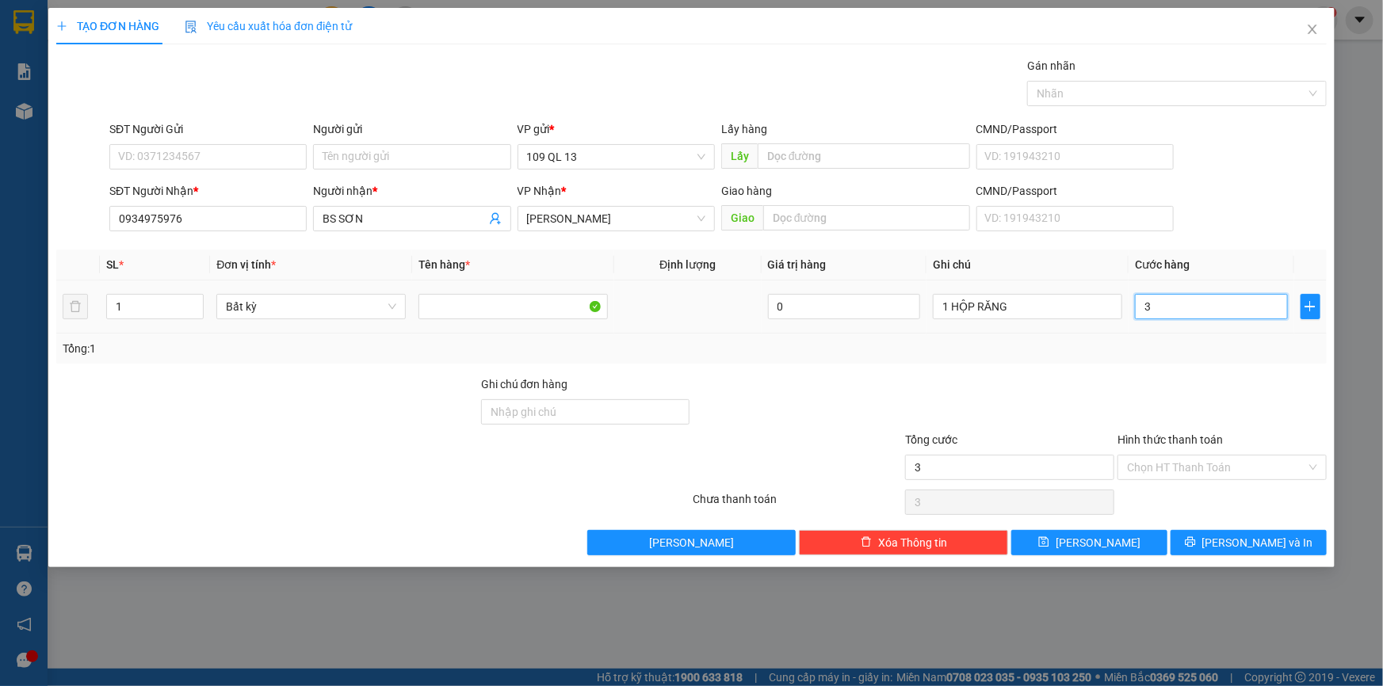
type input "30"
type input "30.000"
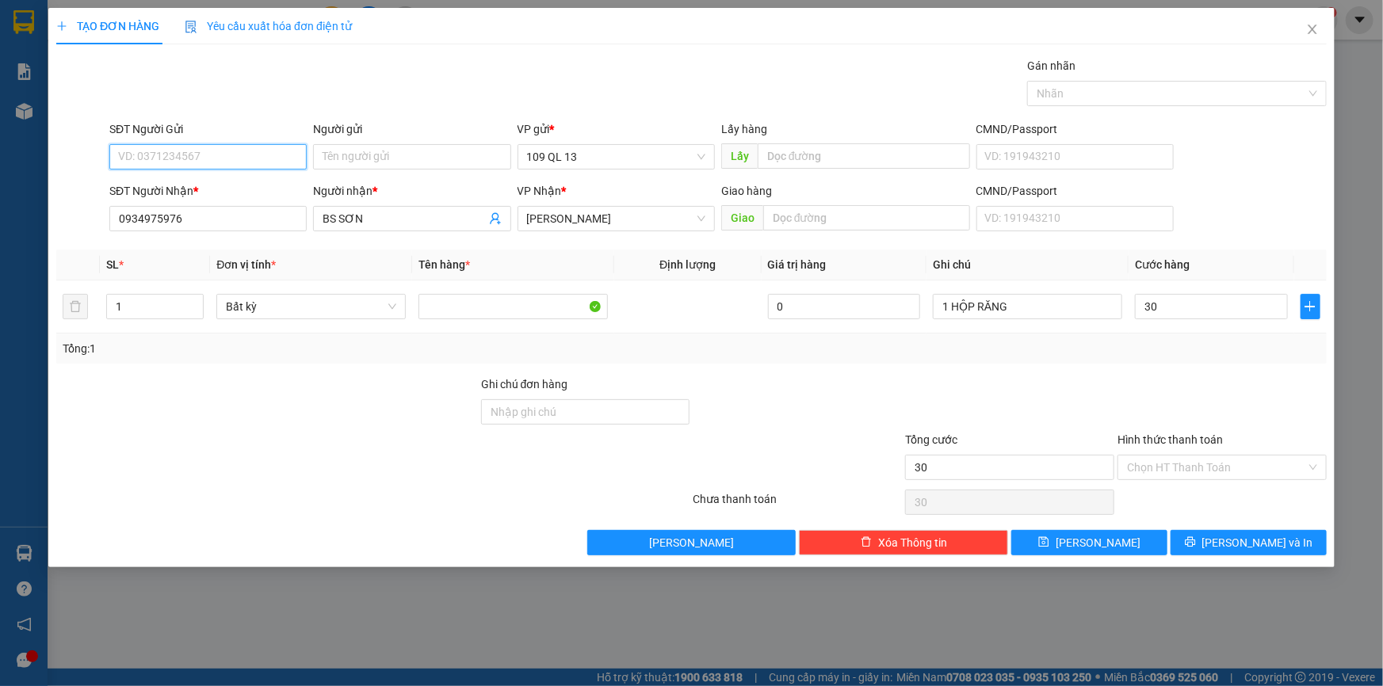
type input "30.000"
click at [263, 151] on input "SĐT Người Gửi" at bounding box center [207, 156] width 197 height 25
click at [226, 190] on div "0188606727 - NHẬT NGUYỆT" at bounding box center [208, 188] width 178 height 17
type input "0188606727"
type input "NHẬT NGUYỆT"
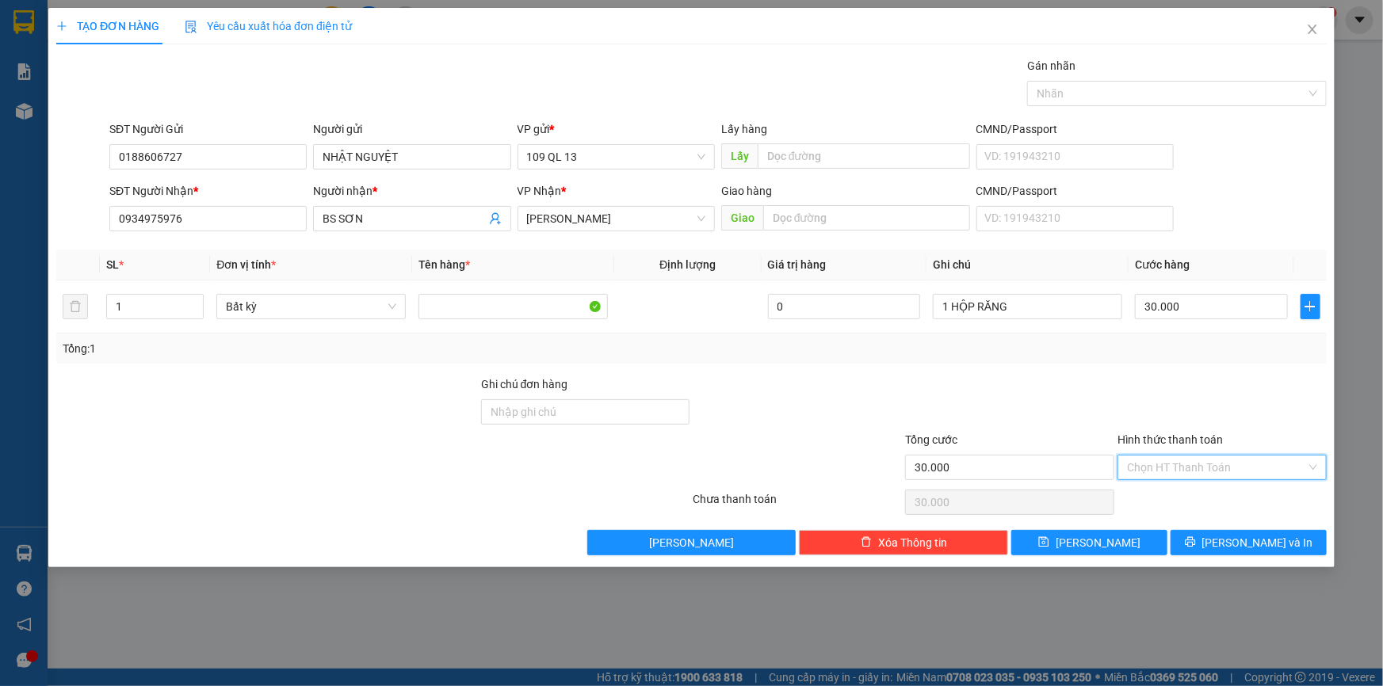
click at [1196, 459] on input "Hình thức thanh toán" at bounding box center [1216, 468] width 179 height 24
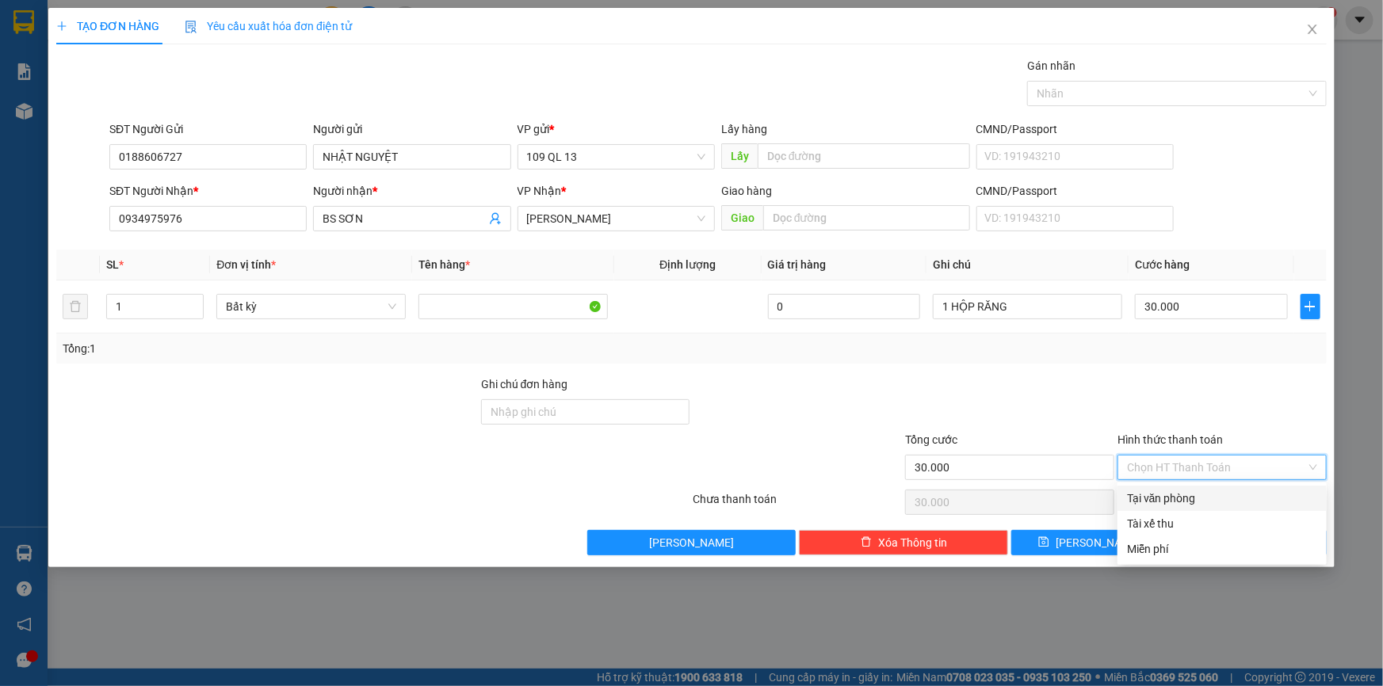
click at [1195, 494] on div "Tại văn phòng" at bounding box center [1222, 498] width 190 height 17
type input "0"
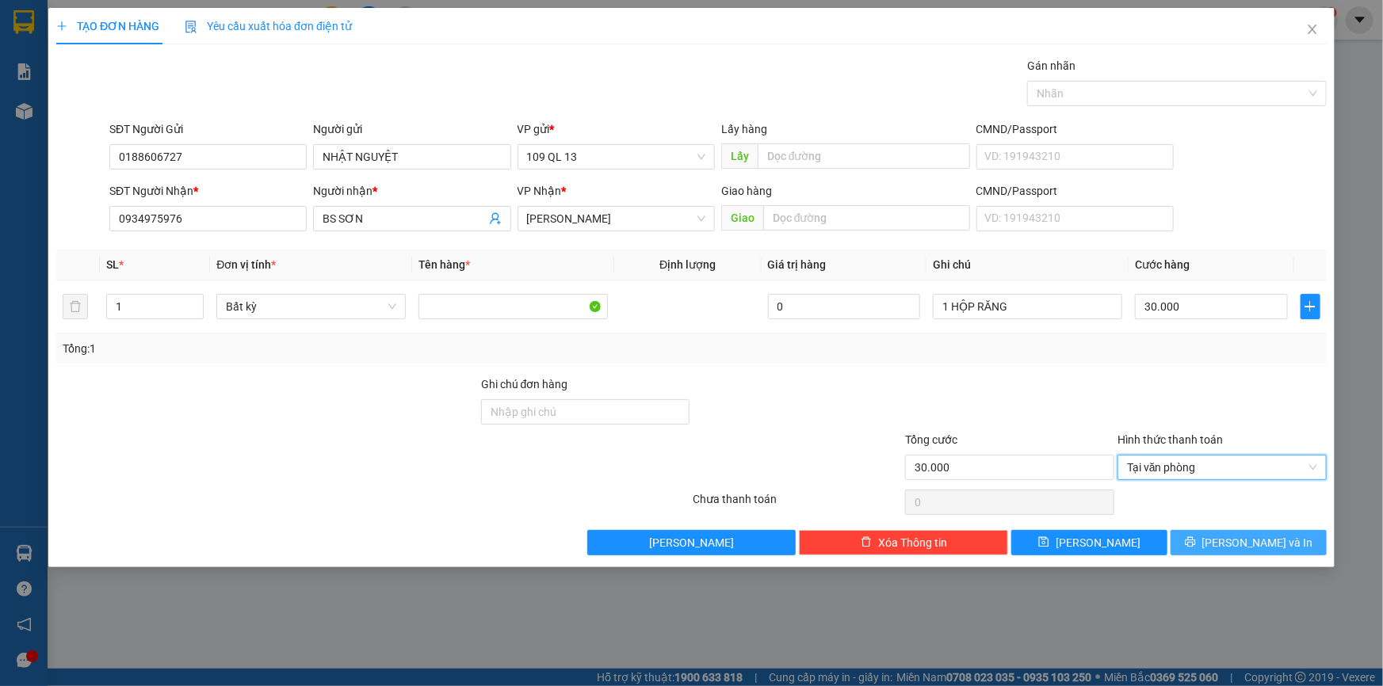
click at [1247, 543] on span "[PERSON_NAME] và In" at bounding box center [1257, 542] width 111 height 17
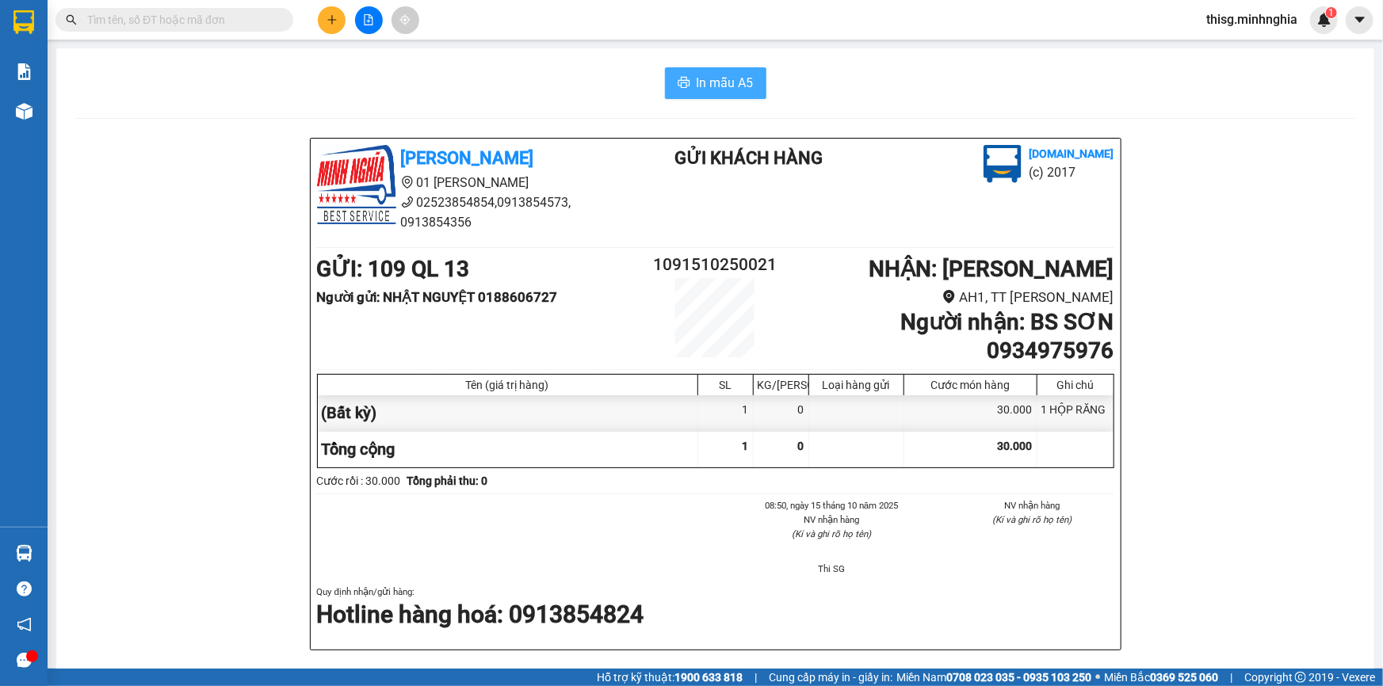
click at [730, 86] on span "In mẫu A5" at bounding box center [724, 83] width 57 height 20
click at [339, 17] on button at bounding box center [332, 20] width 28 height 28
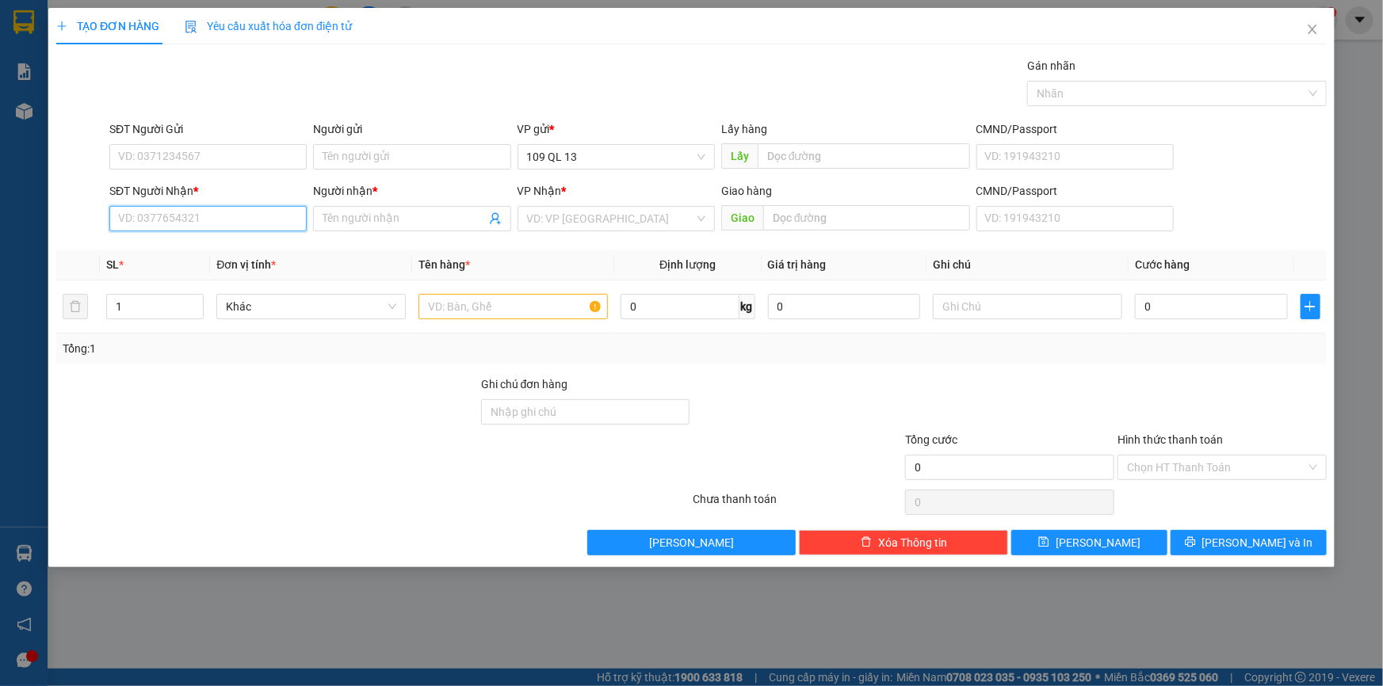
click at [243, 204] on div "SĐT Người Nhận * VD: 0377654321" at bounding box center [207, 209] width 197 height 55
click at [514, 309] on input "text" at bounding box center [512, 306] width 189 height 25
click at [406, 231] on div "Người nhận * Tên người nhận" at bounding box center [411, 209] width 197 height 55
click at [403, 217] on input "Người nhận *" at bounding box center [403, 218] width 162 height 17
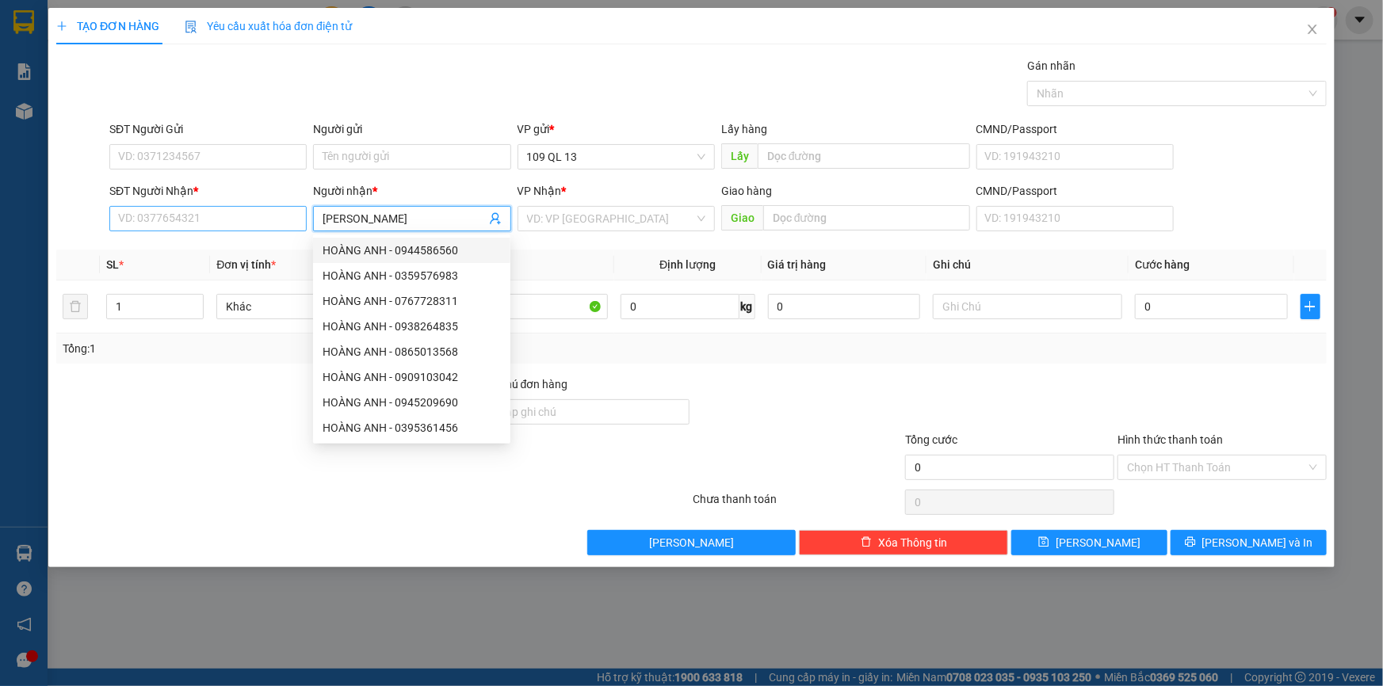
type input "[PERSON_NAME]"
click at [227, 220] on input "SĐT Người Nhận *" at bounding box center [207, 218] width 197 height 25
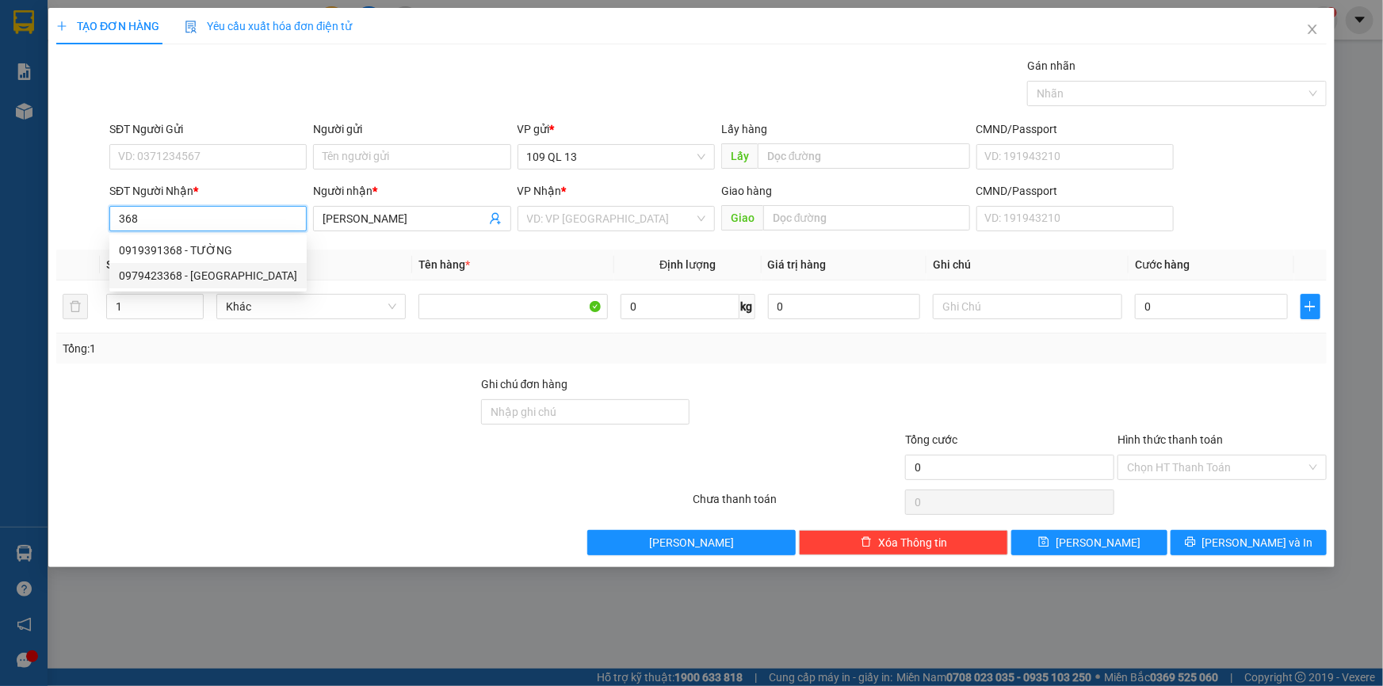
click at [221, 277] on div "0979423368 - HOÀNG ANH" at bounding box center [208, 275] width 178 height 17
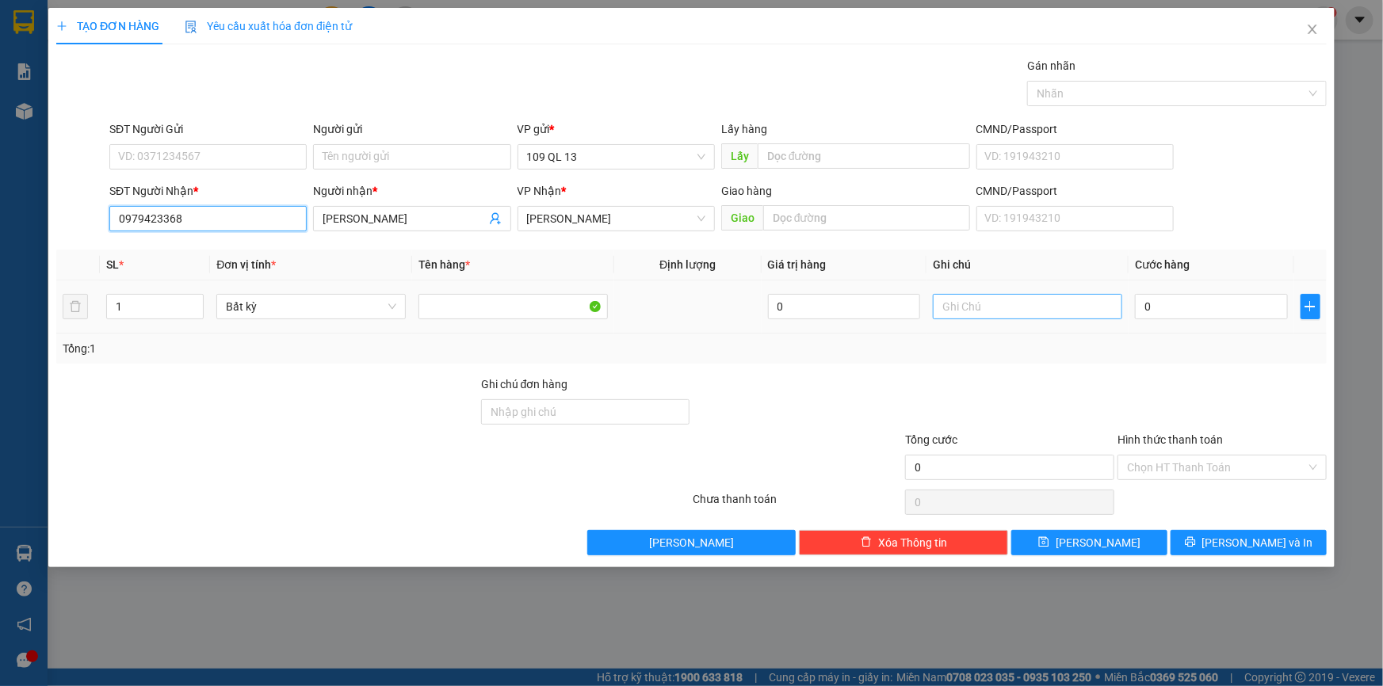
type input "0979423368"
click at [1026, 294] on input "text" at bounding box center [1027, 306] width 189 height 25
type input "1 BAO HỒNG BÁNH CANH"
click at [1257, 297] on input "0" at bounding box center [1211, 306] width 153 height 25
type input "4"
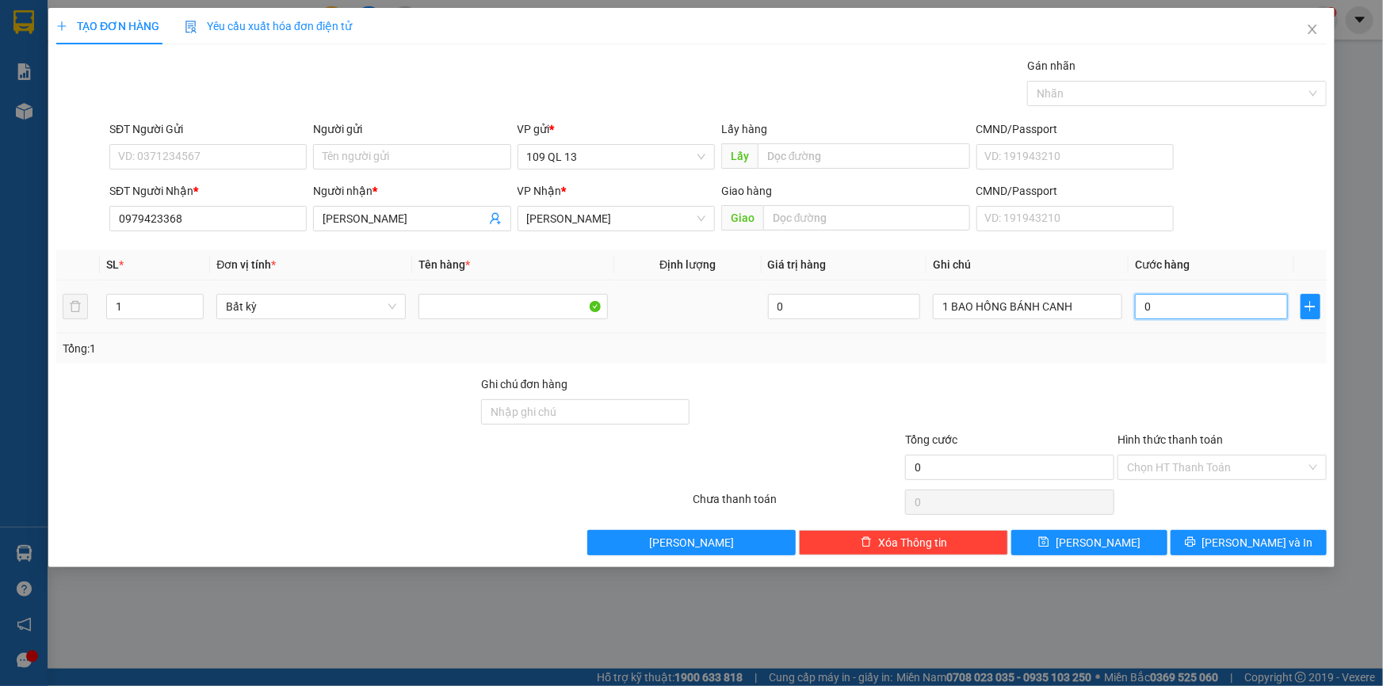
type input "4"
type input "40"
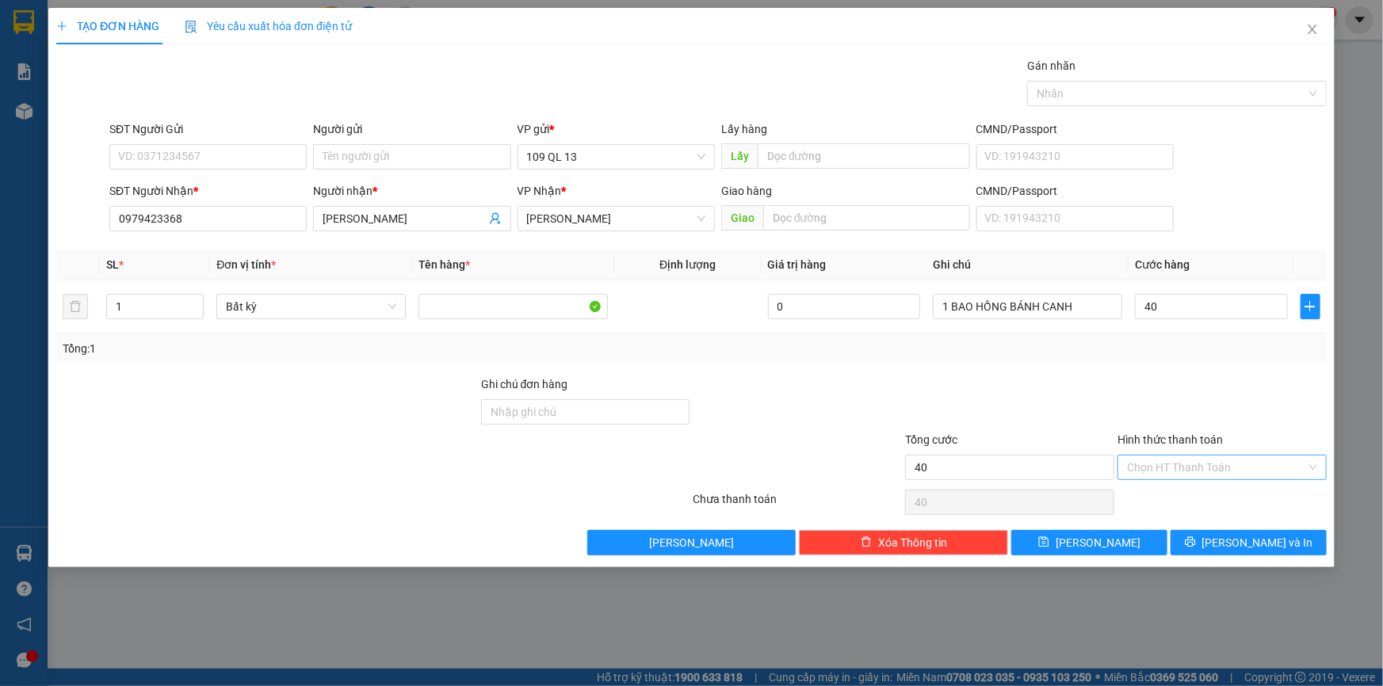
type input "40.000"
click at [1249, 456] on input "Hình thức thanh toán" at bounding box center [1216, 468] width 179 height 24
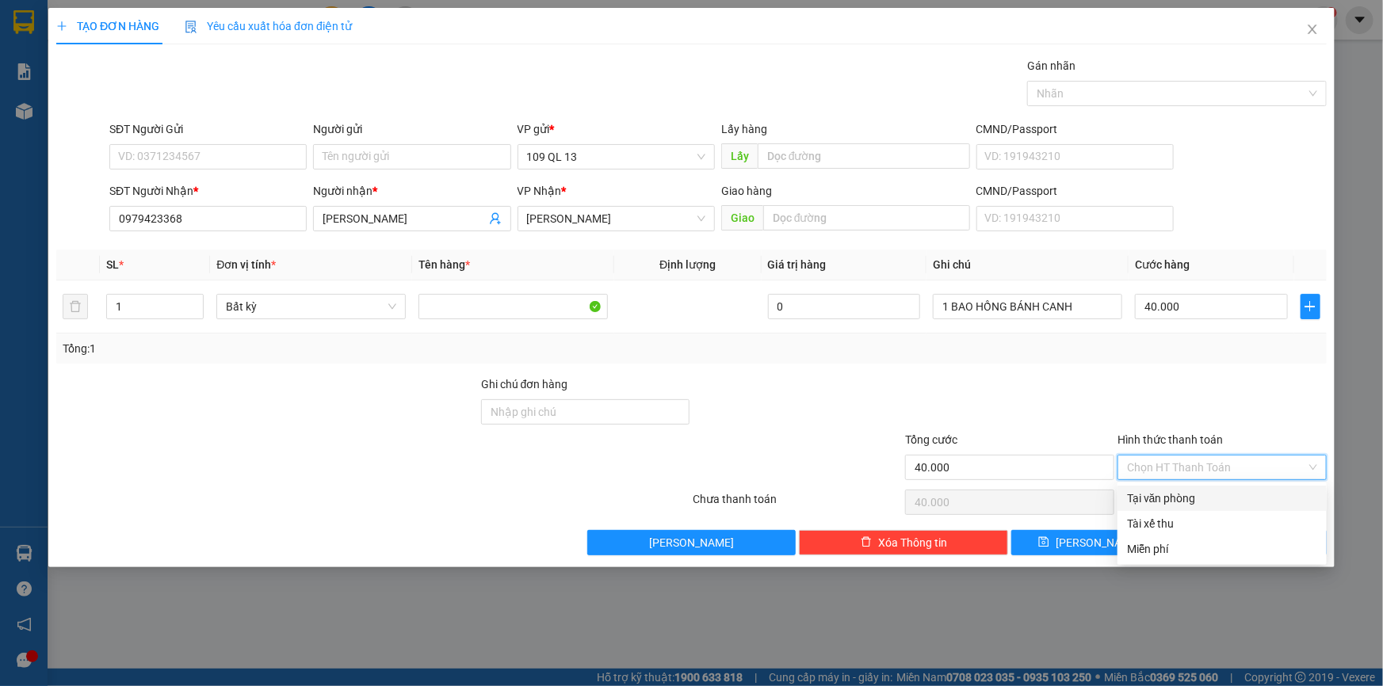
click at [1228, 498] on div "Tại văn phòng" at bounding box center [1222, 498] width 190 height 17
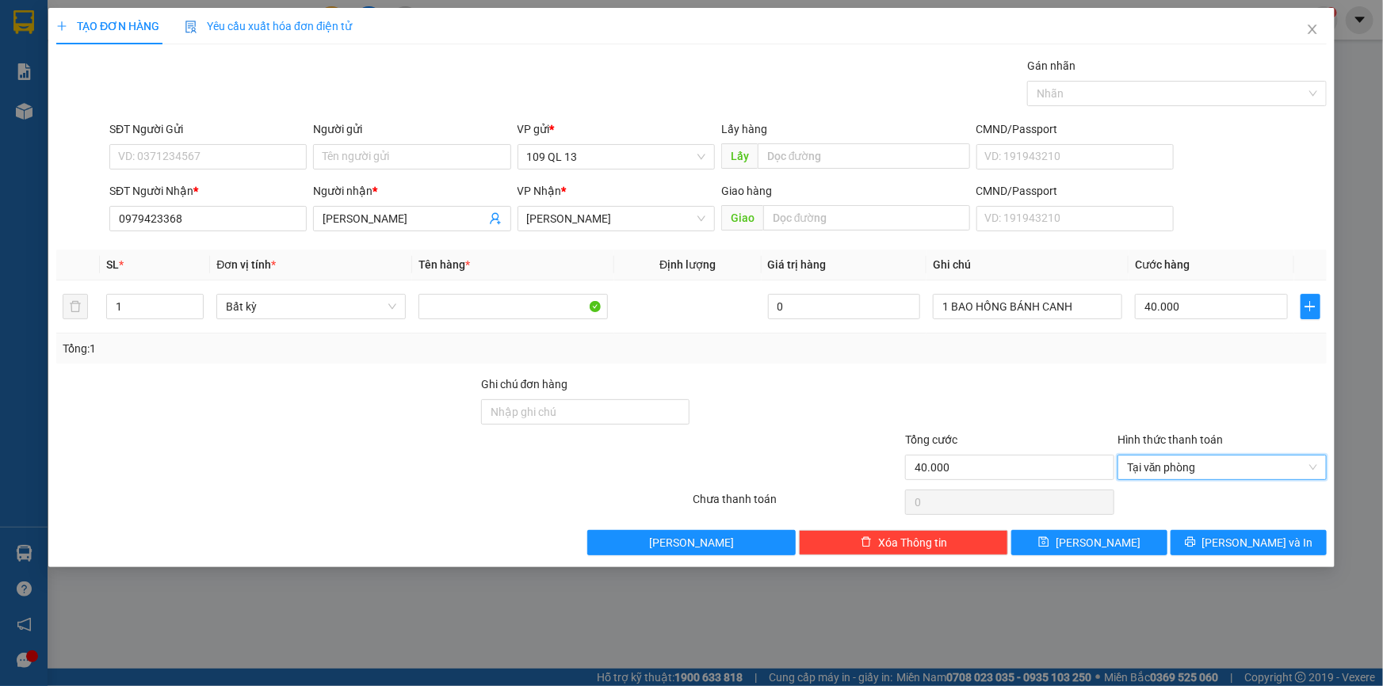
click at [1285, 498] on div at bounding box center [1222, 502] width 212 height 32
click at [1283, 483] on div "Hình thức thanh toán Tại văn phòng" at bounding box center [1221, 458] width 209 height 55
click at [1280, 461] on span "Tại văn phòng" at bounding box center [1222, 468] width 190 height 24
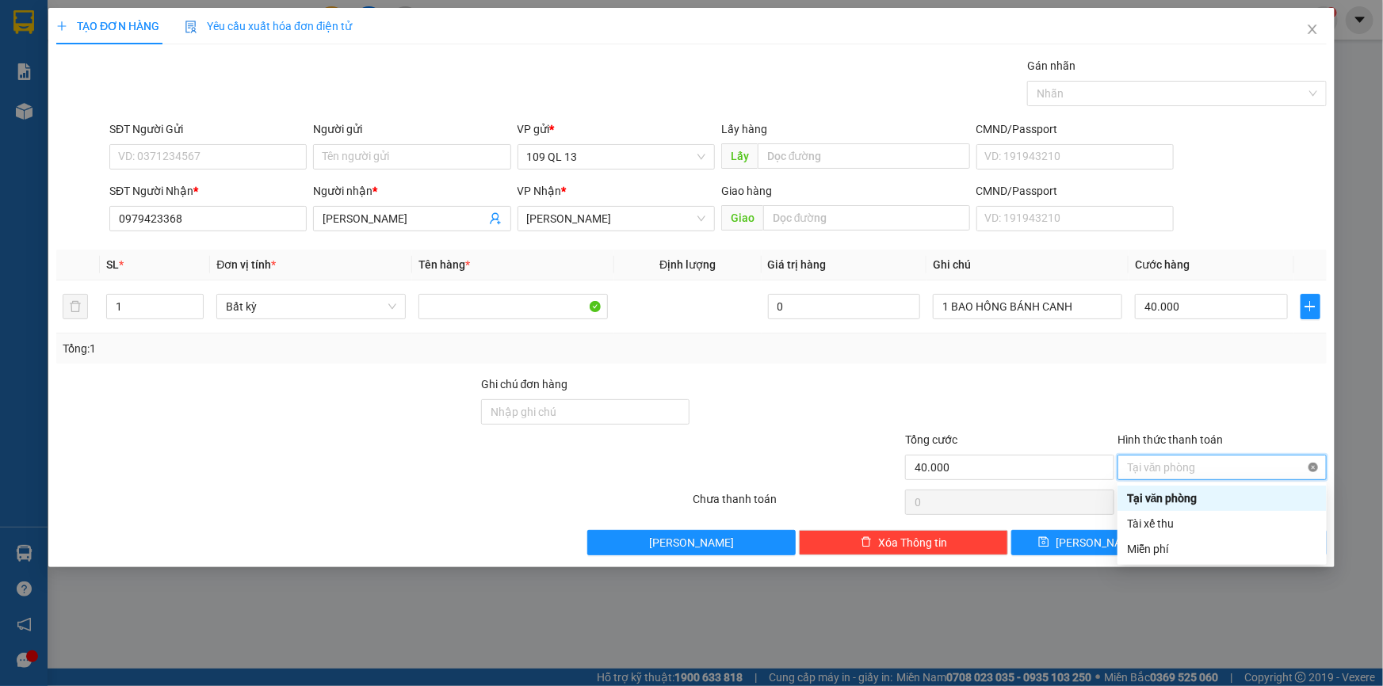
type input "40.000"
click at [1263, 330] on td "40.000" at bounding box center [1211, 306] width 166 height 53
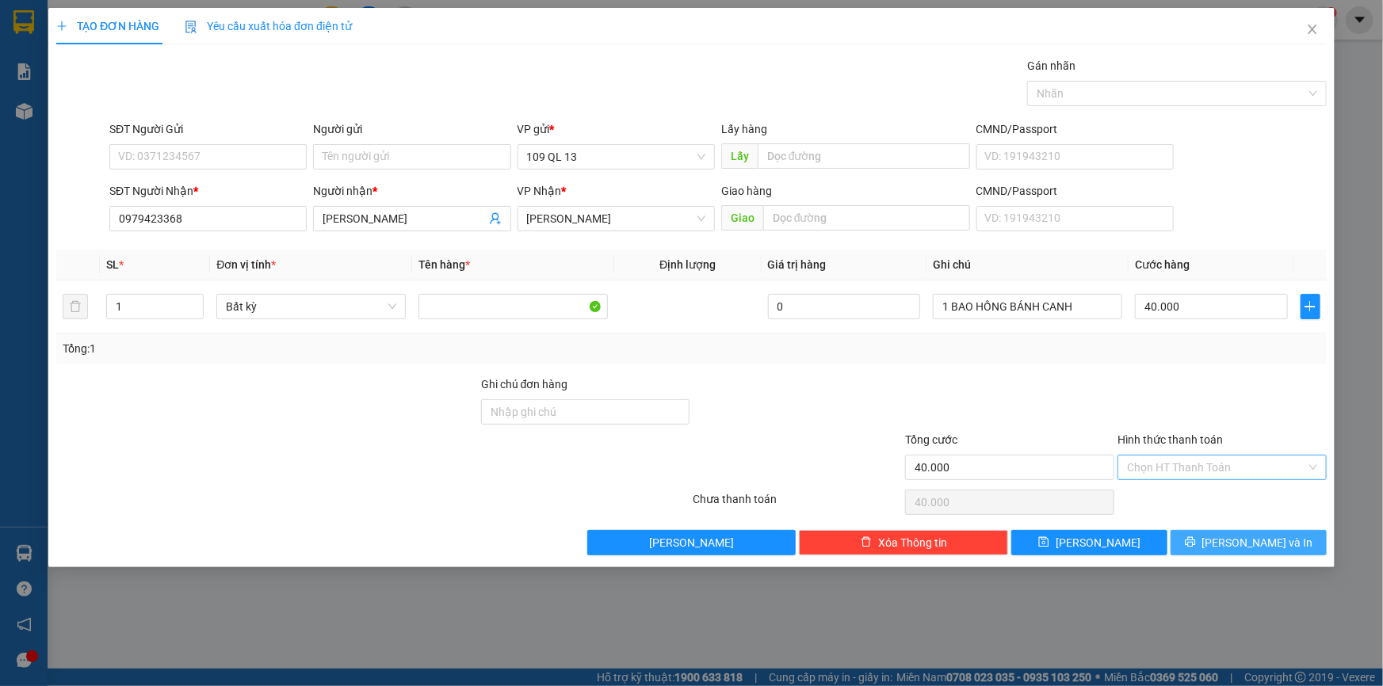
click at [1294, 546] on button "[PERSON_NAME] và In" at bounding box center [1248, 542] width 156 height 25
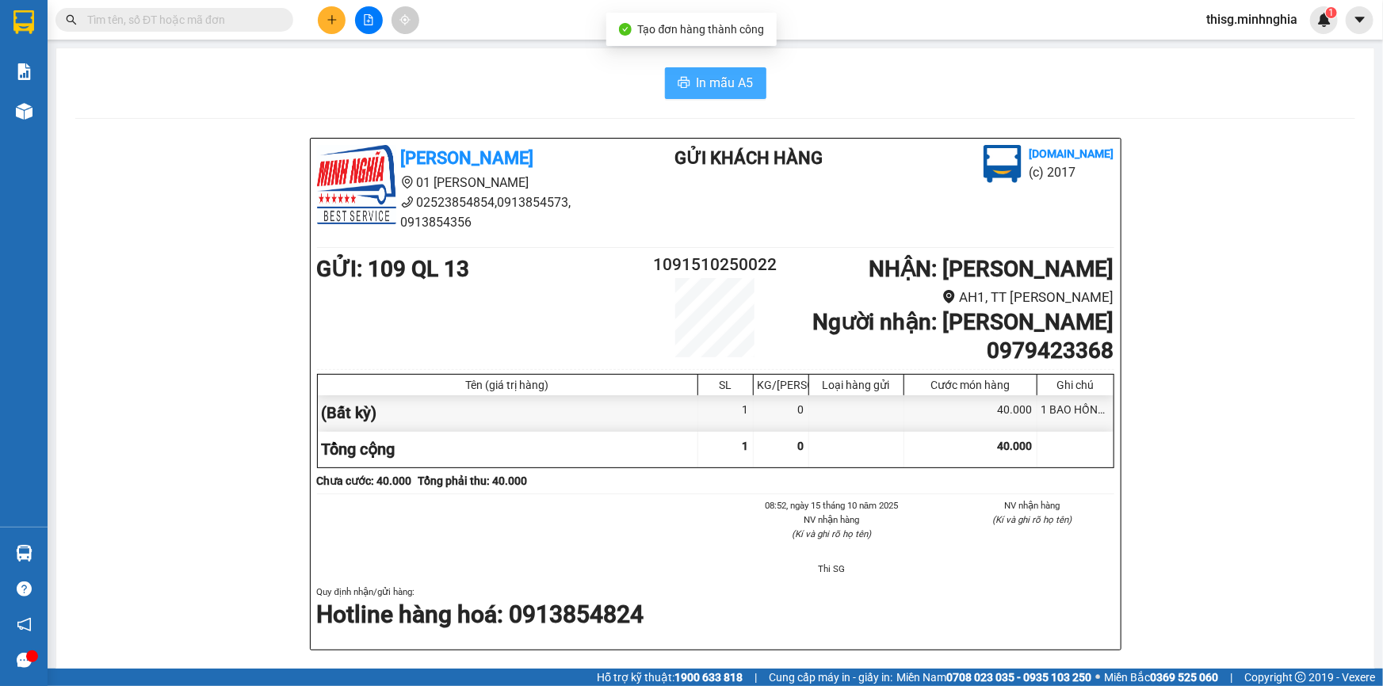
click at [733, 77] on span "In mẫu A5" at bounding box center [724, 83] width 57 height 20
click at [538, 82] on div "In mẫu A5" at bounding box center [715, 83] width 1280 height 32
click at [333, 11] on button at bounding box center [332, 20] width 28 height 28
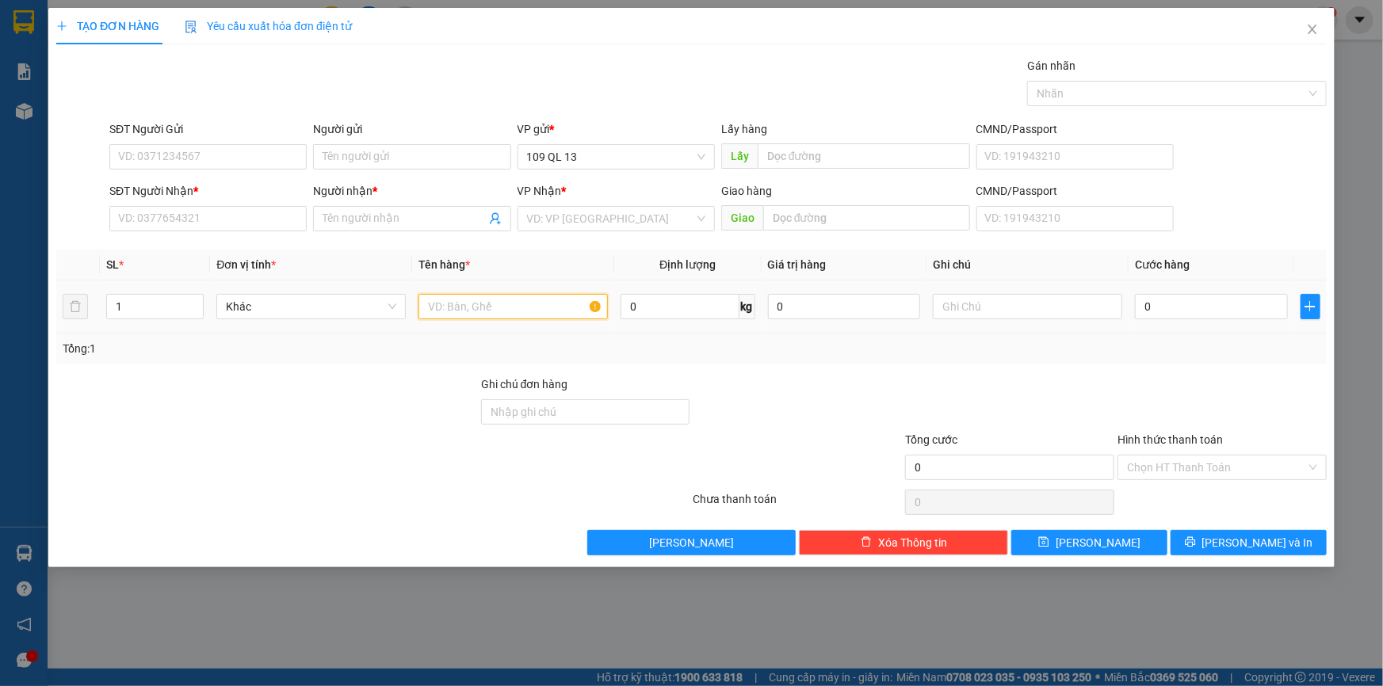
click at [486, 301] on input "text" at bounding box center [512, 306] width 189 height 25
click at [1035, 311] on input "text" at bounding box center [1027, 306] width 189 height 25
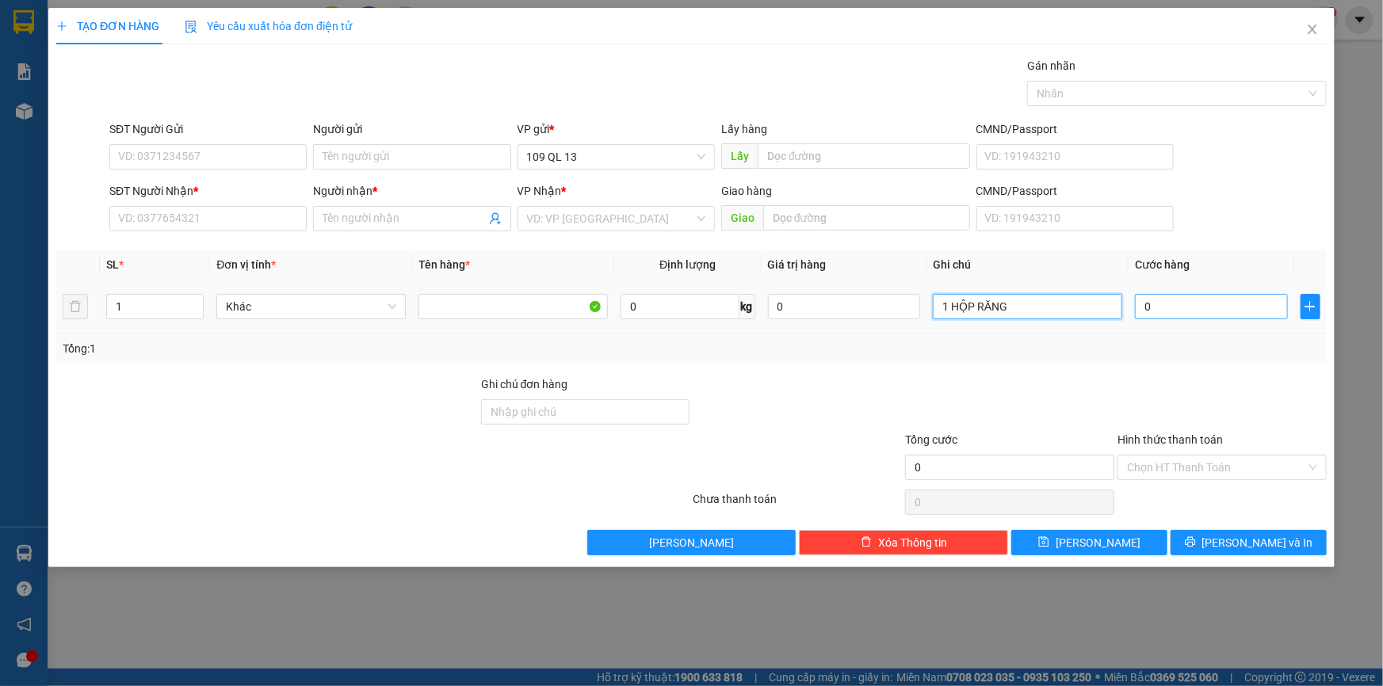
type input "1 HỘP RĂNG"
click at [1190, 303] on input "0" at bounding box center [1211, 306] width 153 height 25
type input "3"
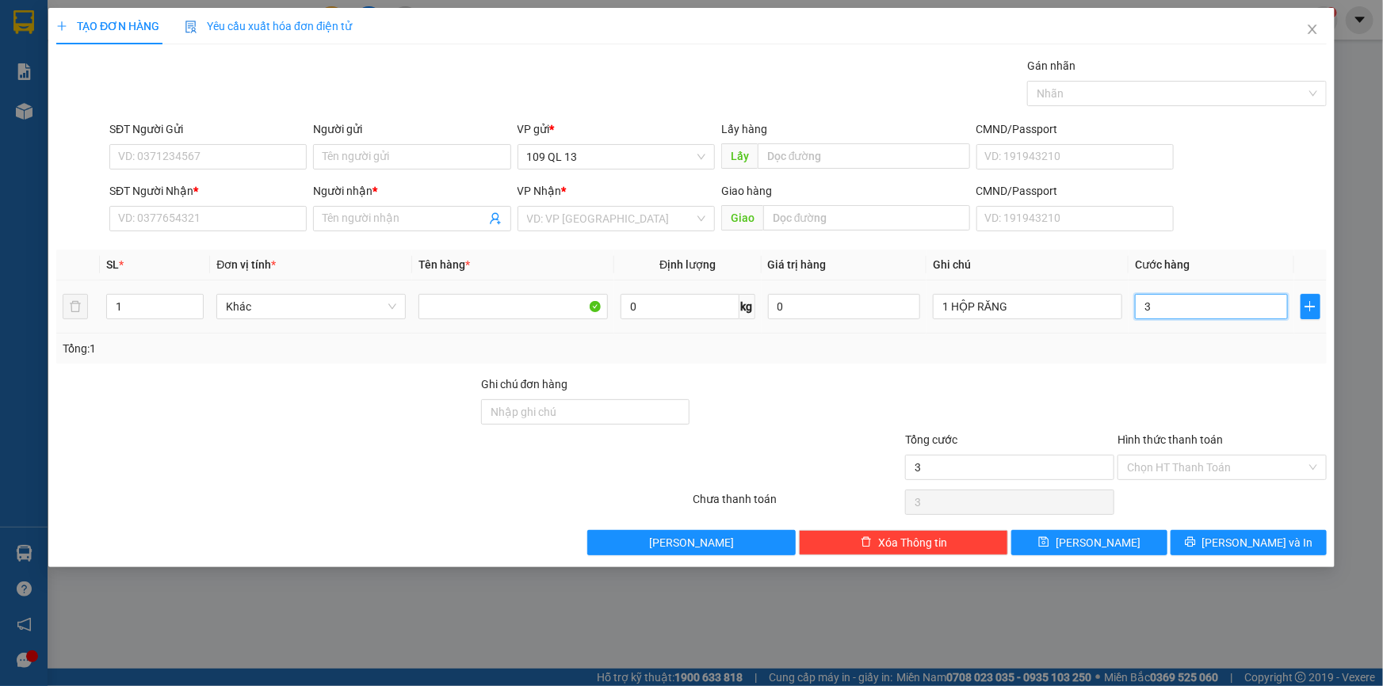
type input "30"
type input "30.000"
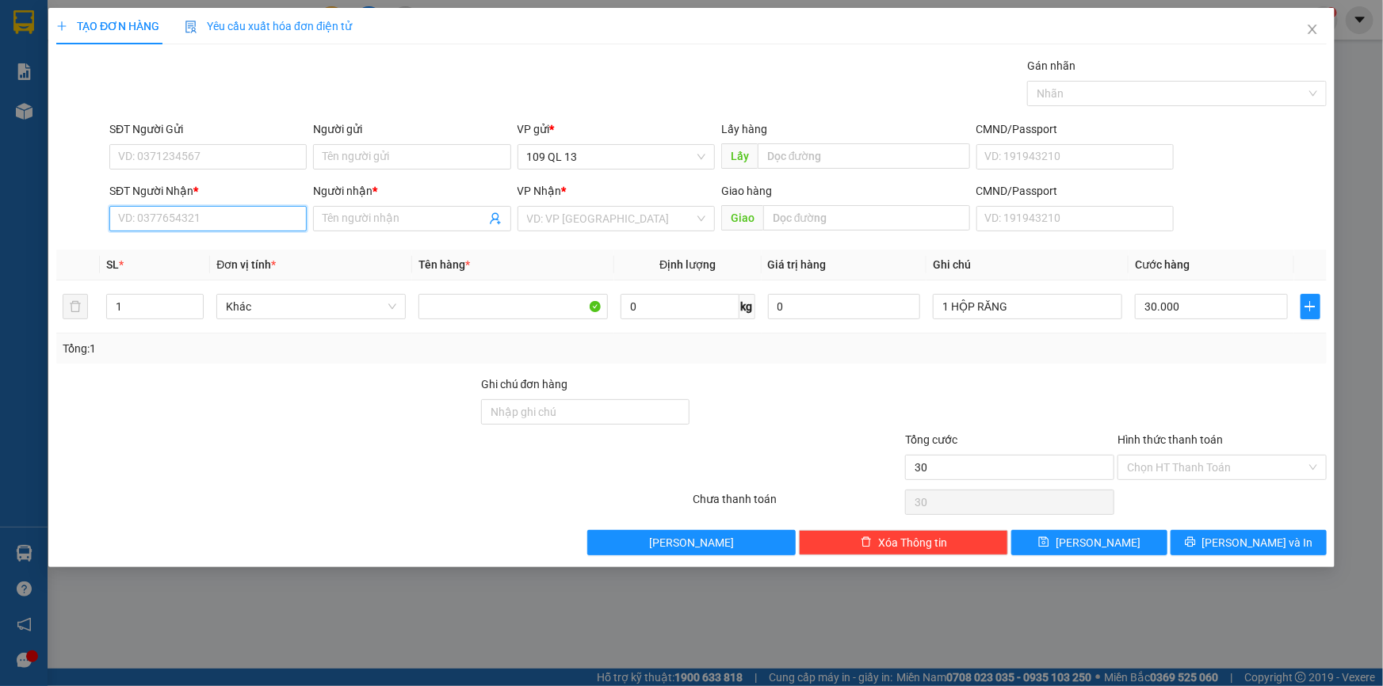
type input "30.000"
click at [251, 225] on input "SĐT Người Nhận *" at bounding box center [207, 218] width 197 height 25
click at [247, 243] on div "0774832832 - DENTIST" at bounding box center [208, 250] width 178 height 17
type input "0774832832"
type input "DENTIST"
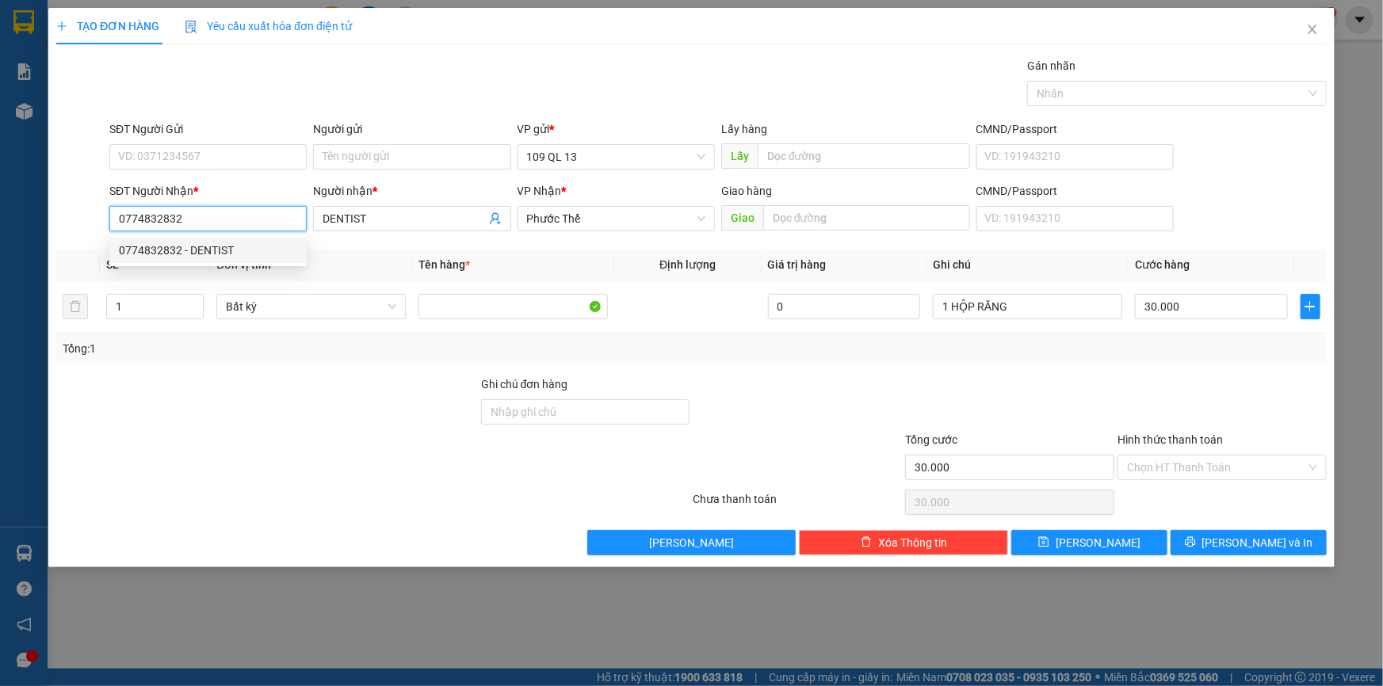
type input "0774832832"
drag, startPoint x: 235, startPoint y: 175, endPoint x: 233, endPoint y: 165, distance: 10.6
click at [235, 174] on form "SĐT Người Gửi VD: 0371234567 Người gửi Tên người gửi VP gửi * 109 QL 13 Lấy hàn…" at bounding box center [691, 178] width 1270 height 117
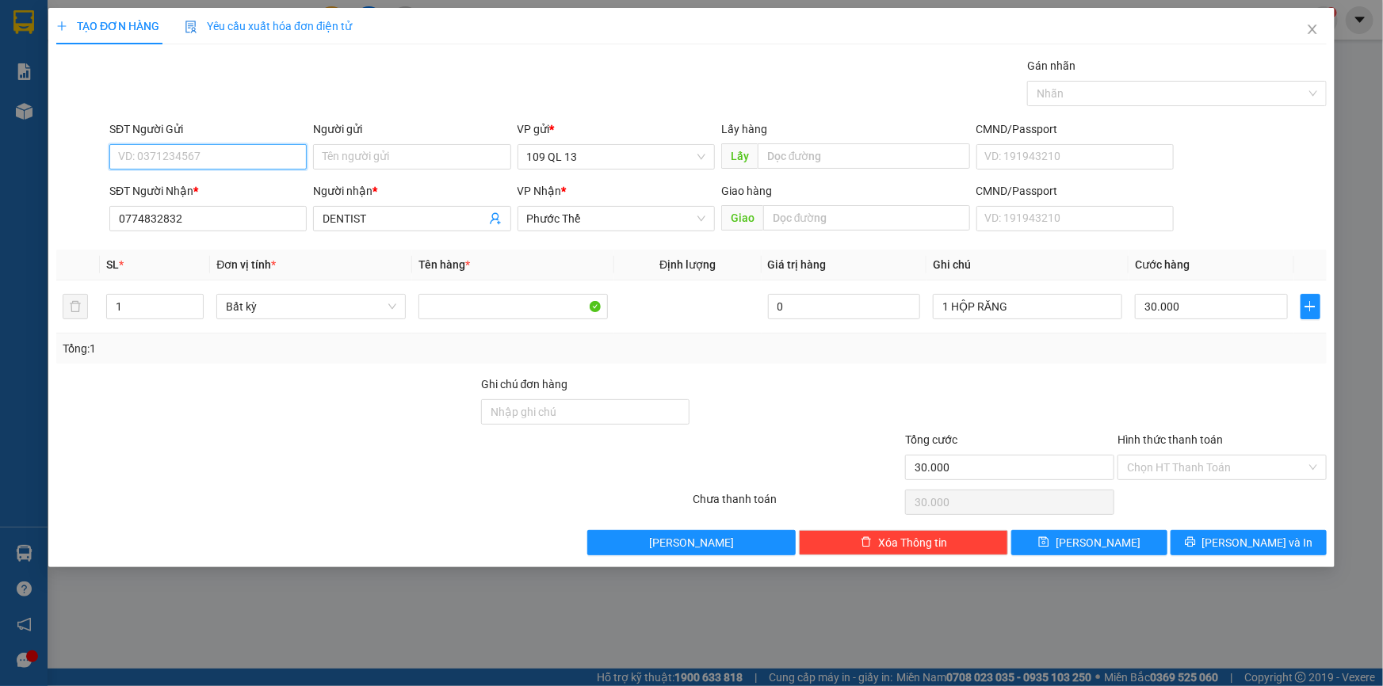
click at [233, 163] on input "SĐT Người Gửi" at bounding box center [207, 156] width 197 height 25
click at [233, 211] on div "0906897659 - LAB DK" at bounding box center [208, 213] width 178 height 17
type input "0906897659"
type input "LAB DK"
click at [1215, 456] on input "Hình thức thanh toán" at bounding box center [1216, 468] width 179 height 24
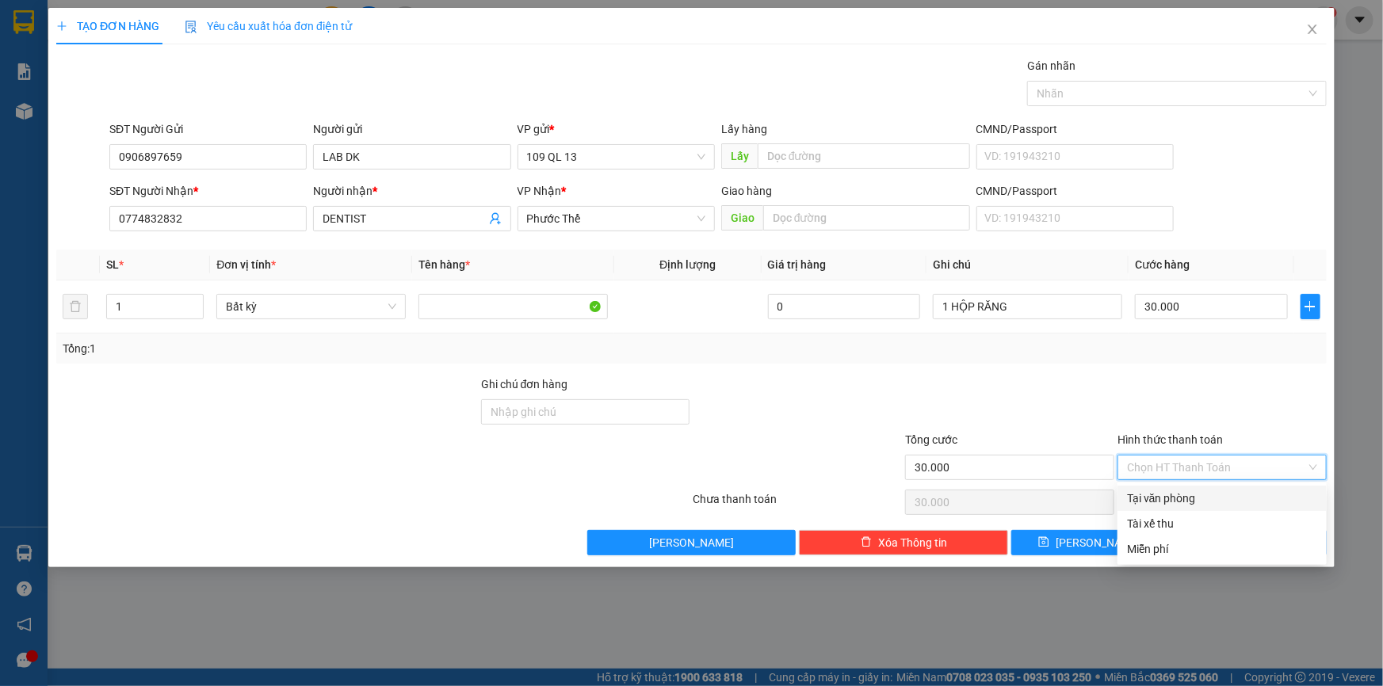
click at [1213, 490] on div "Tại văn phòng" at bounding box center [1222, 498] width 190 height 17
type input "0"
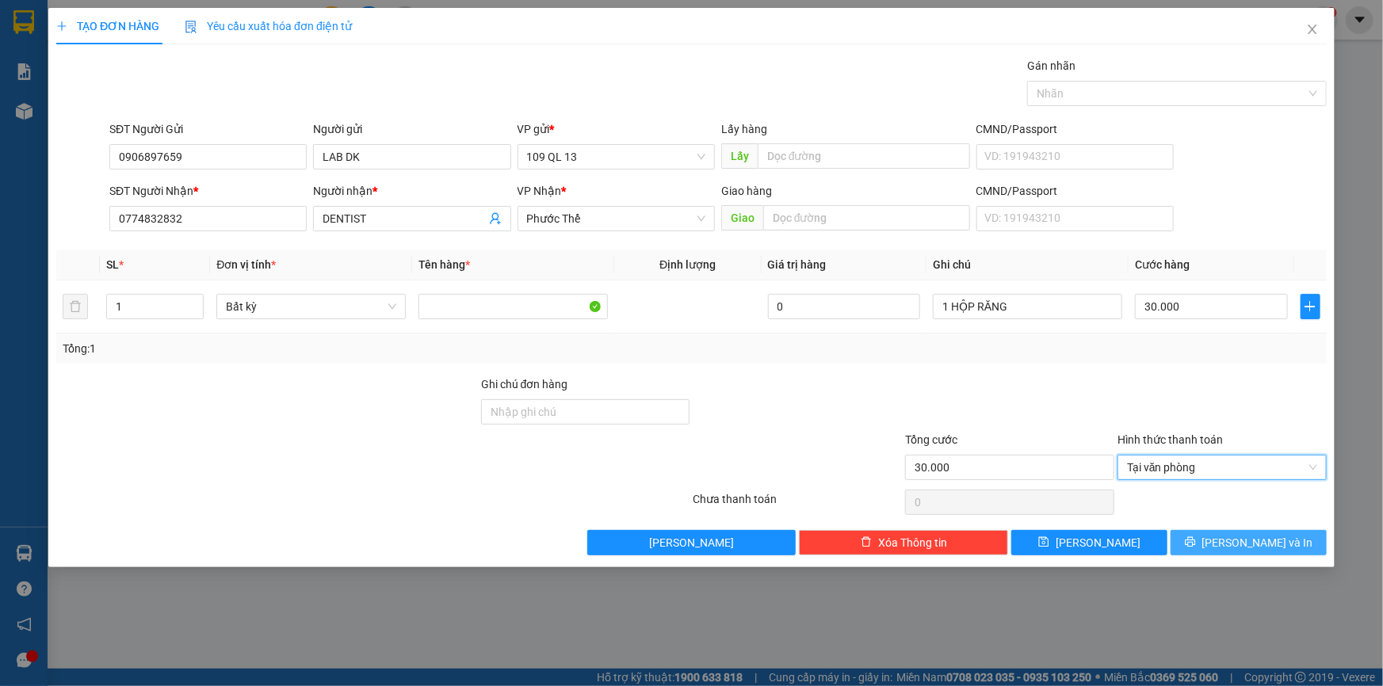
click at [1240, 534] on span "[PERSON_NAME] và In" at bounding box center [1257, 542] width 111 height 17
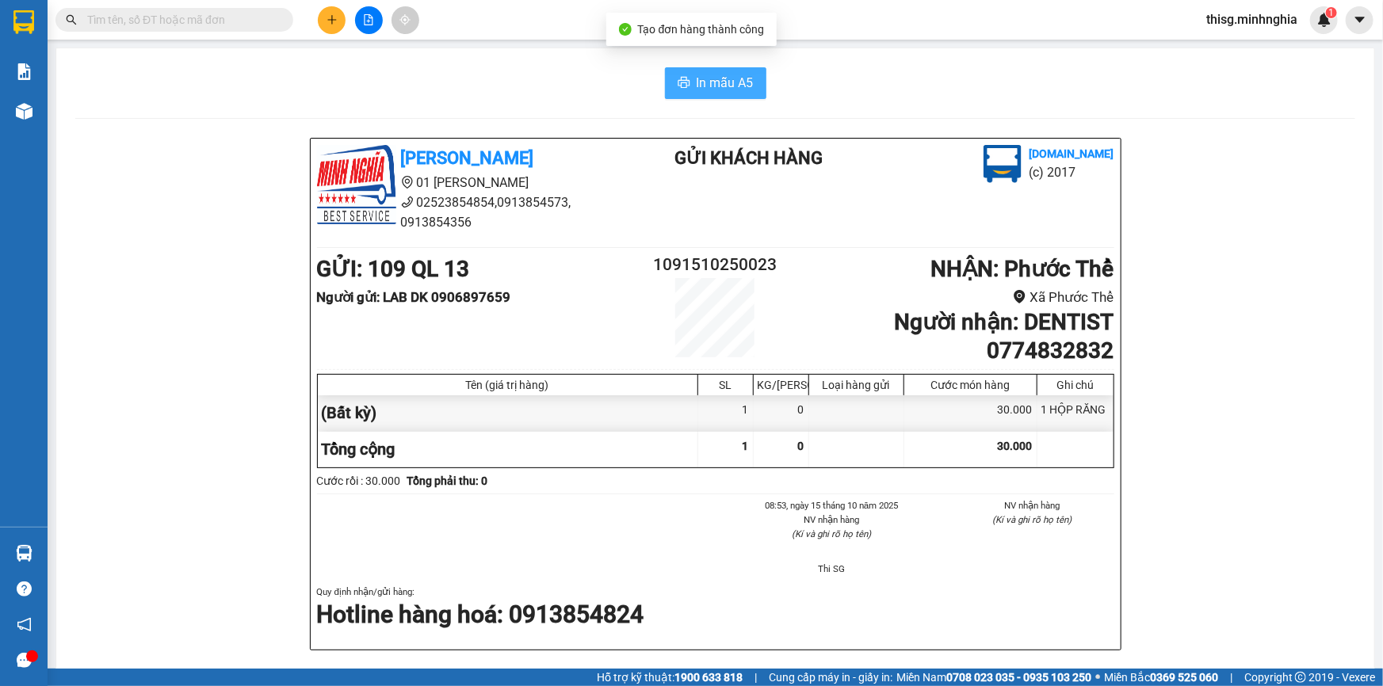
click at [719, 93] on span "In mẫu A5" at bounding box center [724, 83] width 57 height 20
click at [326, 19] on icon "plus" at bounding box center [331, 19] width 11 height 11
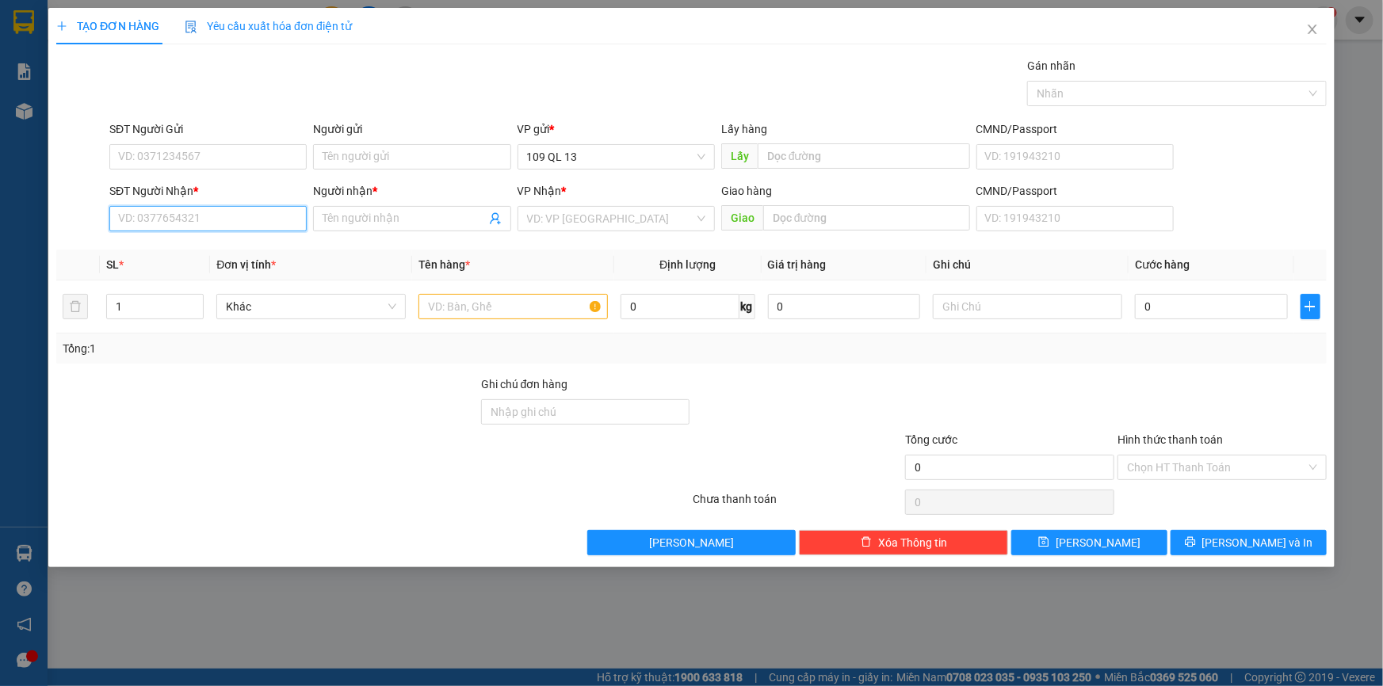
click at [238, 216] on input "SĐT Người Nhận *" at bounding box center [207, 218] width 197 height 25
click at [172, 274] on div "0975389173 - HIẾU" at bounding box center [208, 275] width 178 height 17
type input "0975389173"
type input "HIẾU"
type input "0975389173"
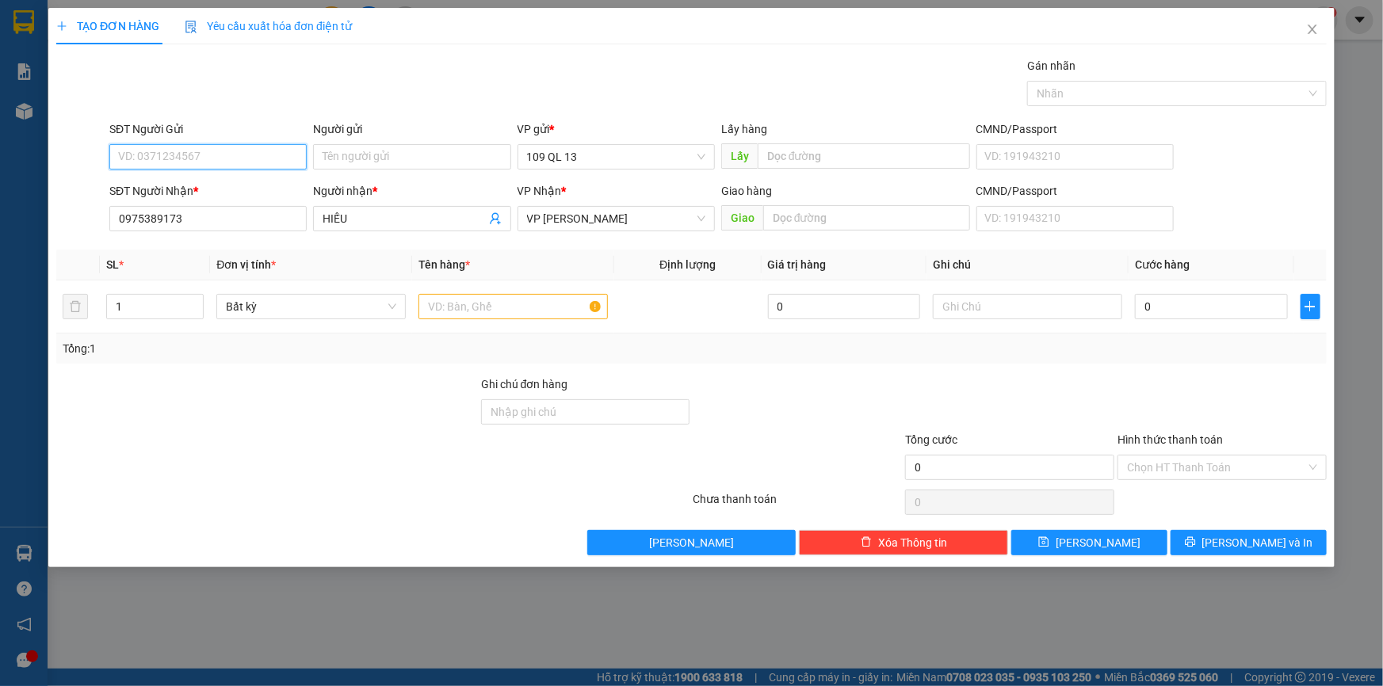
click at [232, 151] on input "SĐT Người Gửi" at bounding box center [207, 156] width 197 height 25
click at [215, 223] on div "0922229115" at bounding box center [207, 213] width 197 height 25
type input "0922229115"
click at [525, 300] on input "text" at bounding box center [512, 306] width 189 height 25
drag, startPoint x: 995, startPoint y: 318, endPoint x: 1002, endPoint y: 292, distance: 27.1
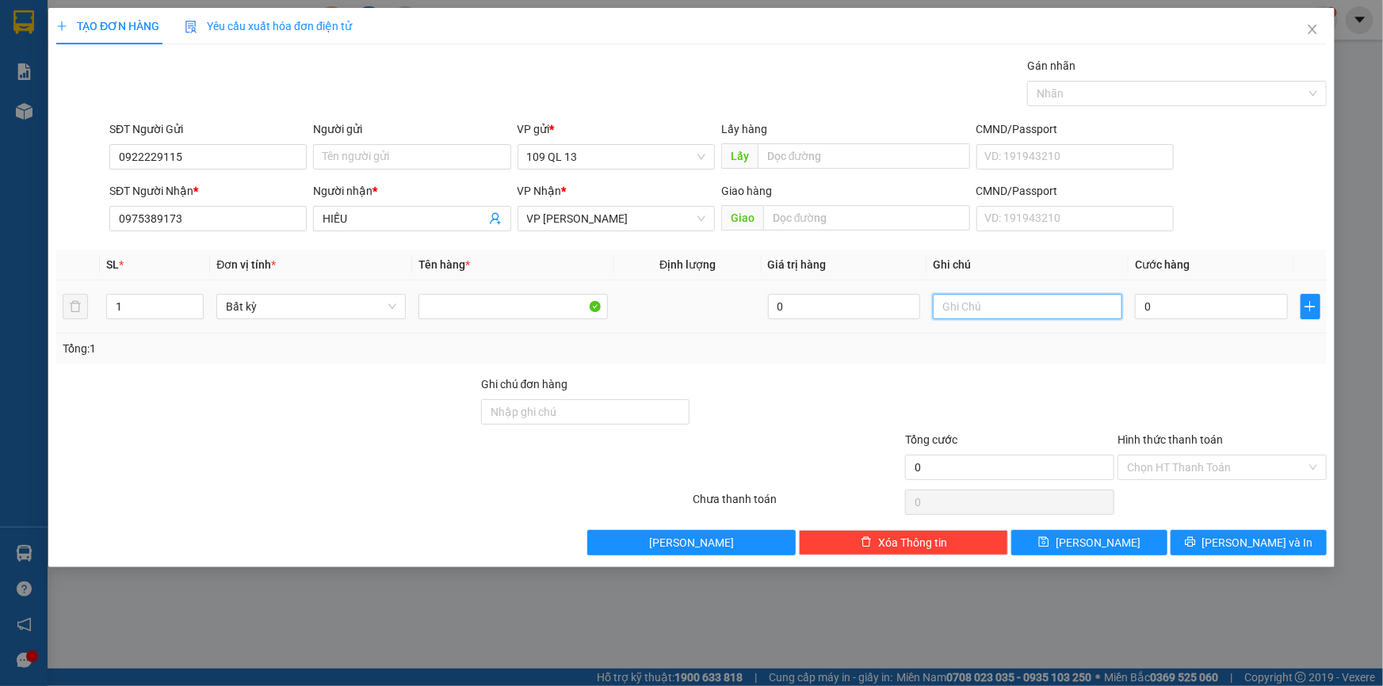
click at [997, 318] on input "text" at bounding box center [1027, 306] width 189 height 25
type input "1 TX TÔM"
click at [1276, 311] on input "0" at bounding box center [1211, 306] width 153 height 25
type input "6"
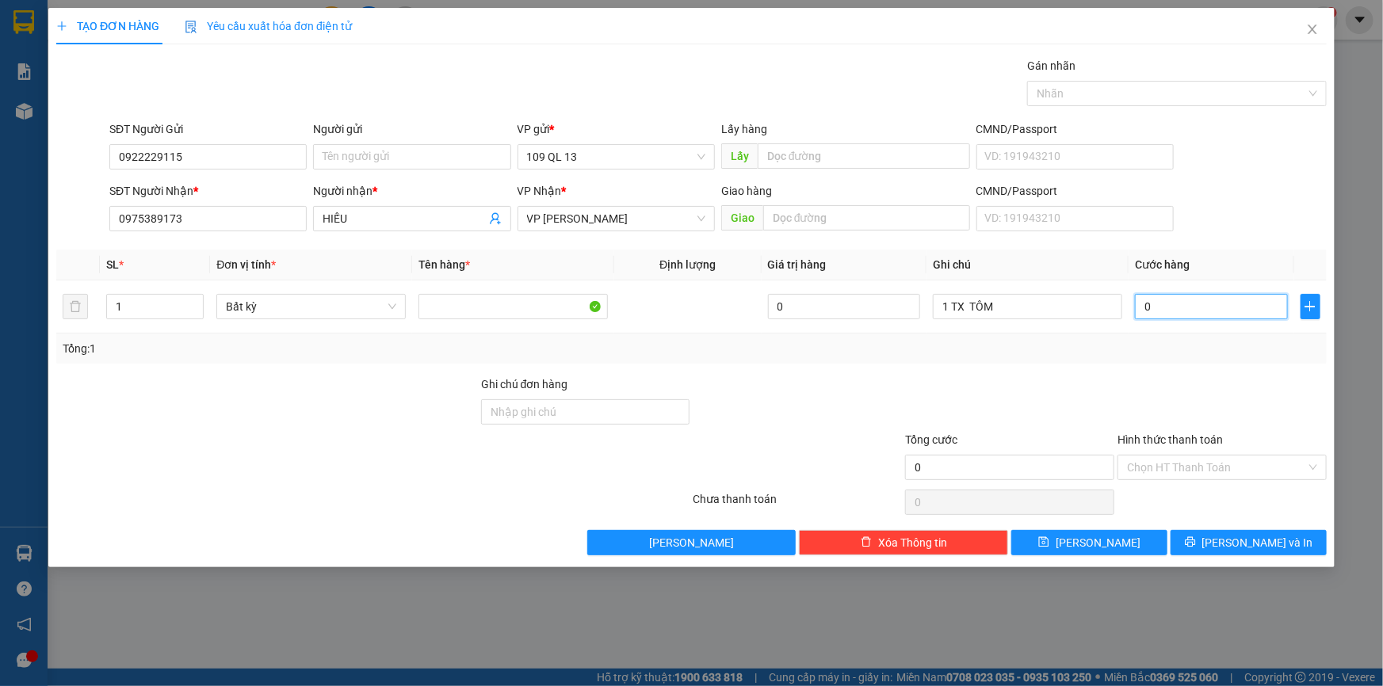
type input "6"
type input "60"
type input "60.000"
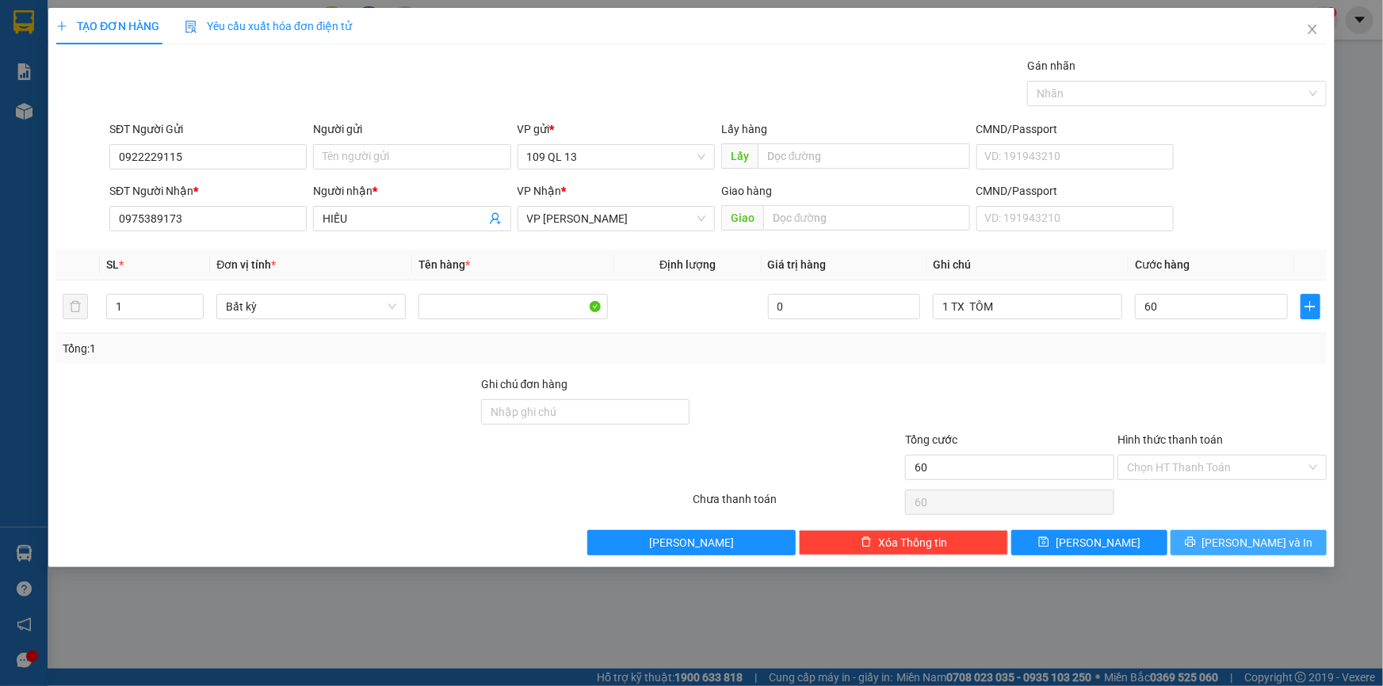
type input "60.000"
click at [1291, 536] on button "[PERSON_NAME] và In" at bounding box center [1248, 542] width 156 height 25
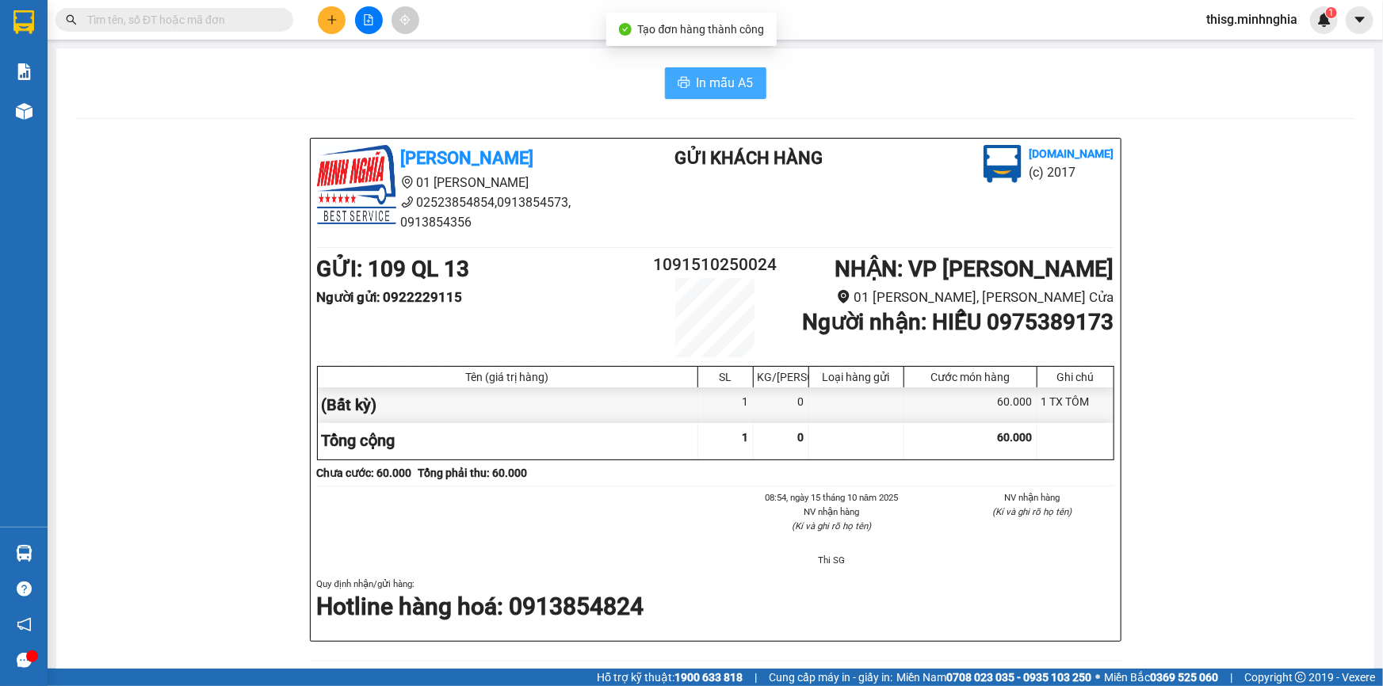
click at [700, 88] on span "In mẫu A5" at bounding box center [724, 83] width 57 height 20
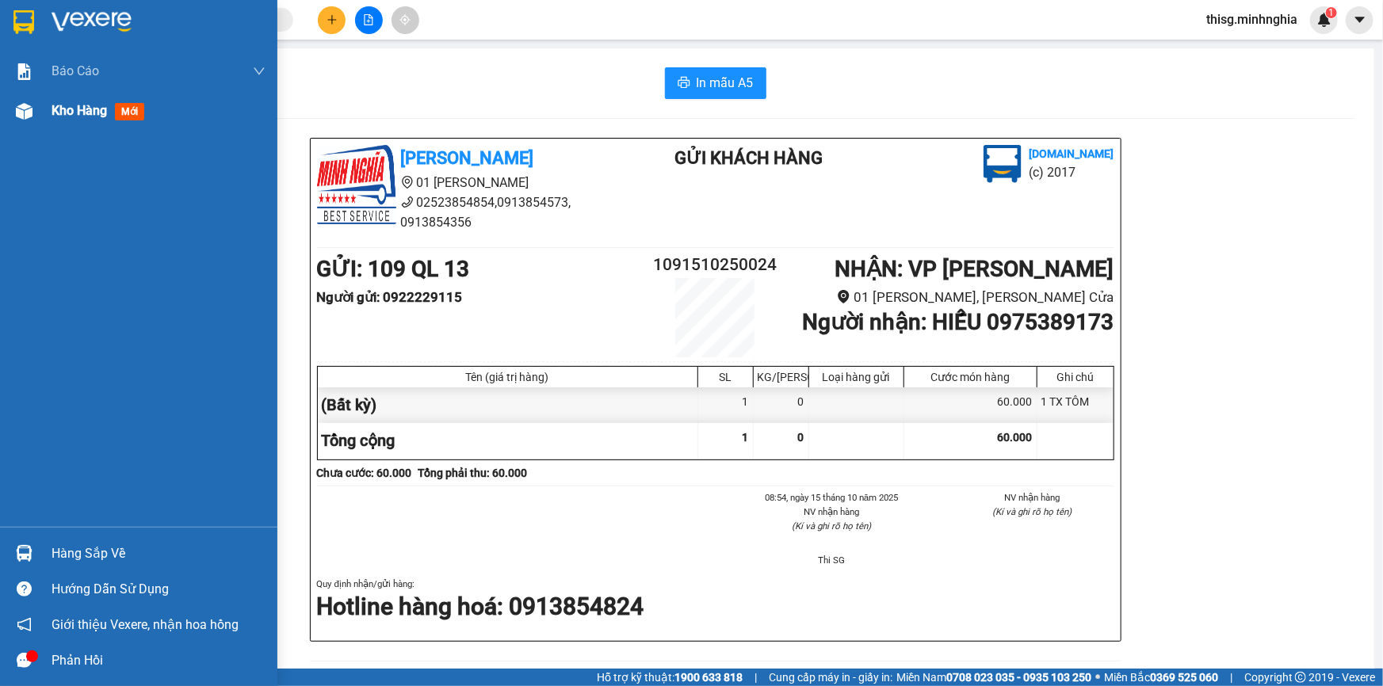
click at [59, 113] on span "Kho hàng" at bounding box center [78, 110] width 55 height 15
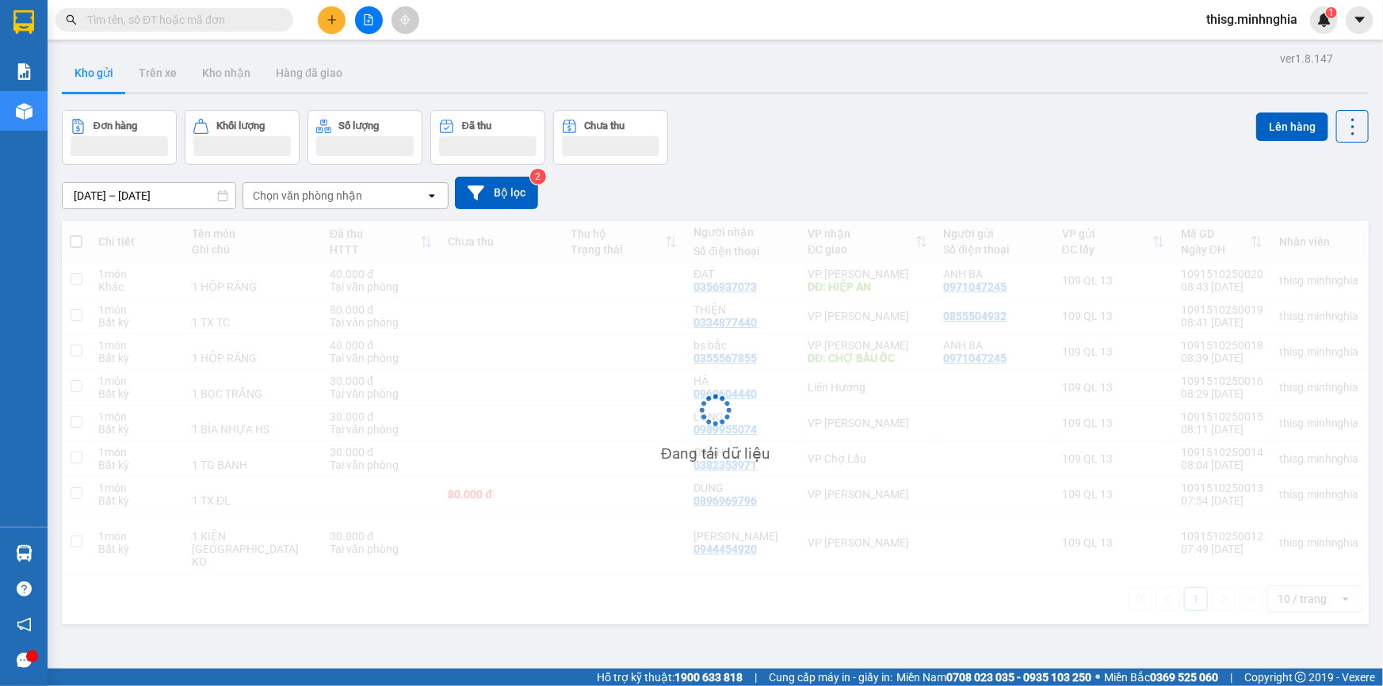
click at [768, 116] on div "Đơn hàng Khối lượng Số lượng Đã thu Chưa thu Lên hàng" at bounding box center [715, 137] width 1306 height 55
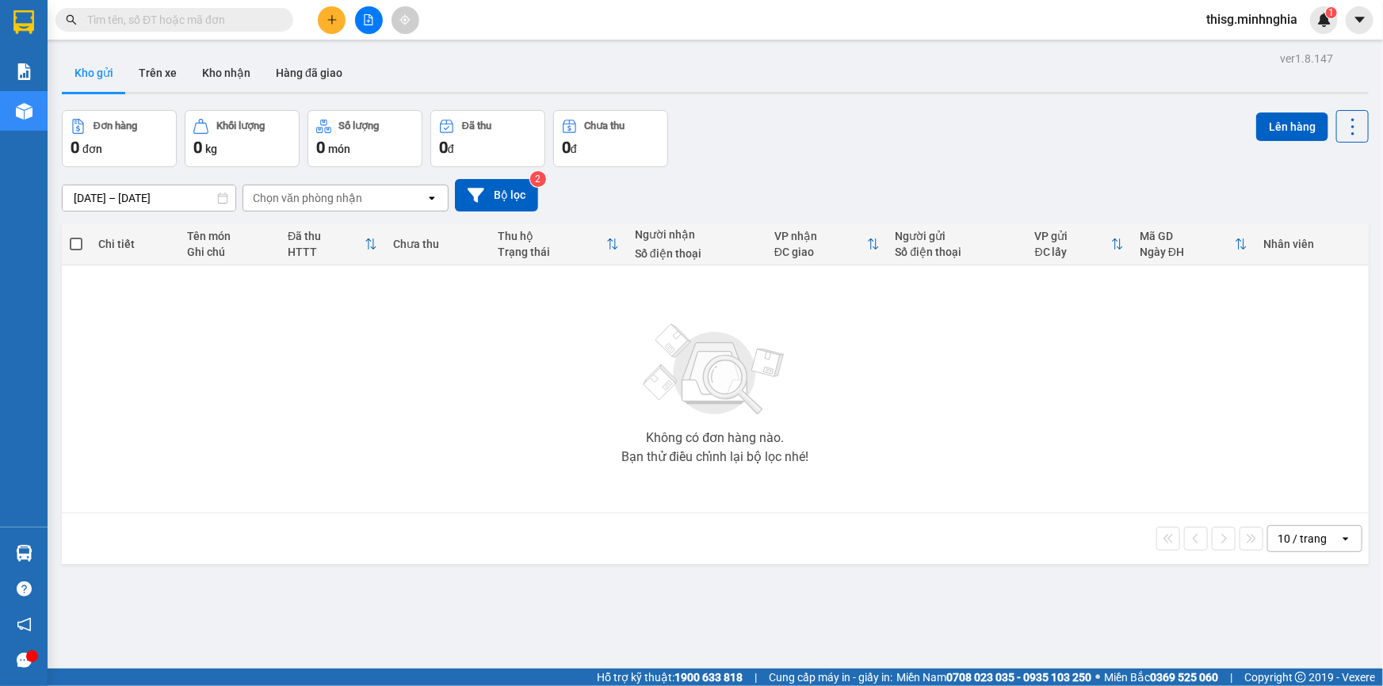
click at [757, 135] on div "Đơn hàng 0 đơn Khối lượng 0 kg Số lượng 0 món Đã thu 0 đ Chưa thu 0 đ Lên hàng" at bounding box center [715, 138] width 1306 height 57
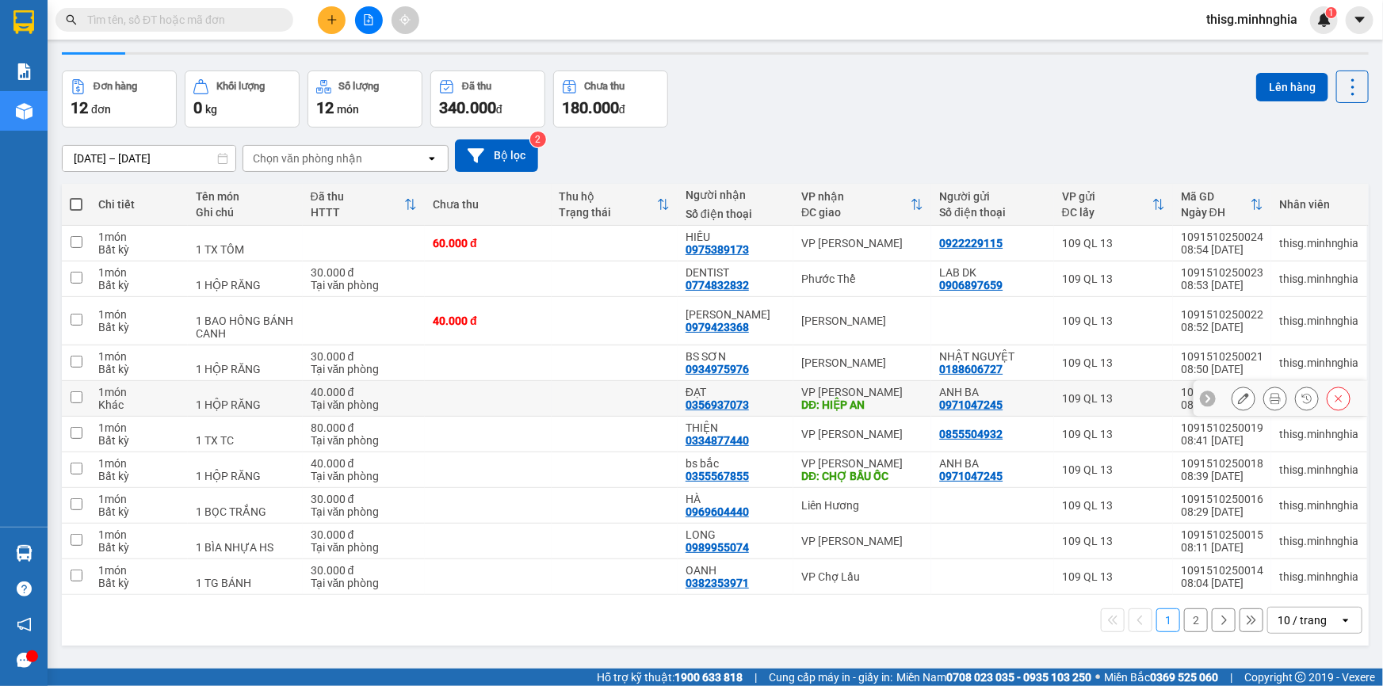
scroll to position [71, 0]
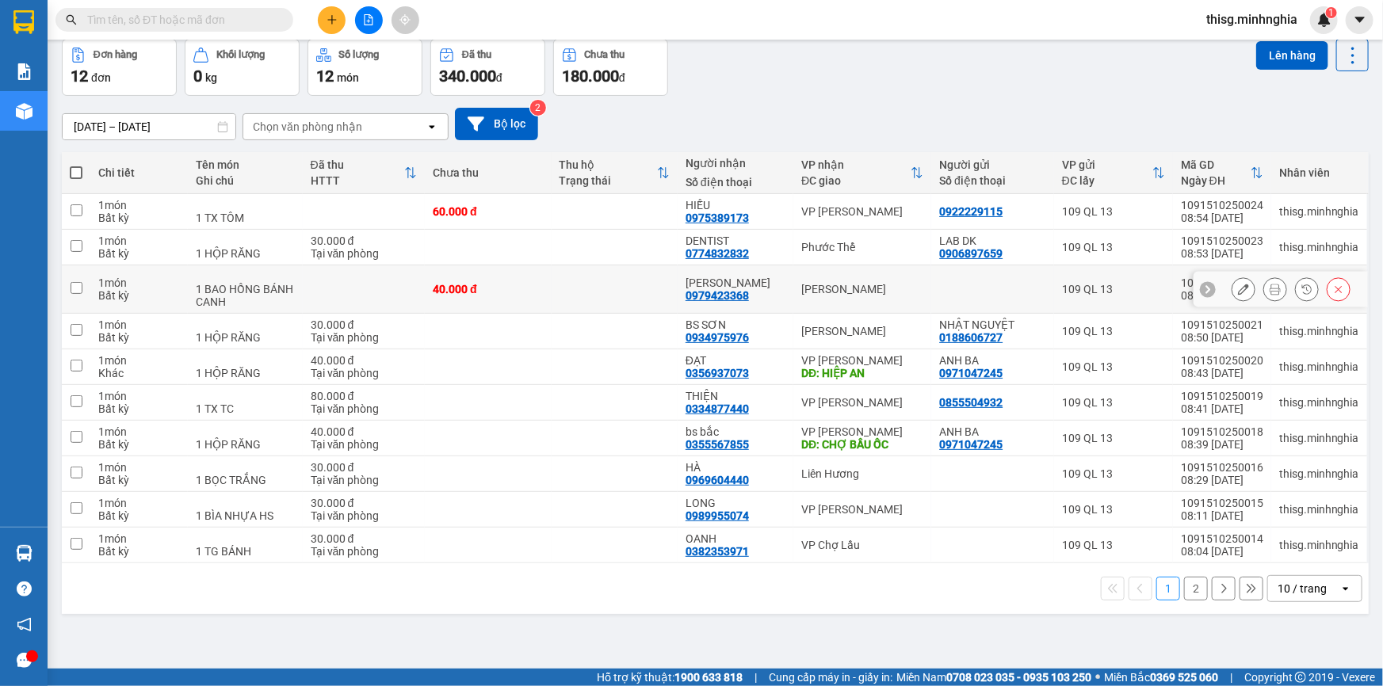
click at [1238, 288] on icon at bounding box center [1243, 289] width 11 height 11
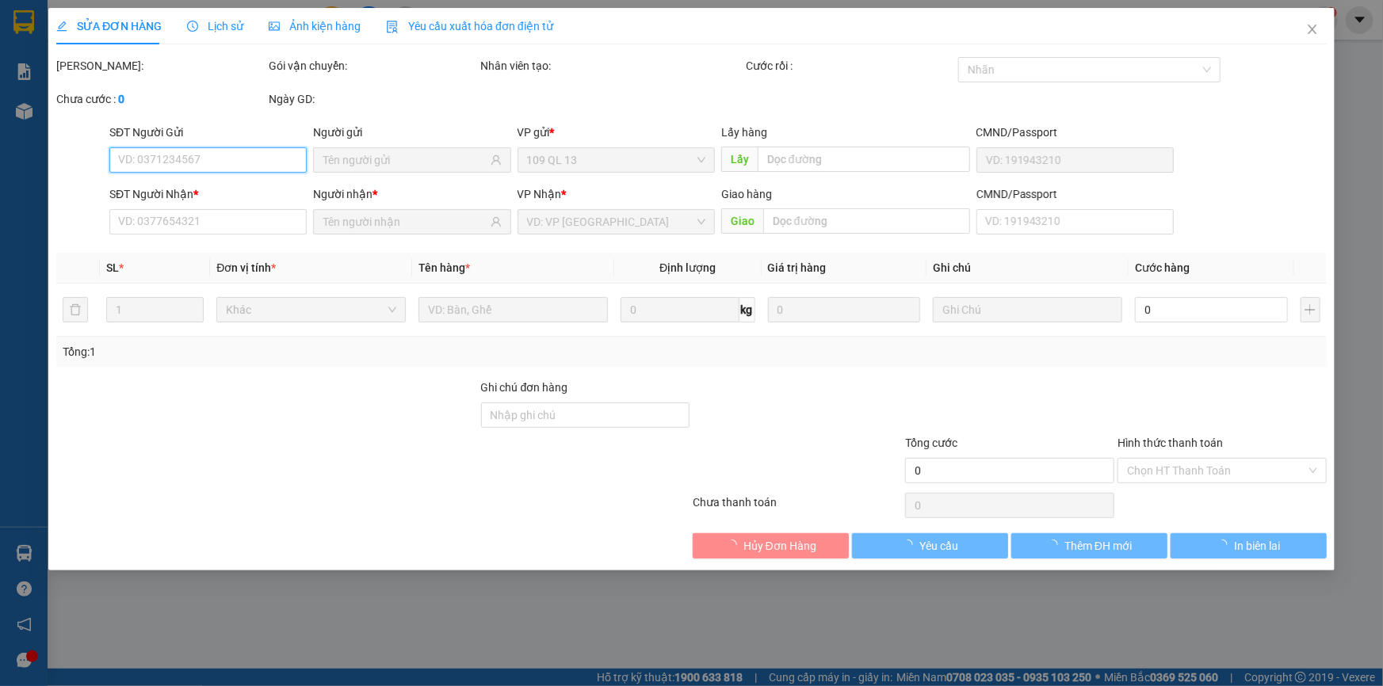
type input "0979423368"
type input "40.000"
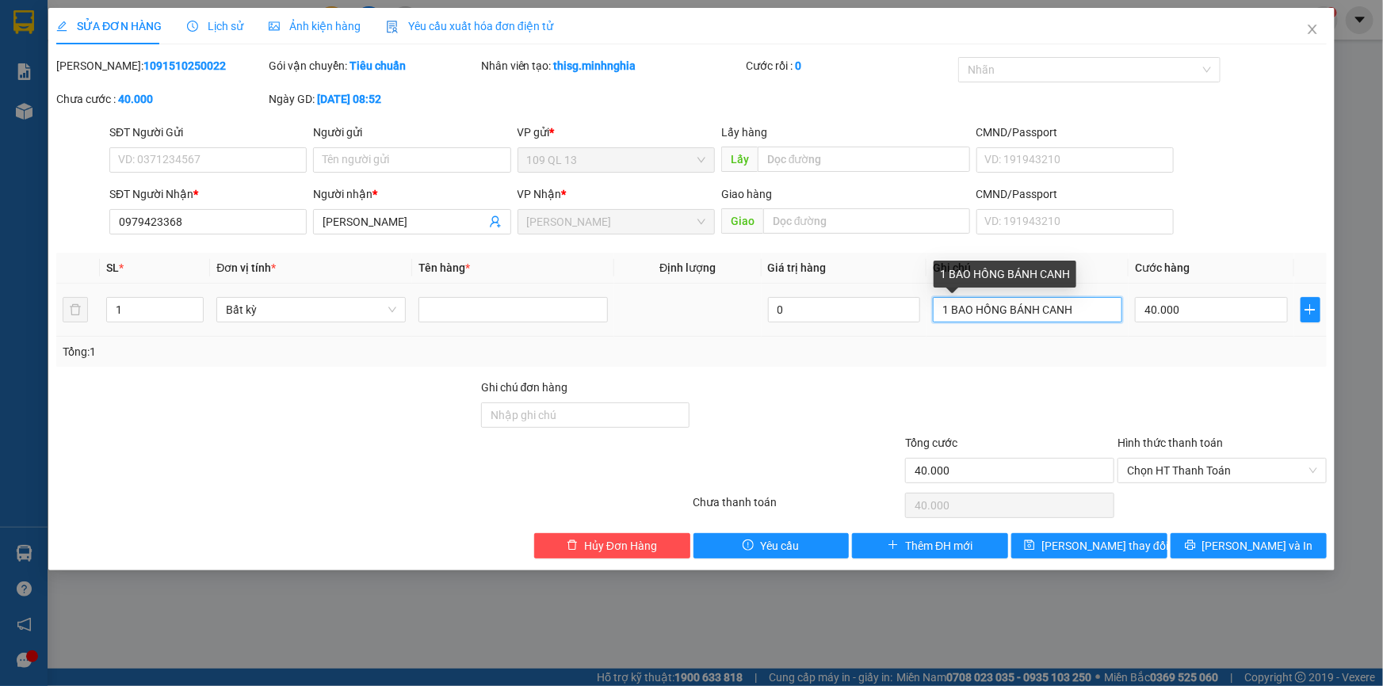
click at [1089, 315] on input "1 BAO HỒNG BÁNH CANH" at bounding box center [1027, 309] width 189 height 25
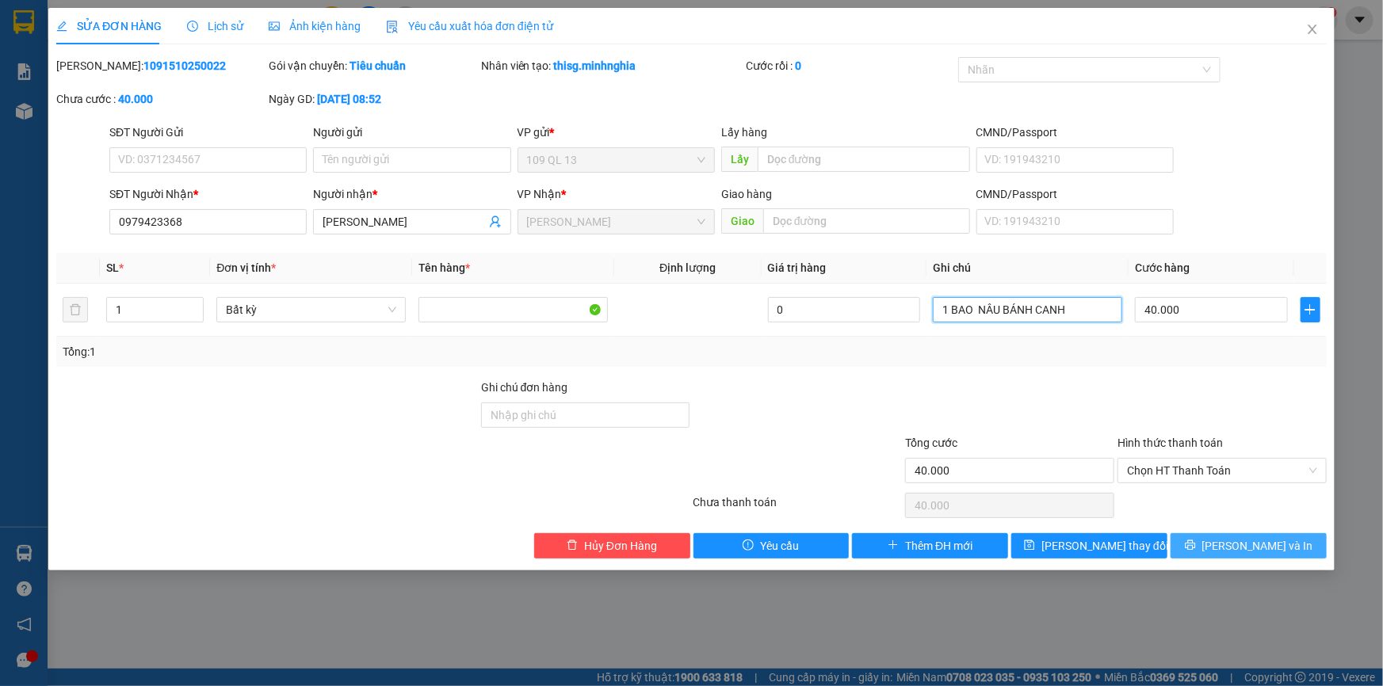
type input "1 BAO NÂU BÁNH CANH"
click at [1256, 543] on span "[PERSON_NAME] và In" at bounding box center [1257, 545] width 111 height 17
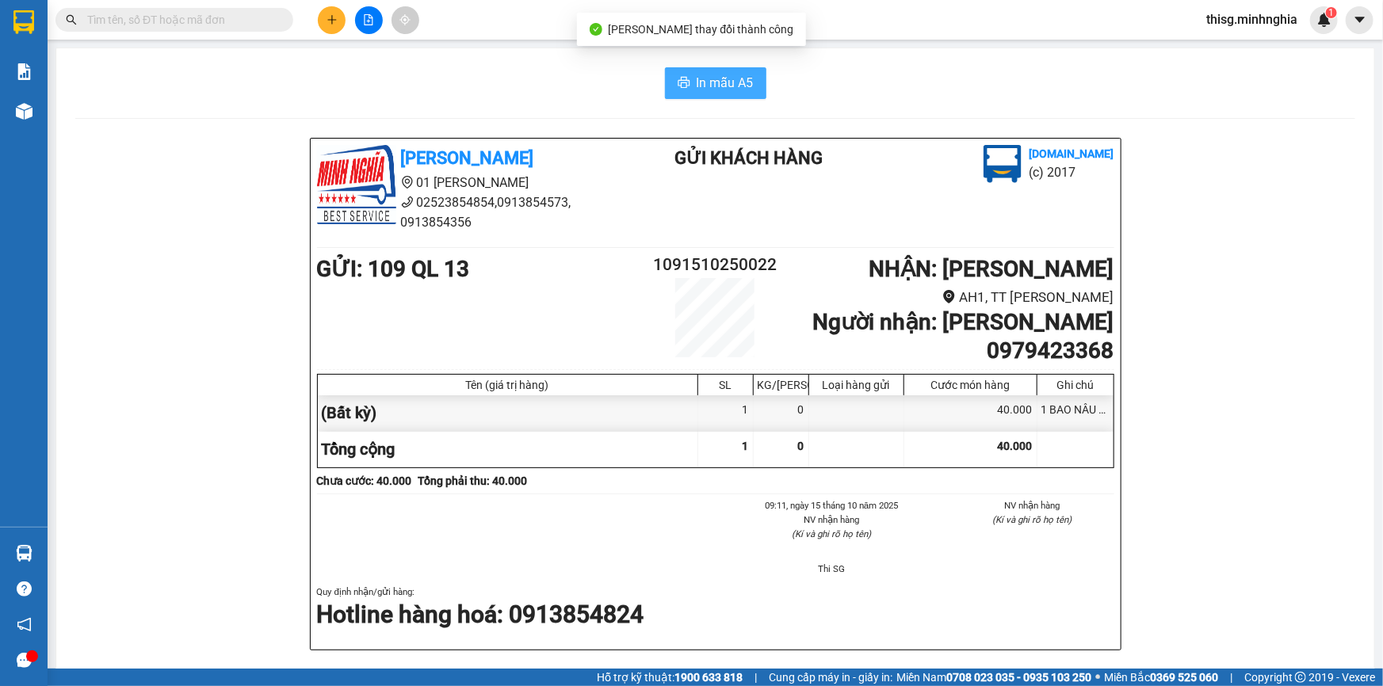
click at [736, 82] on span "In mẫu A5" at bounding box center [724, 83] width 57 height 20
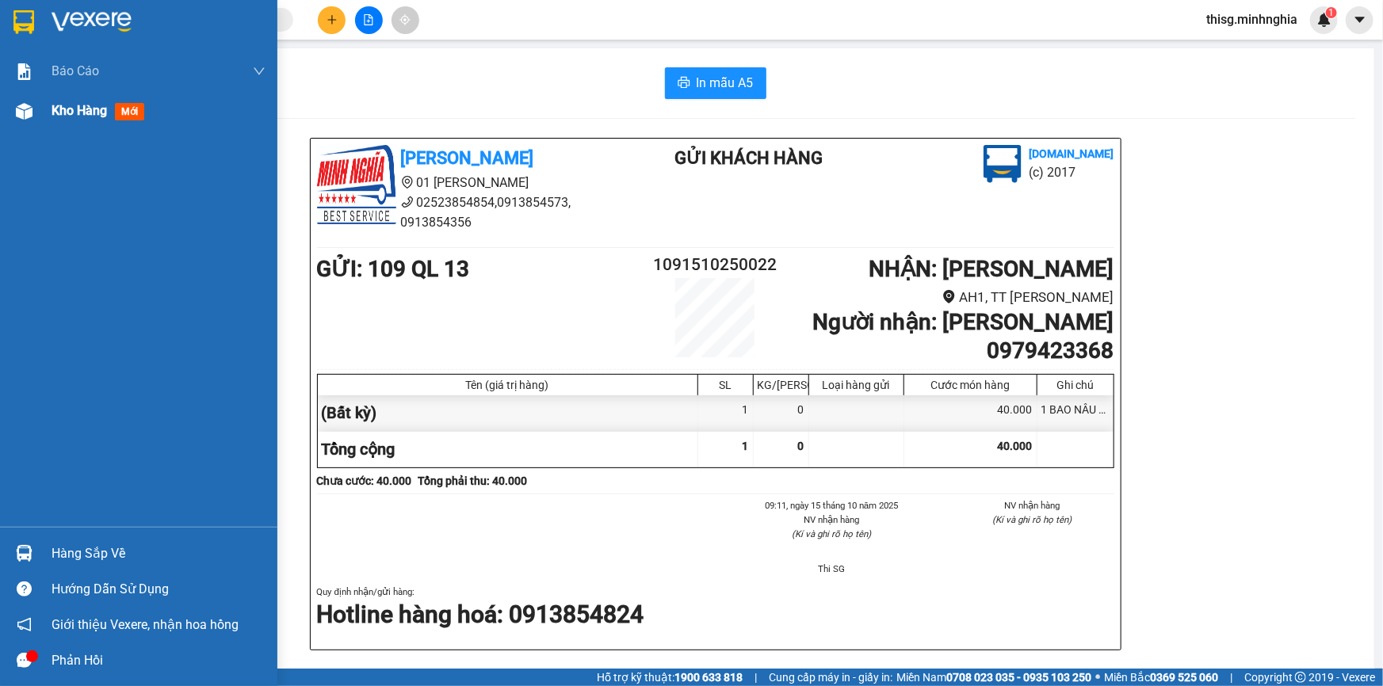
click at [65, 109] on span "Kho hàng" at bounding box center [78, 110] width 55 height 15
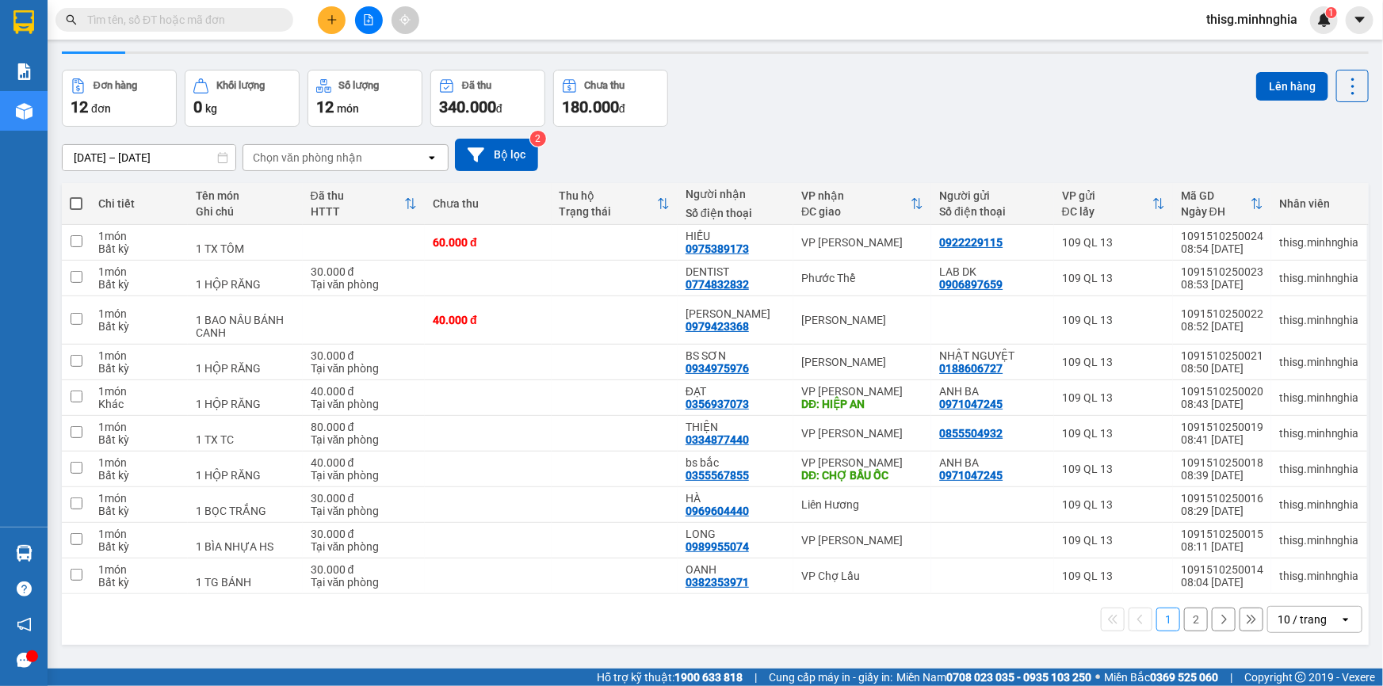
scroll to position [72, 0]
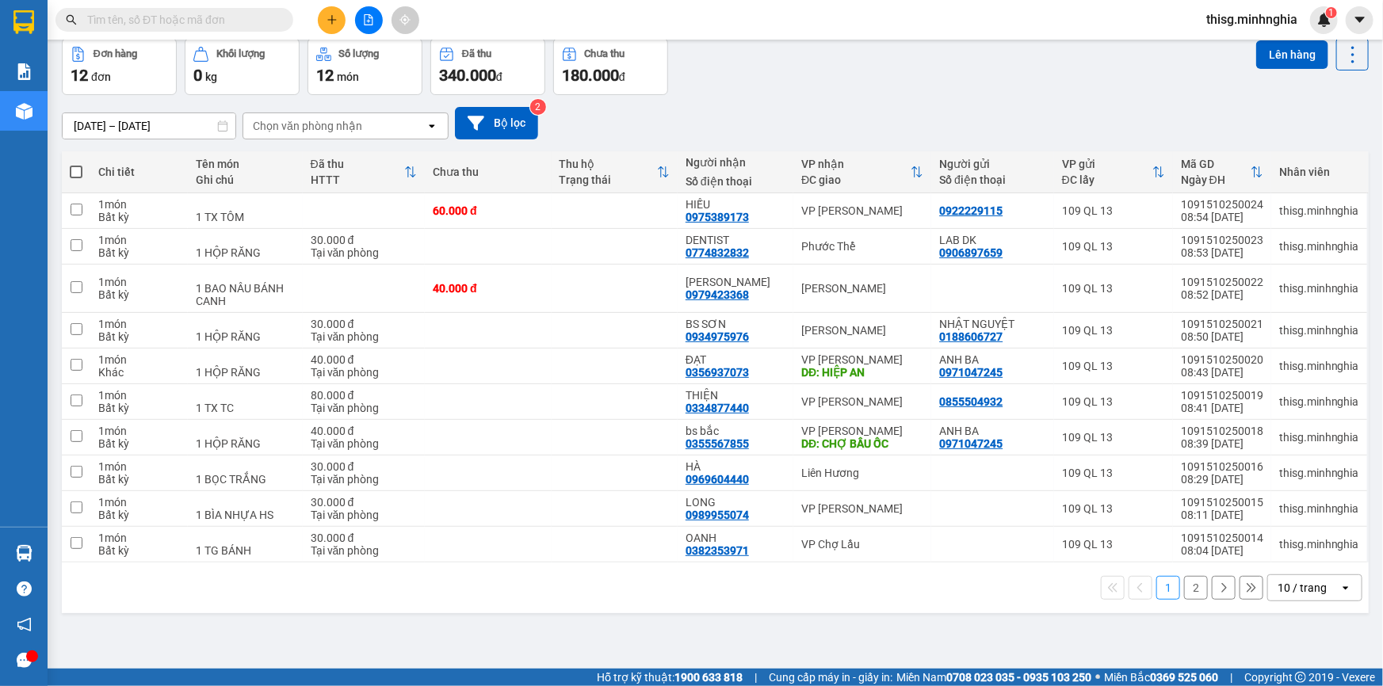
click at [872, 73] on div "Đơn hàng 12 đơn Khối lượng 0 kg Số lượng 12 món Đã thu 340.000 đ Chưa thu 180.0…" at bounding box center [715, 66] width 1306 height 57
click at [77, 170] on span at bounding box center [76, 172] width 13 height 13
click at [76, 164] on input "checkbox" at bounding box center [76, 164] width 0 height 0
checkbox input "true"
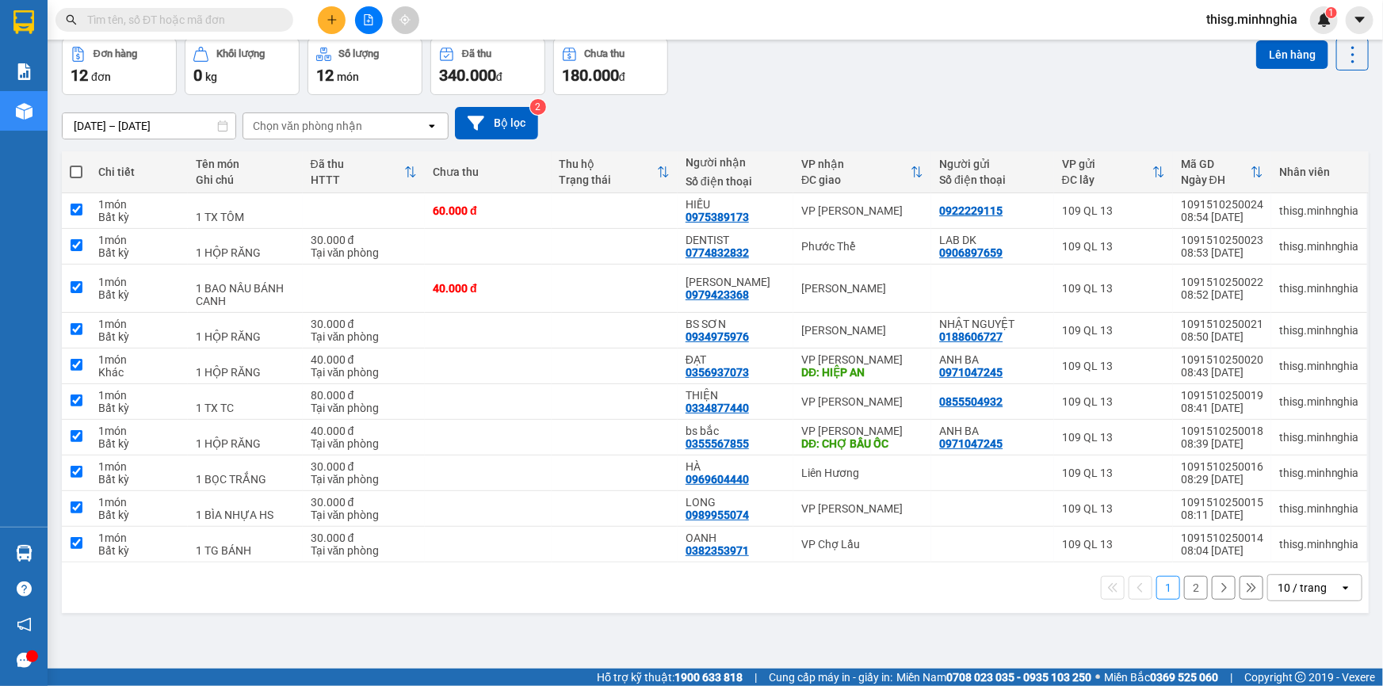
checkbox input "true"
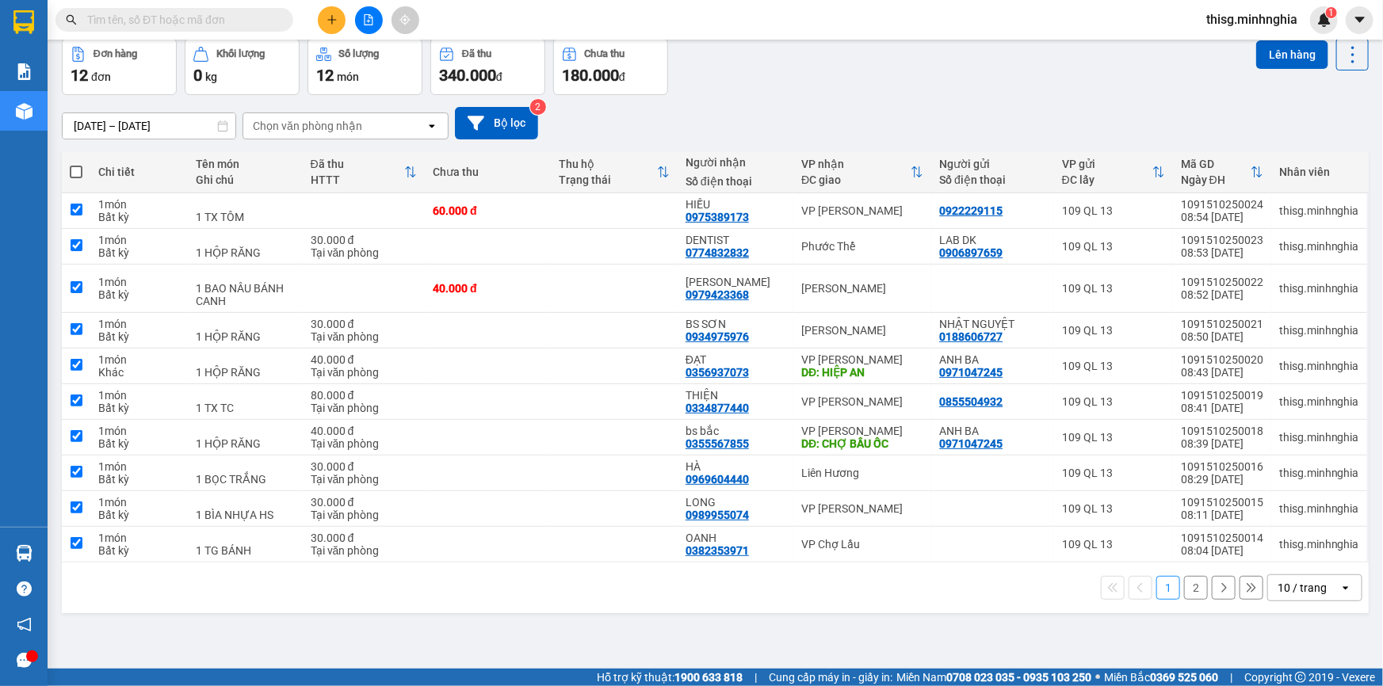
checkbox input "true"
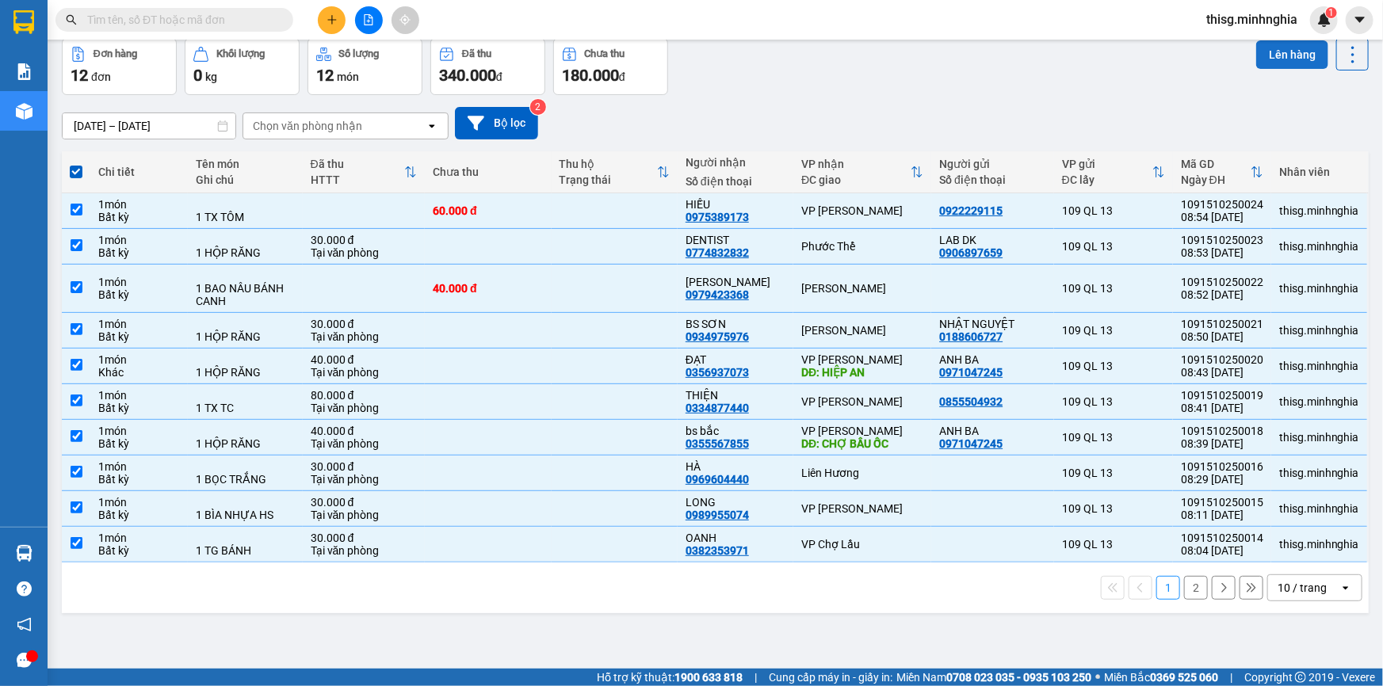
click at [1273, 55] on button "Lên hàng" at bounding box center [1292, 54] width 72 height 29
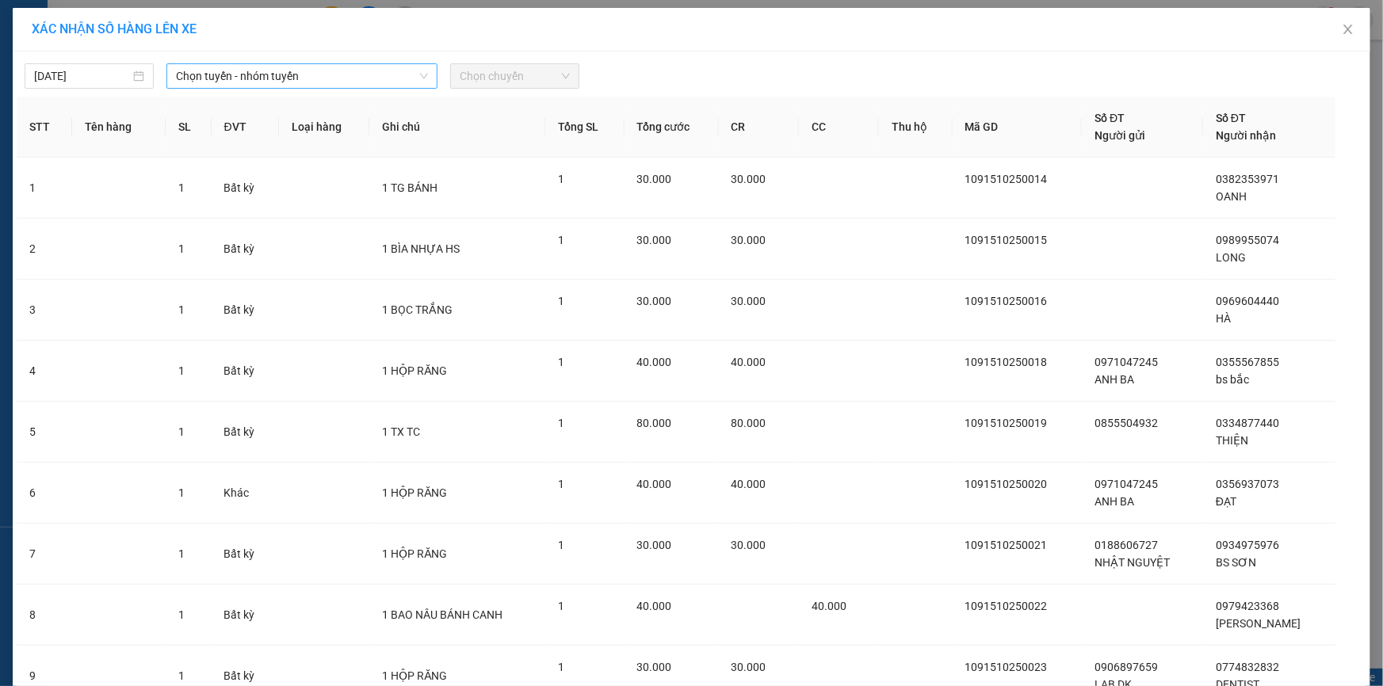
click at [333, 78] on span "Chọn tuyến - nhóm tuyến" at bounding box center [302, 76] width 252 height 24
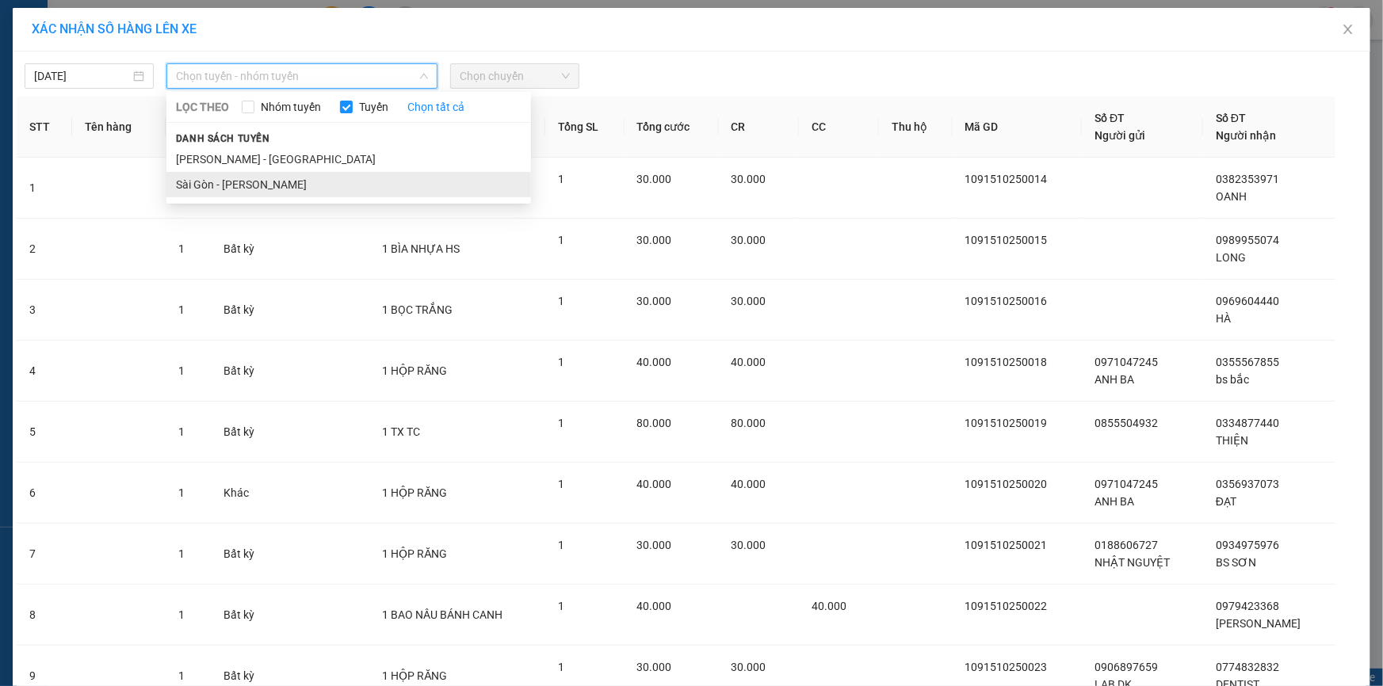
click at [254, 181] on li "Sài Gòn - [PERSON_NAME]" at bounding box center [348, 184] width 364 height 25
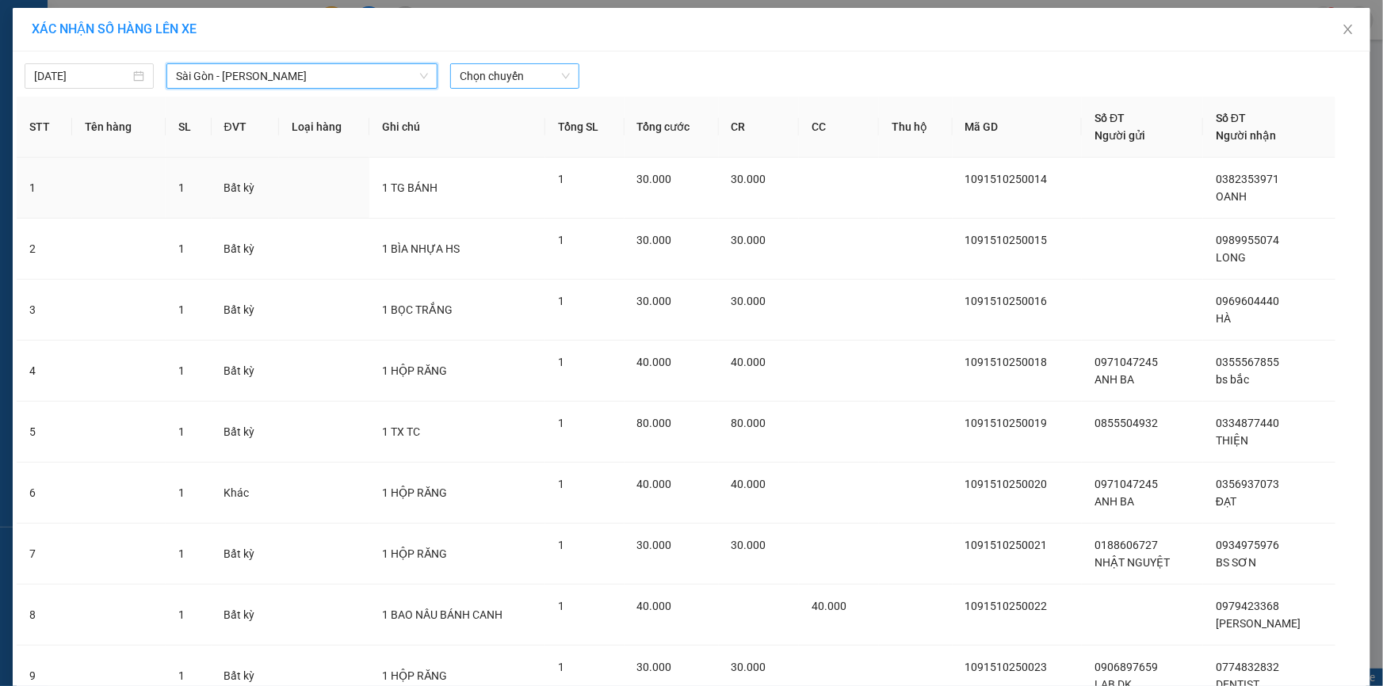
click at [517, 79] on span "Chọn chuyến" at bounding box center [515, 76] width 110 height 24
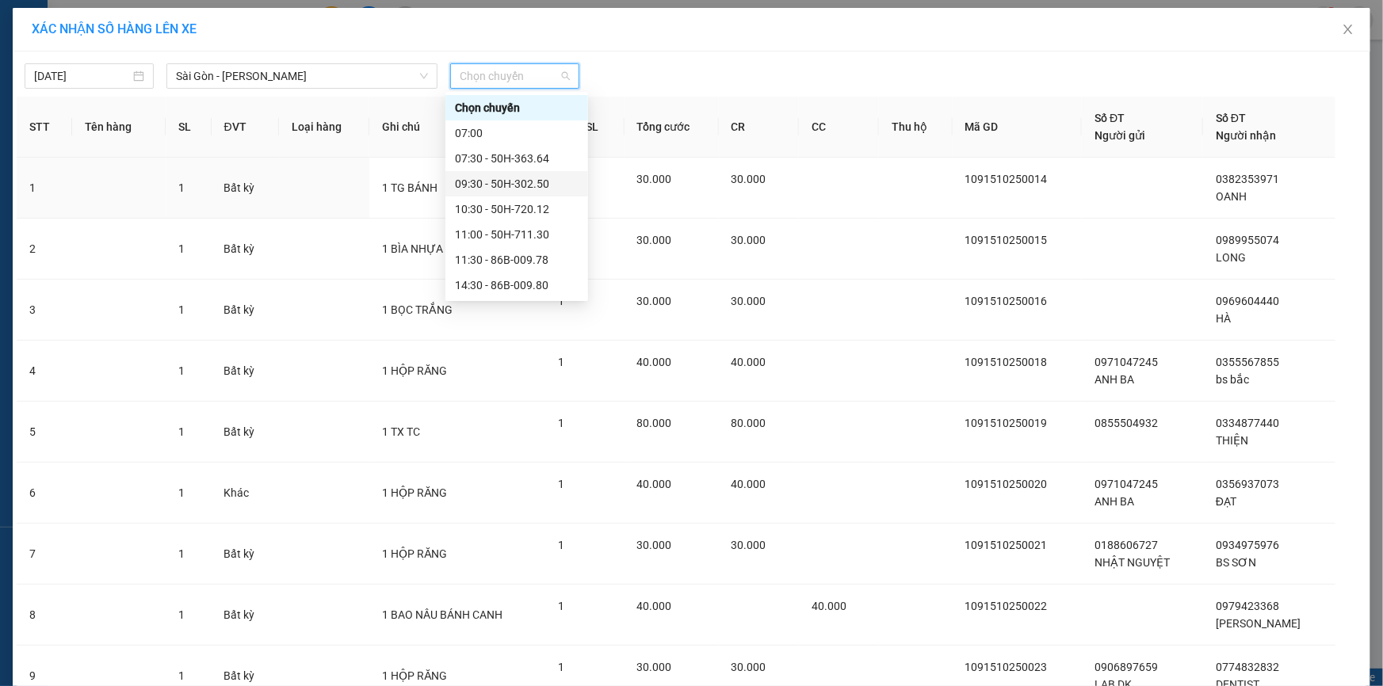
click at [496, 181] on div "09:30 - 50H-302.50" at bounding box center [517, 183] width 124 height 17
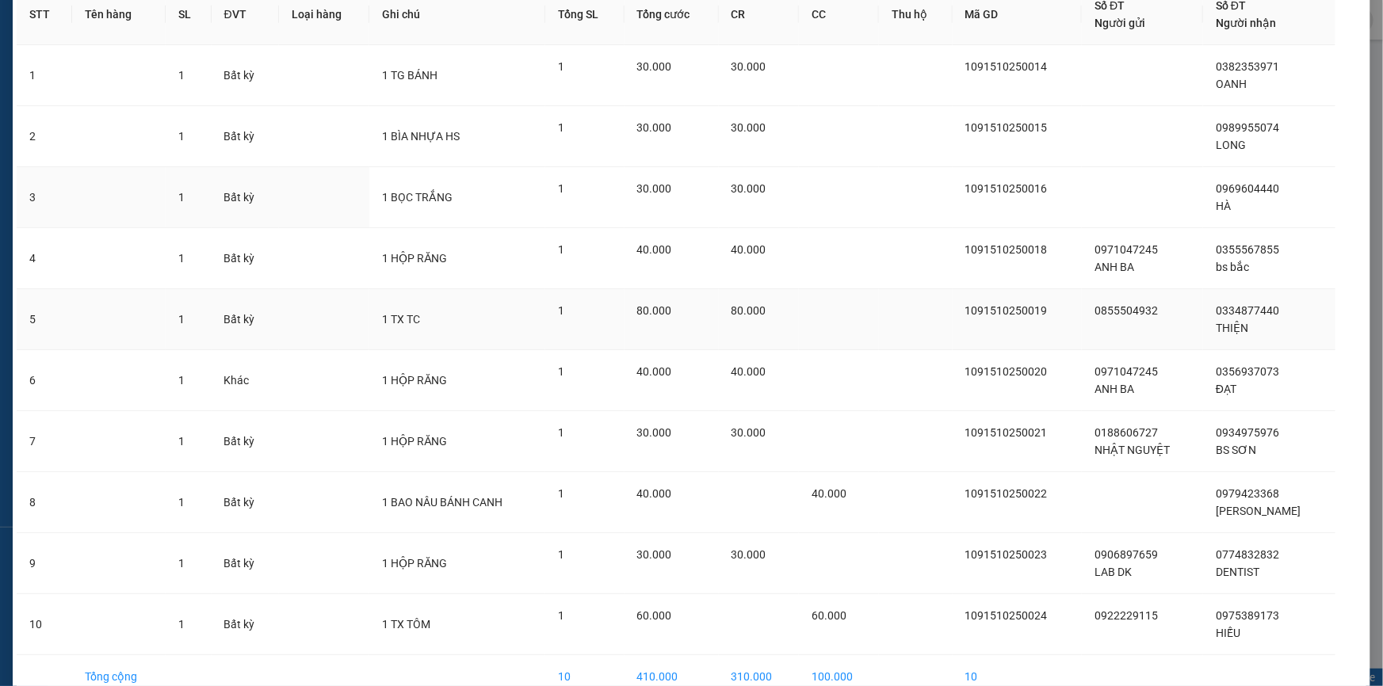
scroll to position [205, 0]
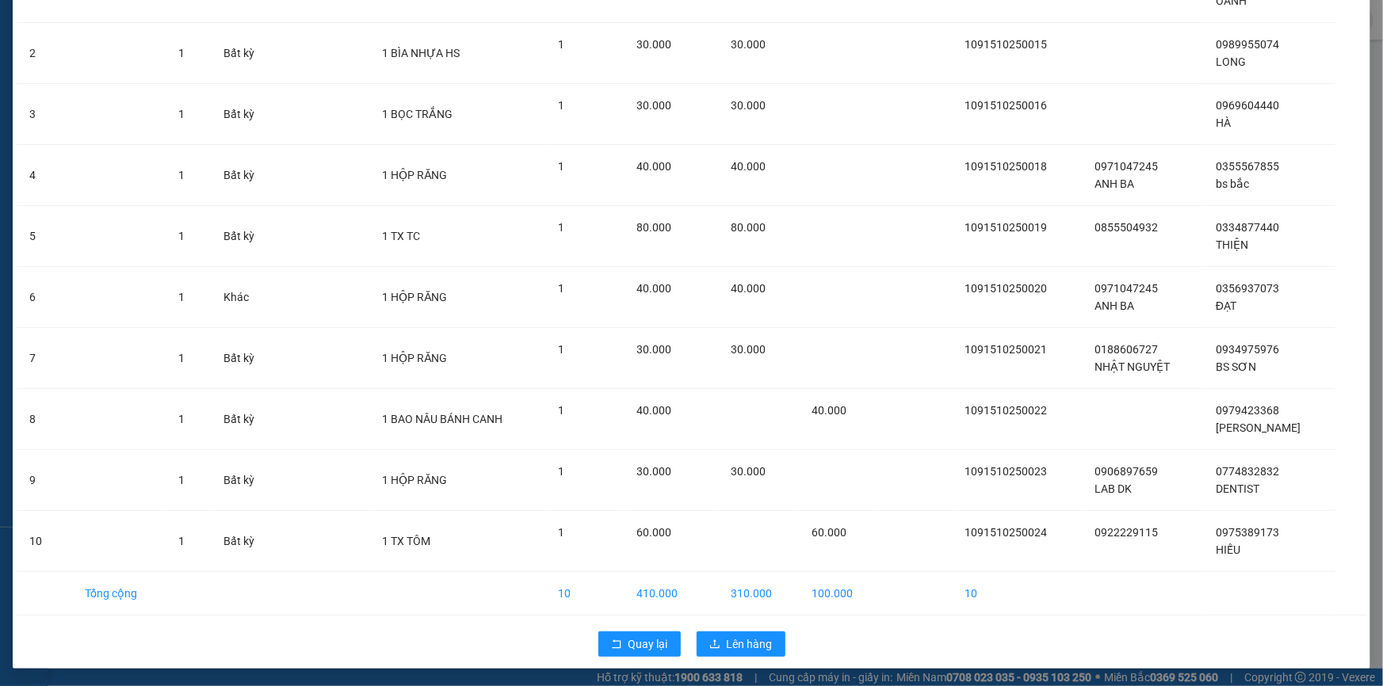
click at [746, 656] on div "Quay lại Lên hàng" at bounding box center [691, 644] width 1349 height 41
click at [744, 644] on span "Lên hàng" at bounding box center [750, 643] width 46 height 17
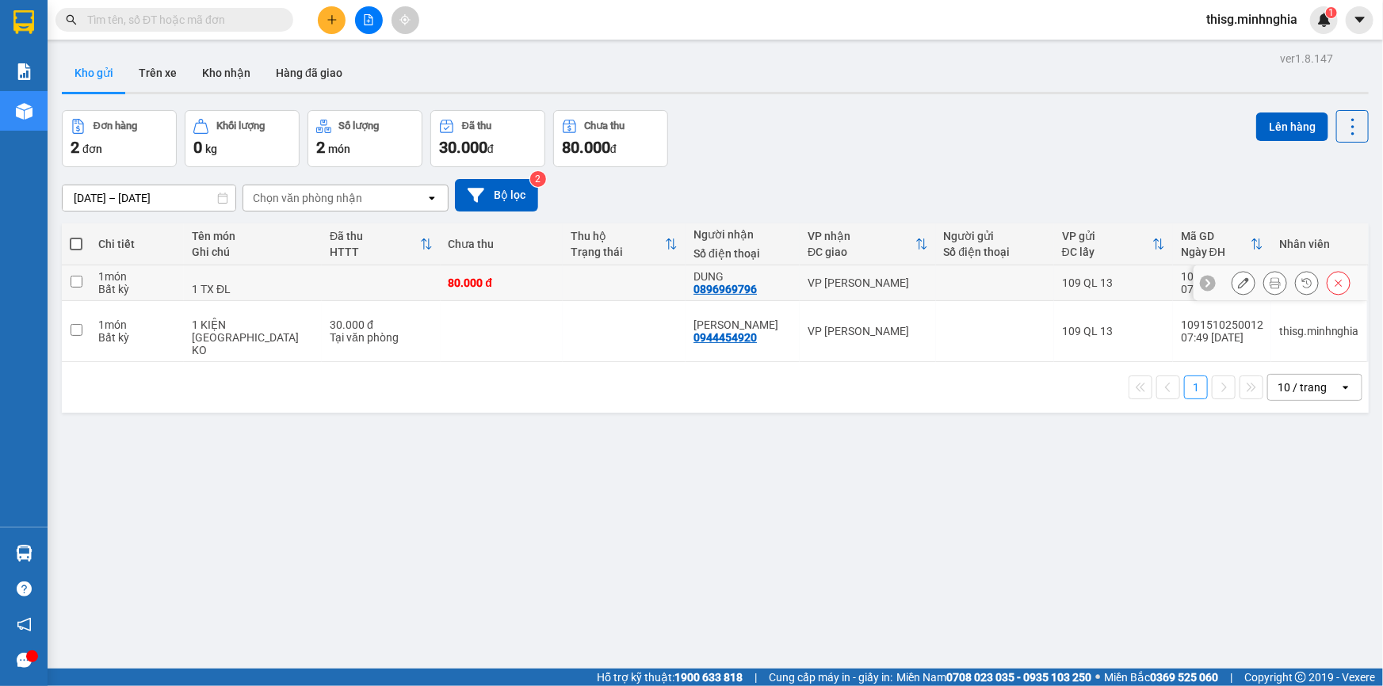
click at [77, 274] on td at bounding box center [76, 283] width 29 height 36
checkbox input "true"
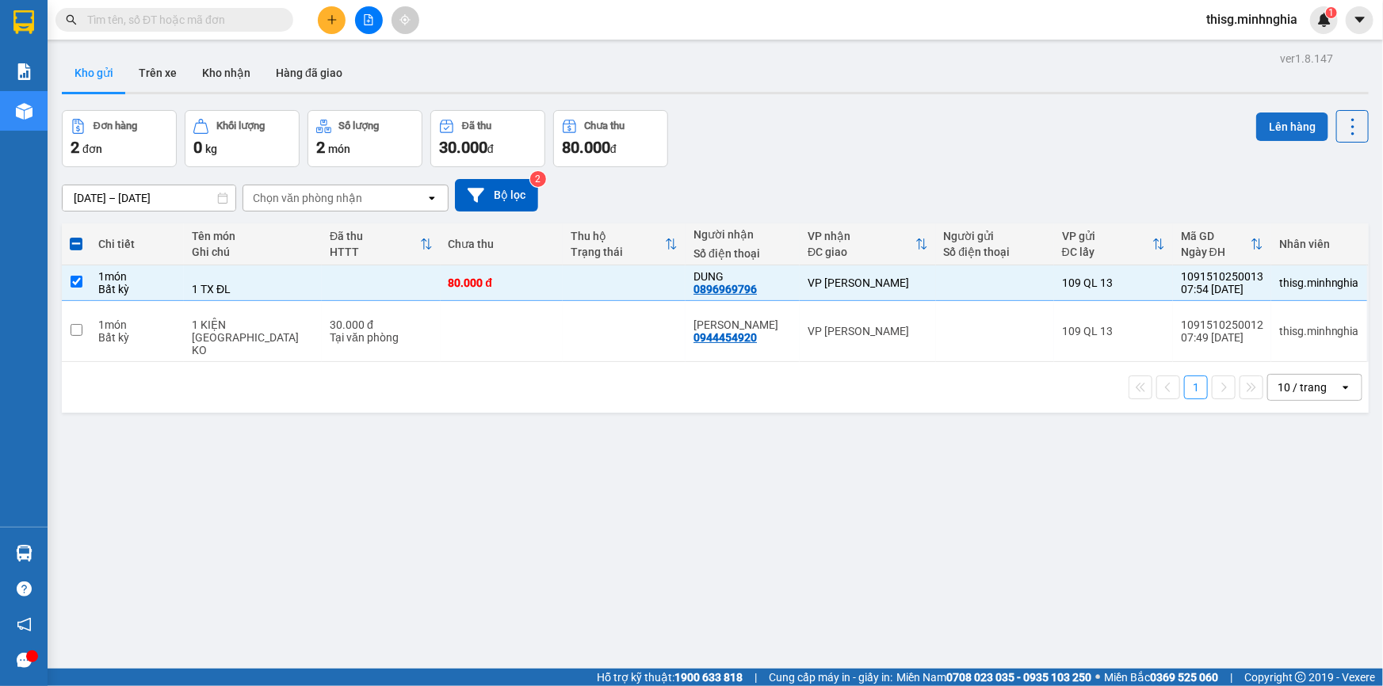
click at [1268, 126] on button "Lên hàng" at bounding box center [1292, 127] width 72 height 29
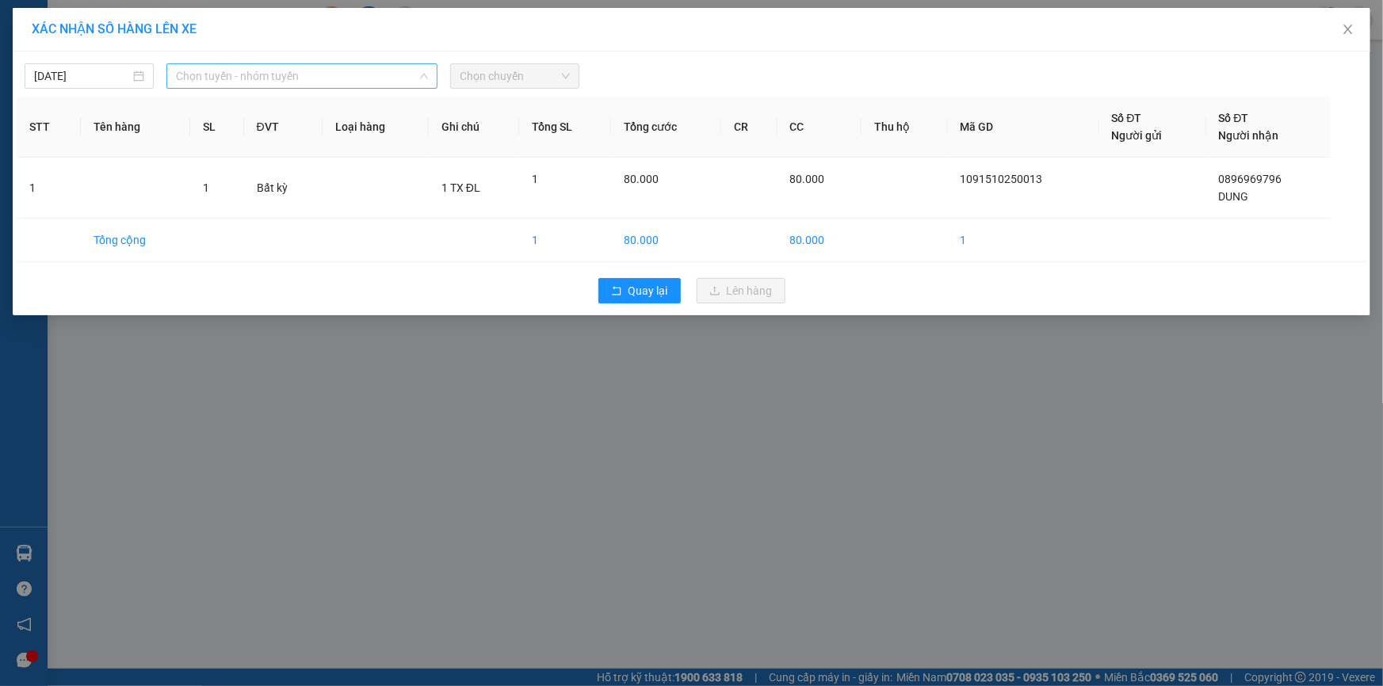
click at [335, 76] on span "Chọn tuyến - nhóm tuyến" at bounding box center [302, 76] width 252 height 24
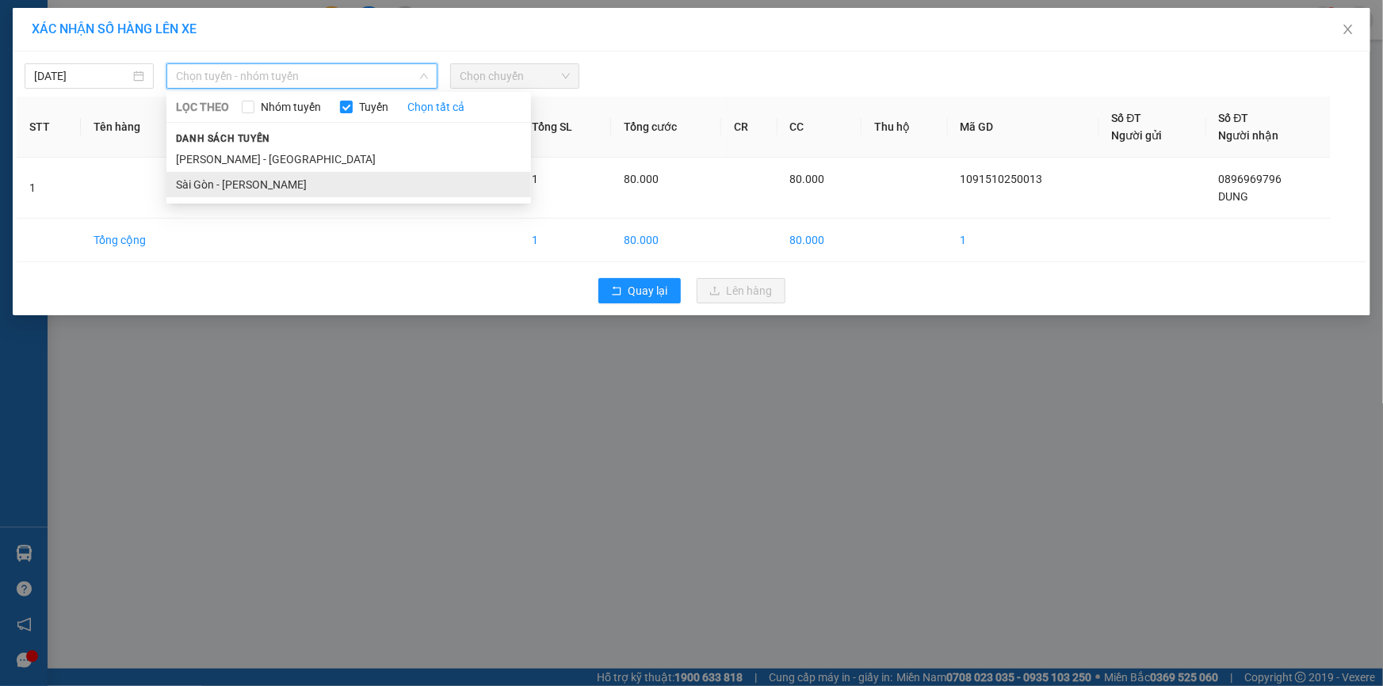
click at [261, 179] on li "Sài Gòn - [PERSON_NAME]" at bounding box center [348, 184] width 364 height 25
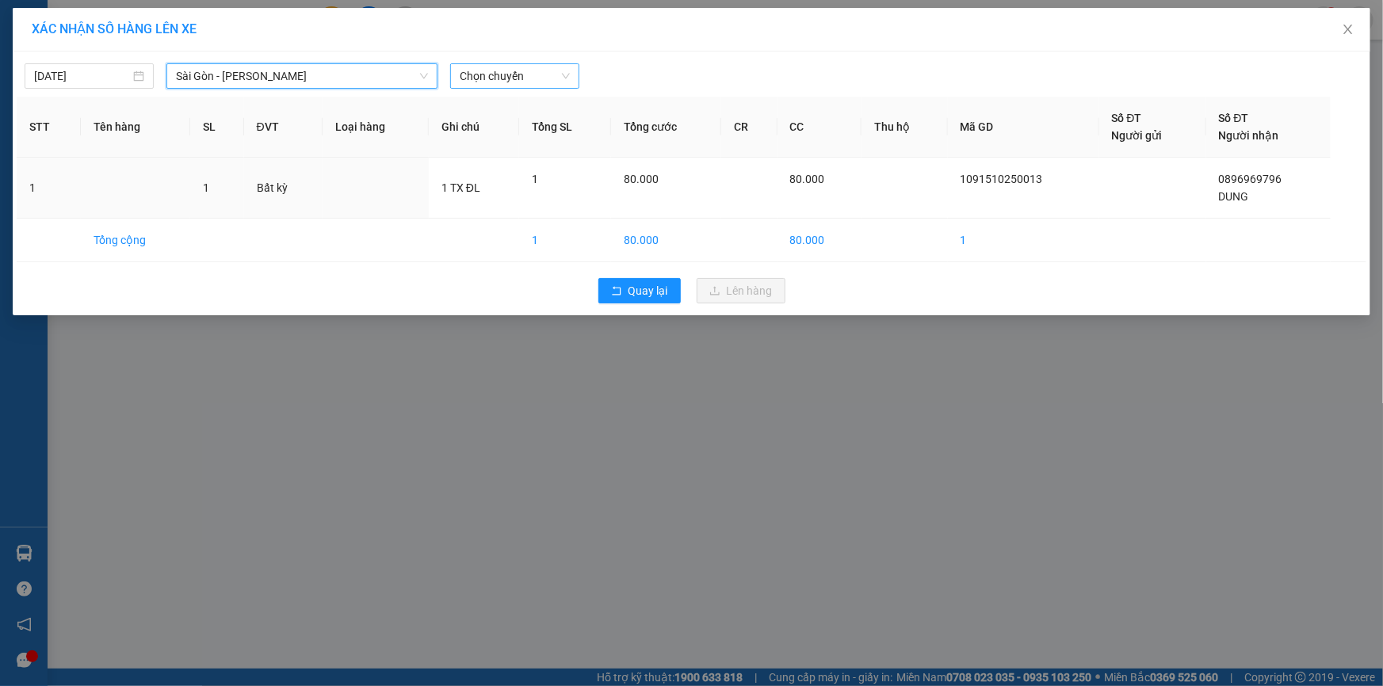
click at [554, 85] on span "Chọn chuyến" at bounding box center [515, 76] width 110 height 24
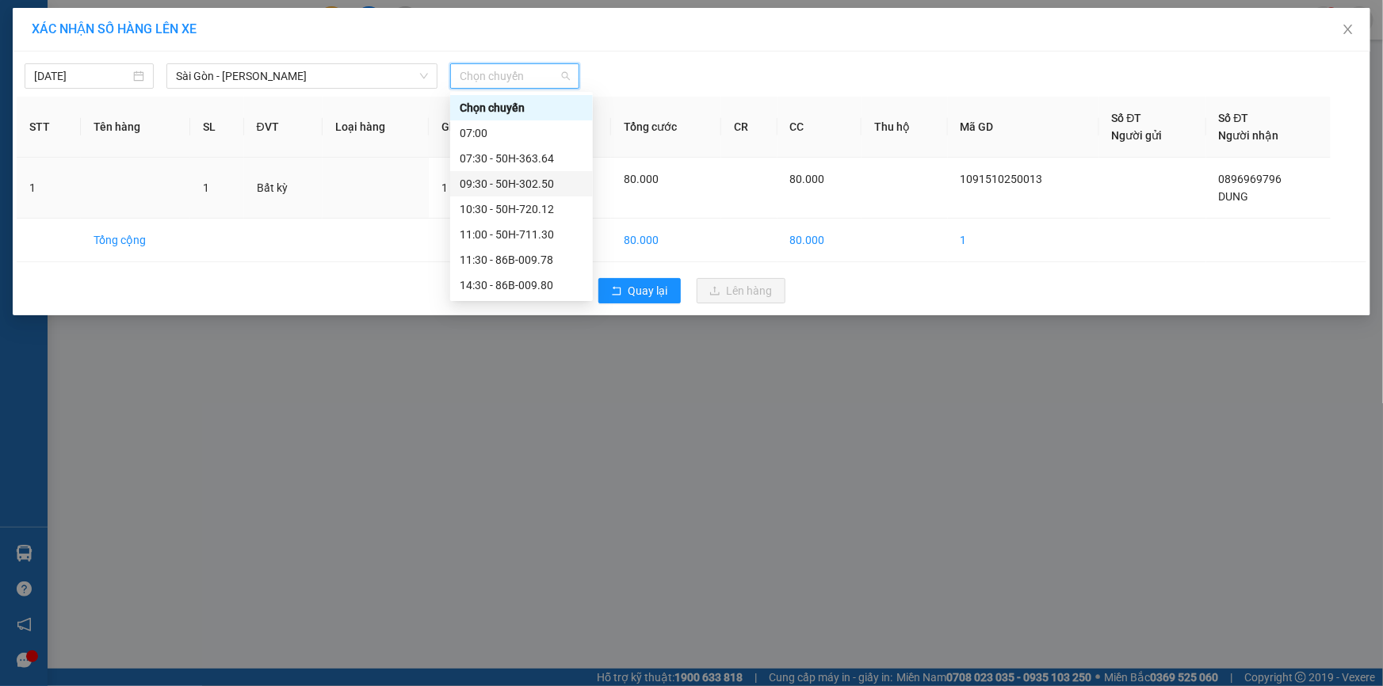
click at [509, 185] on div "09:30 - 50H-302.50" at bounding box center [522, 183] width 124 height 17
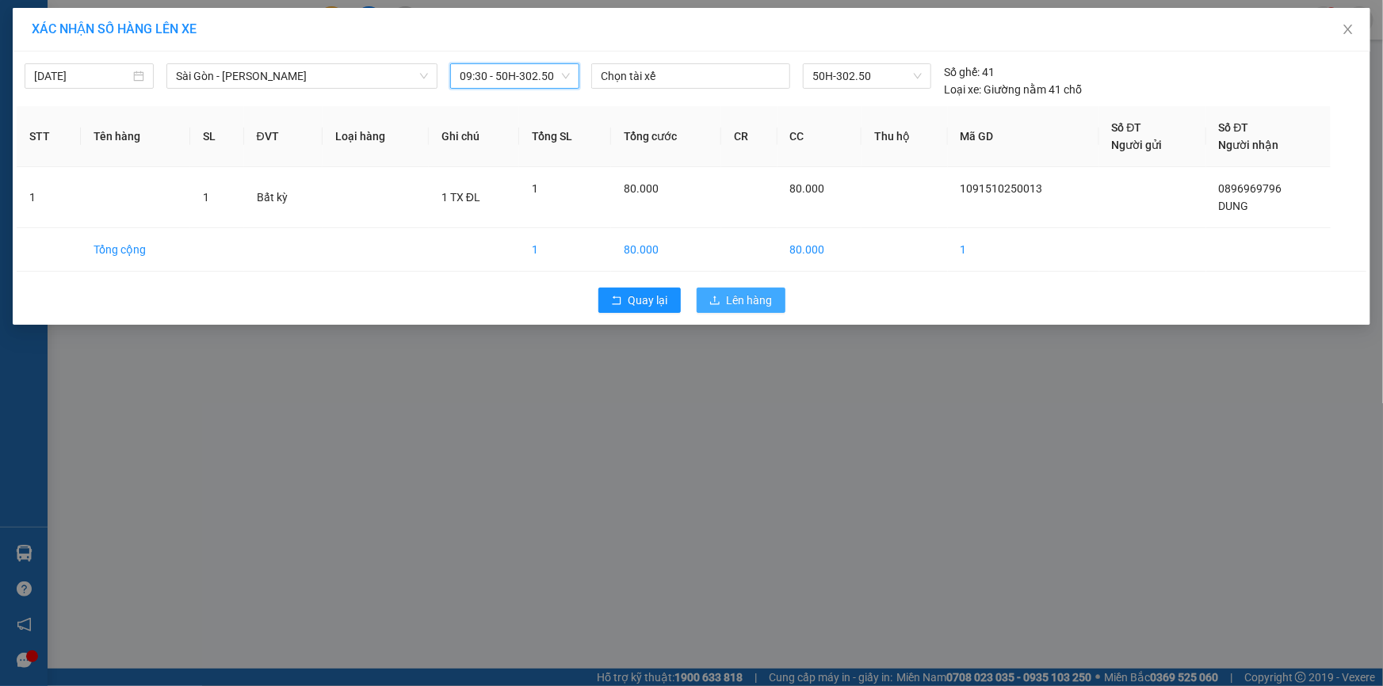
click at [744, 305] on span "Lên hàng" at bounding box center [750, 300] width 46 height 17
